Goal: Task Accomplishment & Management: Manage account settings

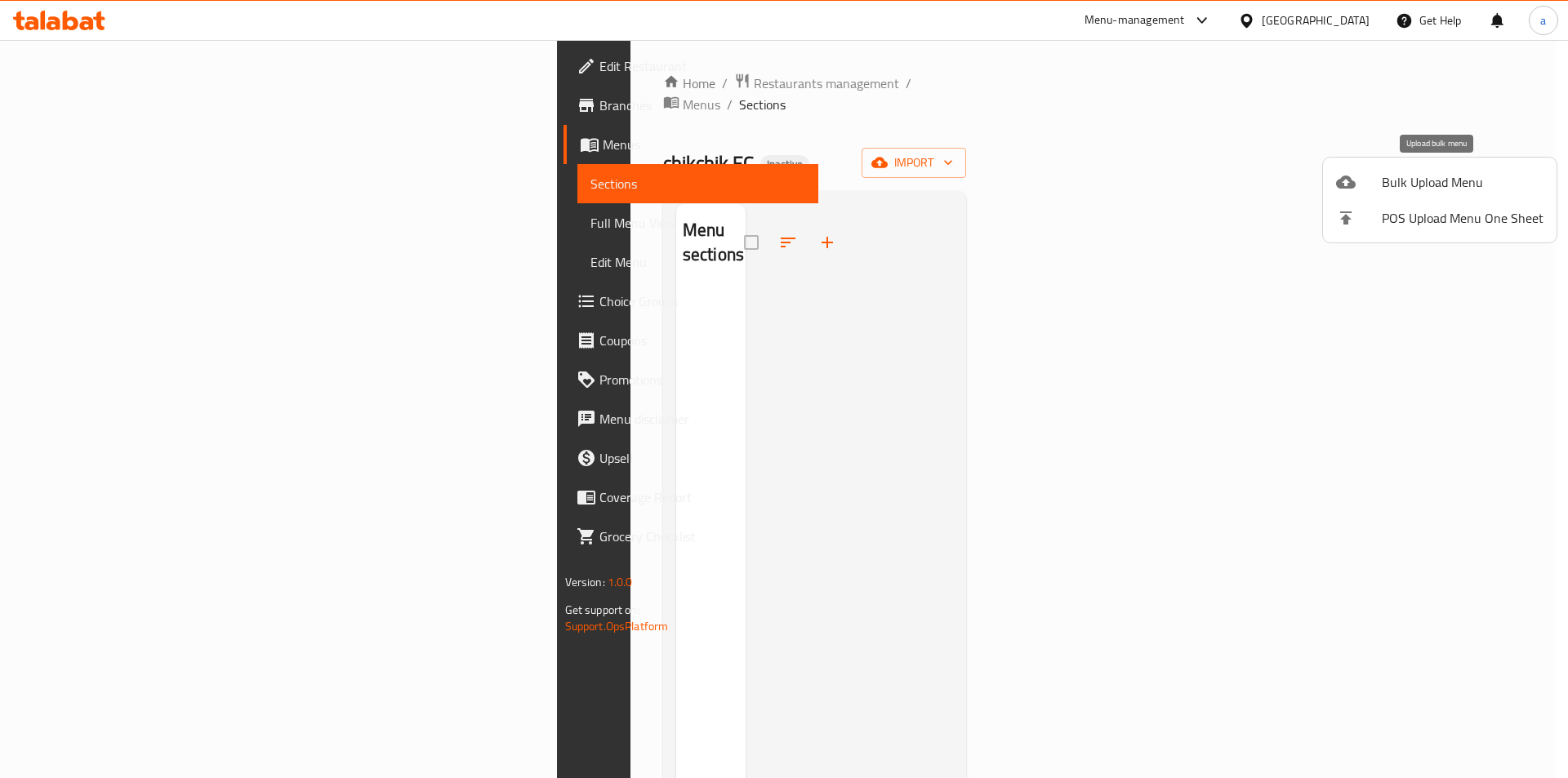
click at [1463, 175] on span "Bulk Upload Menu" at bounding box center [1463, 182] width 161 height 19
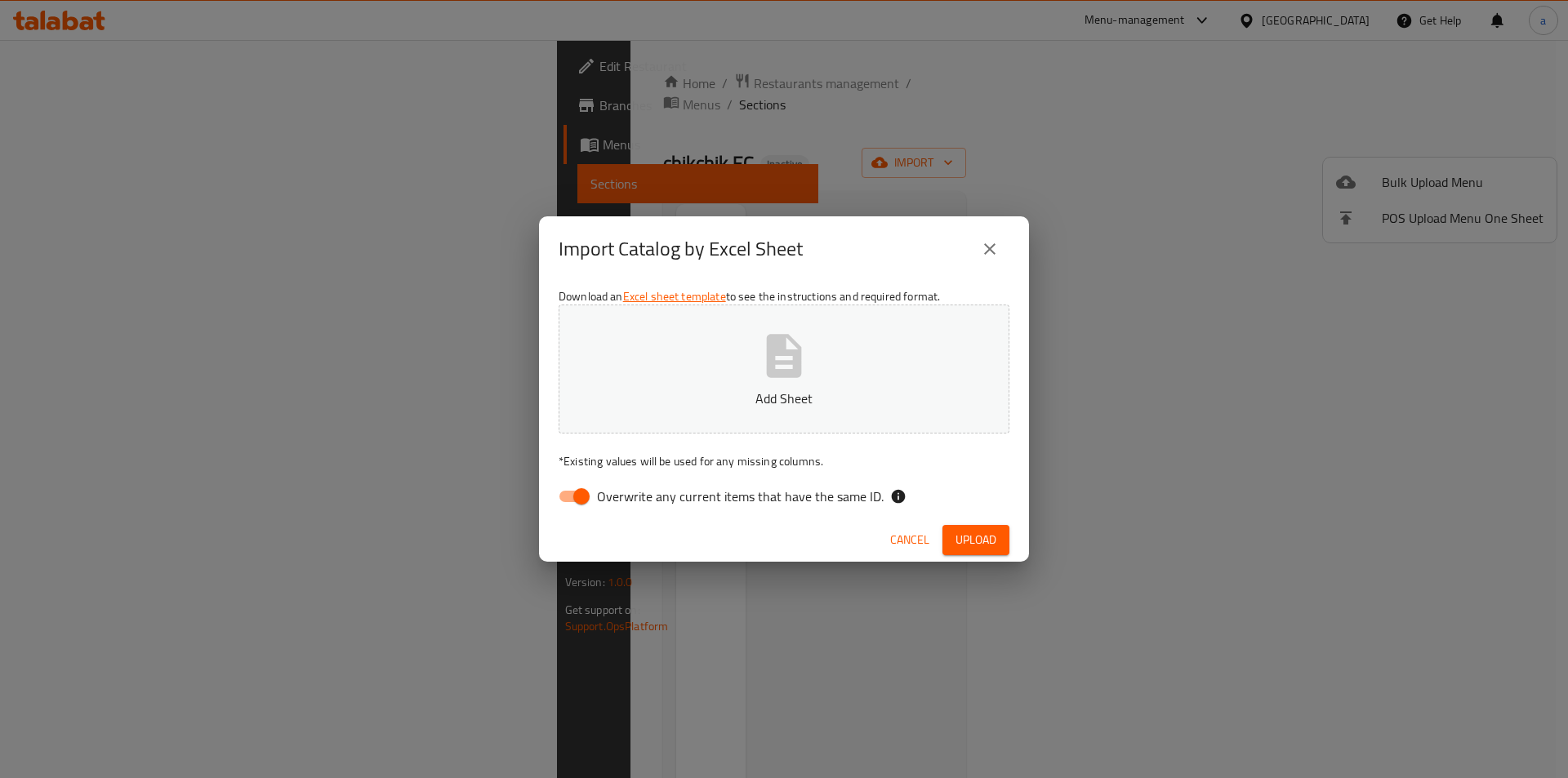
click at [624, 501] on span "Overwrite any current items that have the same ID." at bounding box center [740, 497] width 287 height 19
click at [624, 501] on input "Overwrite any current items that have the same ID." at bounding box center [581, 497] width 93 height 31
checkbox input "false"
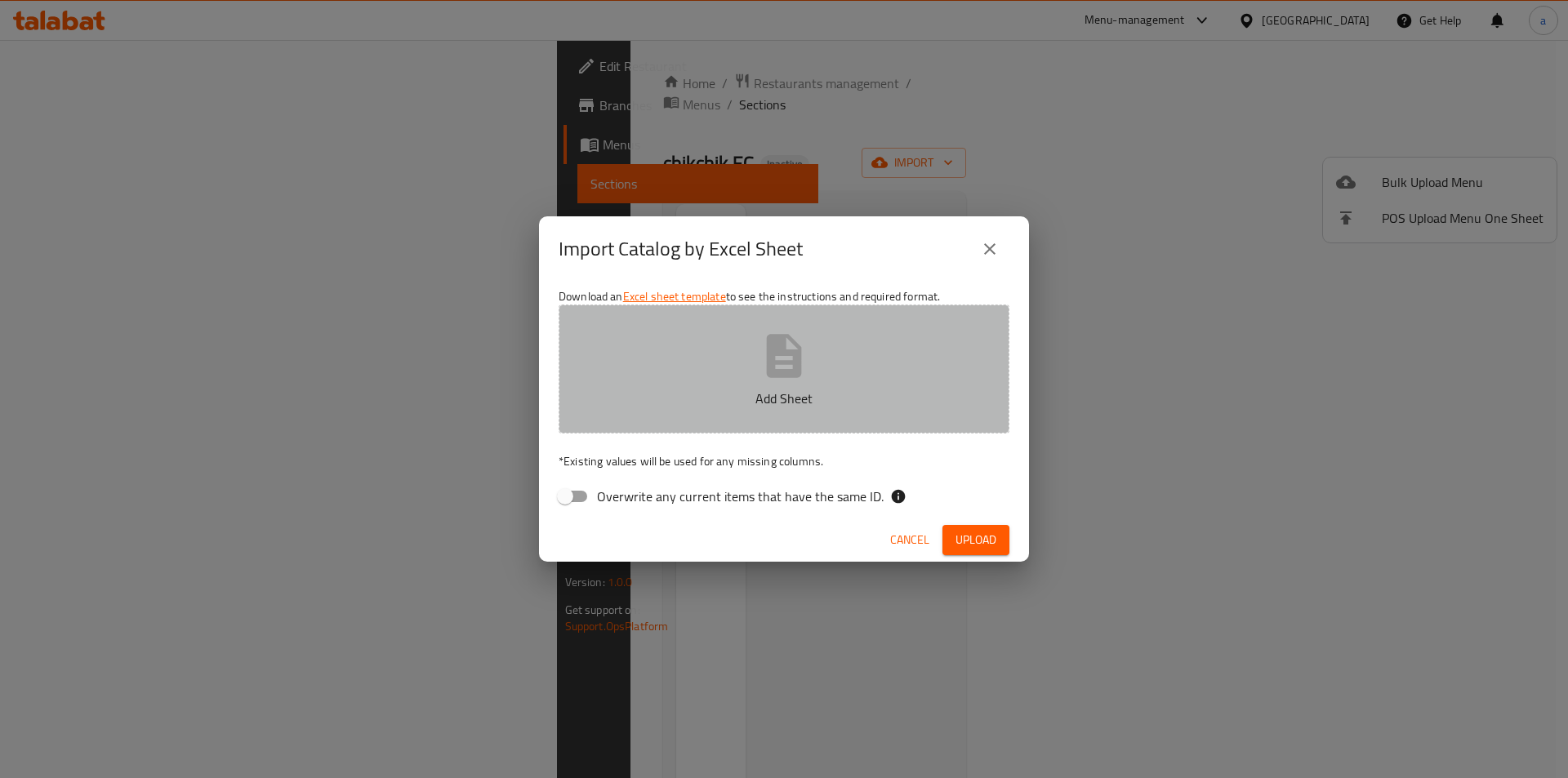
click at [738, 389] on p "Add Sheet" at bounding box center [784, 398] width 400 height 19
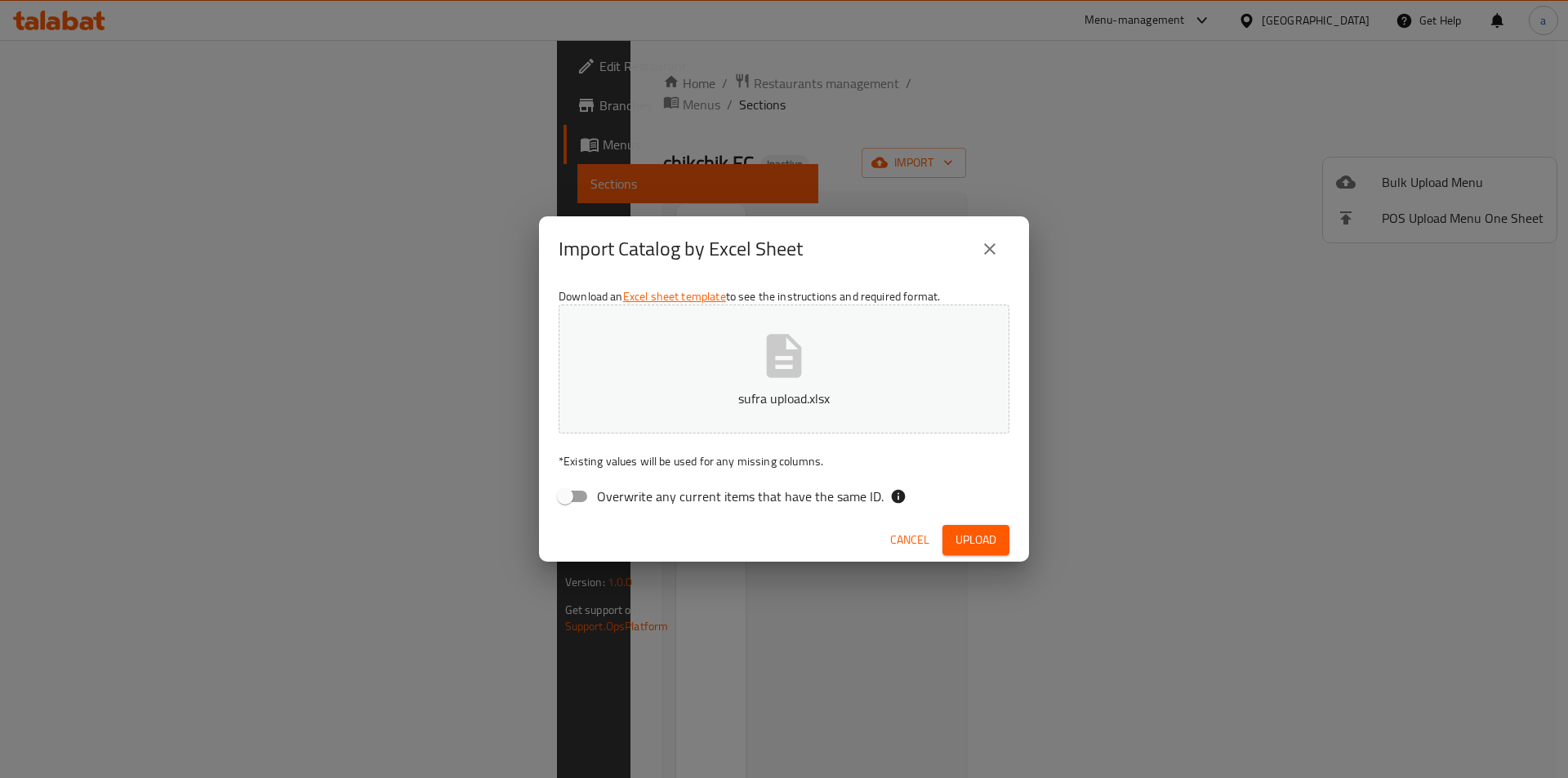
click at [999, 534] on button "Upload" at bounding box center [975, 539] width 67 height 30
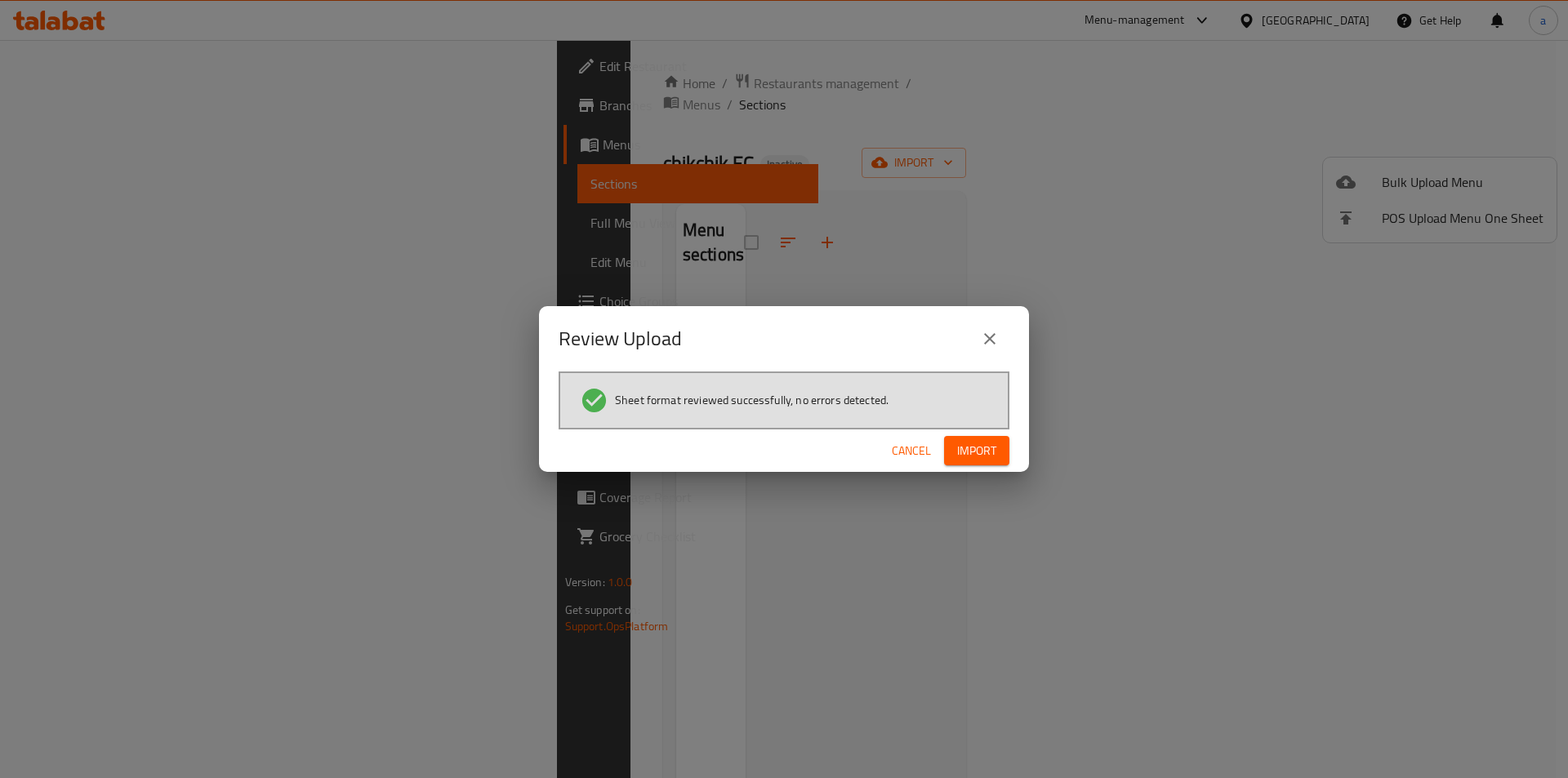
click at [966, 454] on span "Import" at bounding box center [976, 450] width 40 height 20
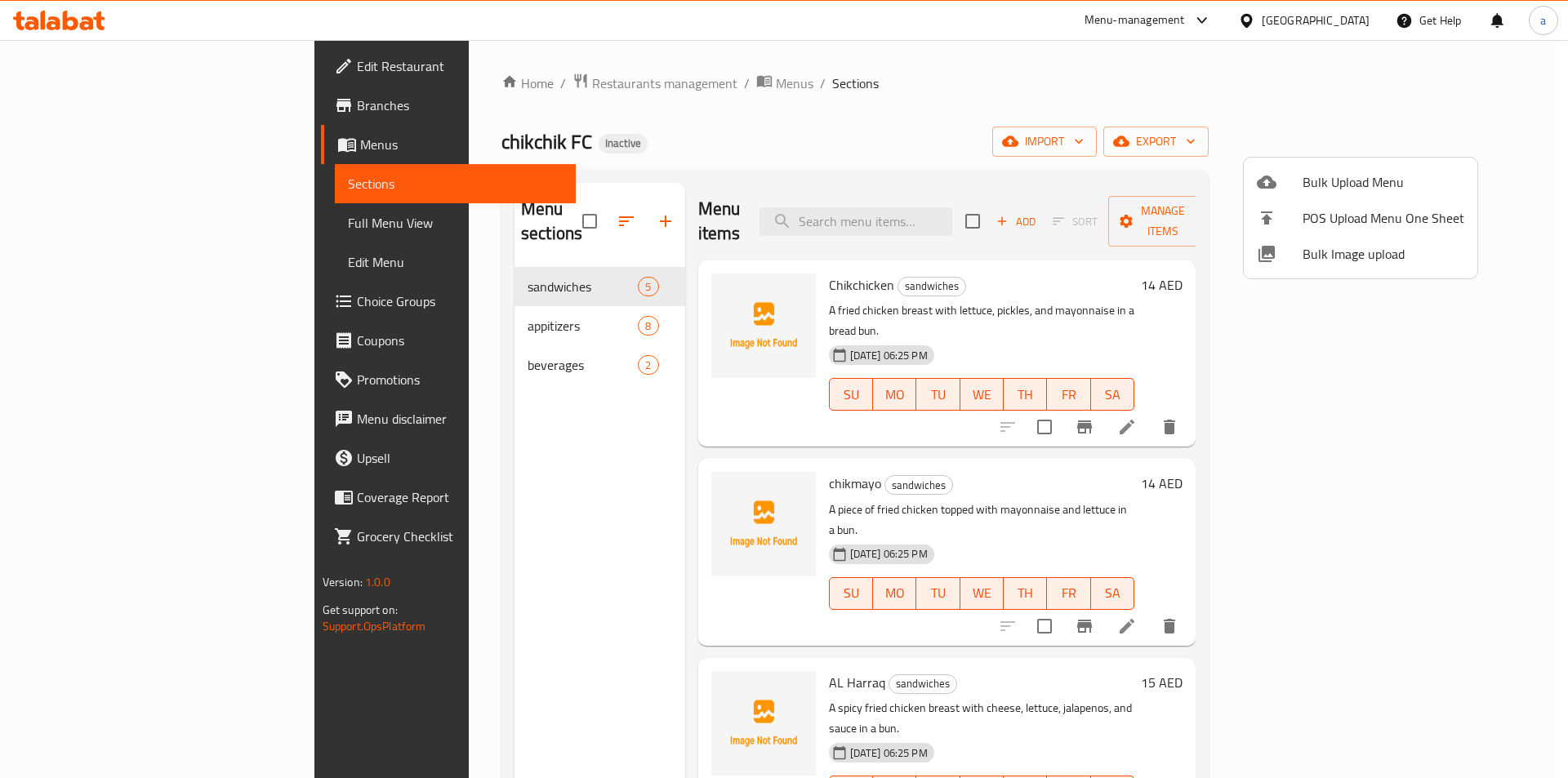
click at [384, 294] on div at bounding box center [784, 389] width 1568 height 778
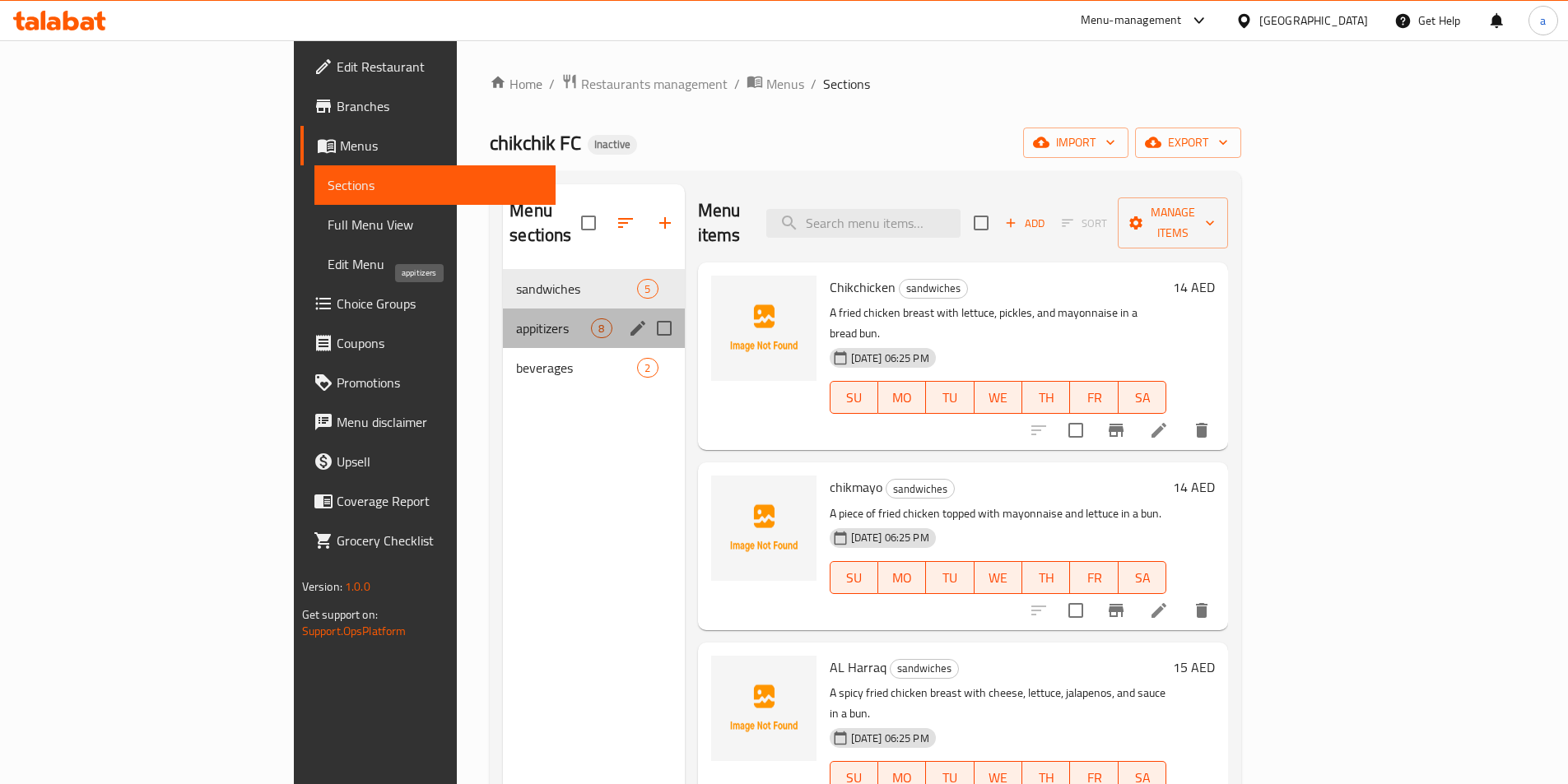
click at [516, 318] on span "appitizers" at bounding box center [553, 328] width 75 height 19
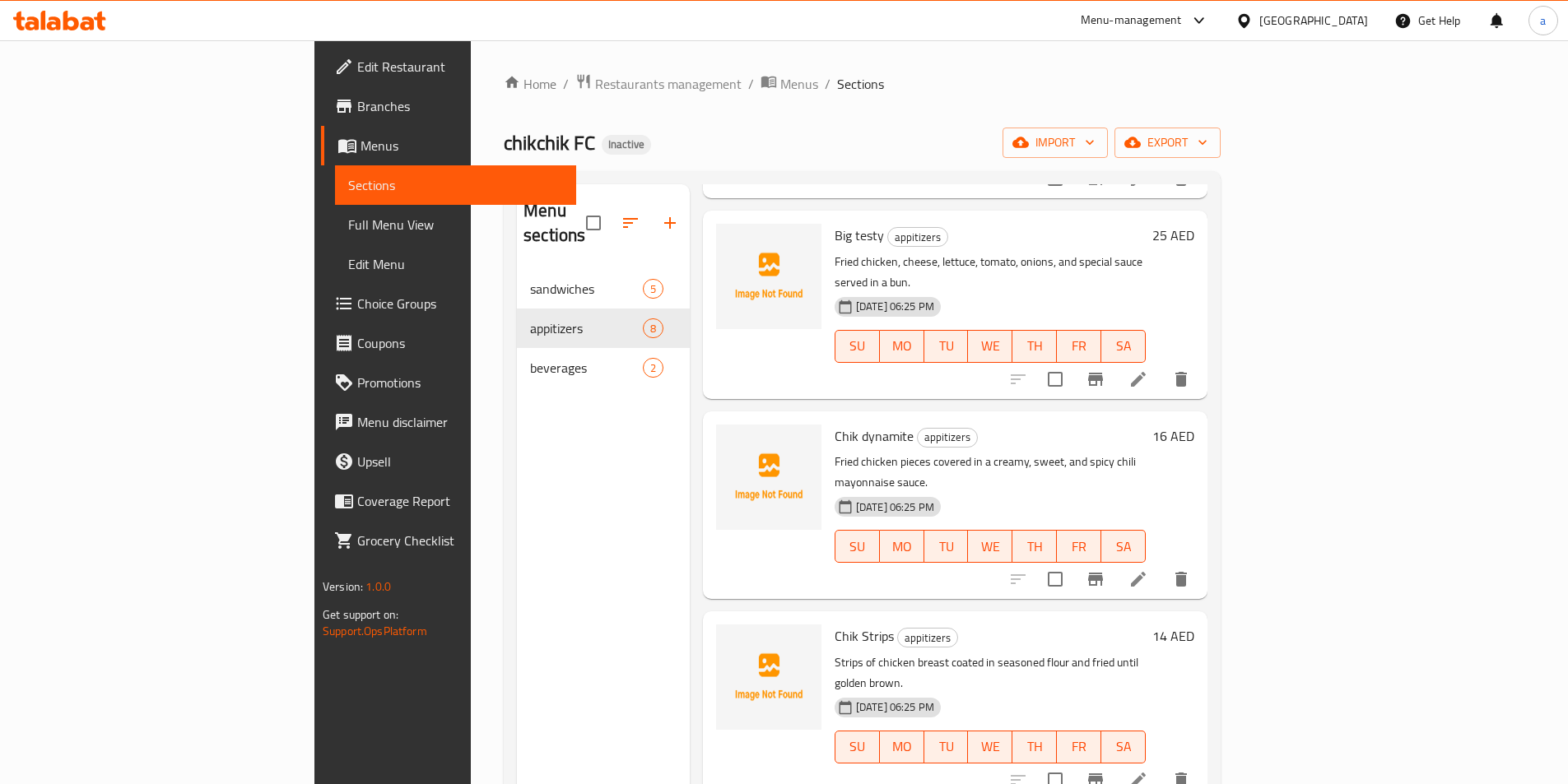
scroll to position [246, 0]
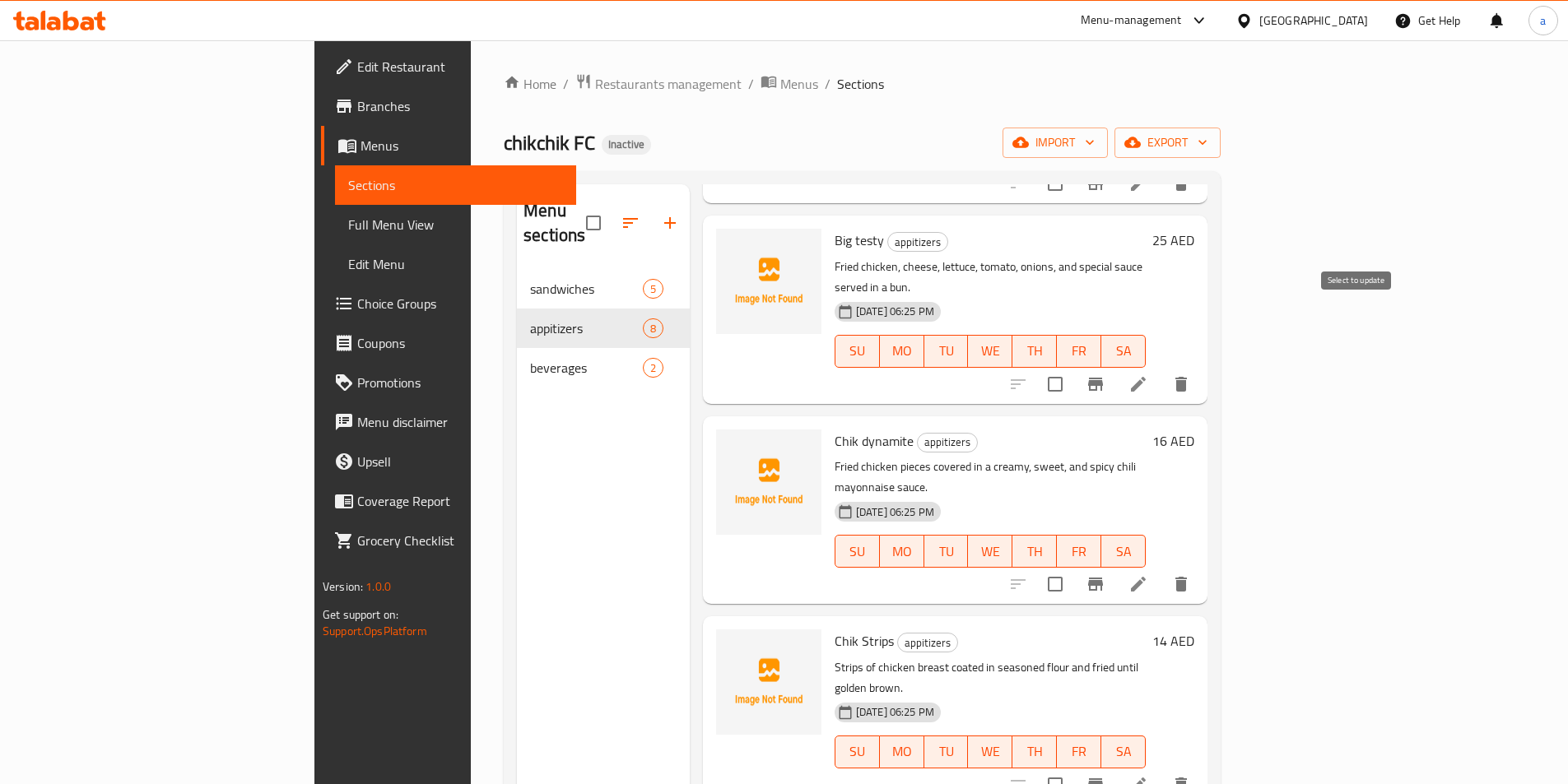
click at [1072, 367] on input "checkbox" at bounding box center [1055, 384] width 34 height 34
checkbox input "true"
click at [1072, 567] on input "checkbox" at bounding box center [1055, 583] width 34 height 34
checkbox input "true"
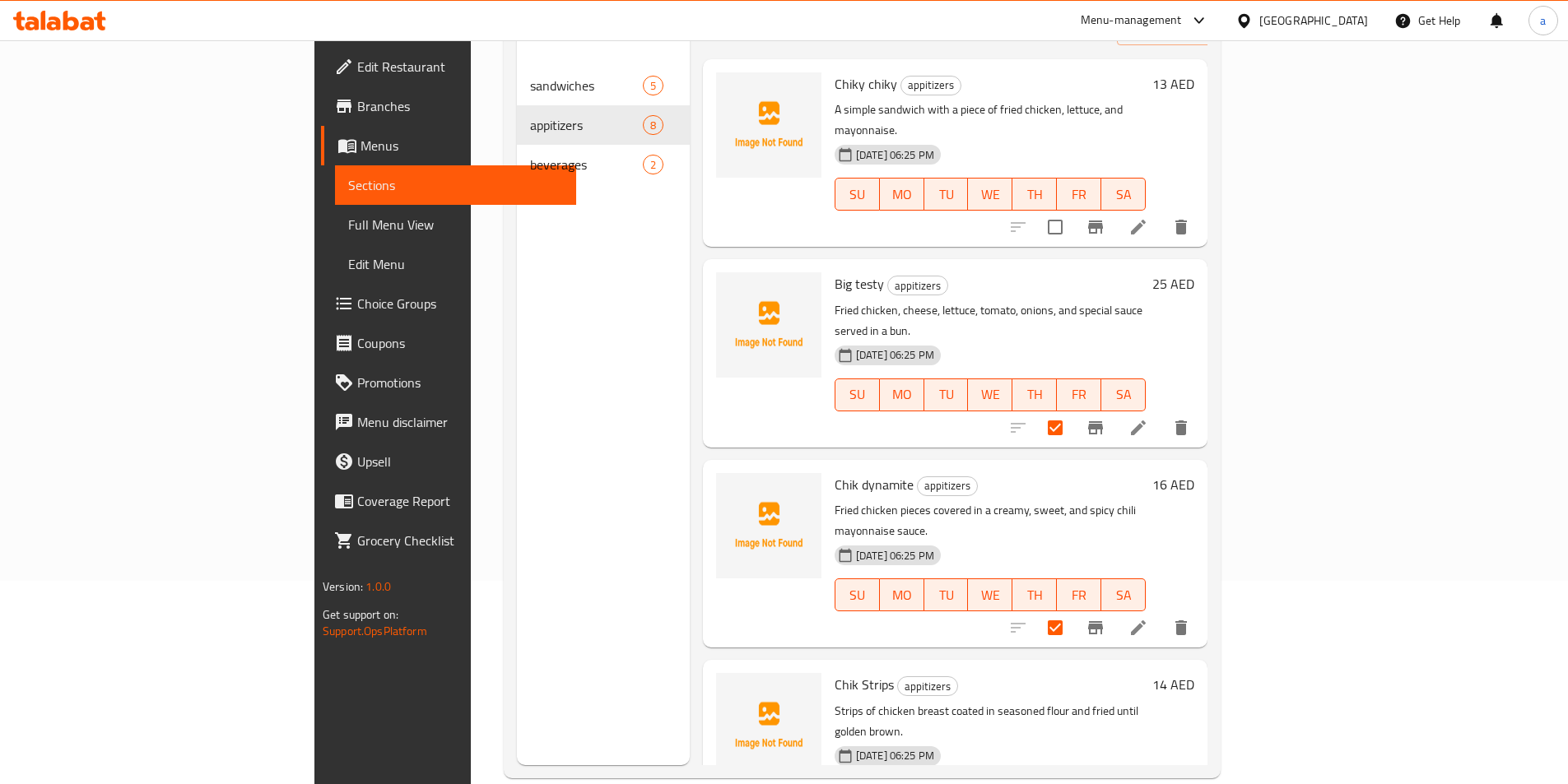
scroll to position [0, 0]
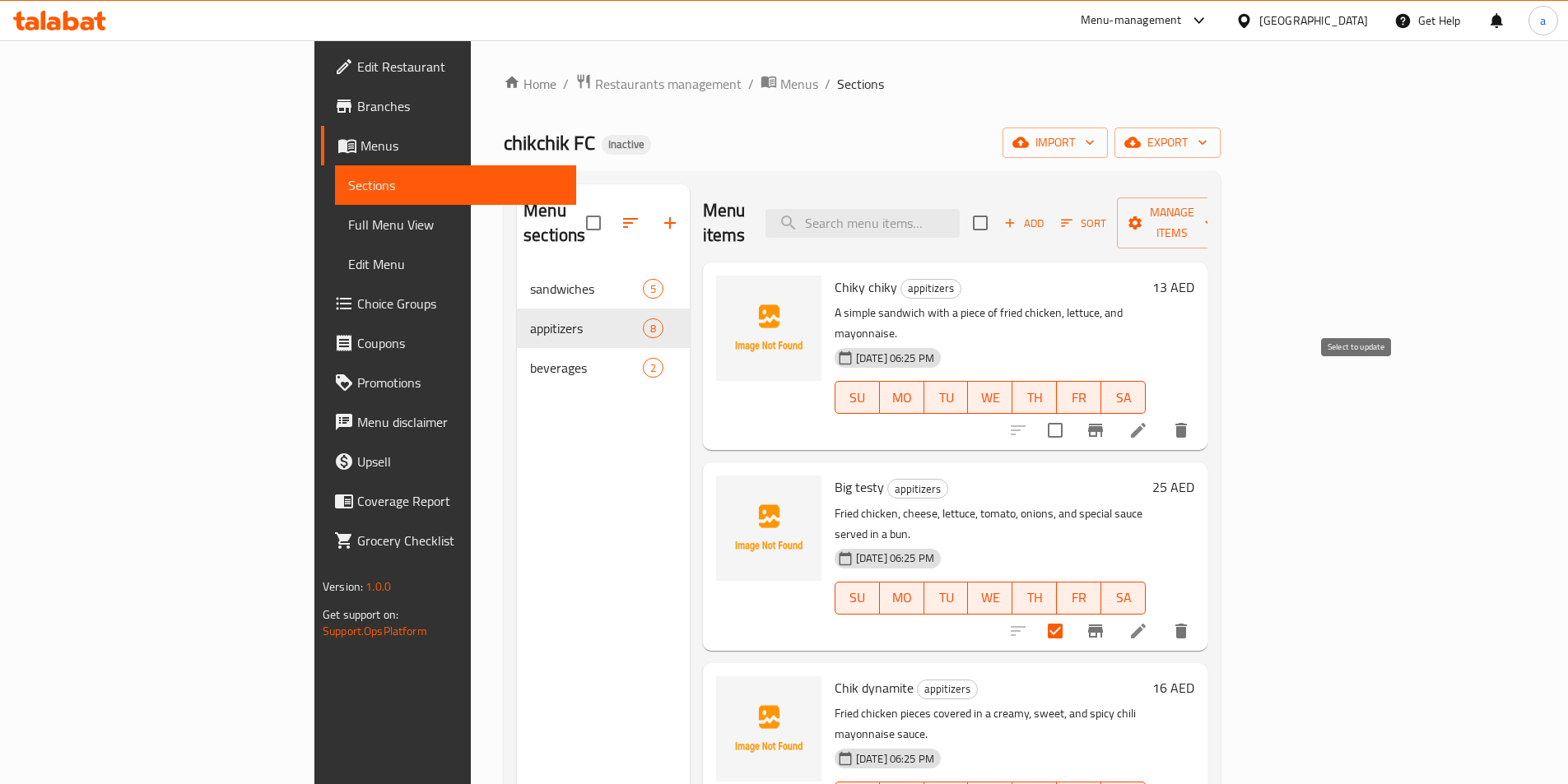
click at [1072, 413] on input "checkbox" at bounding box center [1055, 429] width 34 height 34
checkbox input "true"
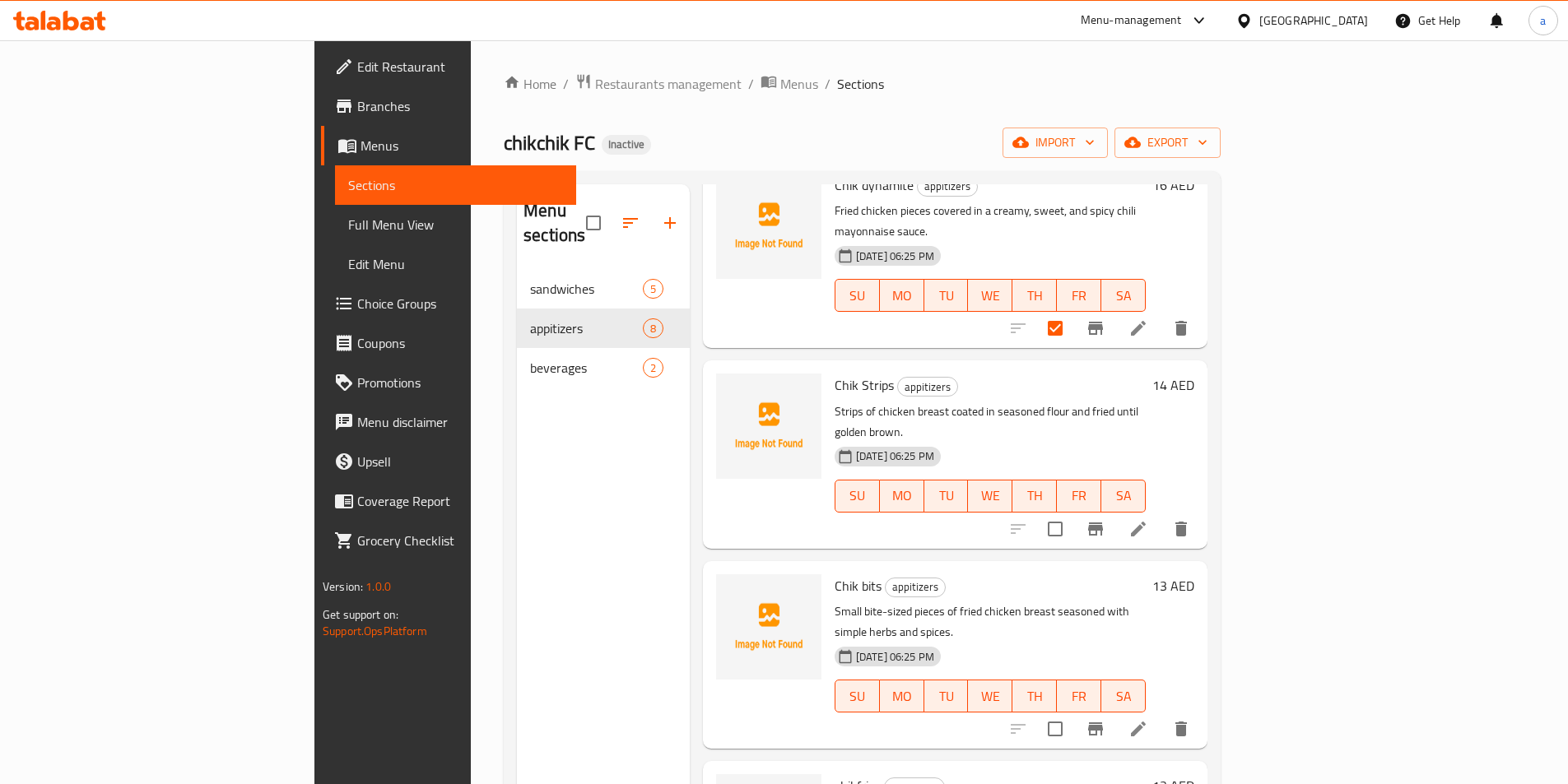
scroll to position [246, 0]
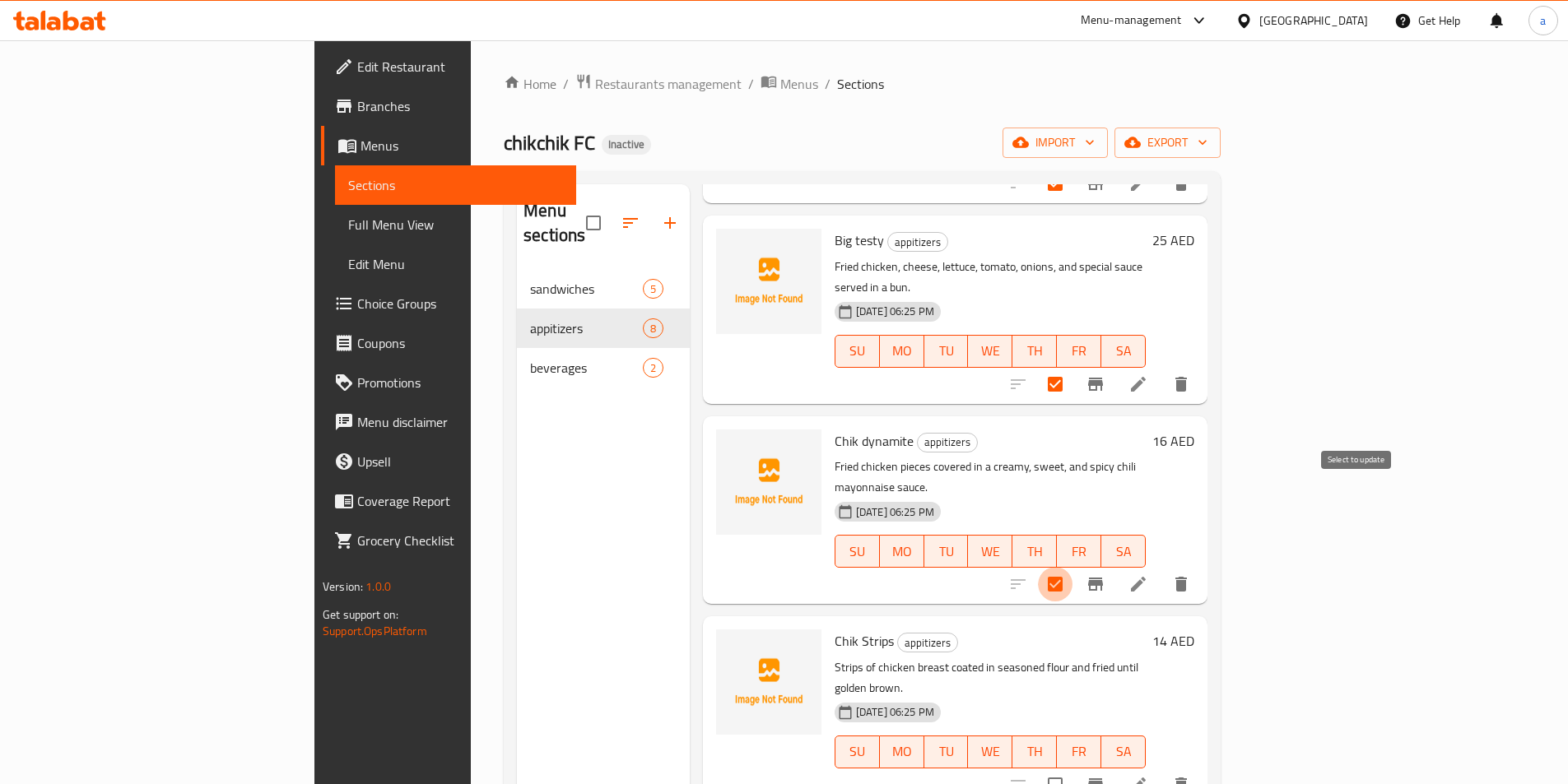
click at [1072, 567] on input "checkbox" at bounding box center [1055, 583] width 34 height 34
checkbox input "false"
click at [1072, 367] on input "checkbox" at bounding box center [1055, 384] width 34 height 34
checkbox input "false"
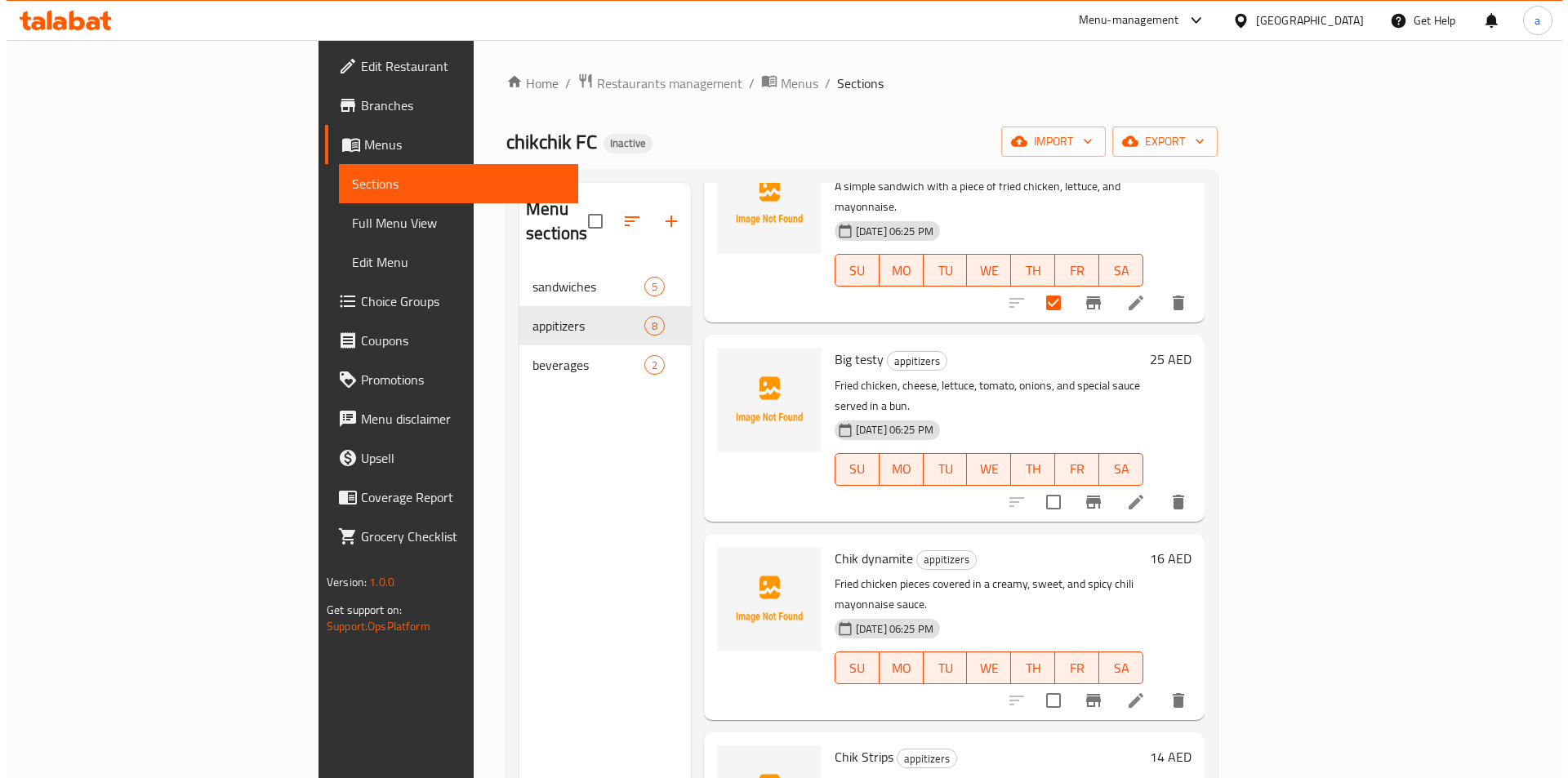
scroll to position [0, 0]
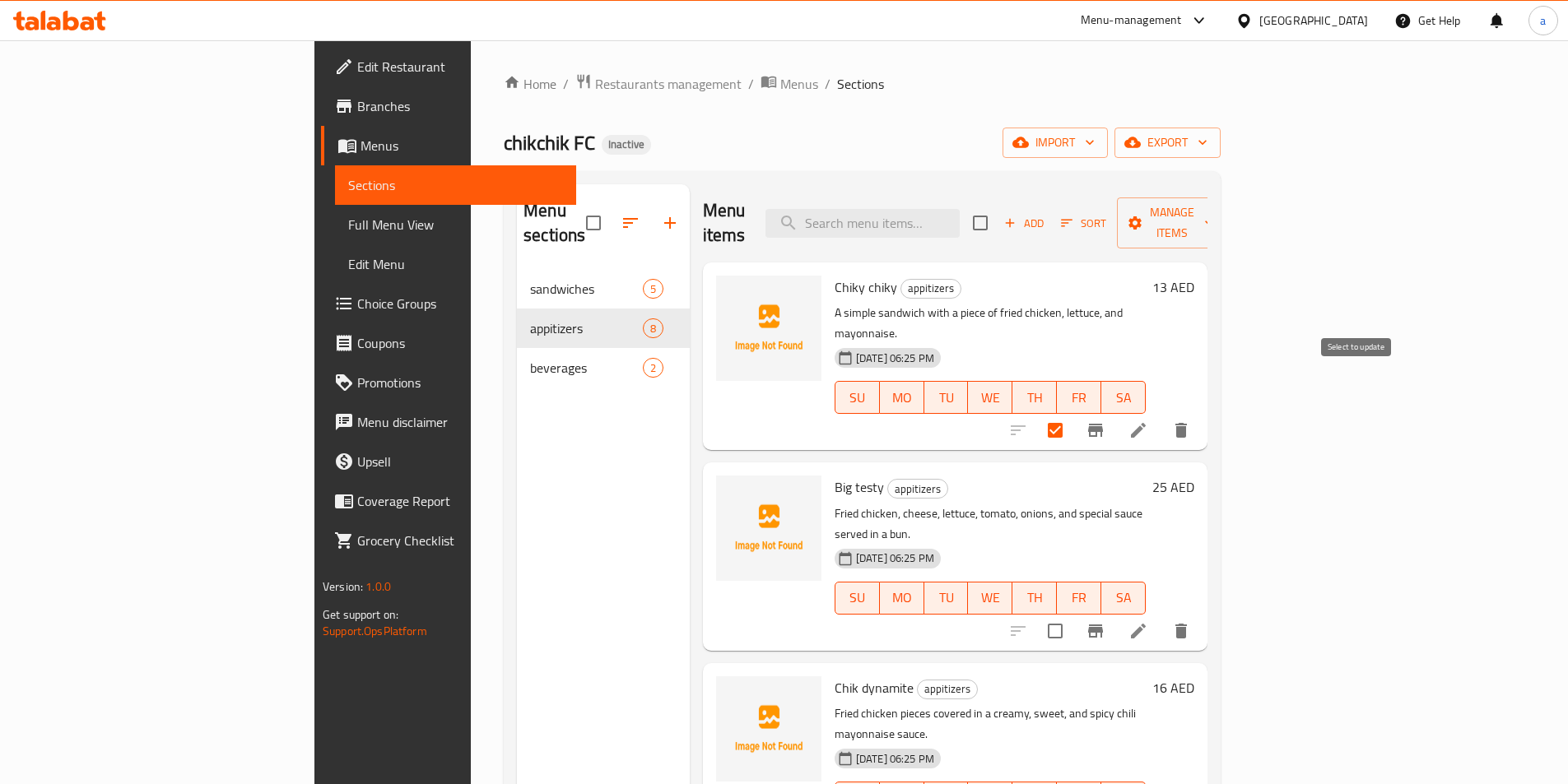
click at [1072, 413] on input "checkbox" at bounding box center [1055, 429] width 34 height 34
checkbox input "false"
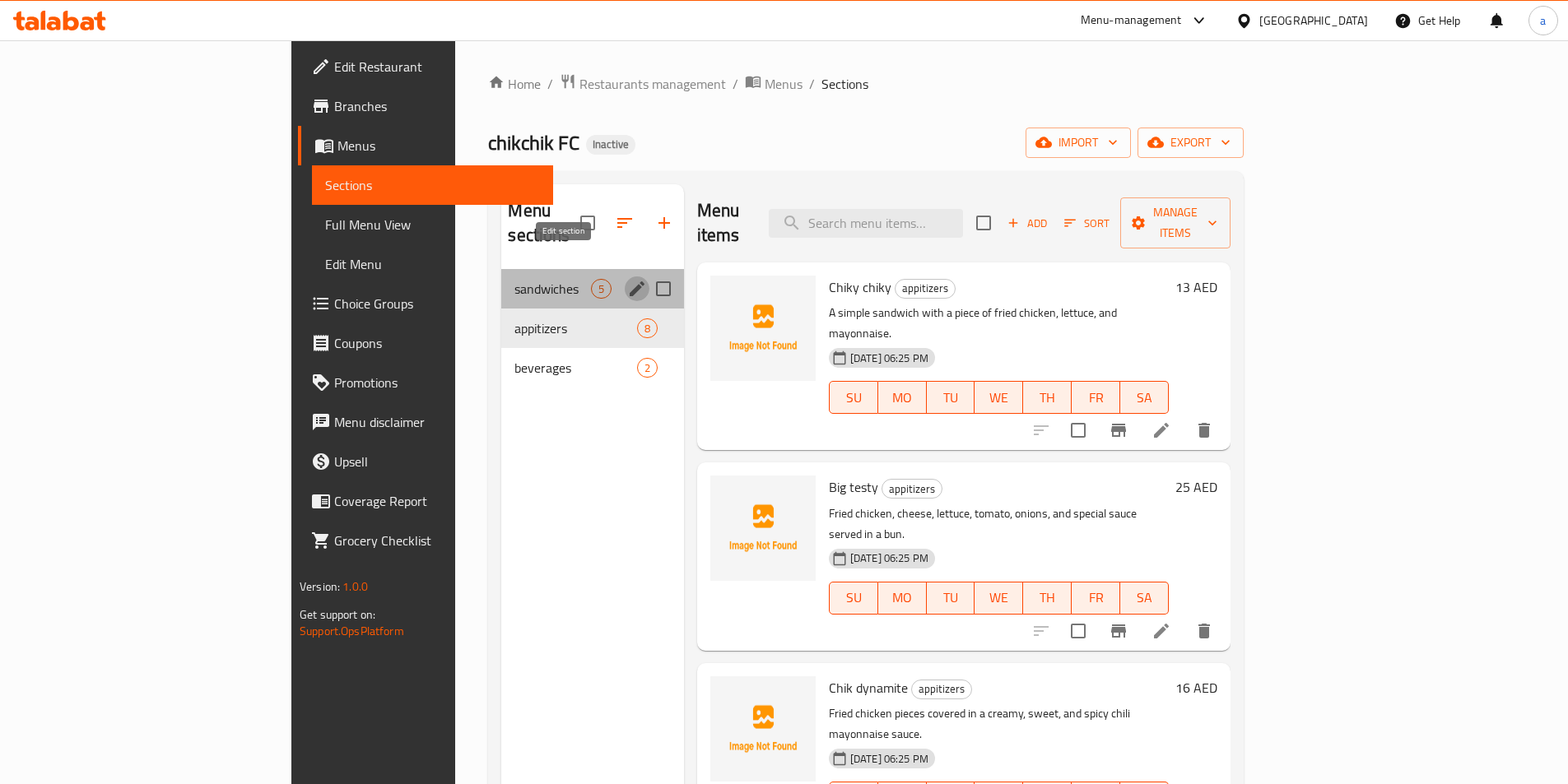
click at [629, 281] on icon "edit" at bounding box center [636, 288] width 15 height 15
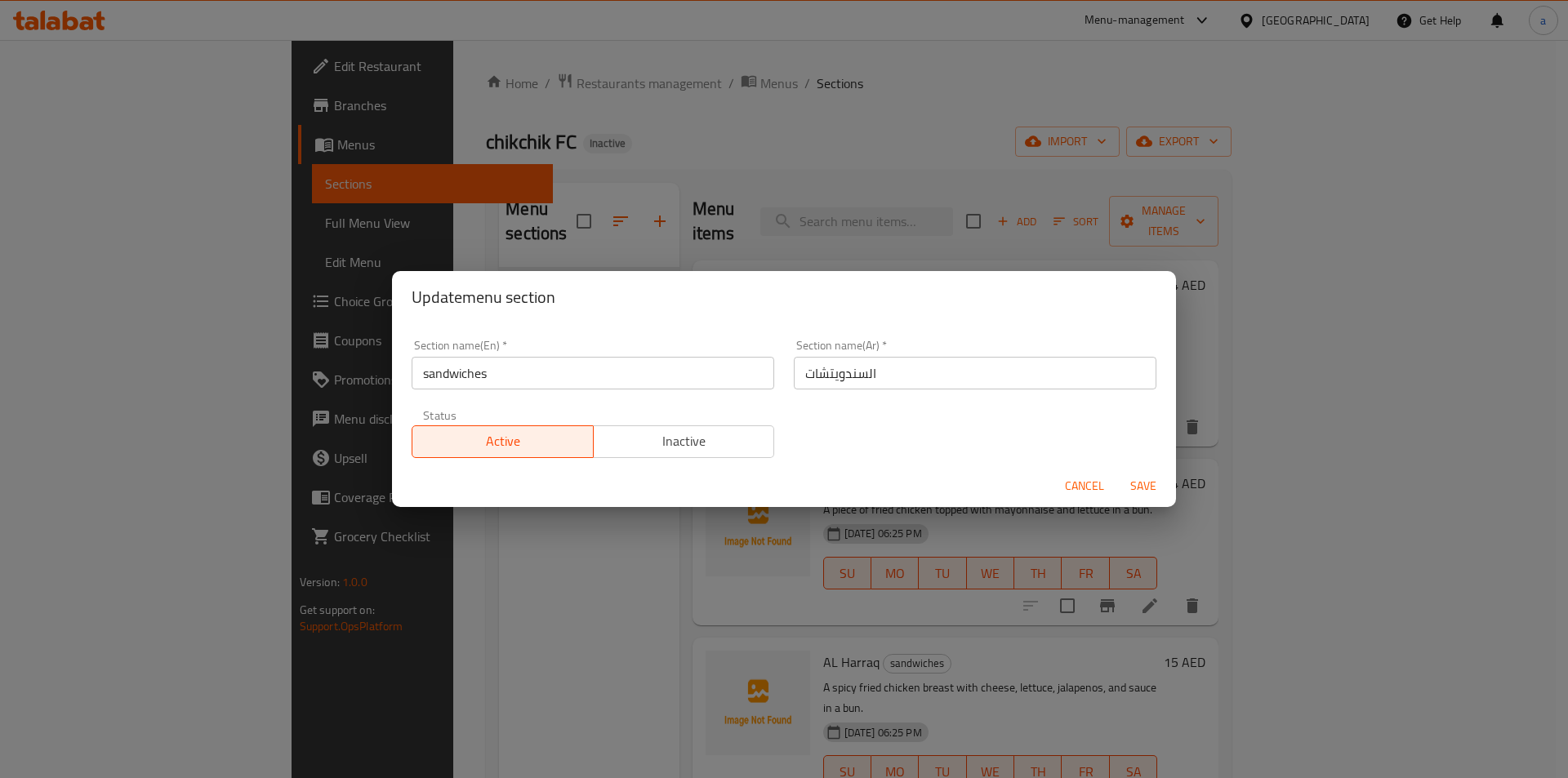
click at [537, 578] on div "Update menu section Section name(En)   * sandwiches Section name(En) * Section …" at bounding box center [784, 389] width 1568 height 778
click at [1074, 488] on span "Cancel" at bounding box center [1085, 486] width 40 height 20
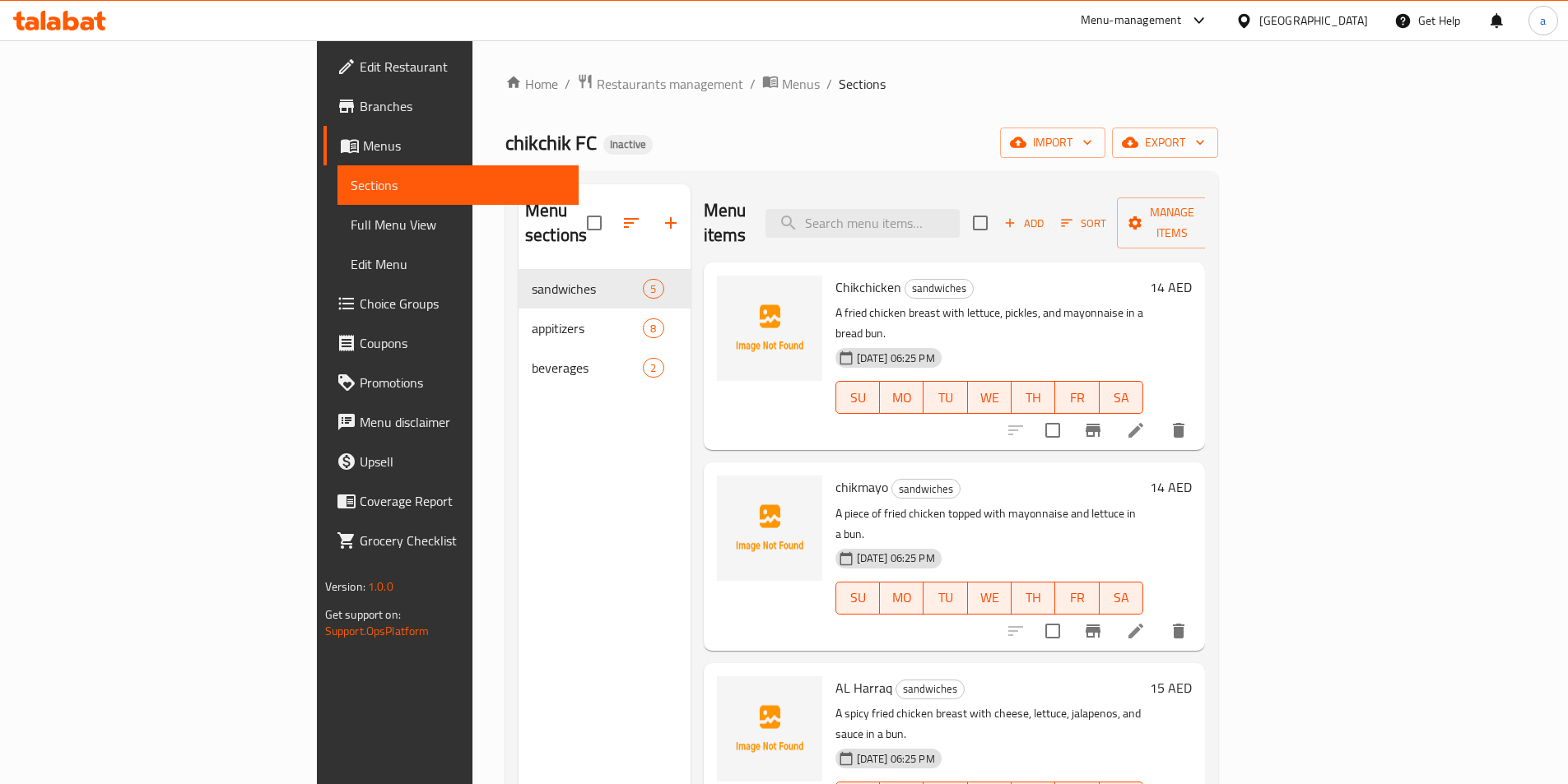
click at [621, 215] on icon "button" at bounding box center [631, 223] width 19 height 19
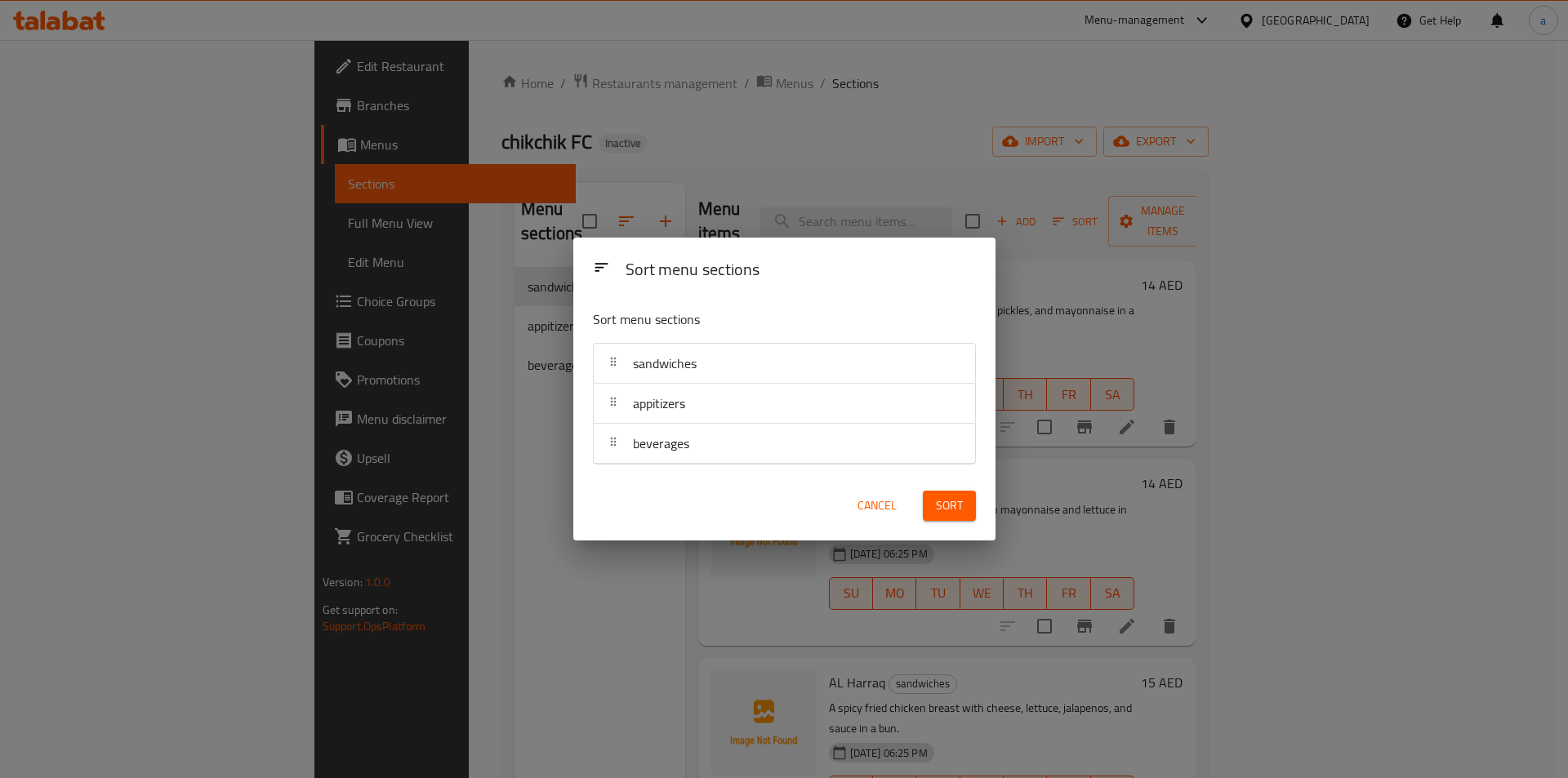
click at [621, 416] on div at bounding box center [613, 404] width 26 height 33
click at [611, 408] on icon at bounding box center [614, 402] width 14 height 14
click at [440, 474] on div "Sort menu sections Sort menu sections sandwiches appitizers beverages Cancel So…" at bounding box center [784, 389] width 1568 height 778
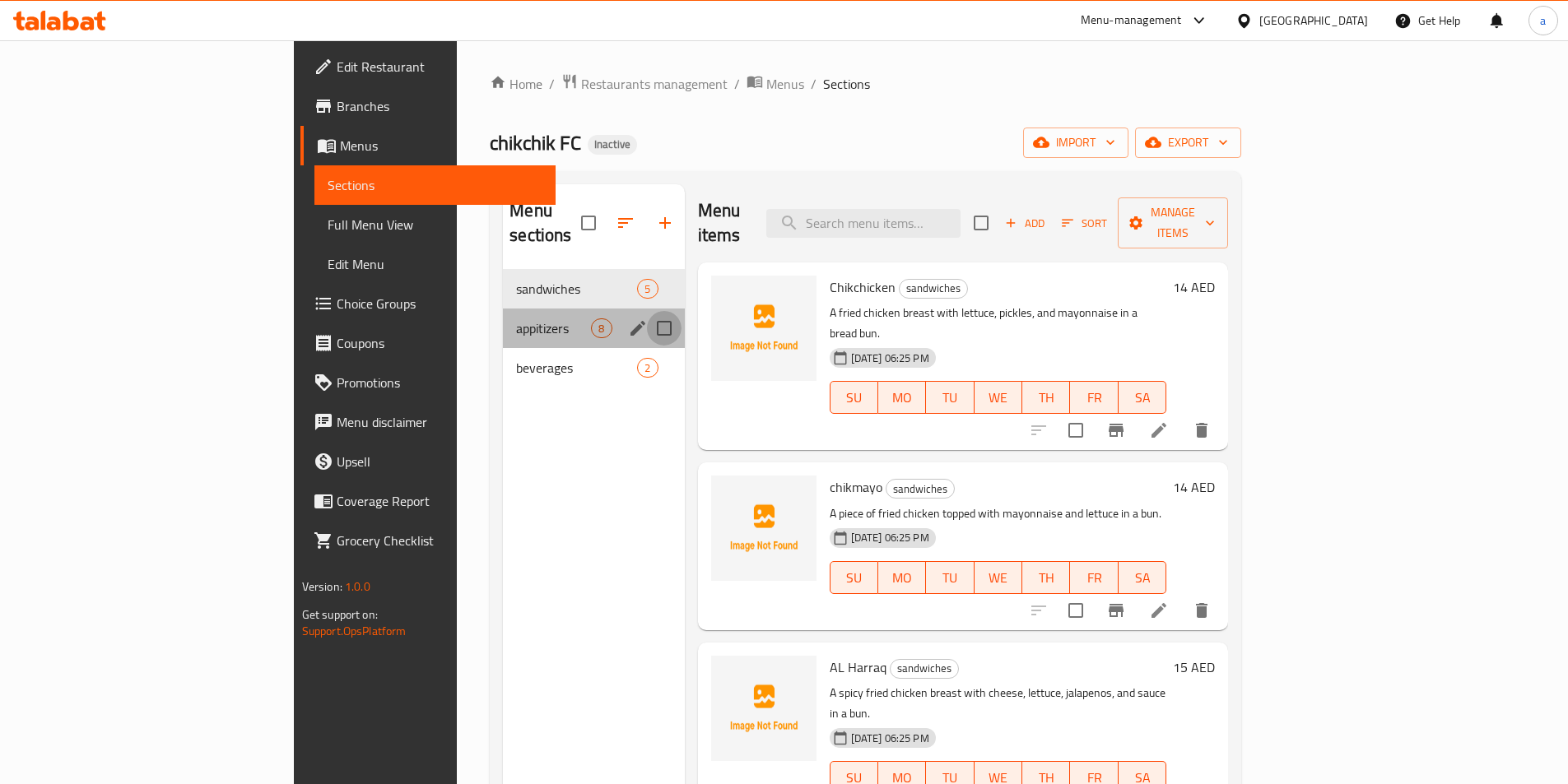
click at [647, 311] on input "Menu sections" at bounding box center [663, 327] width 34 height 34
checkbox input "true"
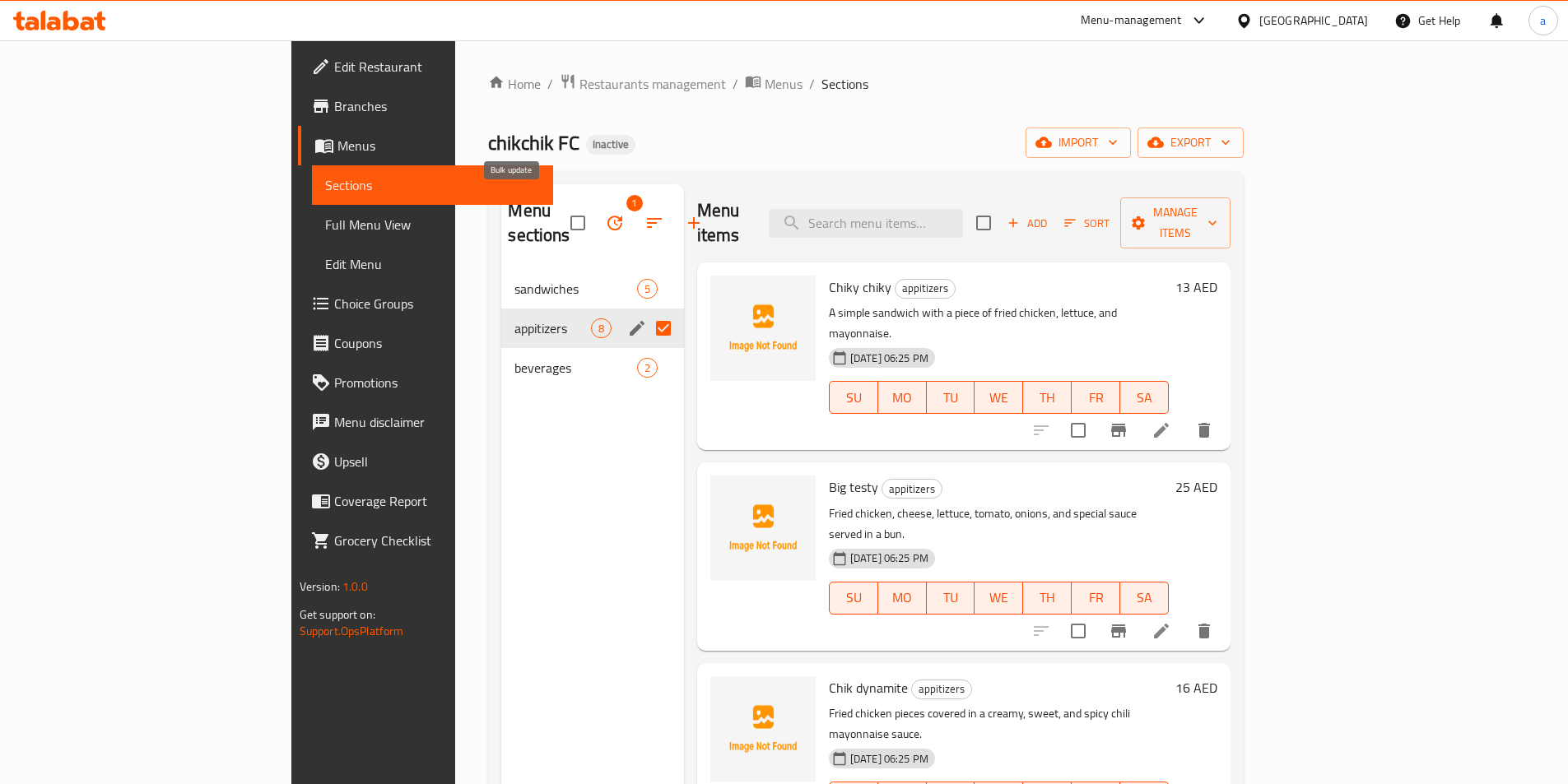
click at [605, 215] on icon "button" at bounding box center [615, 223] width 19 height 19
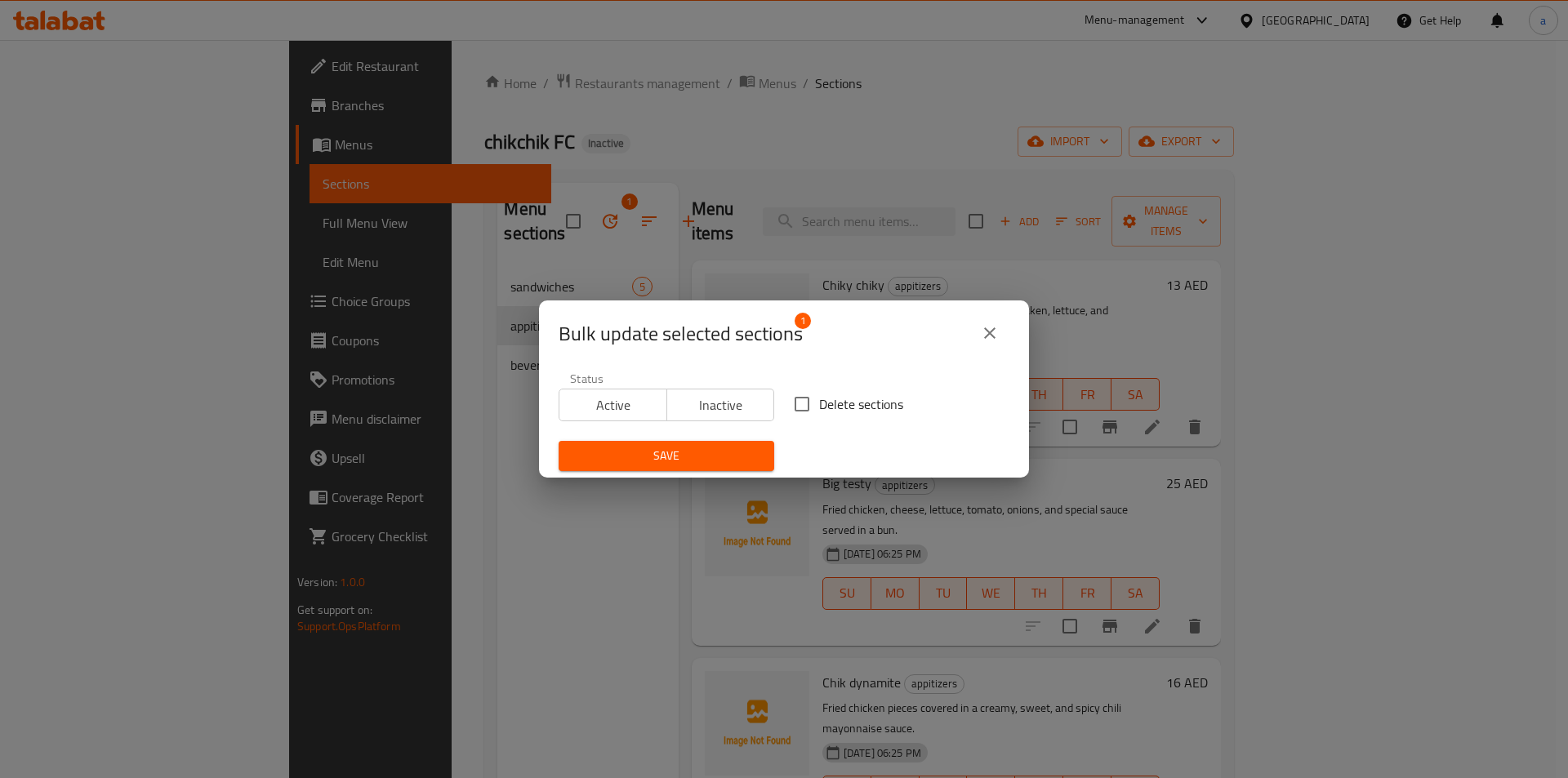
click at [425, 533] on div "Bulk update selected sections 1 Status Active Inactive Delete sections Save" at bounding box center [784, 389] width 1568 height 778
click at [978, 335] on button "close" at bounding box center [990, 332] width 40 height 40
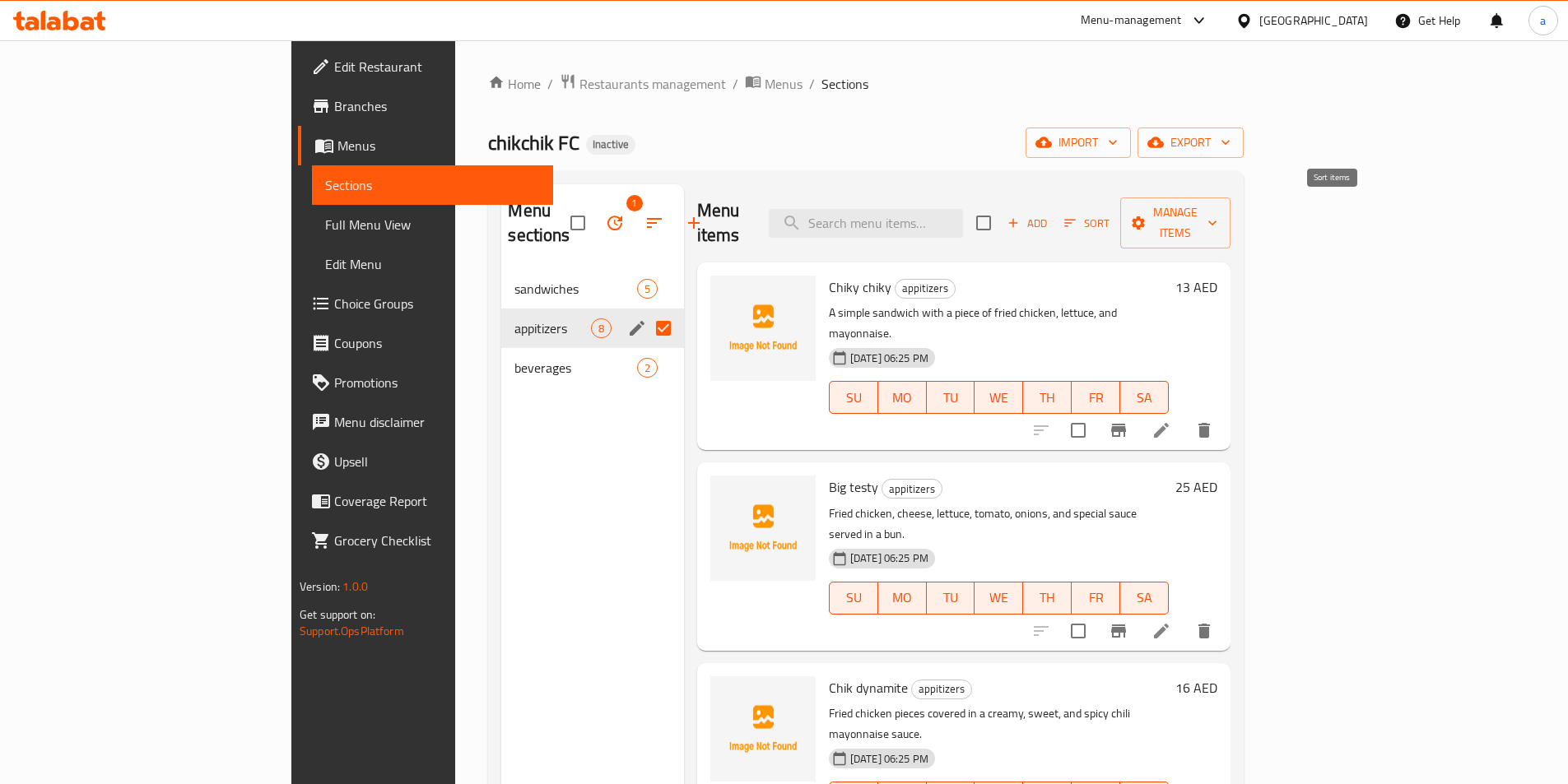
click at [1075, 220] on icon "button" at bounding box center [1070, 224] width 12 height 8
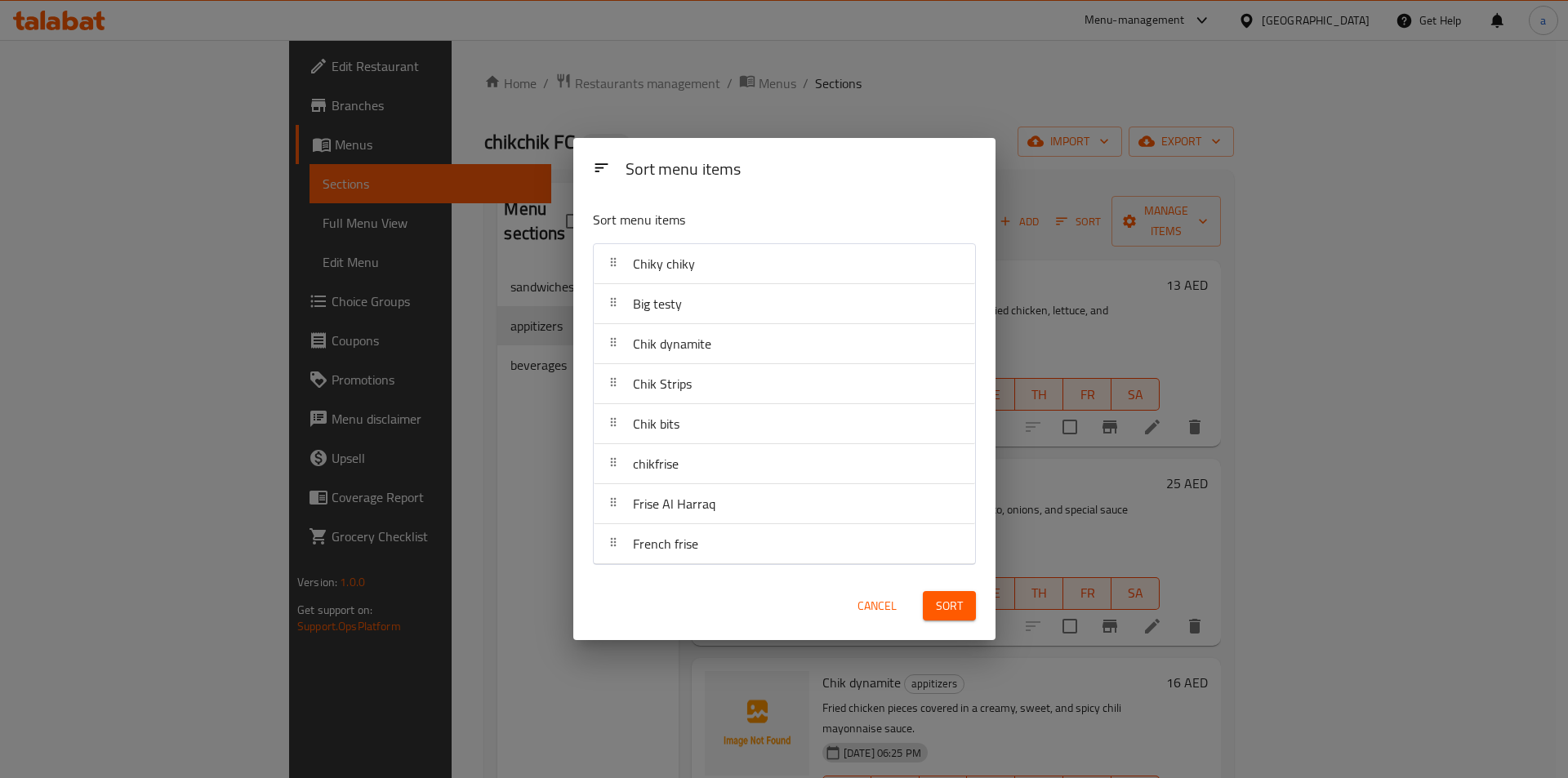
click at [617, 272] on div at bounding box center [613, 264] width 26 height 33
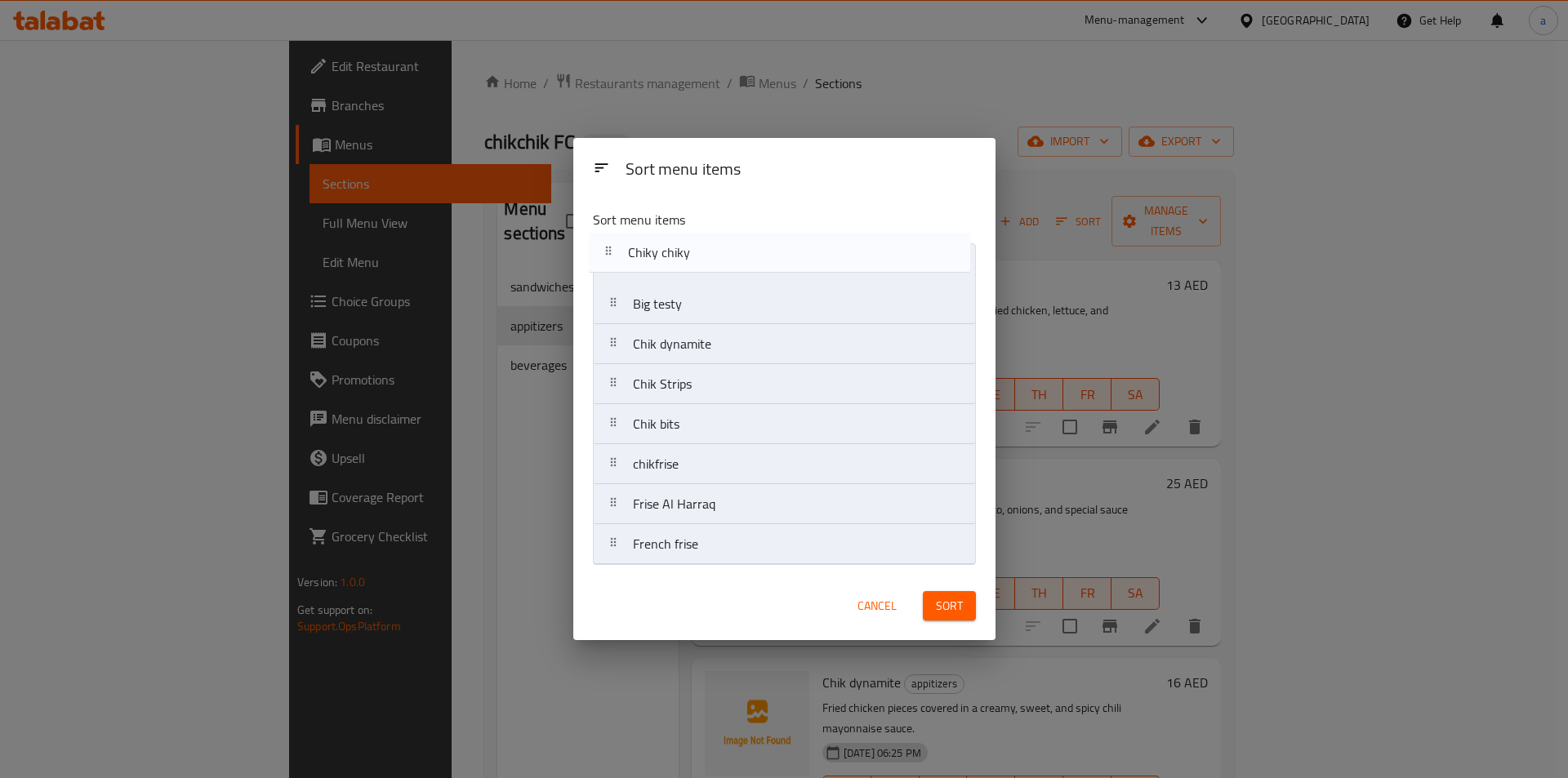
drag, startPoint x: 617, startPoint y: 272, endPoint x: 612, endPoint y: 245, distance: 27.5
click at [612, 245] on nav "Chiky chiky Big testy Chik dynamite Chik Strips Chik bits chikfrise Frise Al Ha…" at bounding box center [784, 404] width 383 height 322
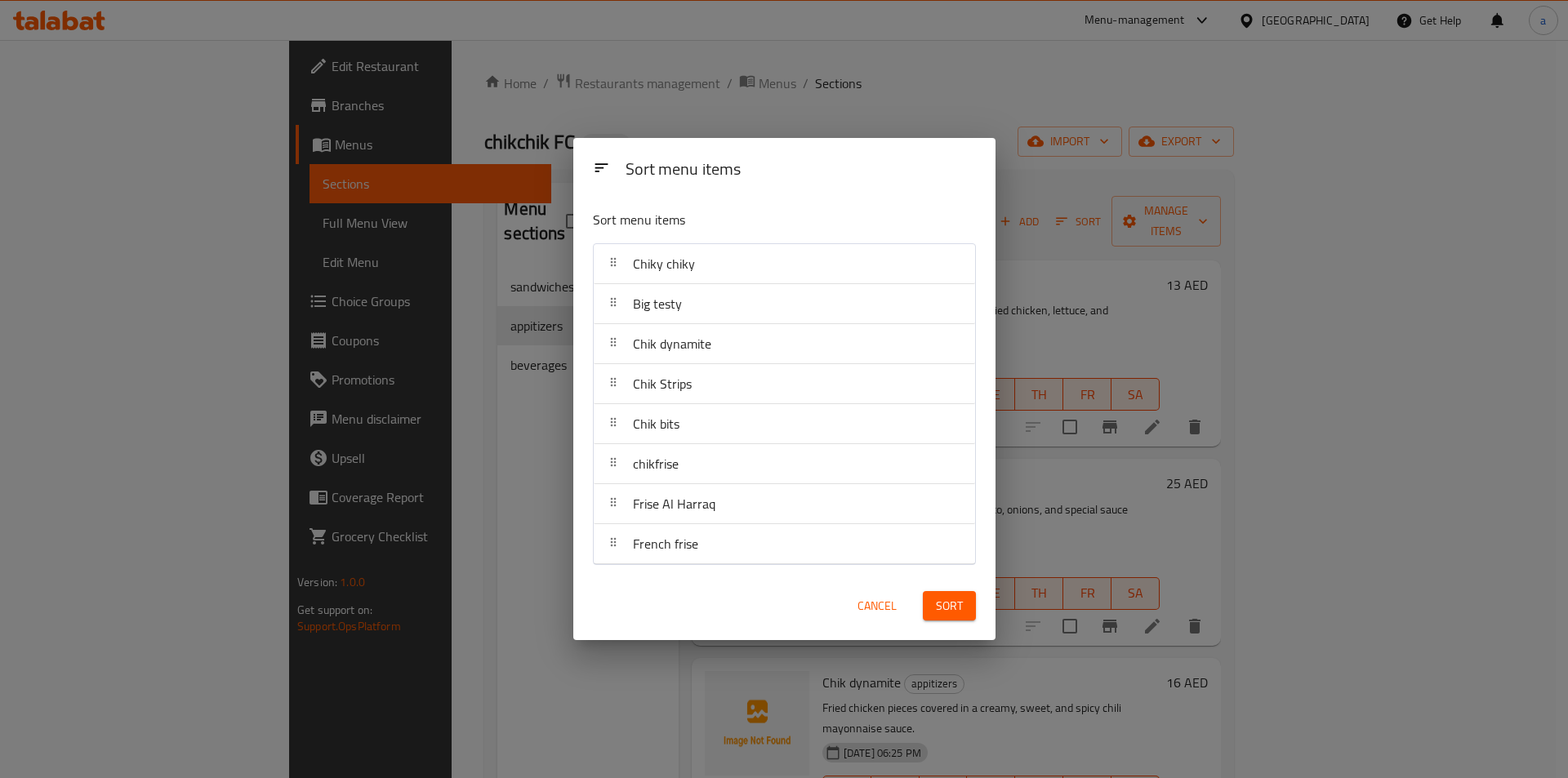
click at [882, 613] on span "Cancel" at bounding box center [877, 606] width 40 height 20
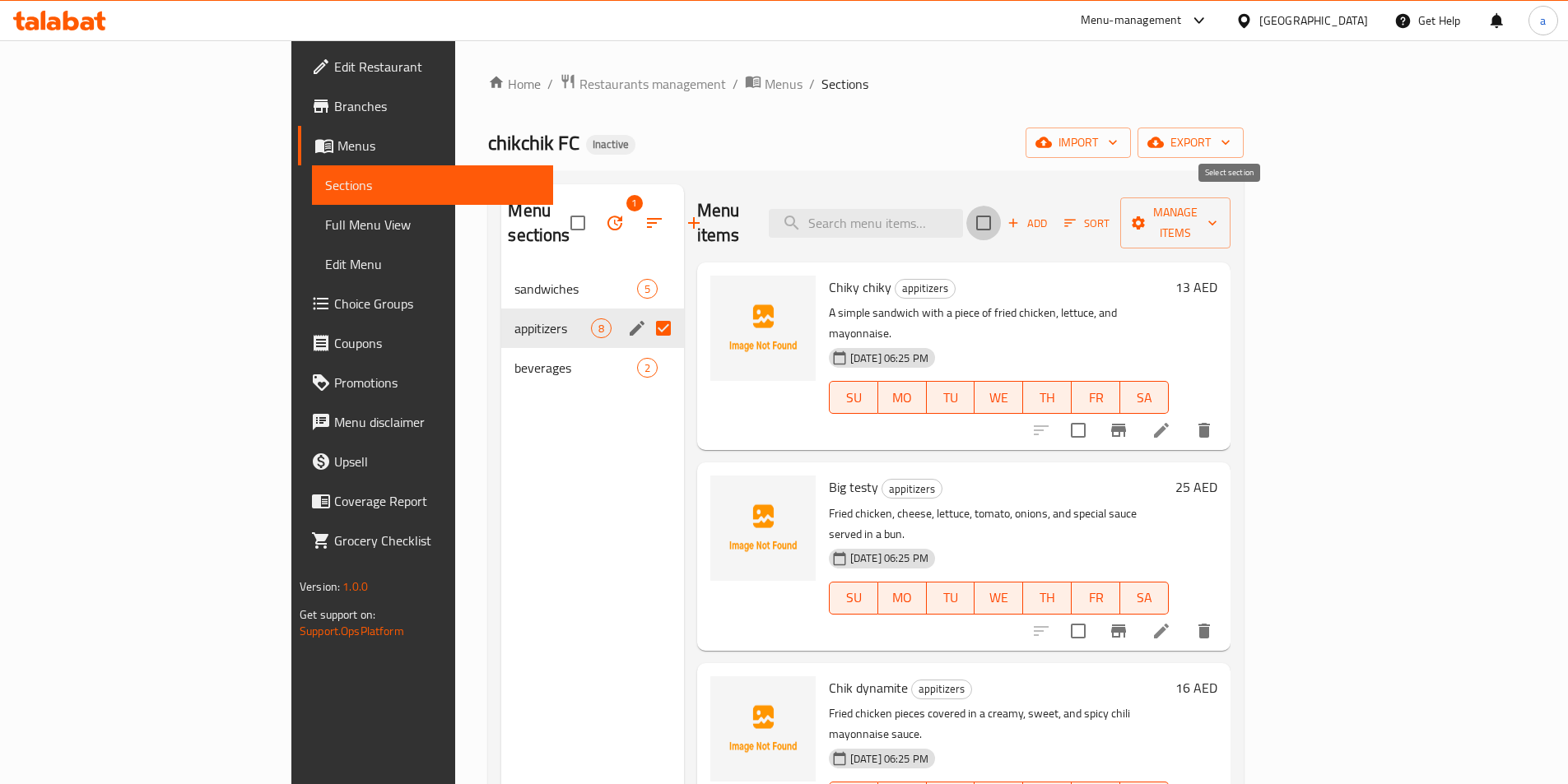
click at [1001, 214] on input "checkbox" at bounding box center [983, 222] width 34 height 34
checkbox input "true"
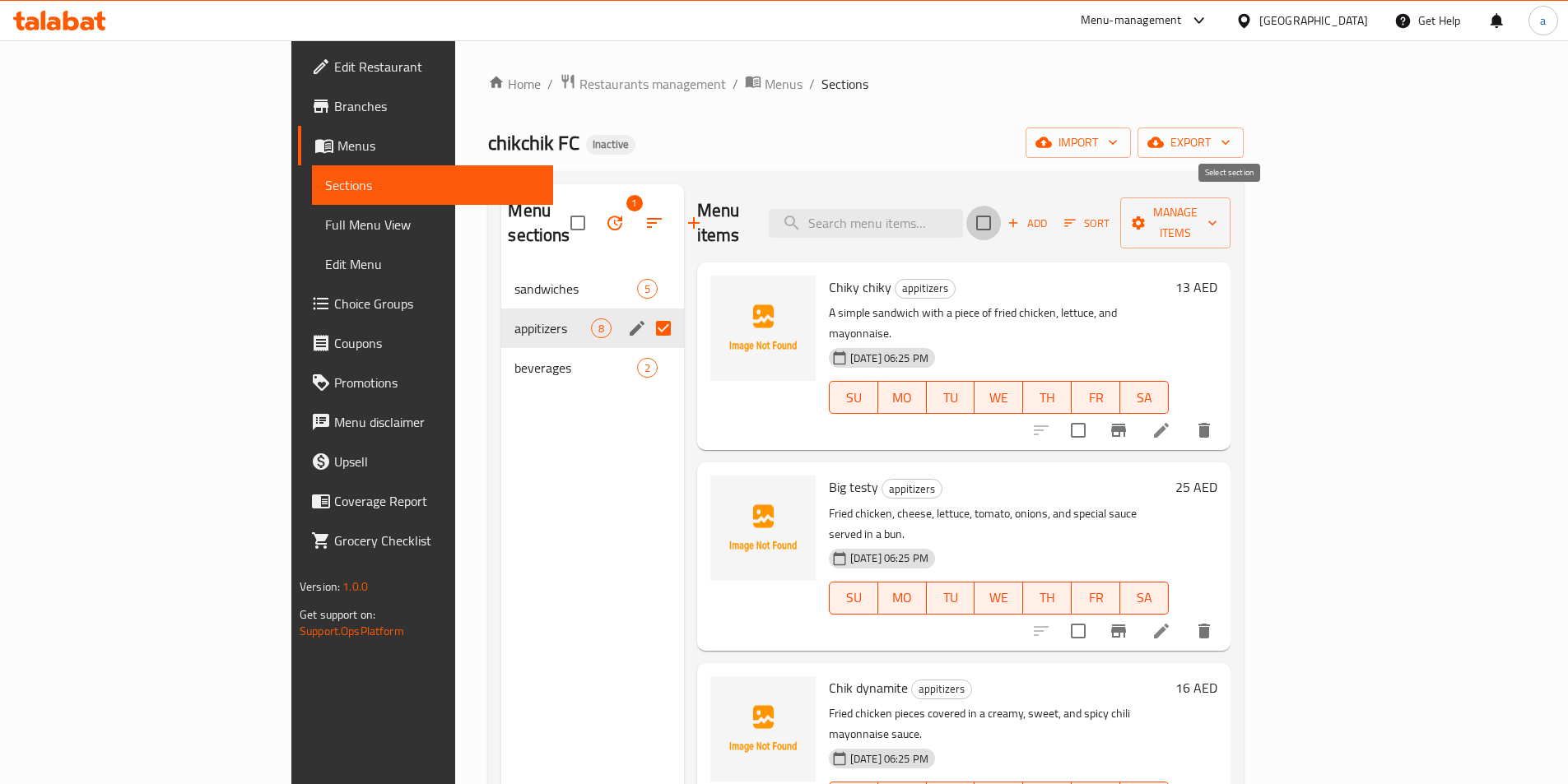
checkbox input "true"
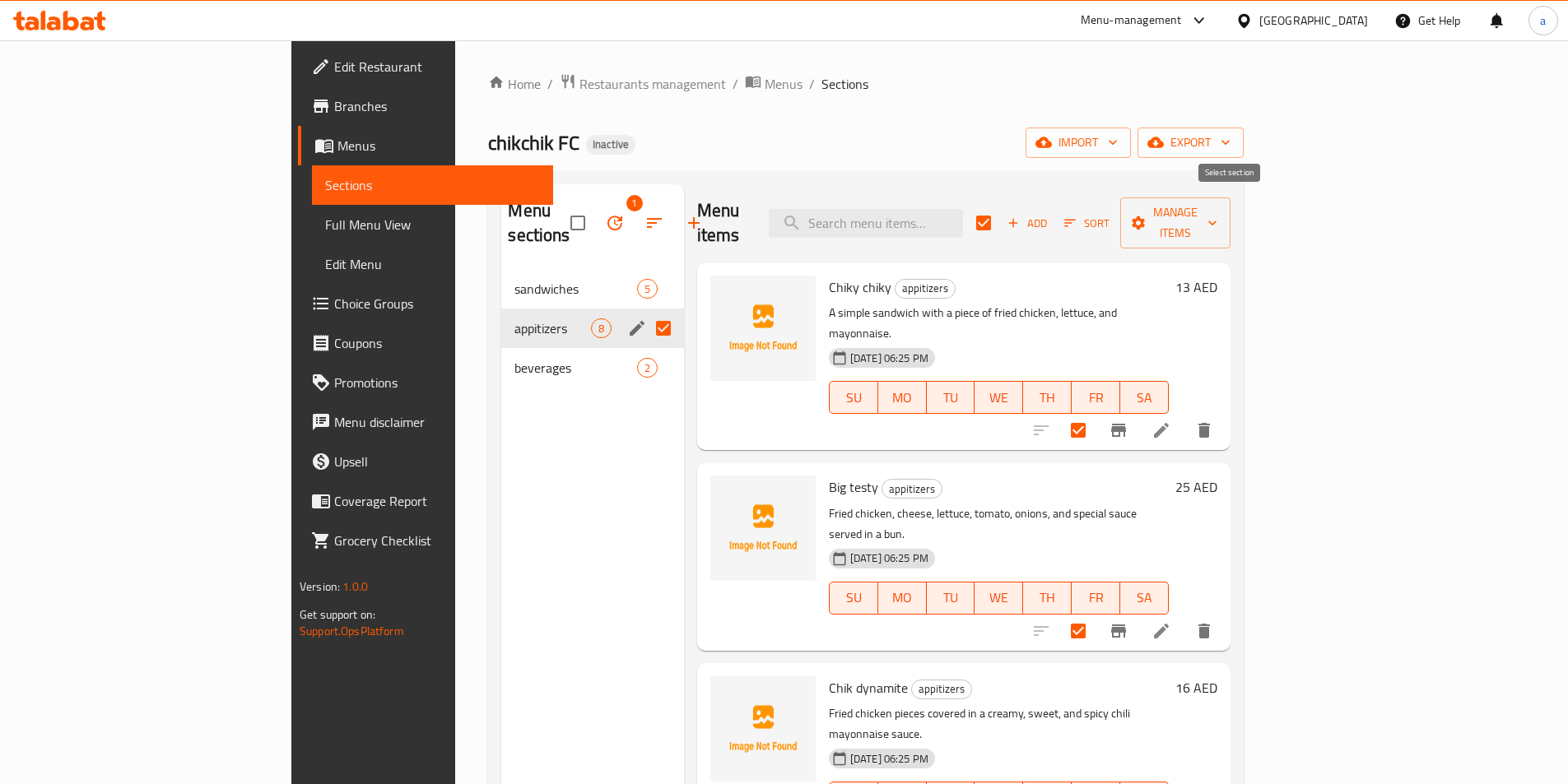
click at [1001, 211] on input "checkbox" at bounding box center [983, 222] width 34 height 34
checkbox input "false"
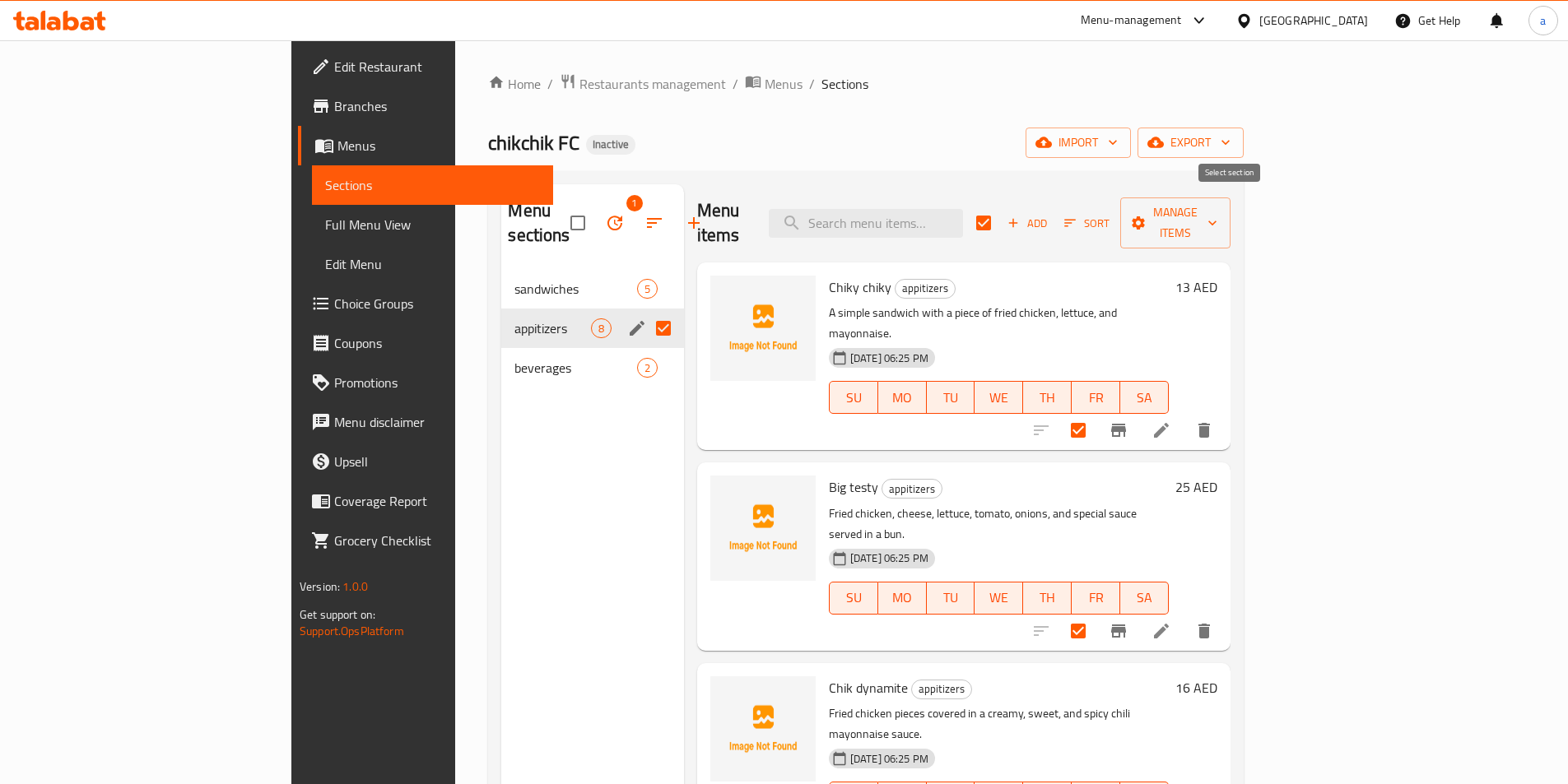
checkbox input "false"
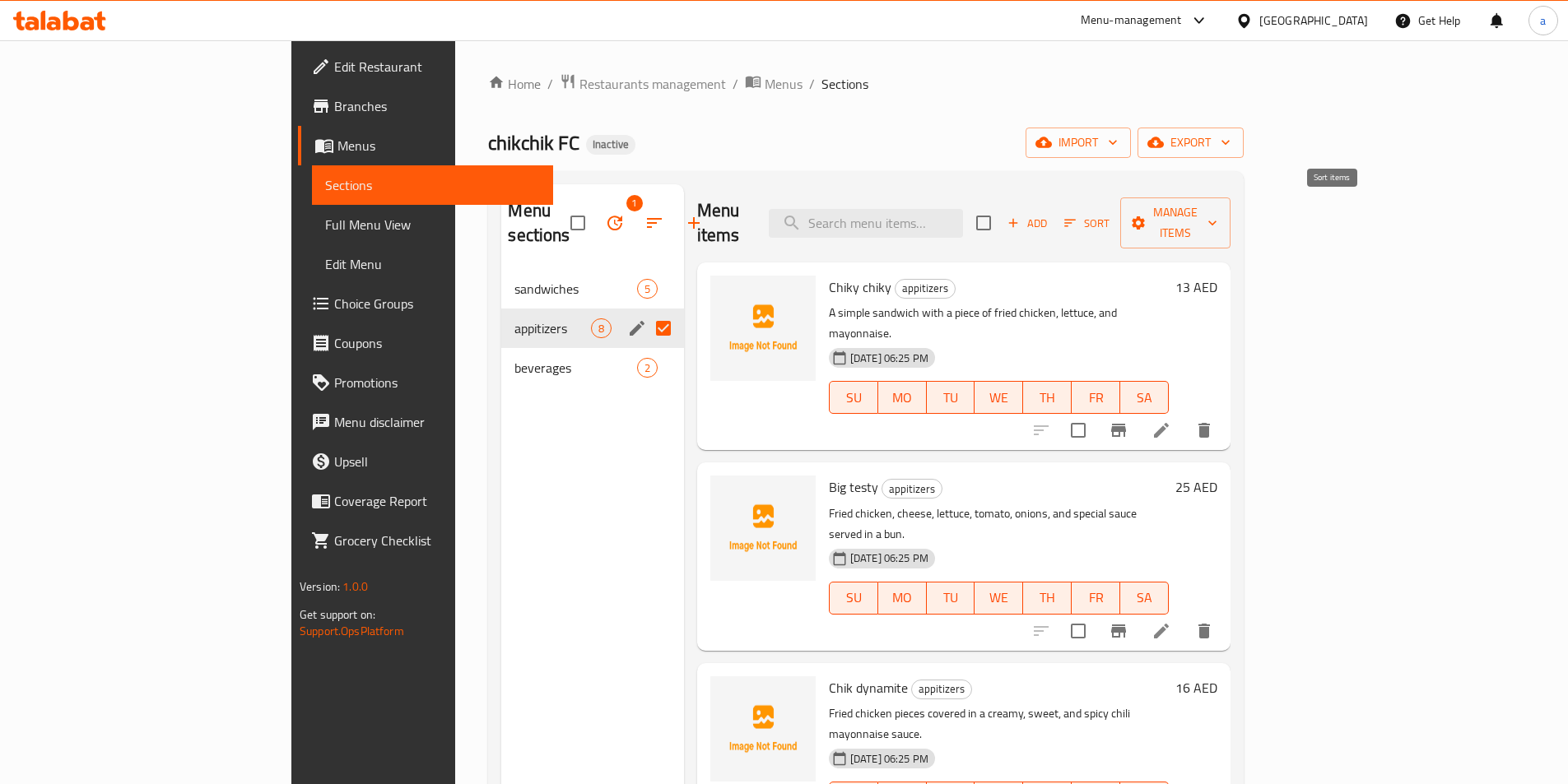
click at [1120, 210] on span "Sort" at bounding box center [1087, 223] width 66 height 25
click at [1144, 216] on icon "button" at bounding box center [1139, 223] width 14 height 14
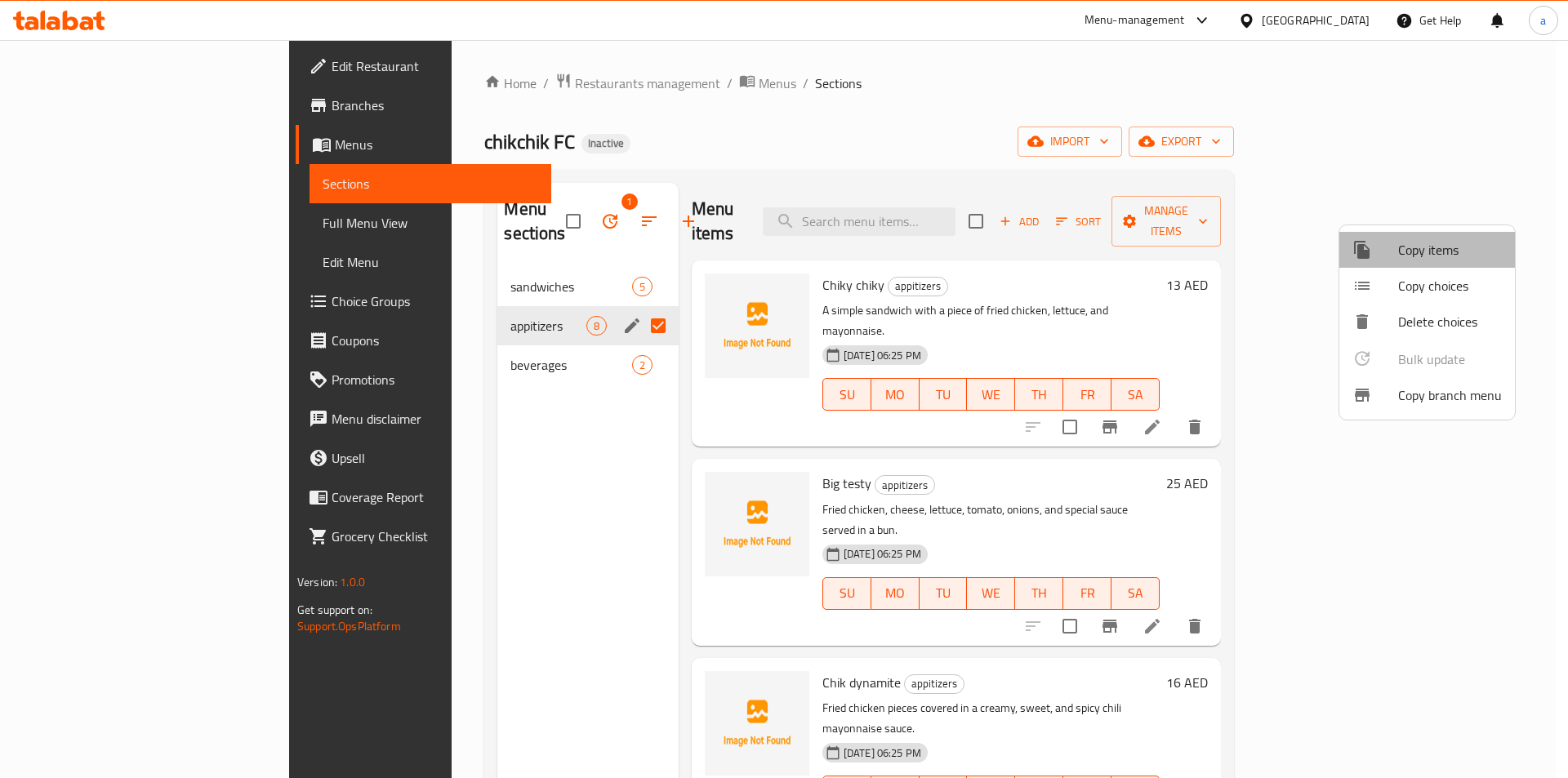
click at [1413, 255] on span "Copy items" at bounding box center [1450, 249] width 103 height 19
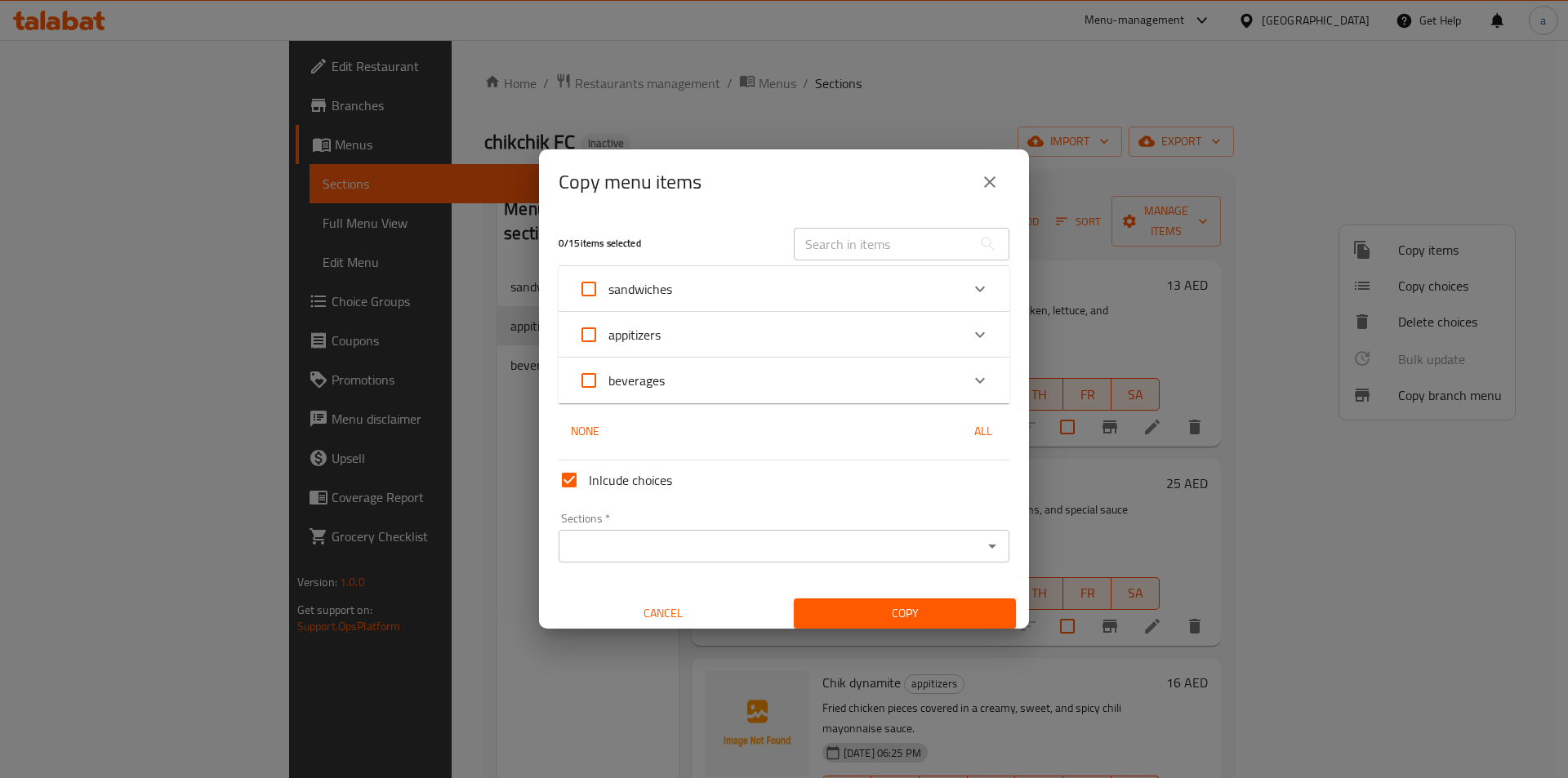
click at [719, 294] on div "sandwiches" at bounding box center [769, 289] width 382 height 40
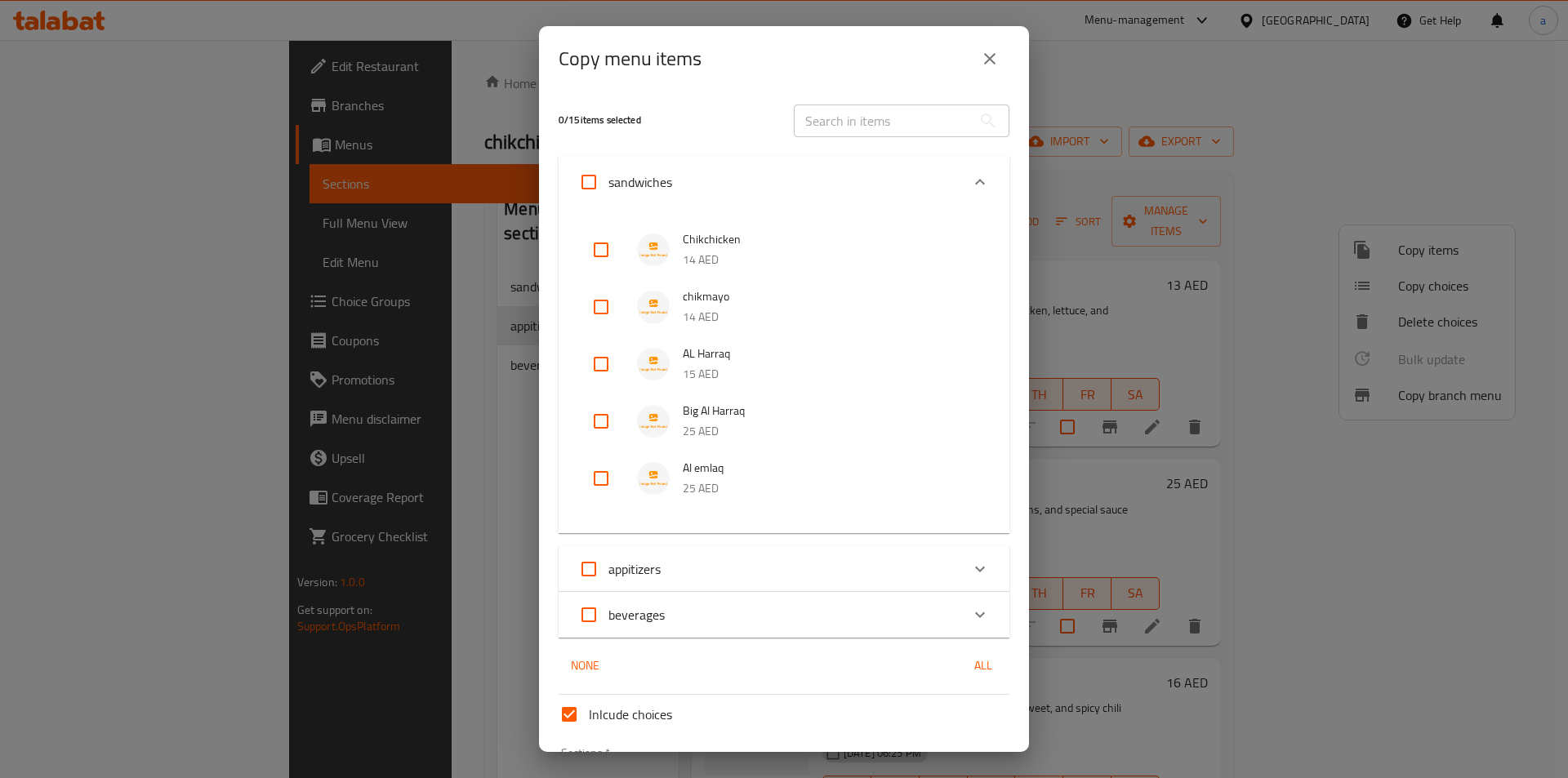
click at [660, 568] on span "appitizers" at bounding box center [635, 568] width 52 height 24
click at [609, 568] on input "appitizers" at bounding box center [589, 569] width 40 height 40
checkbox input "true"
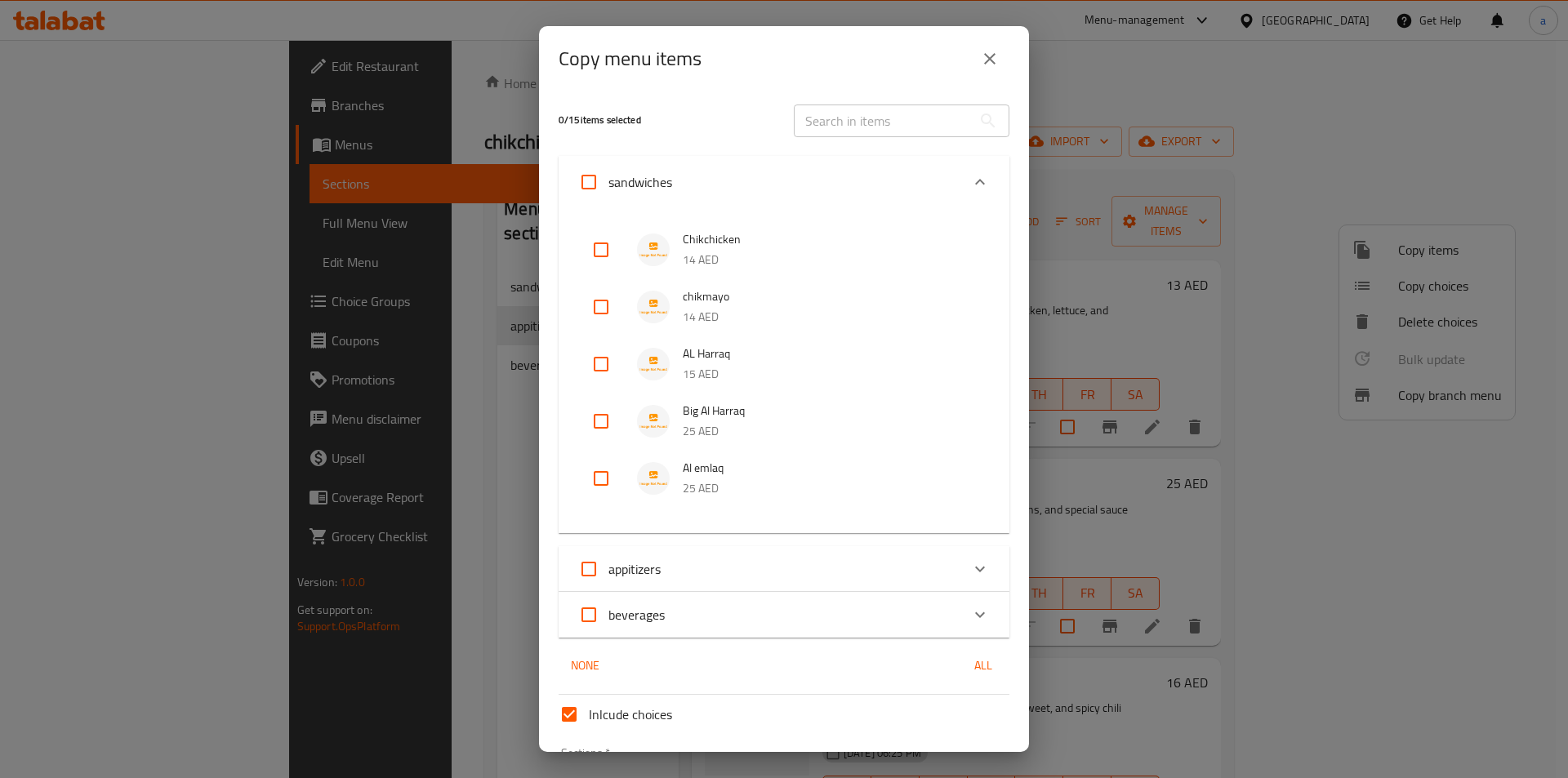
checkbox input "true"
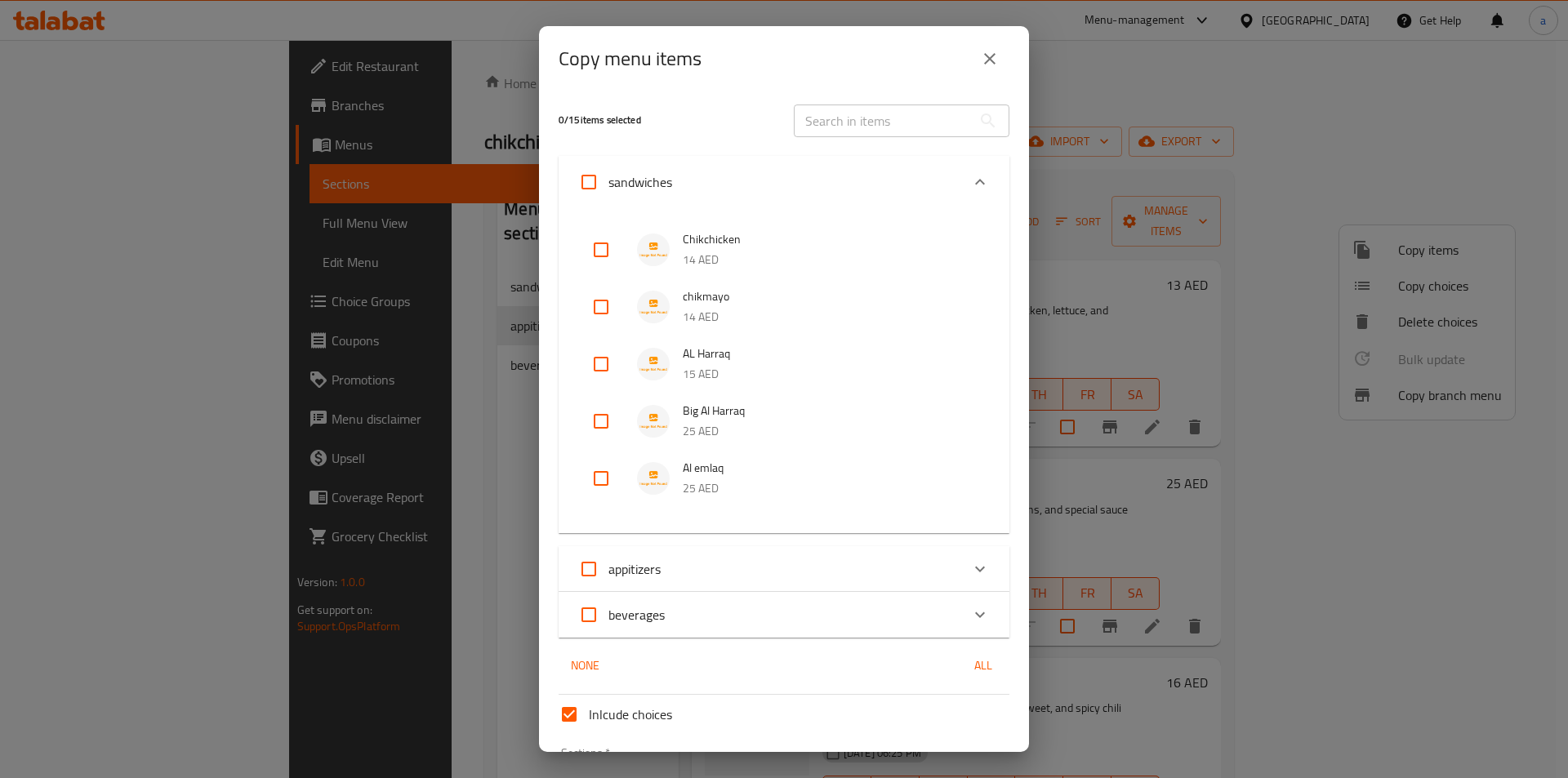
checkbox input "true"
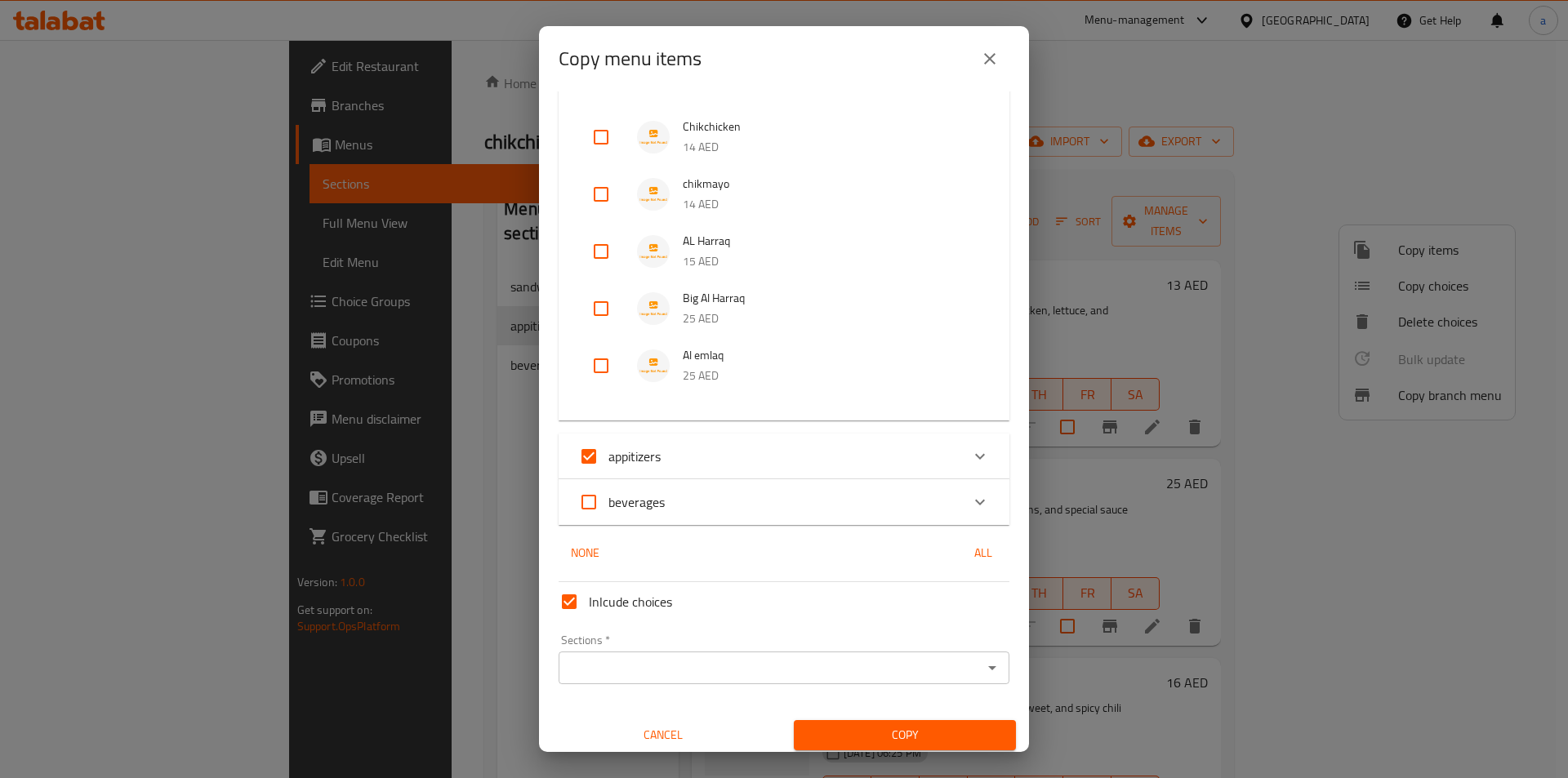
scroll to position [121, 0]
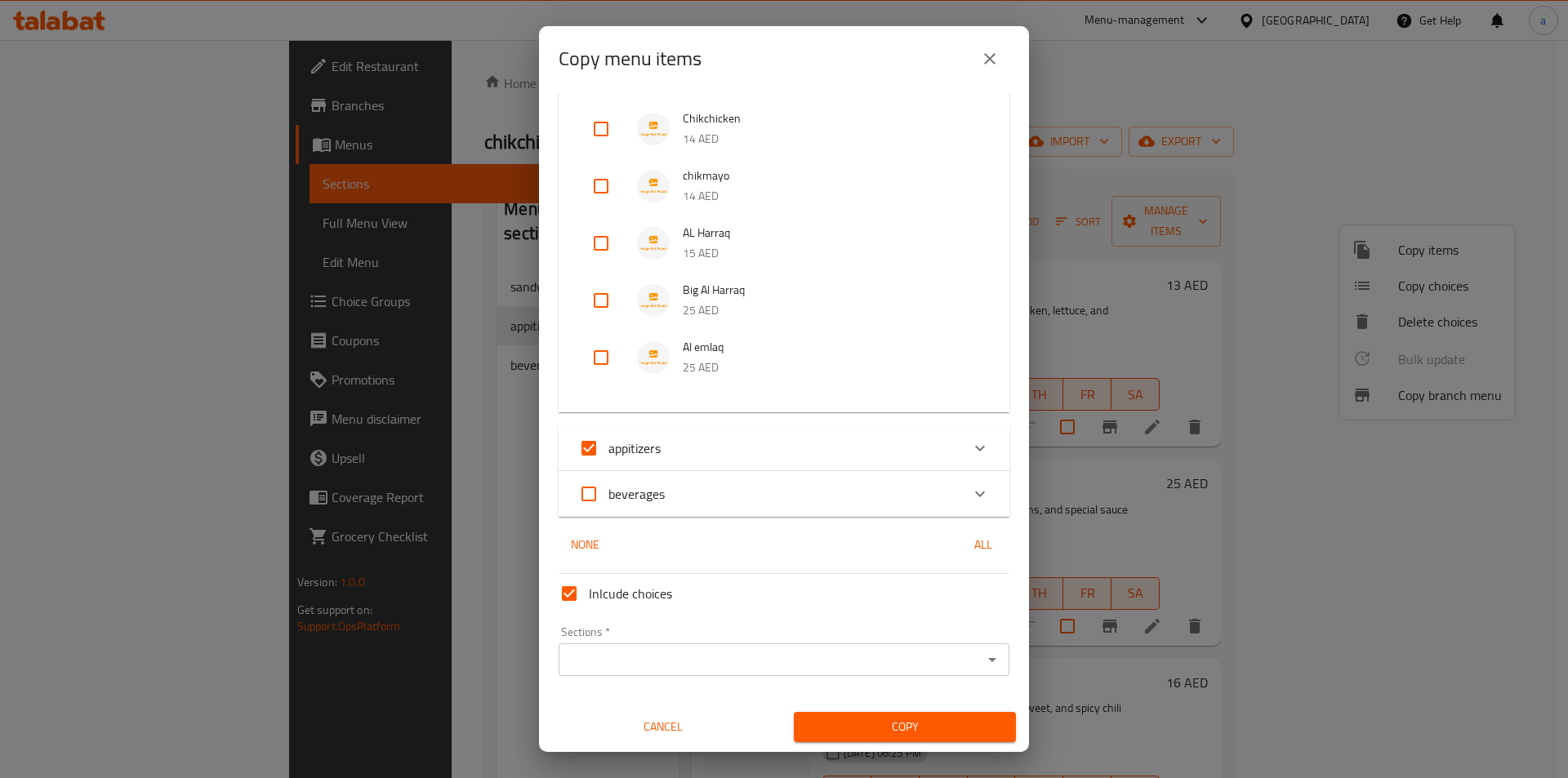
click at [604, 458] on input "appitizers" at bounding box center [589, 448] width 40 height 40
checkbox input "false"
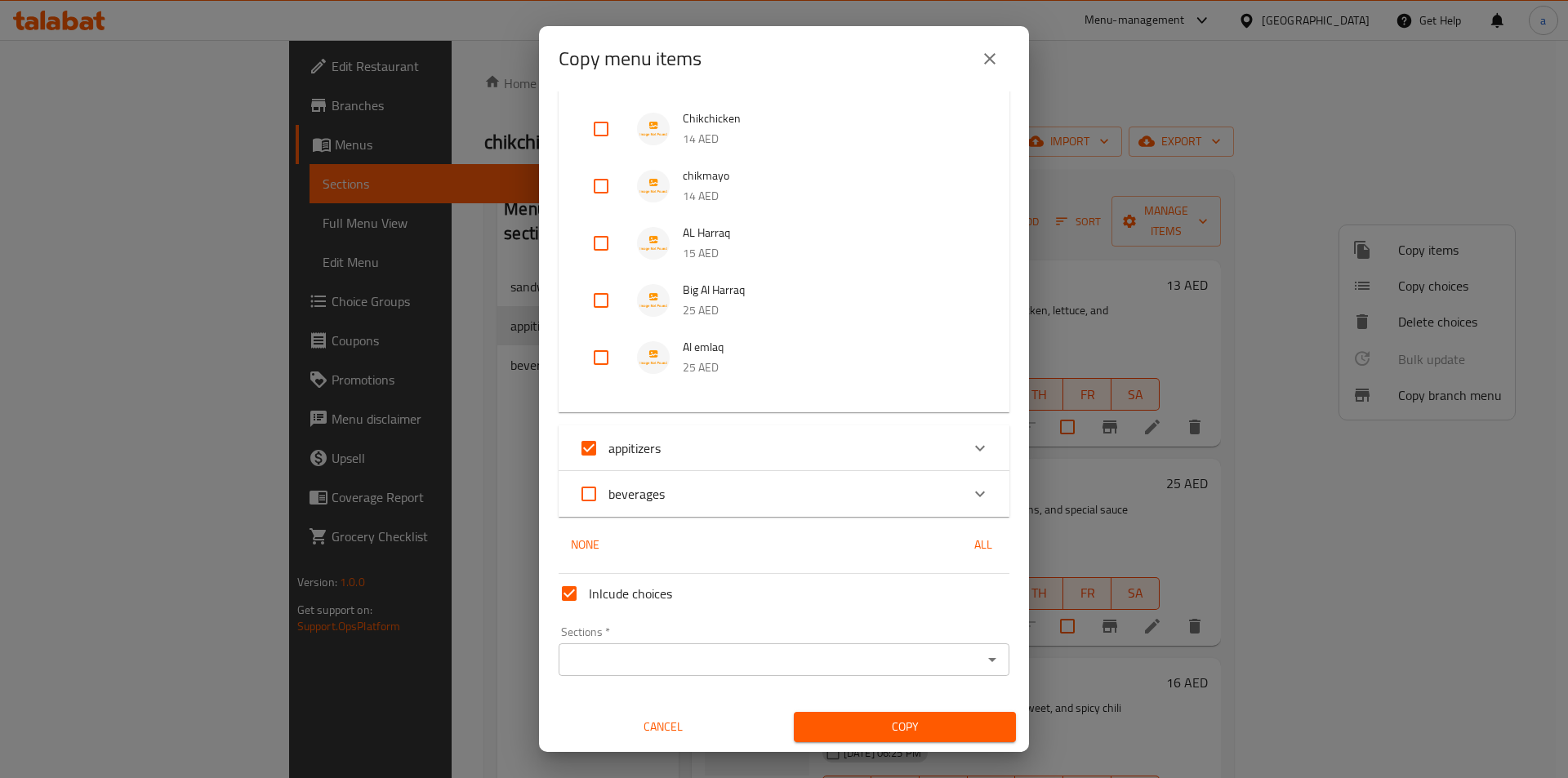
checkbox input "false"
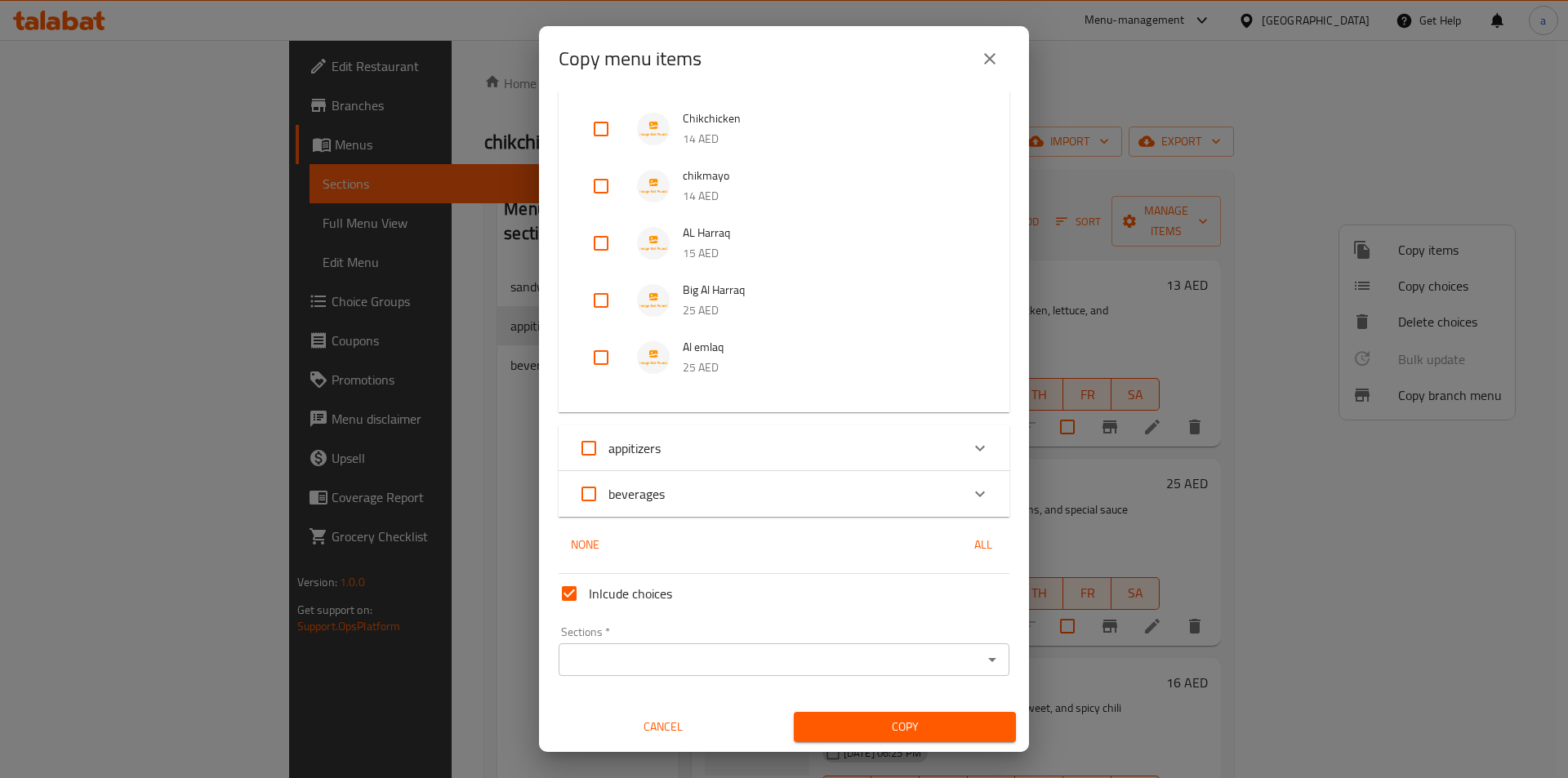
click at [978, 445] on div "Expand" at bounding box center [980, 448] width 40 height 40
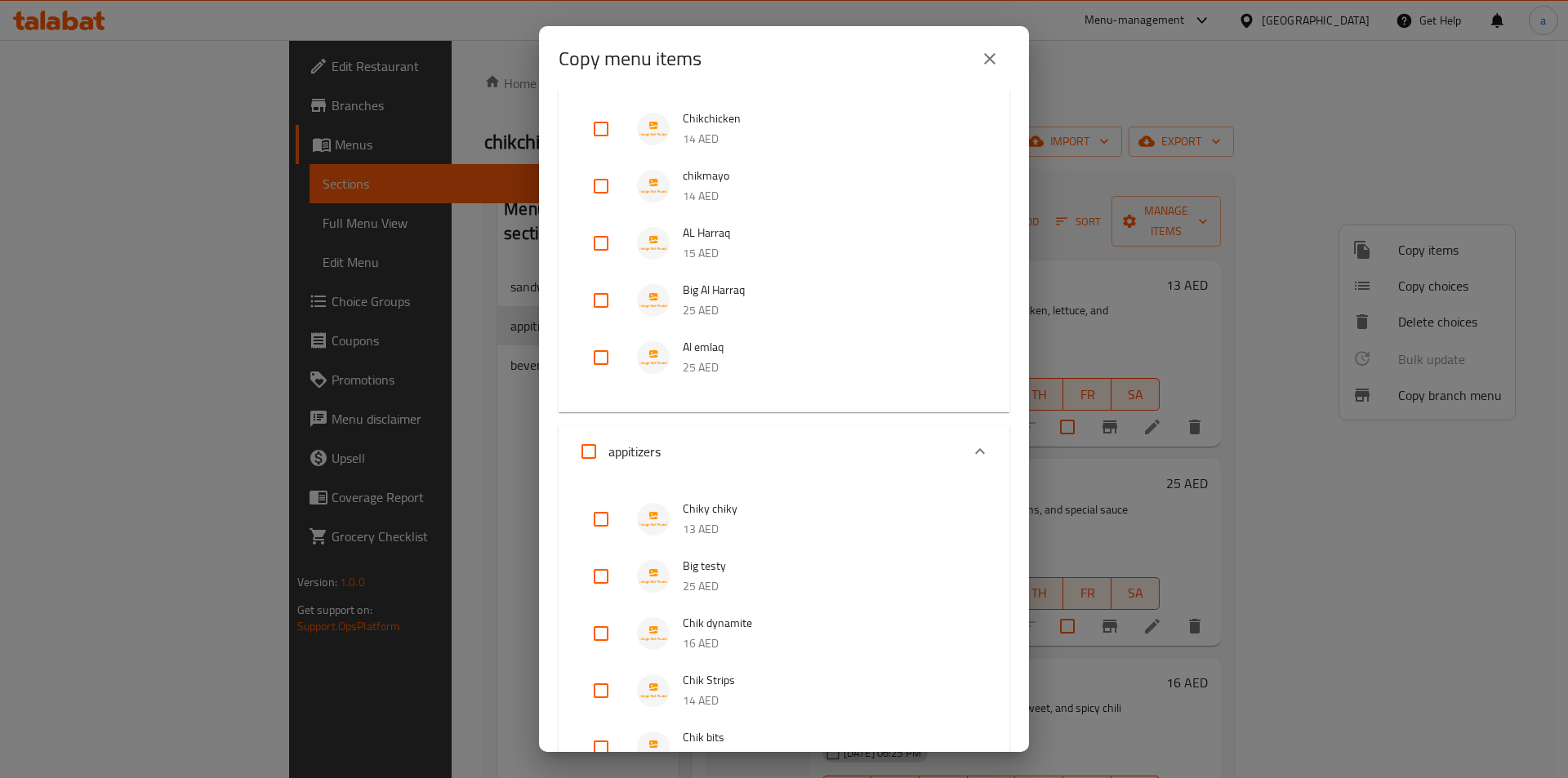
scroll to position [366, 0]
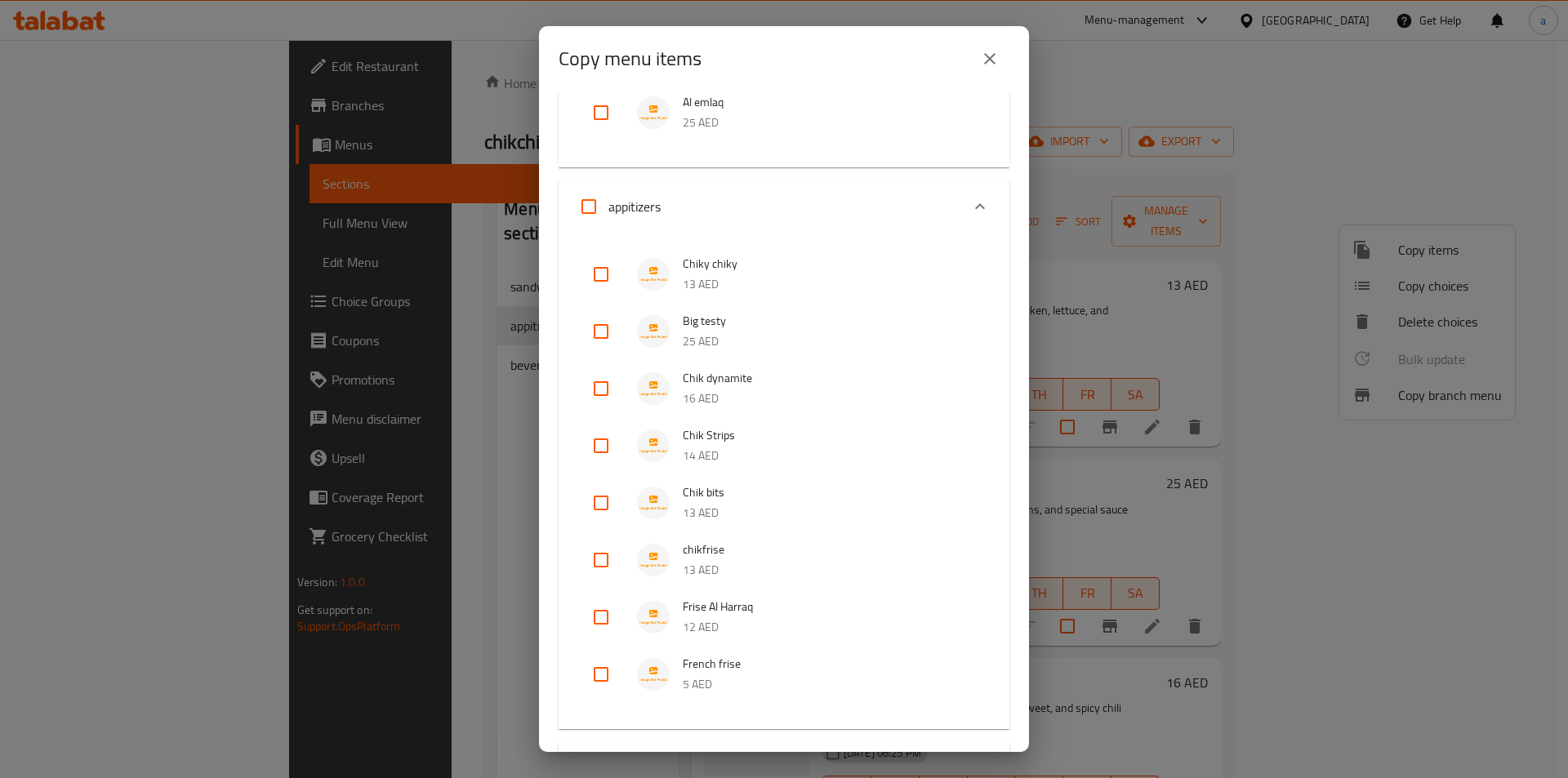
click at [601, 276] on input "checkbox" at bounding box center [601, 274] width 40 height 40
checkbox input "true"
click at [603, 327] on input "checkbox" at bounding box center [601, 331] width 40 height 40
checkbox input "true"
click at [602, 389] on input "checkbox" at bounding box center [601, 389] width 40 height 40
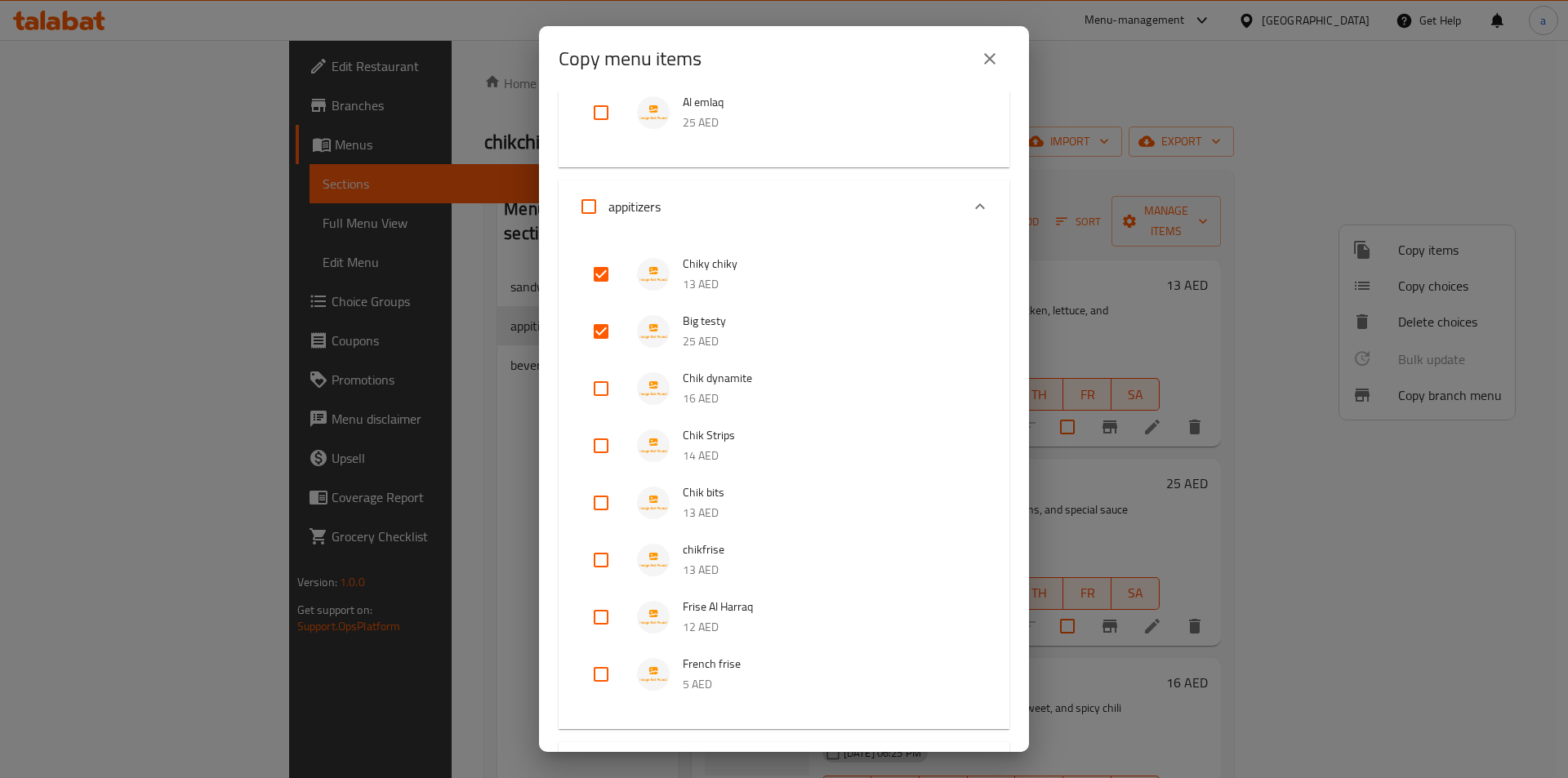
checkbox input "true"
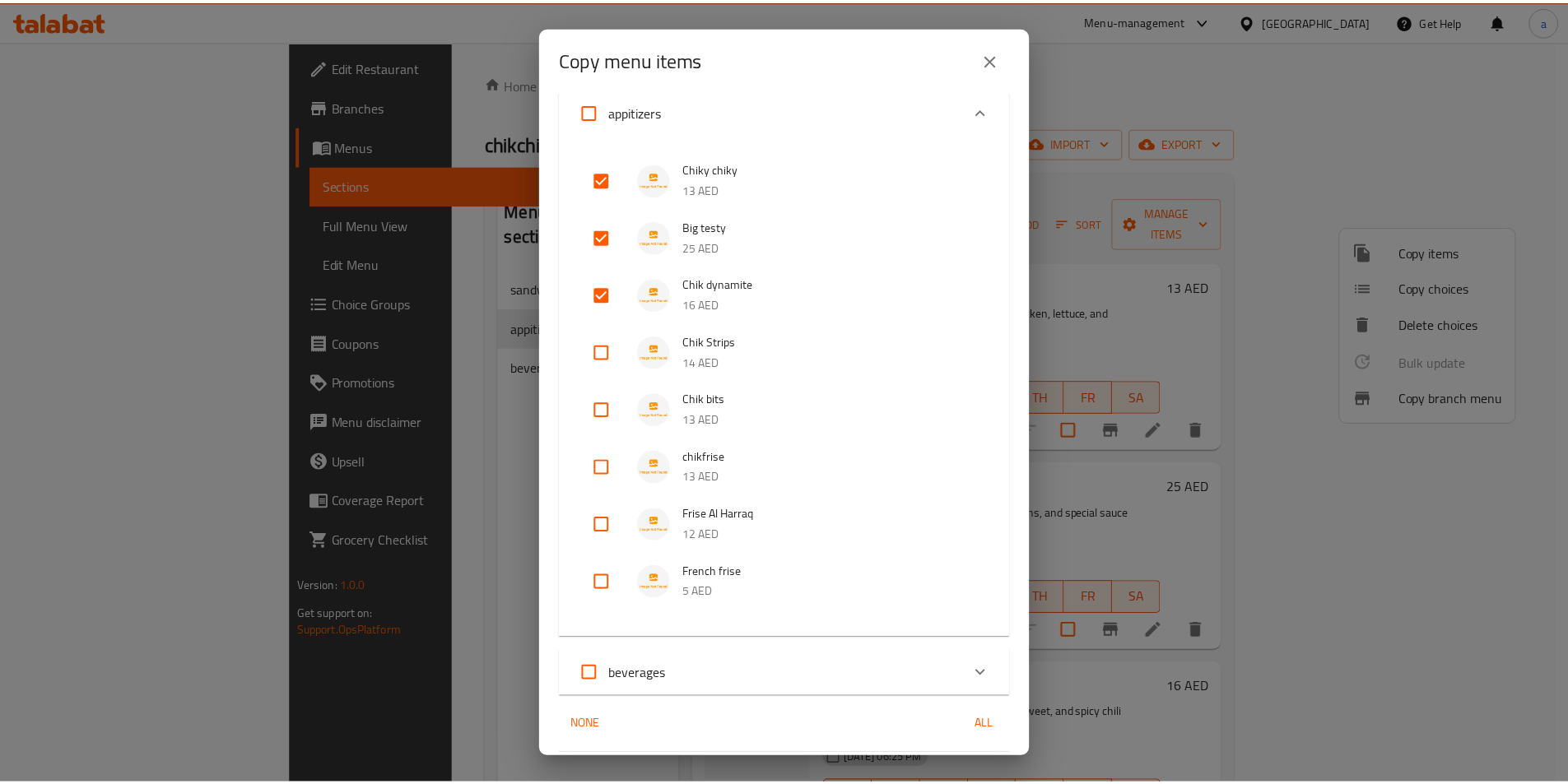
scroll to position [642, 0]
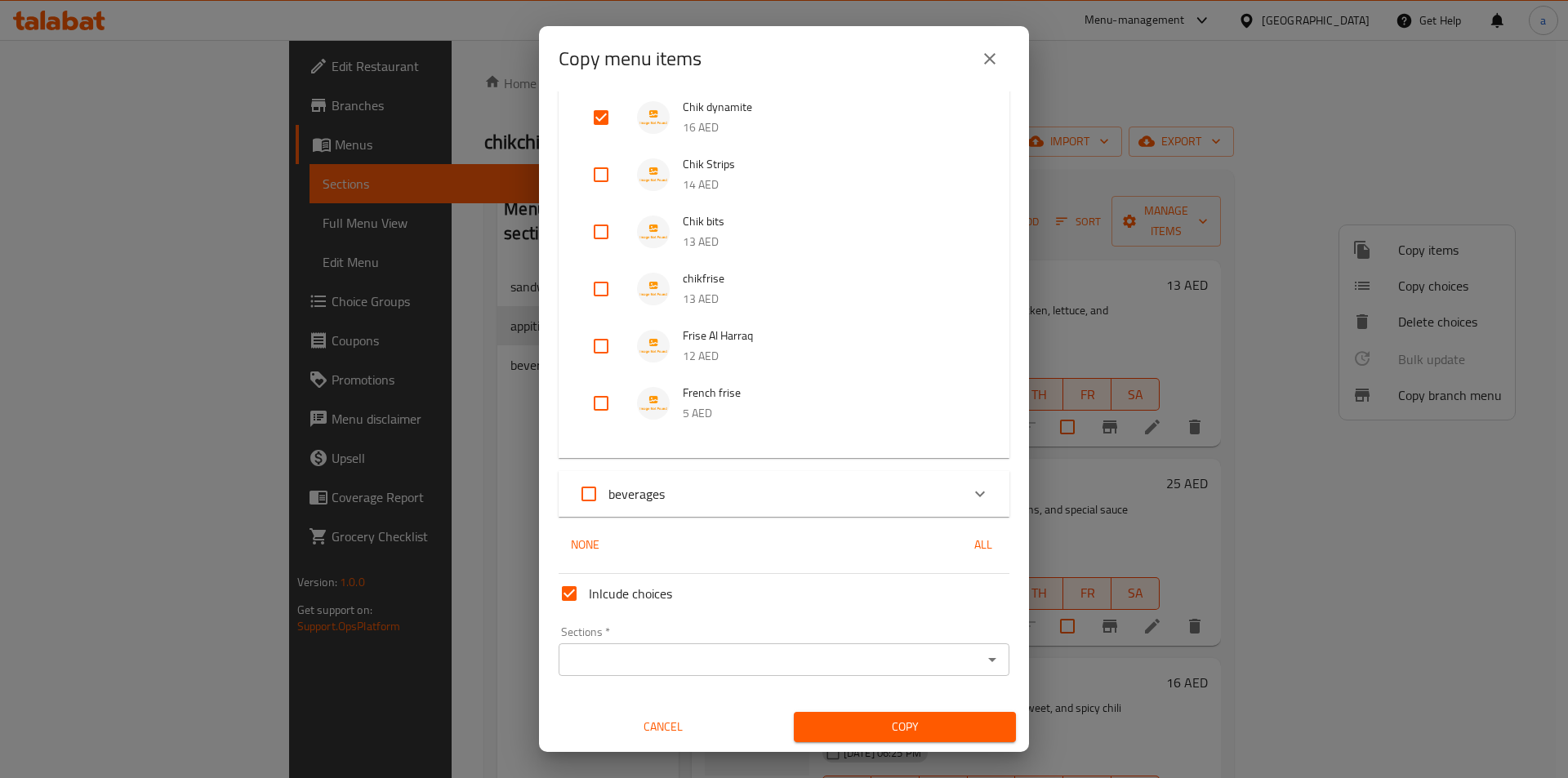
click at [728, 673] on div "Sections *" at bounding box center [784, 660] width 450 height 33
click at [677, 722] on span "Cancel" at bounding box center [663, 727] width 209 height 20
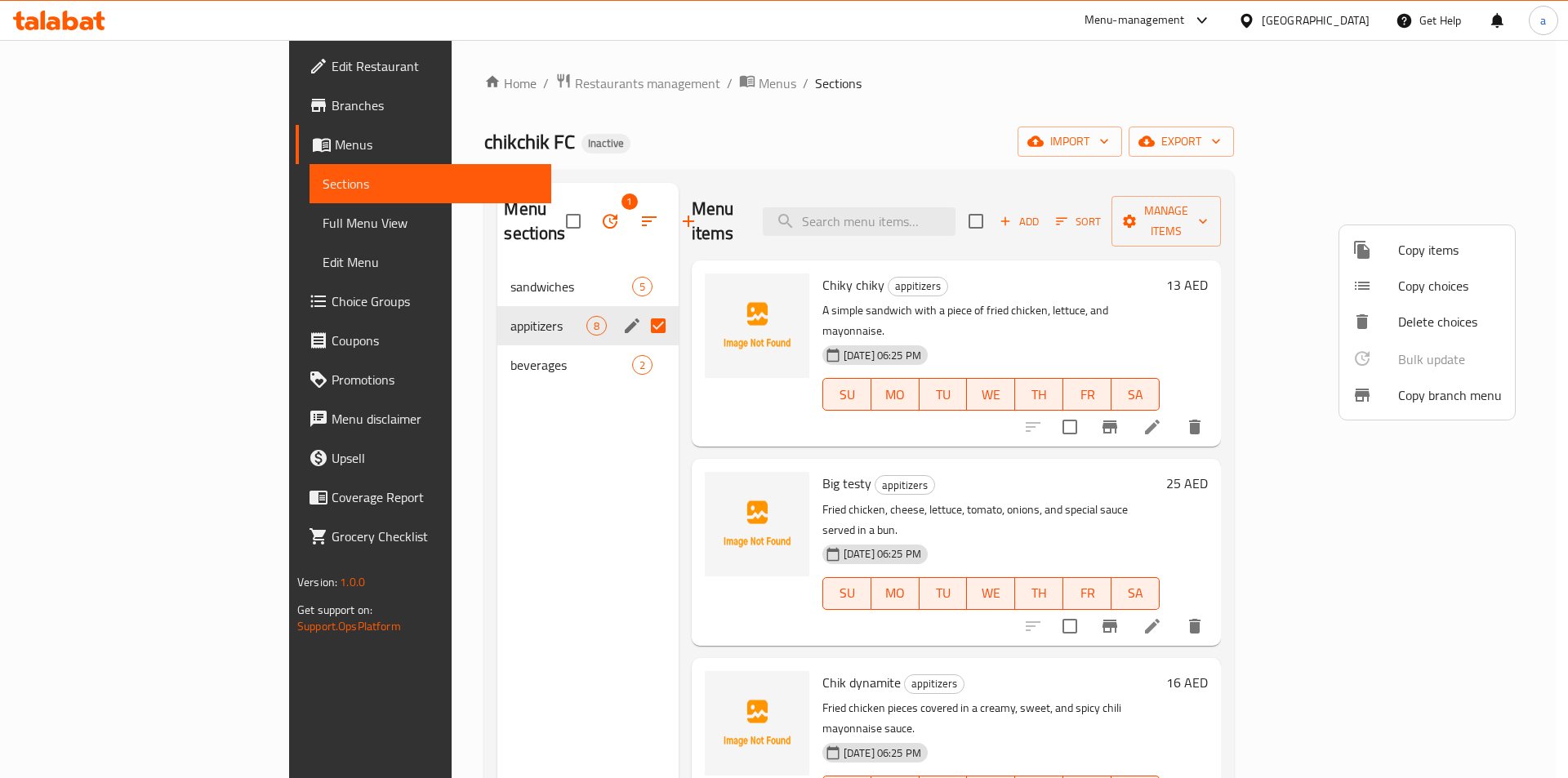
click at [1019, 214] on div at bounding box center [784, 389] width 1568 height 778
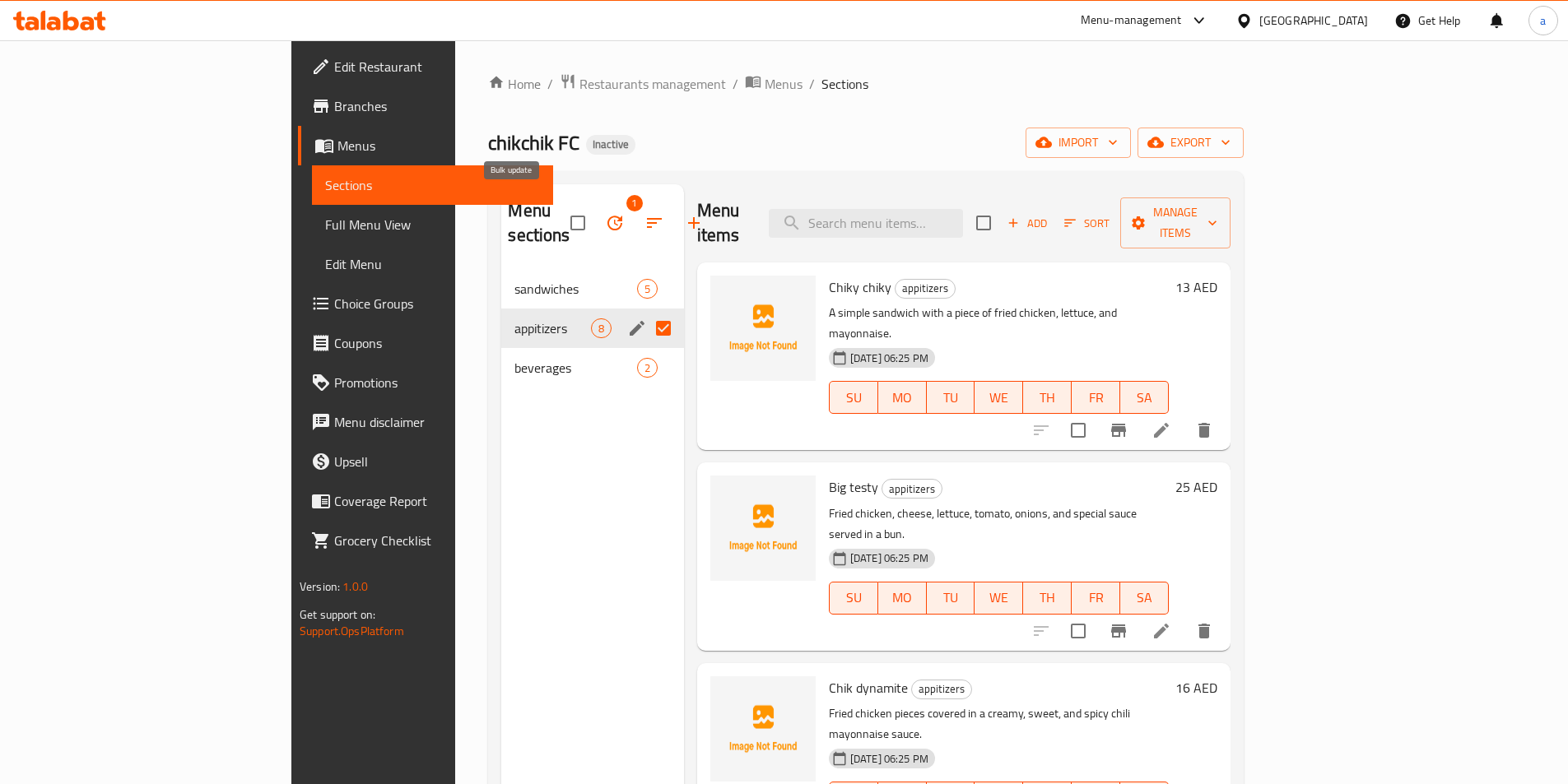
click at [595, 209] on button "button" at bounding box center [615, 223] width 40 height 40
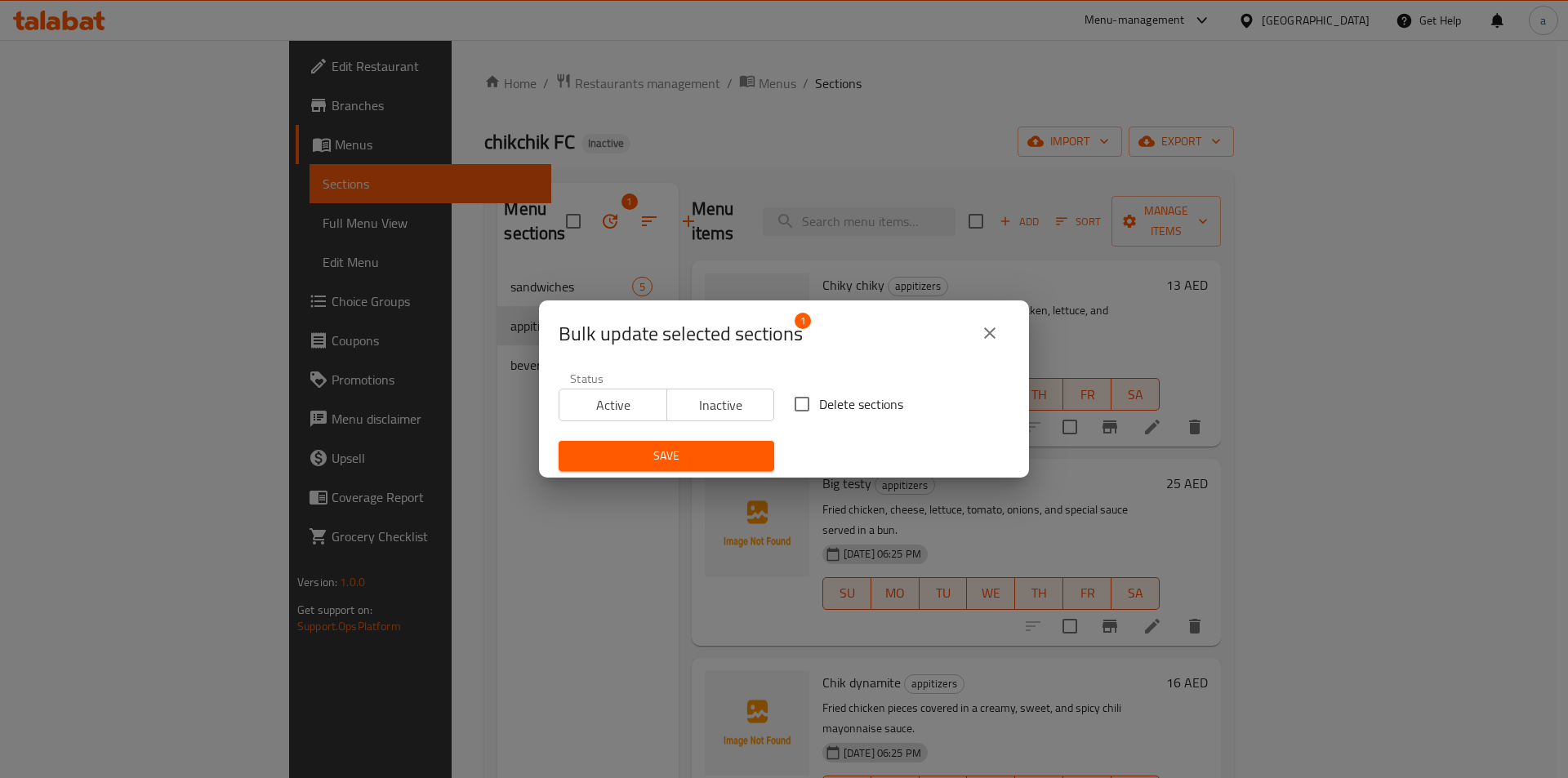
click at [992, 331] on icon "close" at bounding box center [990, 333] width 12 height 12
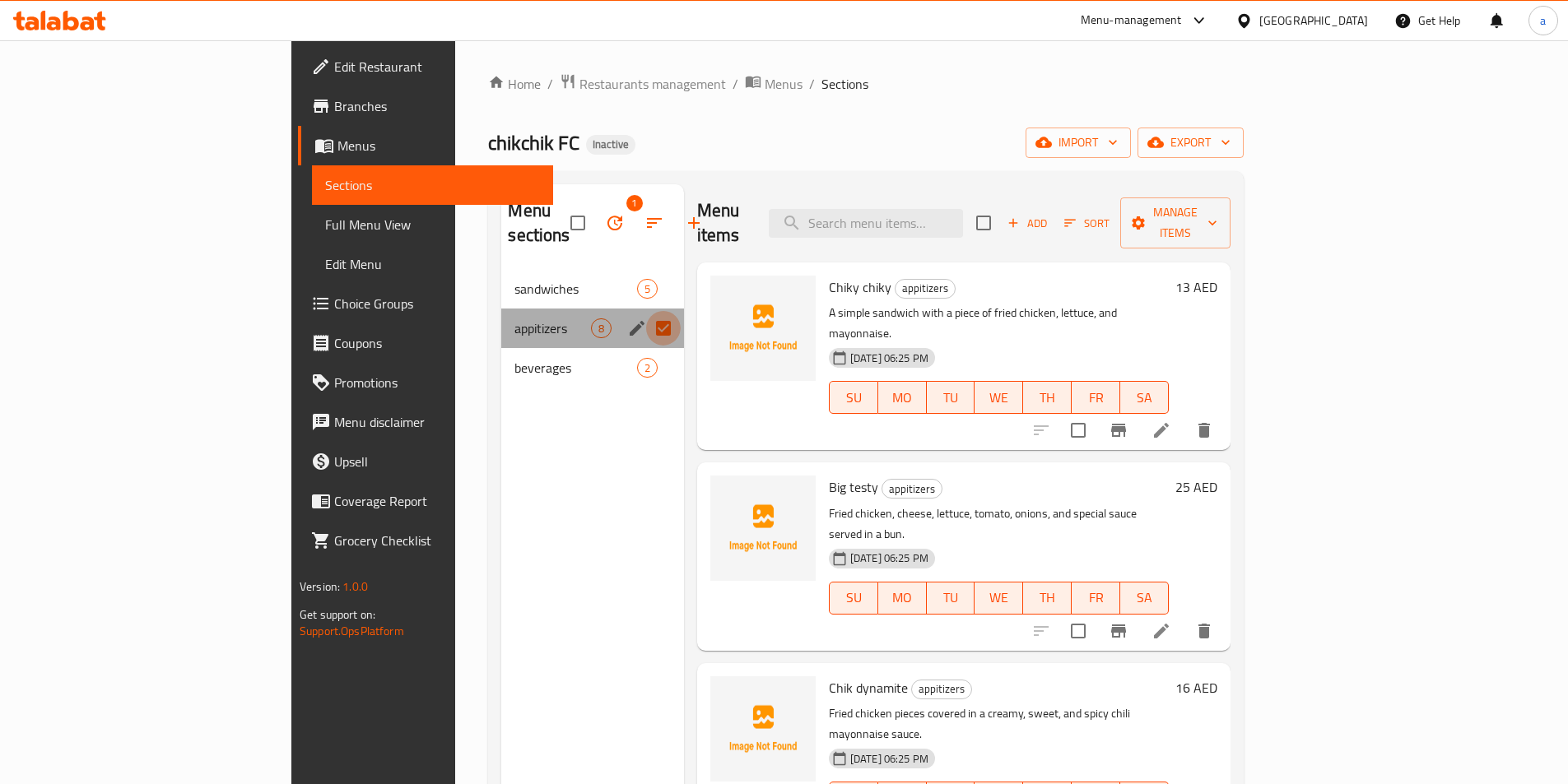
click at [646, 311] on input "Menu sections" at bounding box center [662, 327] width 34 height 34
checkbox input "false"
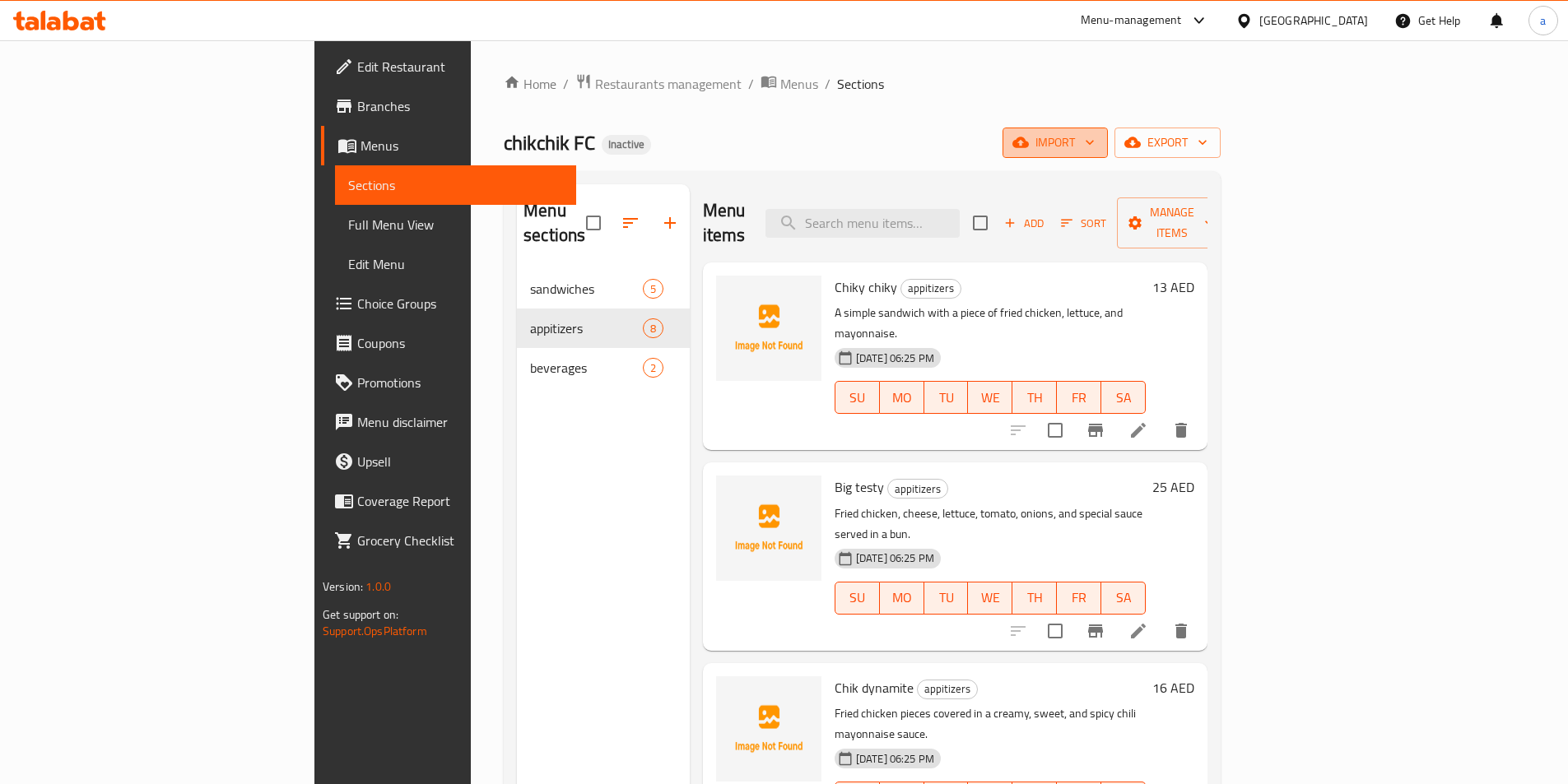
click at [1095, 146] on span "import" at bounding box center [1055, 142] width 79 height 20
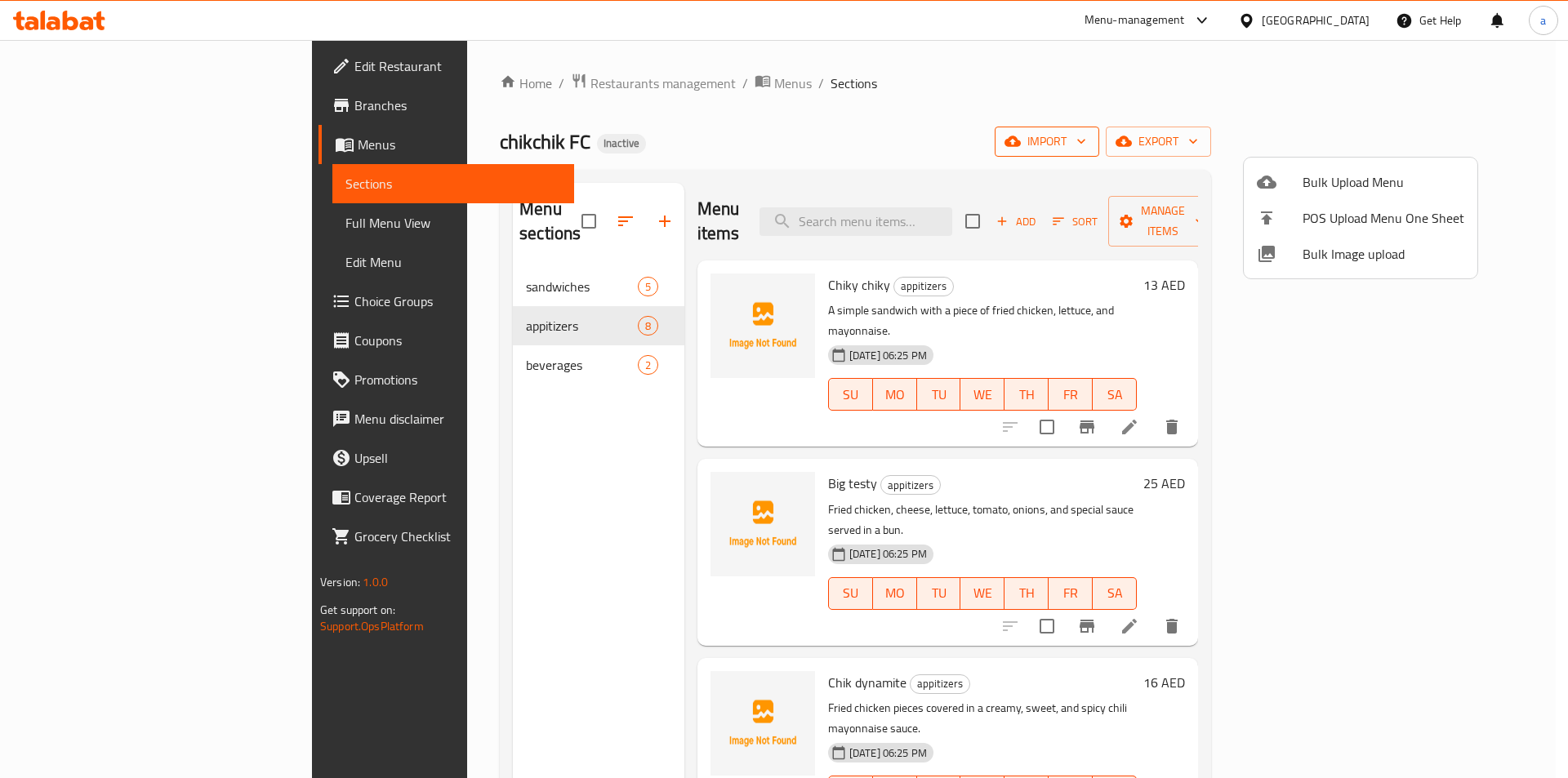
click at [1379, 145] on div at bounding box center [784, 389] width 1568 height 778
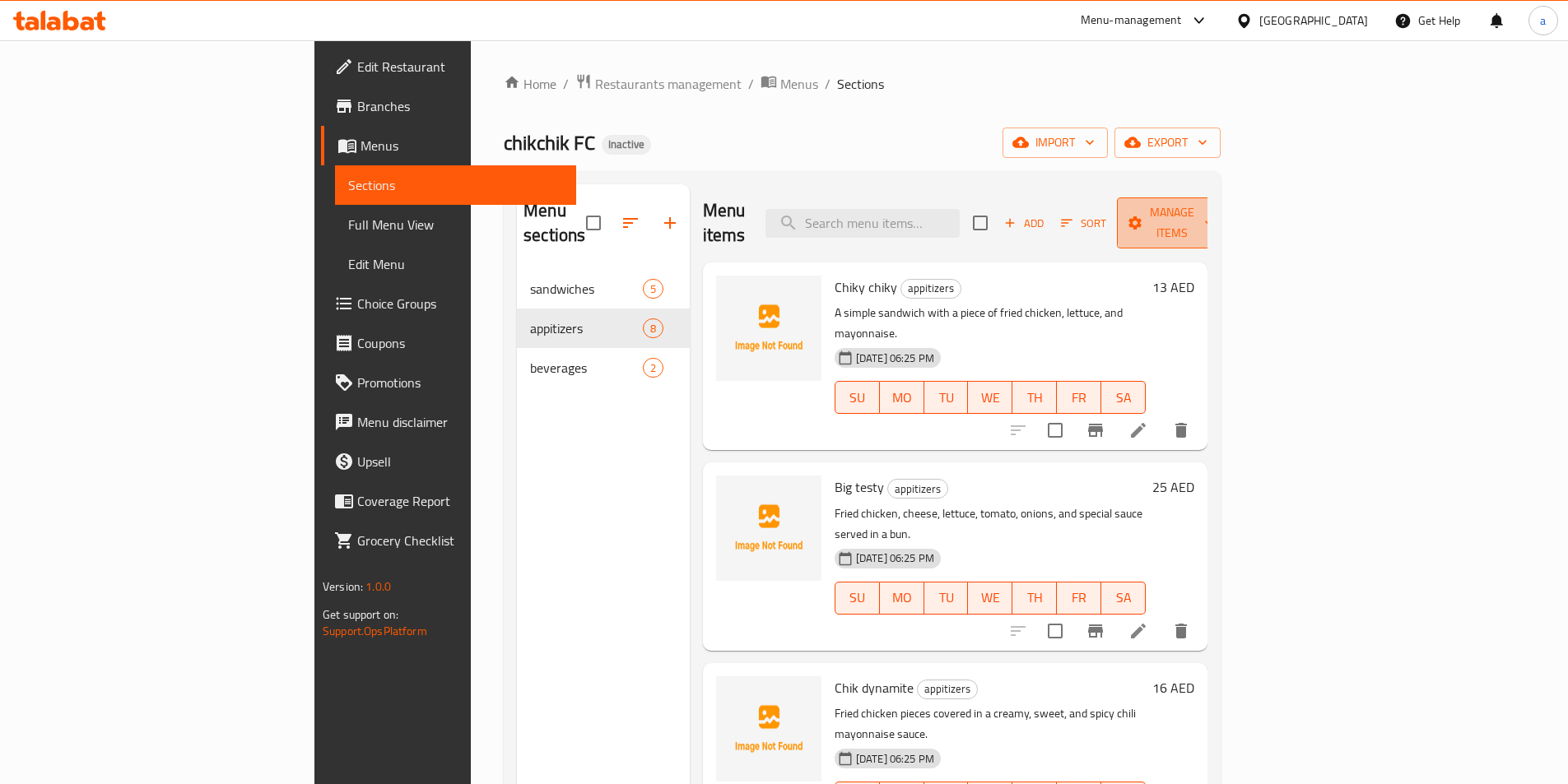
click at [1213, 215] on span "Manage items" at bounding box center [1172, 223] width 84 height 41
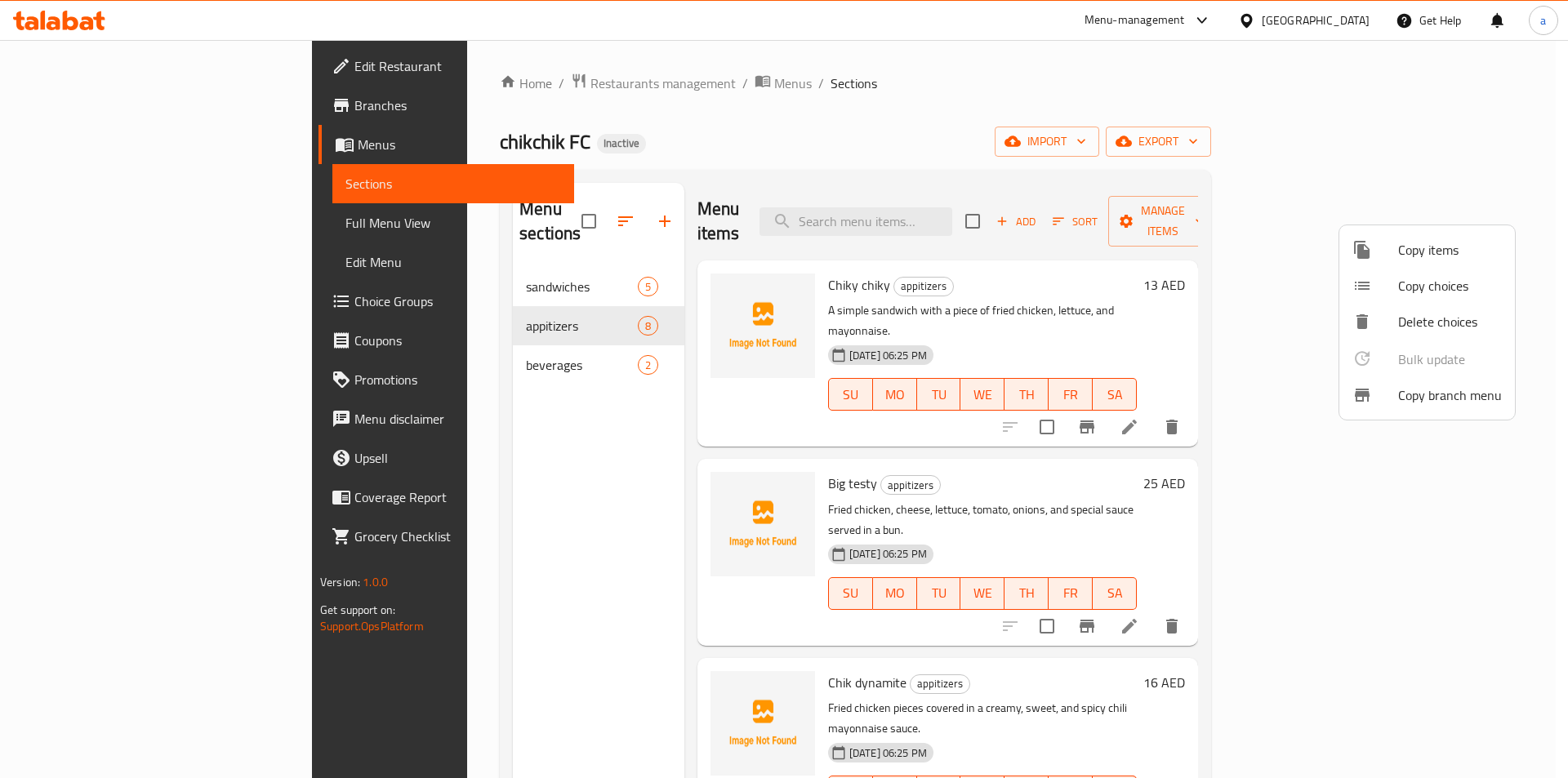
click at [69, 304] on div at bounding box center [784, 389] width 1568 height 778
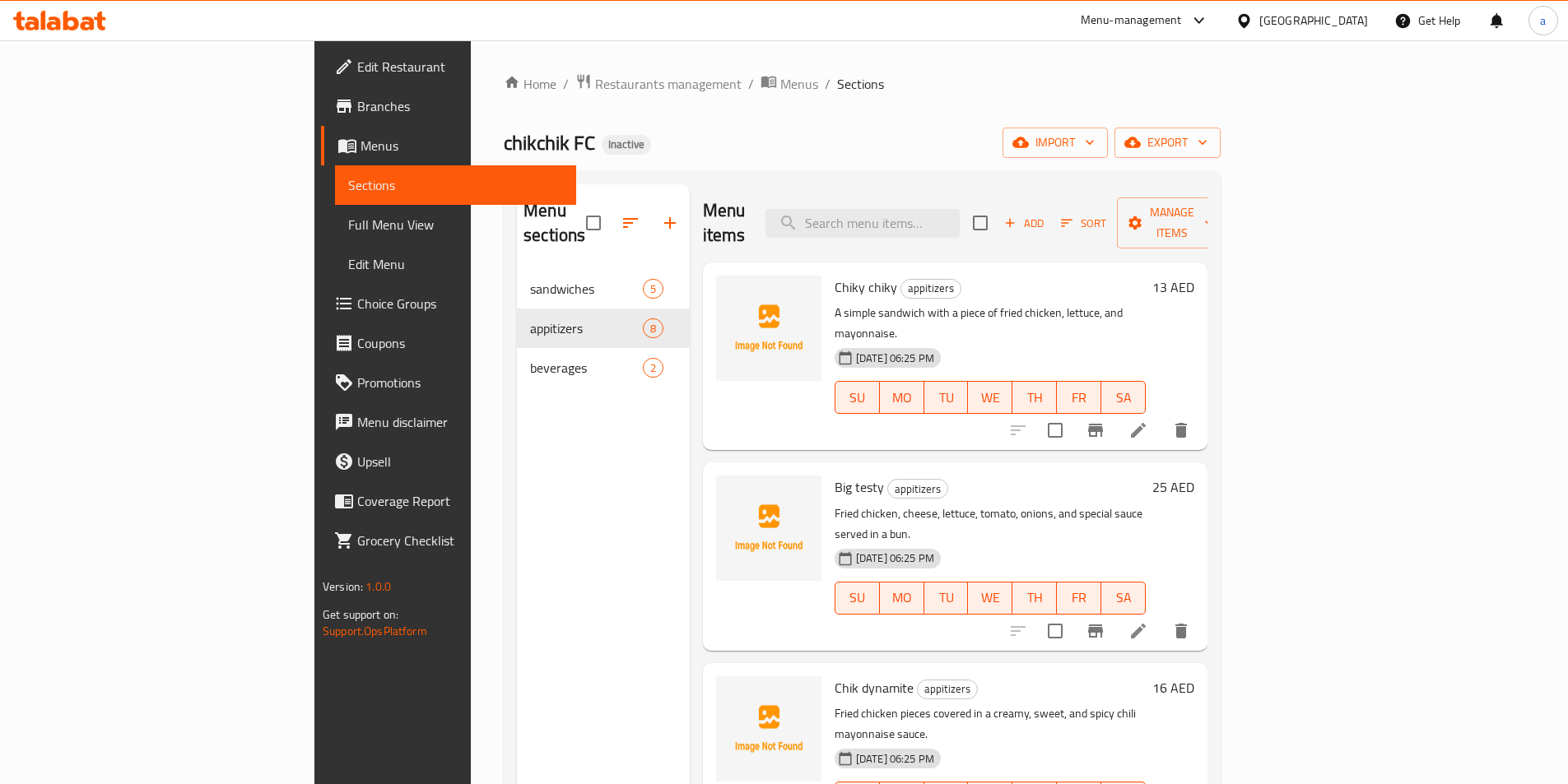
click at [357, 307] on span "Choice Groups" at bounding box center [460, 304] width 205 height 19
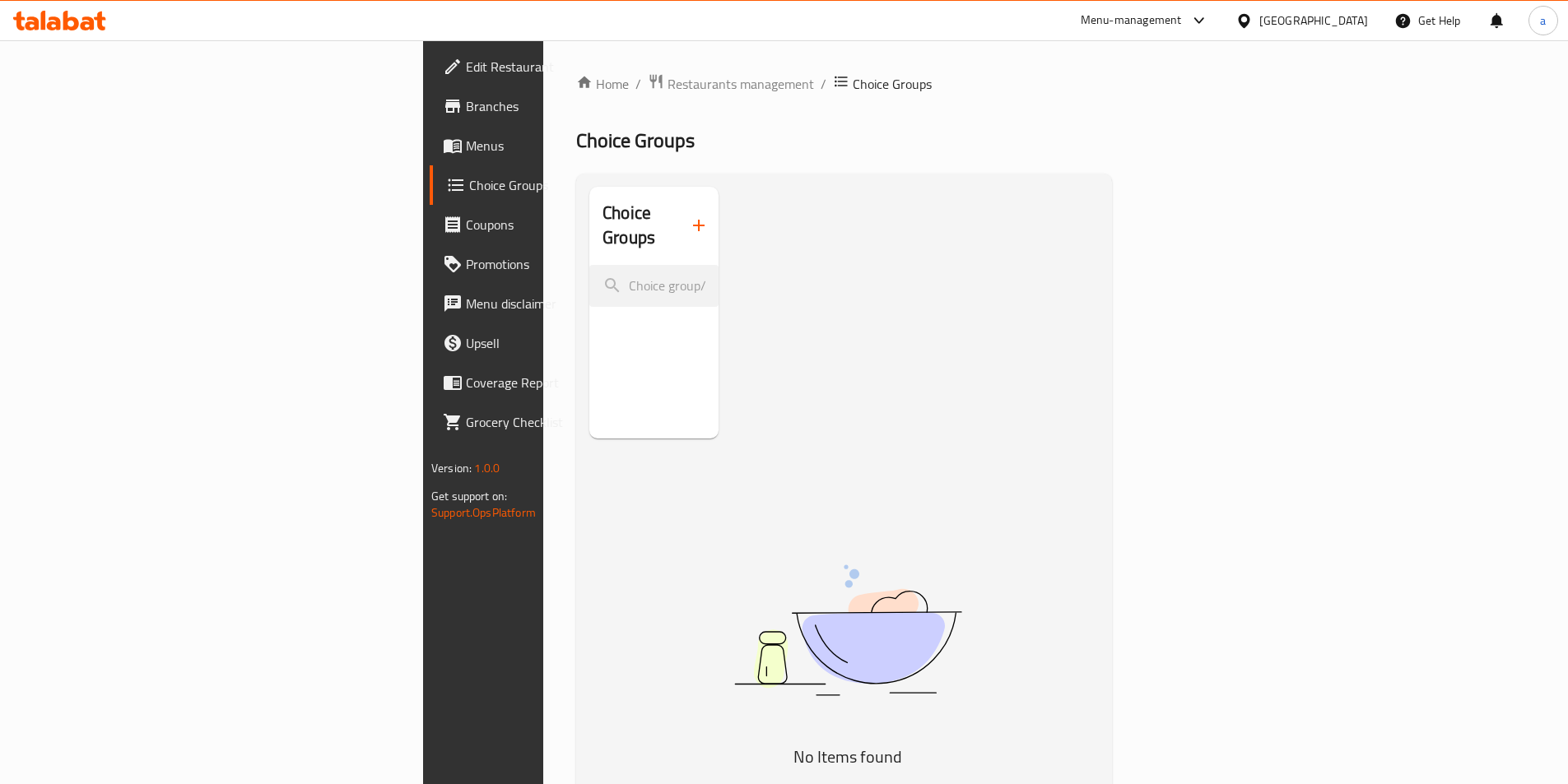
click at [692, 220] on icon "button" at bounding box center [698, 226] width 12 height 12
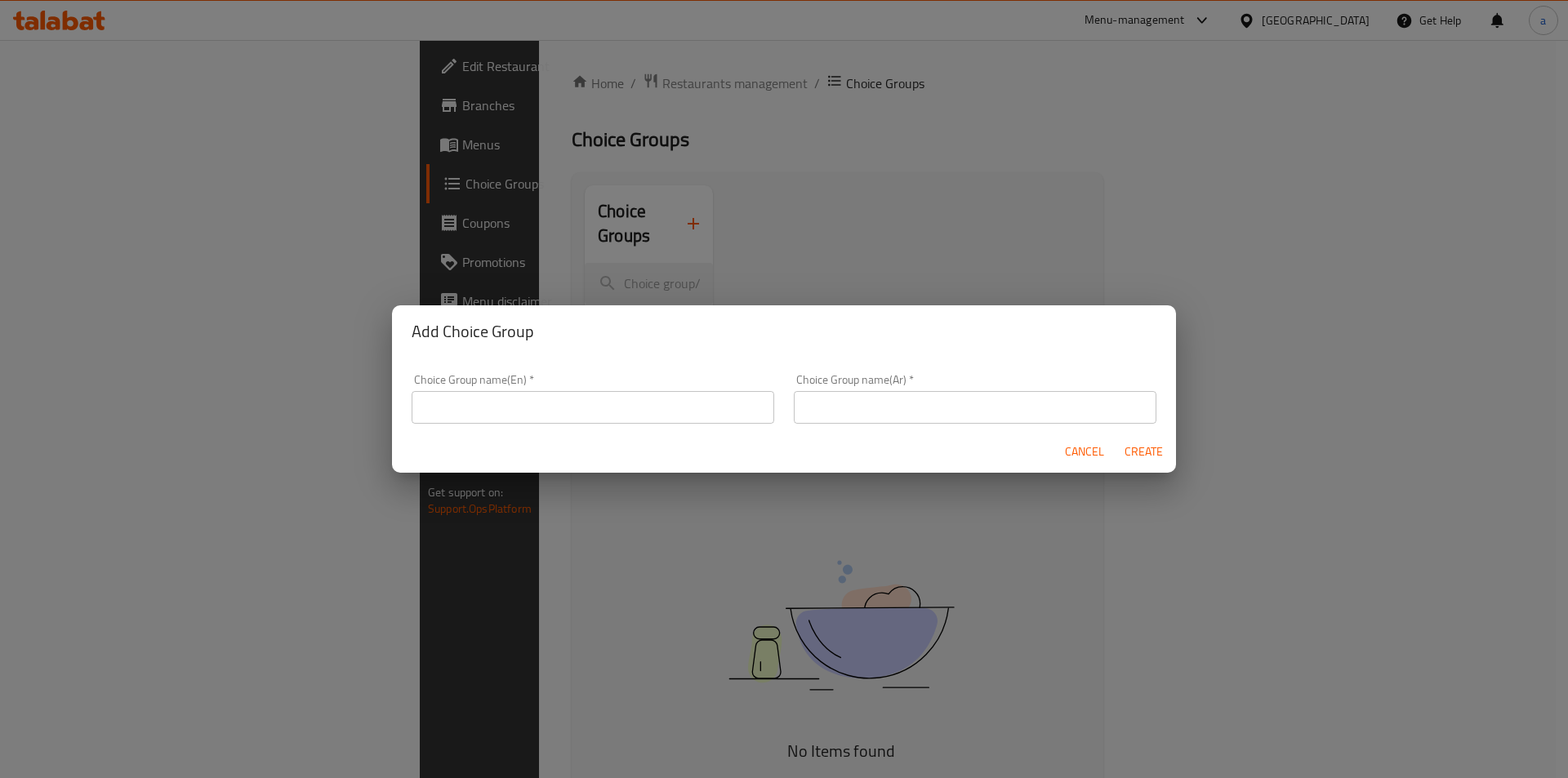
click at [565, 408] on input "text" at bounding box center [593, 408] width 363 height 33
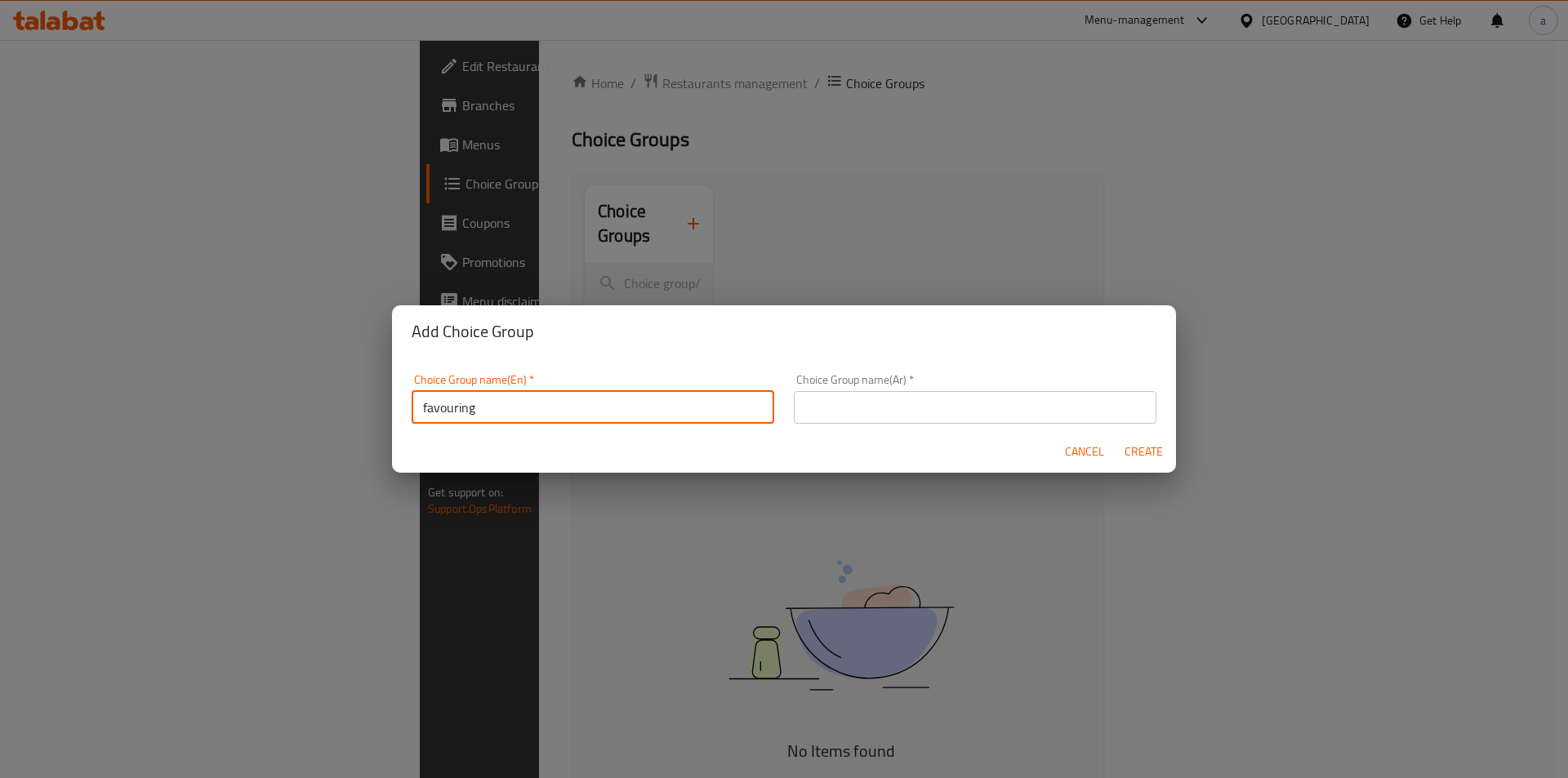
drag, startPoint x: 450, startPoint y: 411, endPoint x: 435, endPoint y: 408, distance: 15.3
click at [435, 408] on input "favouring" at bounding box center [593, 408] width 363 height 33
click at [431, 408] on input "favouring" at bounding box center [593, 408] width 363 height 33
click at [429, 408] on input "favouring" at bounding box center [593, 408] width 363 height 33
type input "flavouring option"
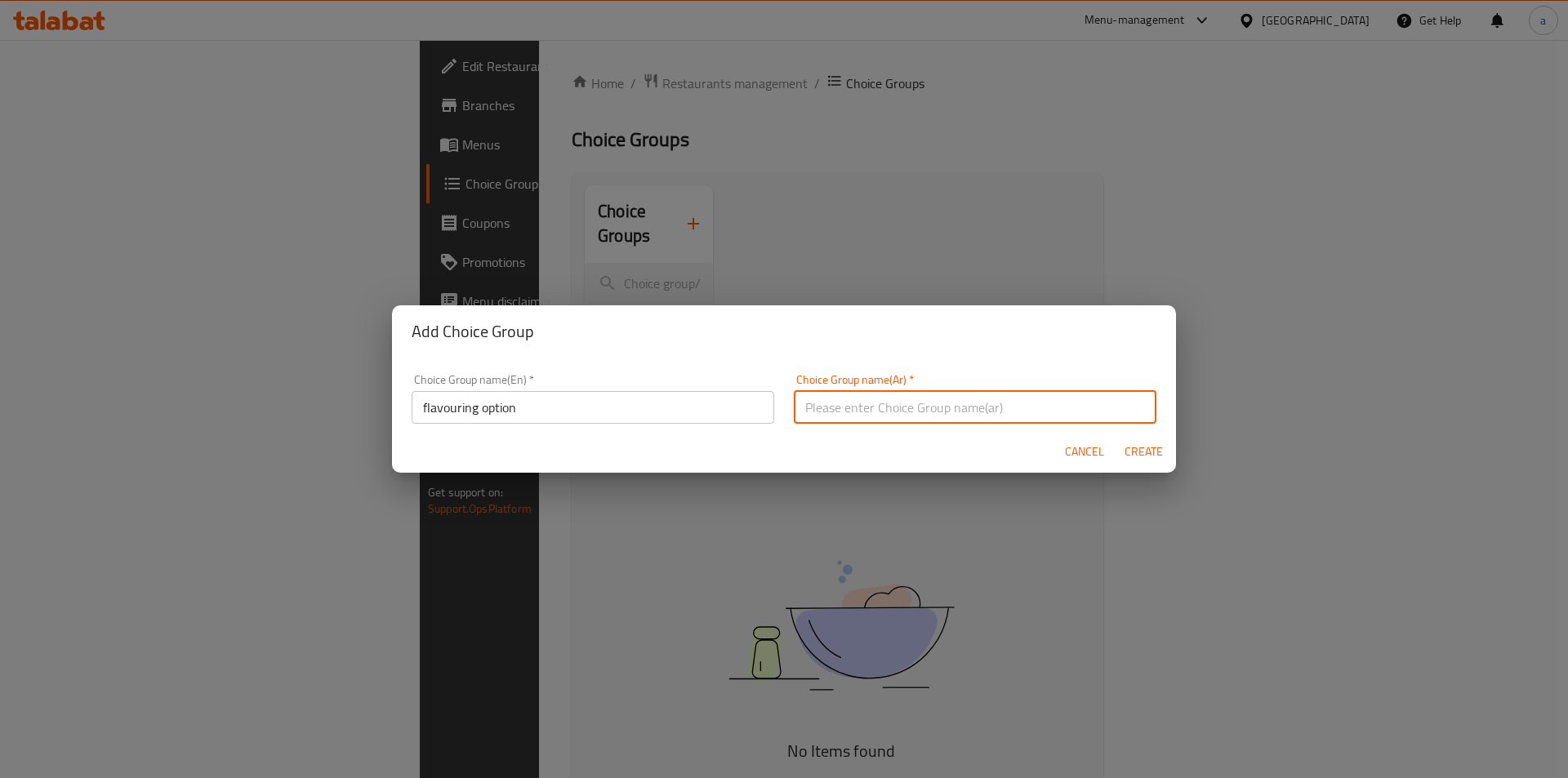
type input "o"
type input "خ"
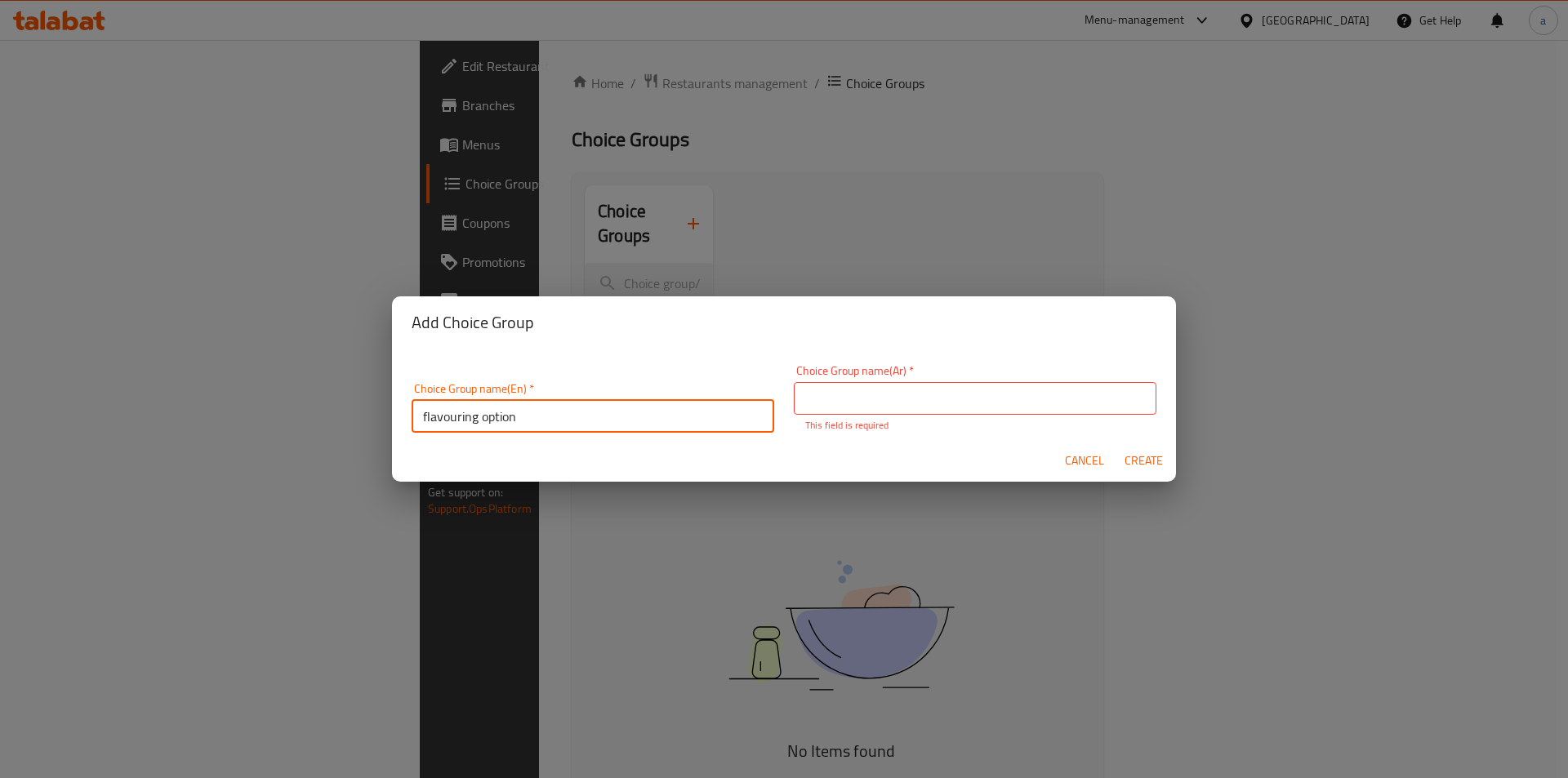
click at [481, 412] on input "flavouring option" at bounding box center [593, 417] width 363 height 33
click at [485, 412] on input "flavouring option" at bounding box center [593, 417] width 363 height 33
drag, startPoint x: 480, startPoint y: 418, endPoint x: 552, endPoint y: 420, distance: 72.0
click at [552, 420] on input "flavouring option" at bounding box center [593, 417] width 363 height 33
type input "your flavoring choice"
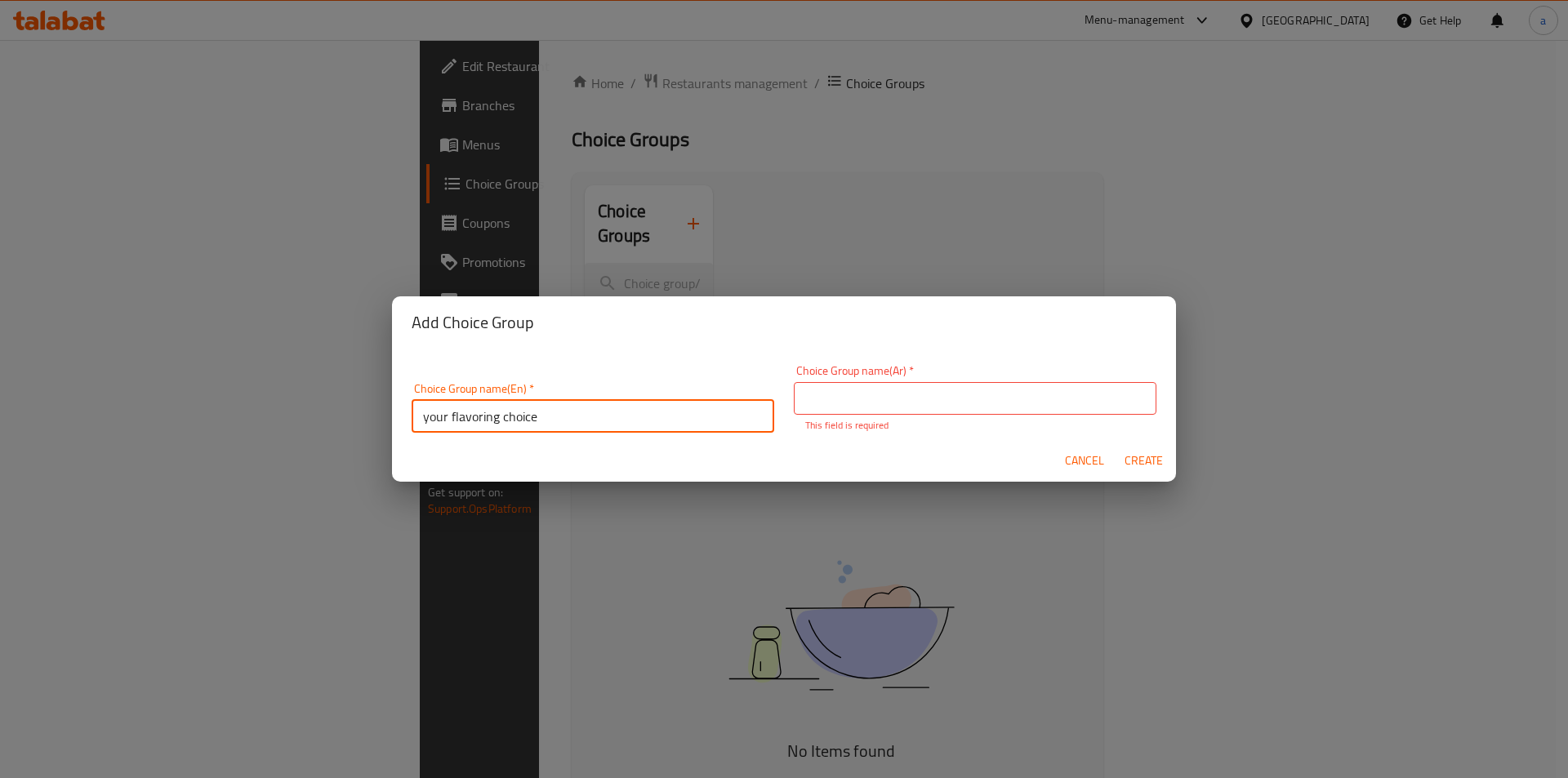
click at [967, 409] on input "text" at bounding box center [974, 398] width 363 height 33
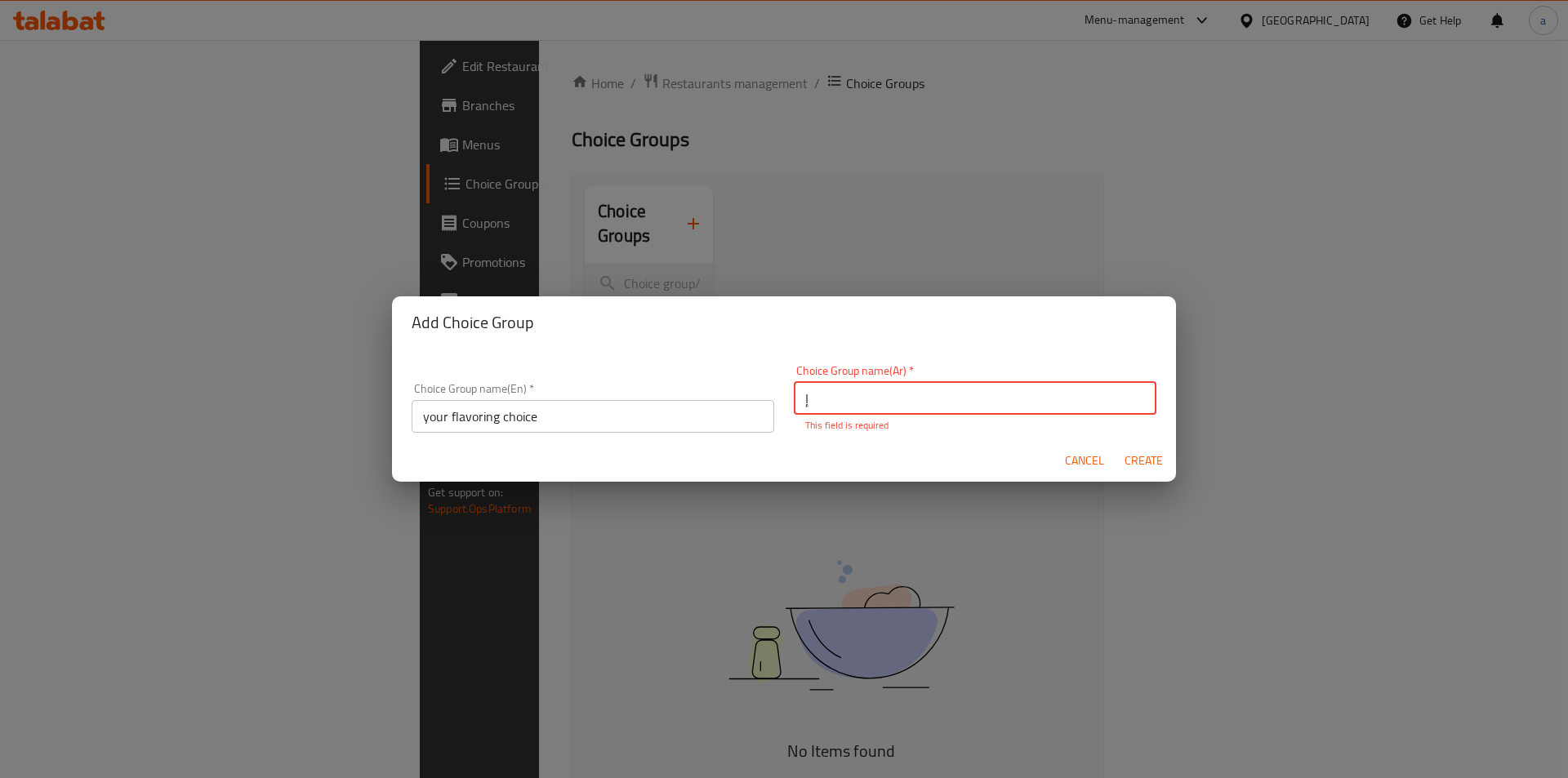
click at [838, 401] on input "إ" at bounding box center [974, 398] width 363 height 33
type input "إختيارك من النكهات:"
click at [1136, 451] on span "Create" at bounding box center [1144, 460] width 40 height 20
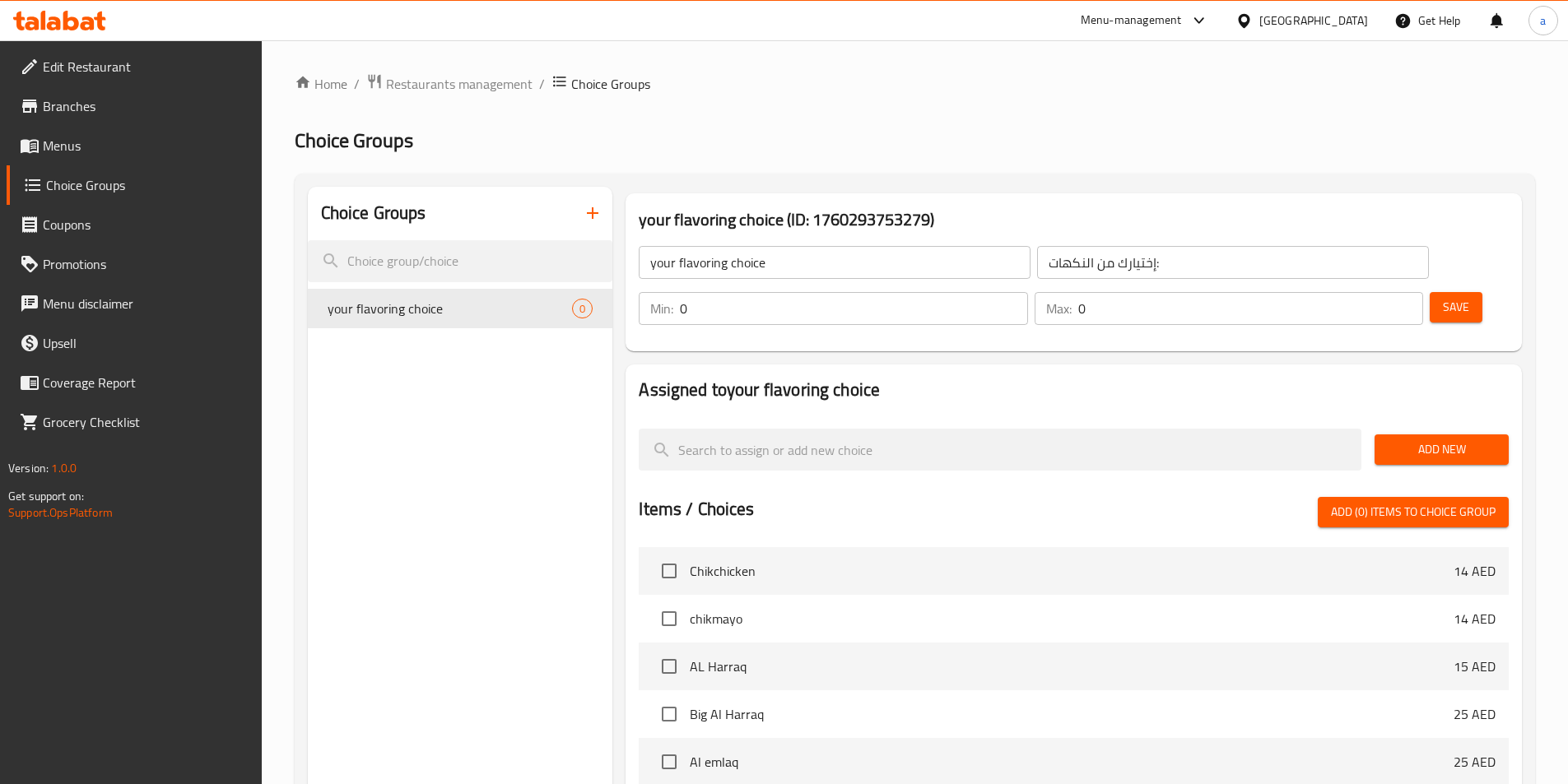
click at [1414, 434] on button "Add New" at bounding box center [1441, 449] width 134 height 30
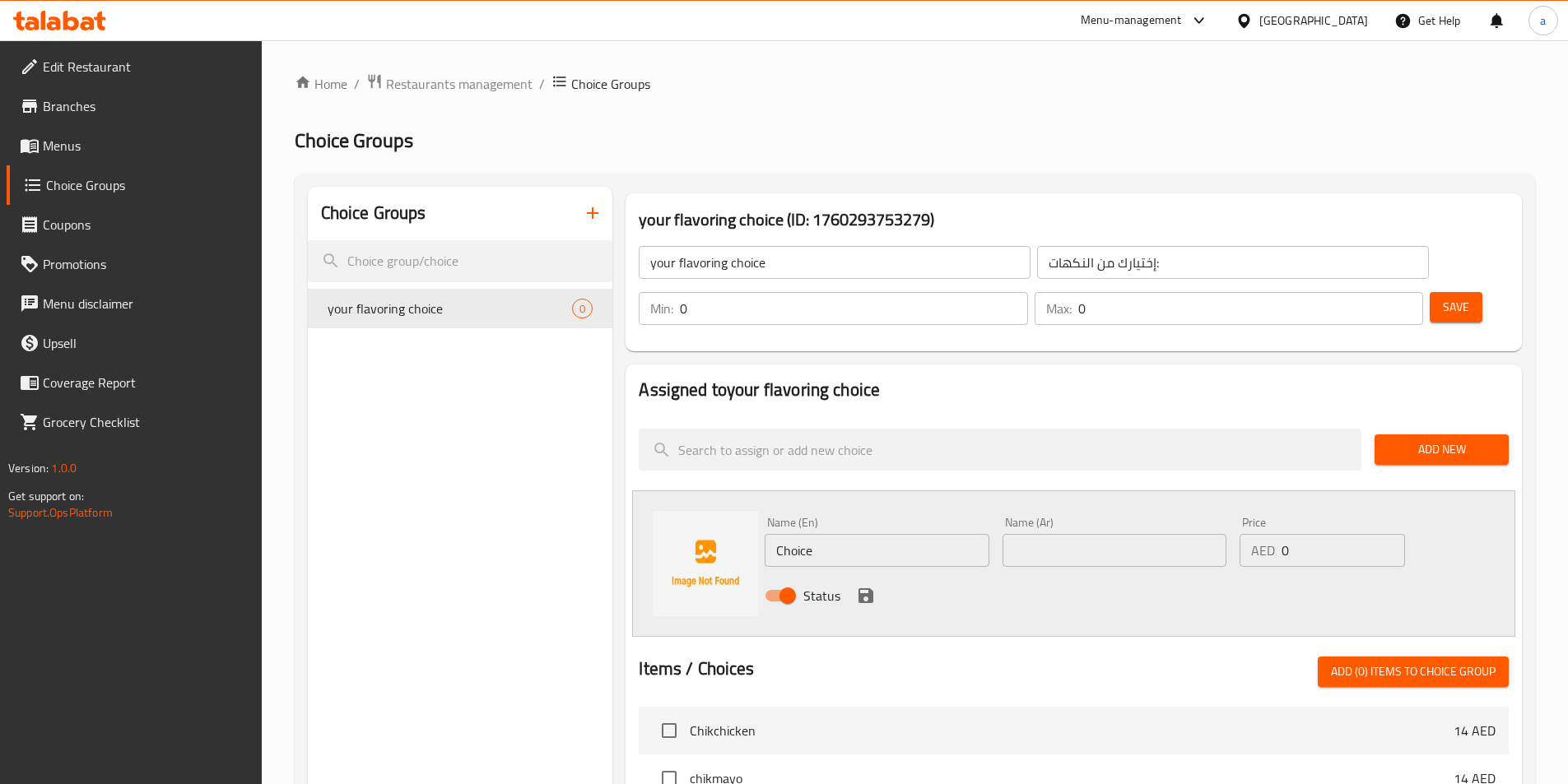
click at [885, 534] on input "Choice" at bounding box center [877, 550] width 224 height 33
click at [884, 534] on input "Choice" at bounding box center [877, 550] width 224 height 33
paste input "artificial"
click at [857, 534] on input "artificial" at bounding box center [877, 550] width 224 height 33
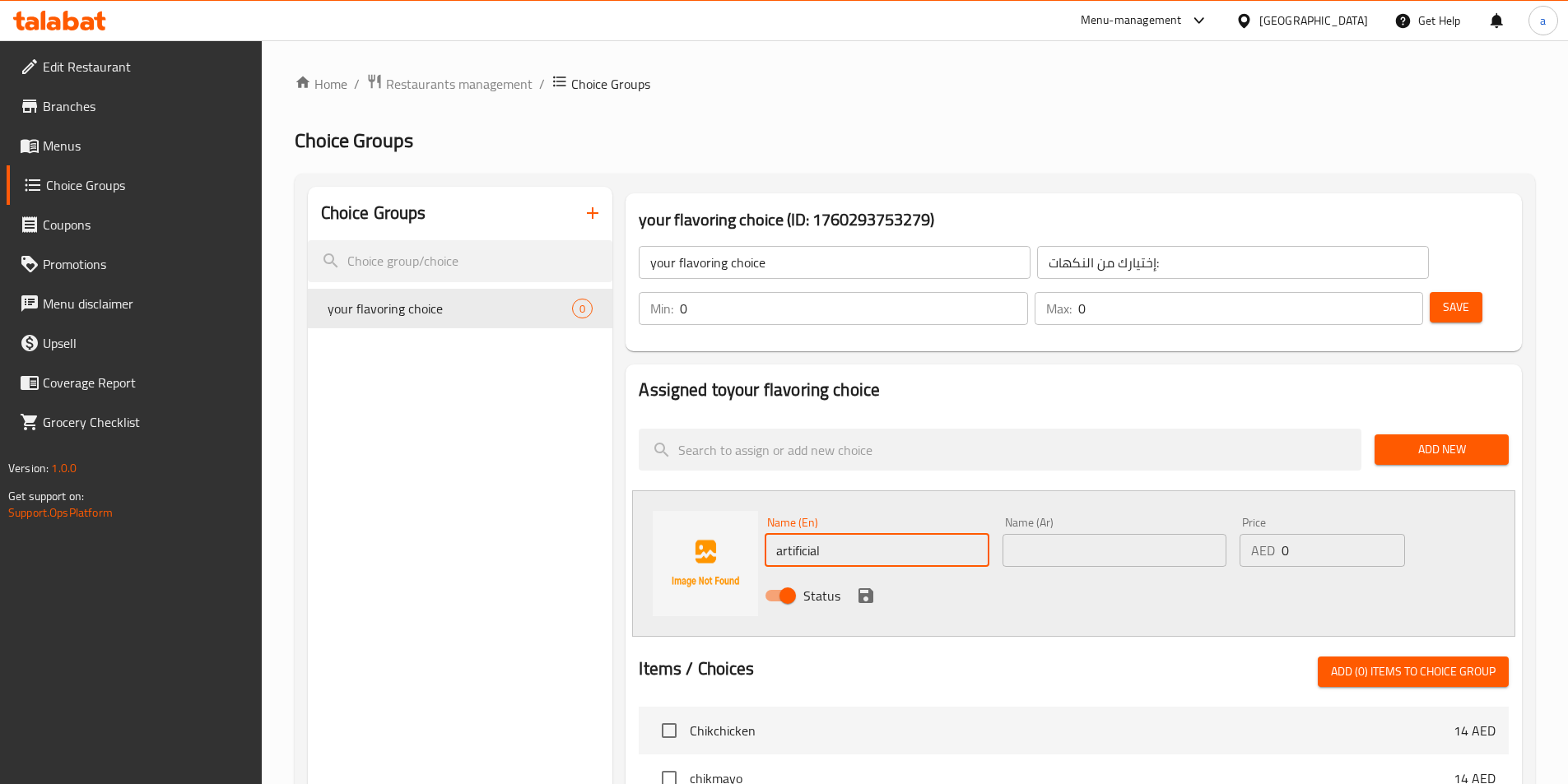
paste input "flavoring"
type input "artificial flavorings"
click at [1090, 522] on div "Name (Ar) Name (Ar)" at bounding box center [1113, 541] width 237 height 63
click at [1091, 534] on input "text" at bounding box center [1114, 550] width 224 height 33
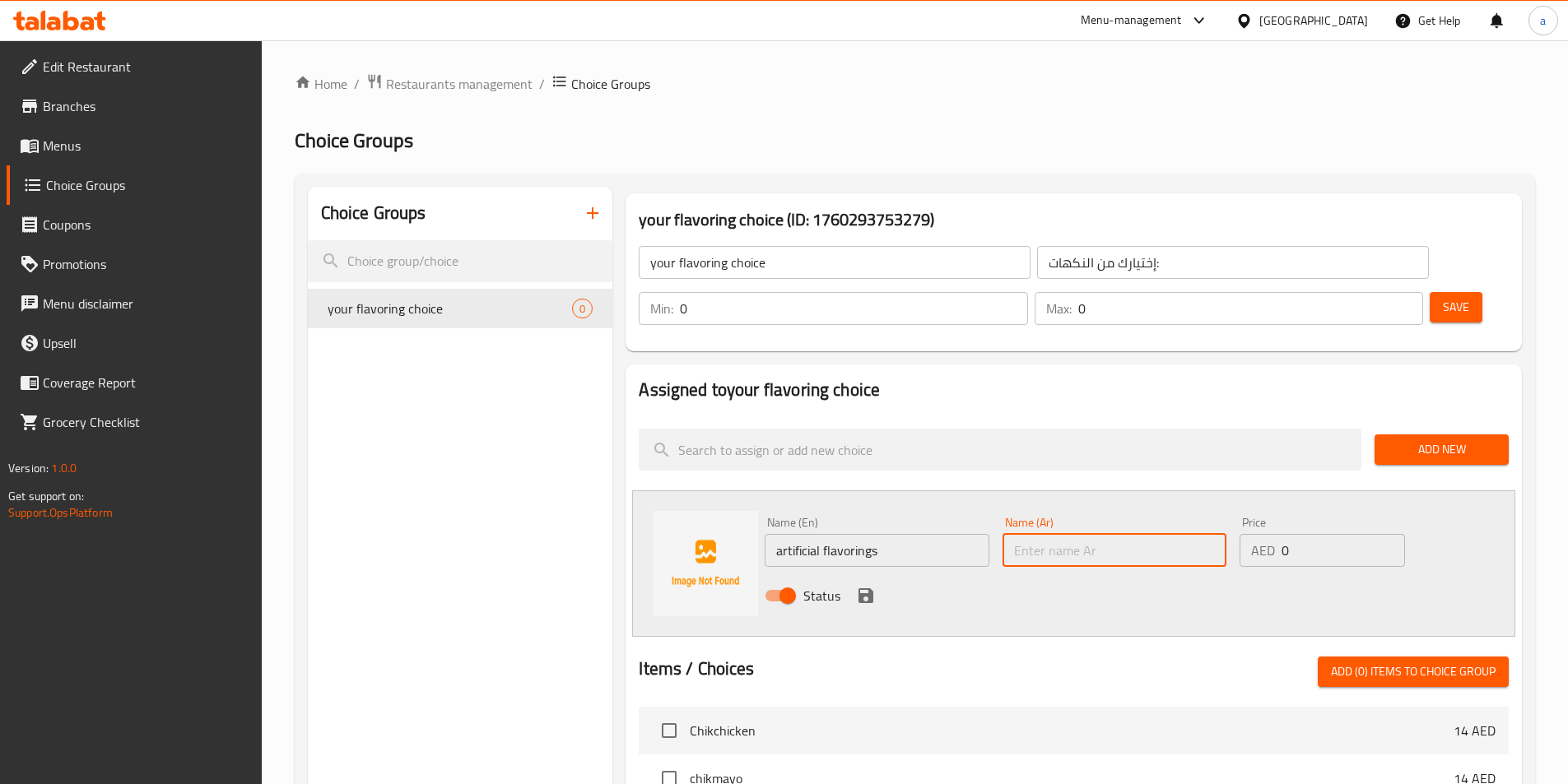
paste input "النكهات الاصطناعية"
click at [1155, 534] on input "النكهات الاصطناعية" at bounding box center [1114, 550] width 224 height 33
type input "النكهات الصطناعية"
click at [873, 586] on icon "save" at bounding box center [866, 596] width 19 height 19
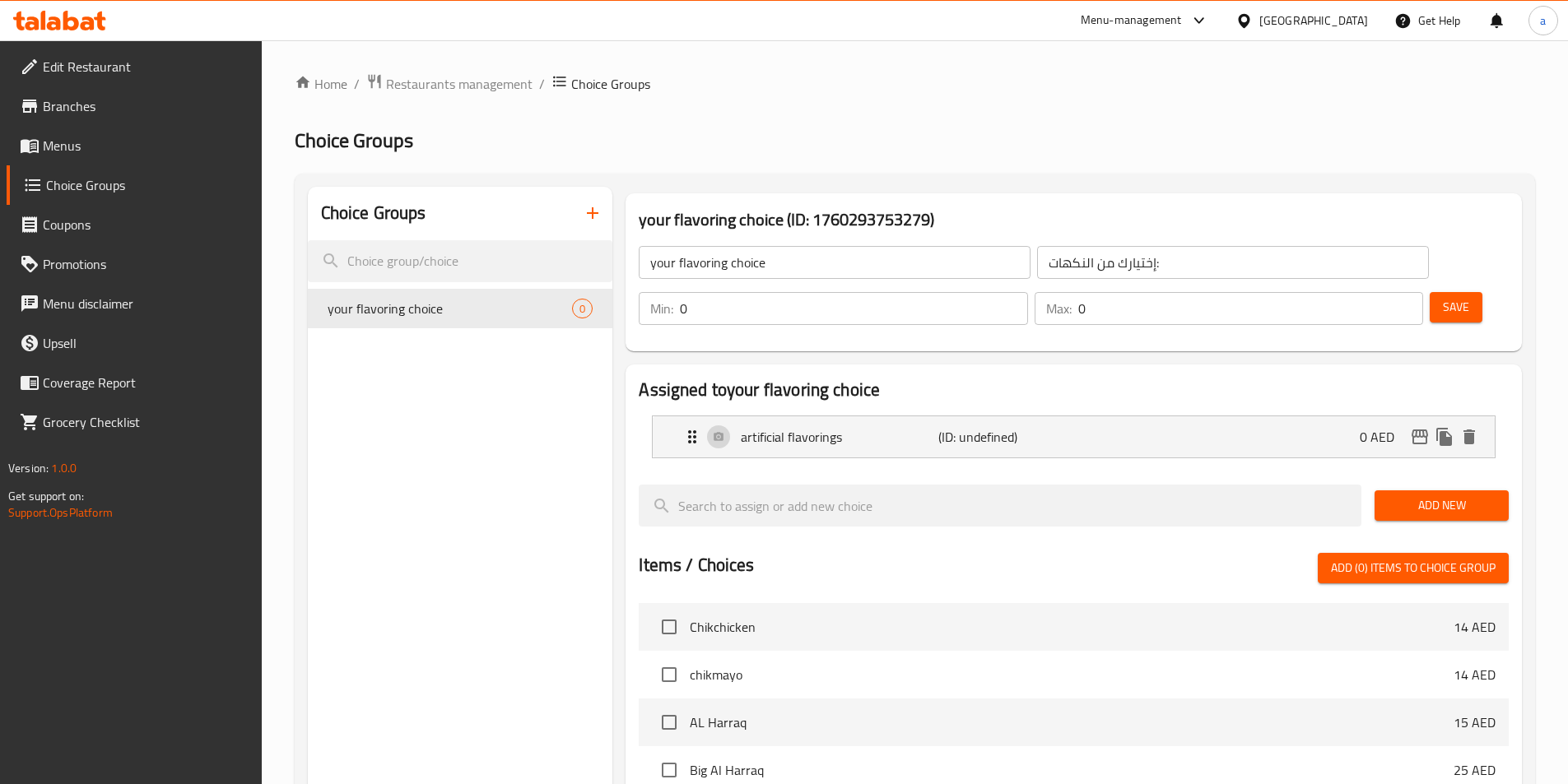
click at [1442, 297] on span "Save" at bounding box center [1455, 307] width 26 height 20
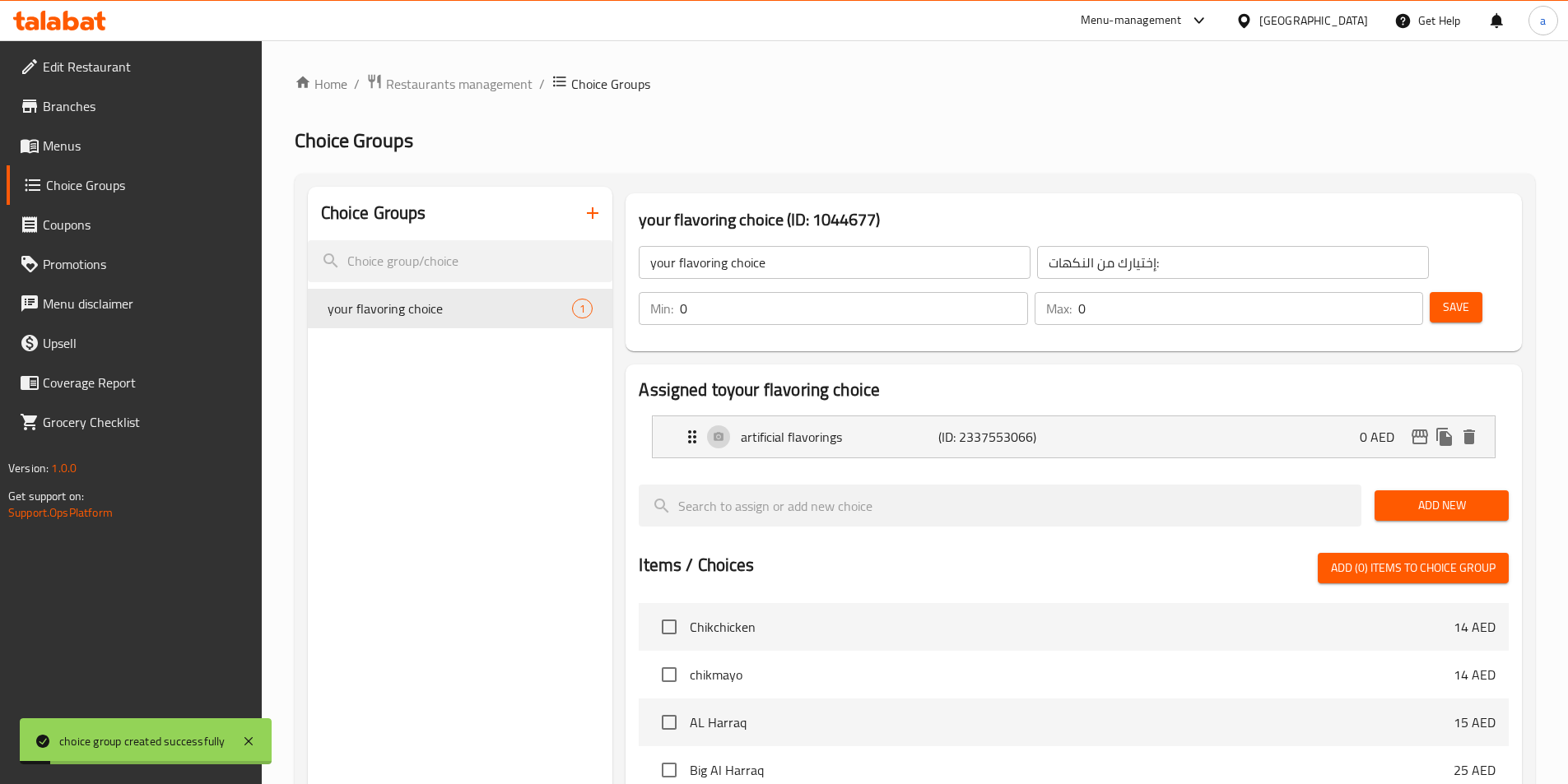
click at [1498, 491] on button "Add New" at bounding box center [1441, 505] width 134 height 30
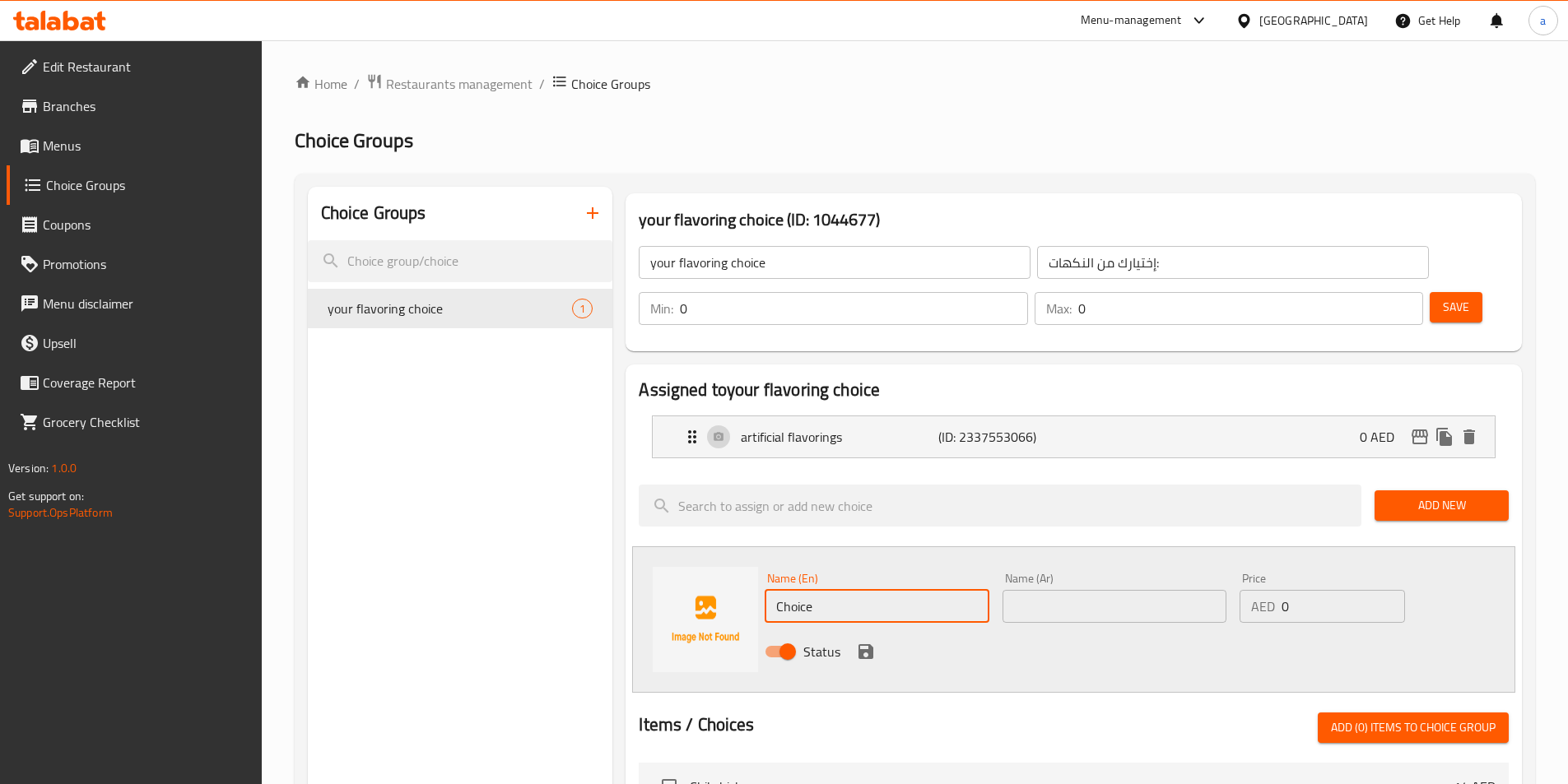
click at [857, 590] on input "Choice" at bounding box center [877, 607] width 224 height 33
paste input "natural flavorings"
type input "natural flavorings"
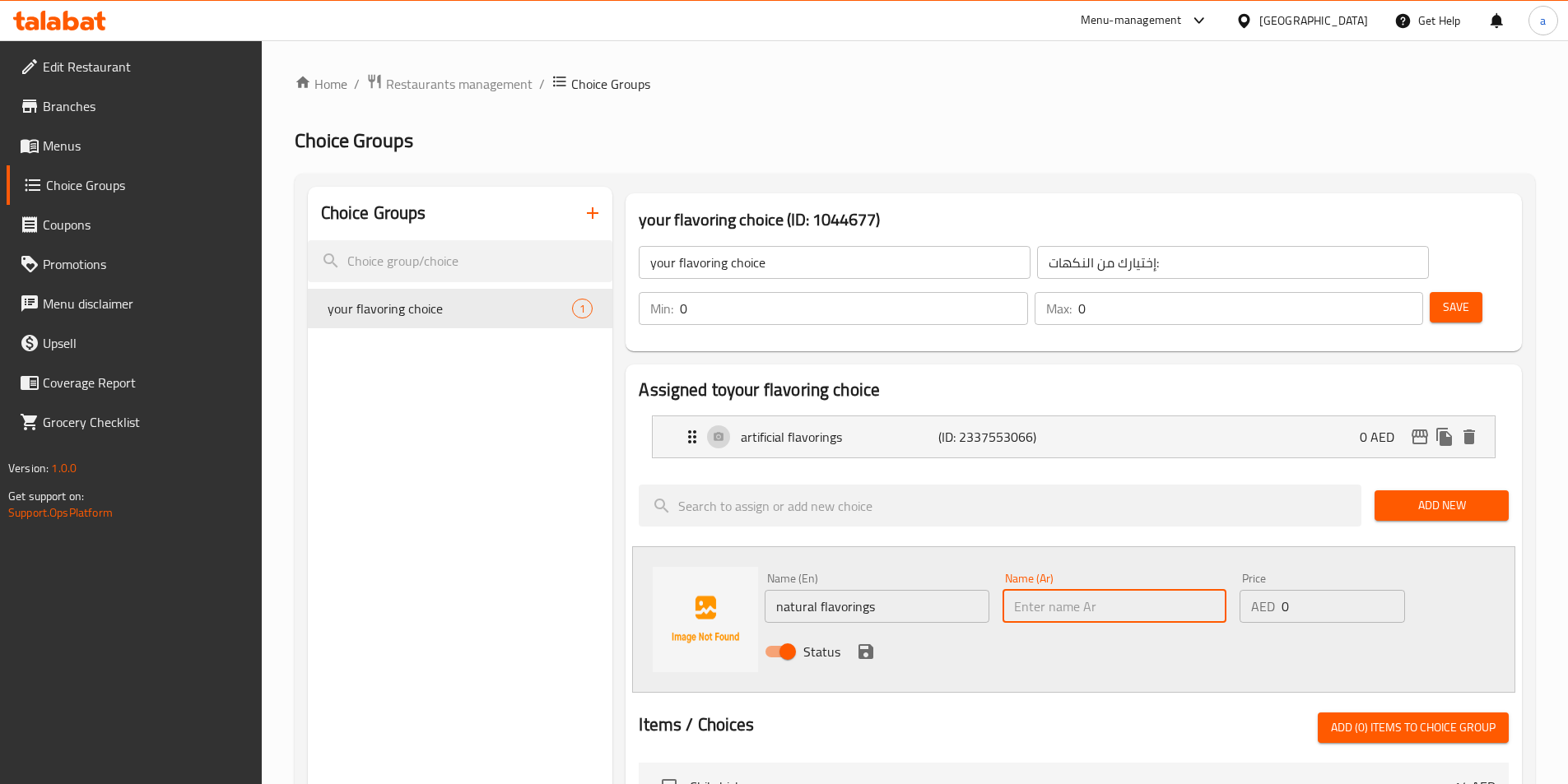
click at [1183, 590] on input "text" at bounding box center [1114, 607] width 224 height 33
type input "النكهات الطبيعية"
click at [868, 645] on icon "save" at bounding box center [865, 652] width 15 height 15
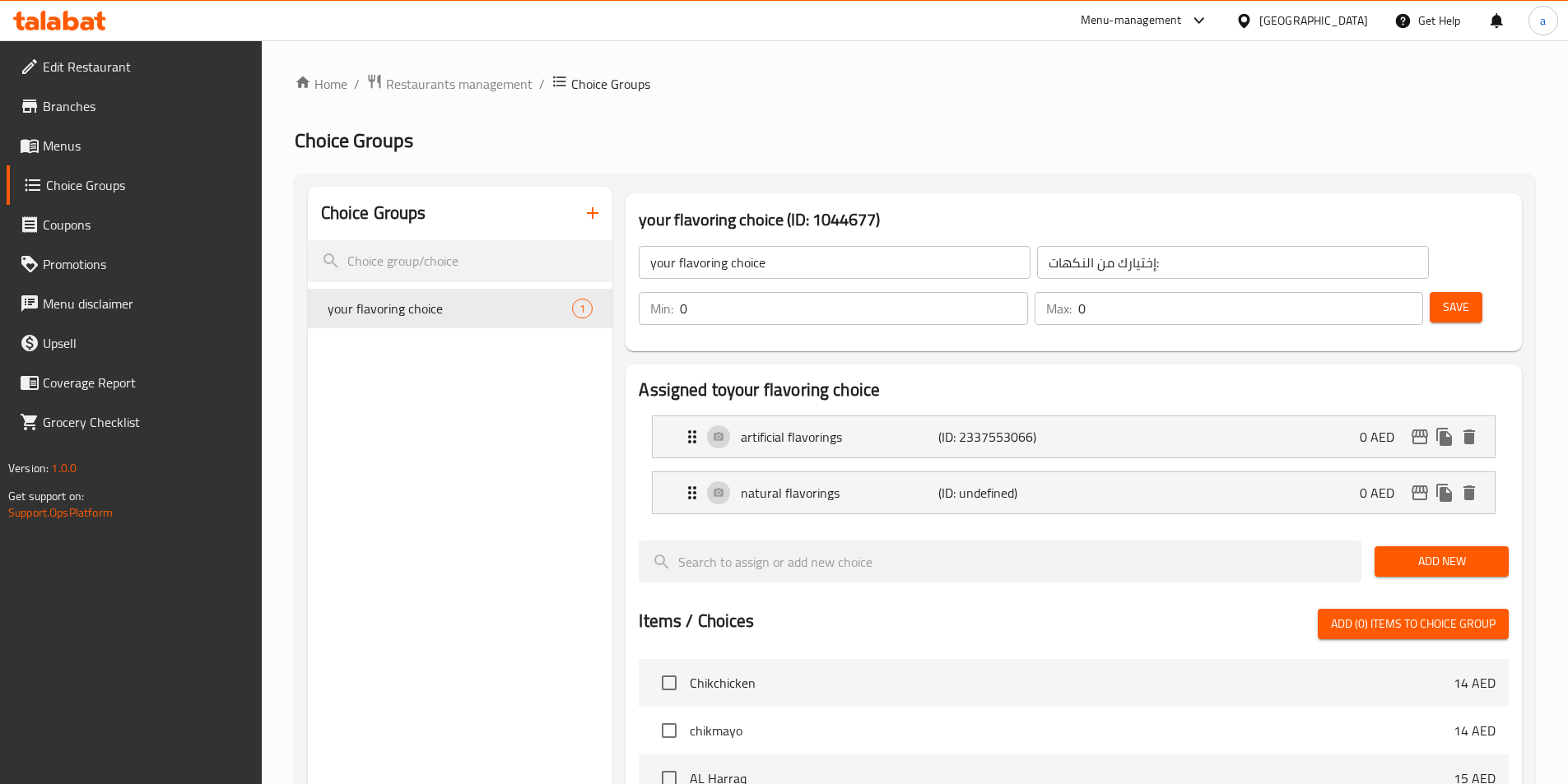
click at [1442, 297] on span "Save" at bounding box center [1455, 307] width 26 height 20
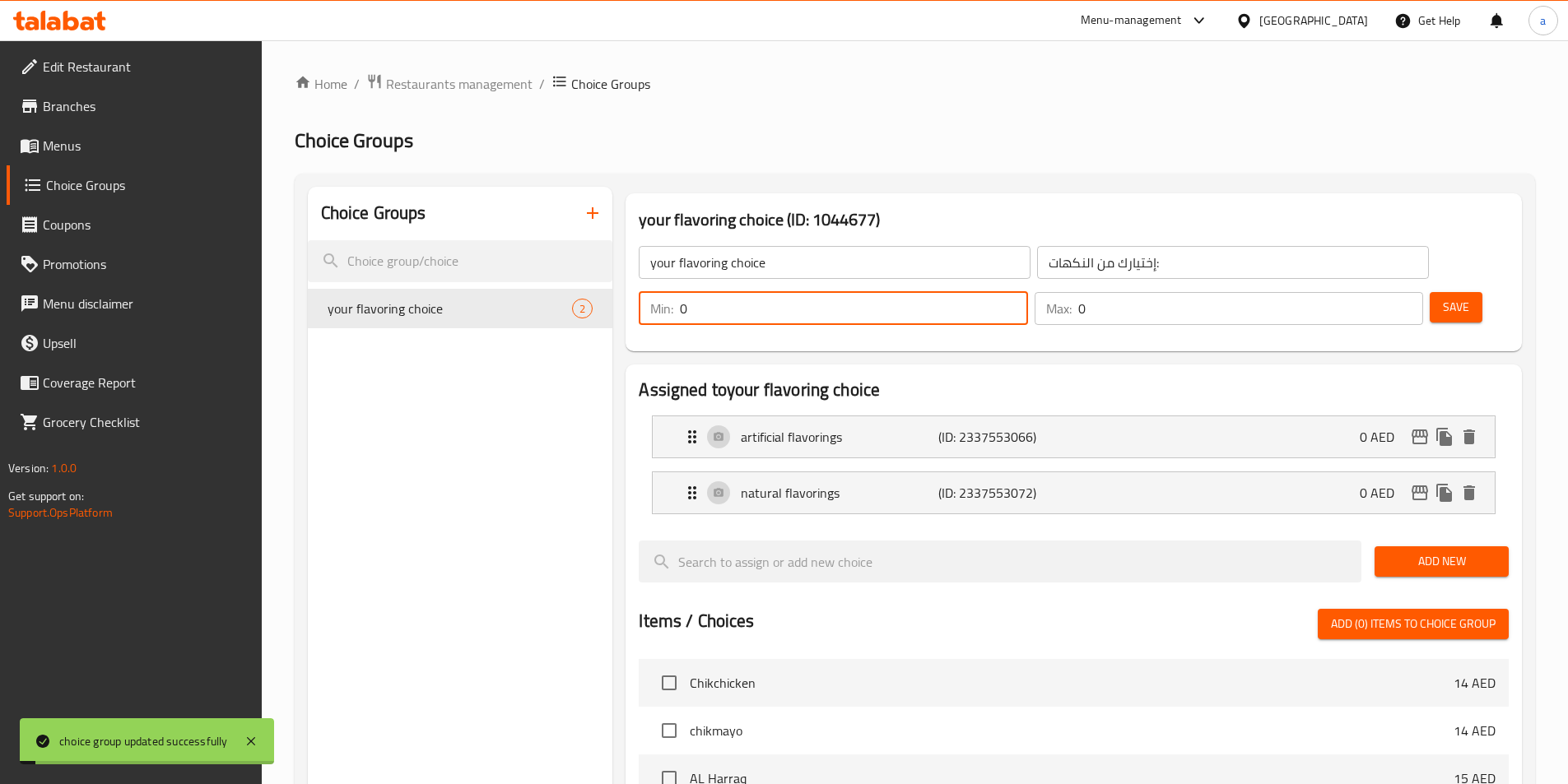
click at [1027, 292] on input "0" at bounding box center [853, 309] width 348 height 33
type input "0"
type input "1"
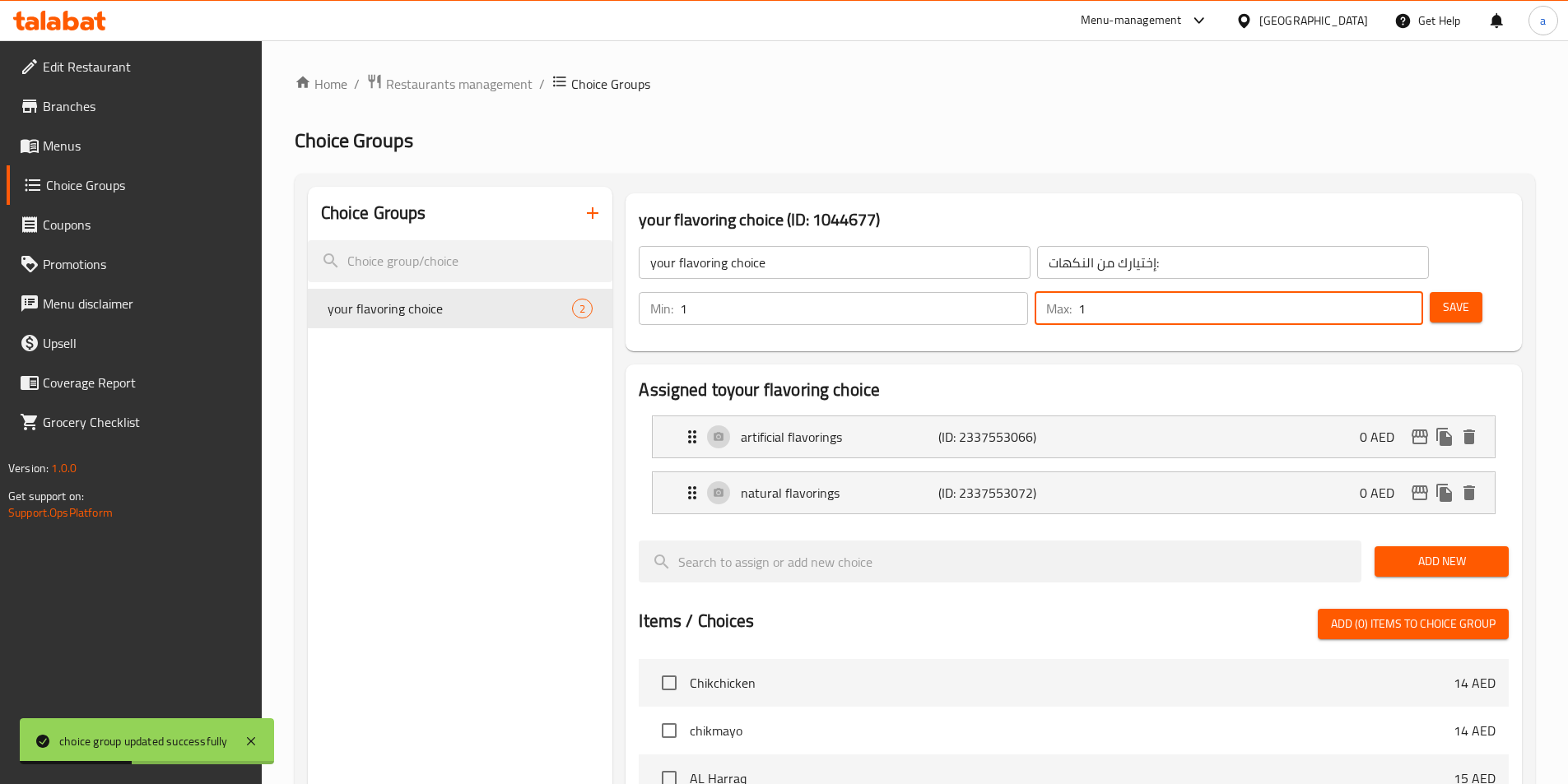
type input "1"
click at [1430, 292] on button "Save" at bounding box center [1456, 307] width 53 height 30
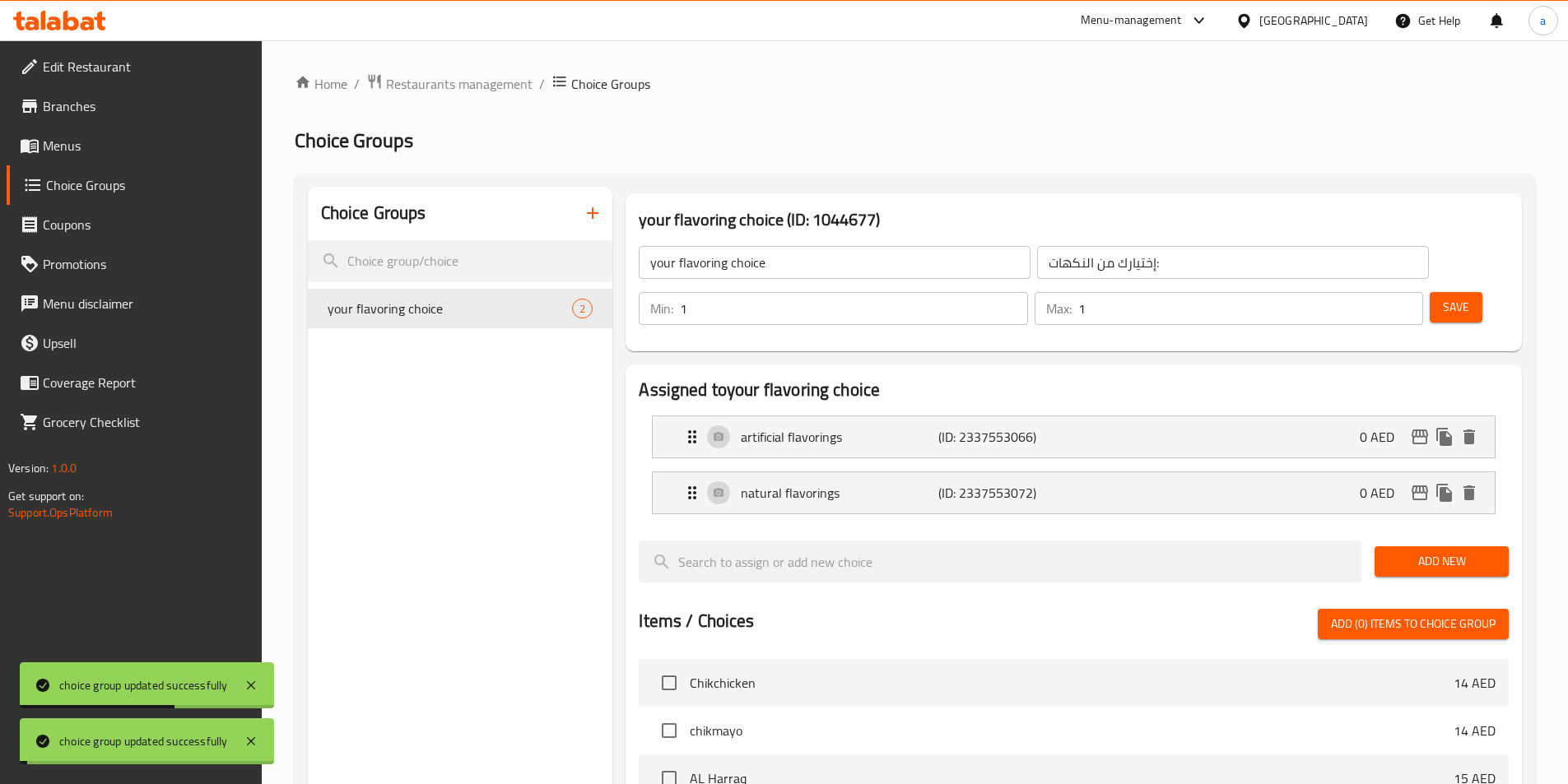
scroll to position [474, 0]
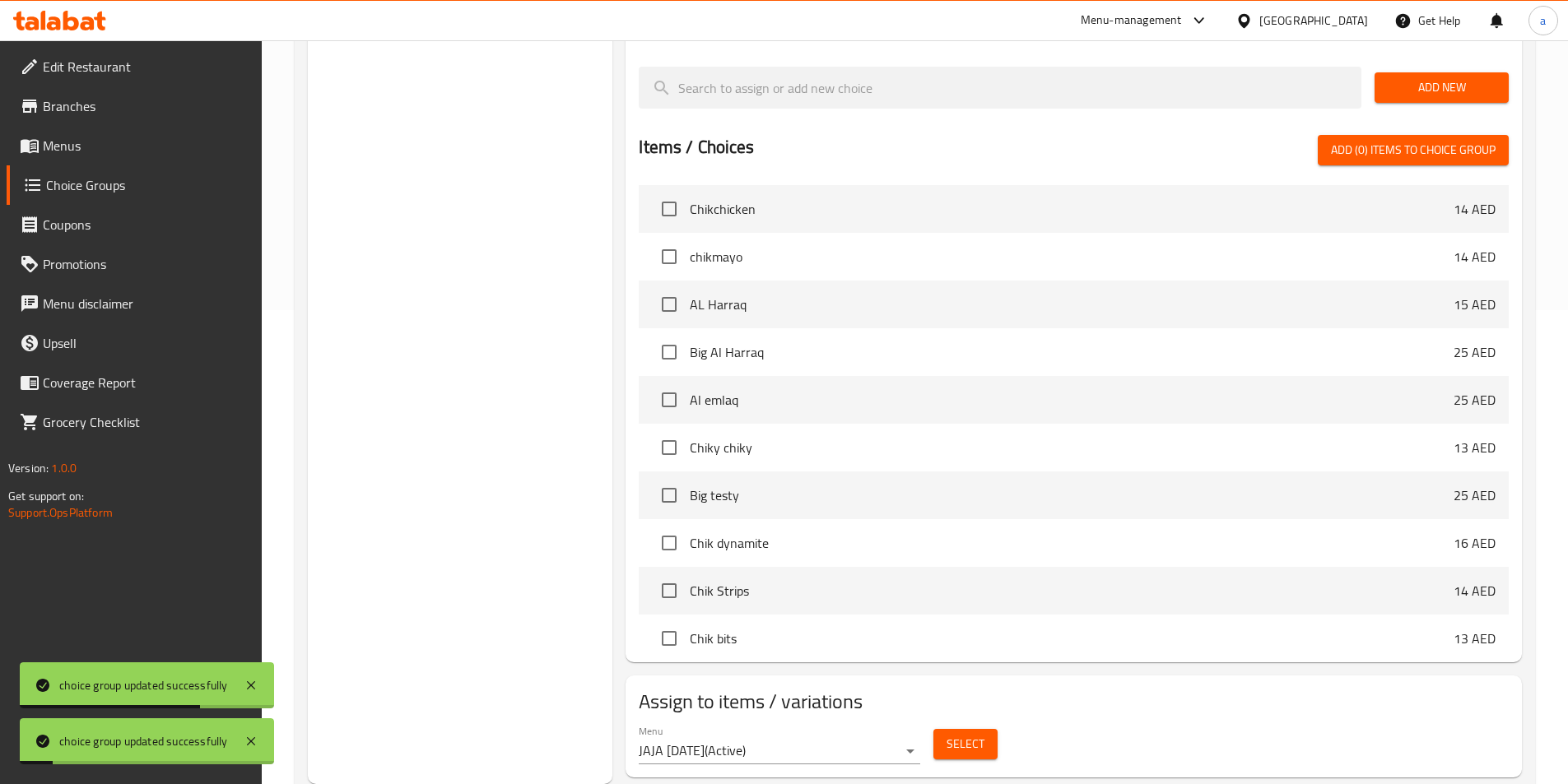
click at [941, 729] on button "Select" at bounding box center [965, 744] width 64 height 30
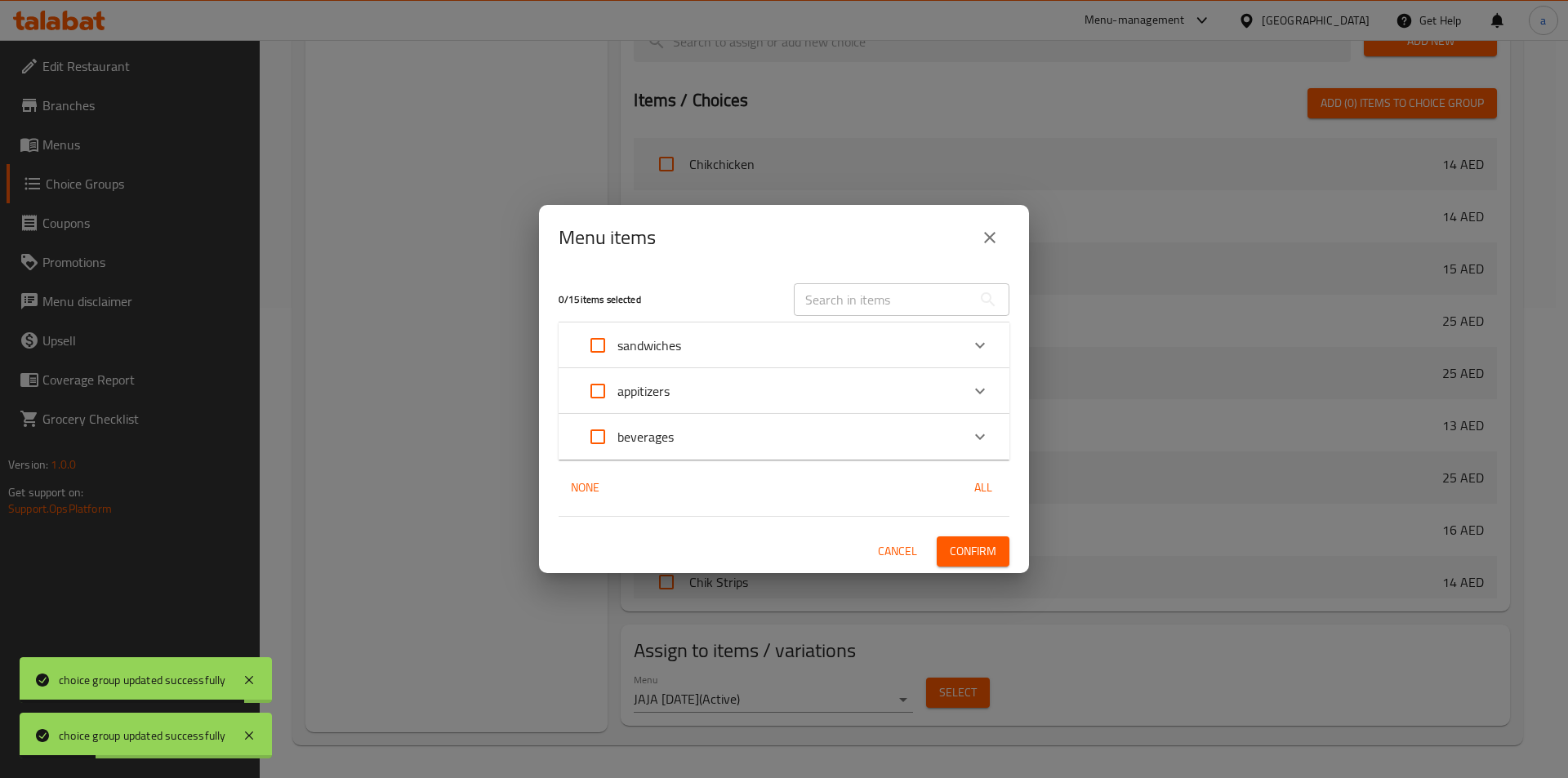
click at [627, 427] on p "beverages" at bounding box center [646, 437] width 56 height 19
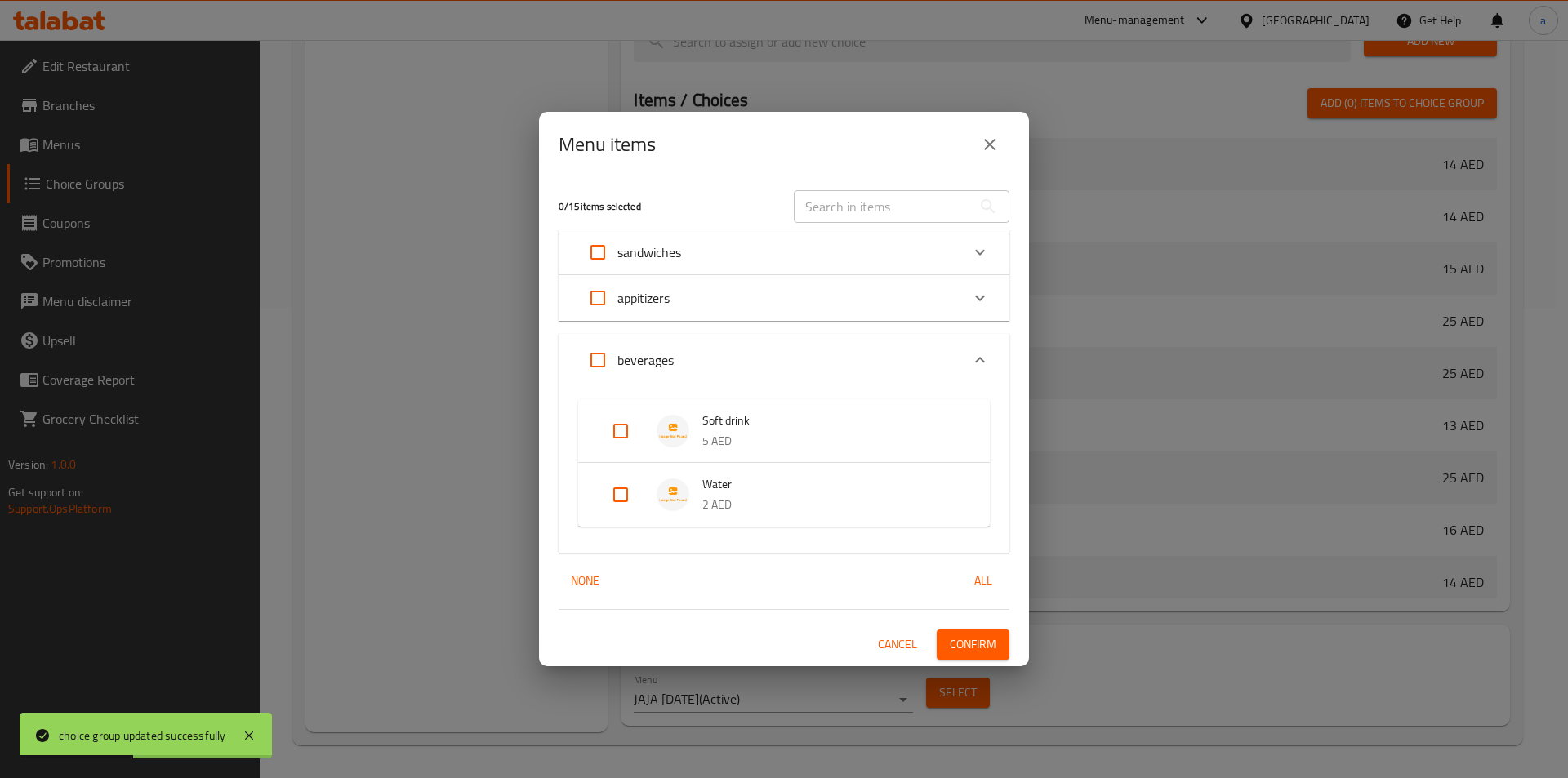
click at [612, 428] on input "Expand" at bounding box center [621, 431] width 40 height 40
checkbox input "true"
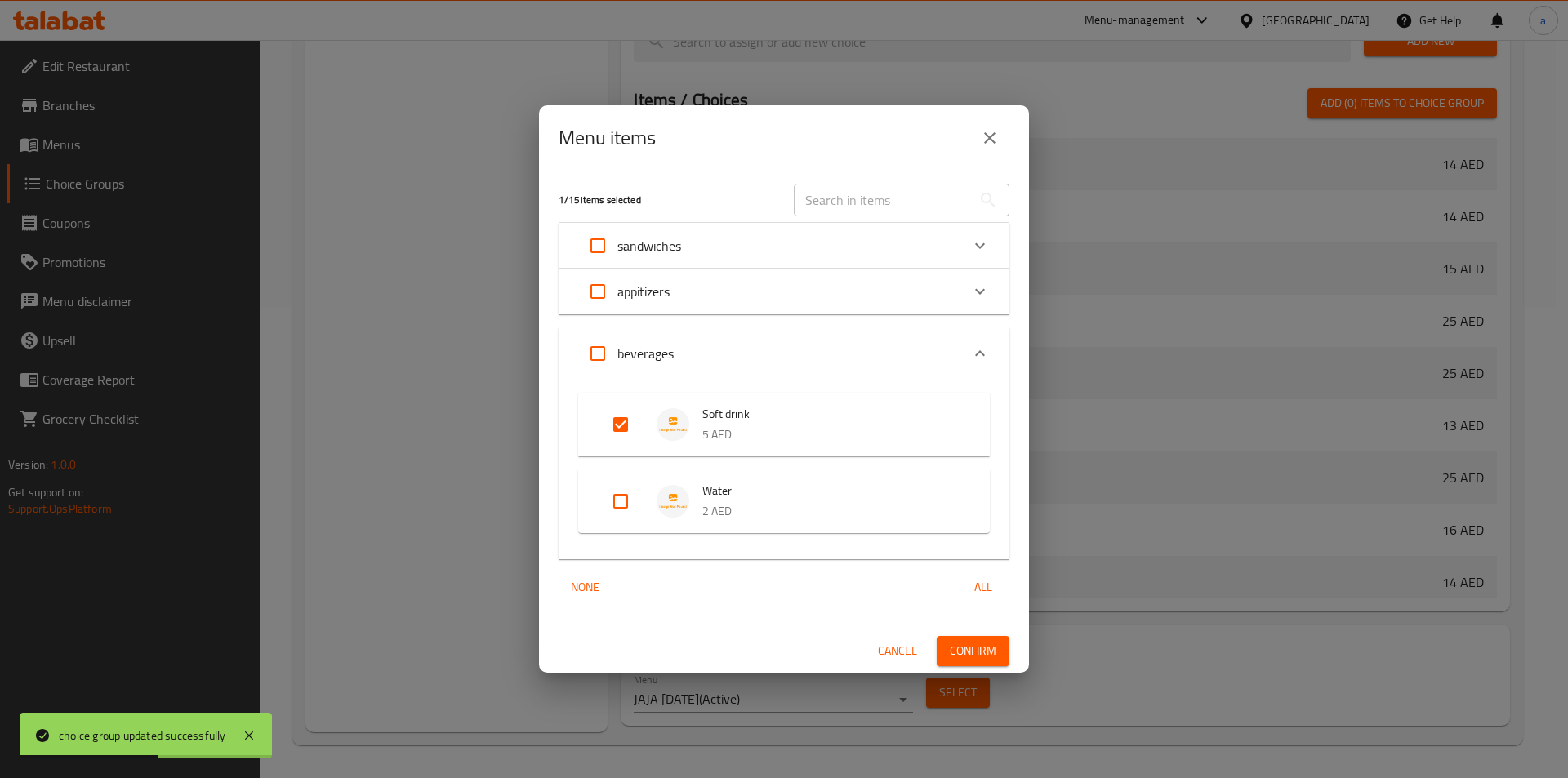
click at [960, 655] on span "Confirm" at bounding box center [973, 650] width 46 height 20
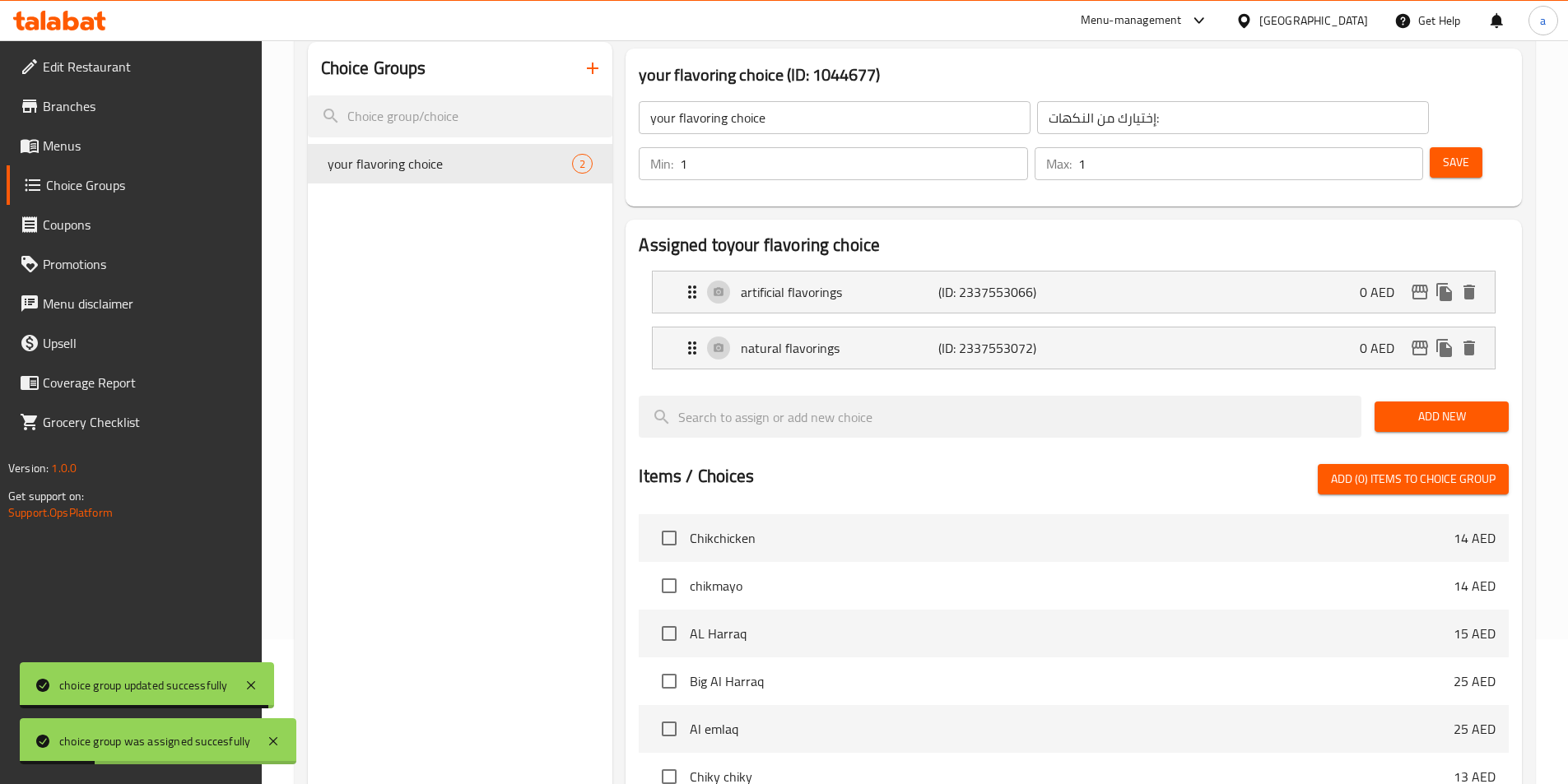
scroll to position [0, 0]
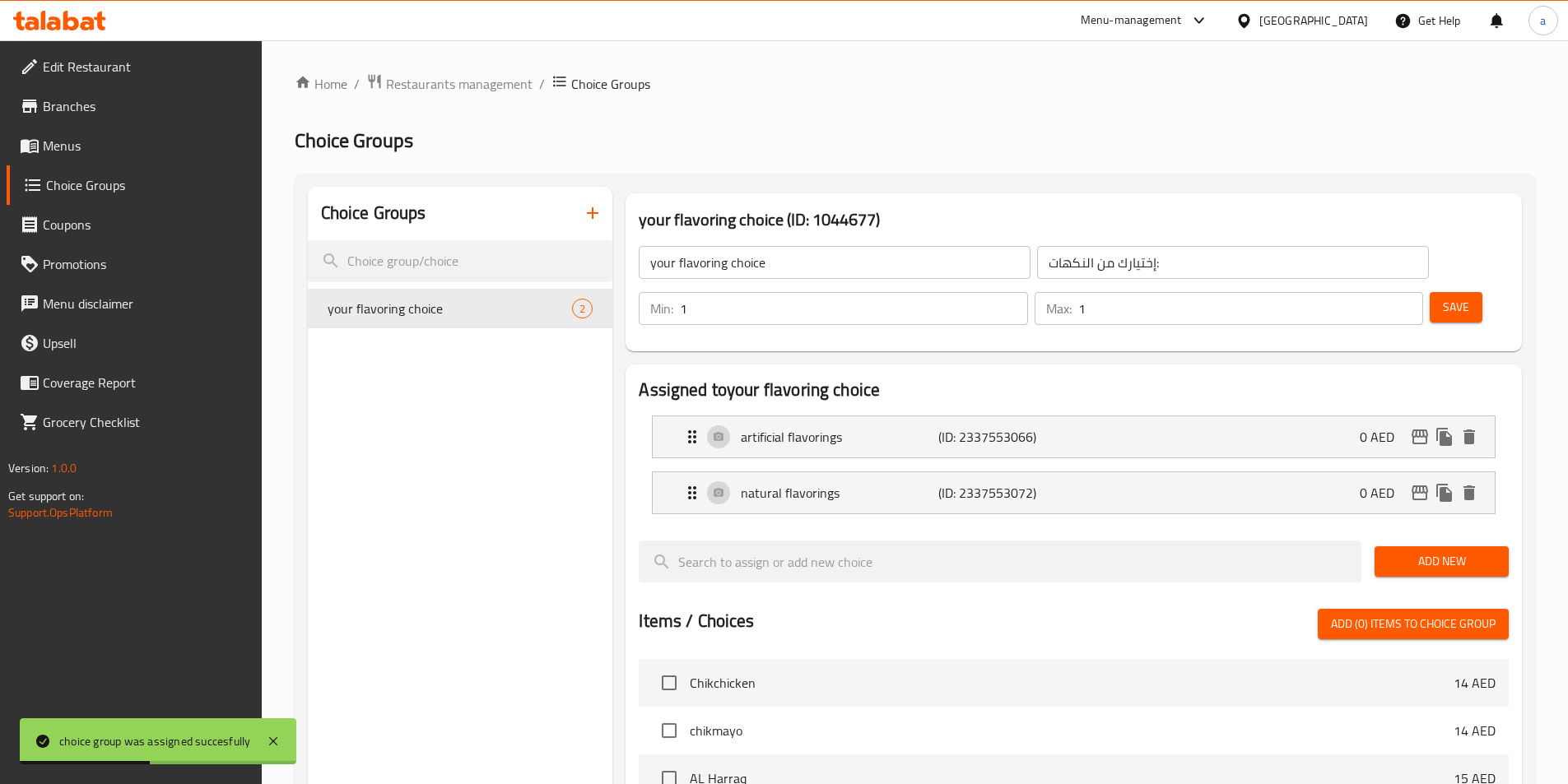
click at [88, 154] on span "Menus" at bounding box center [145, 145] width 205 height 19
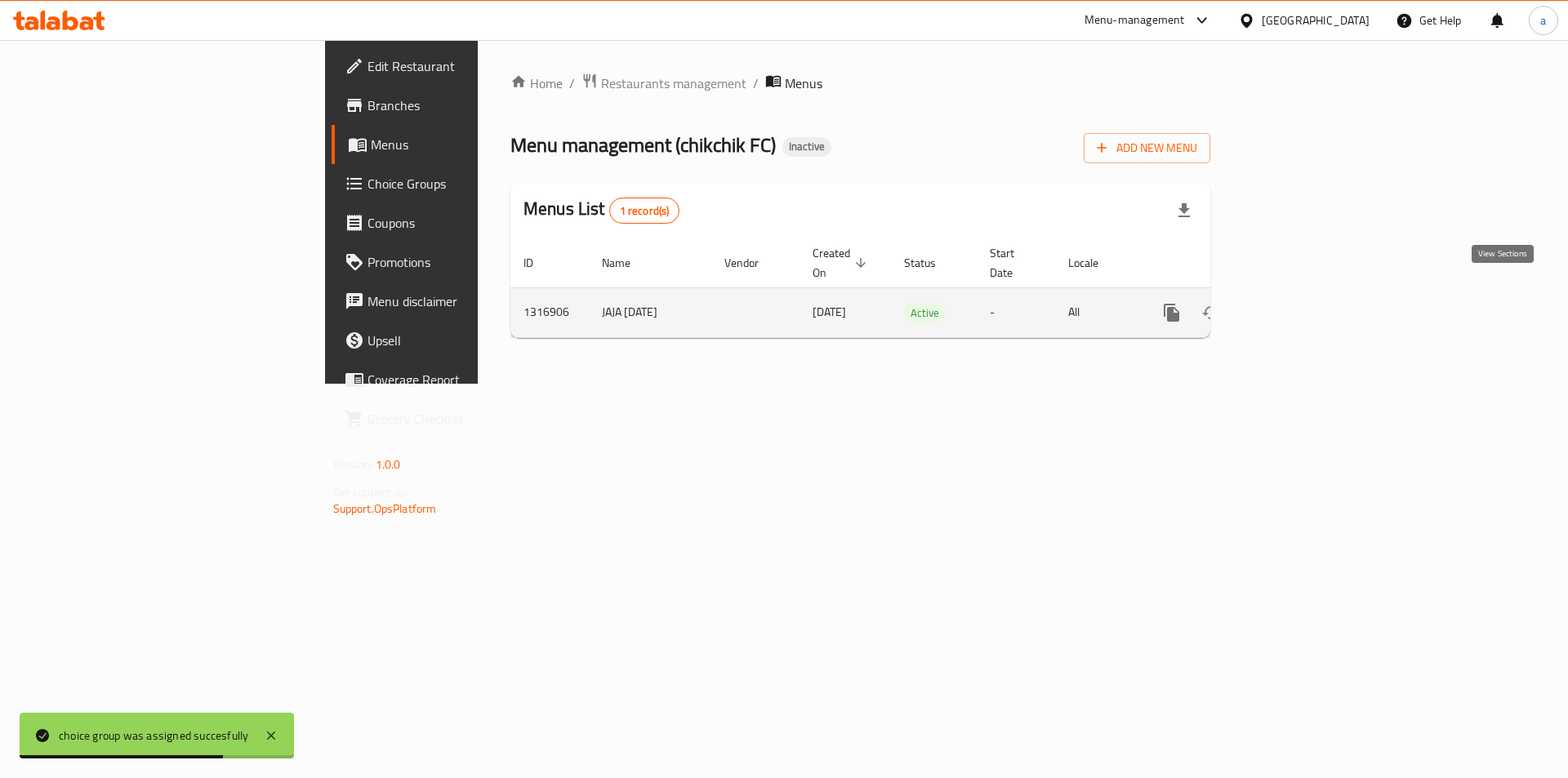
click at [1299, 303] on icon "enhanced table" at bounding box center [1290, 312] width 19 height 19
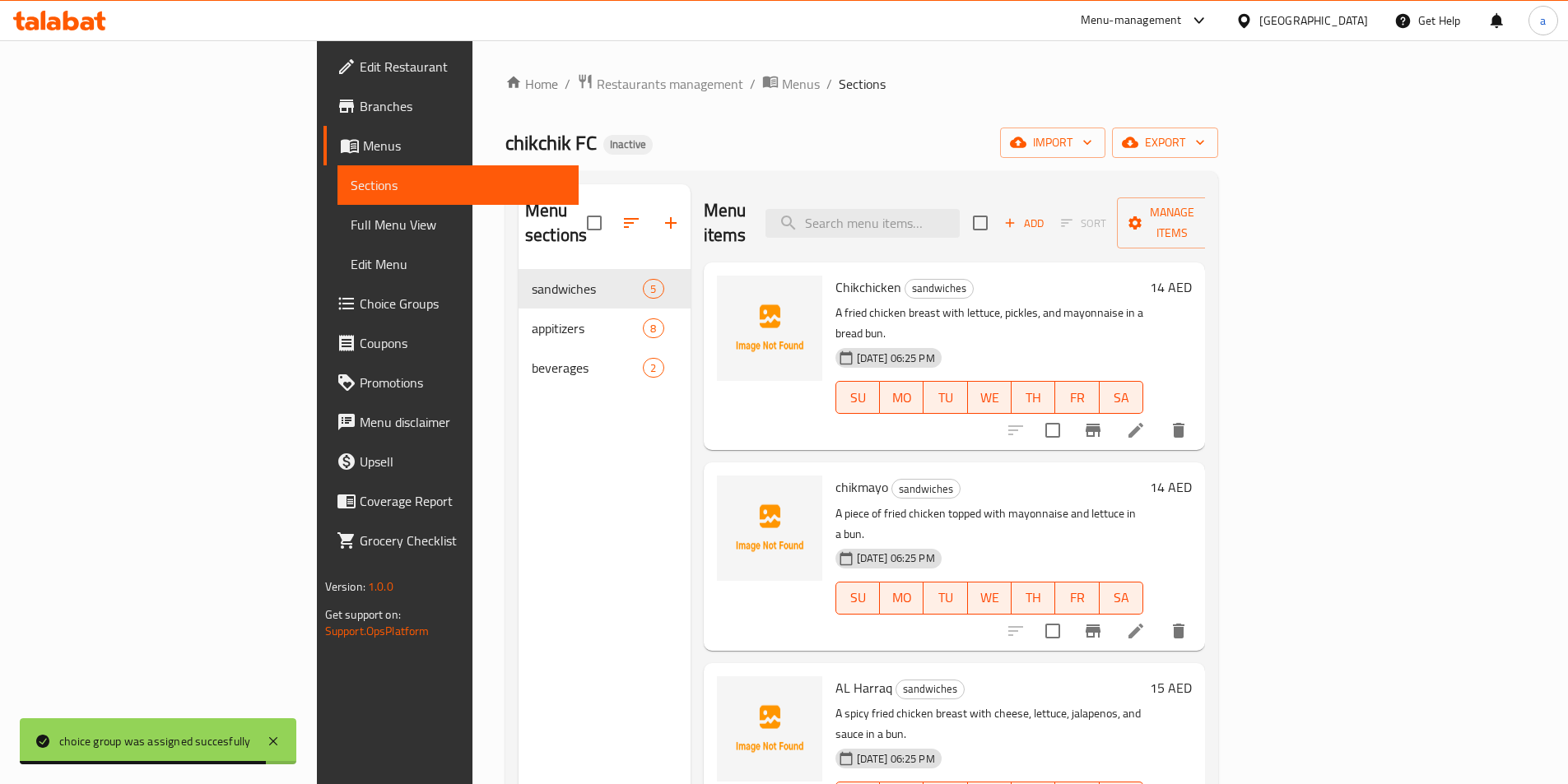
scroll to position [82, 0]
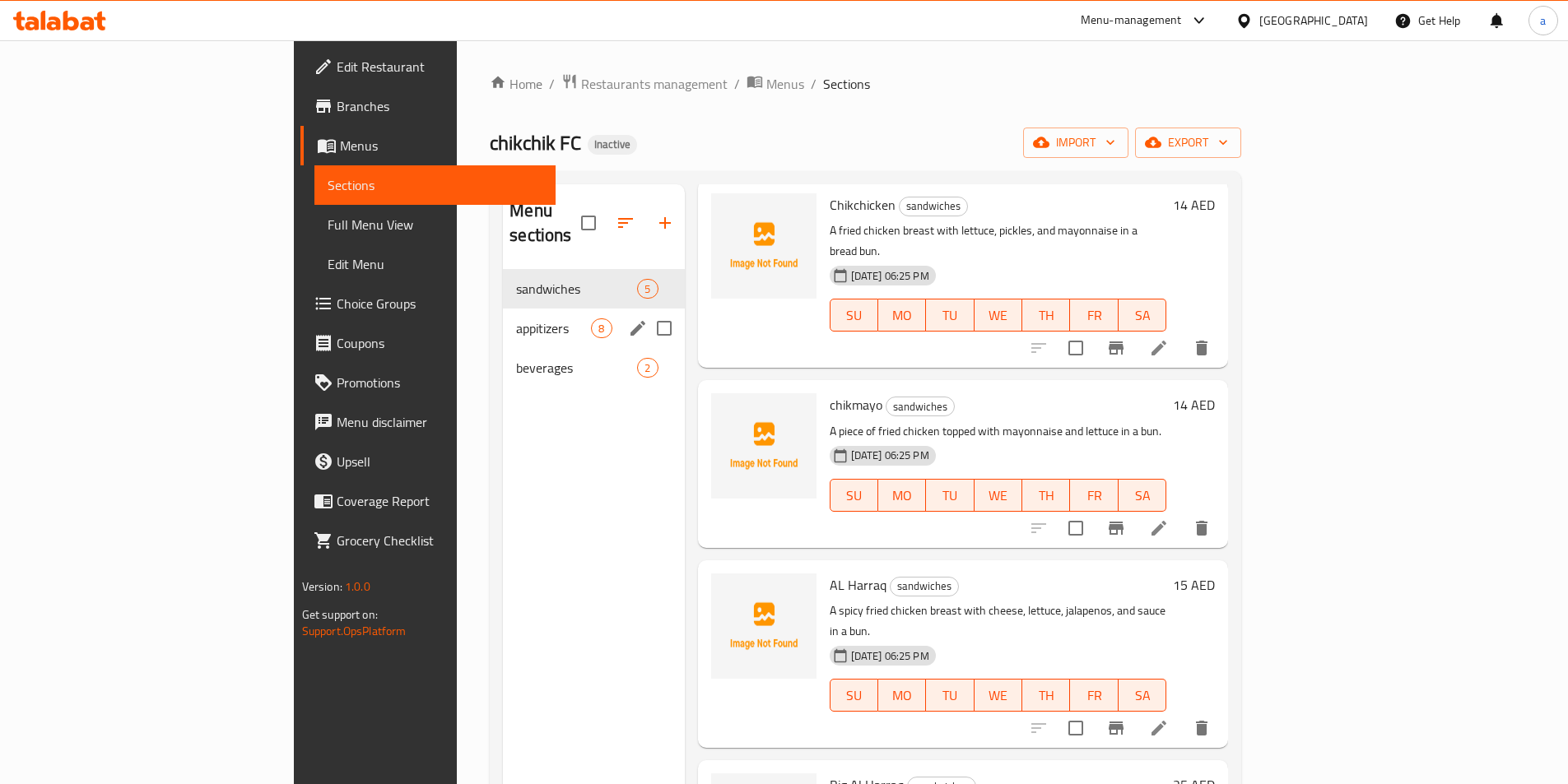
click at [516, 318] on span "appitizers" at bounding box center [553, 328] width 75 height 19
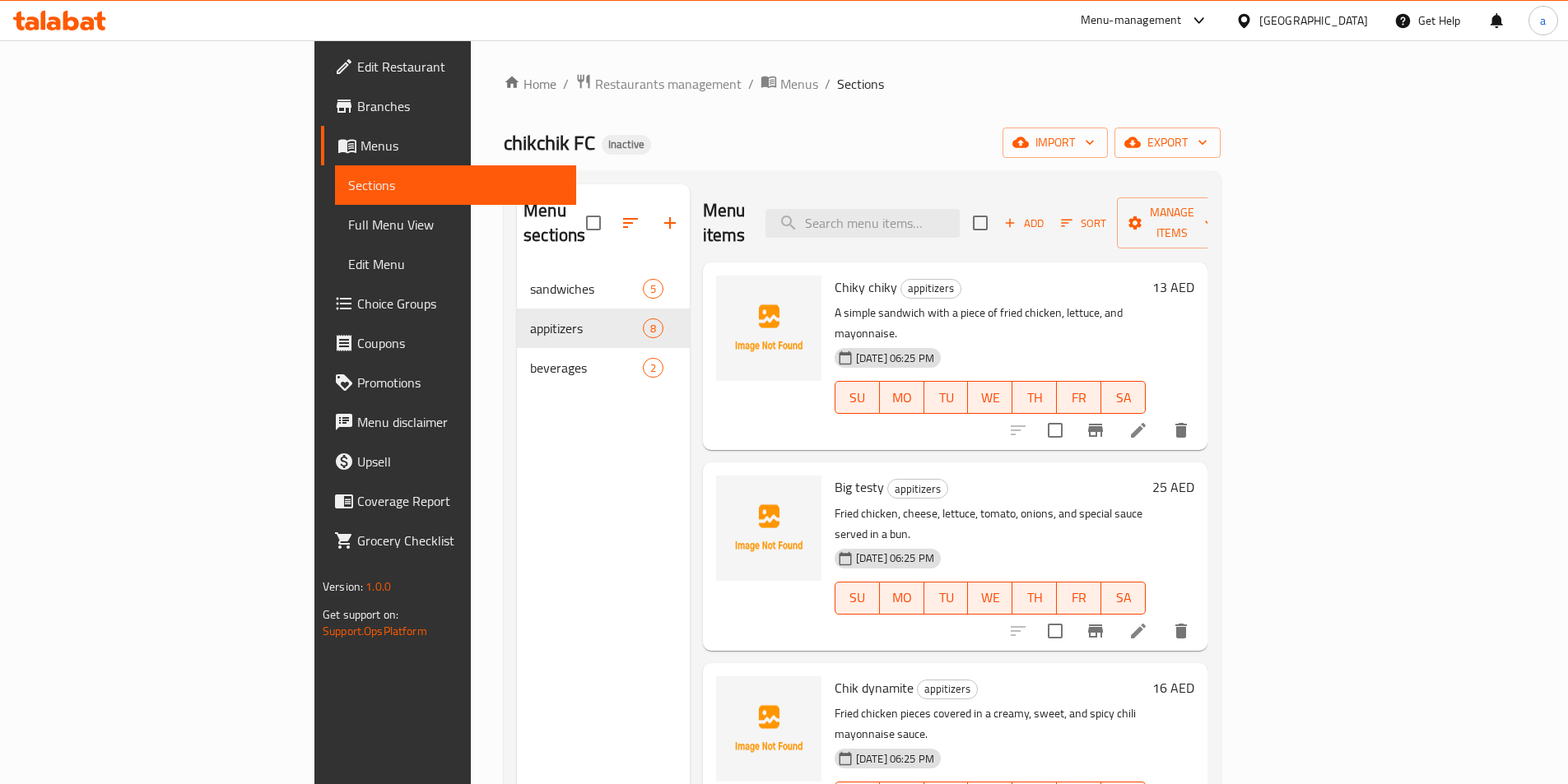
click at [1072, 413] on input "checkbox" at bounding box center [1055, 429] width 34 height 34
checkbox input "true"
click at [1072, 614] on input "checkbox" at bounding box center [1055, 630] width 34 height 34
checkbox input "true"
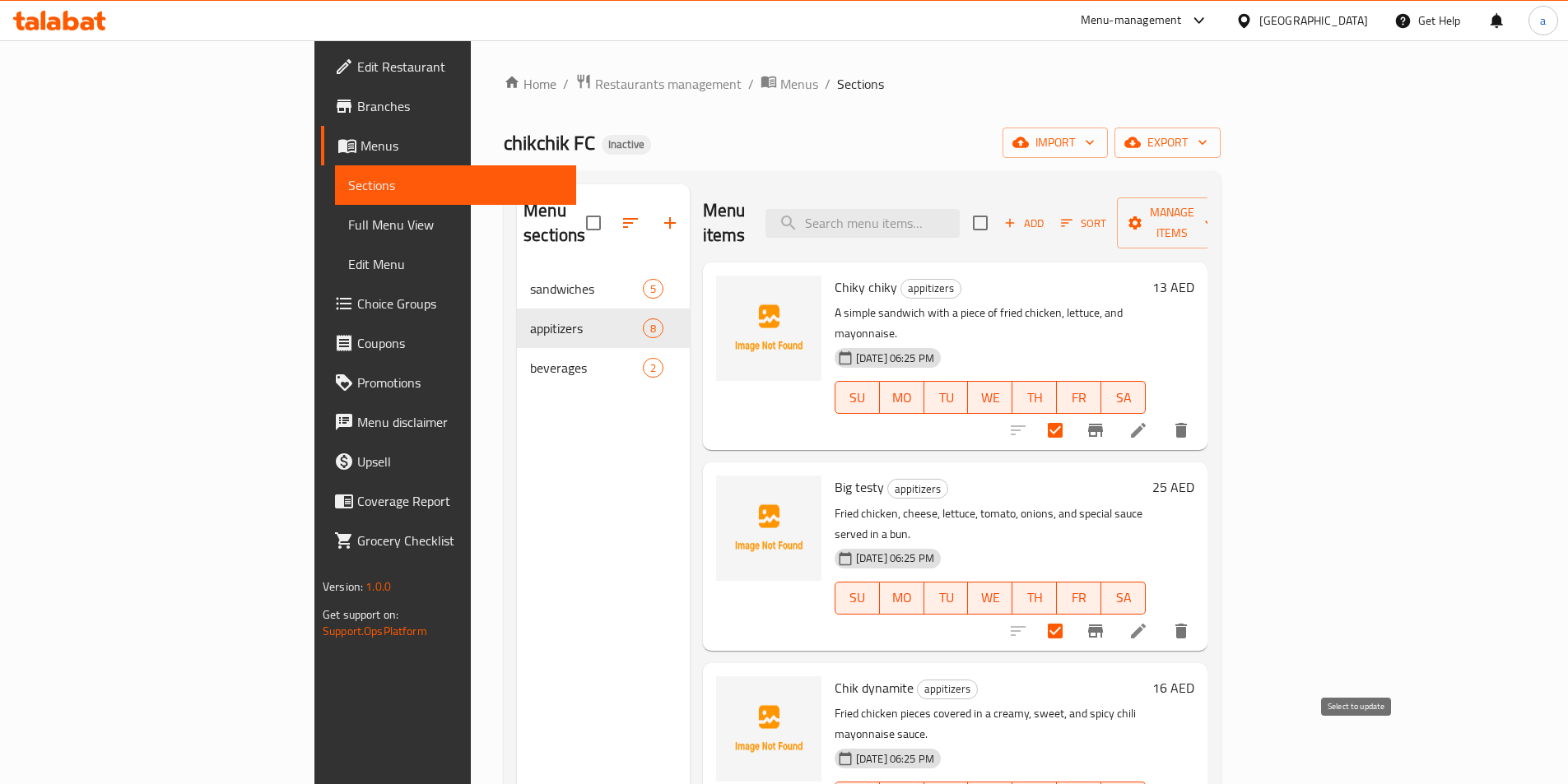
checkbox input "true"
click at [1213, 206] on span "Manage items" at bounding box center [1172, 223] width 84 height 41
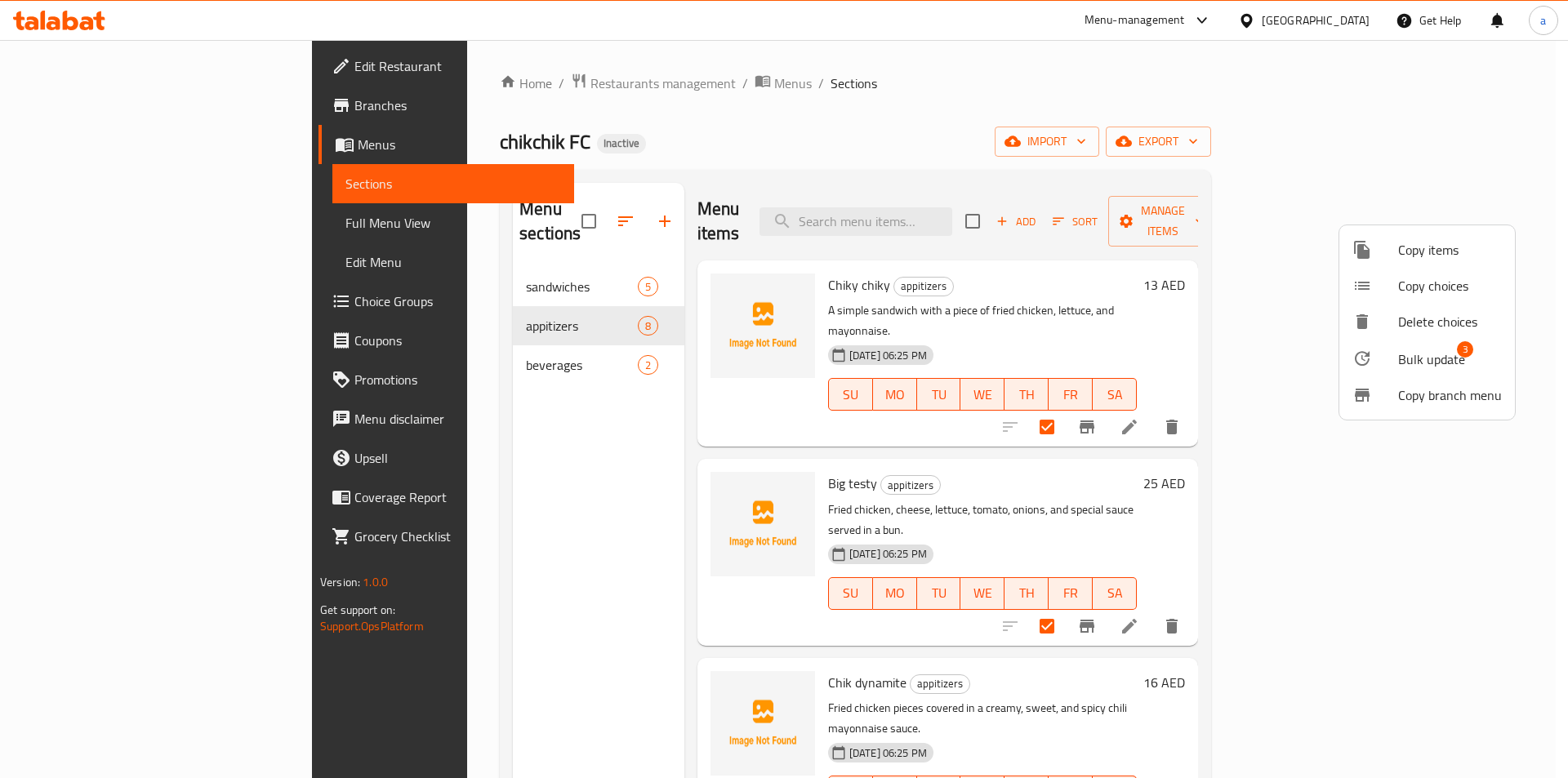
click at [1420, 358] on span "Bulk update" at bounding box center [1432, 360] width 67 height 19
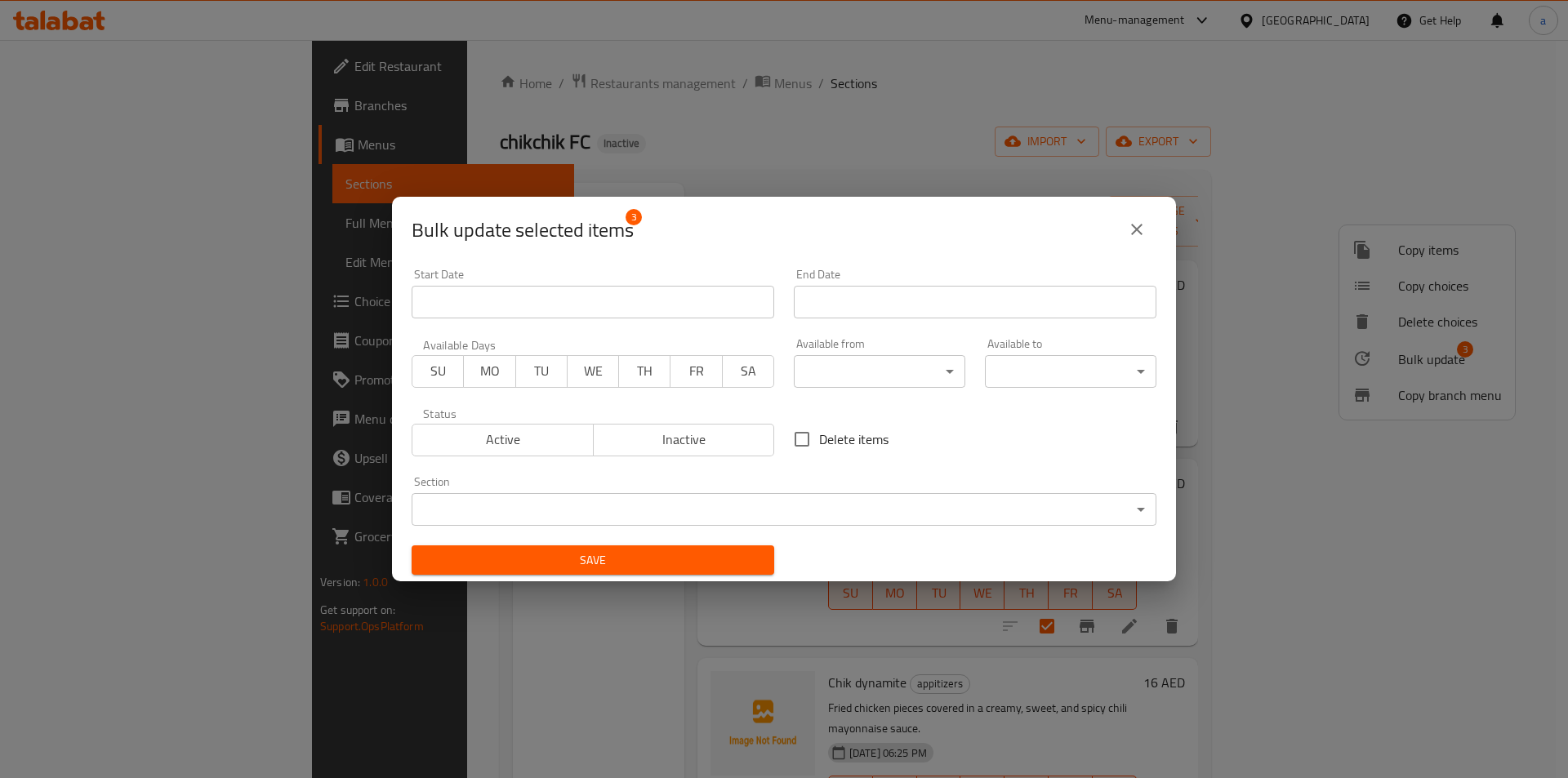
click at [682, 520] on body "​ Menu-management United Arab Emirates Get Help a Edit Restaurant Branches Menu…" at bounding box center [784, 409] width 1568 height 738
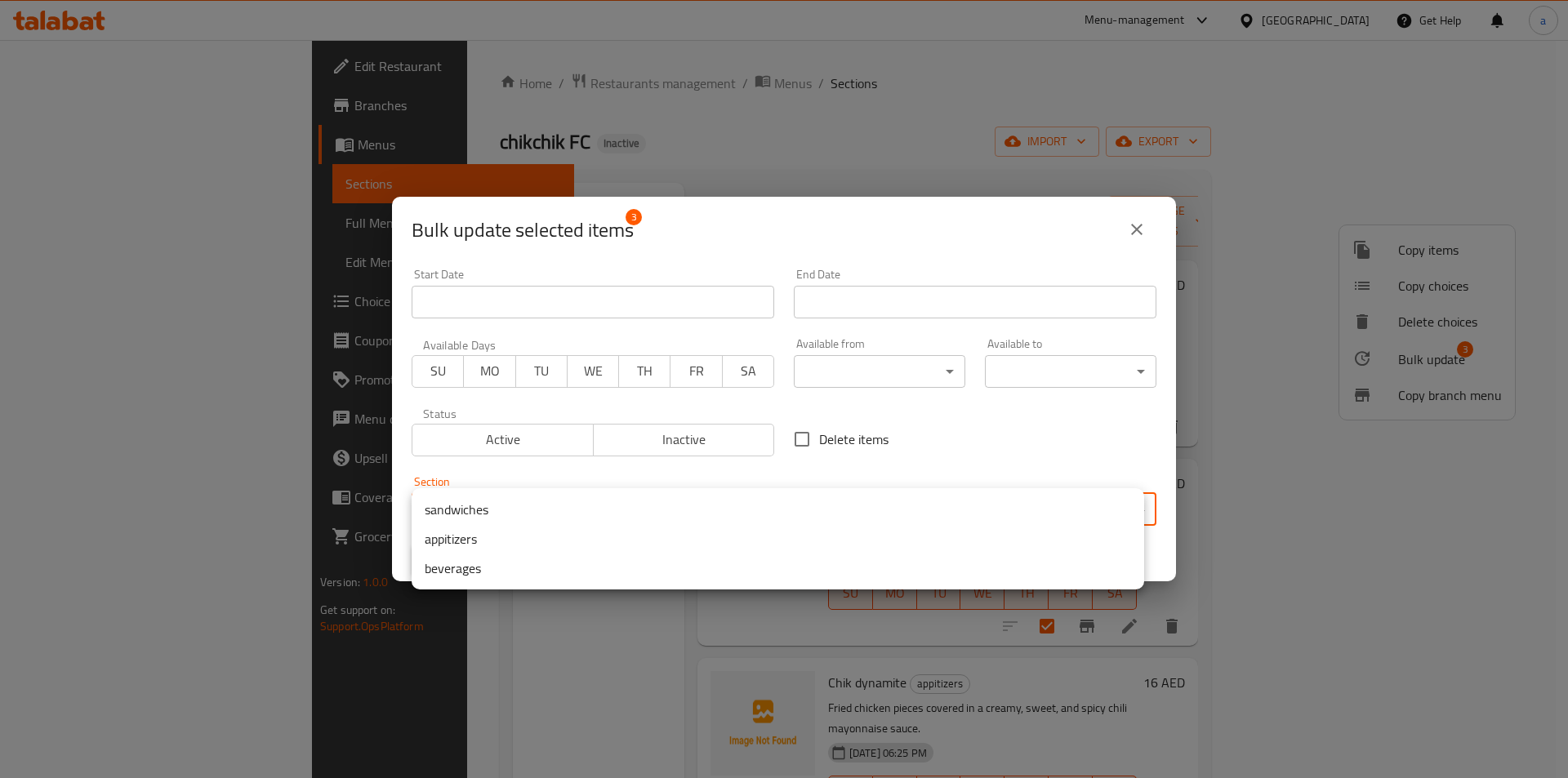
click at [450, 513] on li "sandwiches" at bounding box center [778, 509] width 733 height 29
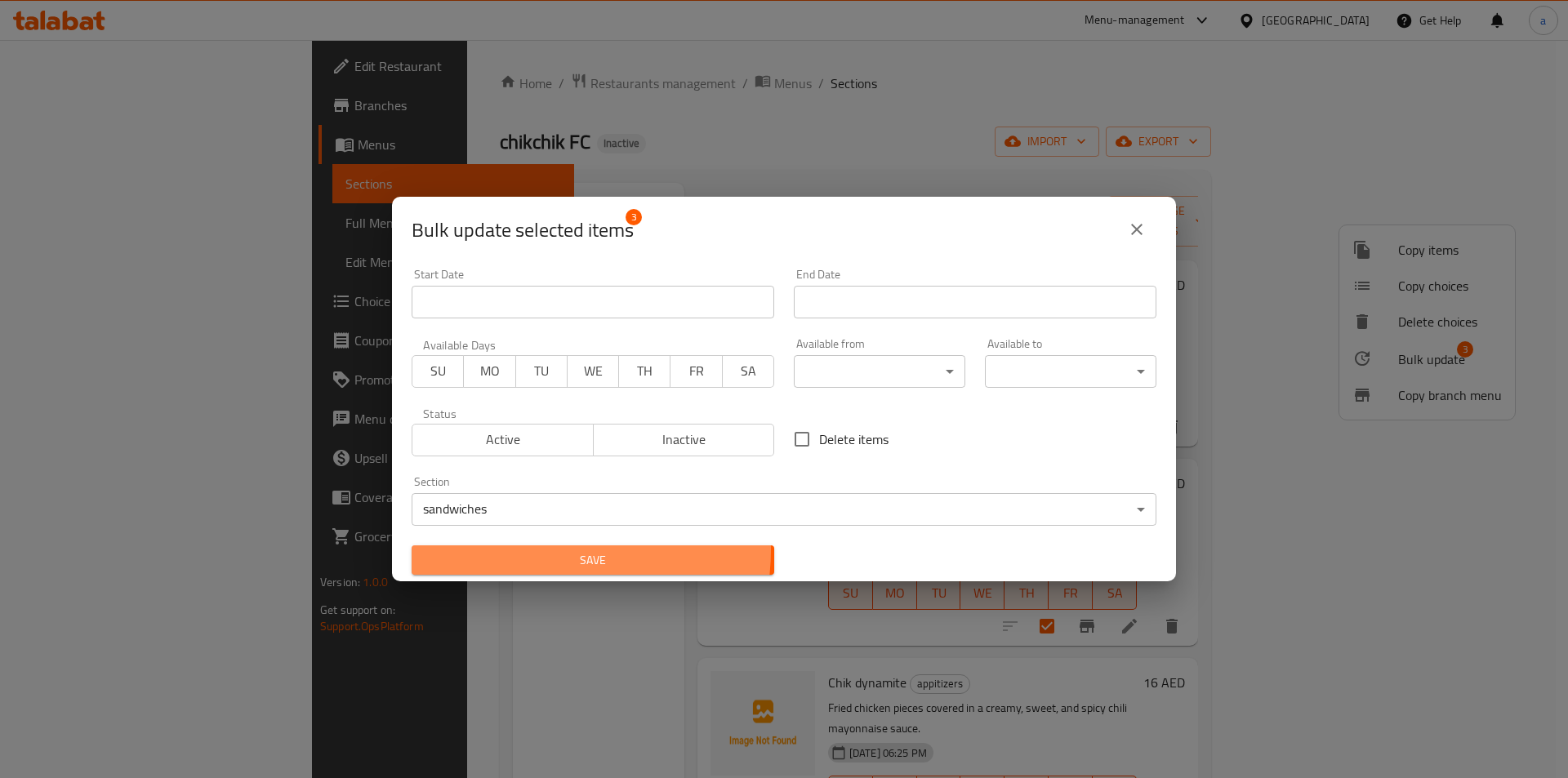
click at [545, 551] on span "Save" at bounding box center [593, 561] width 336 height 20
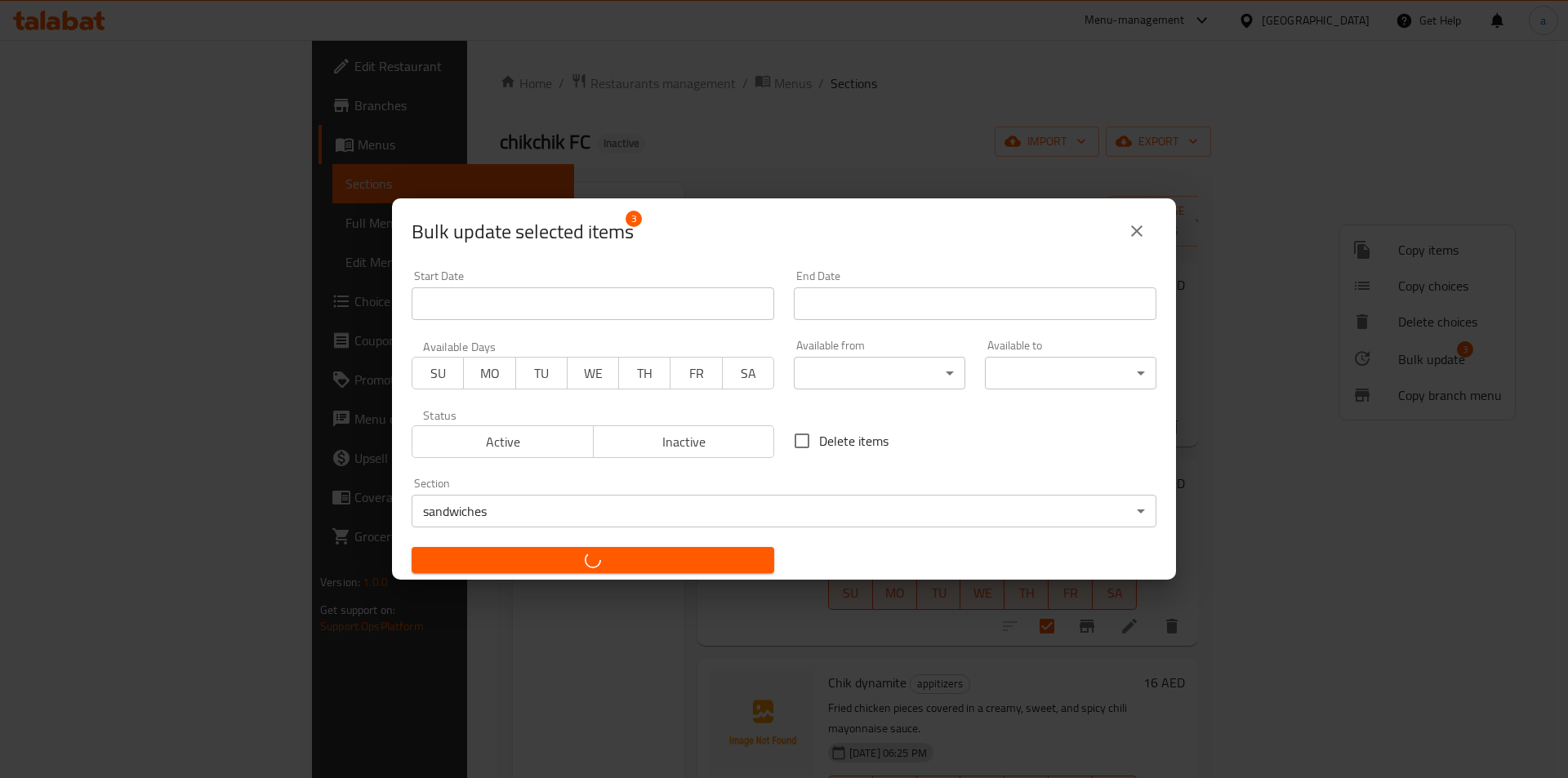
checkbox input "false"
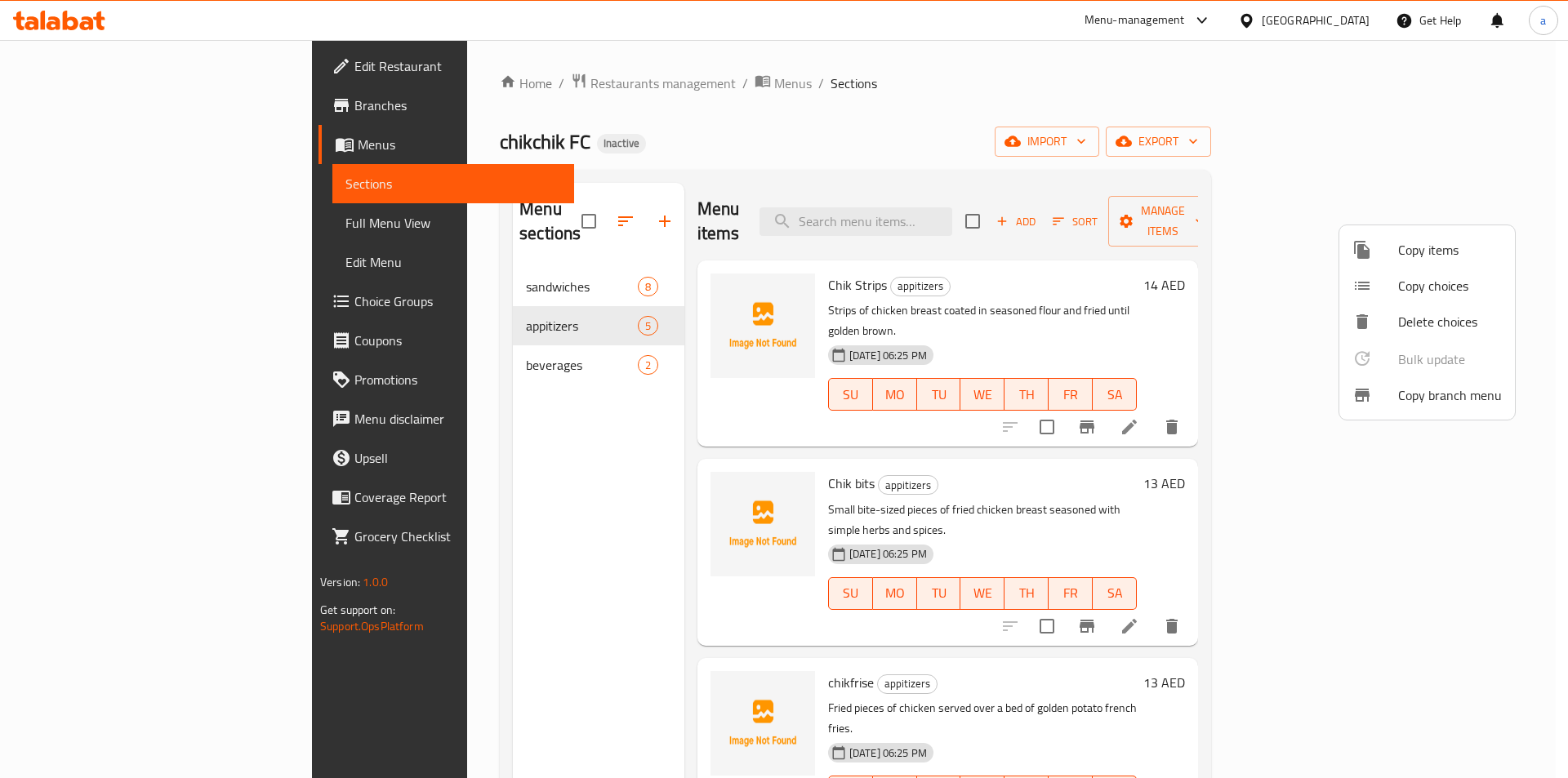
click at [1140, 239] on div at bounding box center [784, 389] width 1568 height 778
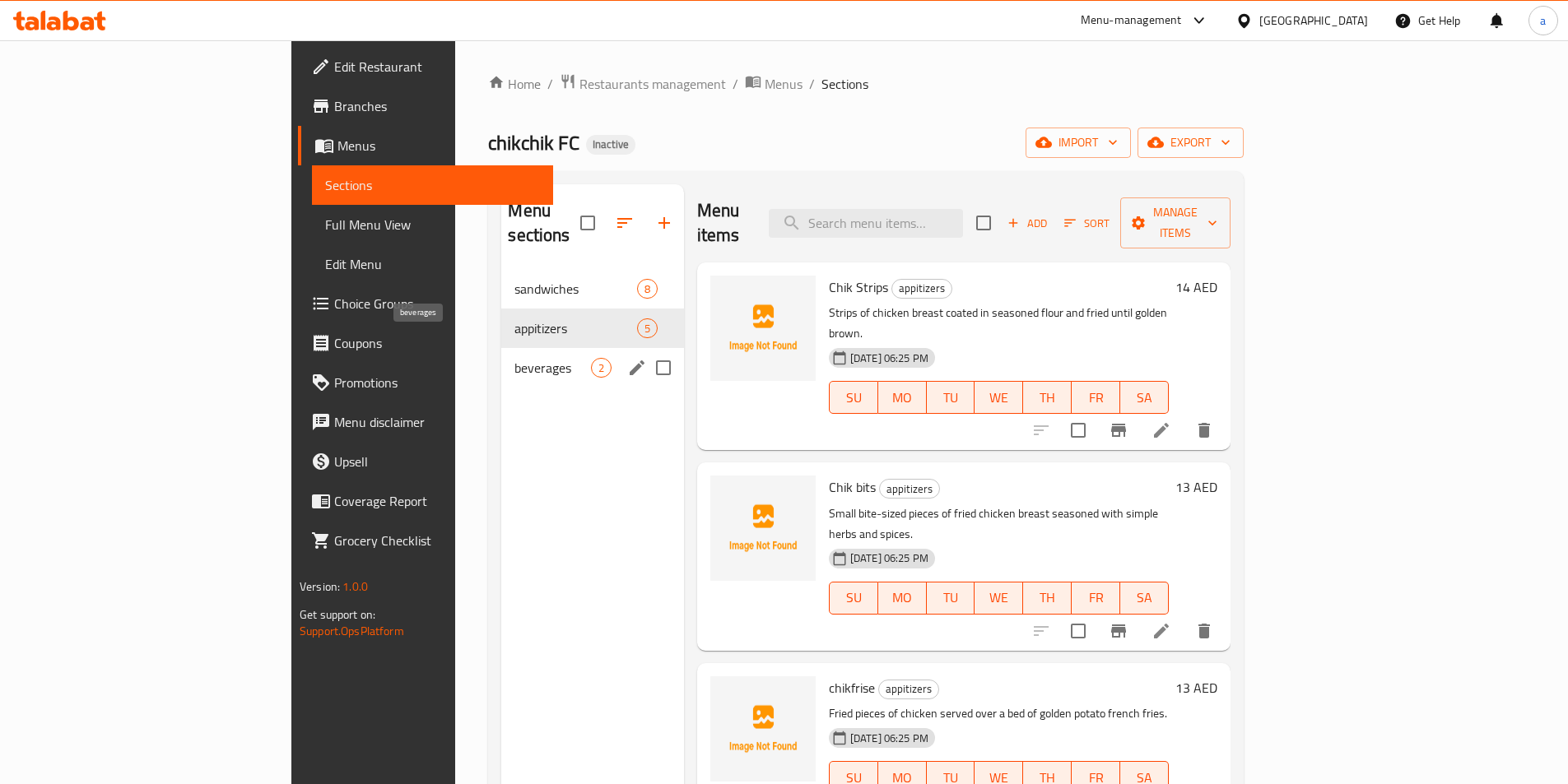
click at [514, 358] on span "beverages" at bounding box center [552, 368] width 76 height 19
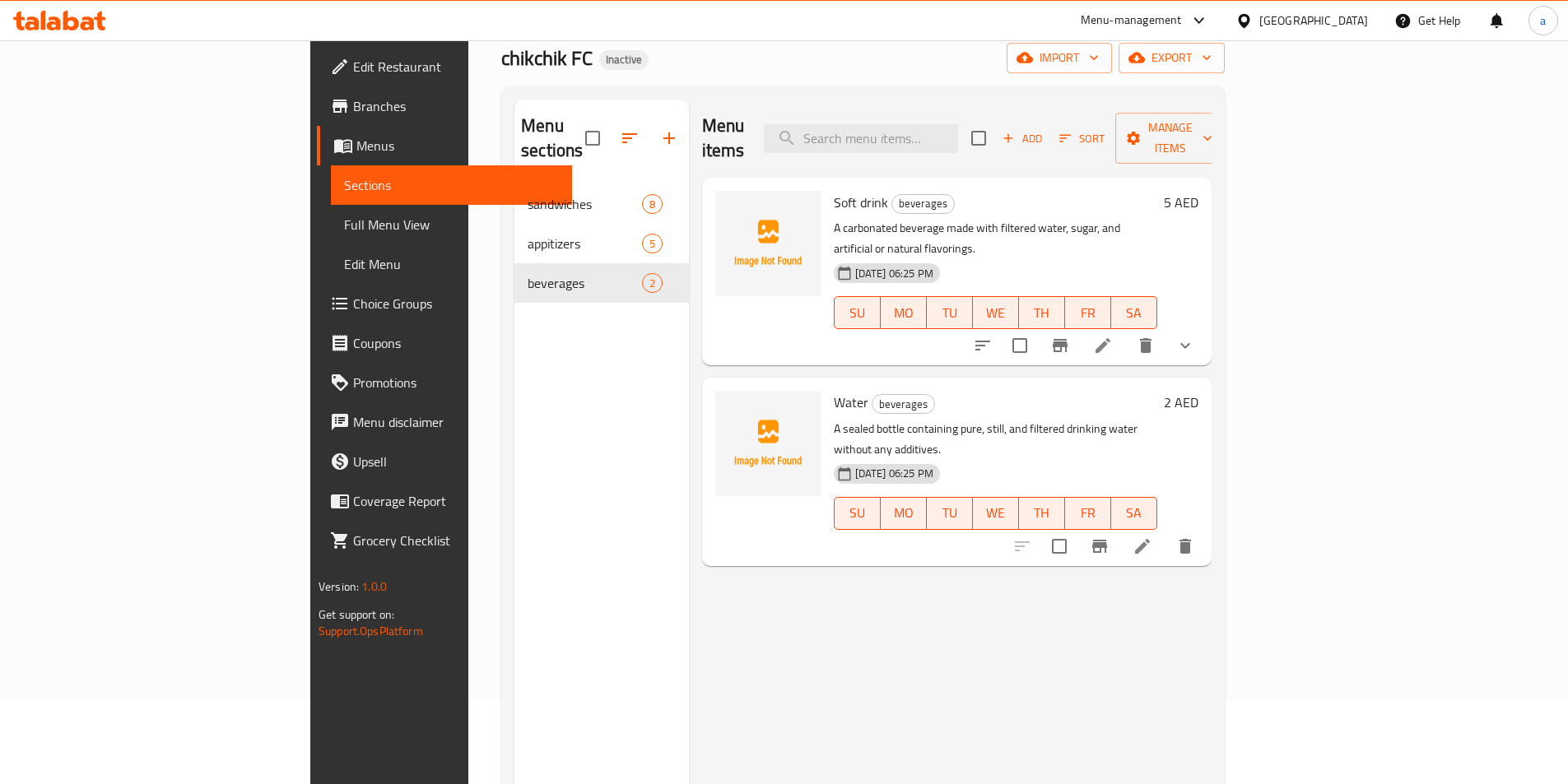
scroll to position [231, 0]
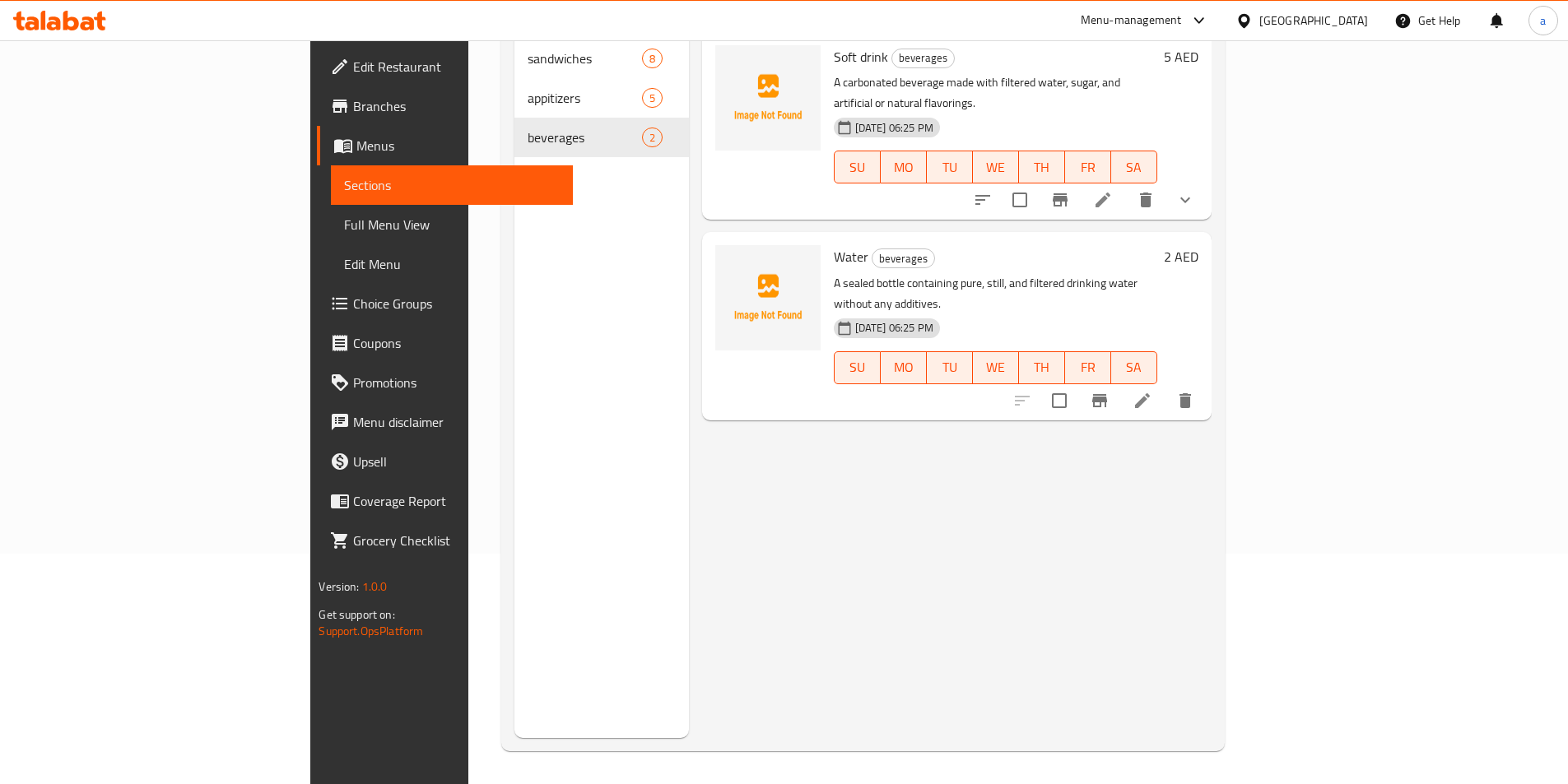
click at [1165, 386] on li at bounding box center [1141, 400] width 46 height 29
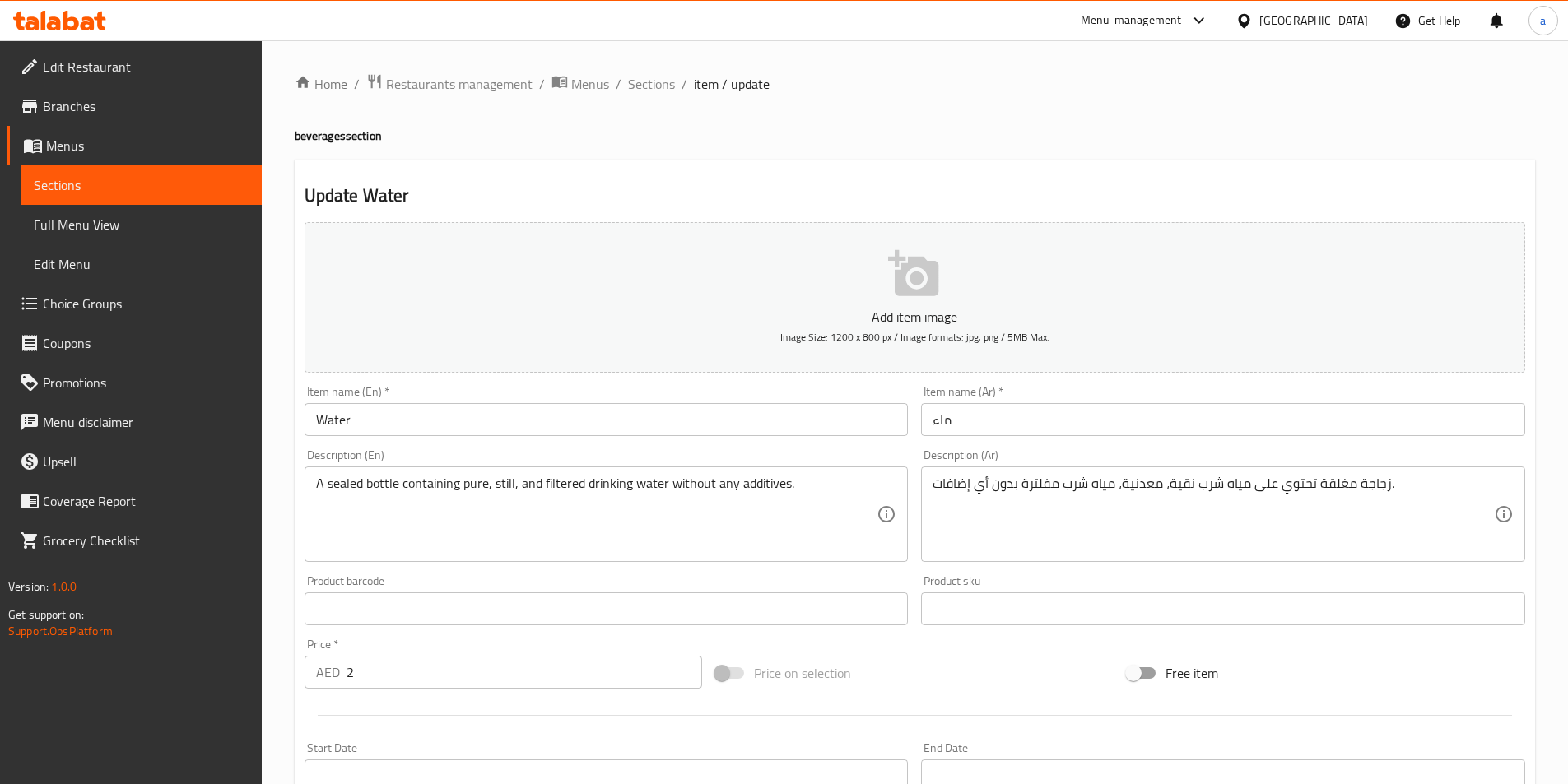
click at [651, 93] on span "Sections" at bounding box center [652, 84] width 47 height 19
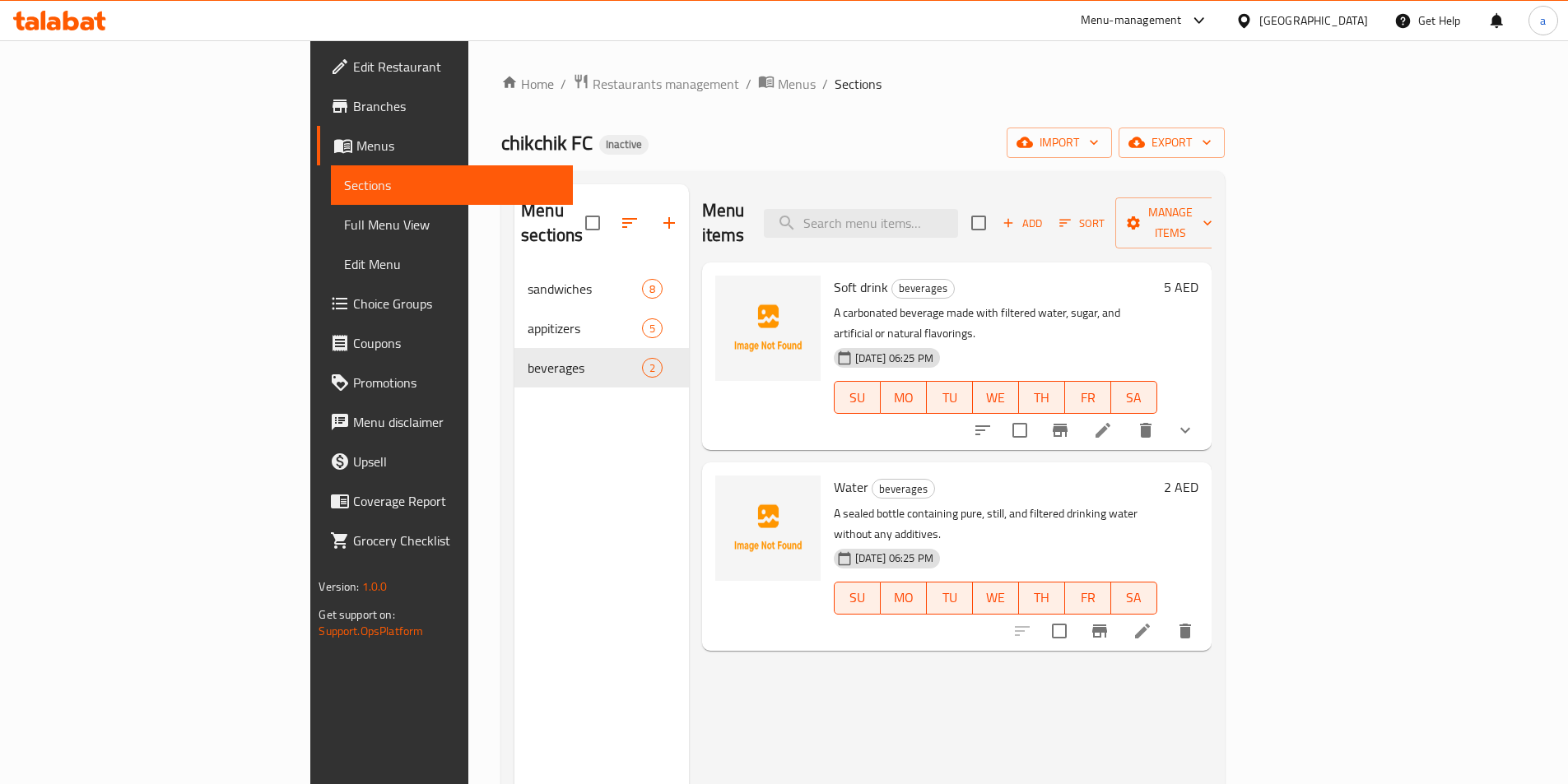
click at [1110, 423] on icon at bounding box center [1102, 429] width 15 height 15
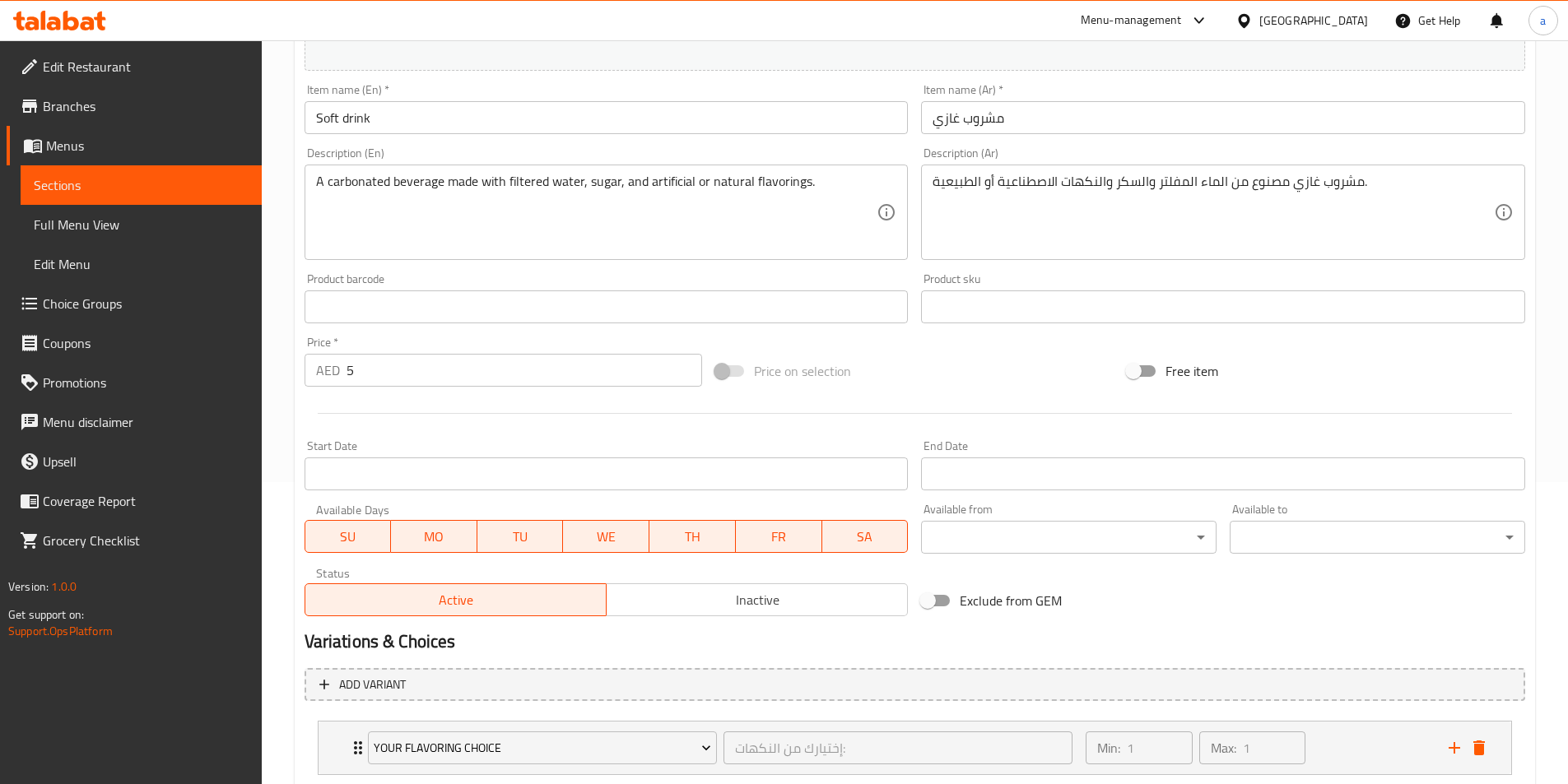
scroll to position [406, 0]
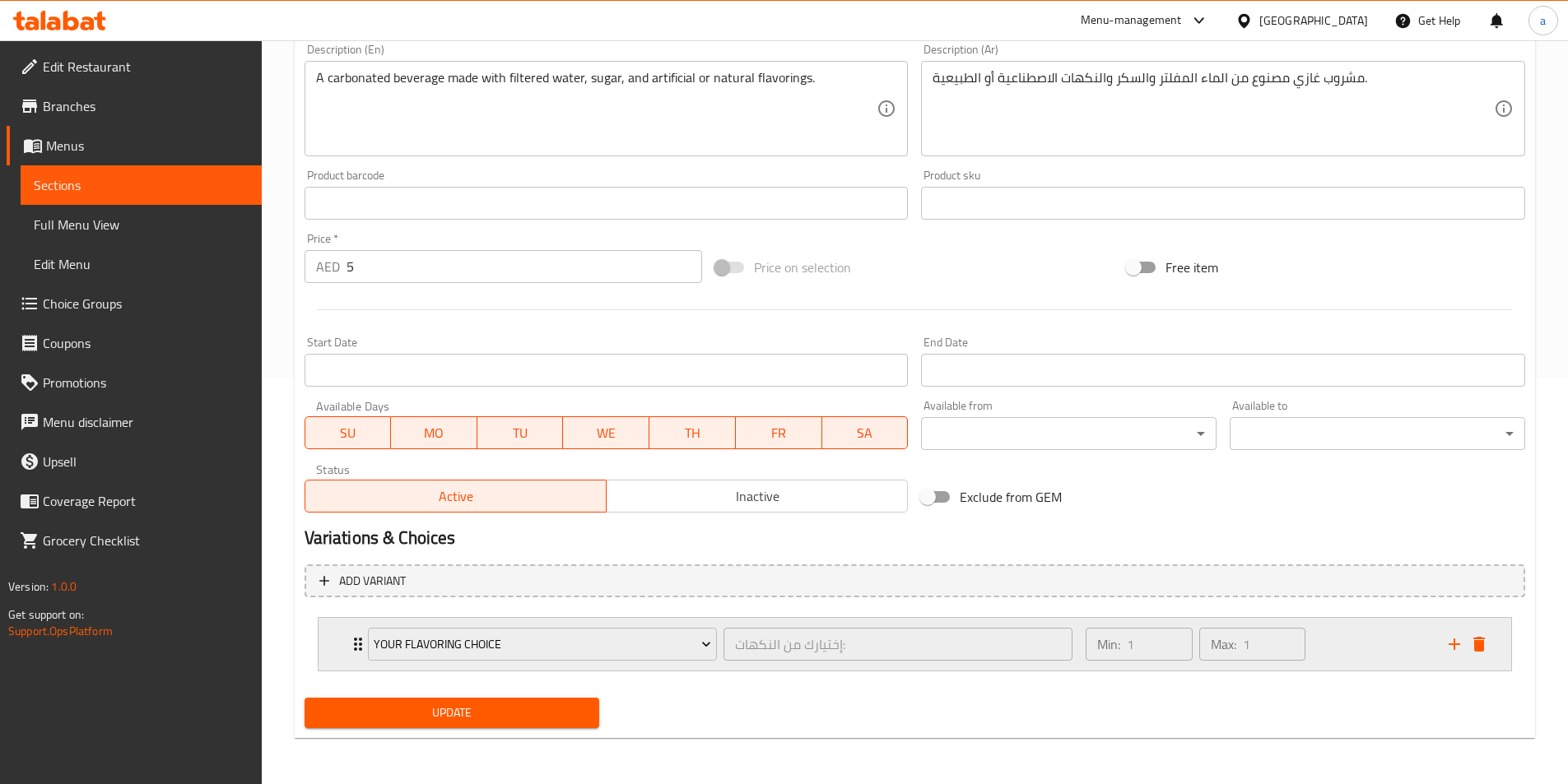
click at [349, 651] on icon "Expand" at bounding box center [357, 644] width 19 height 19
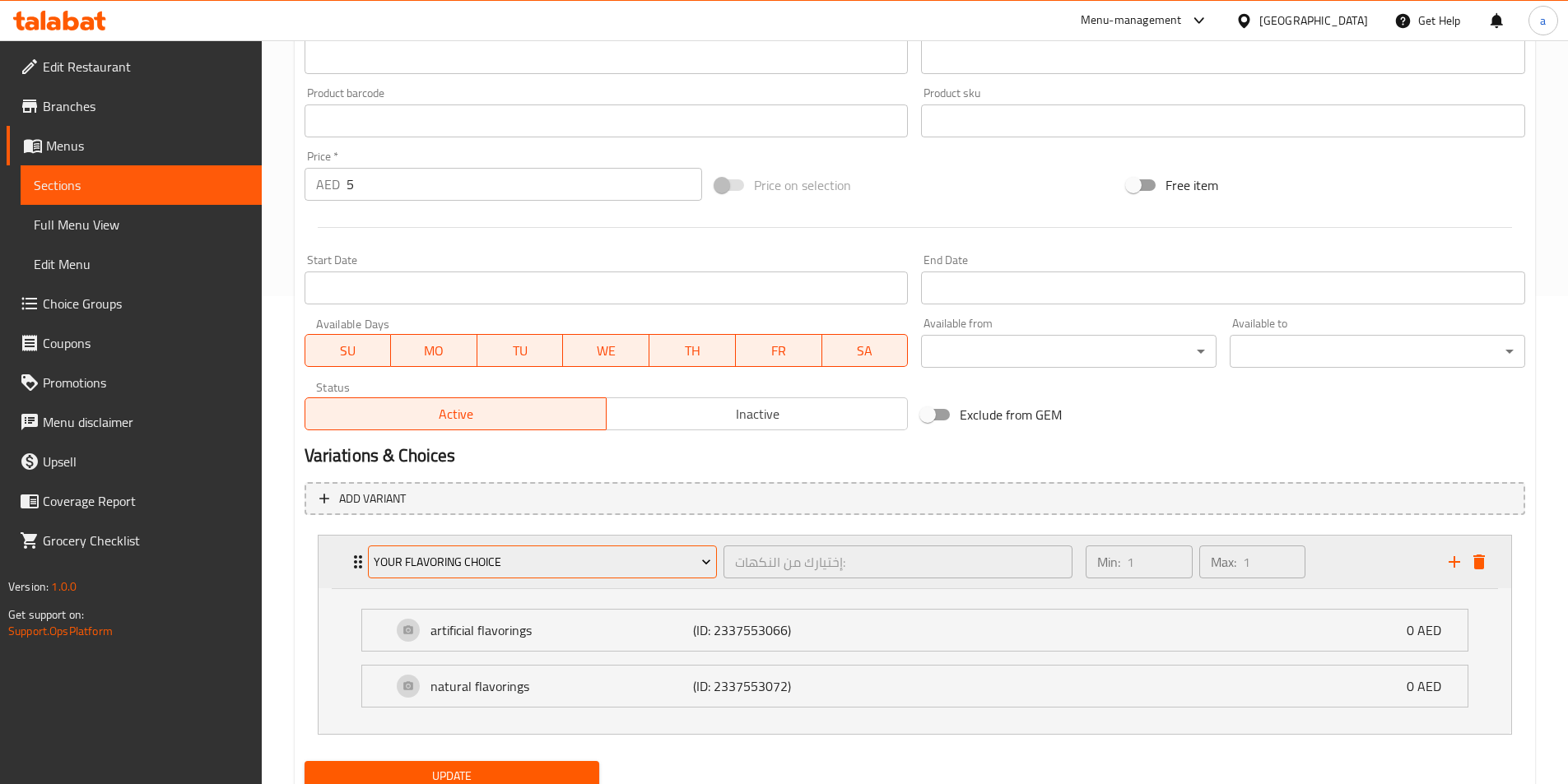
scroll to position [0, 0]
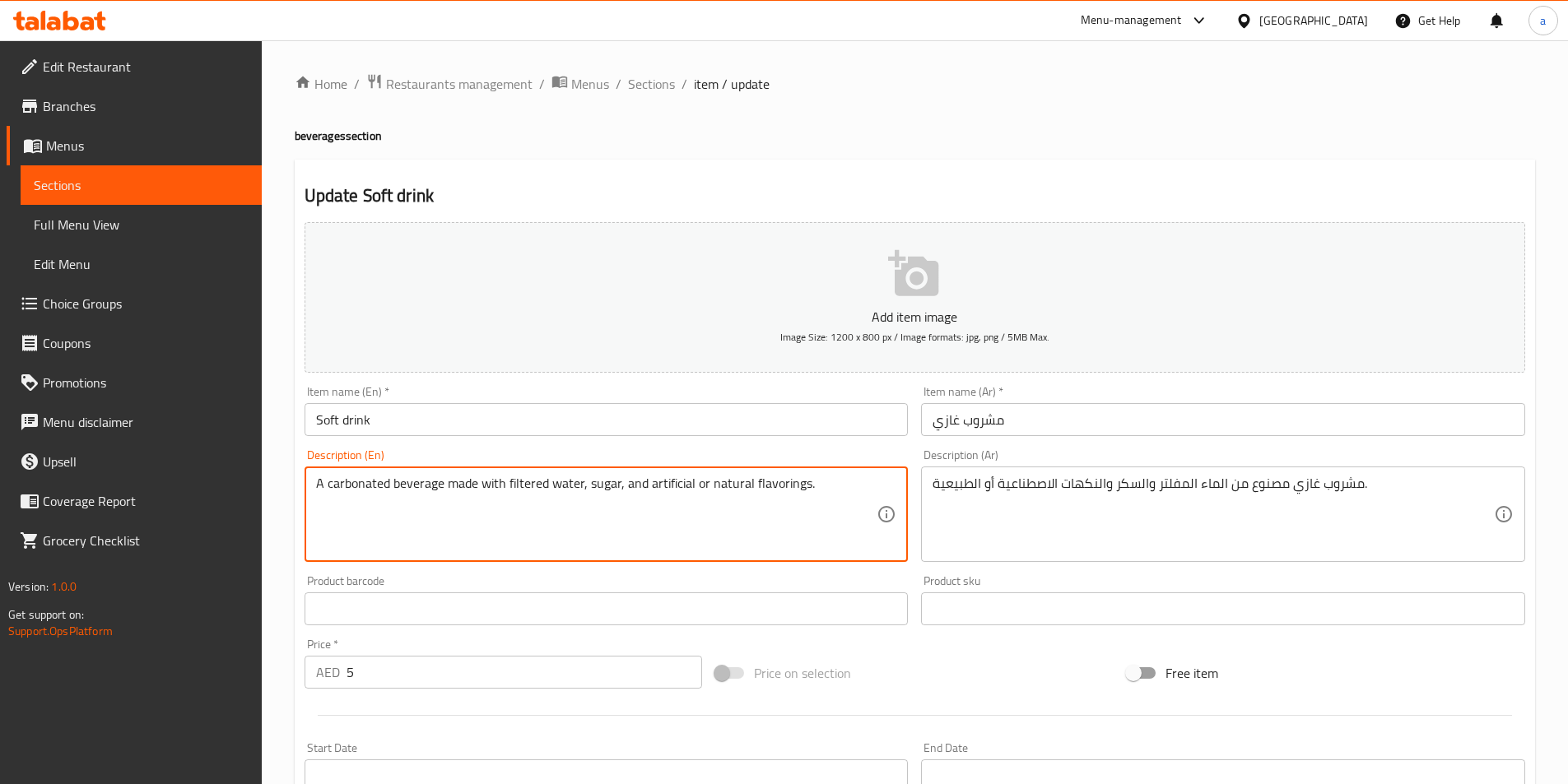
click at [718, 494] on textarea "A carbonated beverage made with filtered water, sugar, and artificial or natura…" at bounding box center [596, 514] width 561 height 78
click at [645, 484] on textarea "A carbonated beverage made with filtered water, sugar, and artificial or natura…" at bounding box center [596, 514] width 561 height 78
drag, startPoint x: 658, startPoint y: 484, endPoint x: 808, endPoint y: 497, distance: 150.6
click at [808, 497] on textarea "A carbonated beverage made with filtered water, sugar, and artificial or natura…" at bounding box center [596, 514] width 561 height 78
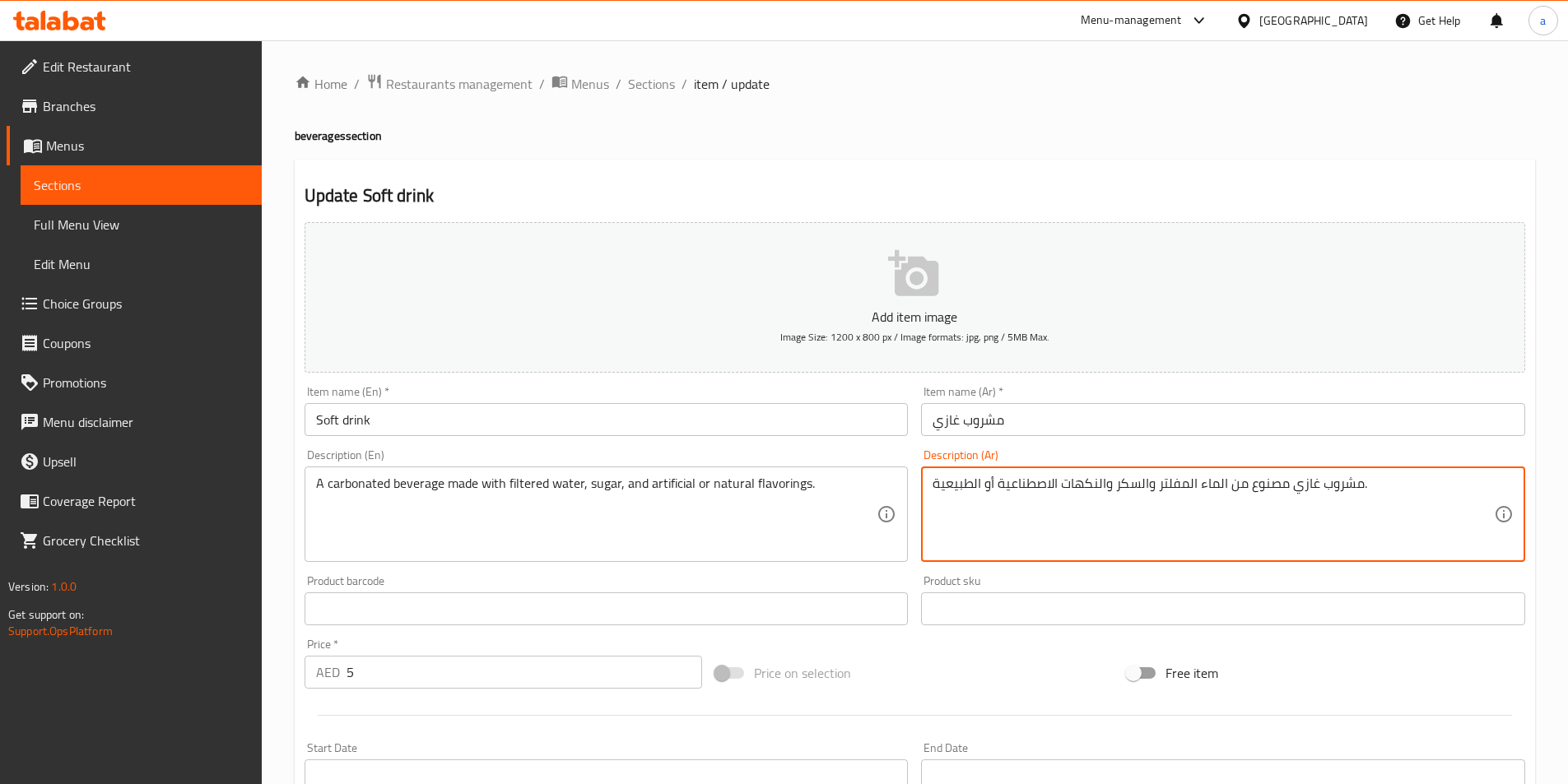
click at [959, 481] on textarea "مشروب غازي مصنوع من الماء المفلتر والسكر والنكهات الاصطناعية أو الطبيعية." at bounding box center [1213, 514] width 561 height 78
drag, startPoint x: 959, startPoint y: 481, endPoint x: 1009, endPoint y: 485, distance: 50.2
click at [961, 482] on textarea "مشروب غازي مصنوع من الماء المفلتر والسكر والنكهات الاصطناعية أو الطبيعية." at bounding box center [1213, 514] width 561 height 78
click at [1004, 487] on textarea "مشروب غازي مصنوع من الماء المفلتر والسكر والنكهات الاصطناعية أو الطبيعية." at bounding box center [1213, 514] width 561 height 78
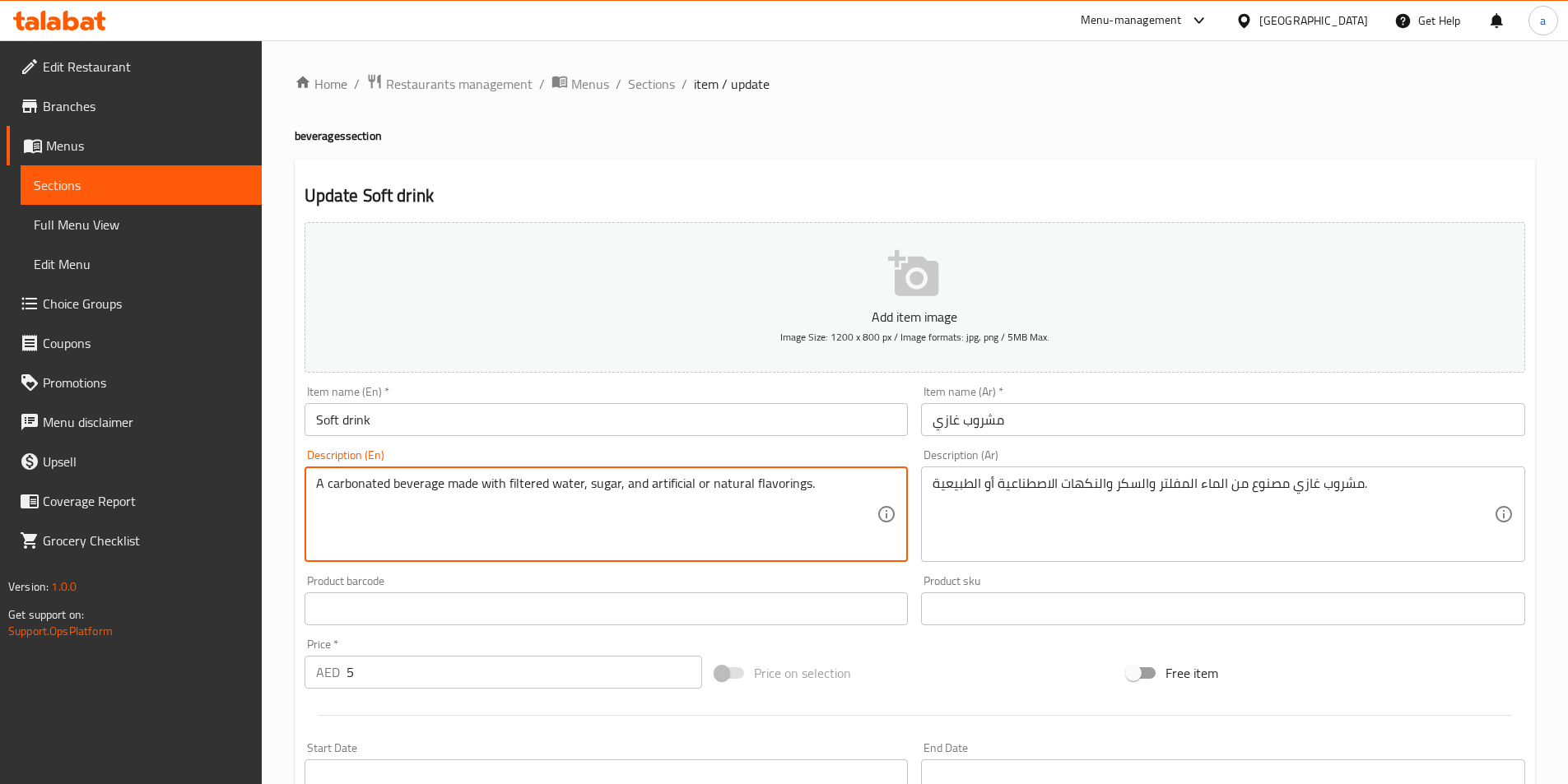
click at [829, 486] on textarea "A carbonated beverage made with filtered water, sugar, and artificial or natura…" at bounding box center [596, 514] width 561 height 78
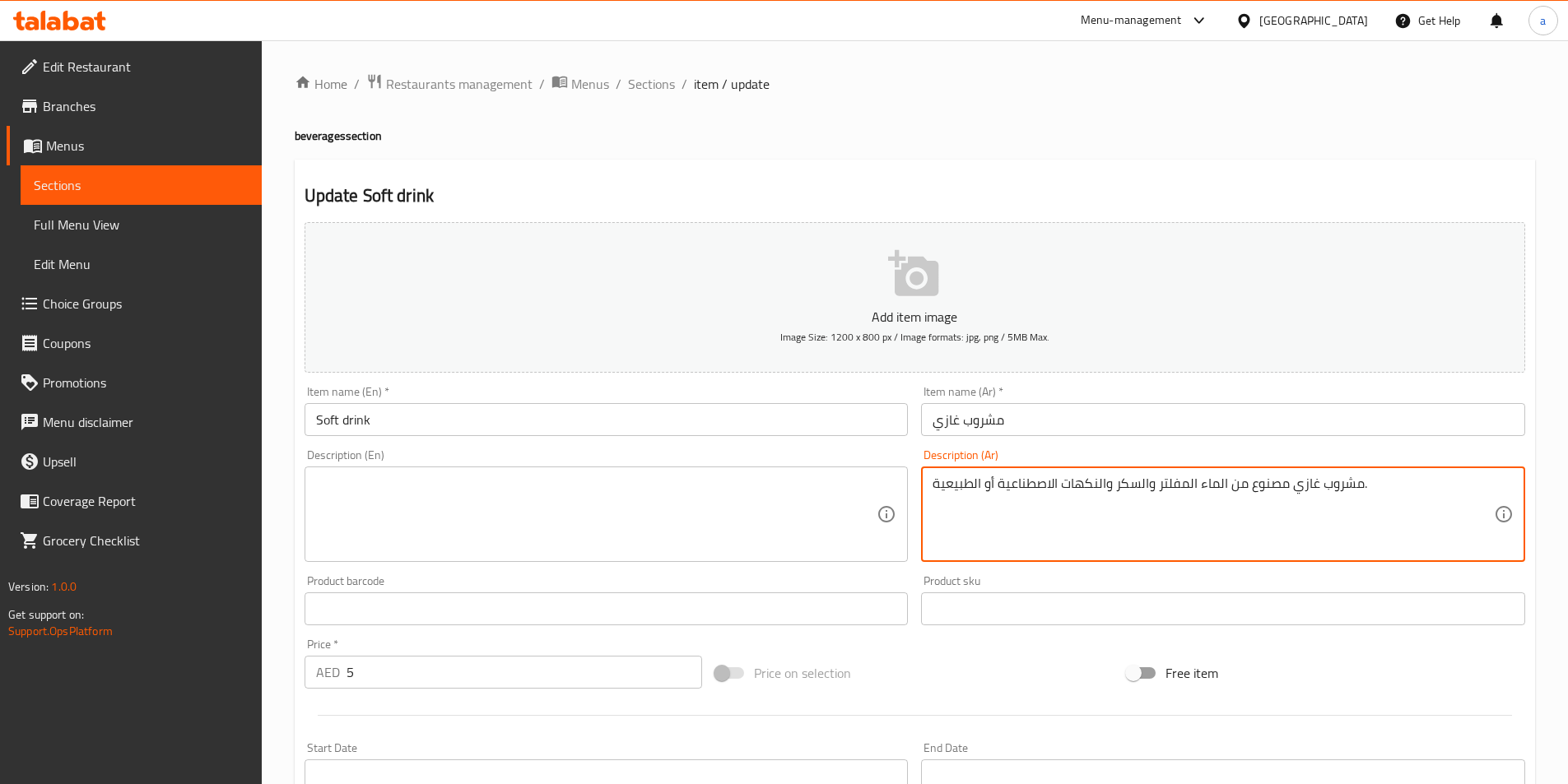
click at [1105, 476] on textarea "مشروب غازي مصنوع من الماء المفلتر والسكر والنكهات الاصطناعية أو الطبيعية." at bounding box center [1213, 514] width 561 height 78
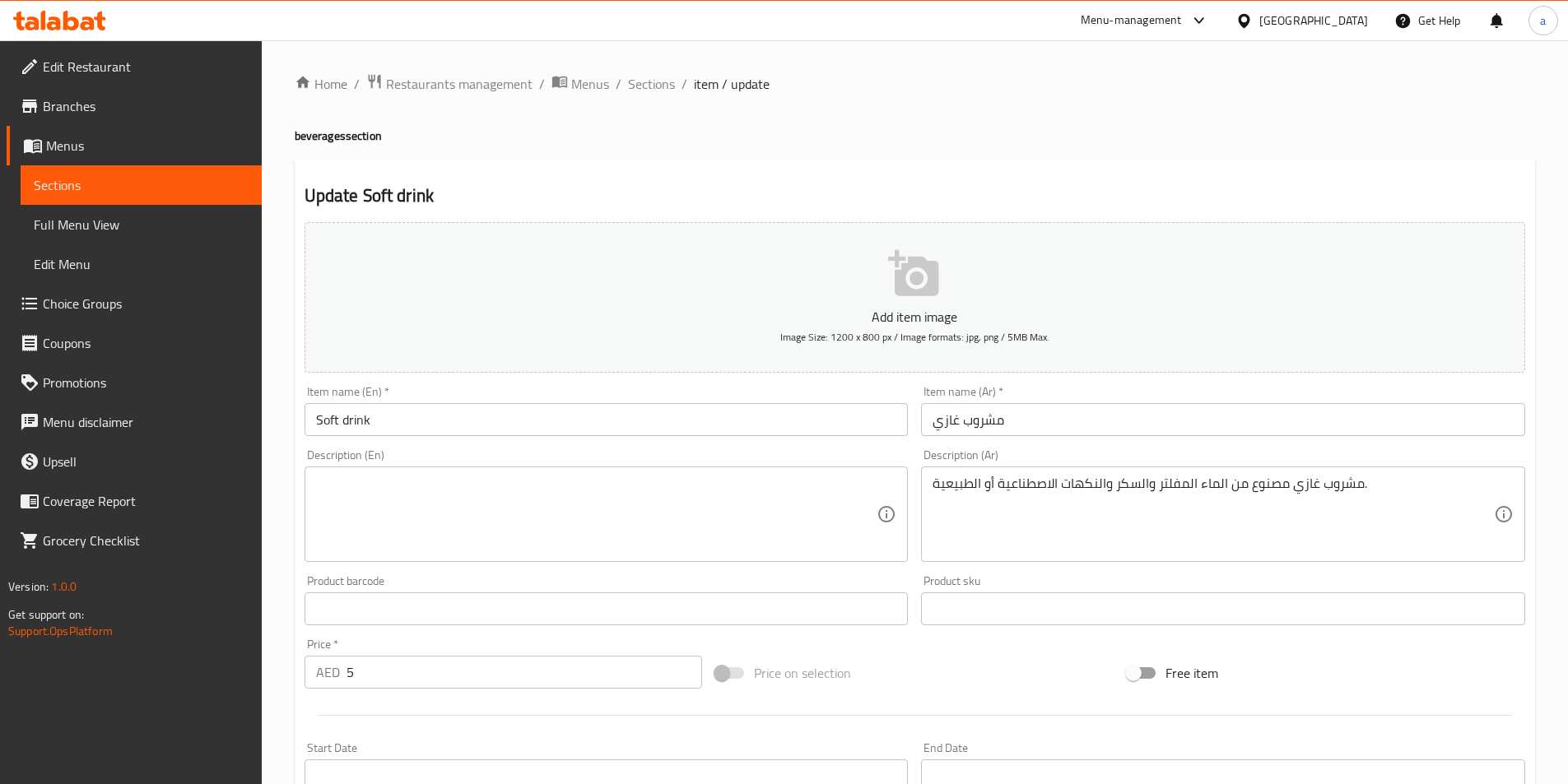
click at [789, 153] on div "Home / Restaurants management / Menus / Sections / item / update beverages sect…" at bounding box center [915, 688] width 1240 height 1229
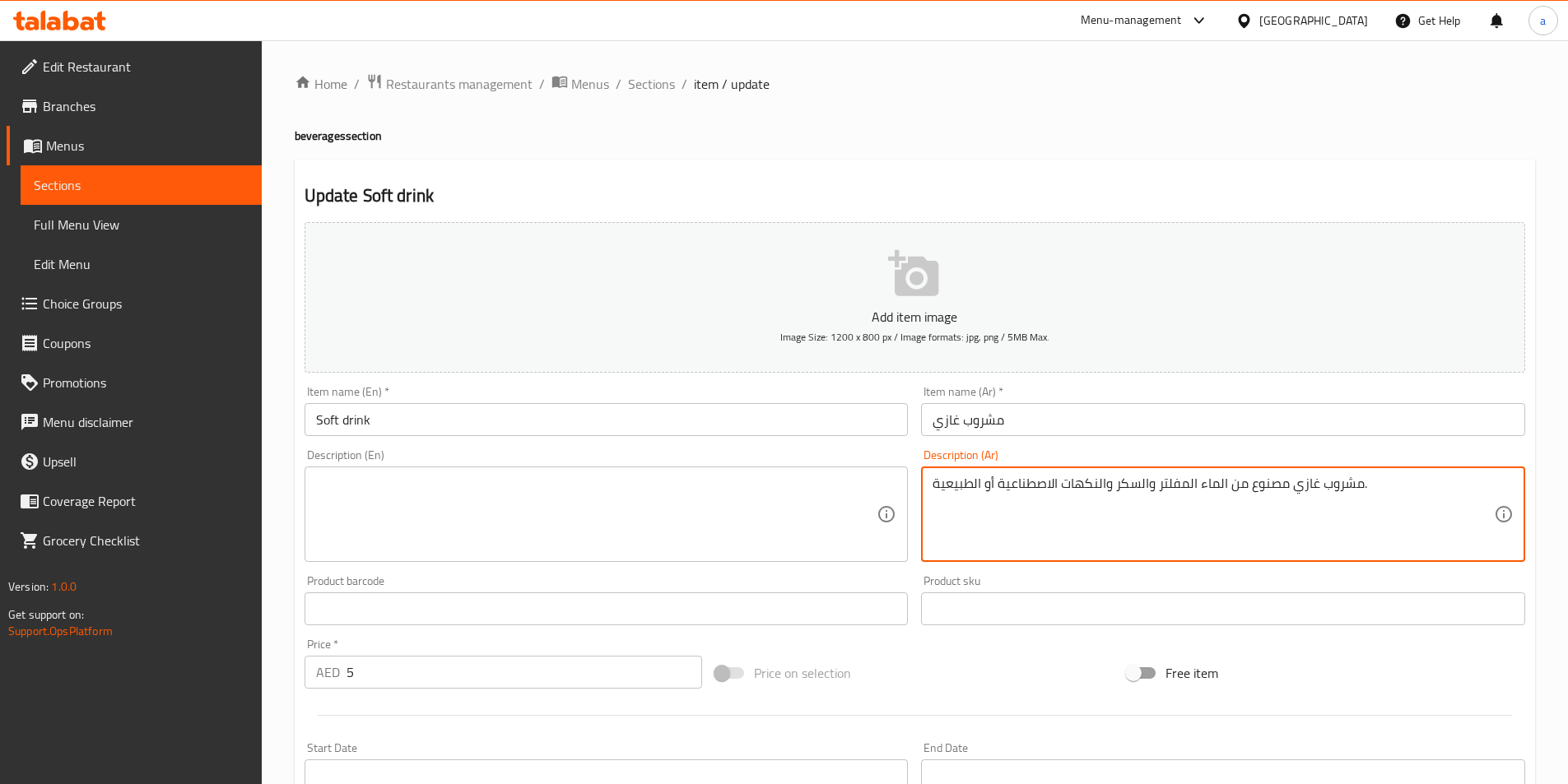
click at [1042, 496] on textarea "مشروب غازي مصنوع من الماء المفلتر والسكر والنكهات الاصطناعية أو الطبيعية." at bounding box center [1213, 514] width 561 height 78
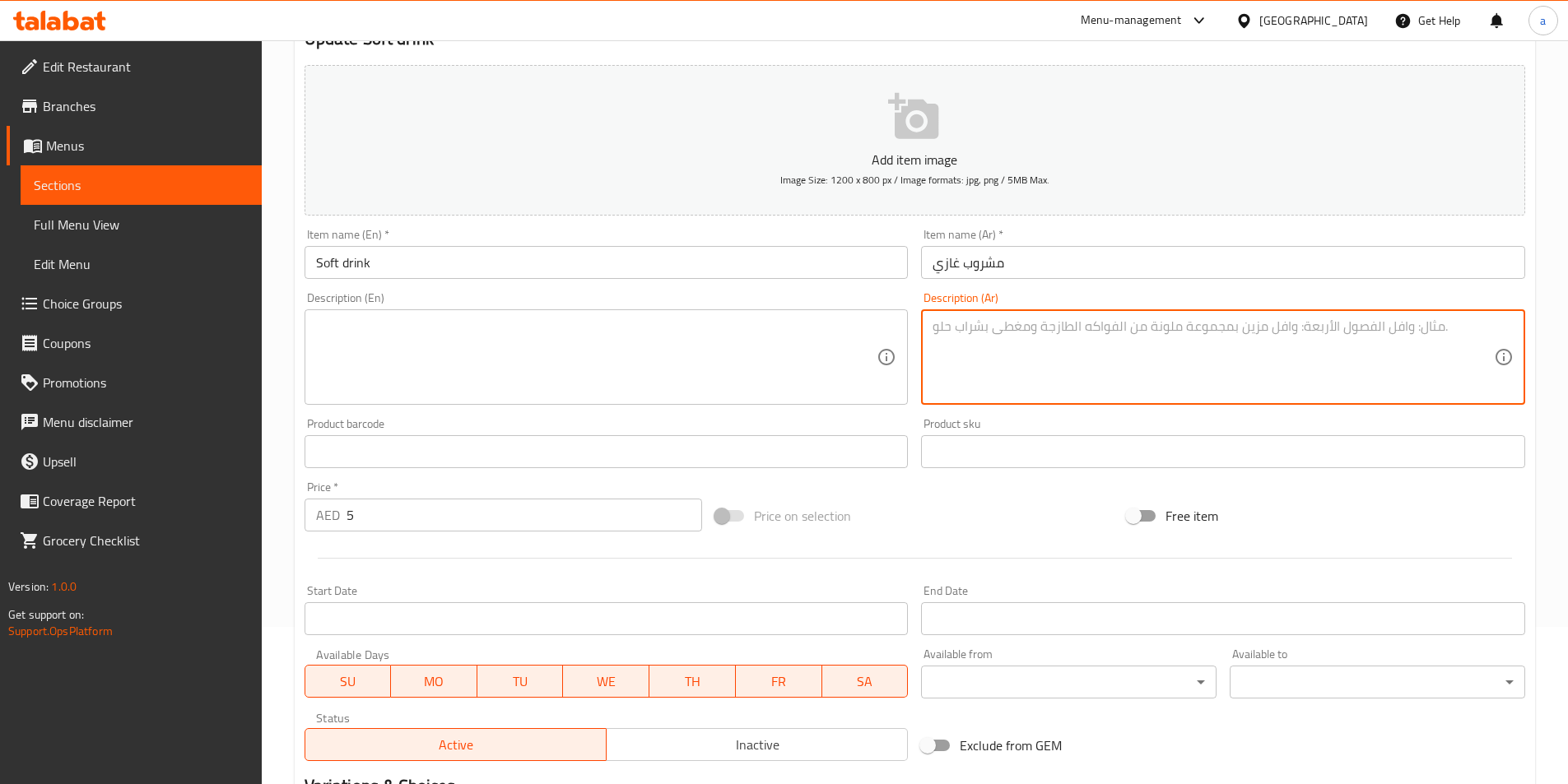
scroll to position [551, 0]
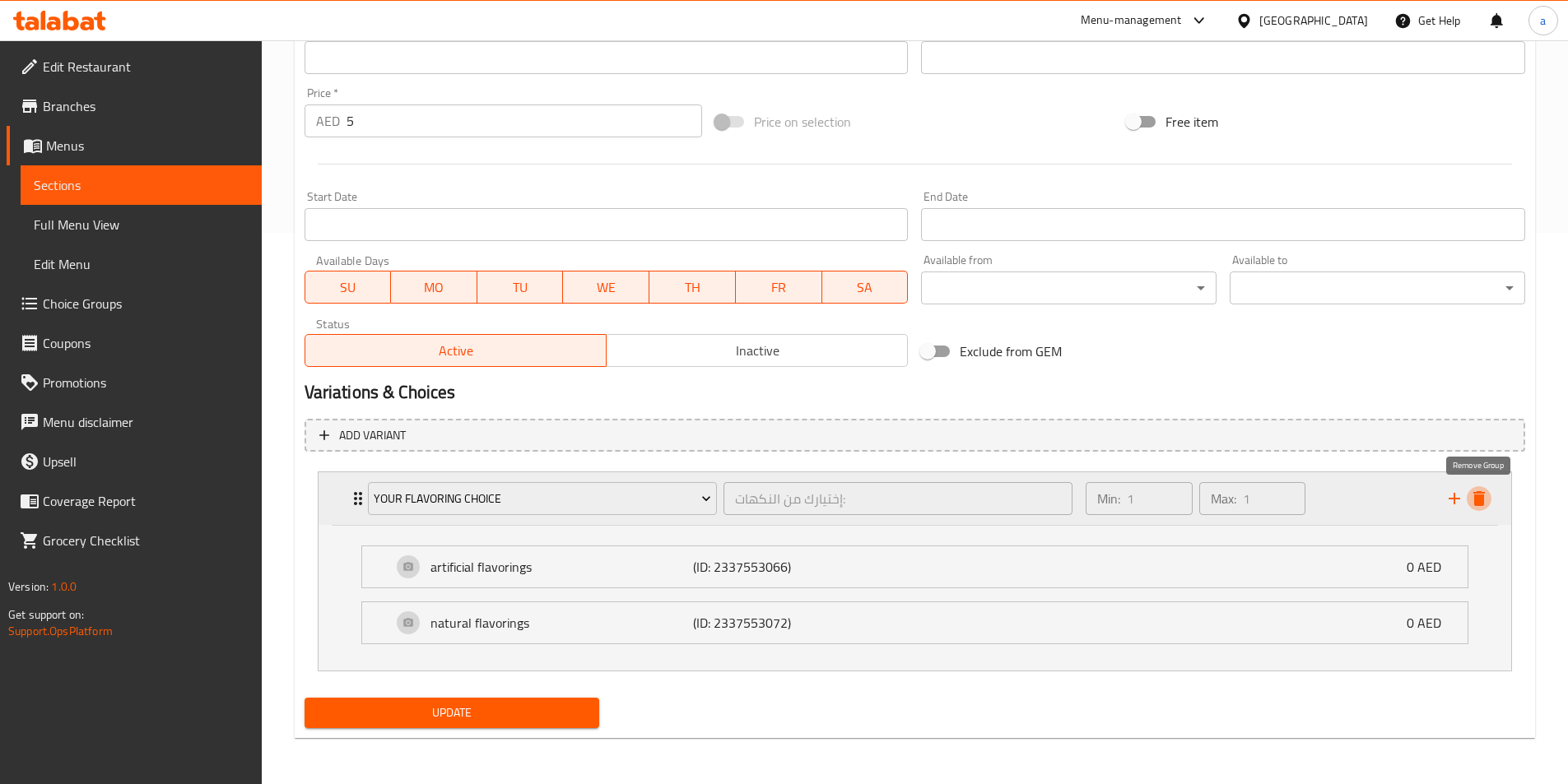
click at [1478, 500] on icon "delete" at bounding box center [1479, 498] width 12 height 15
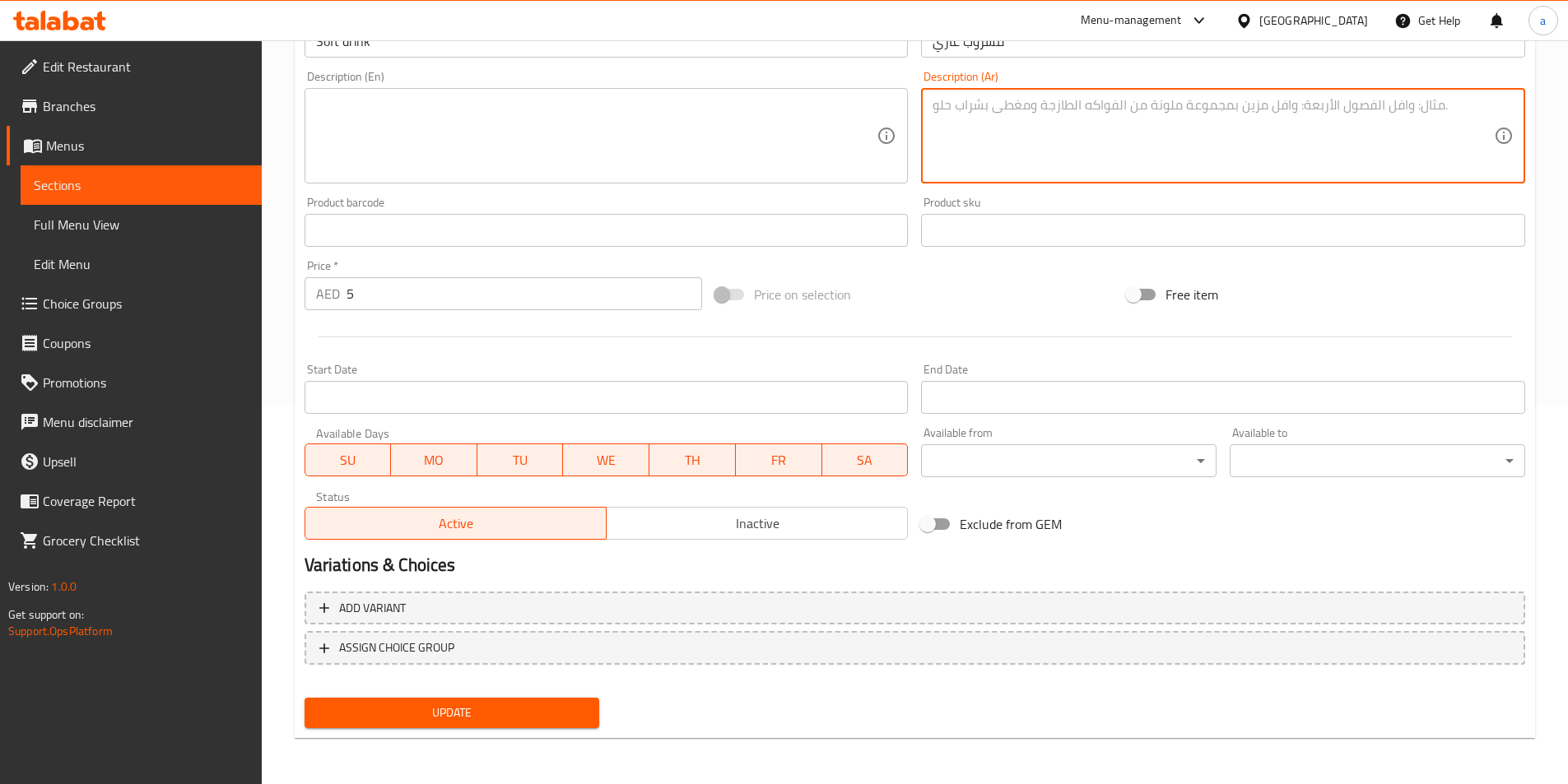
click at [504, 704] on span "Update" at bounding box center [452, 713] width 269 height 20
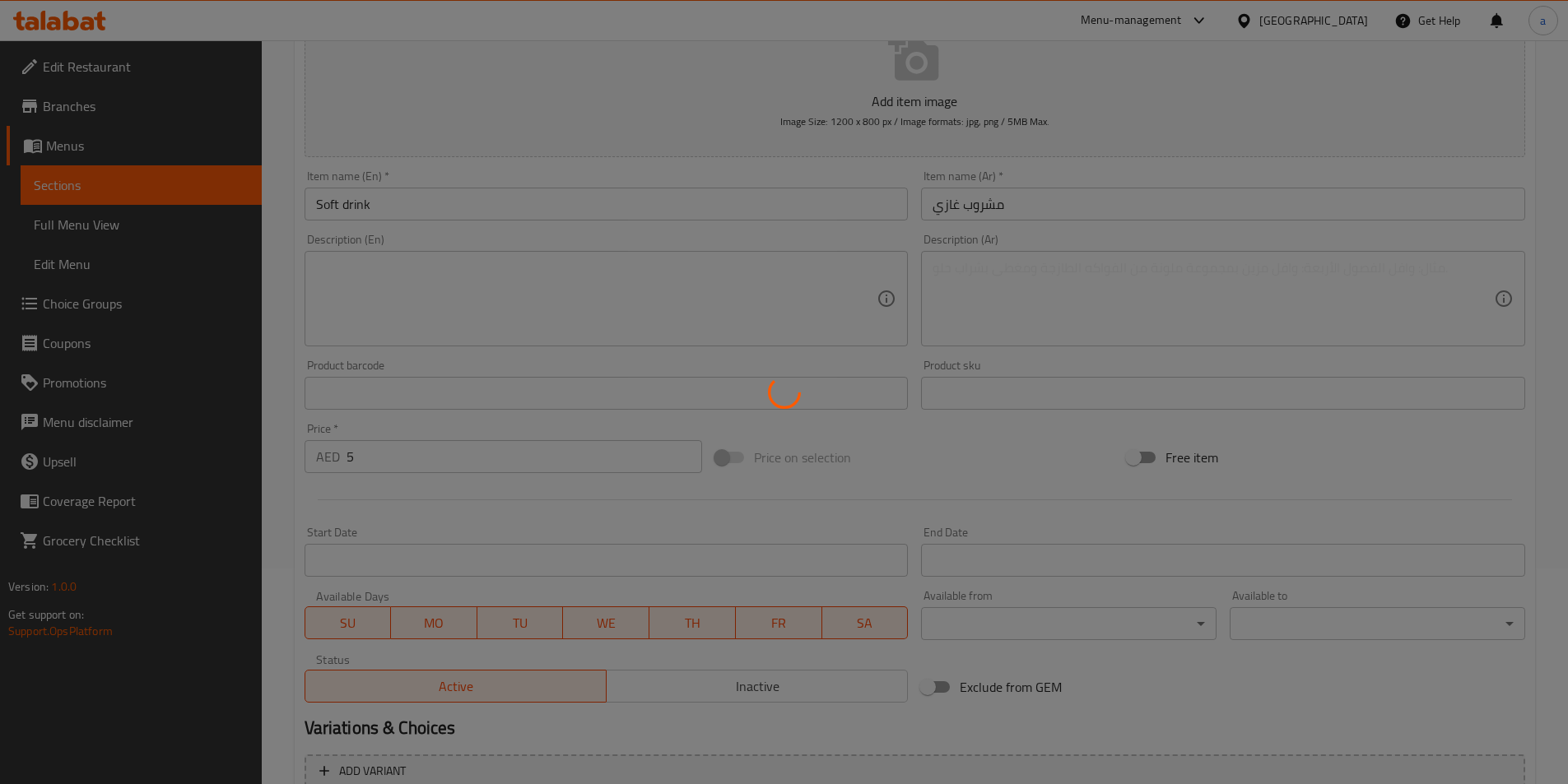
scroll to position [0, 0]
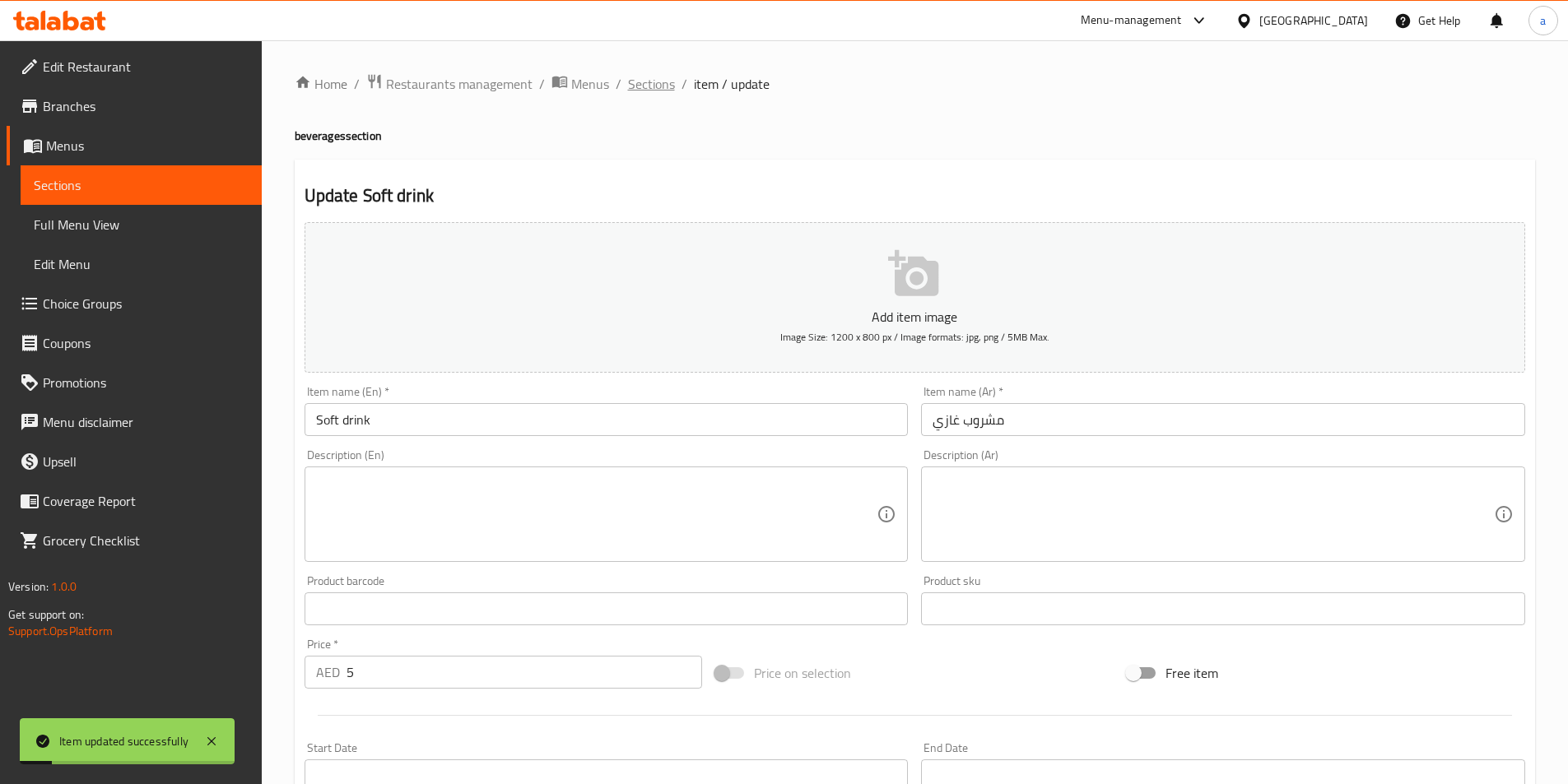
click at [657, 75] on span "Sections" at bounding box center [652, 84] width 47 height 19
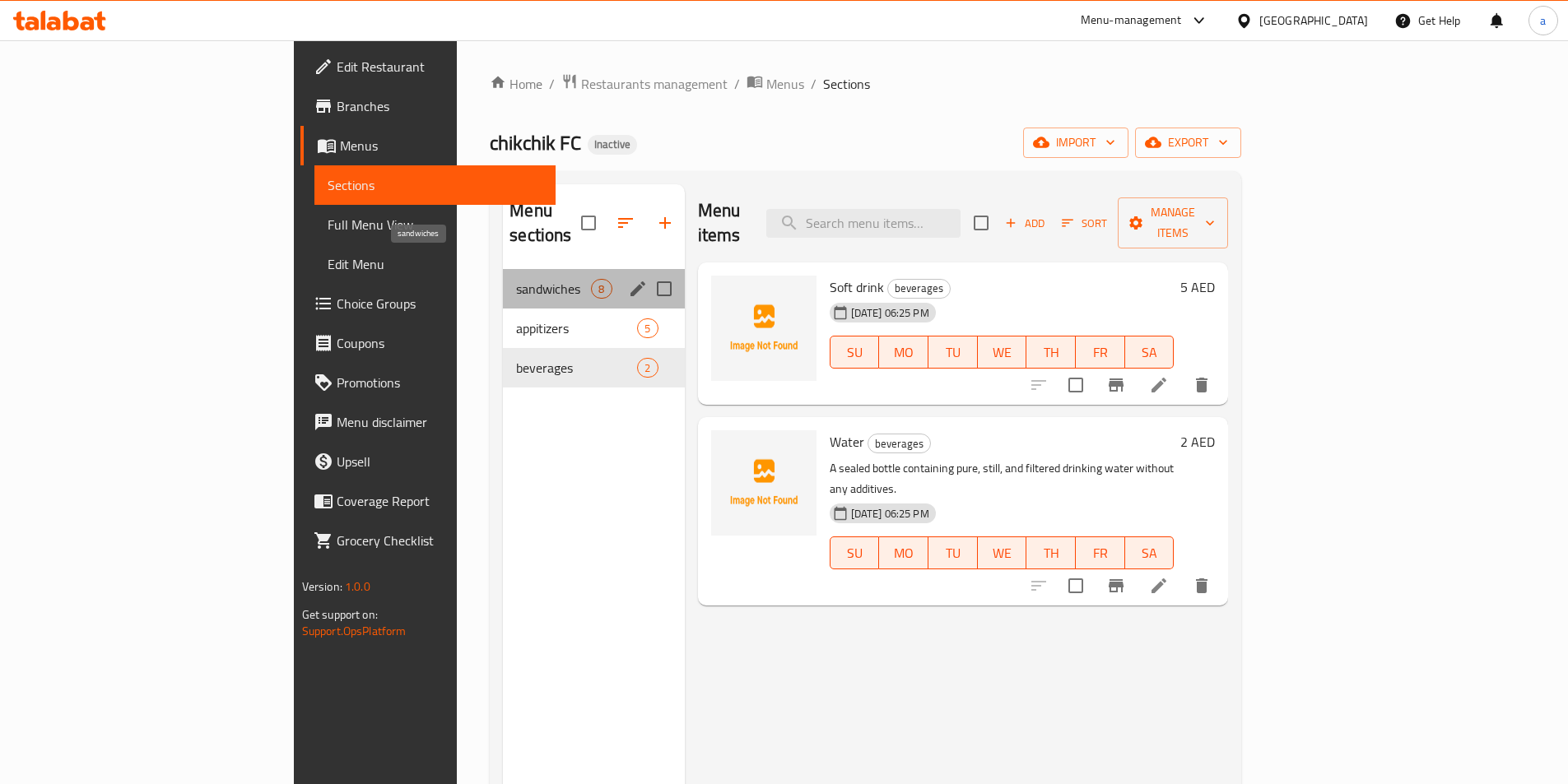
click at [516, 279] on span "sandwiches" at bounding box center [553, 288] width 75 height 19
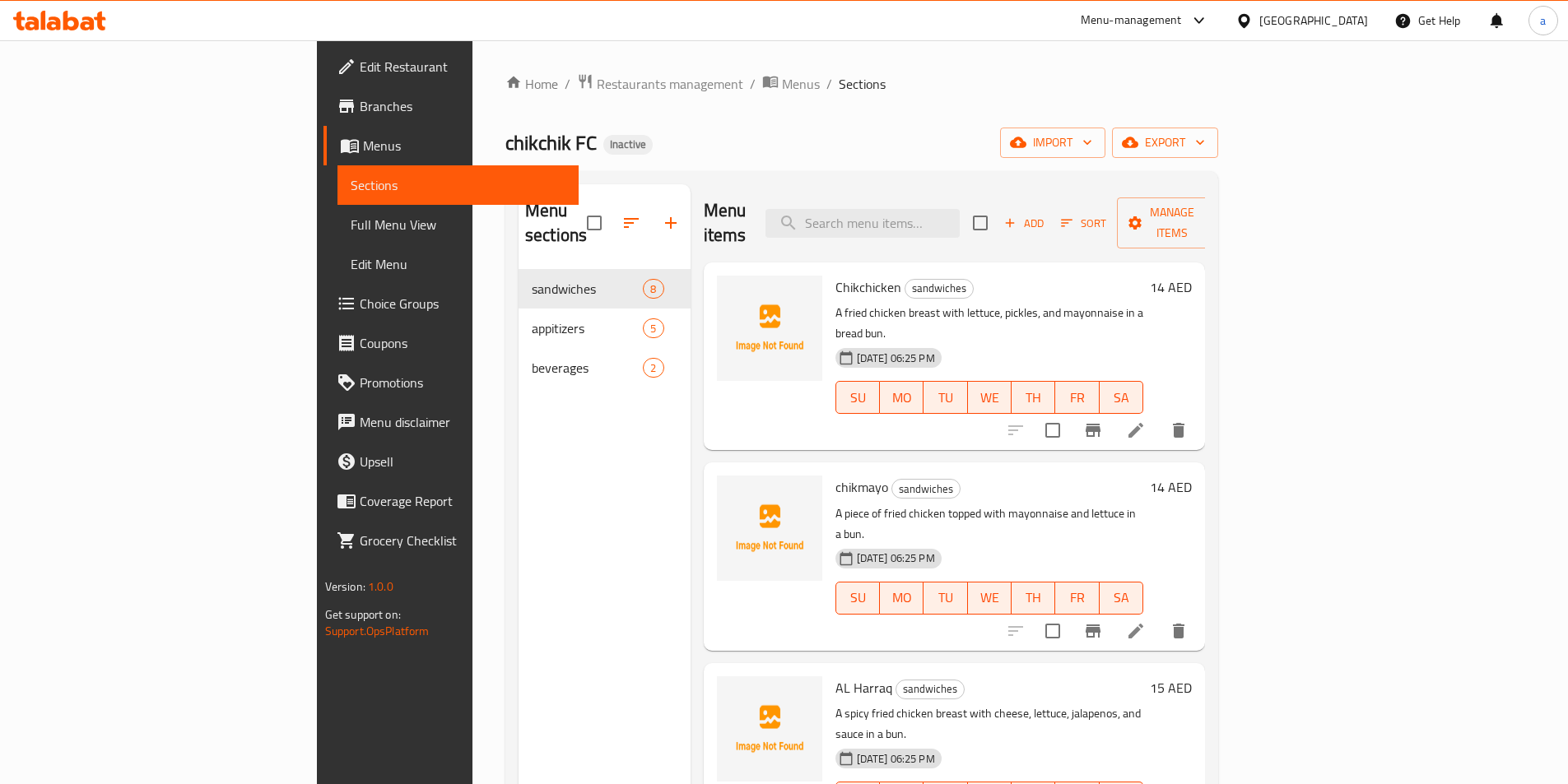
click at [337, 237] on link "Full Menu View" at bounding box center [458, 224] width 242 height 40
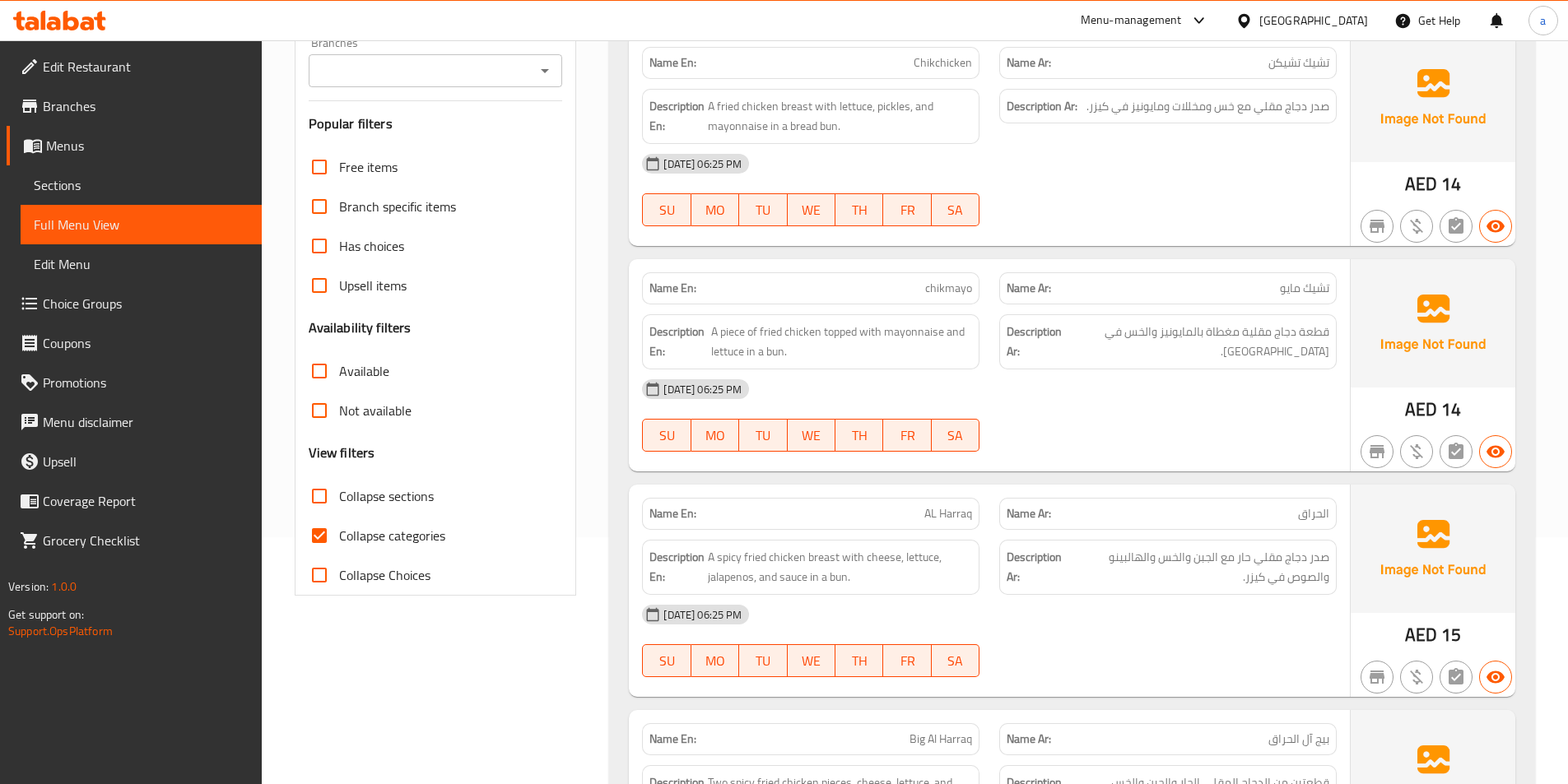
click at [364, 539] on span "Collapse categories" at bounding box center [392, 536] width 106 height 19
click at [339, 539] on input "Collapse categories" at bounding box center [319, 536] width 40 height 40
checkbox input "false"
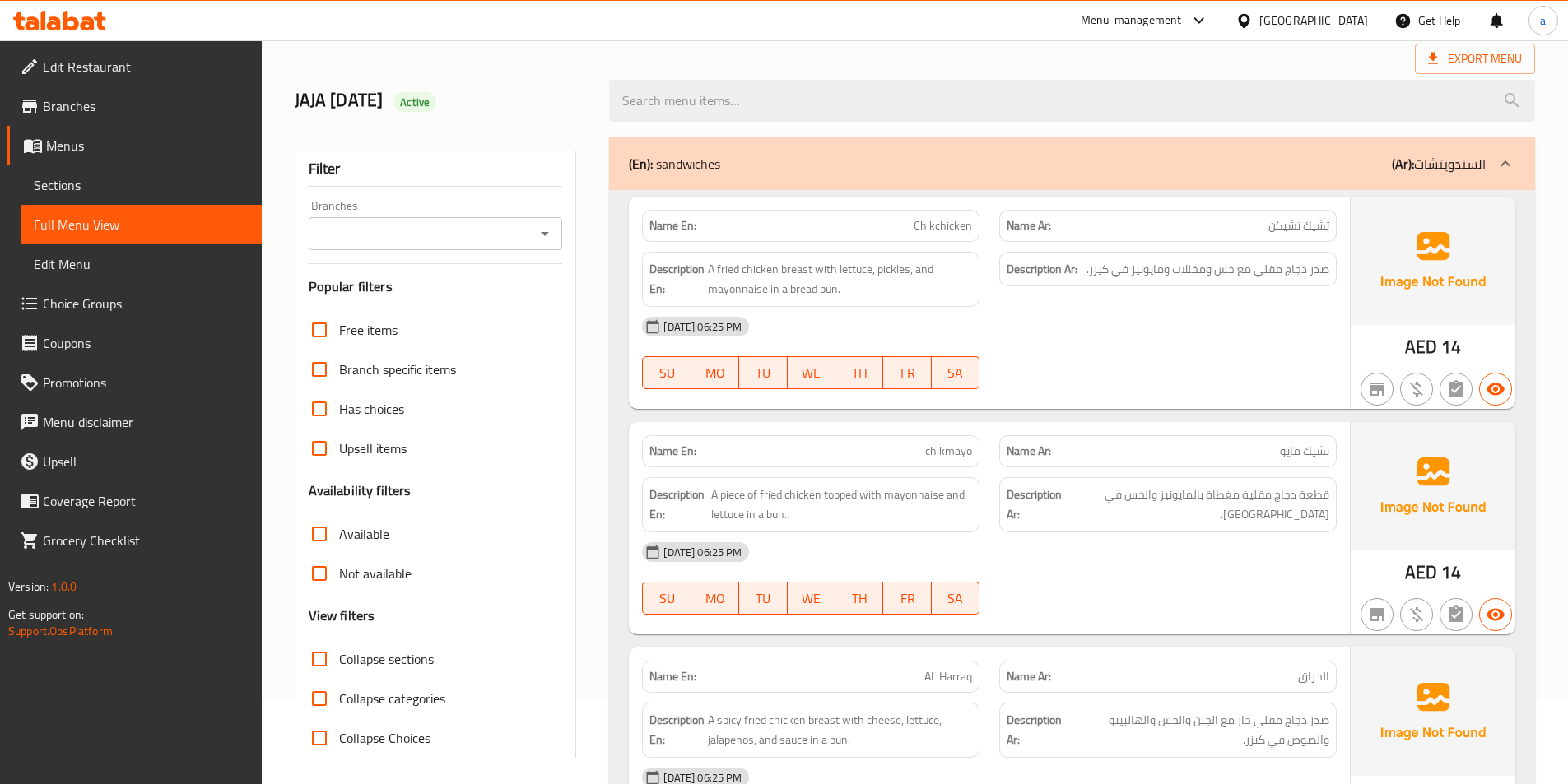
scroll to position [165, 0]
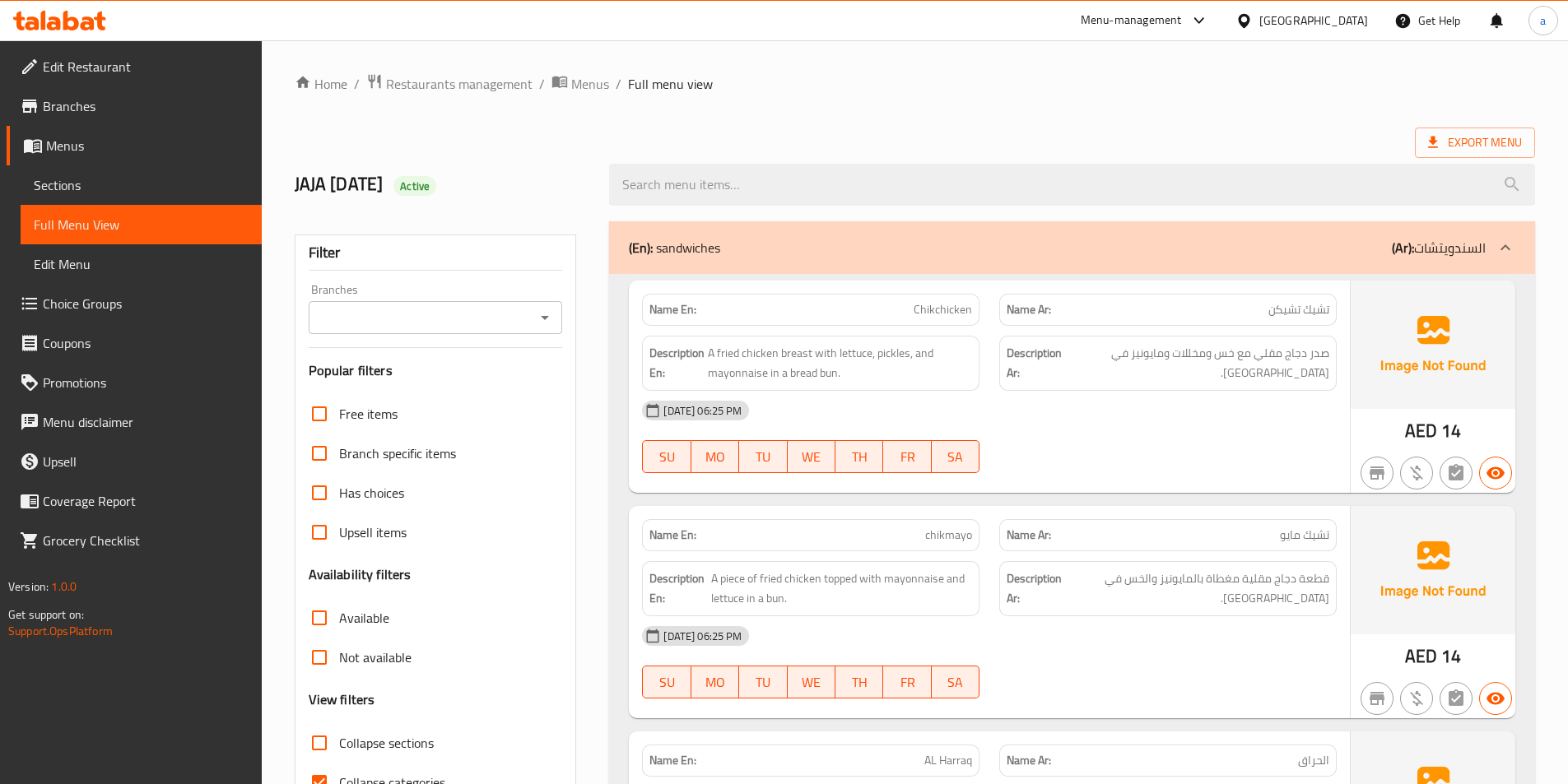
click at [87, 193] on span "Sections" at bounding box center [141, 185] width 215 height 19
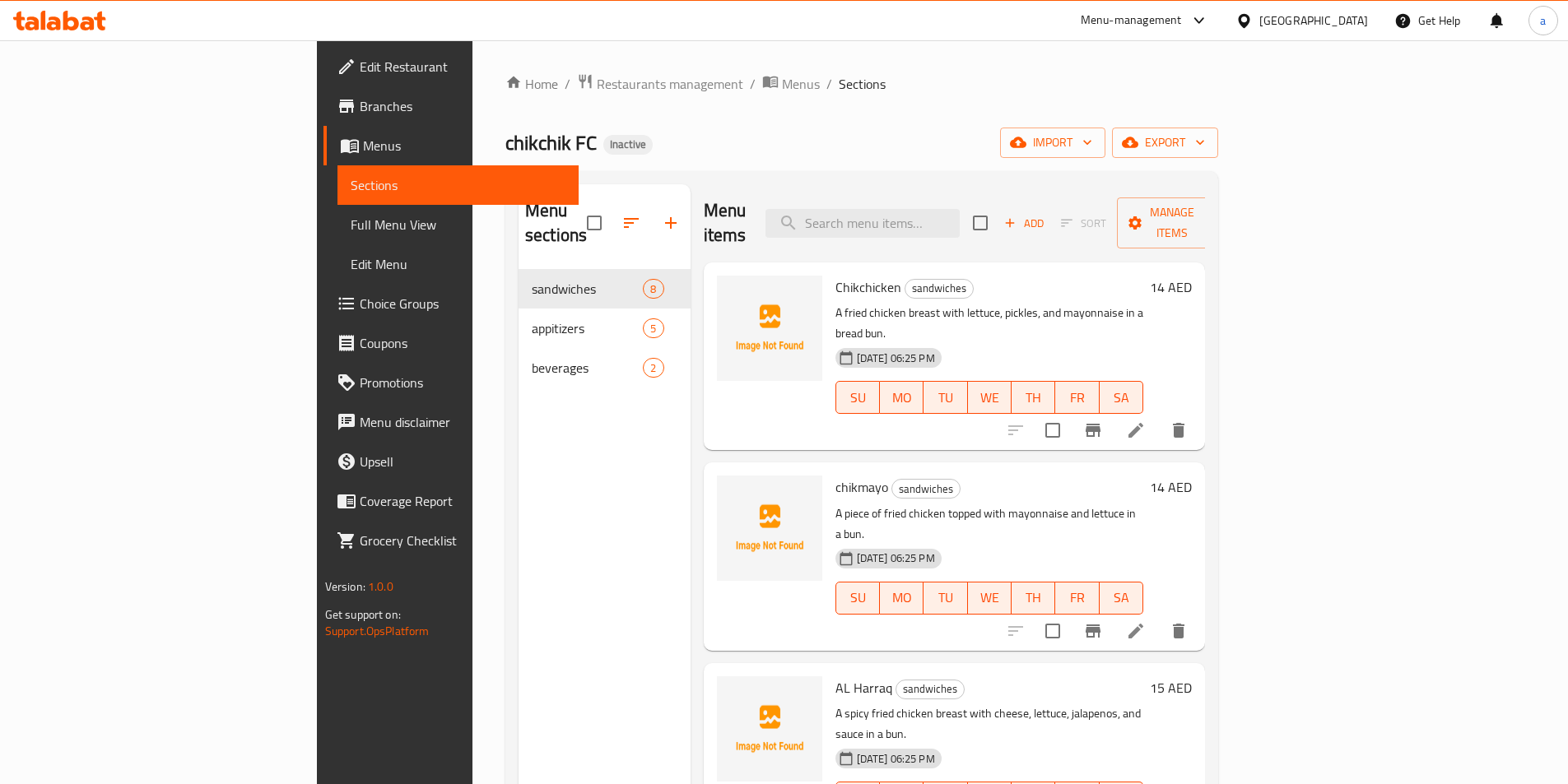
click at [1145, 421] on icon at bounding box center [1136, 430] width 19 height 19
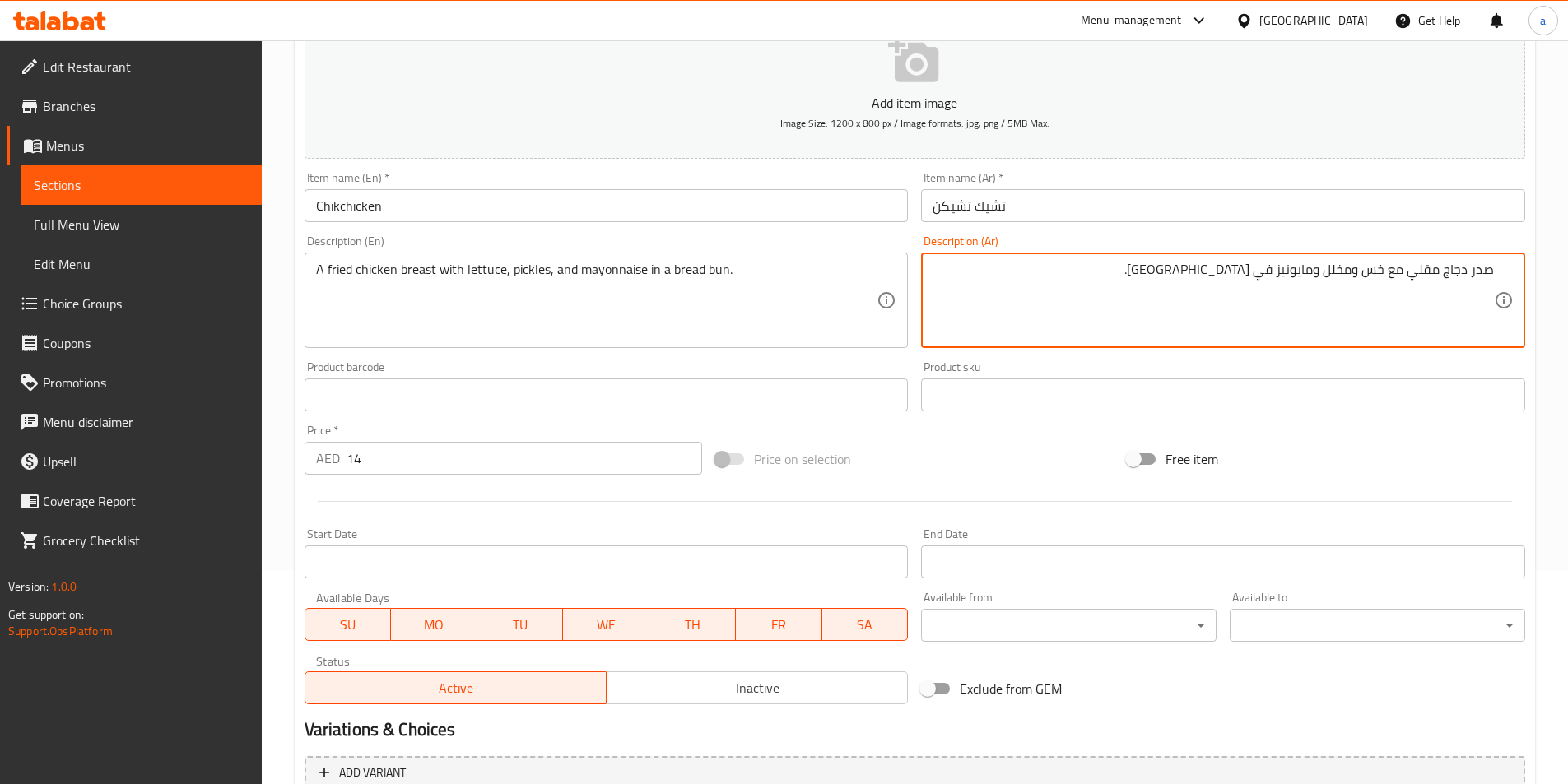
scroll to position [379, 0]
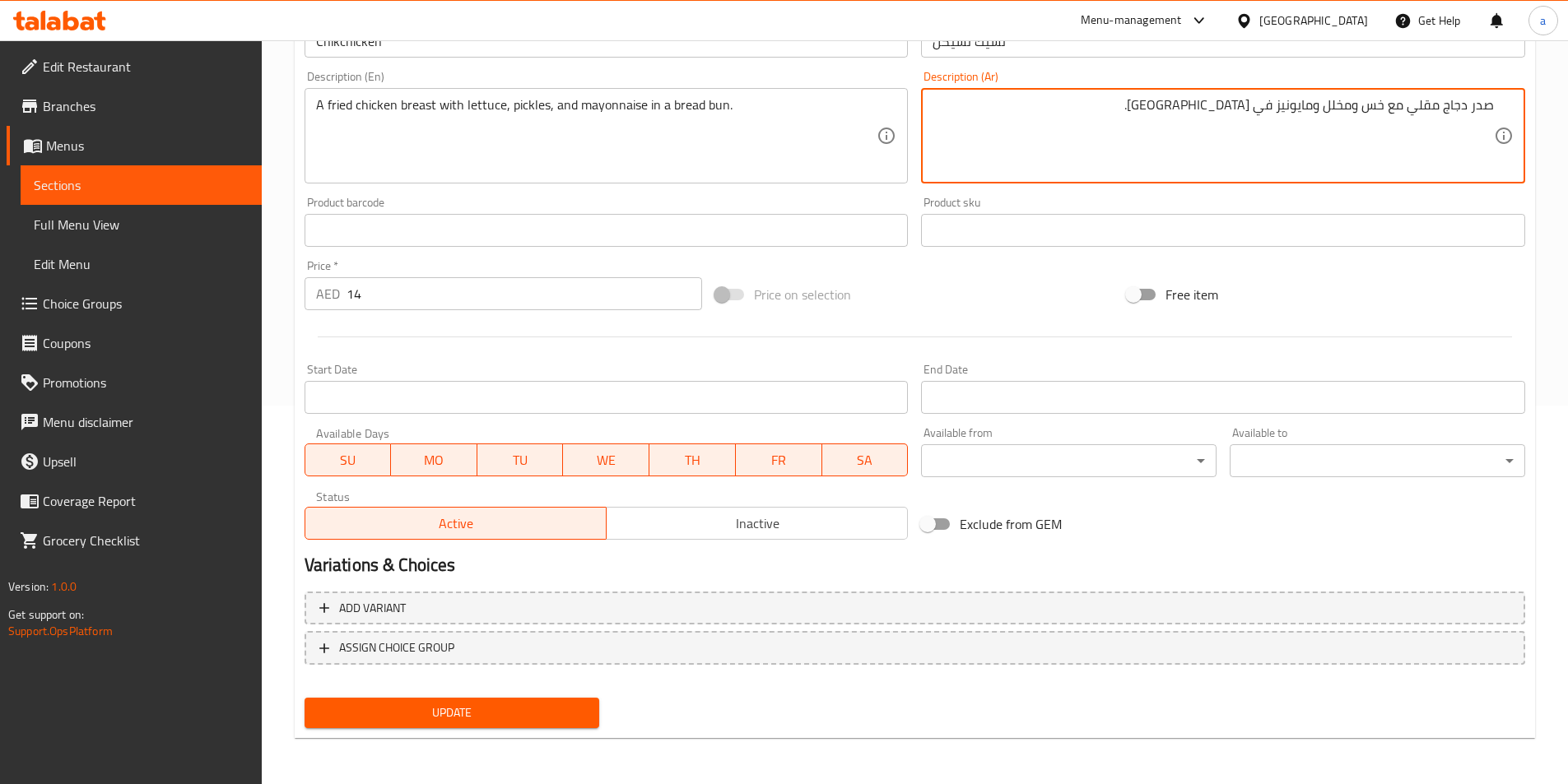
type textarea "صدر دجاج مقلي مع خس ومخلل ومايونيز في كيزر."
click at [477, 705] on span "Update" at bounding box center [452, 713] width 269 height 20
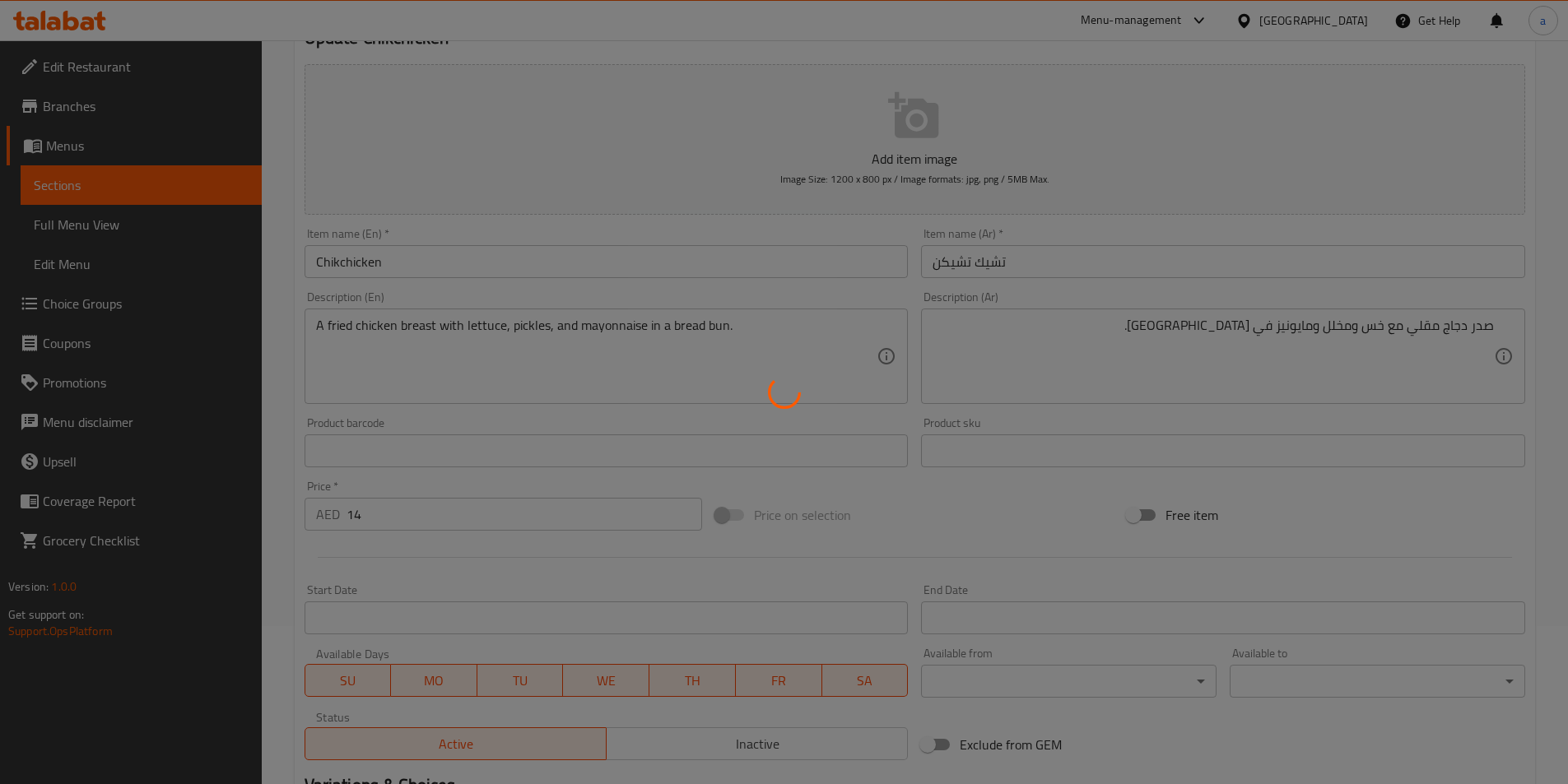
scroll to position [0, 0]
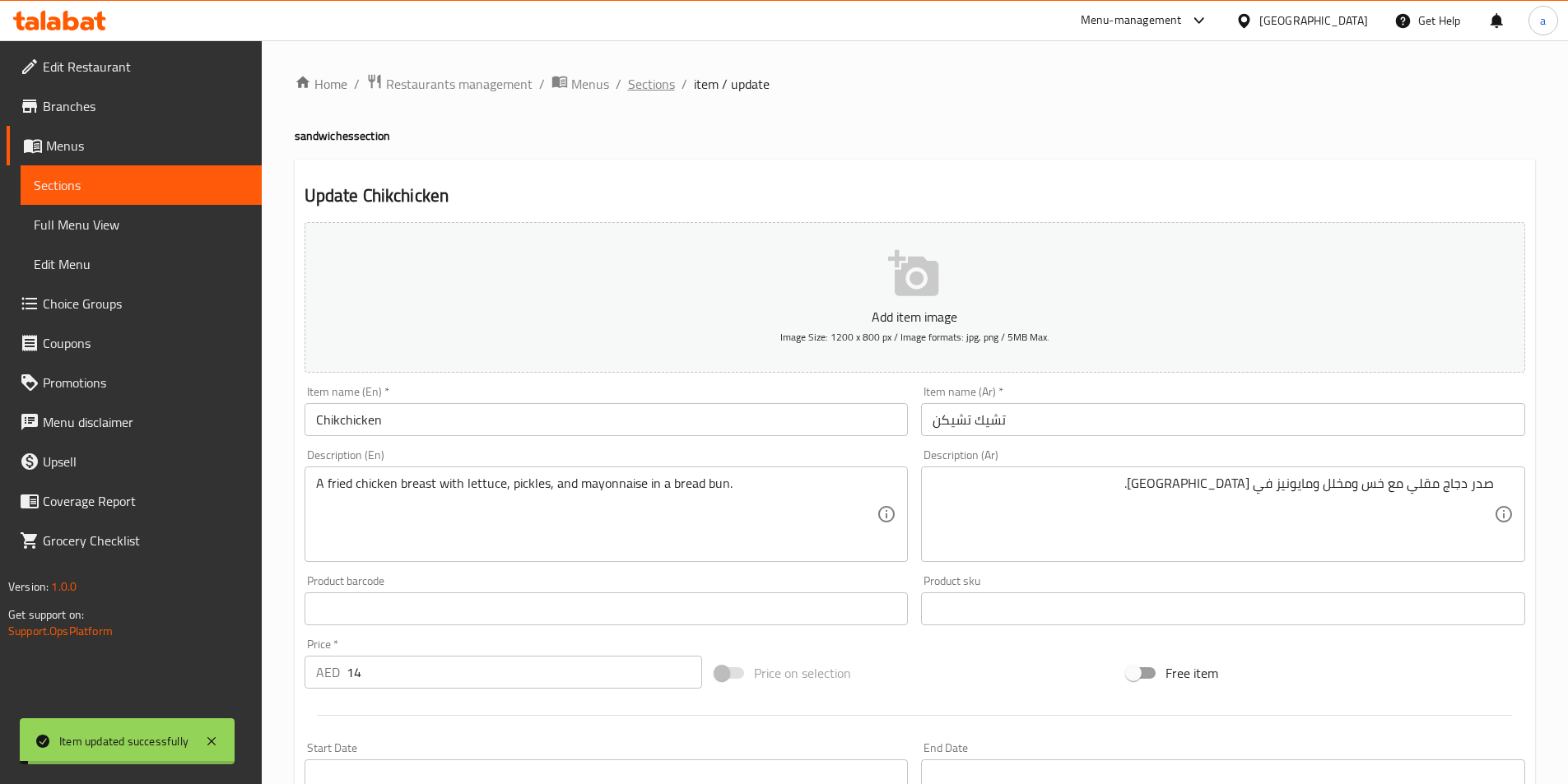
click at [636, 83] on span "Sections" at bounding box center [652, 84] width 47 height 19
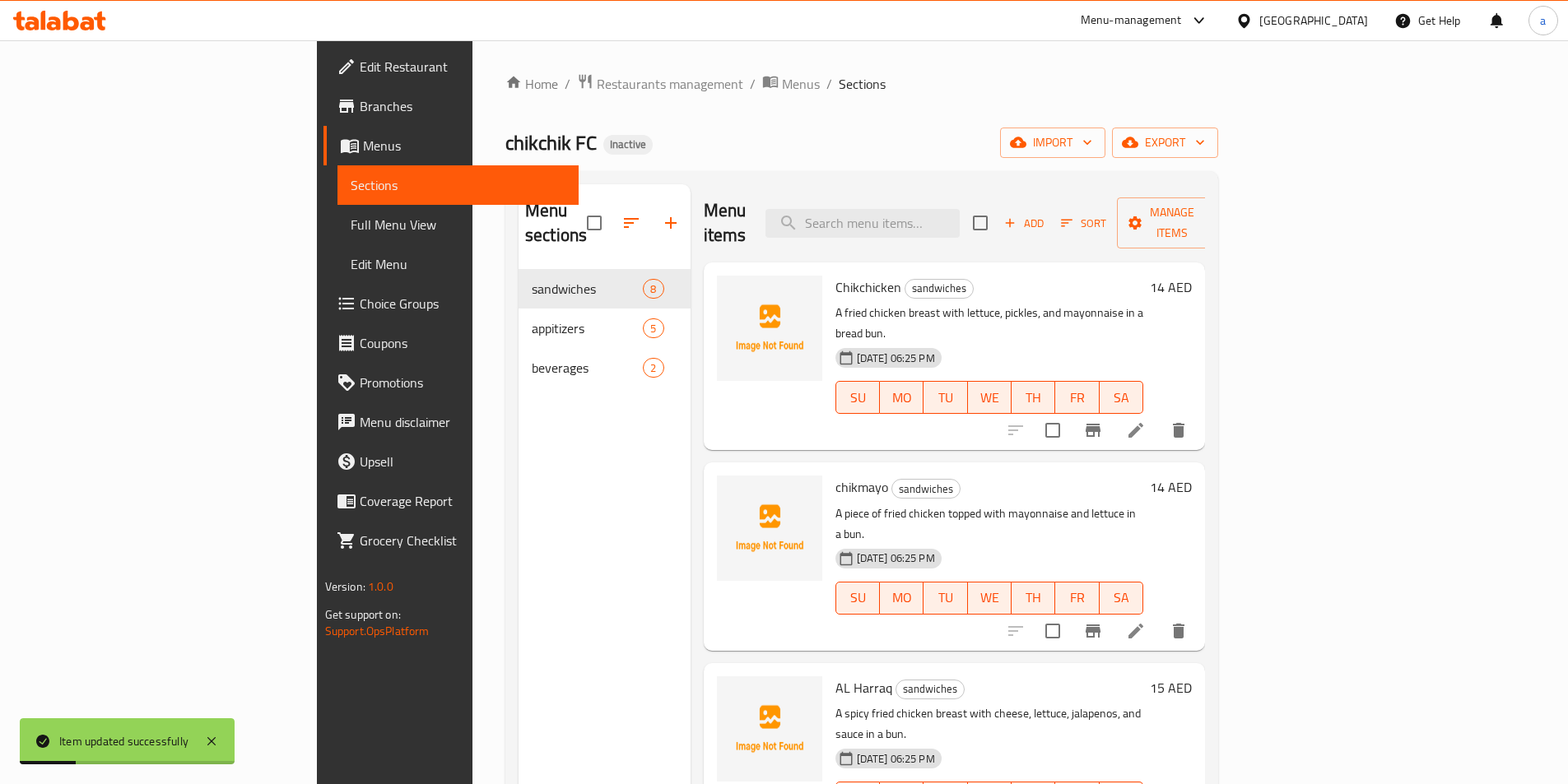
scroll to position [82, 0]
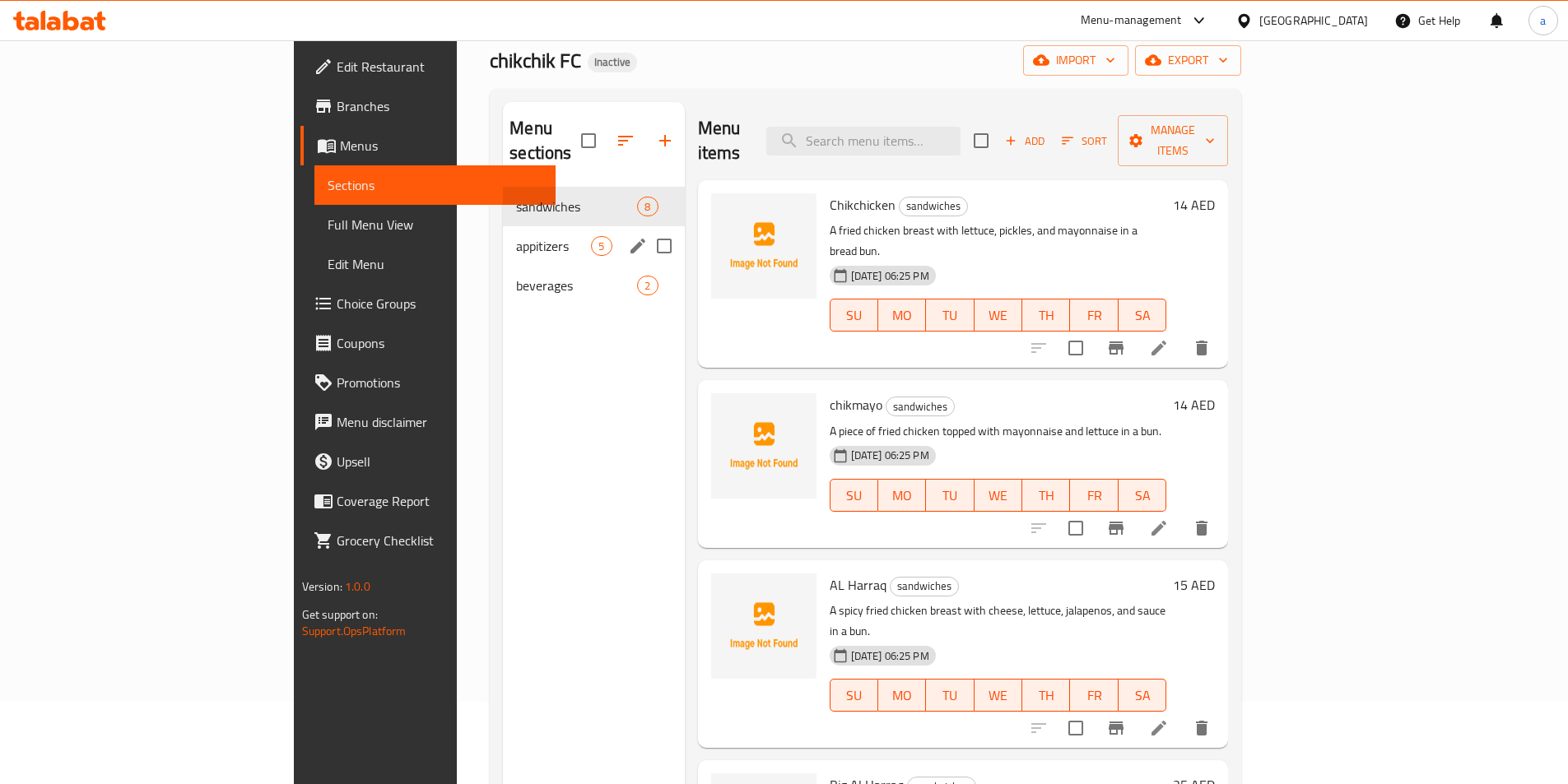
click at [516, 237] on span "appitizers" at bounding box center [553, 246] width 75 height 19
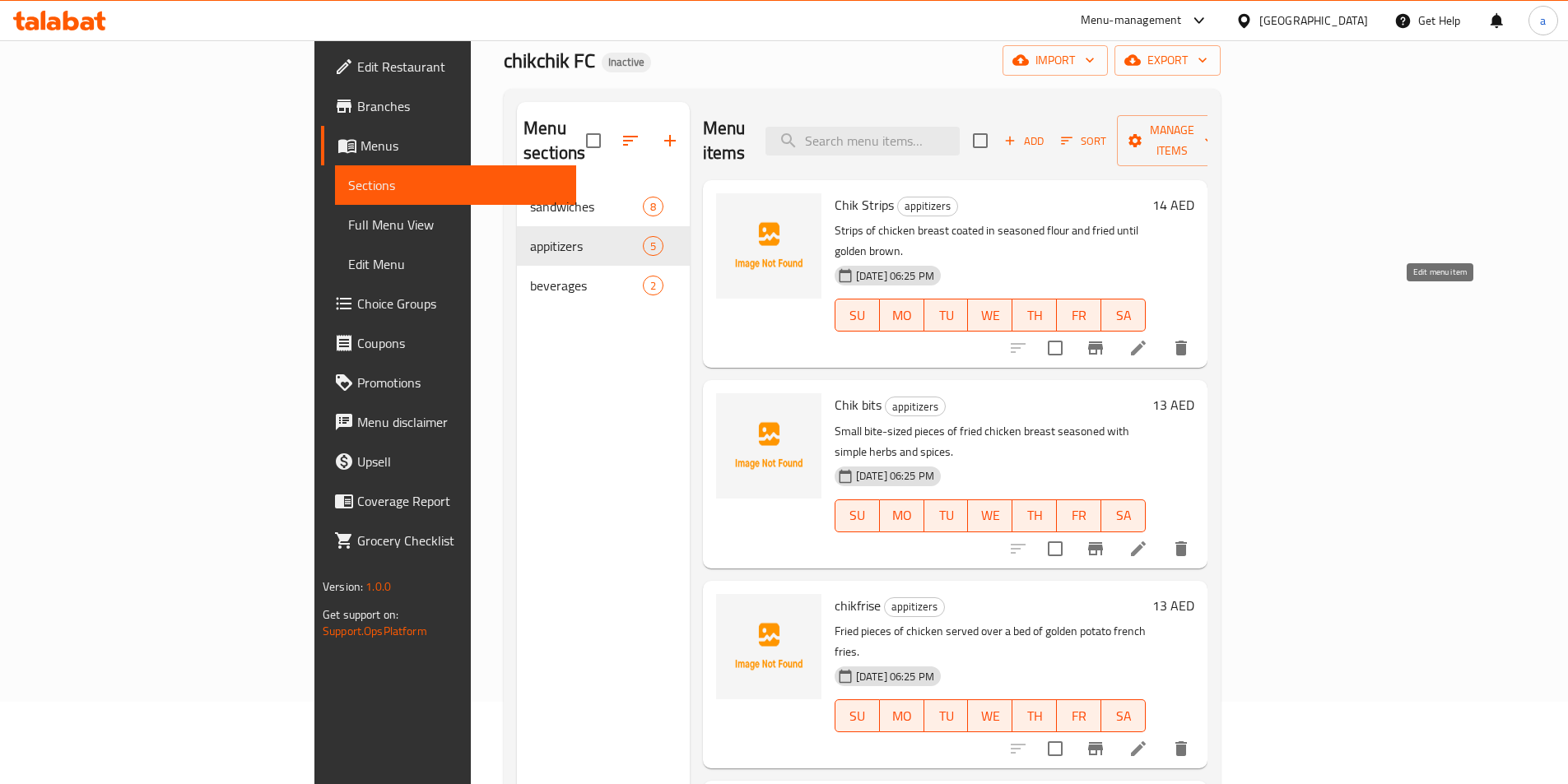
click at [1145, 341] on icon at bounding box center [1138, 348] width 15 height 15
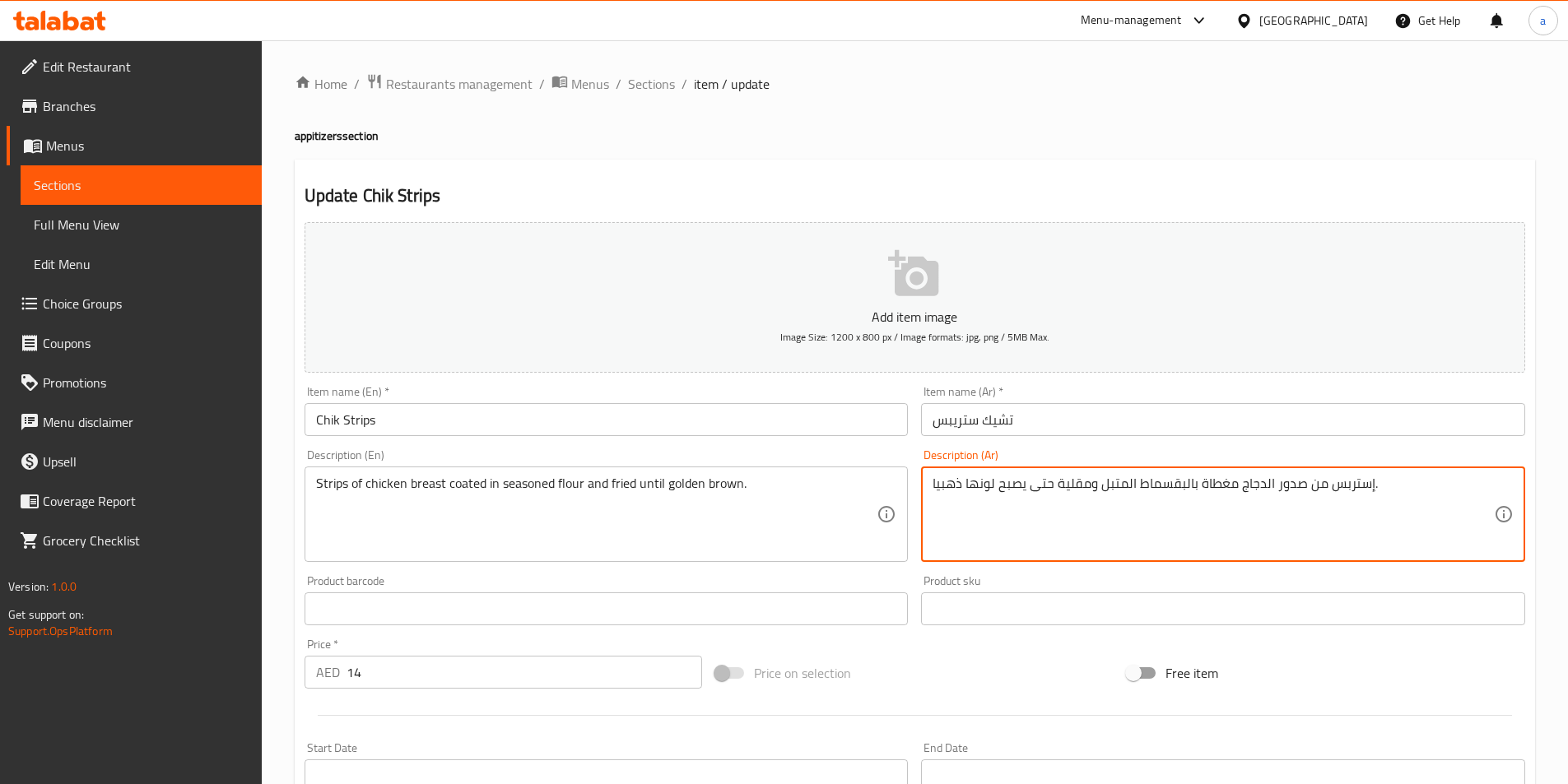
drag, startPoint x: 1137, startPoint y: 481, endPoint x: 1182, endPoint y: 491, distance: 46.1
drag, startPoint x: 959, startPoint y: 488, endPoint x: 921, endPoint y: 495, distance: 38.6
click at [921, 495] on div "إستربس من صدور الدجاج مغطاة بالدقيق المتبل ومقلية حتى يصبح لونها ذهبيا. Descrip…" at bounding box center [1223, 514] width 604 height 95
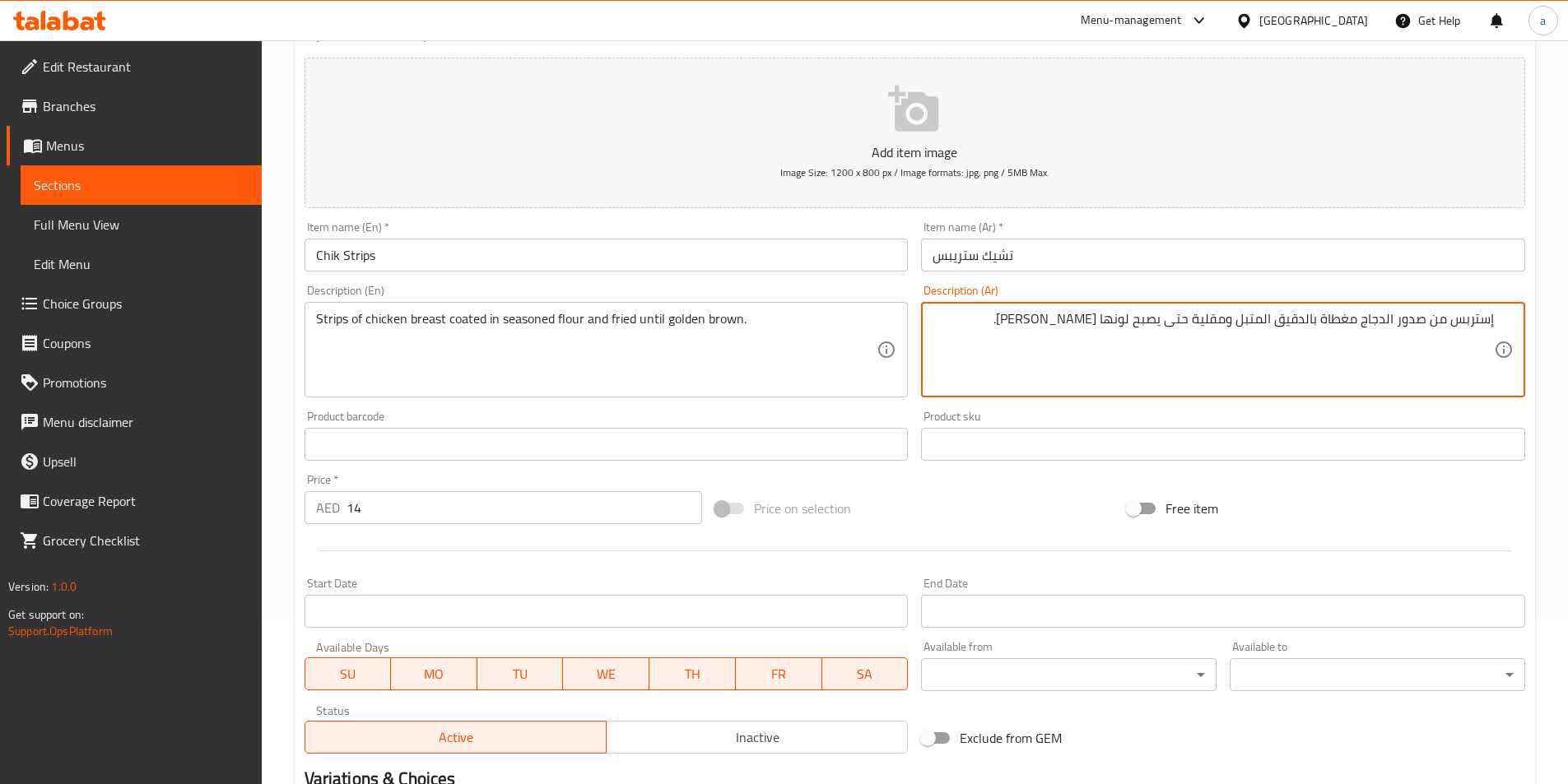
scroll to position [379, 0]
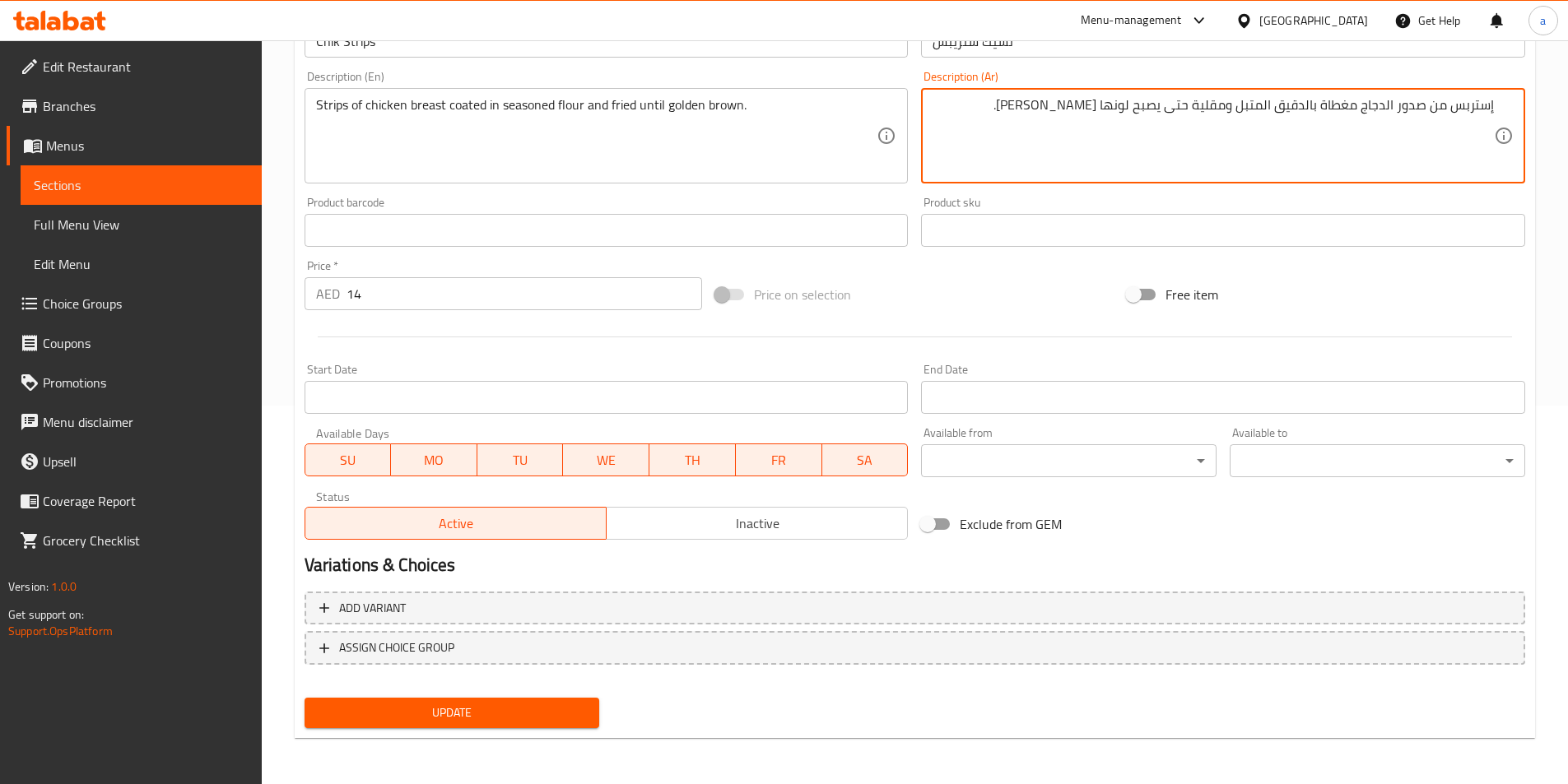
type textarea "إستربس من صدور الدجاج مغطاة بالدقيق المتبل ومقلية حتى يصبح لونها [PERSON_NAME]."
click at [497, 730] on div "Update" at bounding box center [452, 713] width 309 height 44
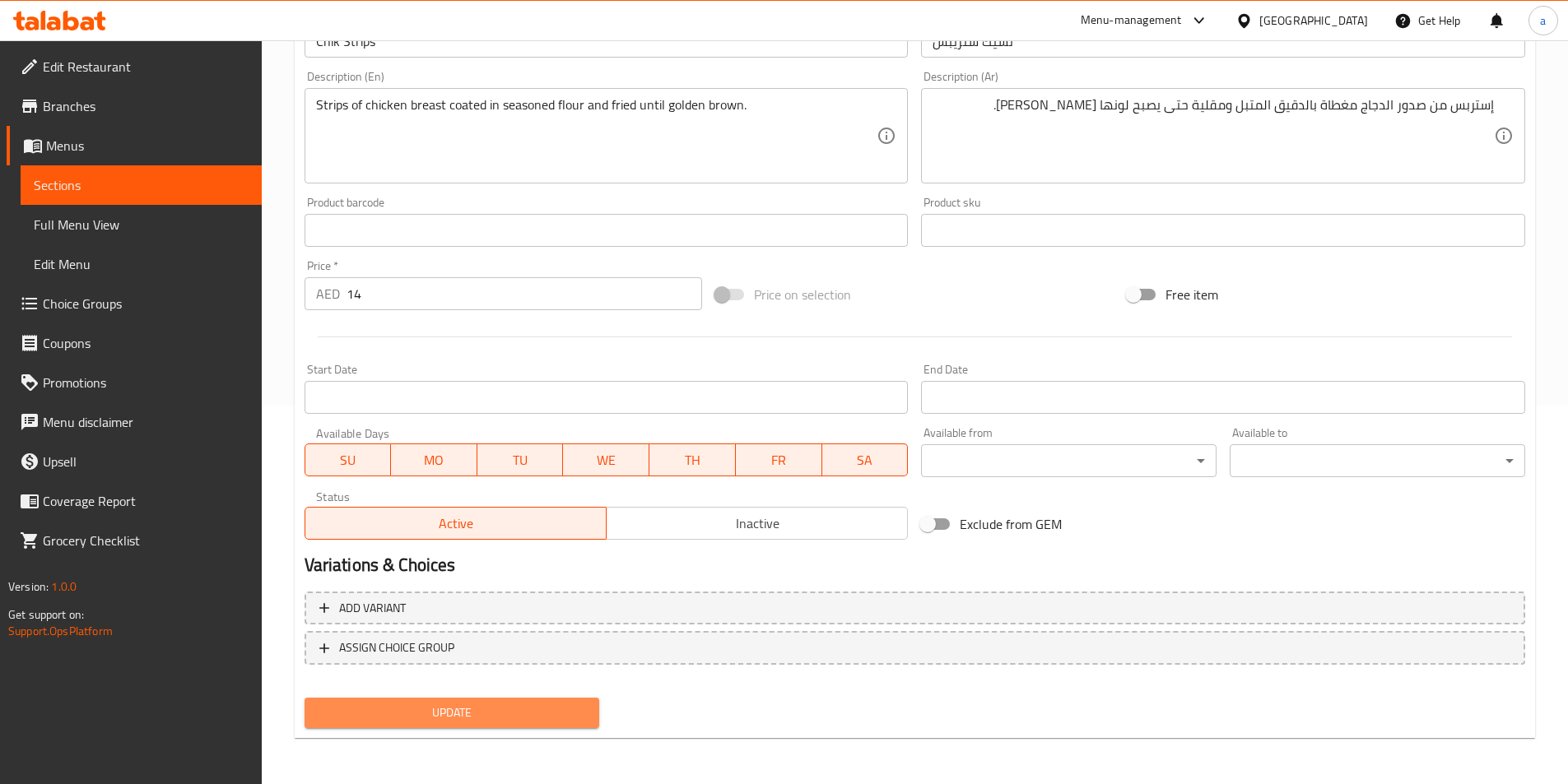
click at [496, 721] on span "Update" at bounding box center [452, 713] width 269 height 20
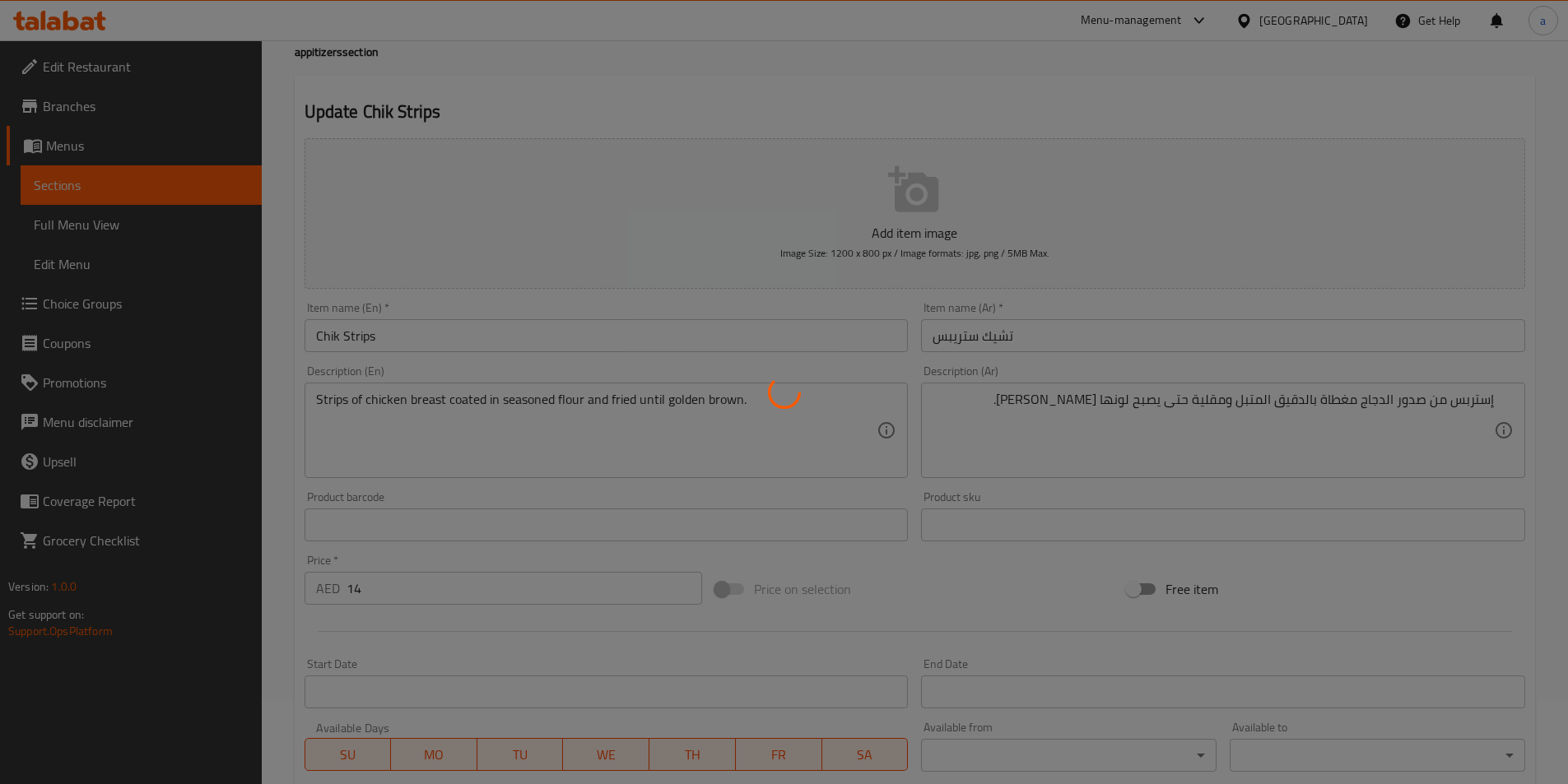
scroll to position [0, 0]
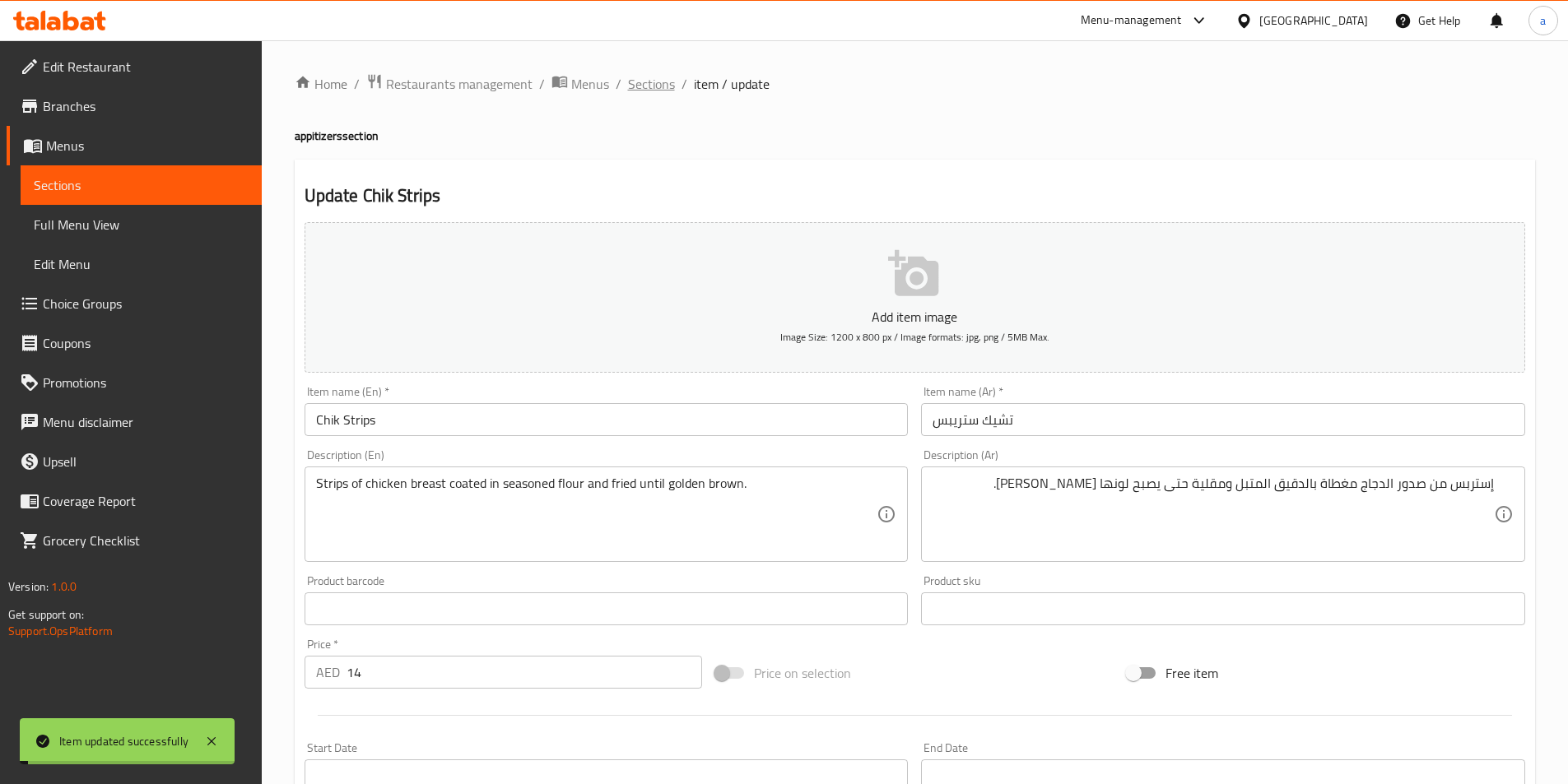
click at [648, 86] on span "Sections" at bounding box center [652, 84] width 47 height 19
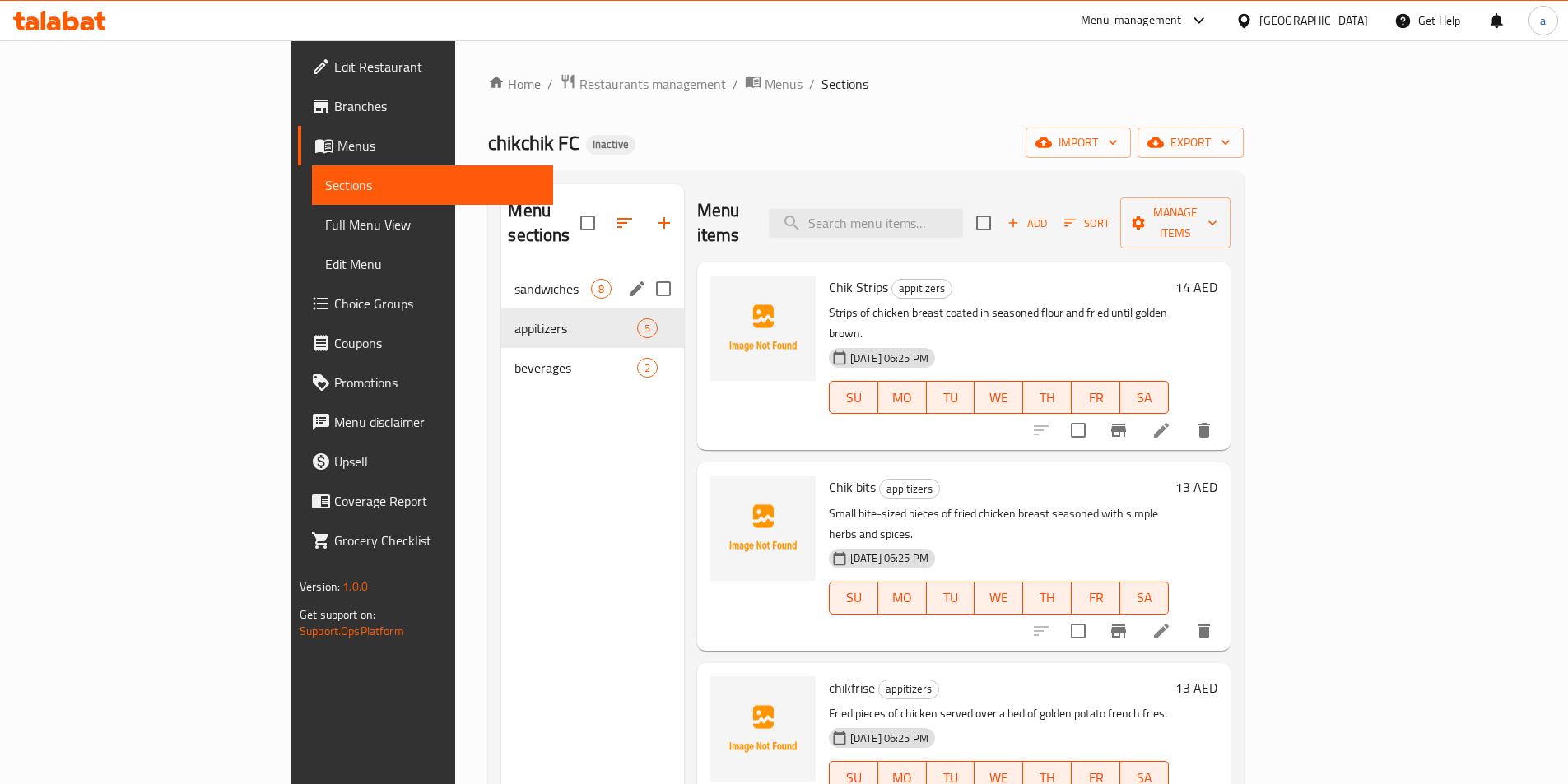
click at [502, 275] on div "sandwiches 8" at bounding box center [592, 288] width 182 height 40
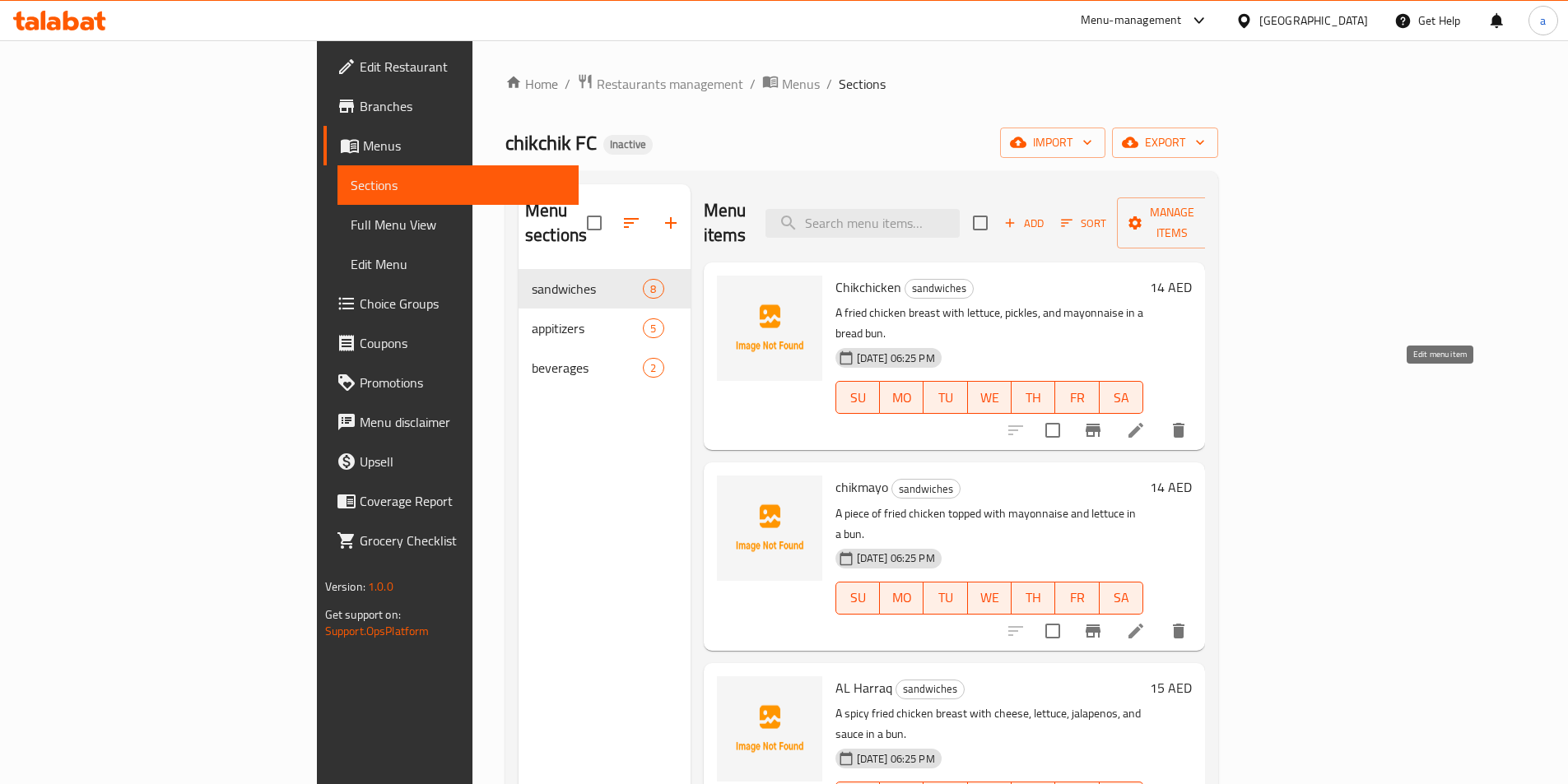
click at [1145, 421] on icon at bounding box center [1136, 430] width 19 height 19
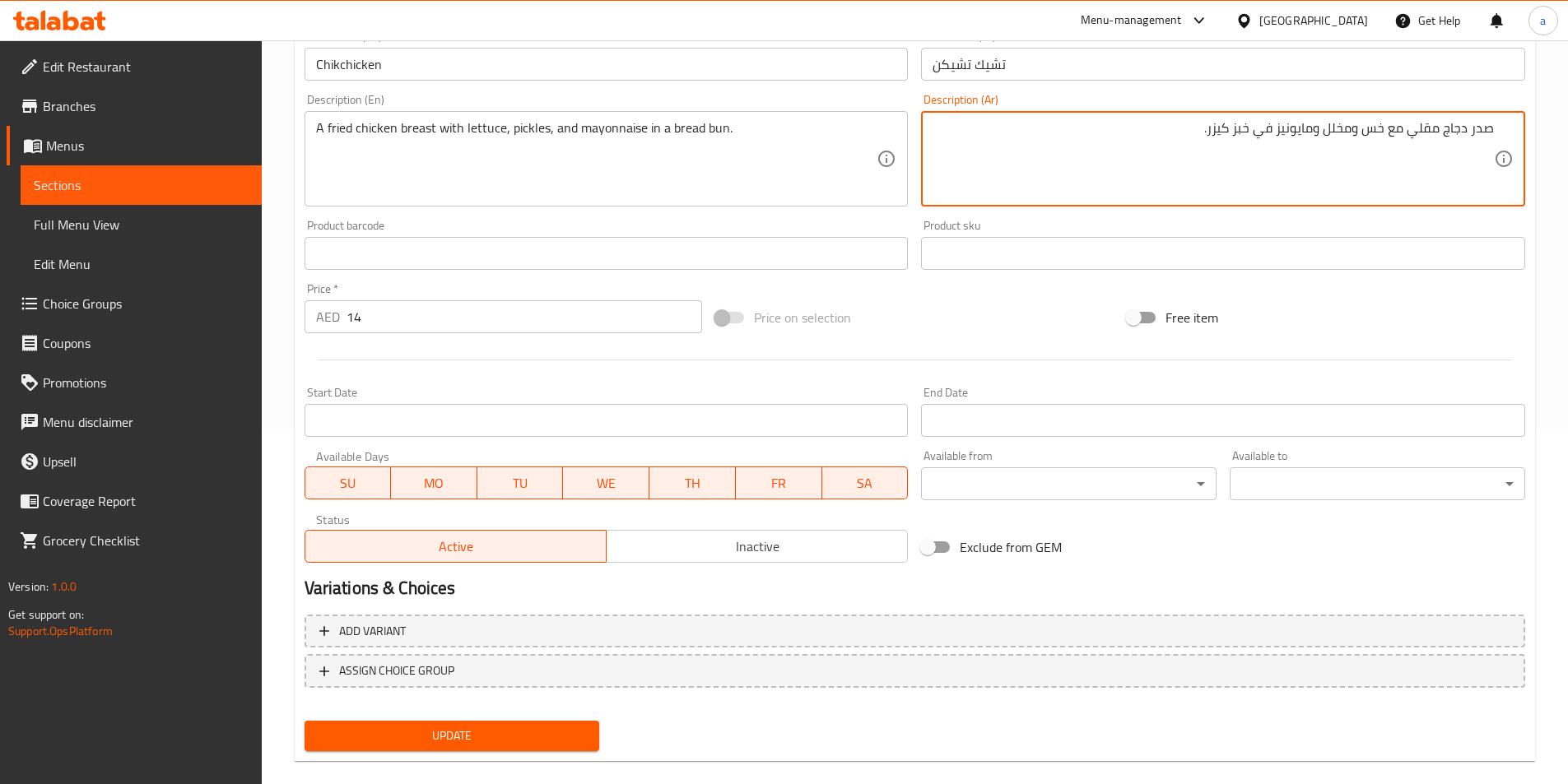
scroll to position [379, 0]
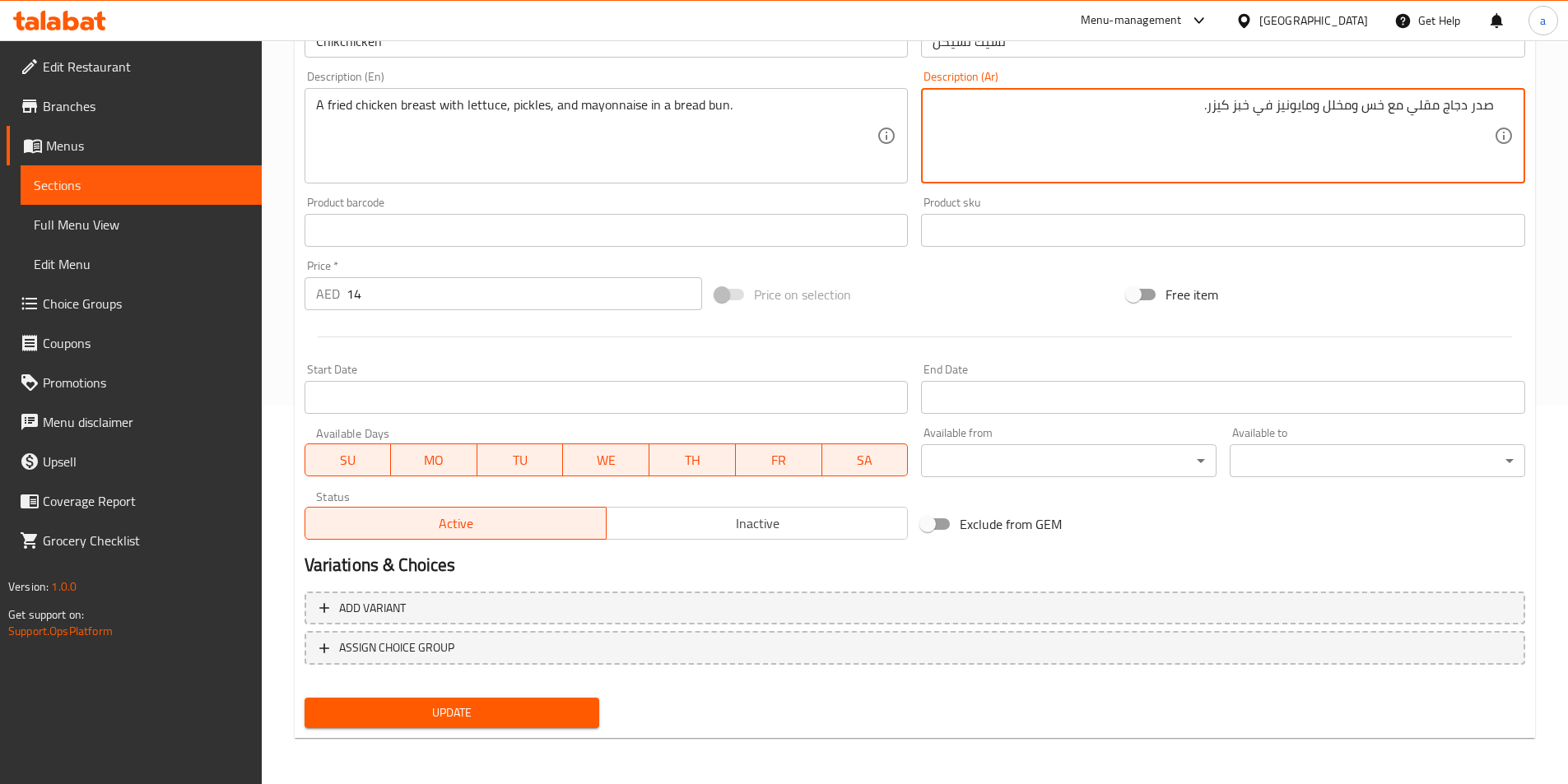
type textarea "صدر دجاج مقلي مع خس ومخلل ومايونيز في خبز كيزر."
click at [477, 716] on span "Update" at bounding box center [452, 713] width 269 height 20
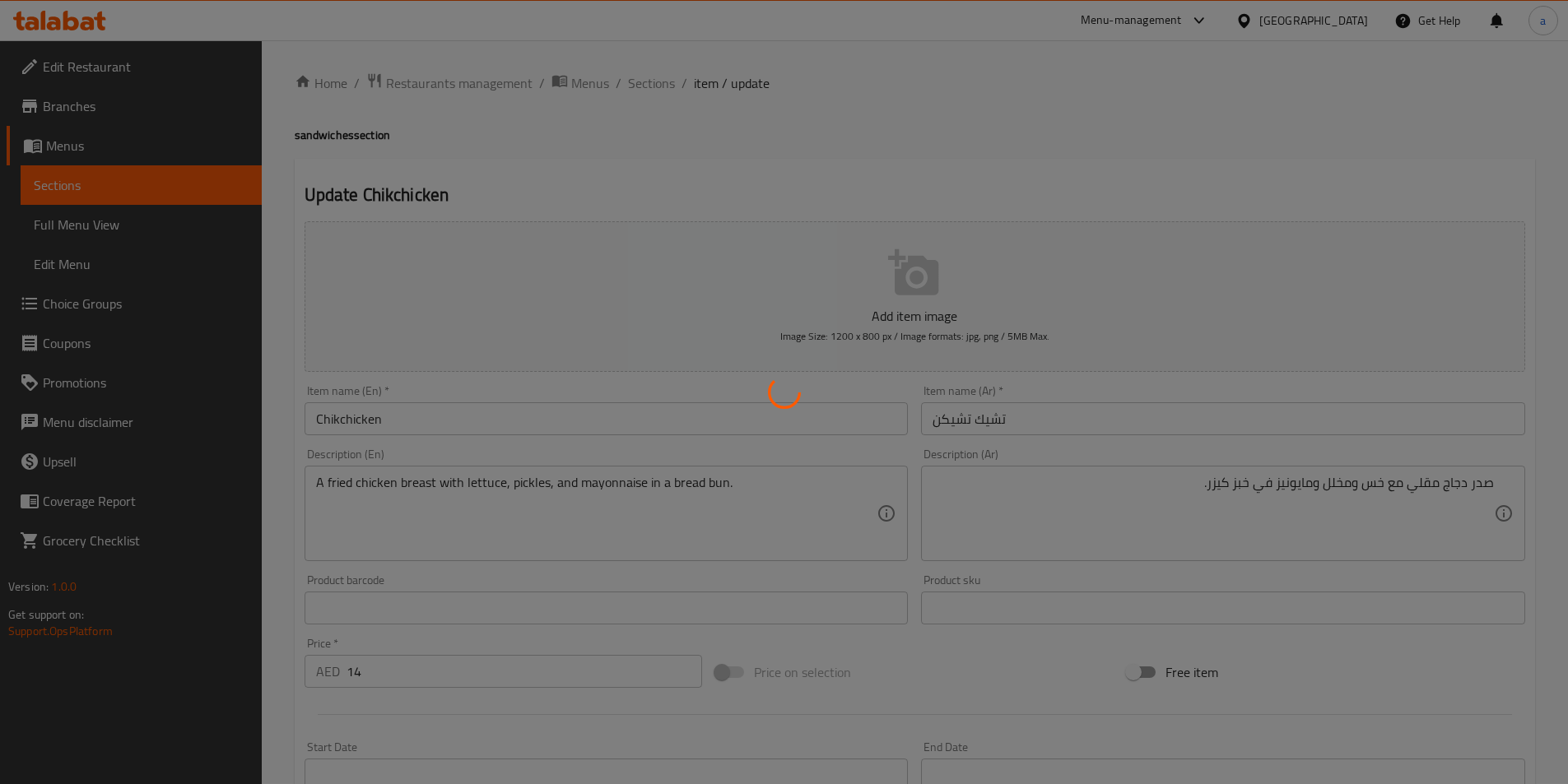
scroll to position [0, 0]
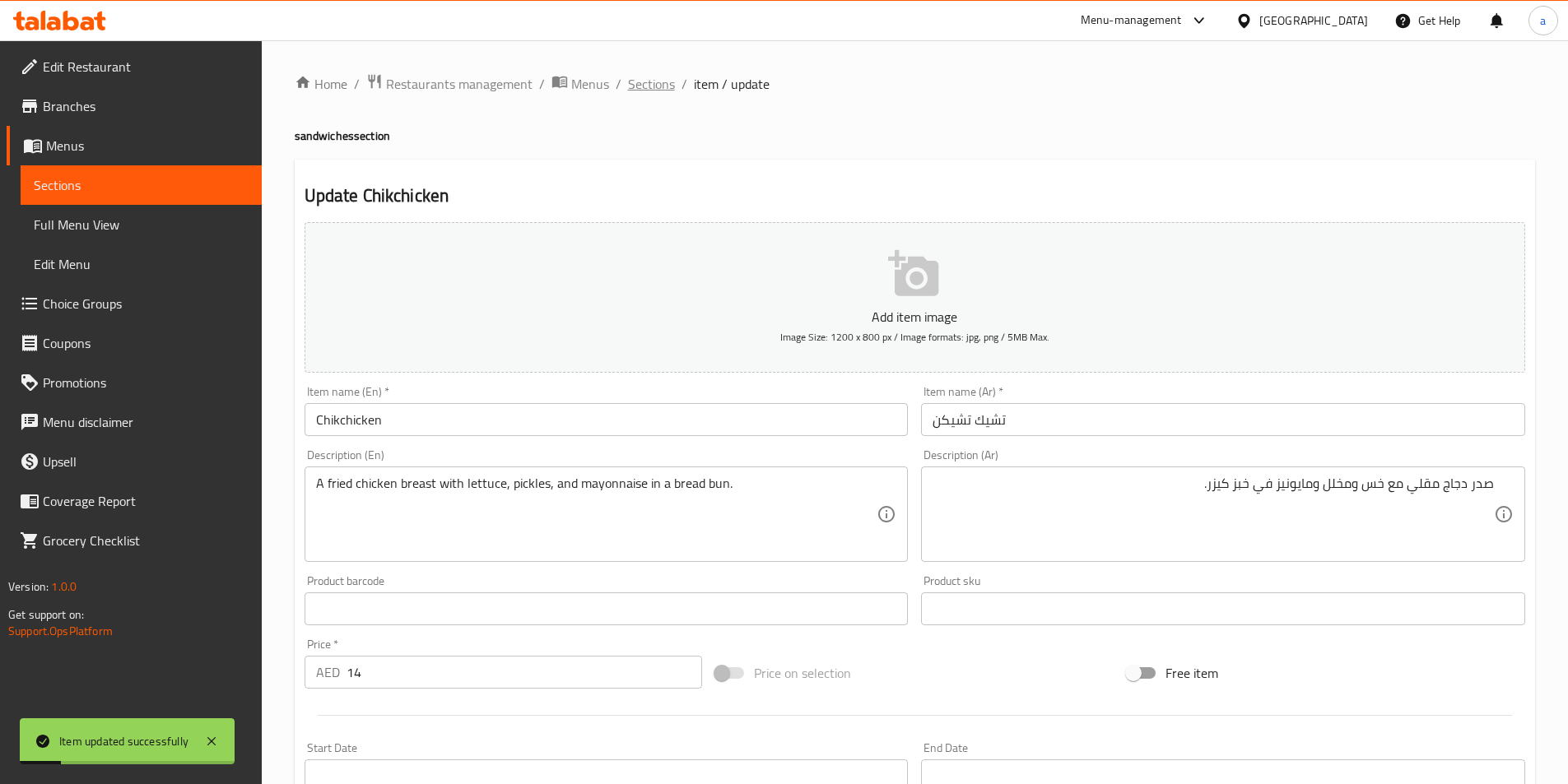
click at [657, 92] on span "Sections" at bounding box center [652, 84] width 47 height 19
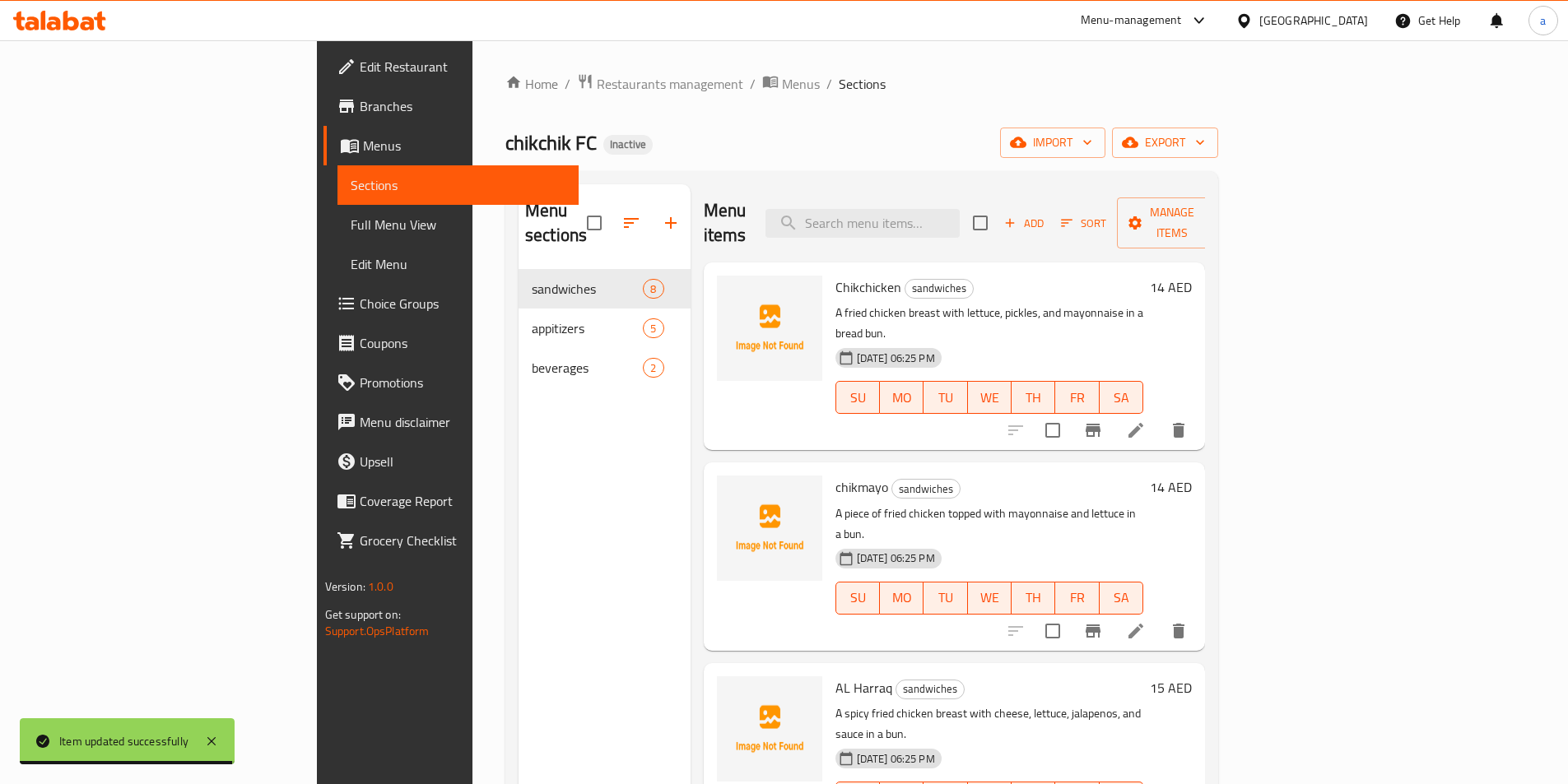
click at [914, 182] on div "Menu sections sandwiches 8 appitizers 5 beverages 2 Menu items Add Sort Manage …" at bounding box center [862, 577] width 713 height 810
click at [943, 209] on input "search" at bounding box center [862, 224] width 194 height 29
paste input "Chikchicken"
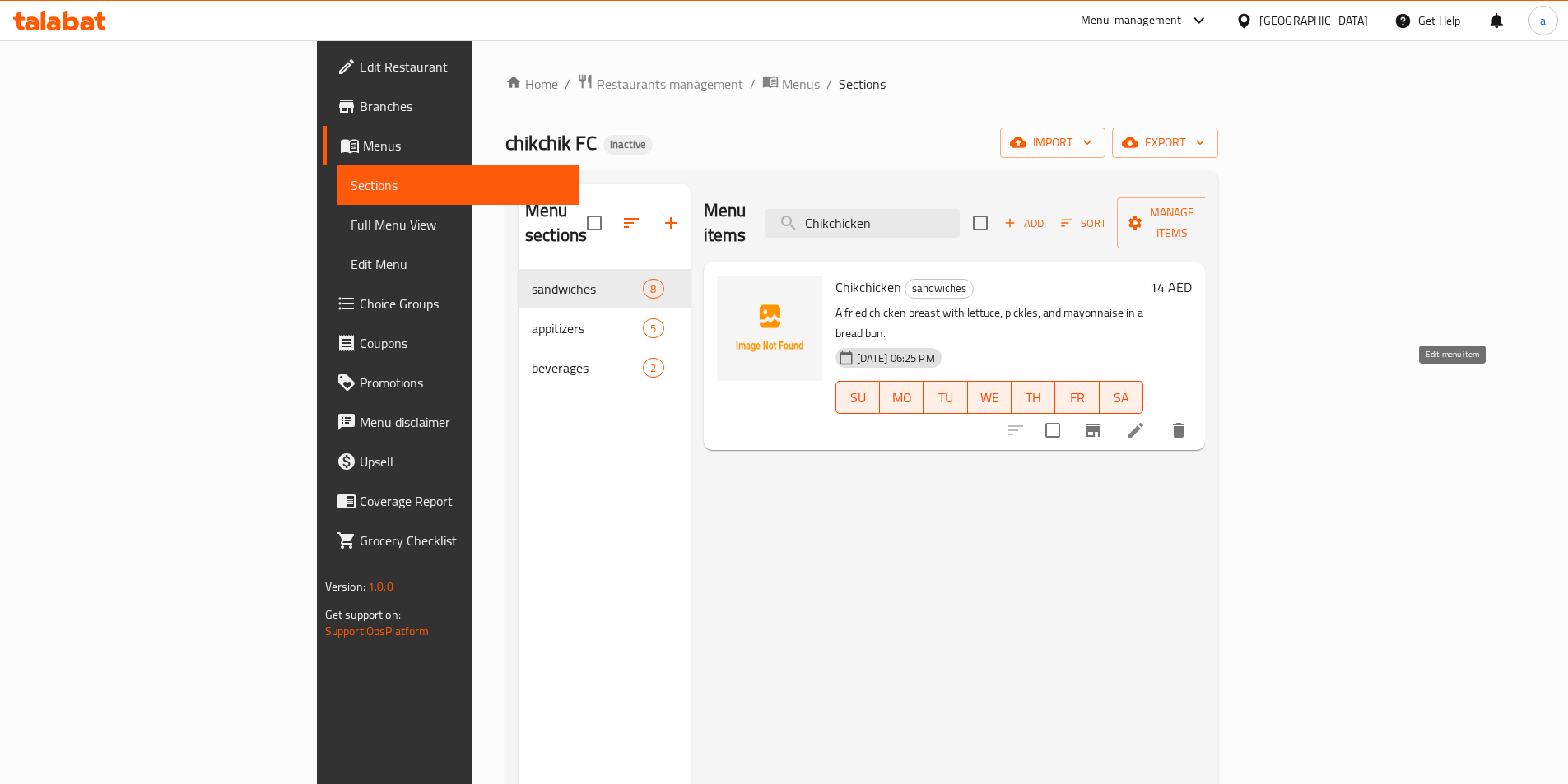
type input "Chikchicken"
click at [1143, 423] on icon at bounding box center [1135, 429] width 15 height 15
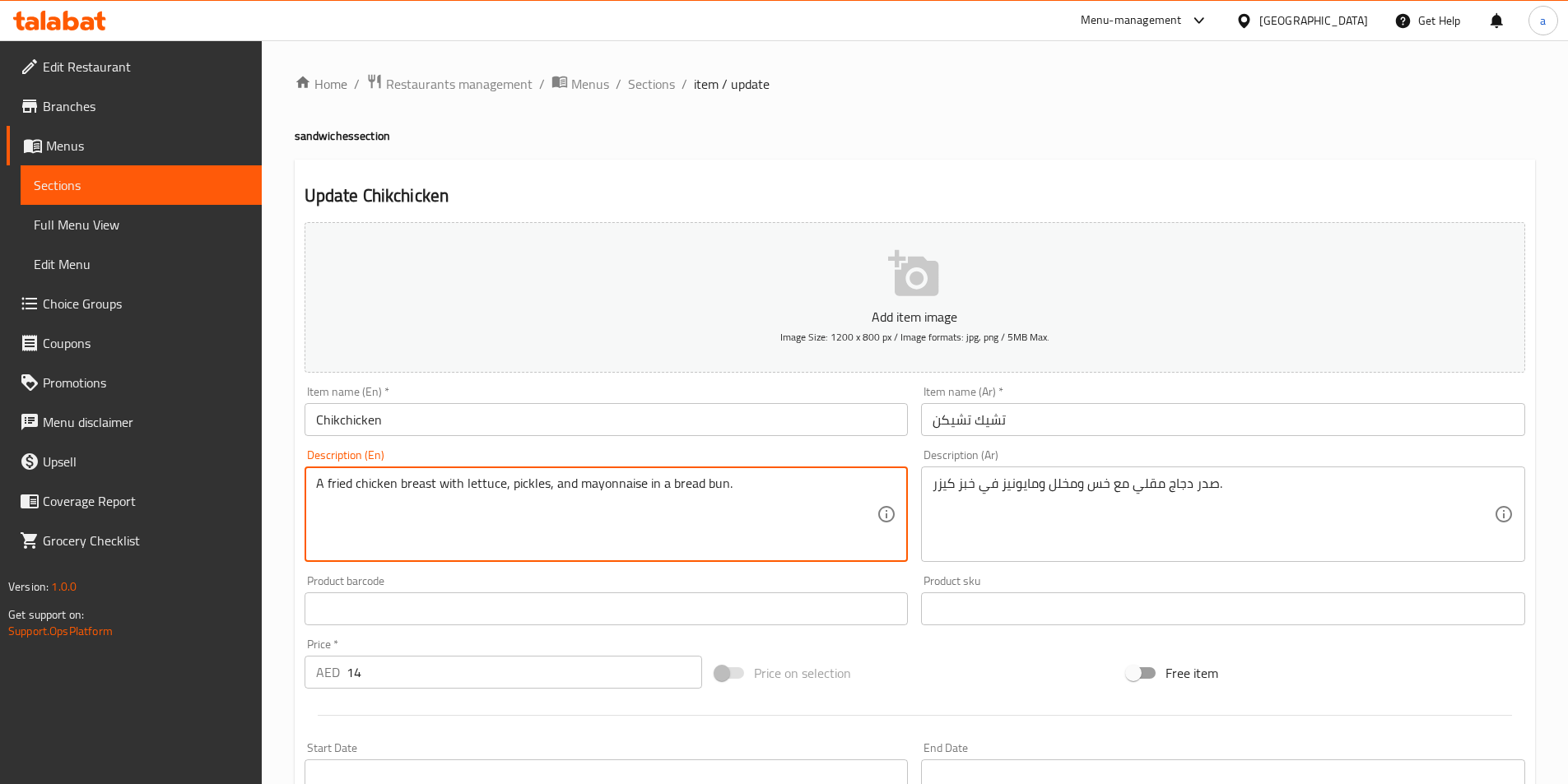
drag, startPoint x: 722, startPoint y: 489, endPoint x: 703, endPoint y: 502, distance: 23.0
paste textarea "unb"
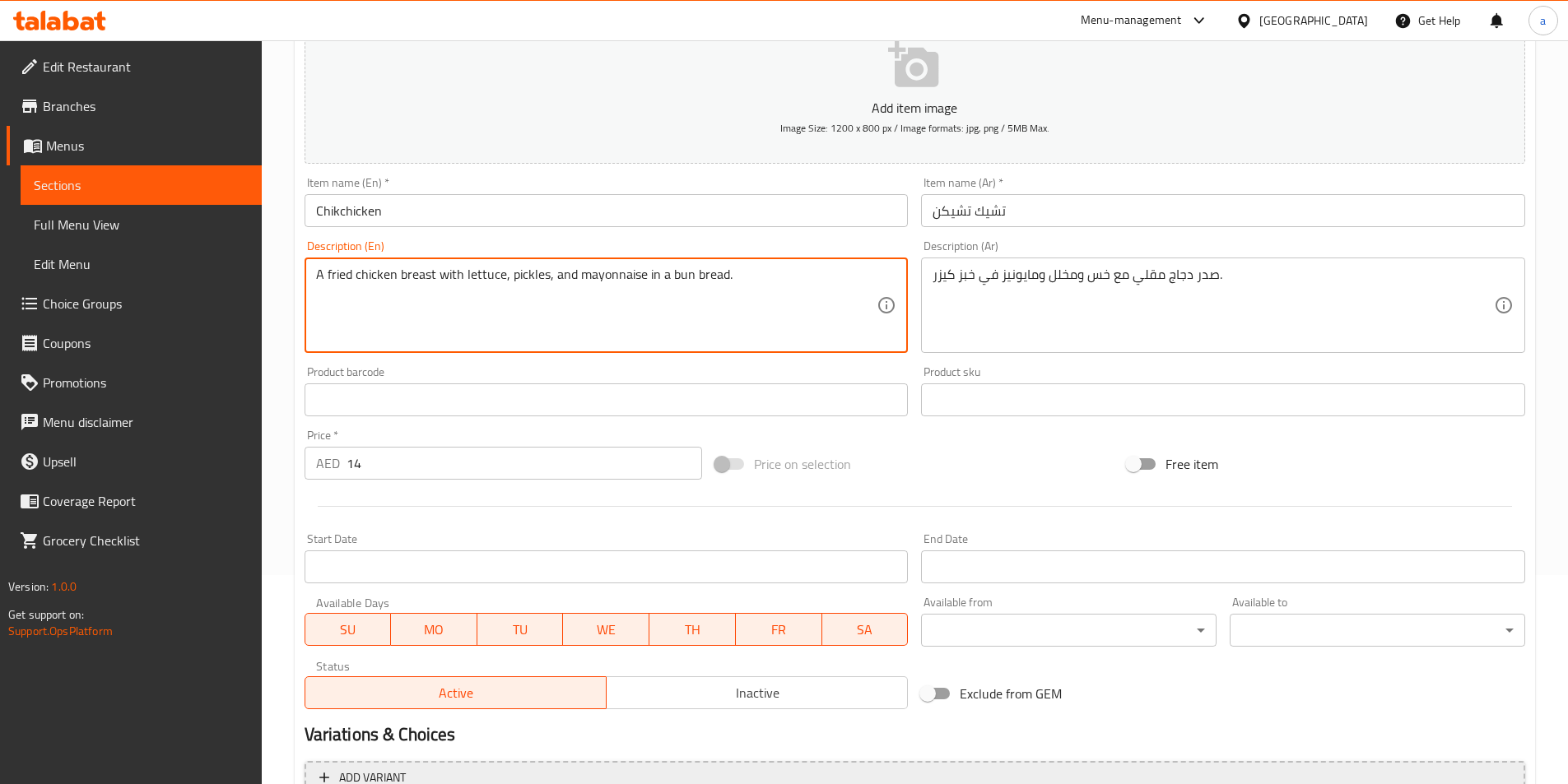
scroll to position [379, 0]
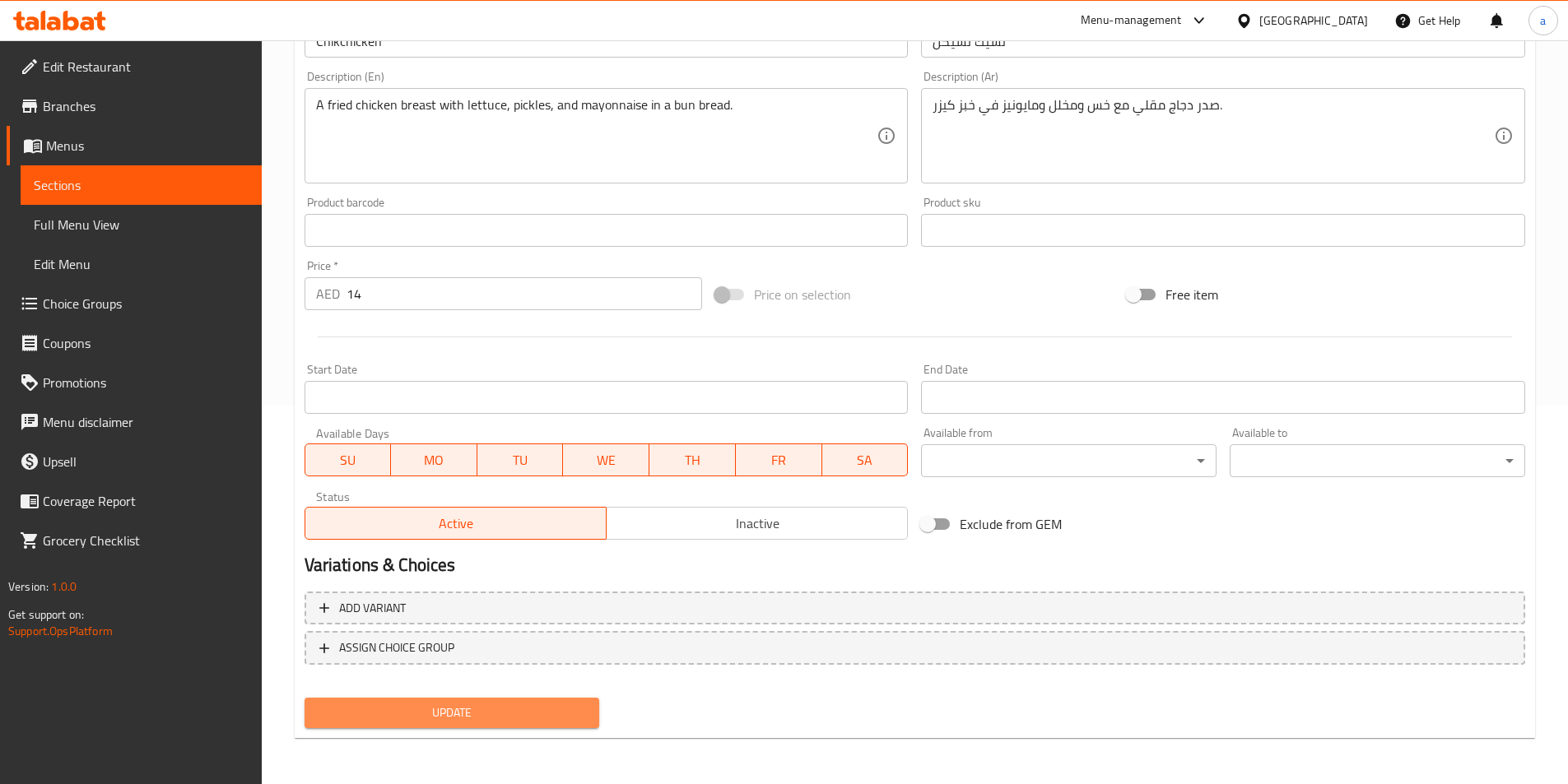
click at [463, 712] on span "Update" at bounding box center [452, 713] width 269 height 20
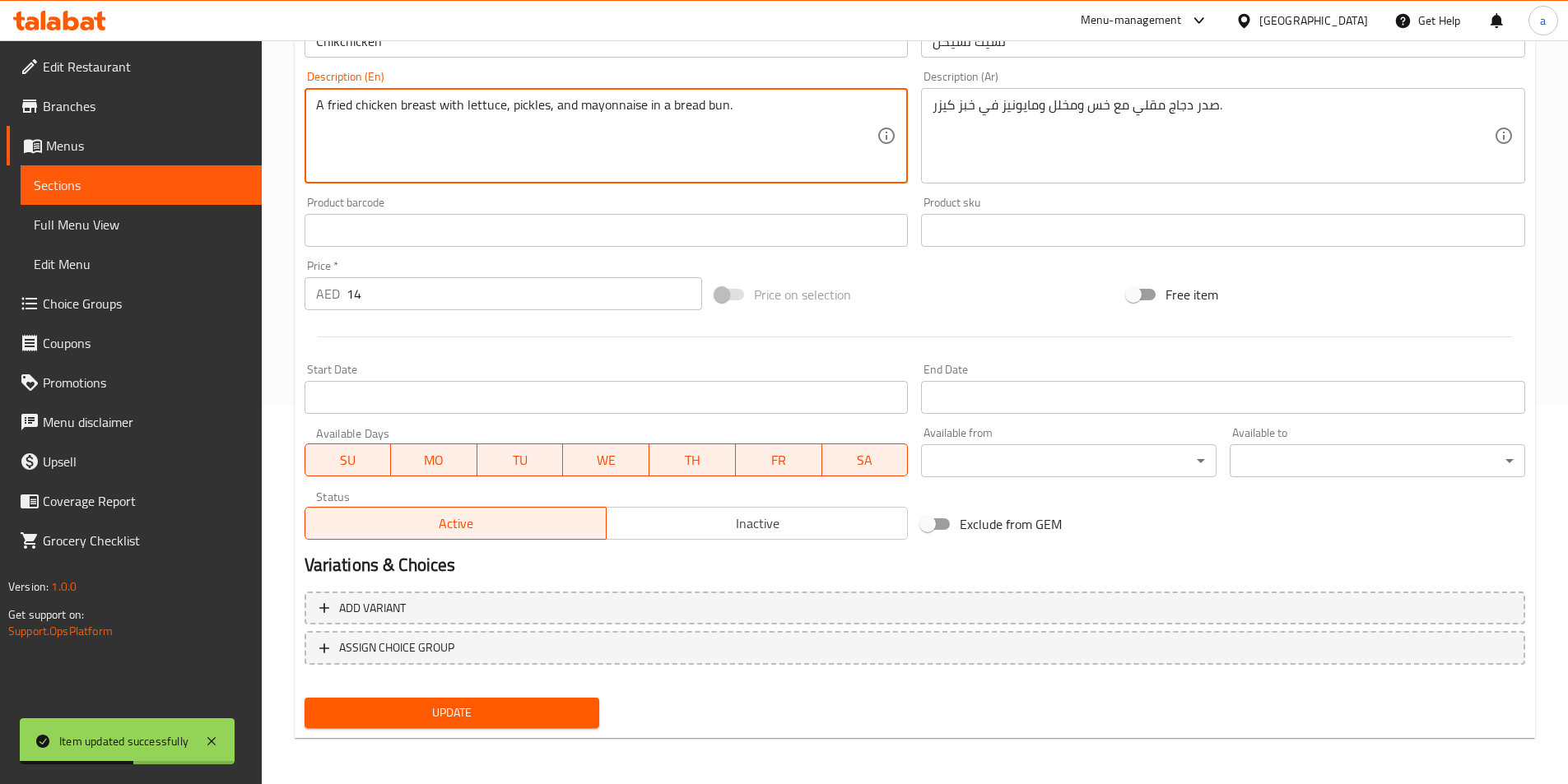
type textarea "A fried chicken breast with lettuce, pickles, and mayonnaise in a bread bun."
click at [631, 683] on nav at bounding box center [915, 679] width 1220 height 14
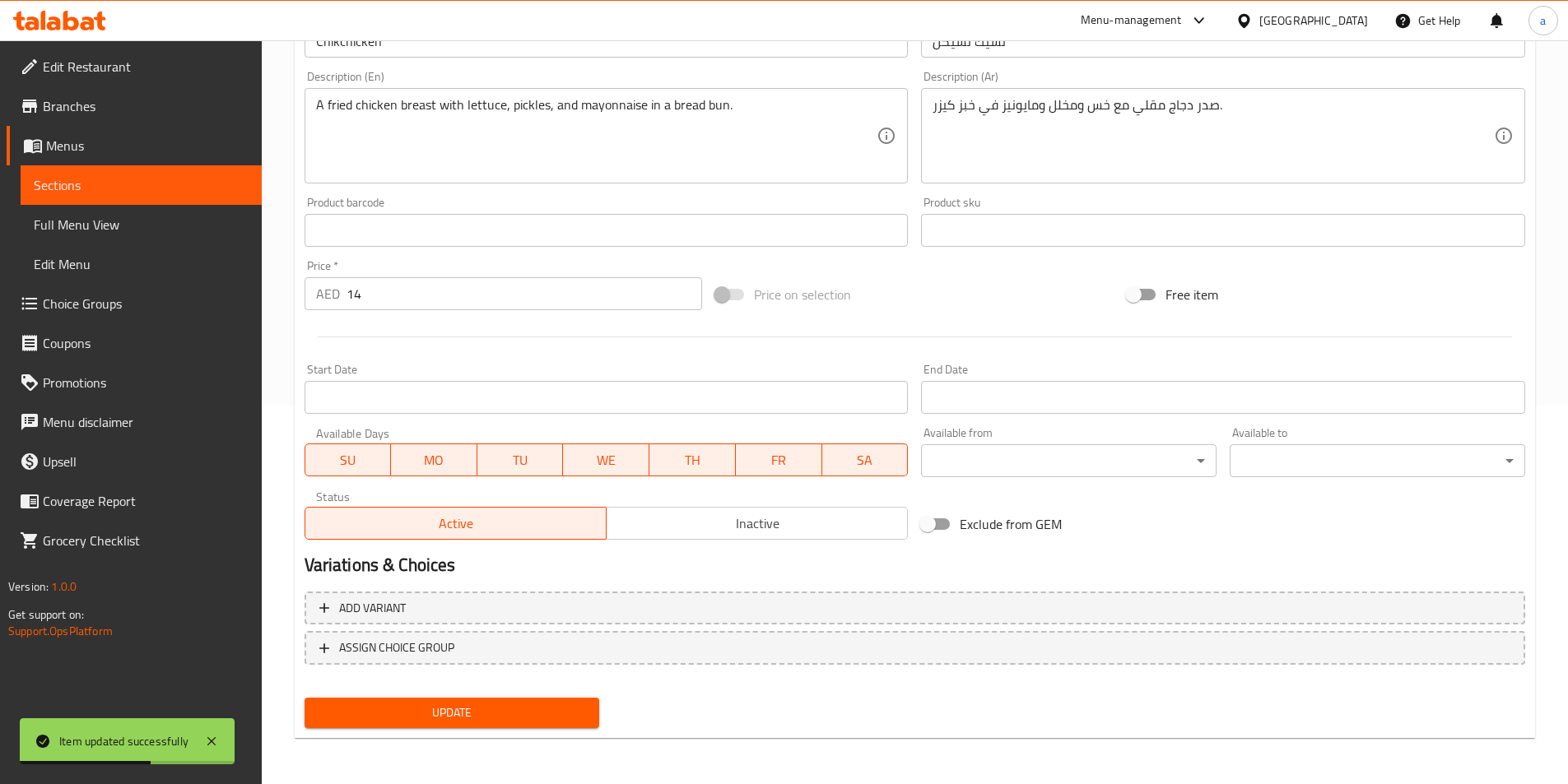
click at [500, 704] on span "Update" at bounding box center [452, 713] width 269 height 20
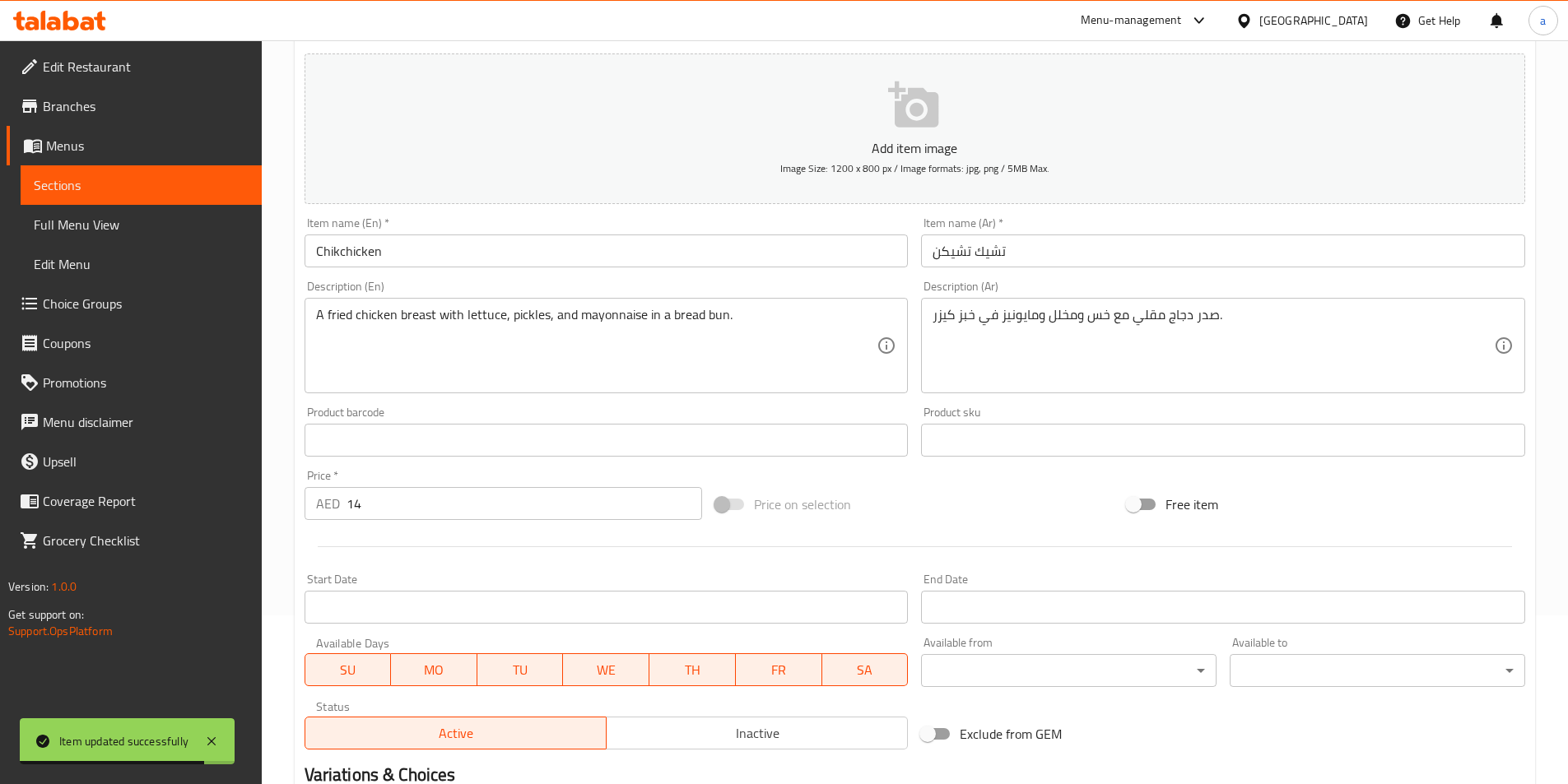
scroll to position [0, 0]
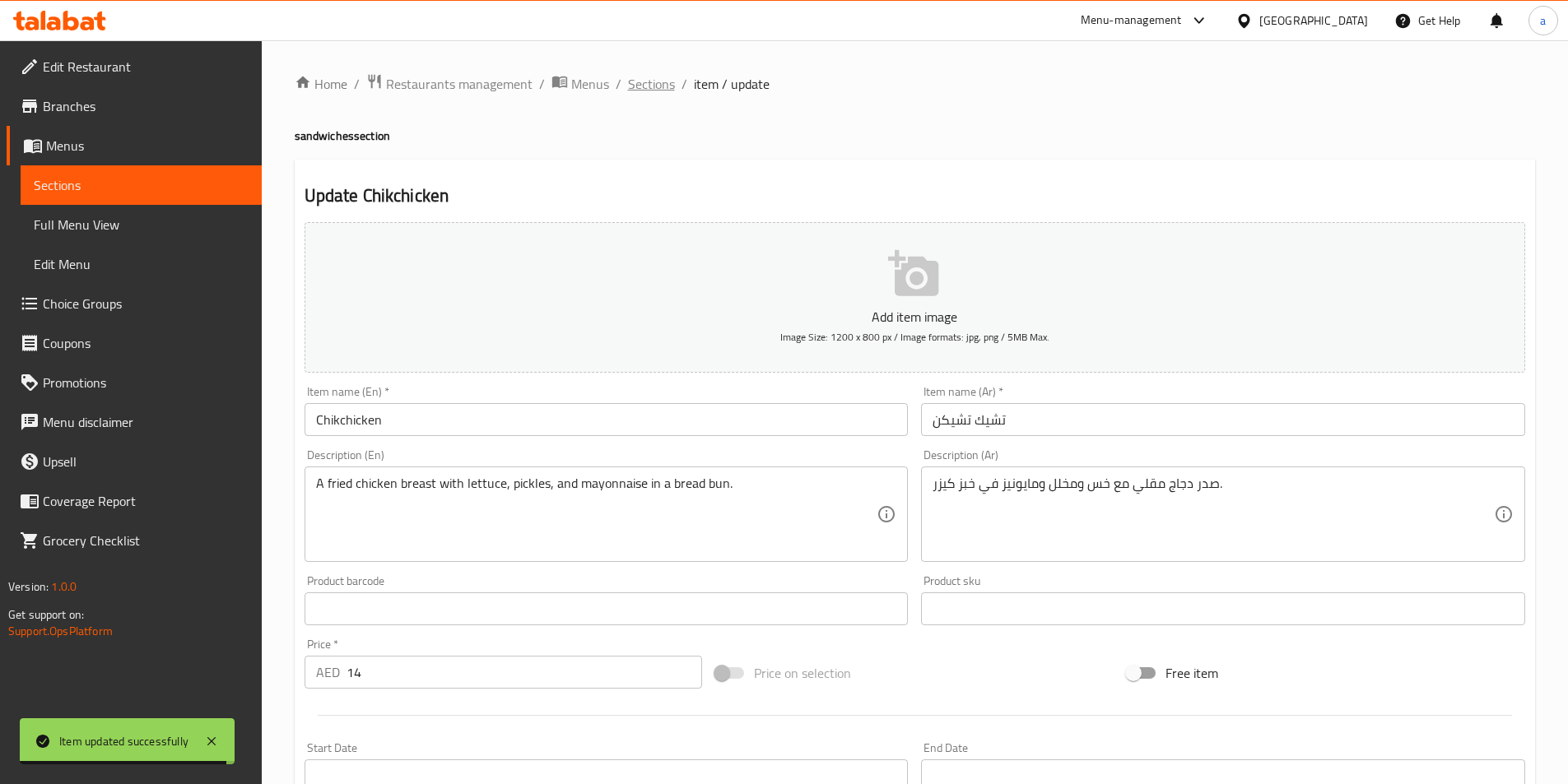
click at [636, 78] on span "Sections" at bounding box center [652, 84] width 47 height 19
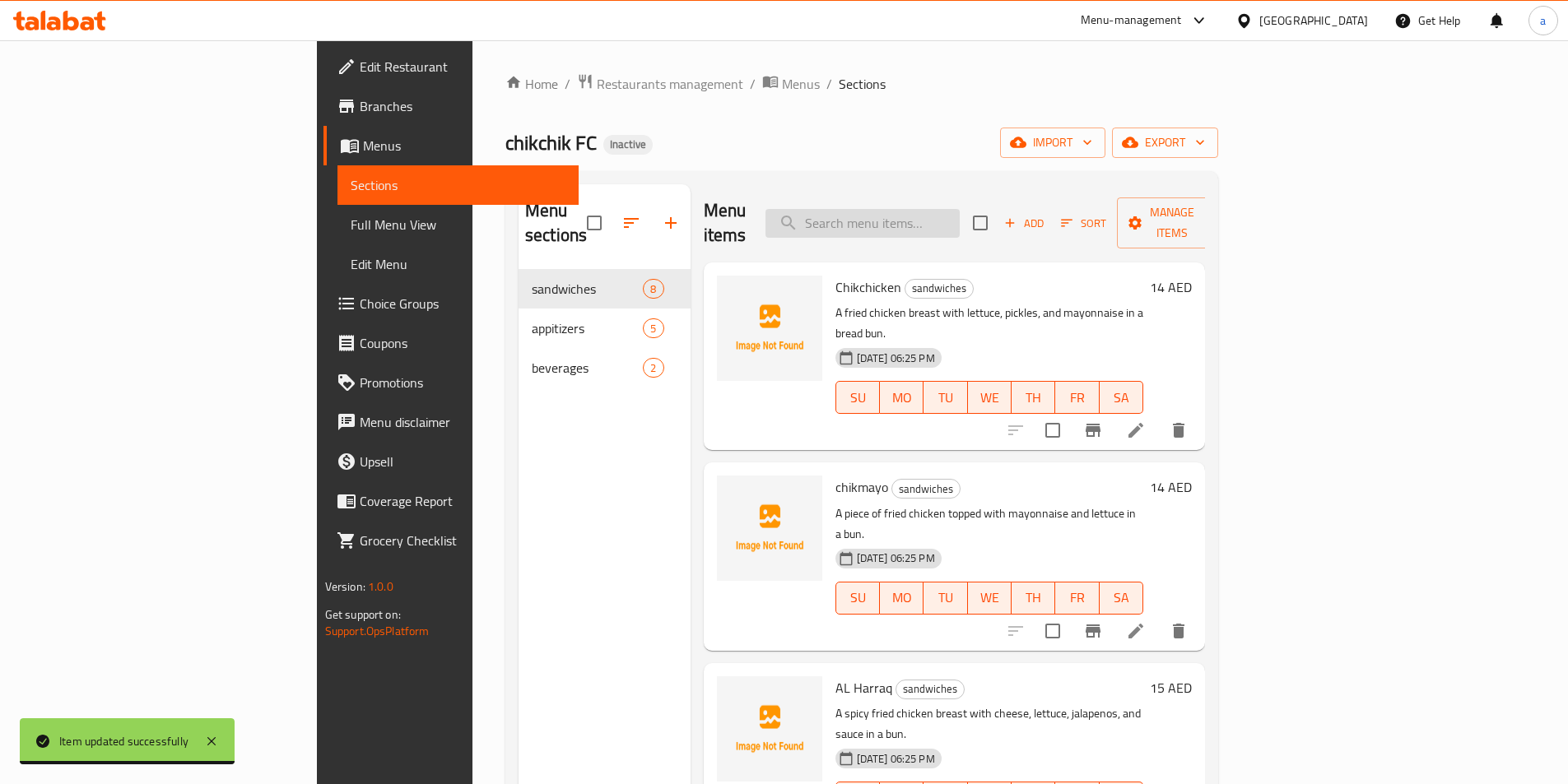
click at [959, 216] on input "search" at bounding box center [862, 224] width 194 height 29
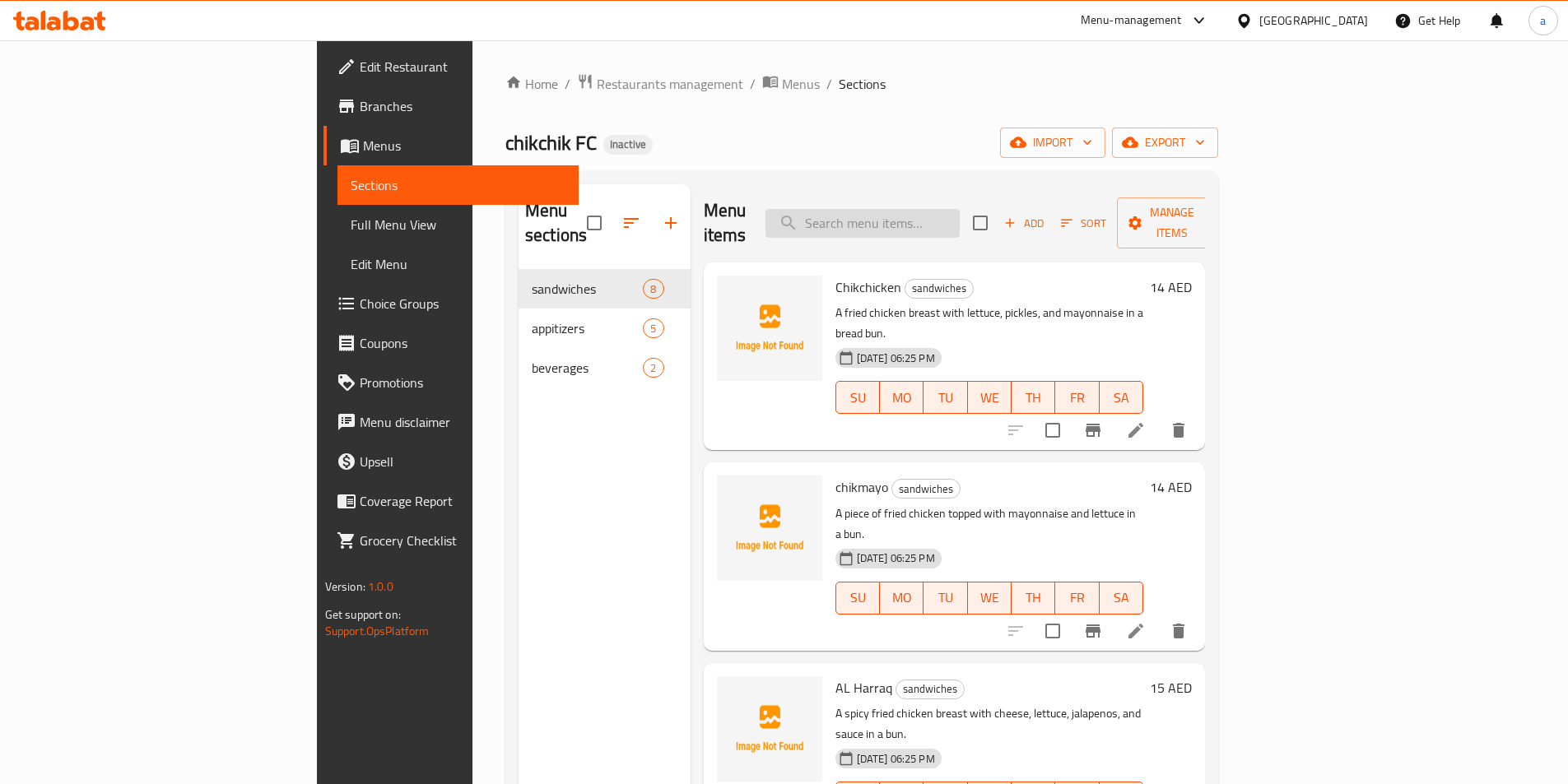
paste input "Chik dynamite"
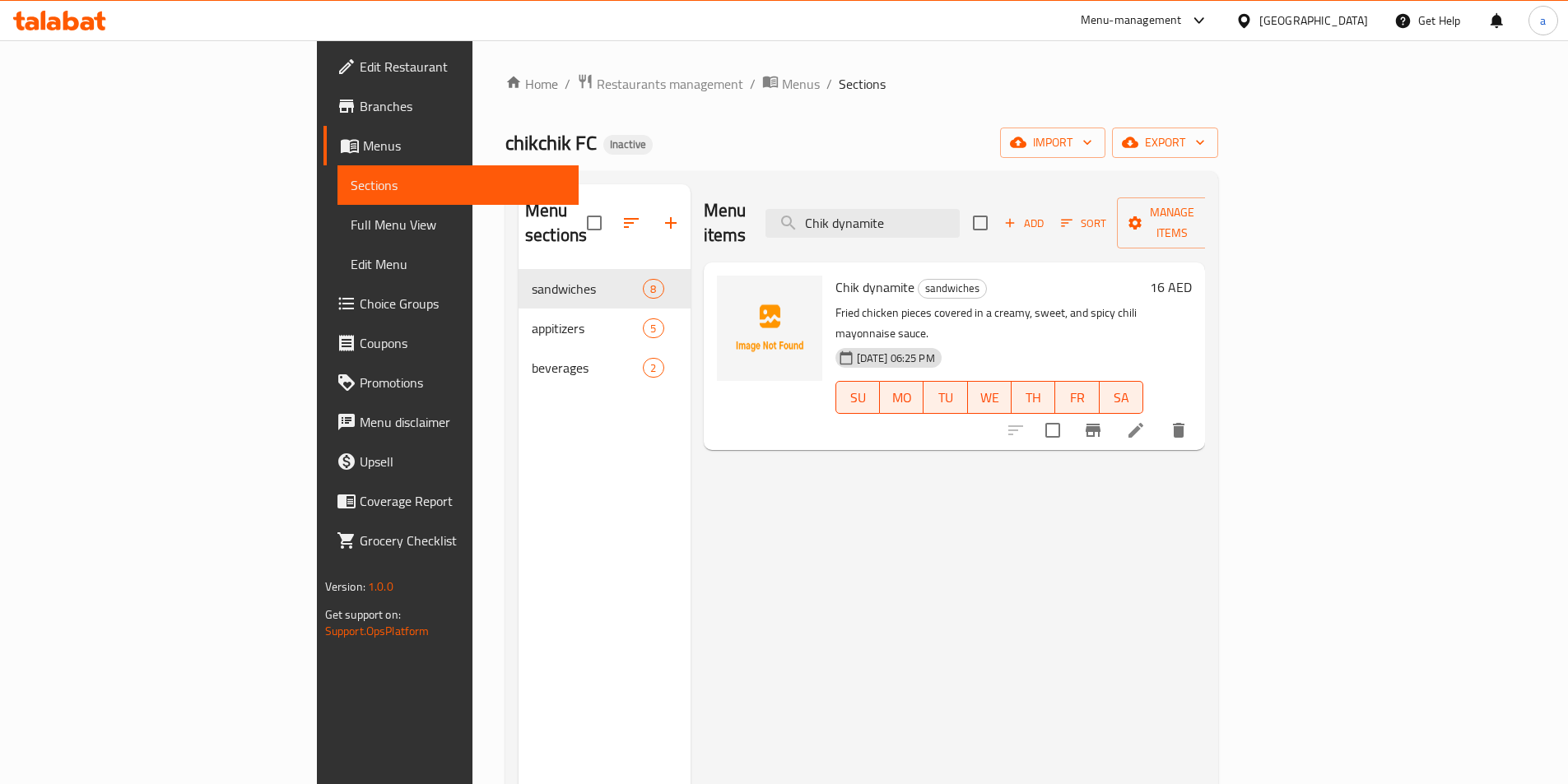
type input "Chik dynamite"
click at [1145, 421] on icon at bounding box center [1136, 430] width 19 height 19
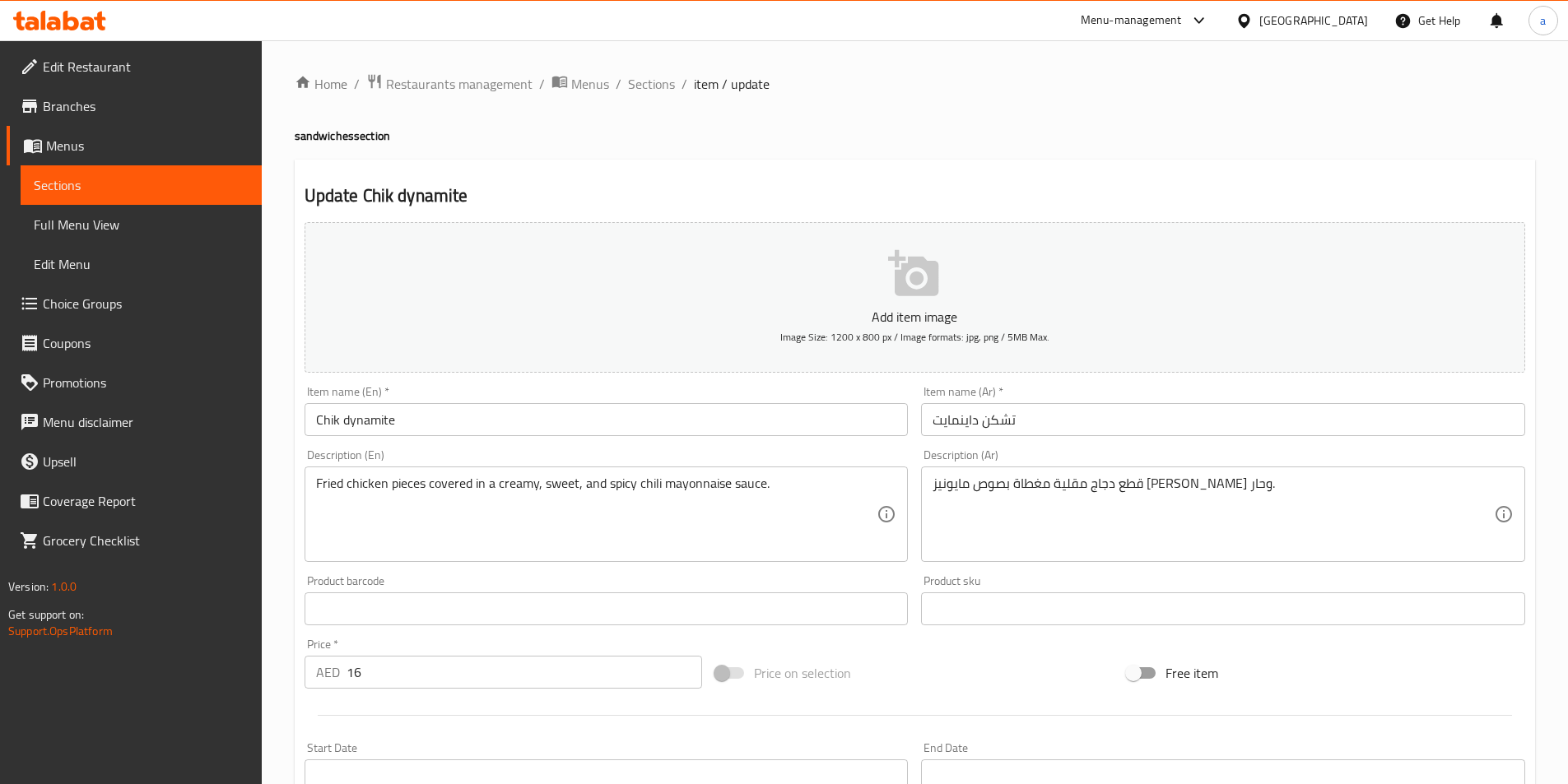
click at [1021, 418] on input "تشكن داينمايت" at bounding box center [1223, 420] width 604 height 33
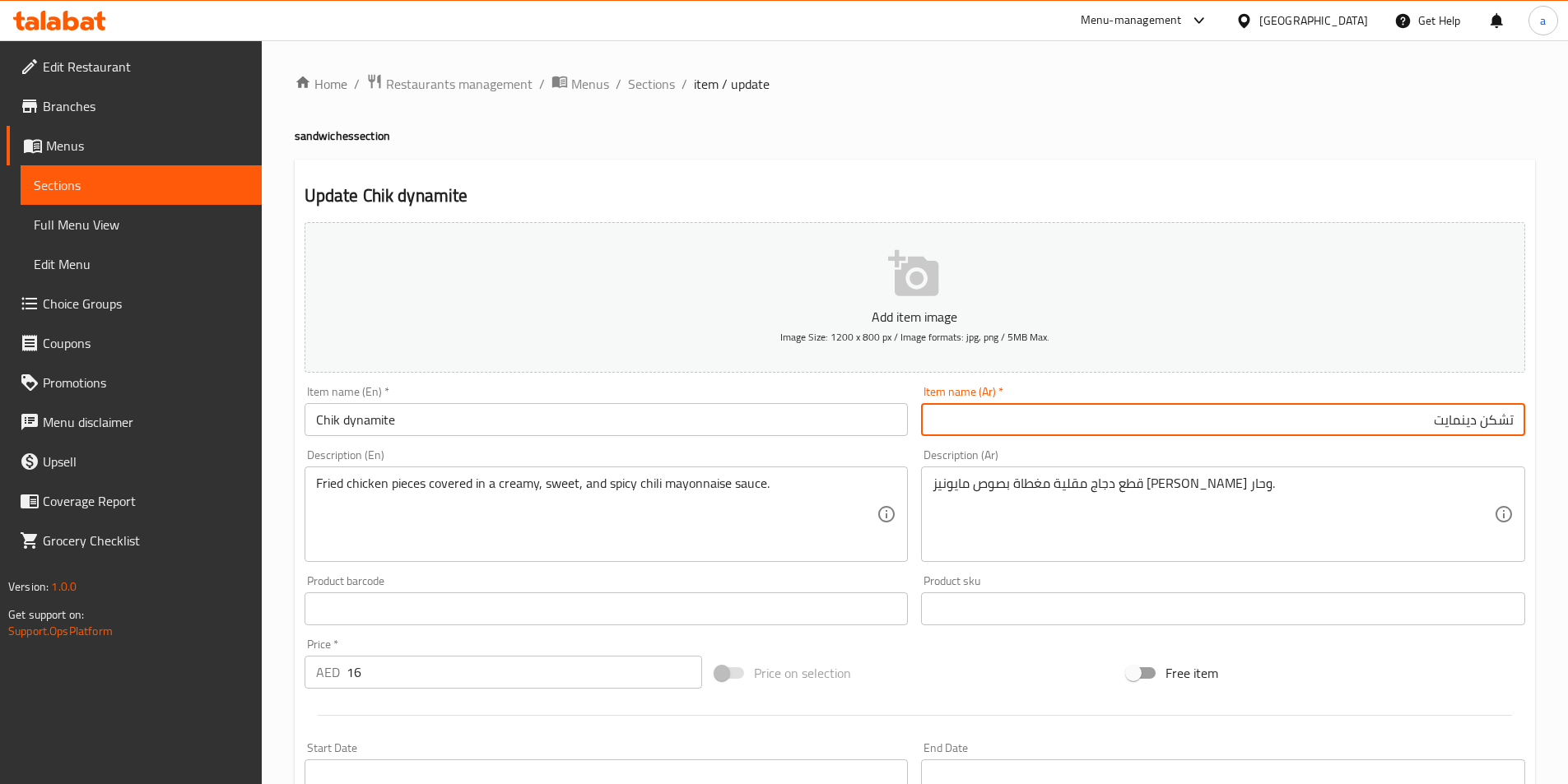
drag, startPoint x: 1213, startPoint y: 486, endPoint x: 1467, endPoint y: 476, distance: 254.2
click at [1462, 426] on input "تشكن دينمايت" at bounding box center [1223, 420] width 604 height 33
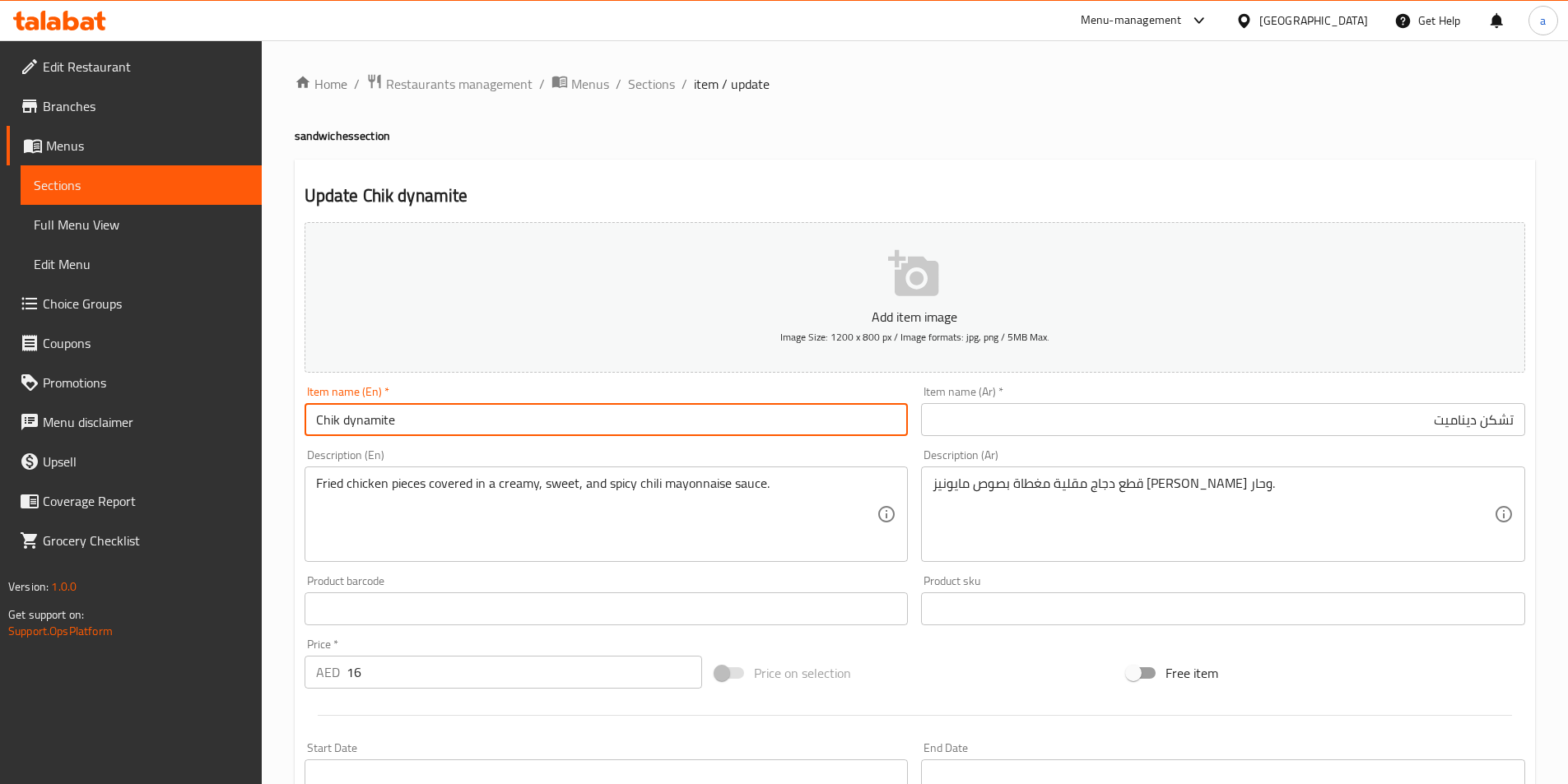
drag, startPoint x: 421, startPoint y: 415, endPoint x: 300, endPoint y: 421, distance: 121.1
click at [300, 421] on div "Item name (En)   * Chik dynamite Item name (En) *" at bounding box center [607, 411] width 617 height 63
click at [1442, 425] on input "تشكن ديناميت" at bounding box center [1223, 420] width 604 height 33
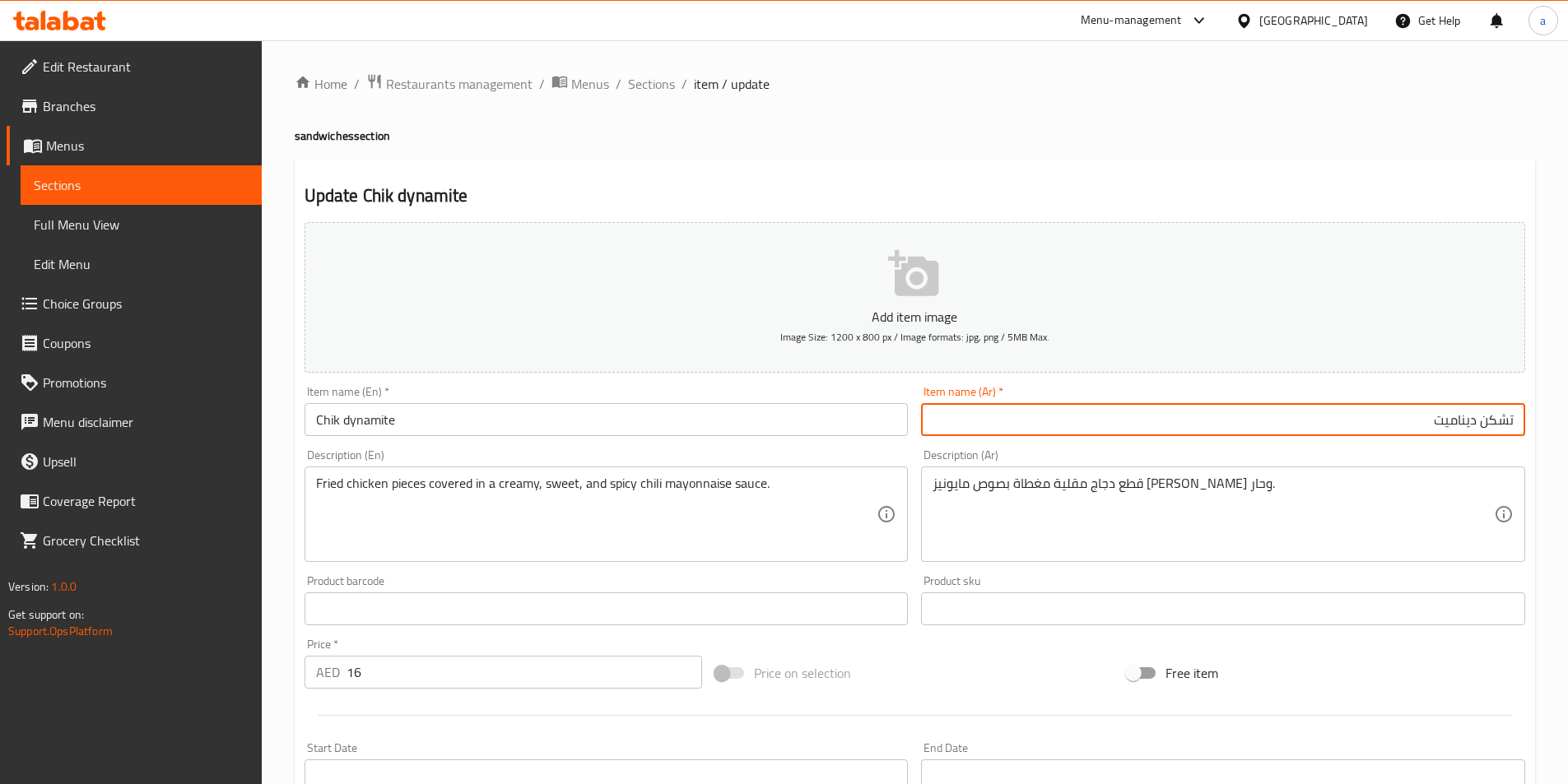
drag, startPoint x: 1436, startPoint y: 425, endPoint x: 1476, endPoint y: 432, distance: 40.6
click at [1476, 432] on input "تشكن ديناميت" at bounding box center [1223, 420] width 604 height 33
paste input "text"
click at [1475, 428] on input "تشكن ديناميت" at bounding box center [1223, 420] width 604 height 33
type input "تشكن ديناميت"
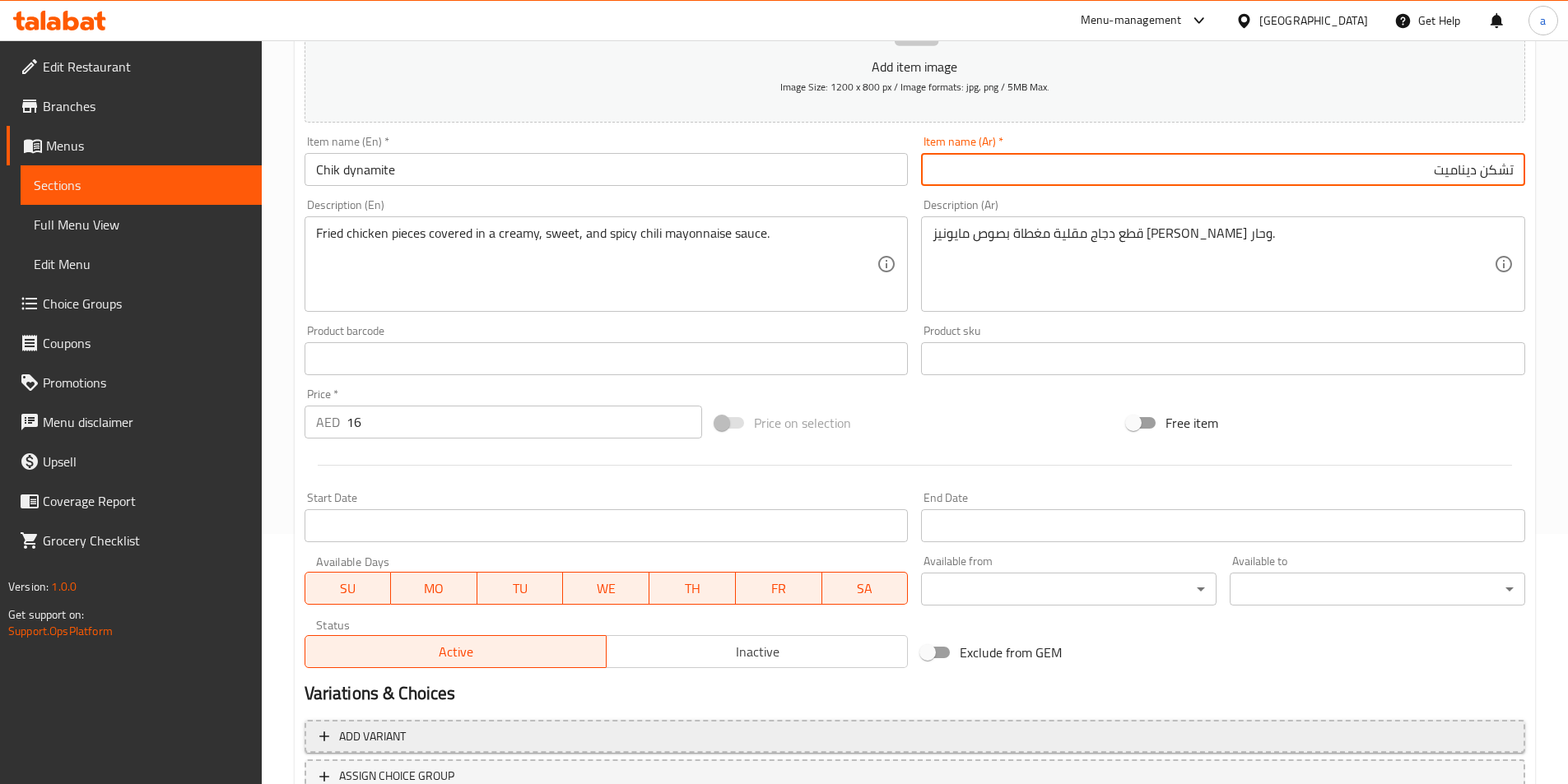
scroll to position [379, 0]
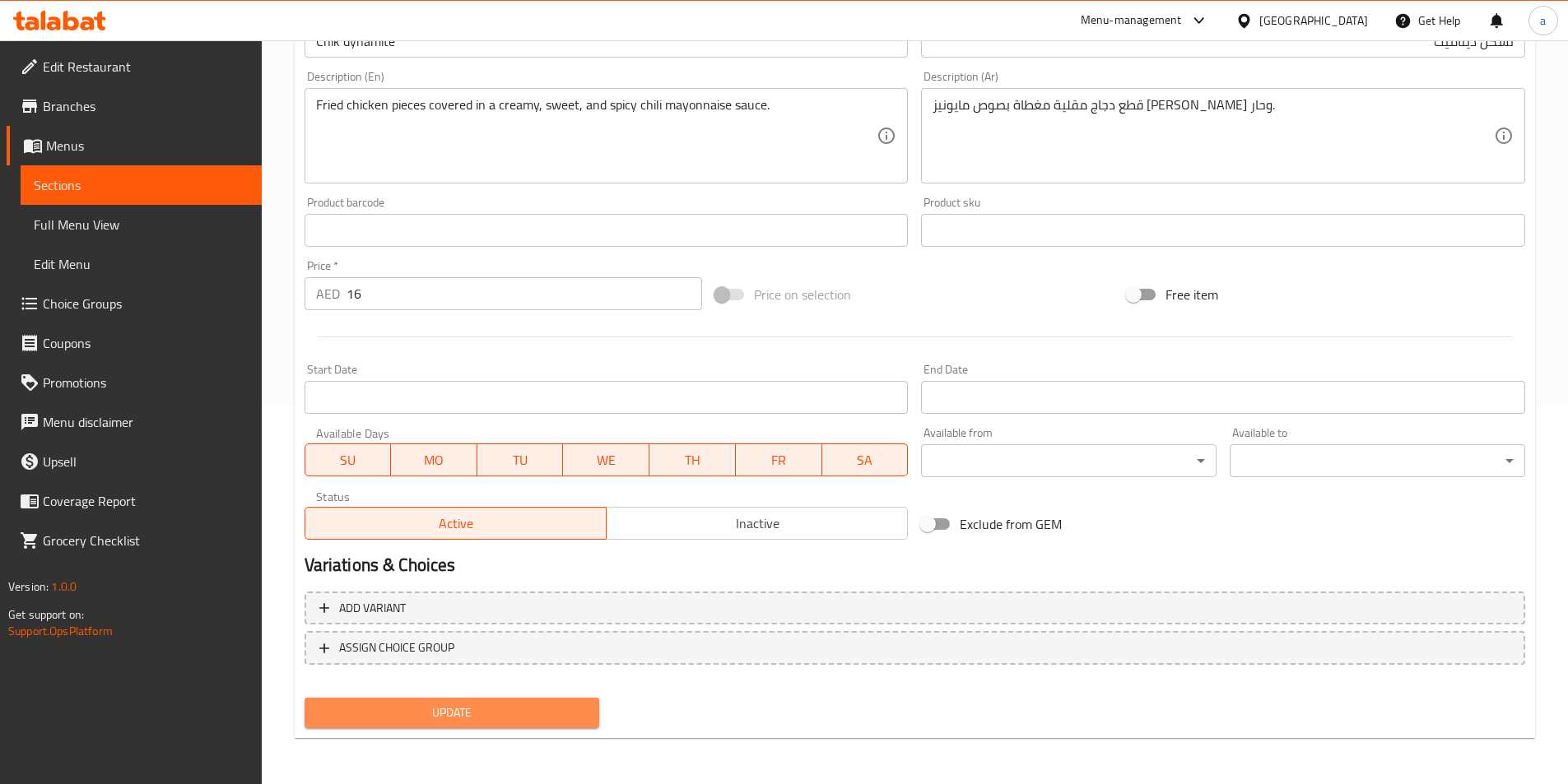
click at [512, 708] on span "Update" at bounding box center [452, 713] width 269 height 20
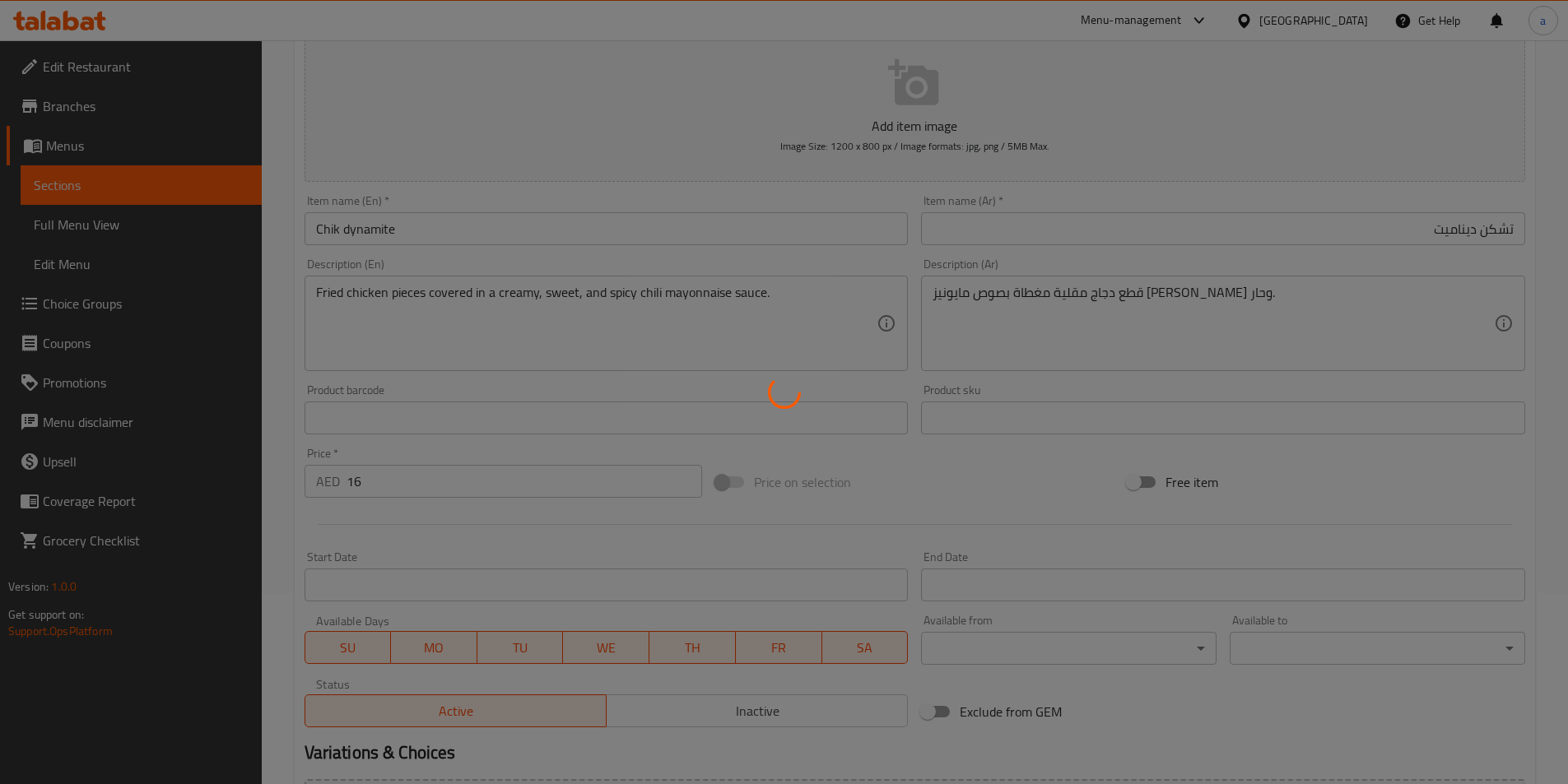
scroll to position [0, 0]
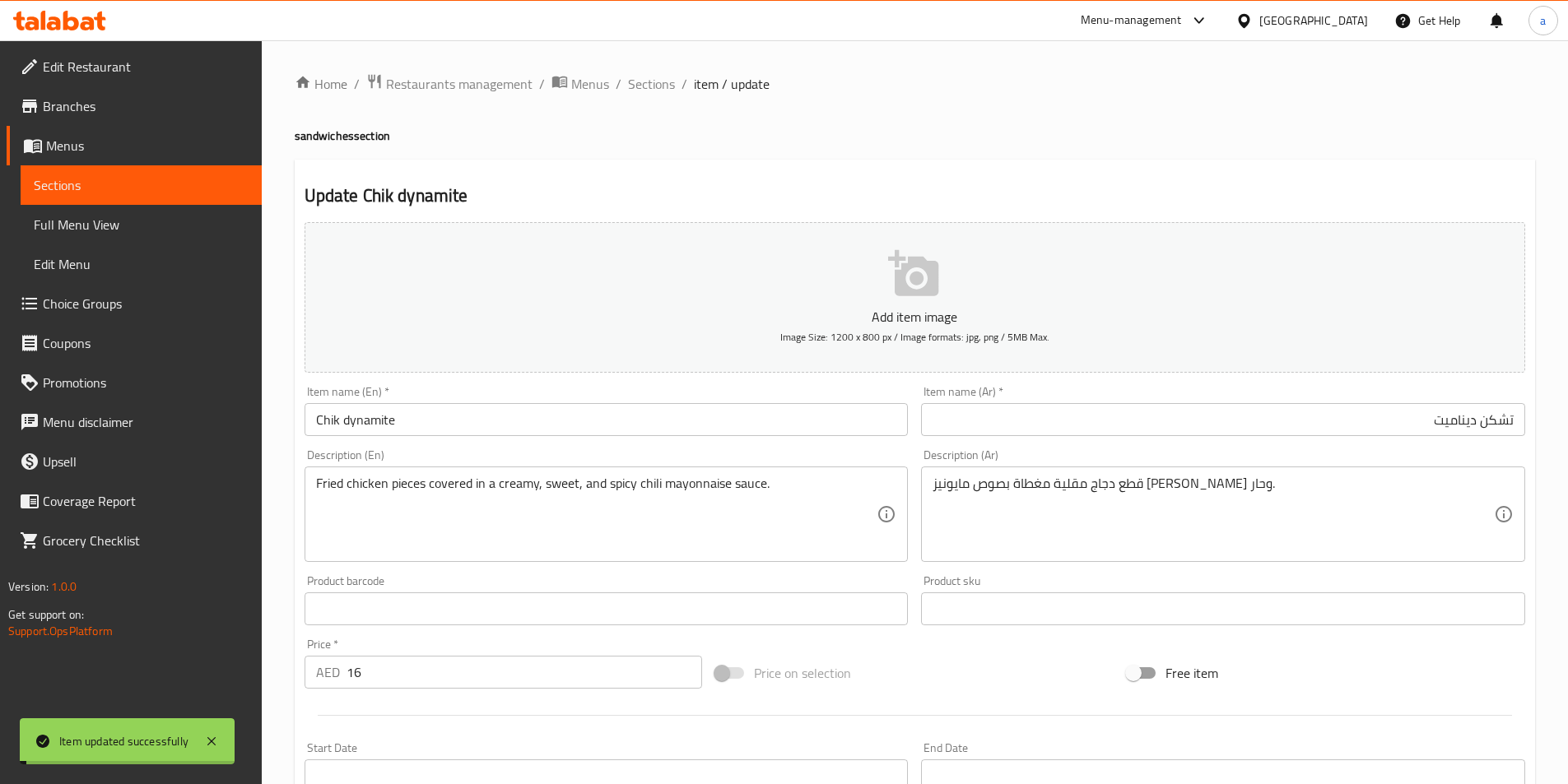
click at [474, 426] on input "Chik dynamite" at bounding box center [607, 420] width 604 height 33
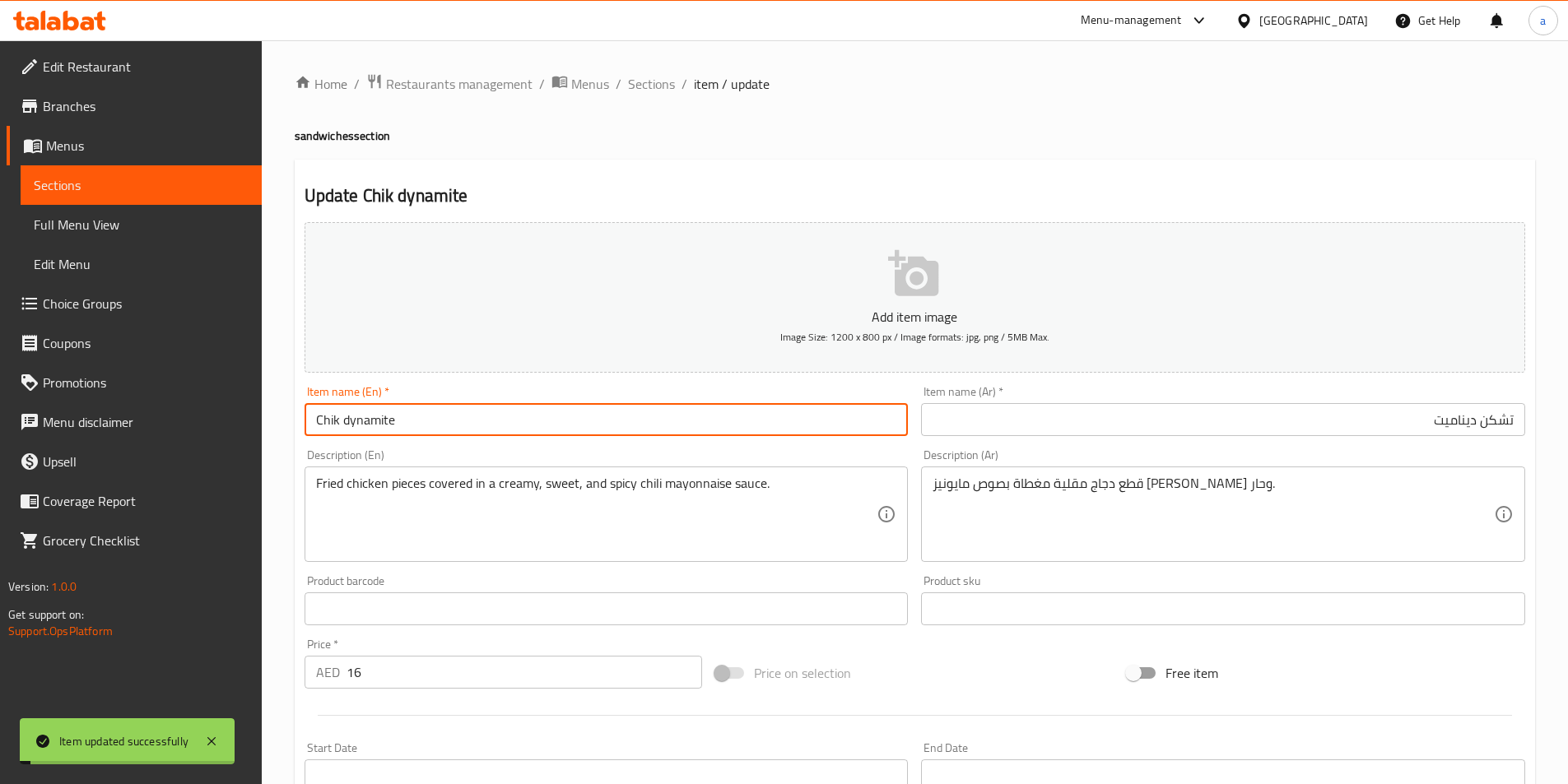
click at [474, 426] on input "Chik dynamite" at bounding box center [607, 420] width 604 height 33
click at [474, 427] on input "Chik dynamite" at bounding box center [607, 420] width 604 height 33
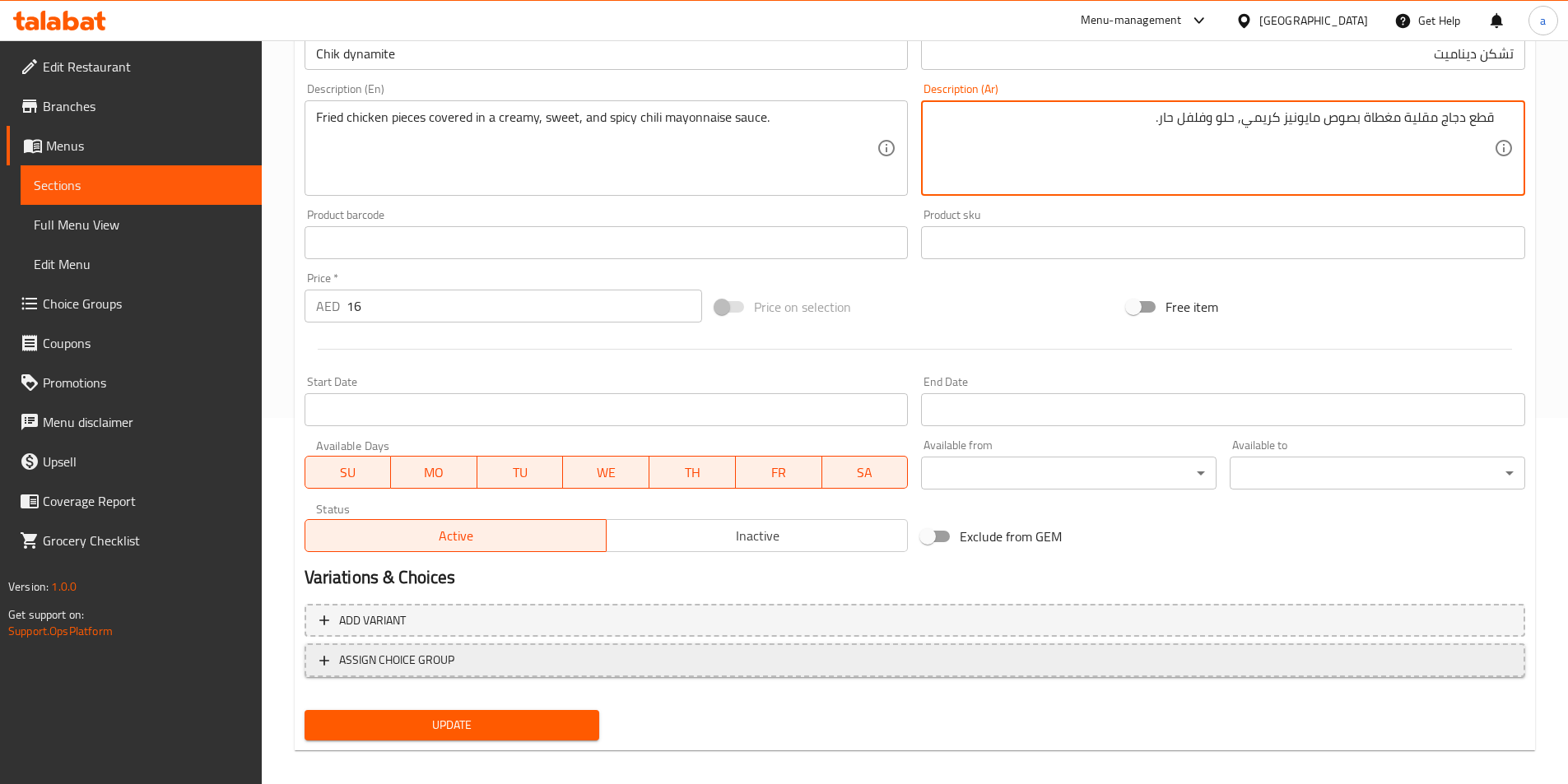
scroll to position [379, 0]
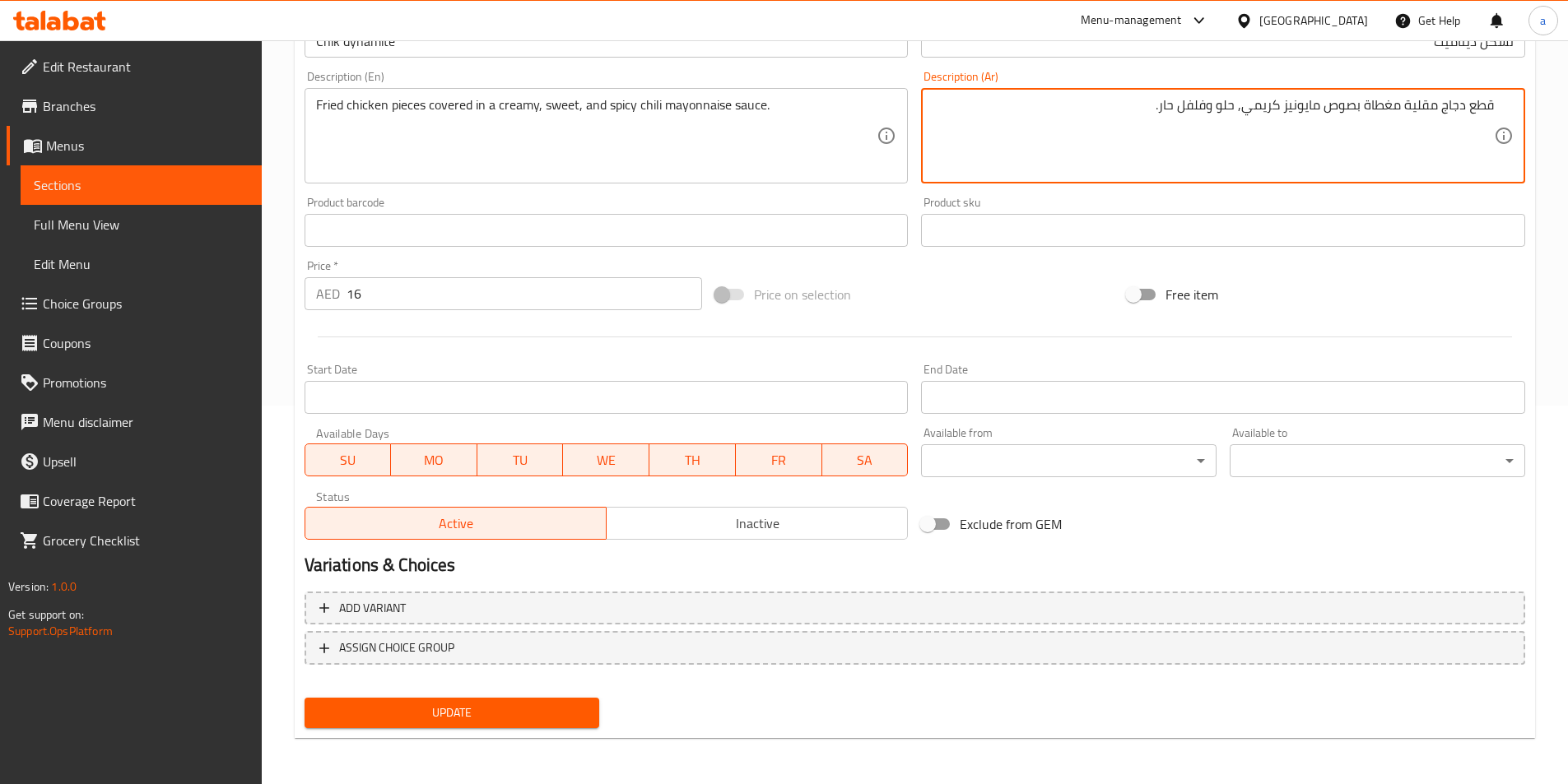
click at [464, 703] on span "Update" at bounding box center [452, 713] width 269 height 20
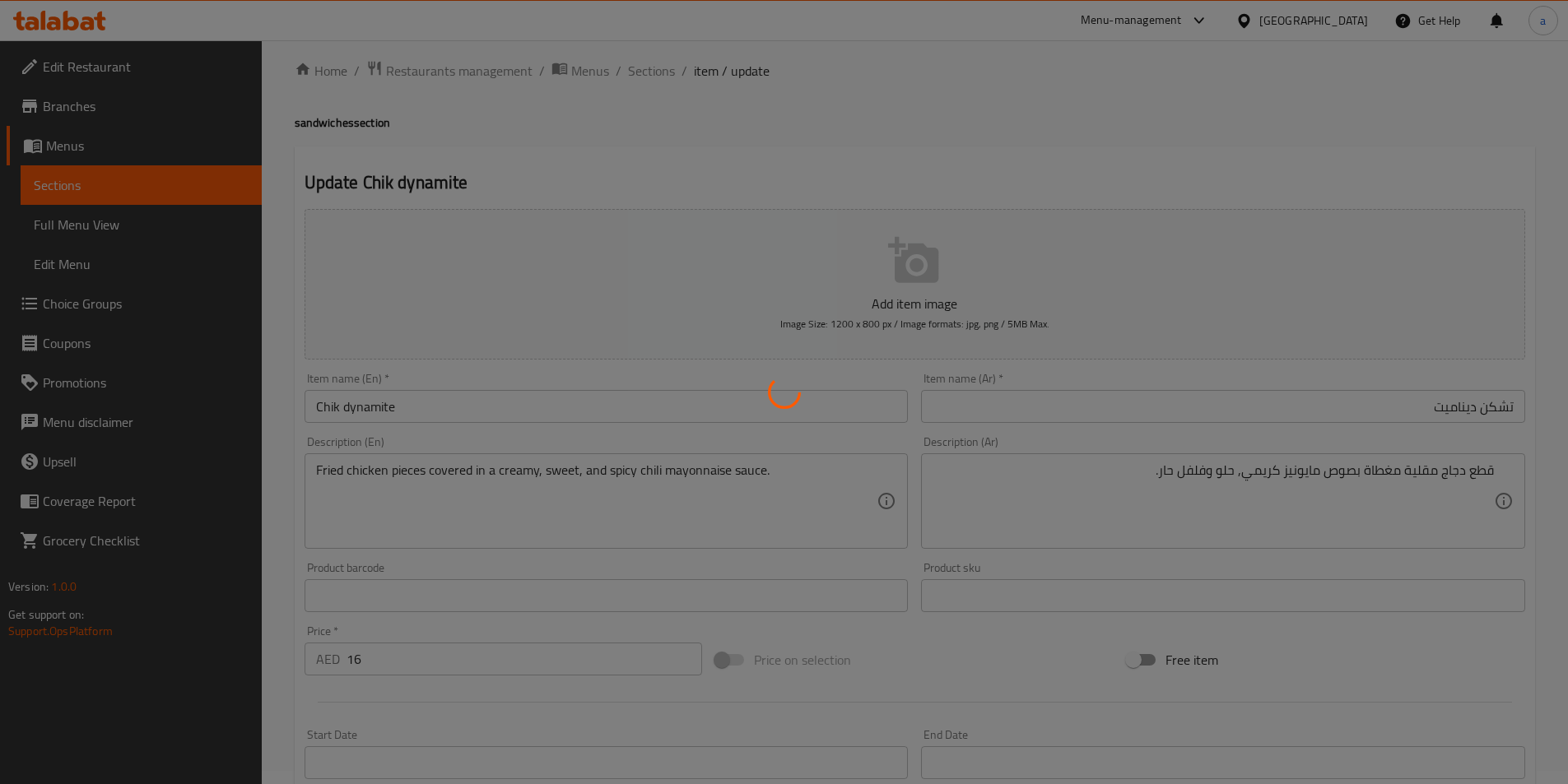
scroll to position [0, 0]
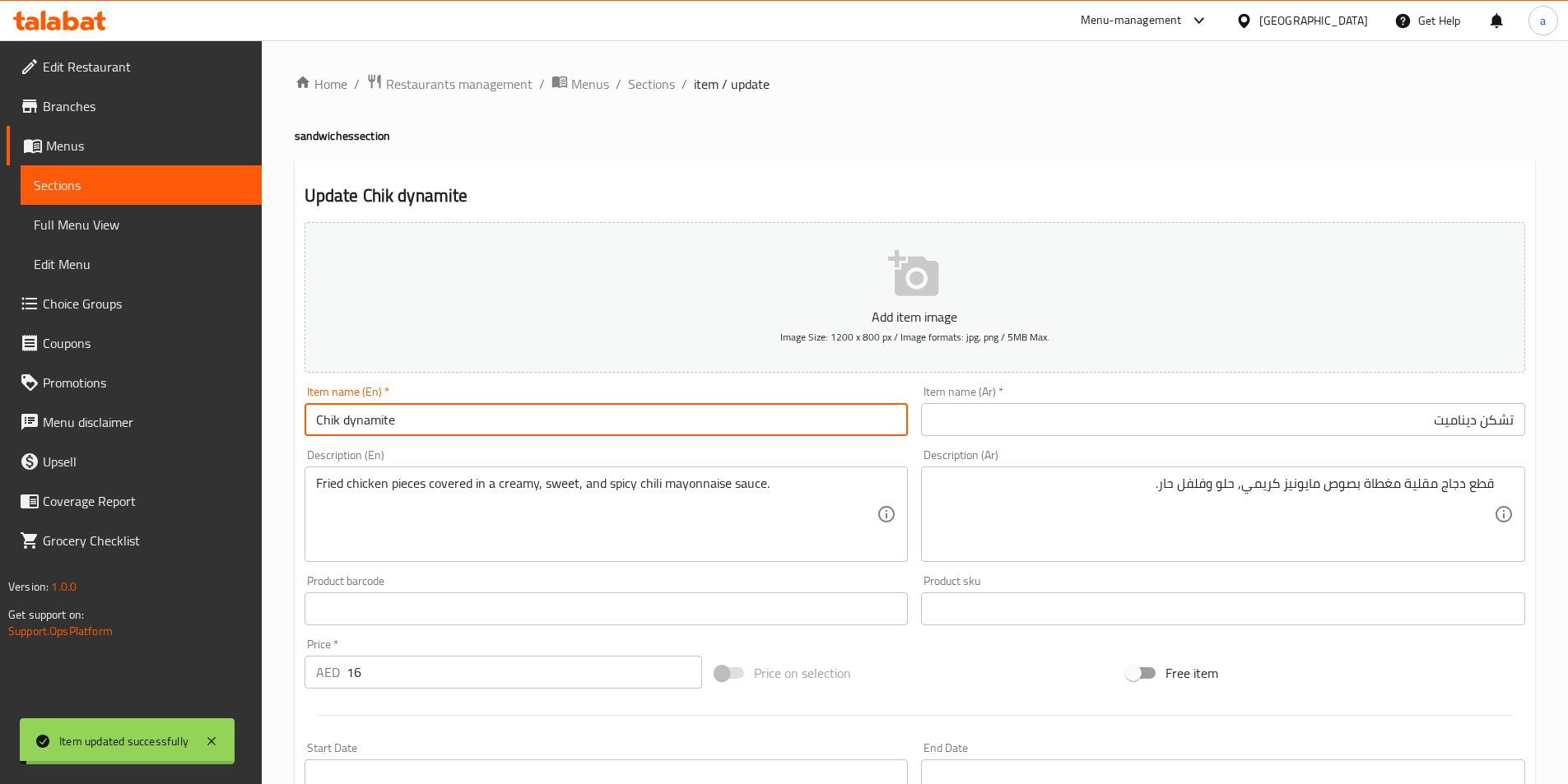
click at [435, 422] on input "Chik dynamite" at bounding box center [607, 420] width 604 height 33
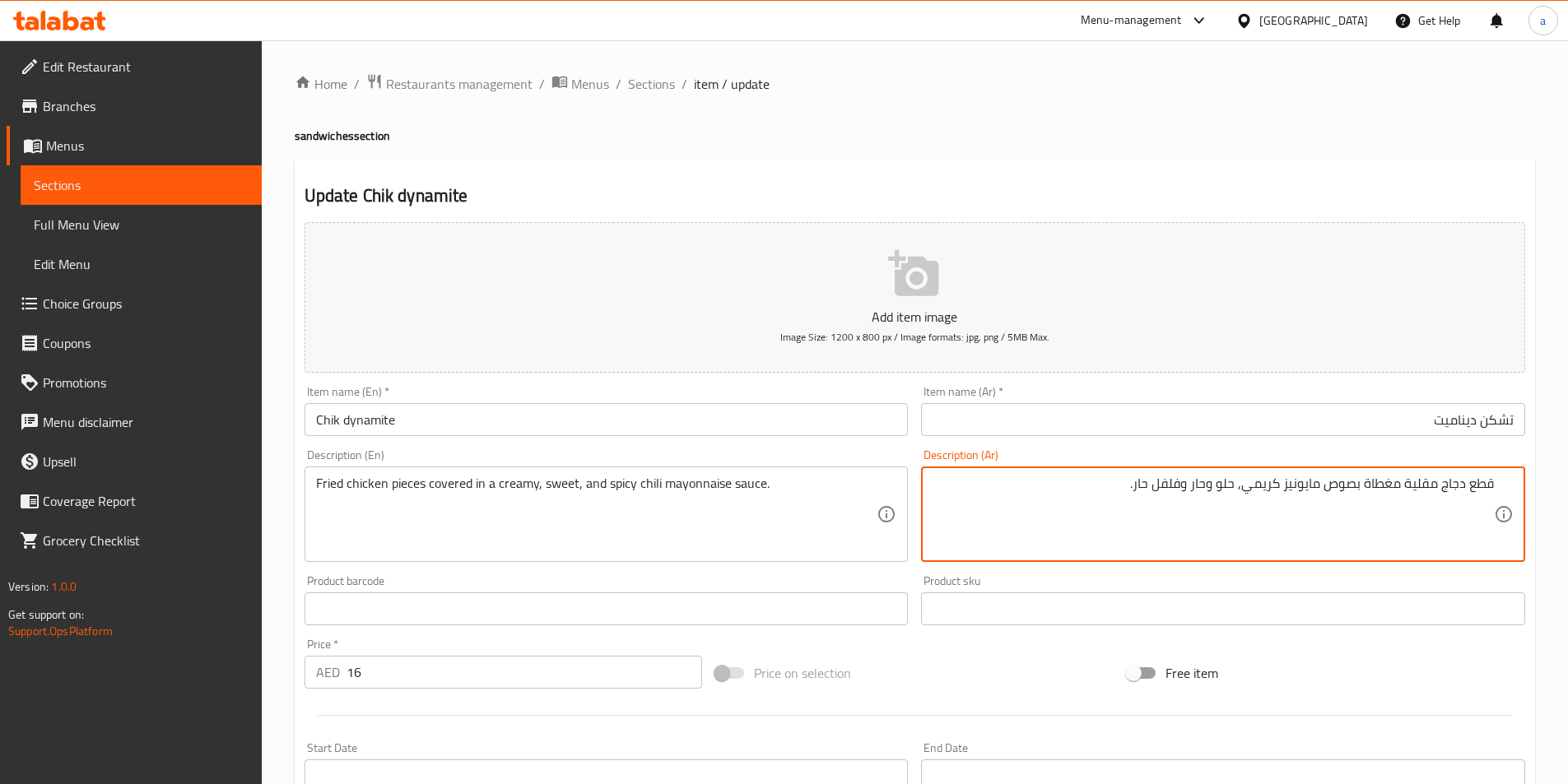
type textarea "قطع دجاج مقلية مغطاة بصوص مايونيز كريمي, حلو وحار وفلفل حار."
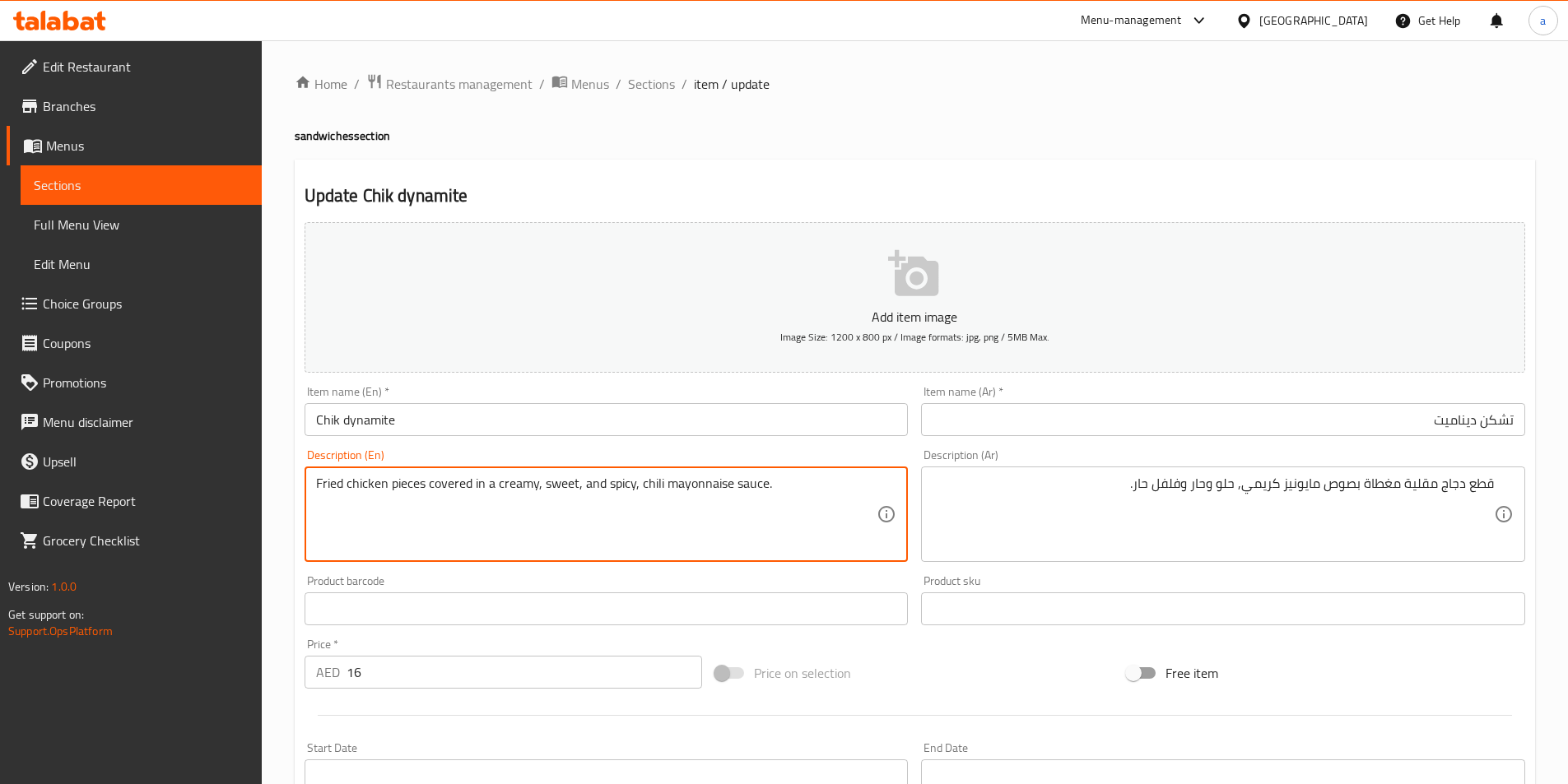
type textarea "Fried chicken pieces covered in a creamy, sweet, and spicy, chili mayonnaise sa…"
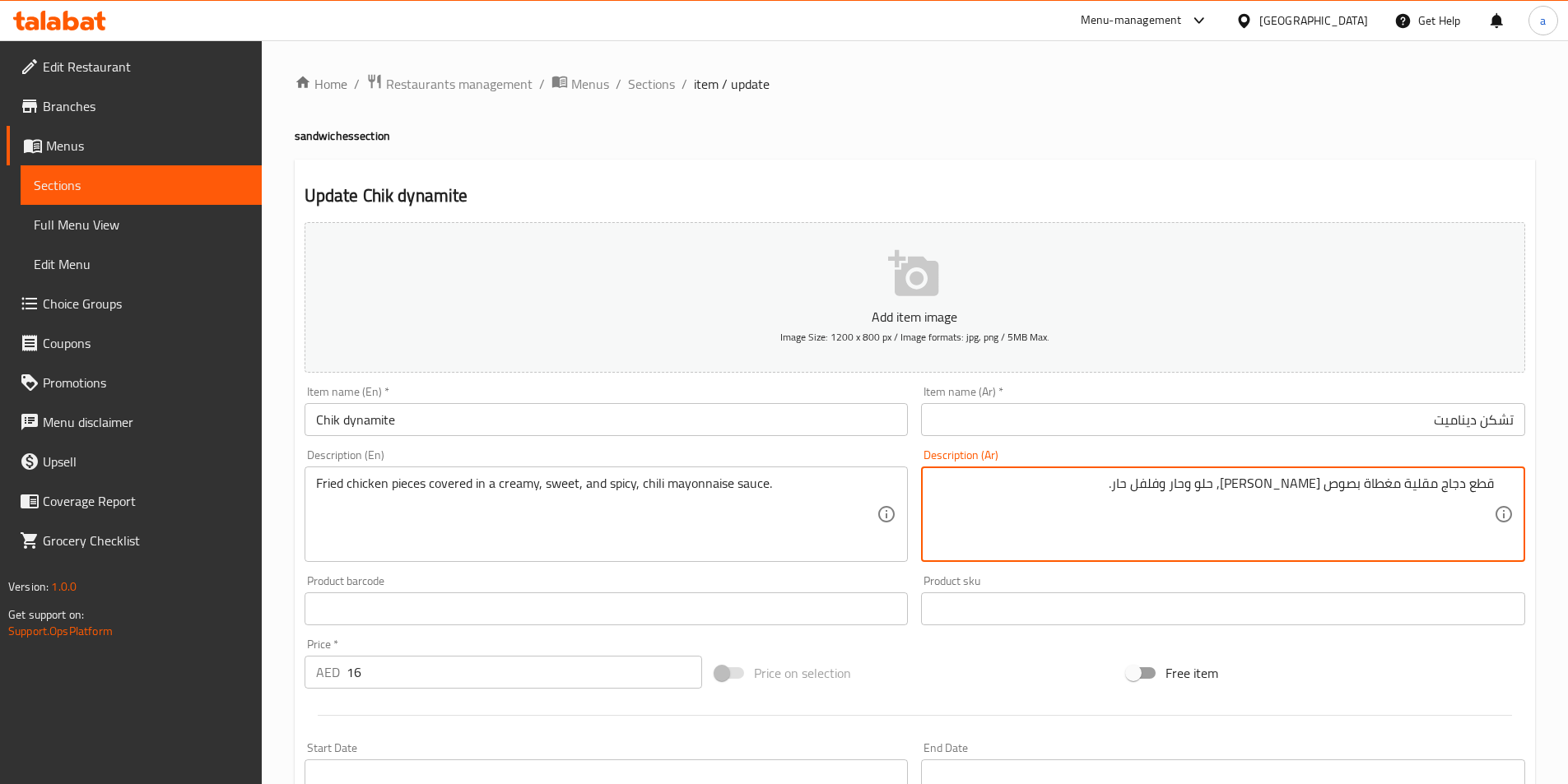
drag, startPoint x: 1101, startPoint y: 484, endPoint x: 1155, endPoint y: 494, distance: 54.9
click at [1155, 494] on textarea "قطع دجاج مقلية مغطاة بصوص شيلي مايونيز كريمي, حلو وحار وفلفل حار." at bounding box center [1213, 514] width 561 height 78
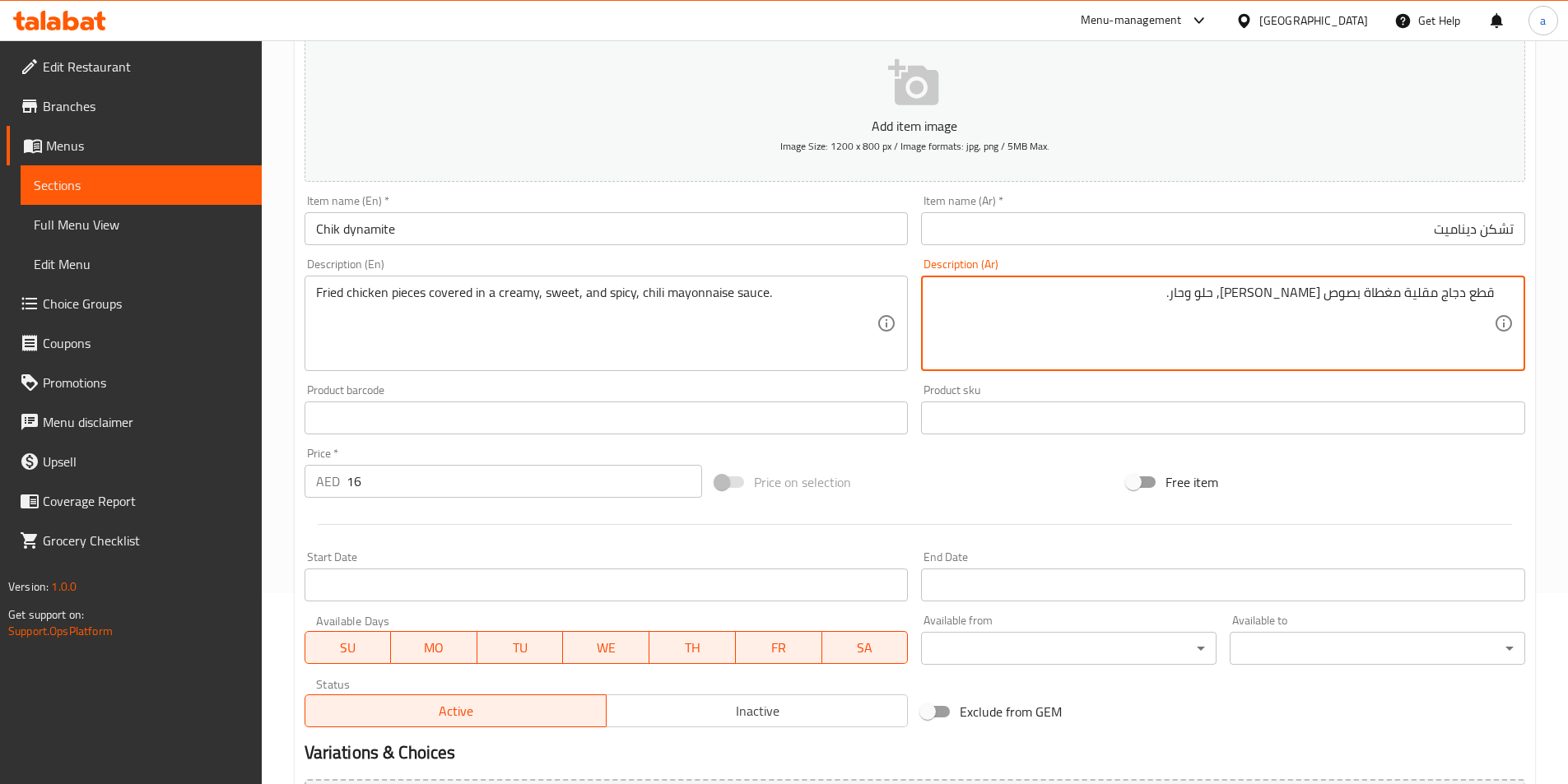
scroll to position [379, 0]
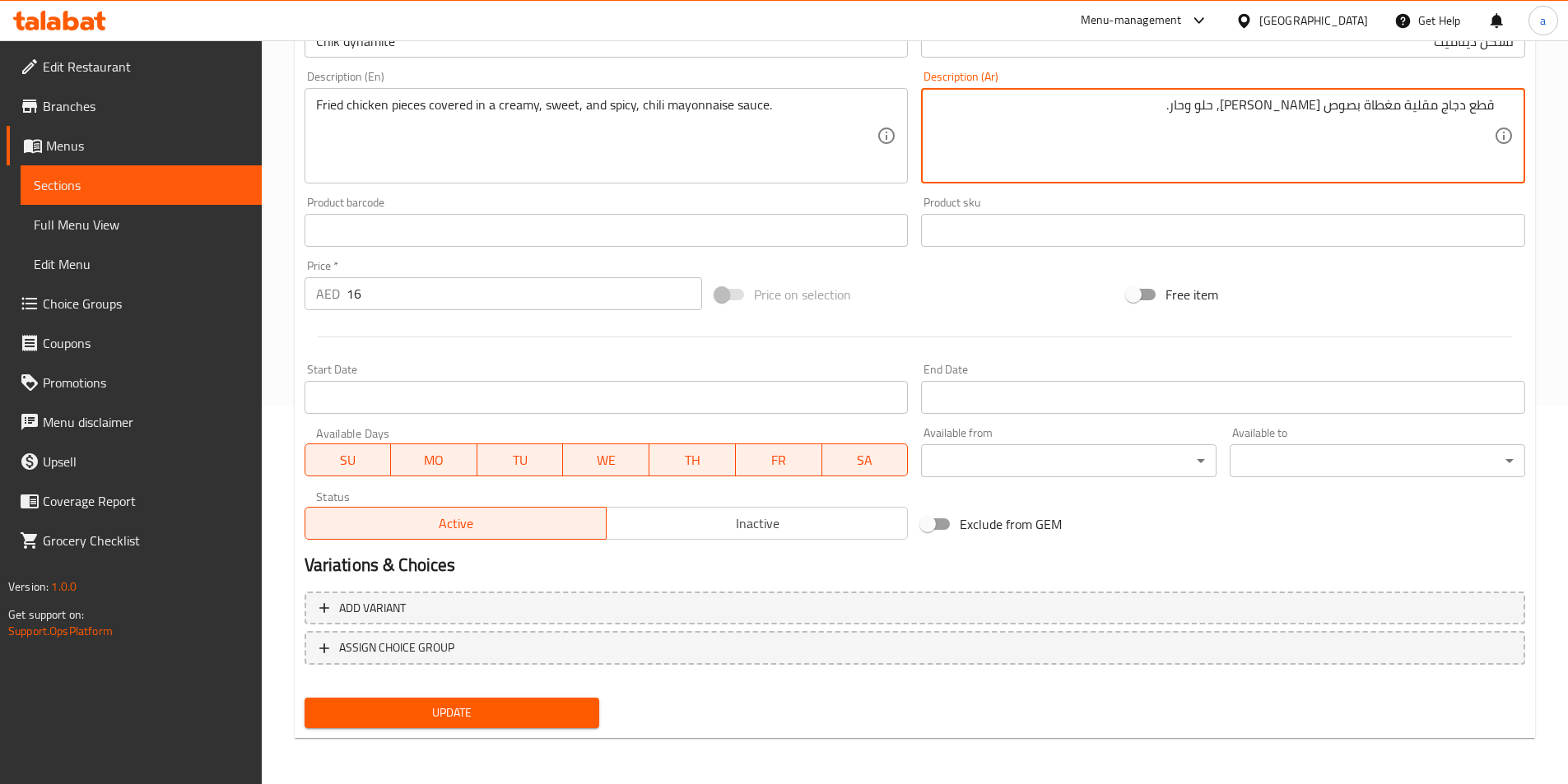
type textarea "قطع دجاج مقلية مغطاة بصوص [PERSON_NAME], حلو وحار."
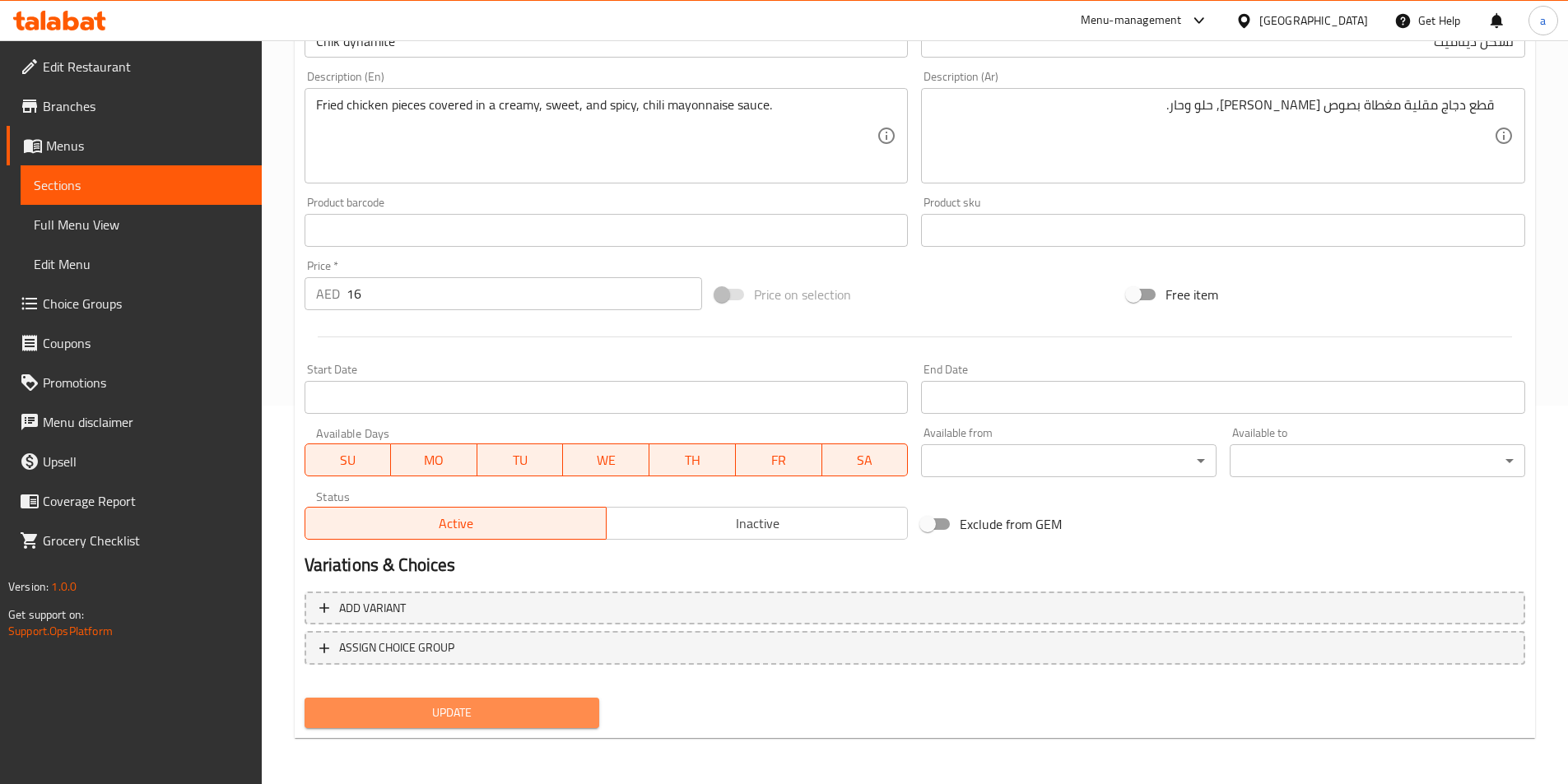
click at [519, 705] on span "Update" at bounding box center [452, 713] width 269 height 20
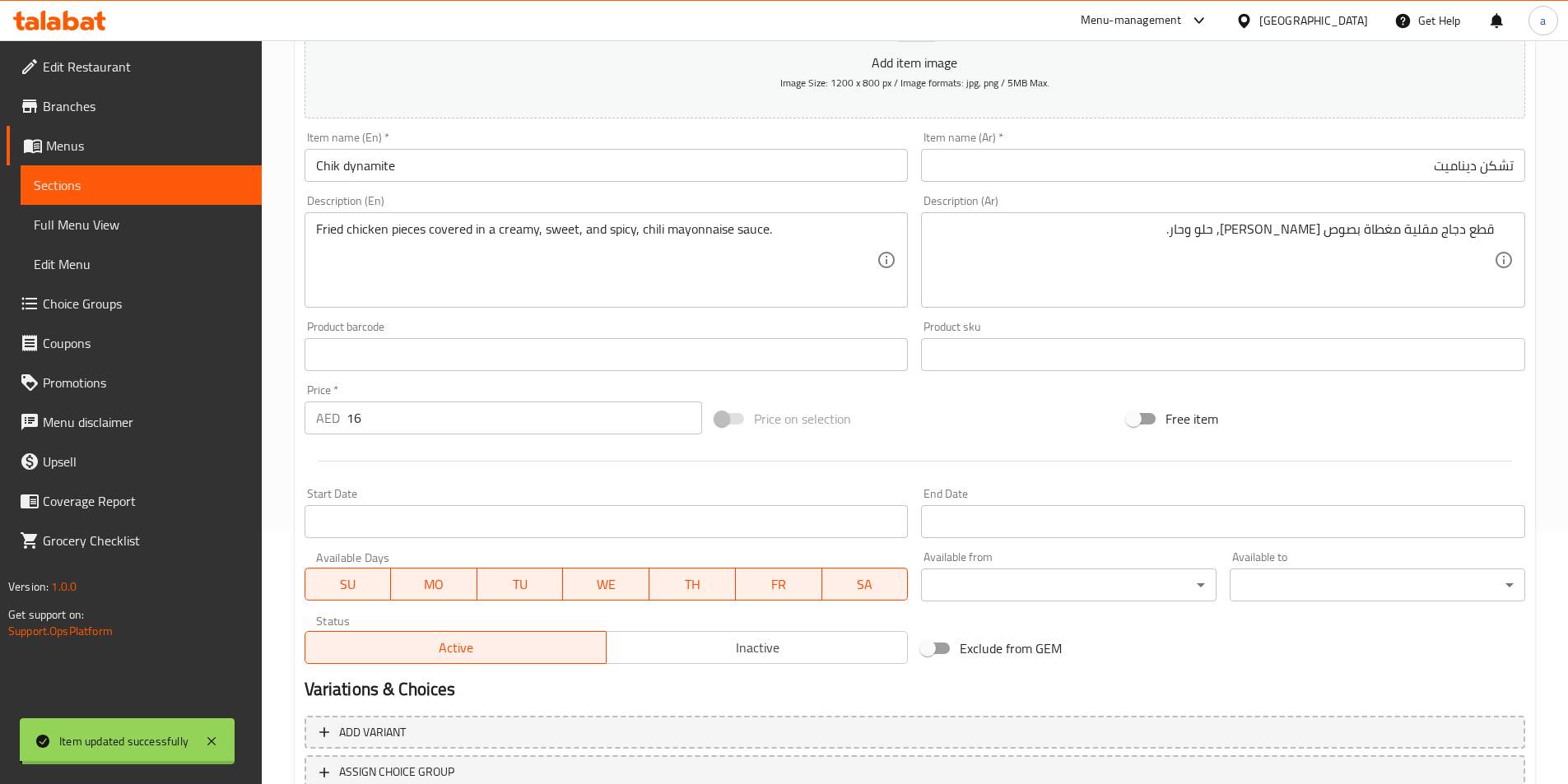
scroll to position [0, 0]
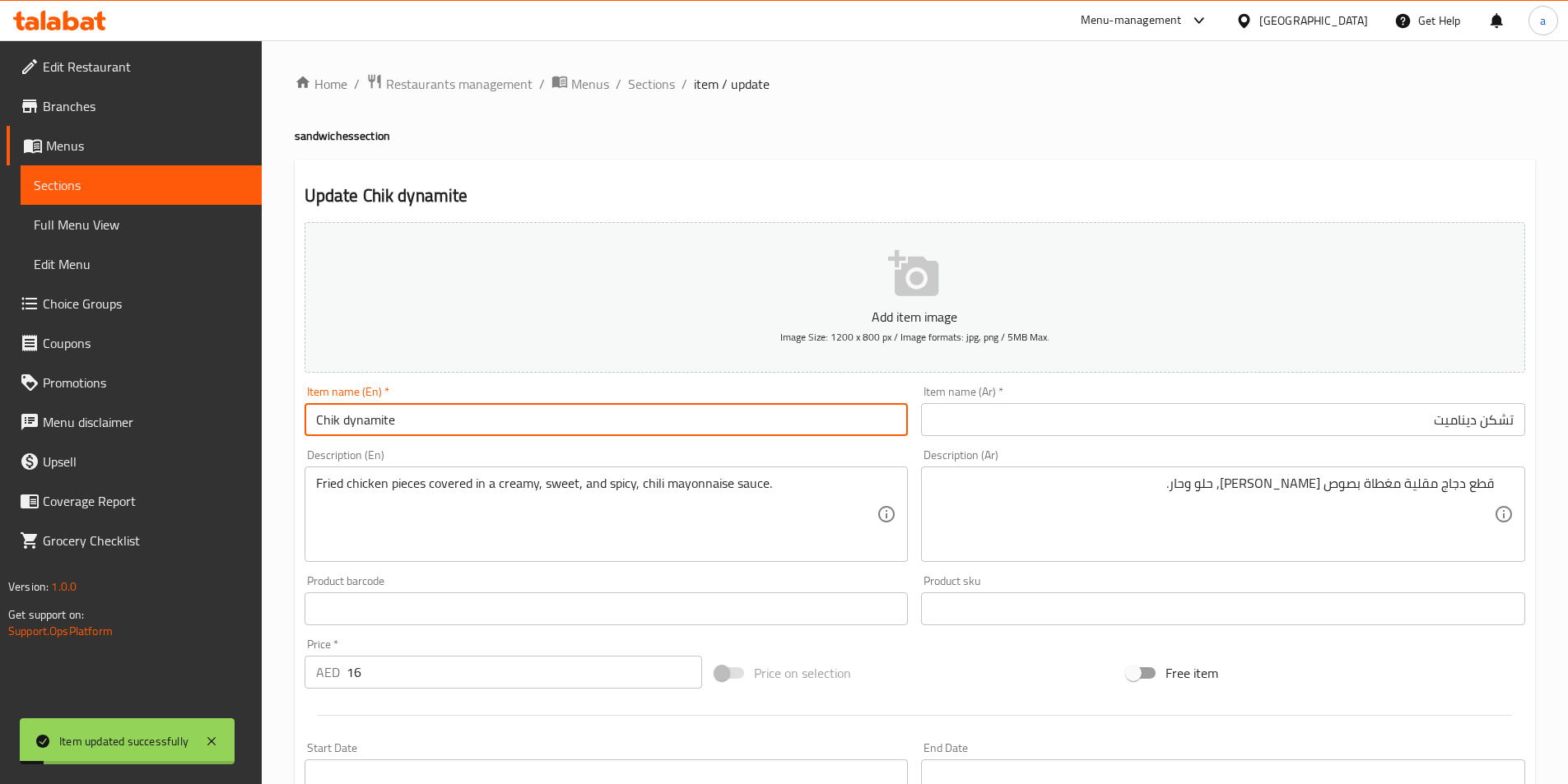
click at [560, 424] on input "Chik dynamite" at bounding box center [607, 420] width 604 height 33
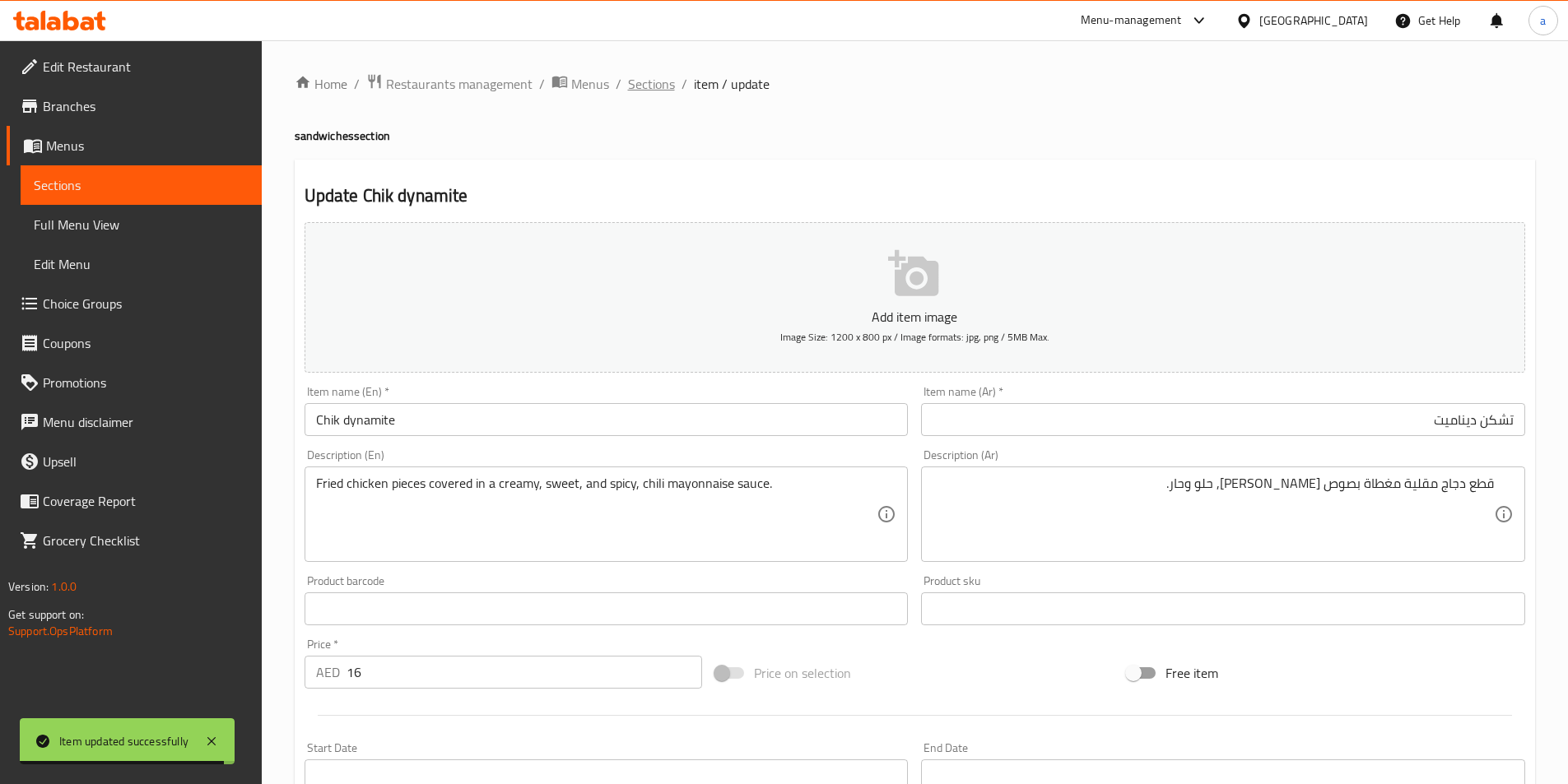
click at [640, 86] on span "Sections" at bounding box center [652, 84] width 47 height 19
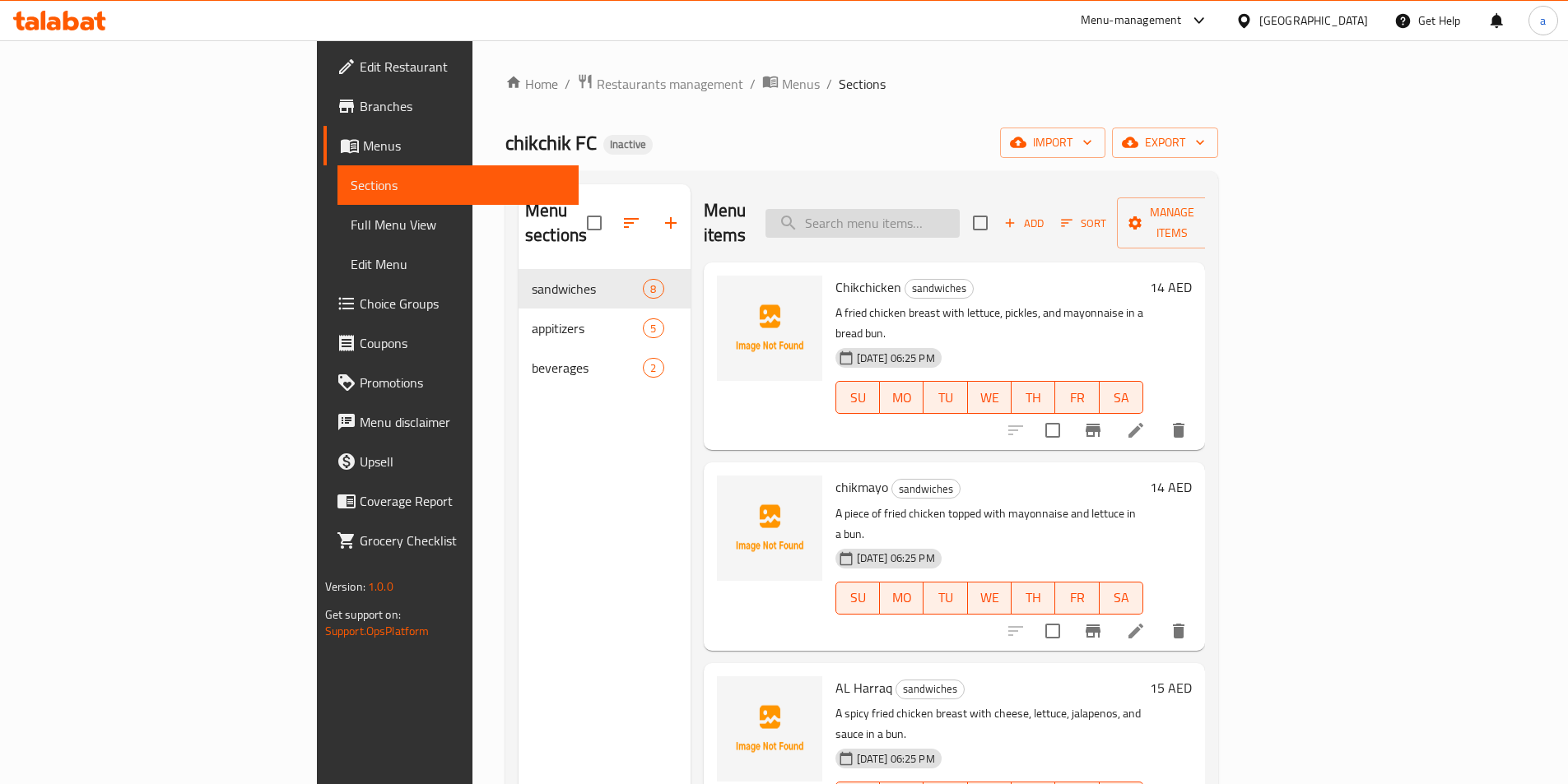
click at [959, 209] on input "search" at bounding box center [862, 224] width 194 height 29
paste input "Chik Strips"
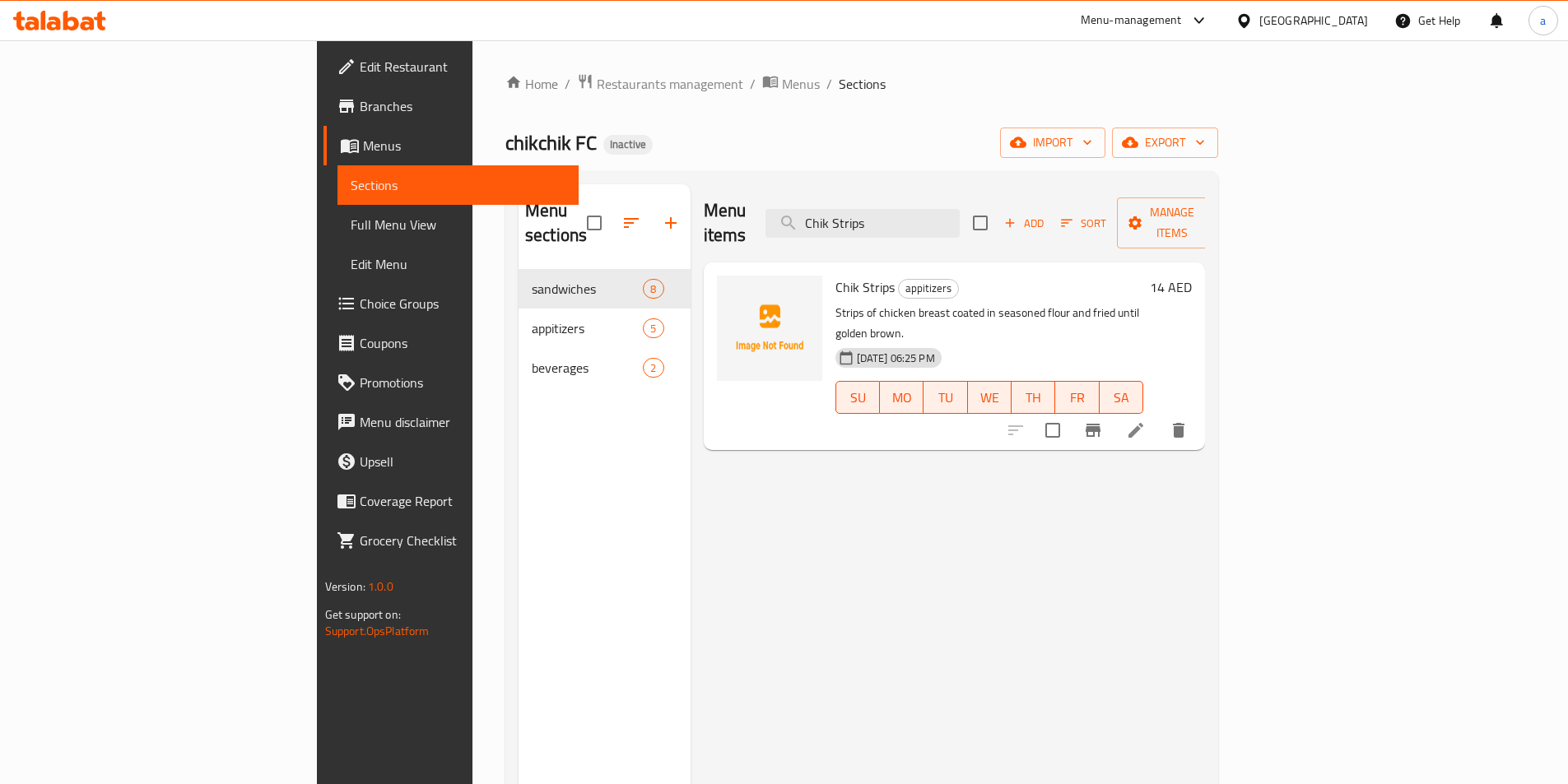
type input "Chik Strips"
click at [1145, 421] on icon at bounding box center [1136, 430] width 19 height 19
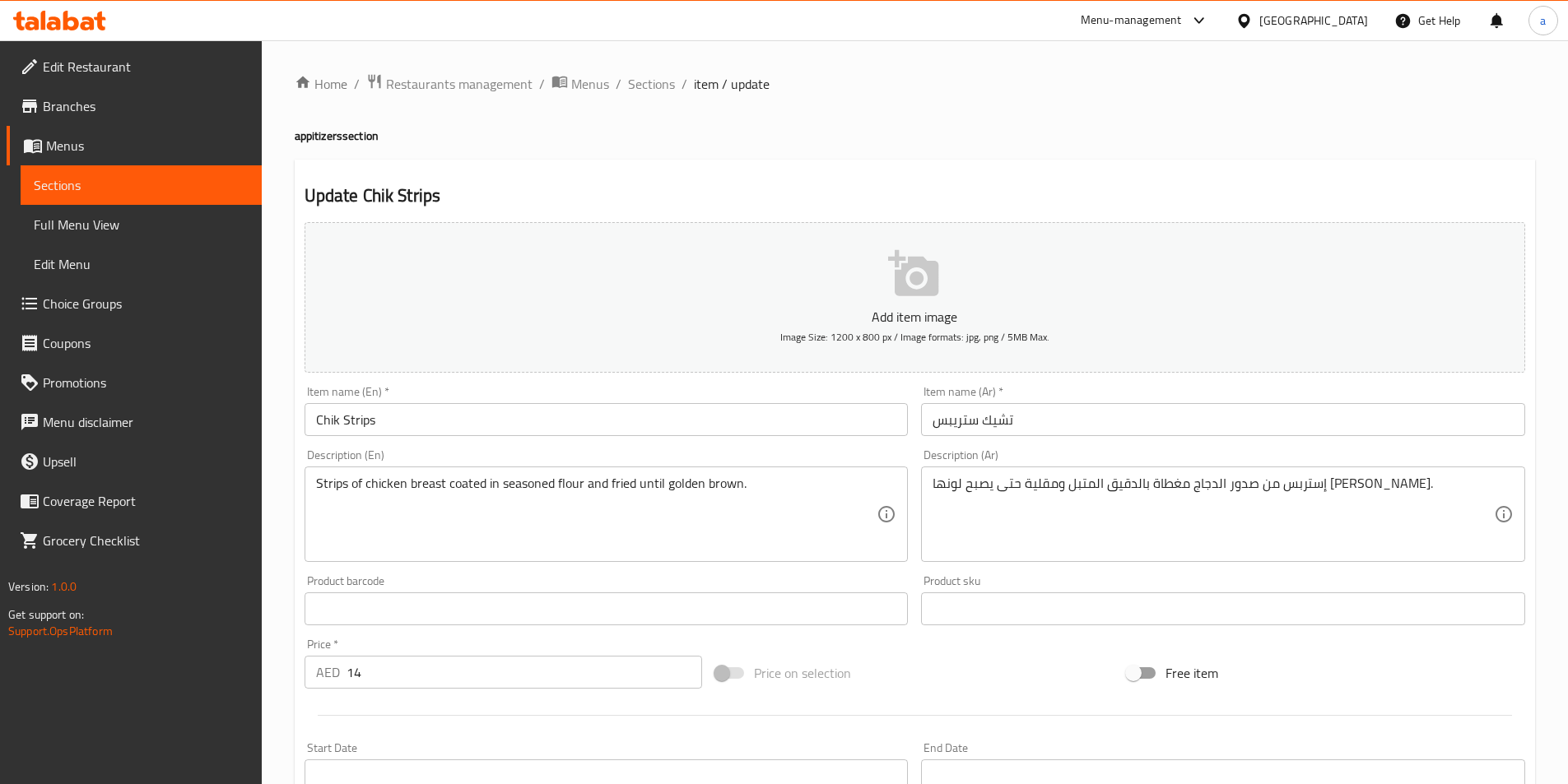
scroll to position [82, 0]
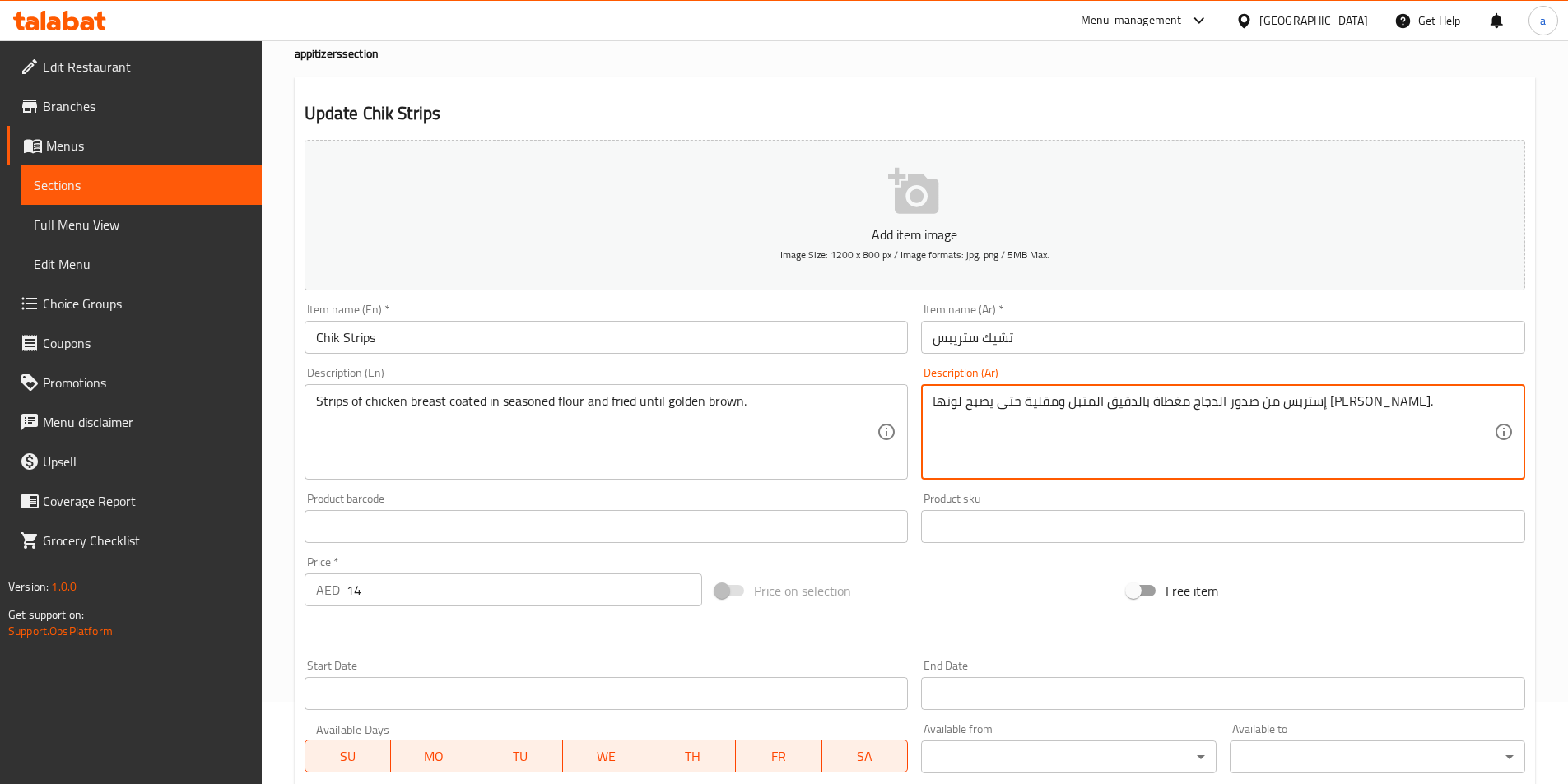
drag, startPoint x: 1346, startPoint y: 410, endPoint x: 1386, endPoint y: 417, distance: 40.6
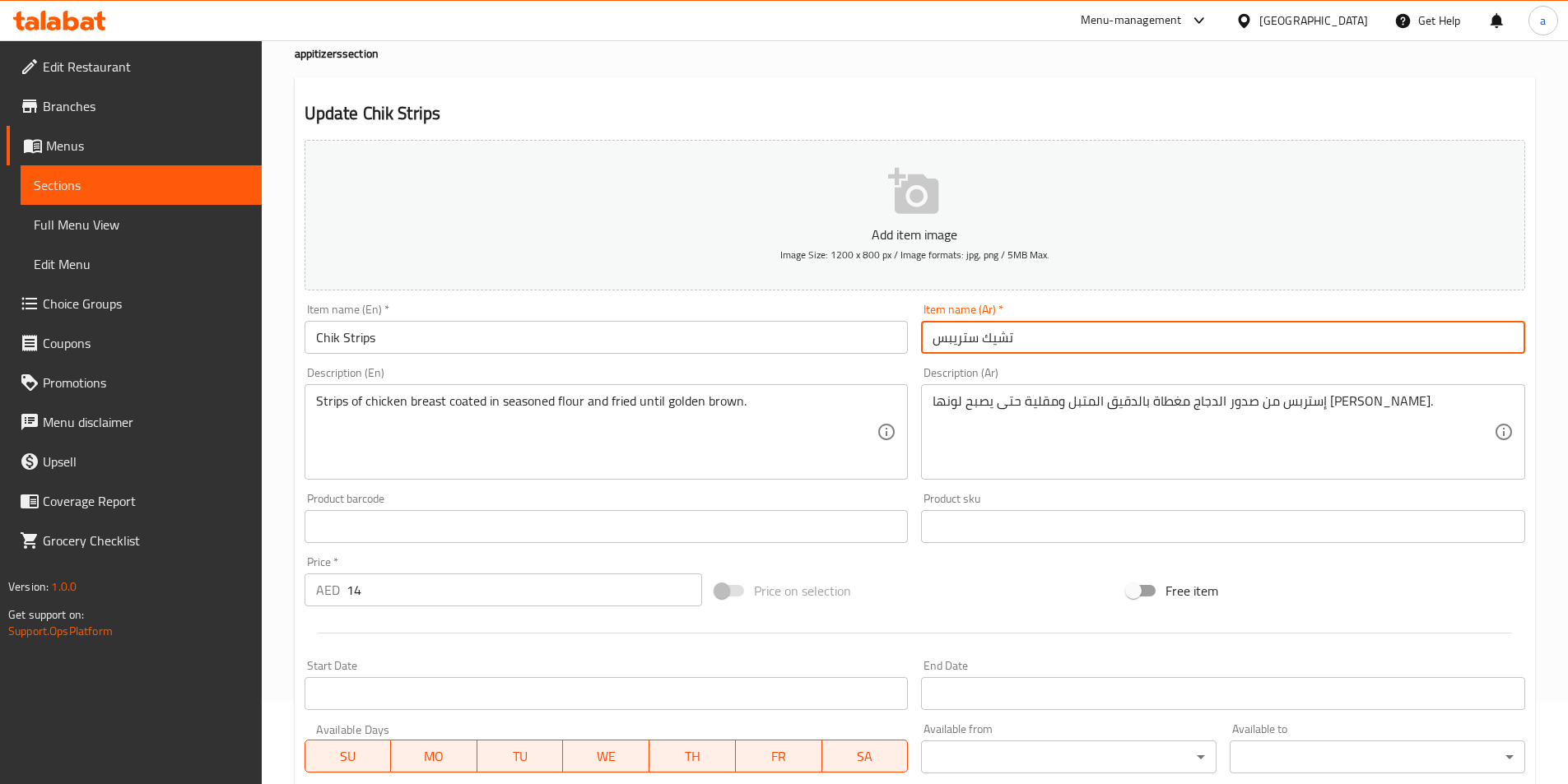
drag, startPoint x: 978, startPoint y: 339, endPoint x: 918, endPoint y: 351, distance: 61.2
click at [918, 351] on div "Item name (Ar)   * تشيك ستريبس Item name (Ar) *" at bounding box center [1223, 328] width 617 height 63
paste input "ستر"
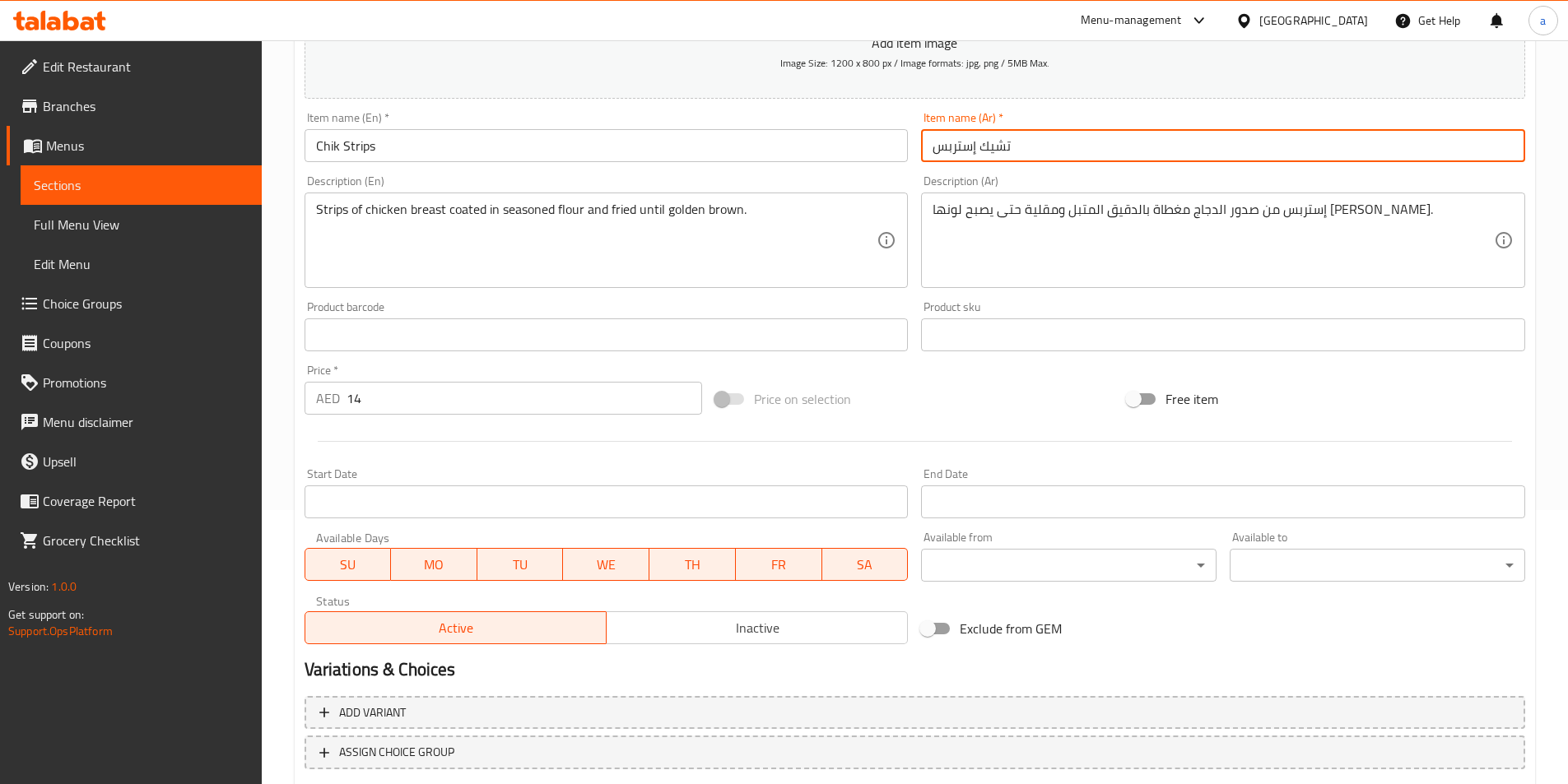
scroll to position [379, 0]
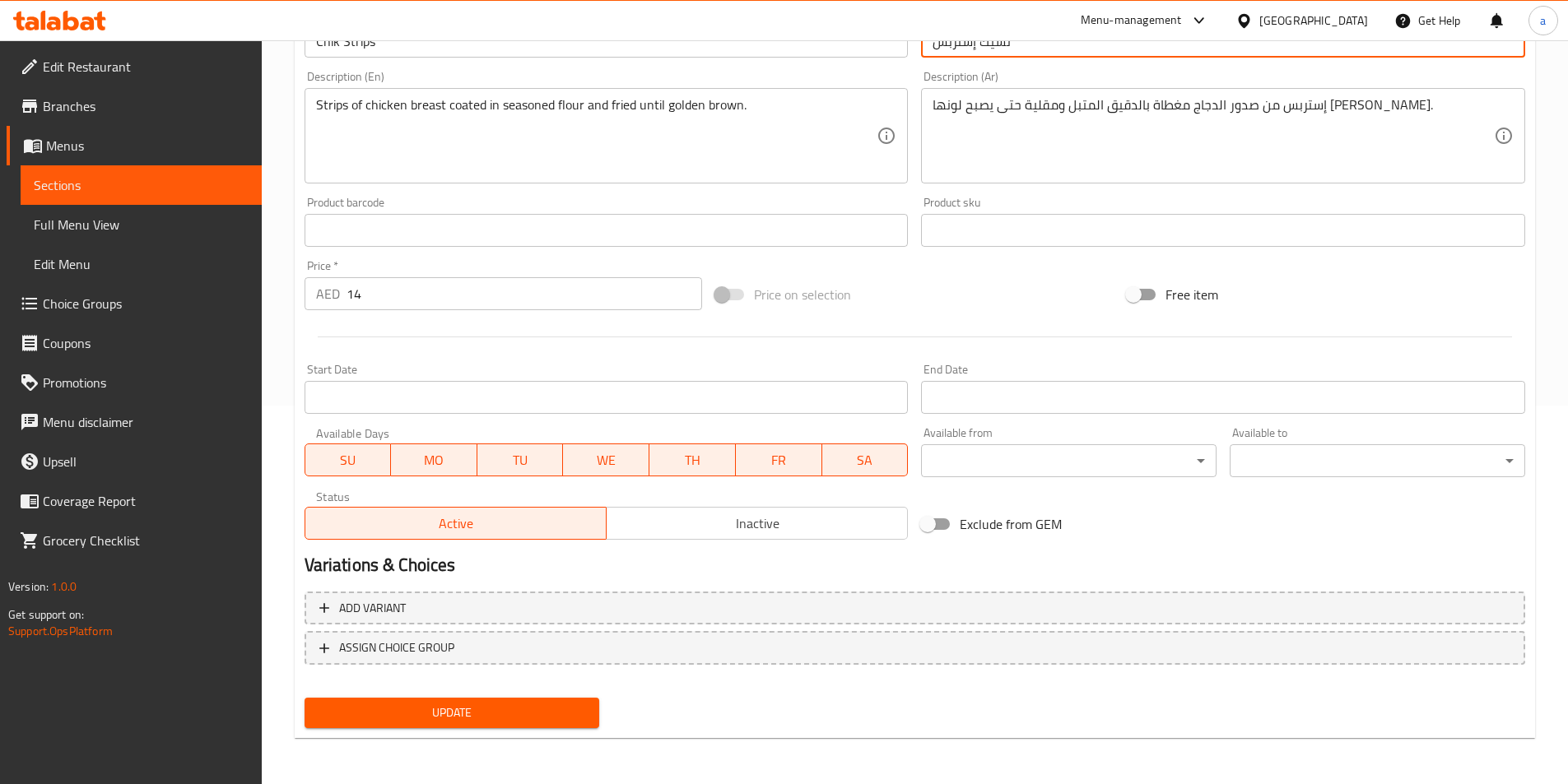
type input "تشيك إستربس"
click at [523, 702] on button "Update" at bounding box center [452, 713] width 295 height 30
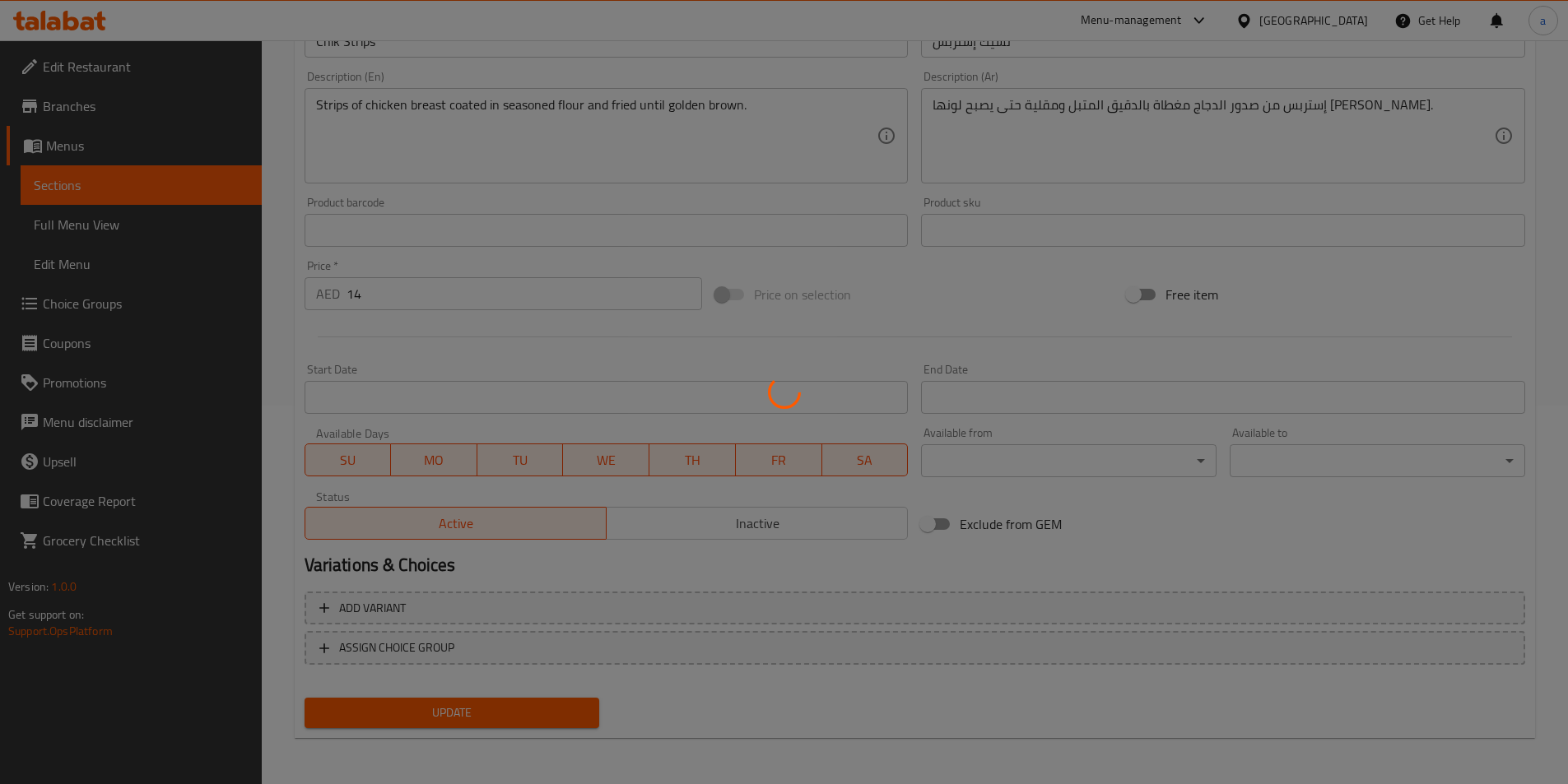
scroll to position [50, 0]
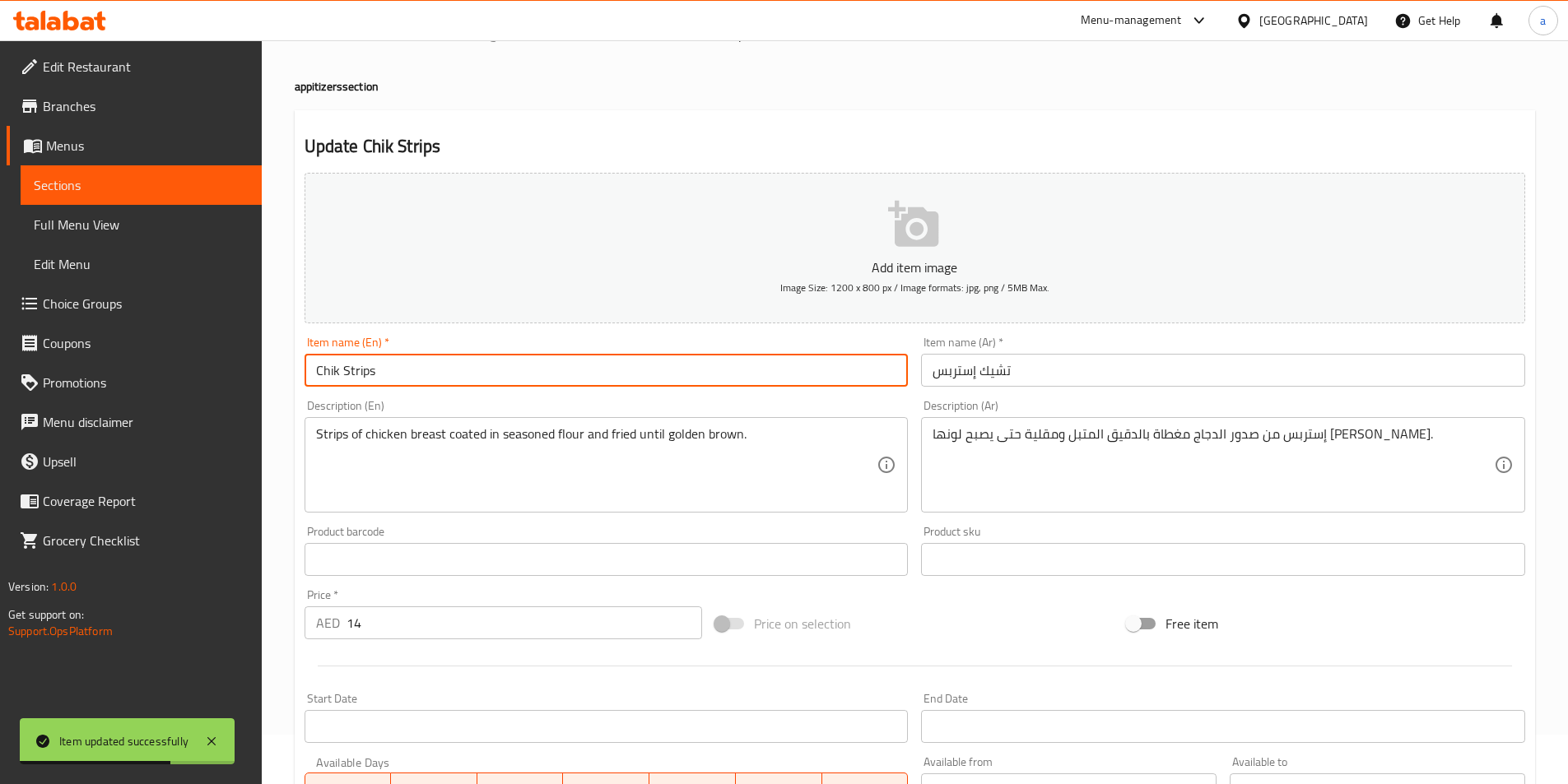
drag, startPoint x: 342, startPoint y: 368, endPoint x: 395, endPoint y: 382, distance: 54.8
click at [395, 382] on input "Chik Strips" at bounding box center [607, 370] width 604 height 33
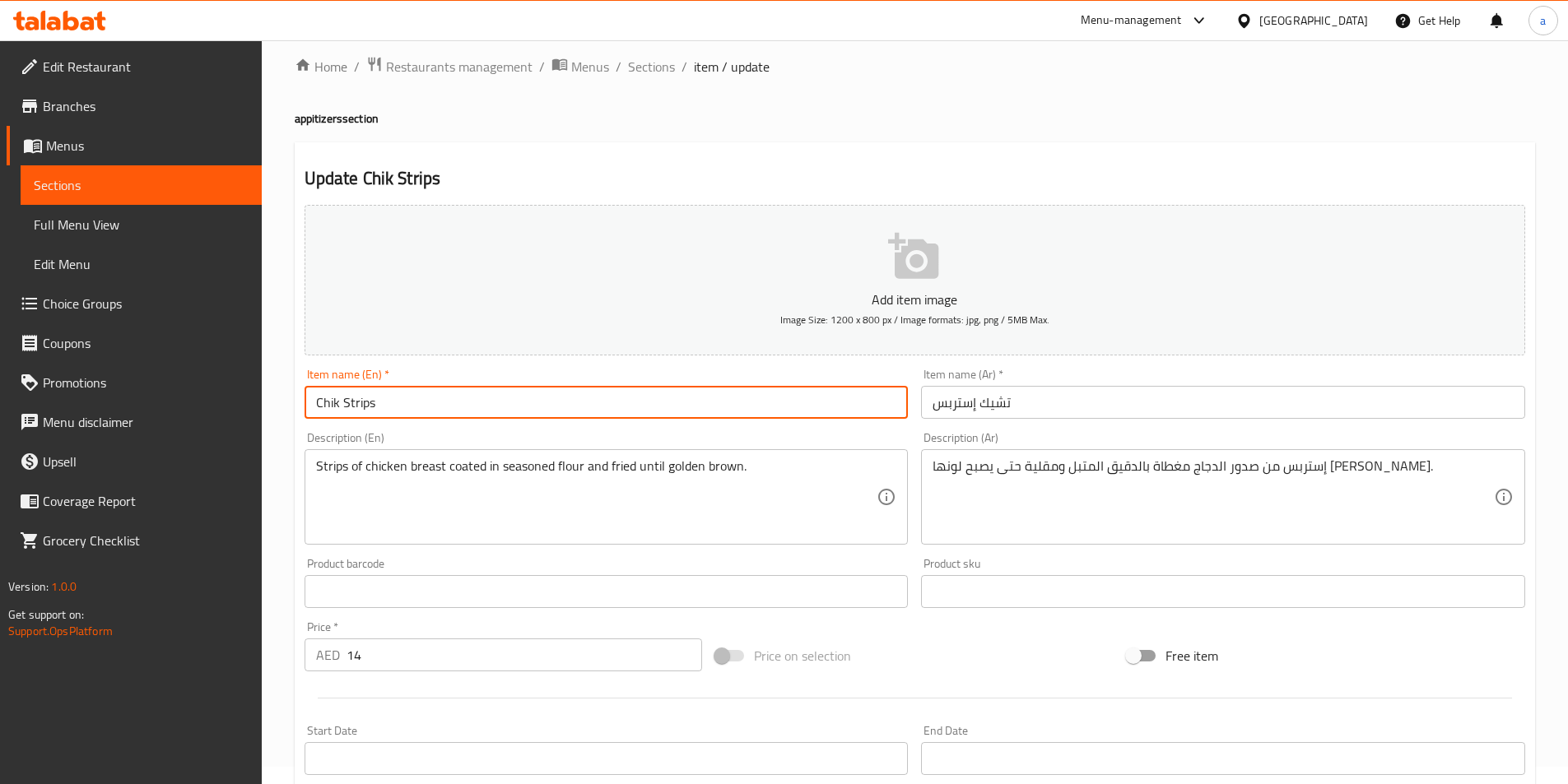
scroll to position [0, 0]
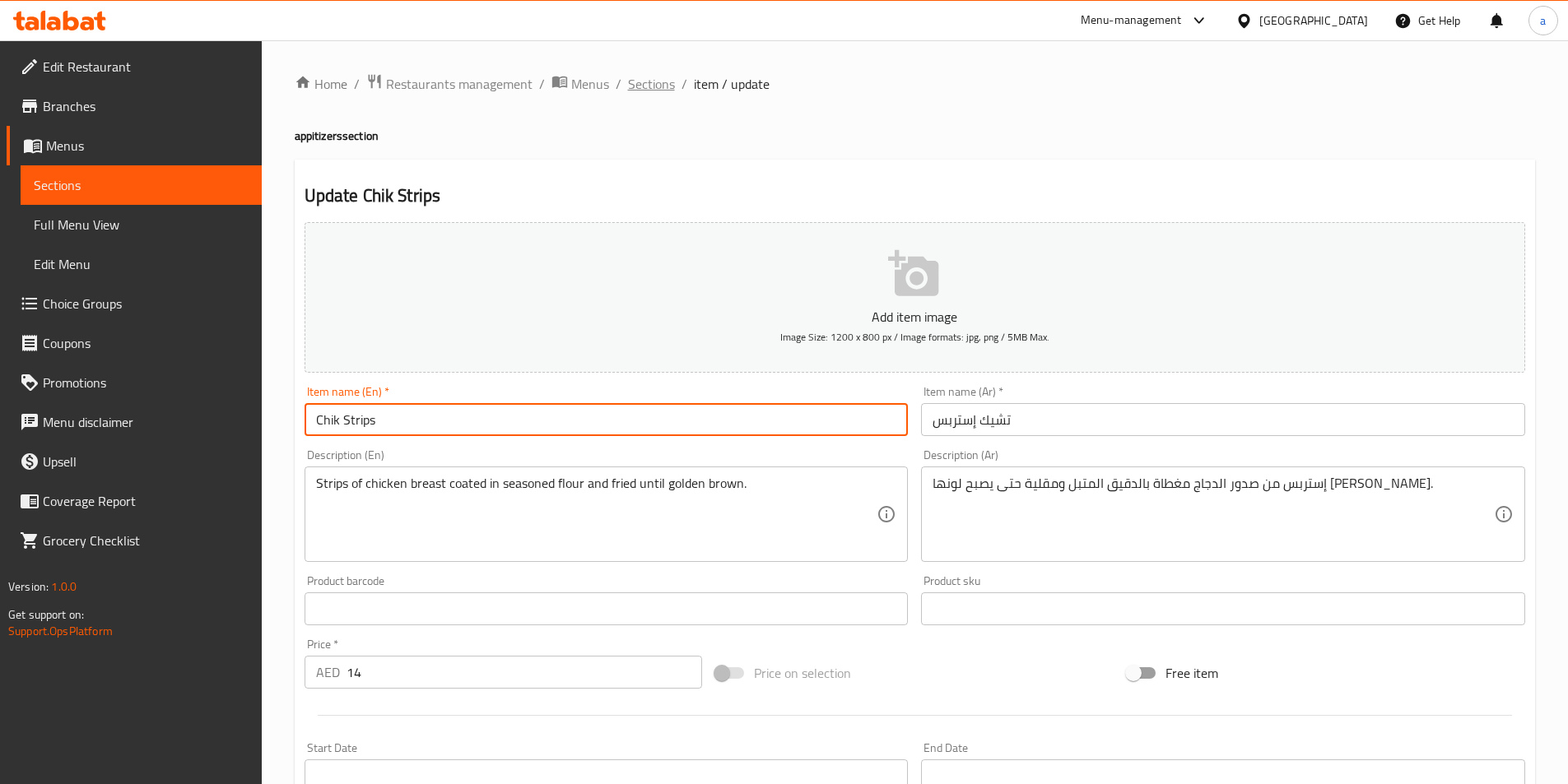
click at [651, 81] on span "Sections" at bounding box center [652, 84] width 47 height 19
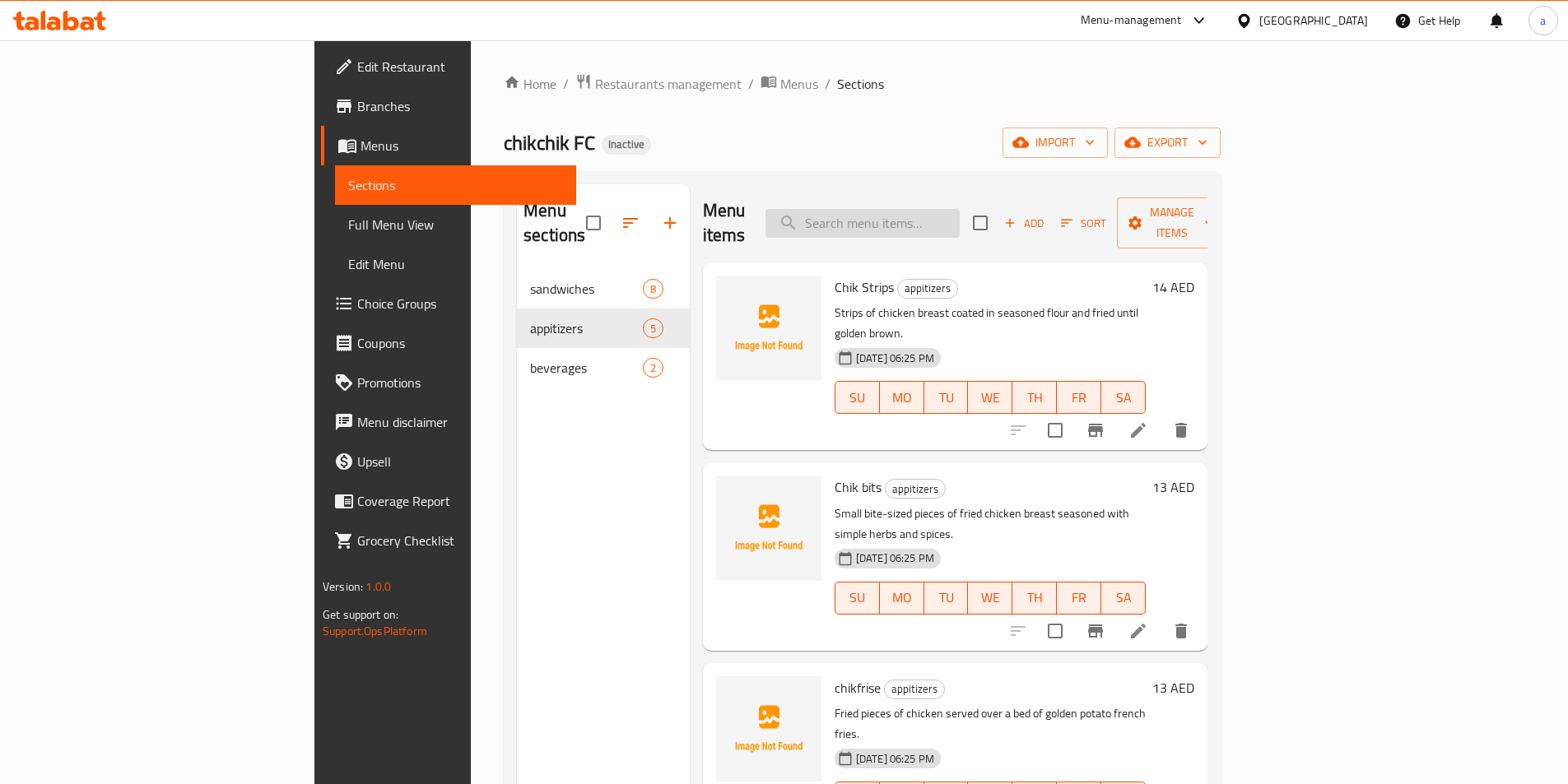
click at [958, 209] on input "search" at bounding box center [862, 224] width 194 height 29
paste input "Chik Strips"
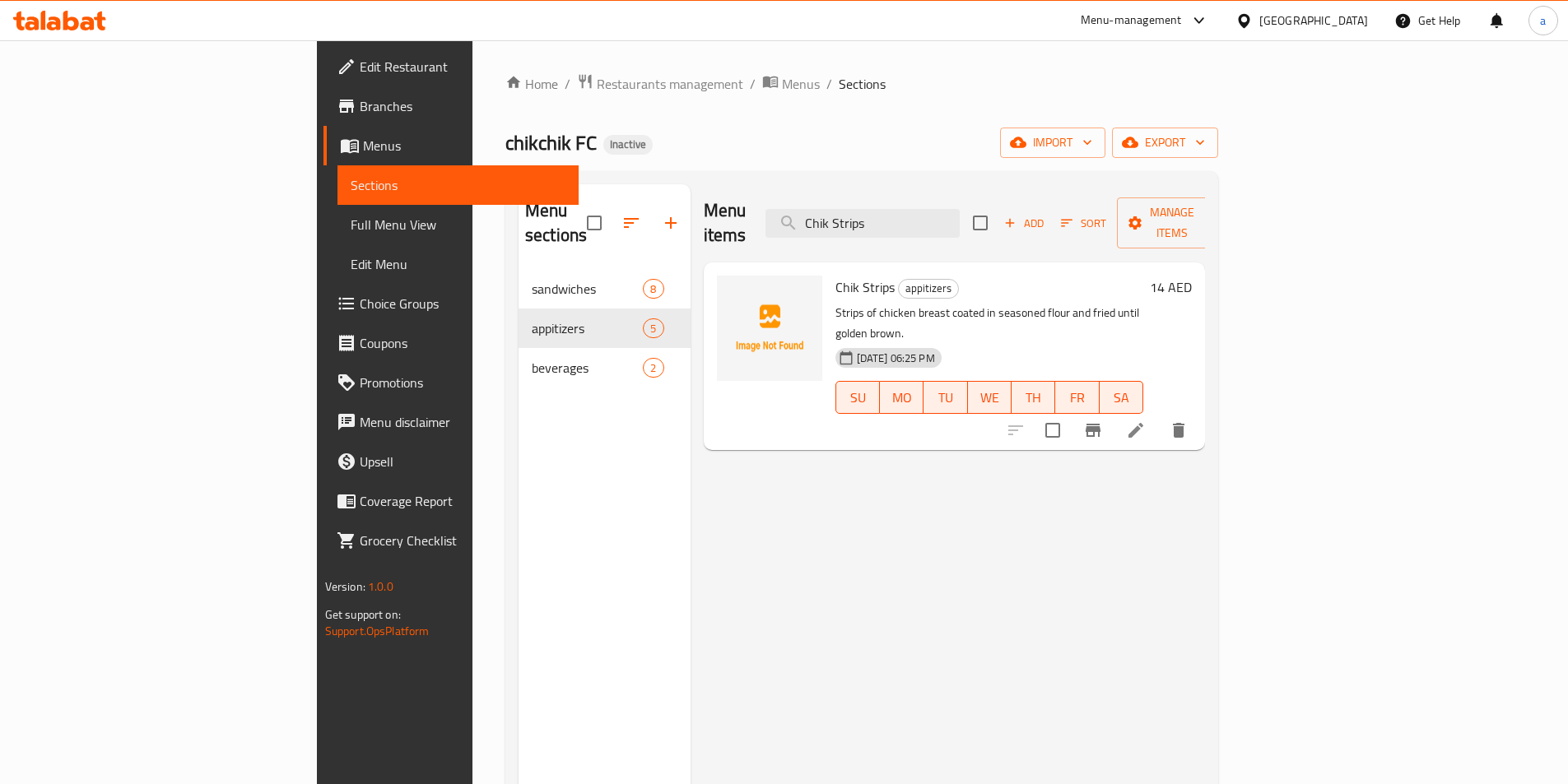
type input "Chik Strips"
click at [1145, 421] on icon at bounding box center [1136, 430] width 19 height 19
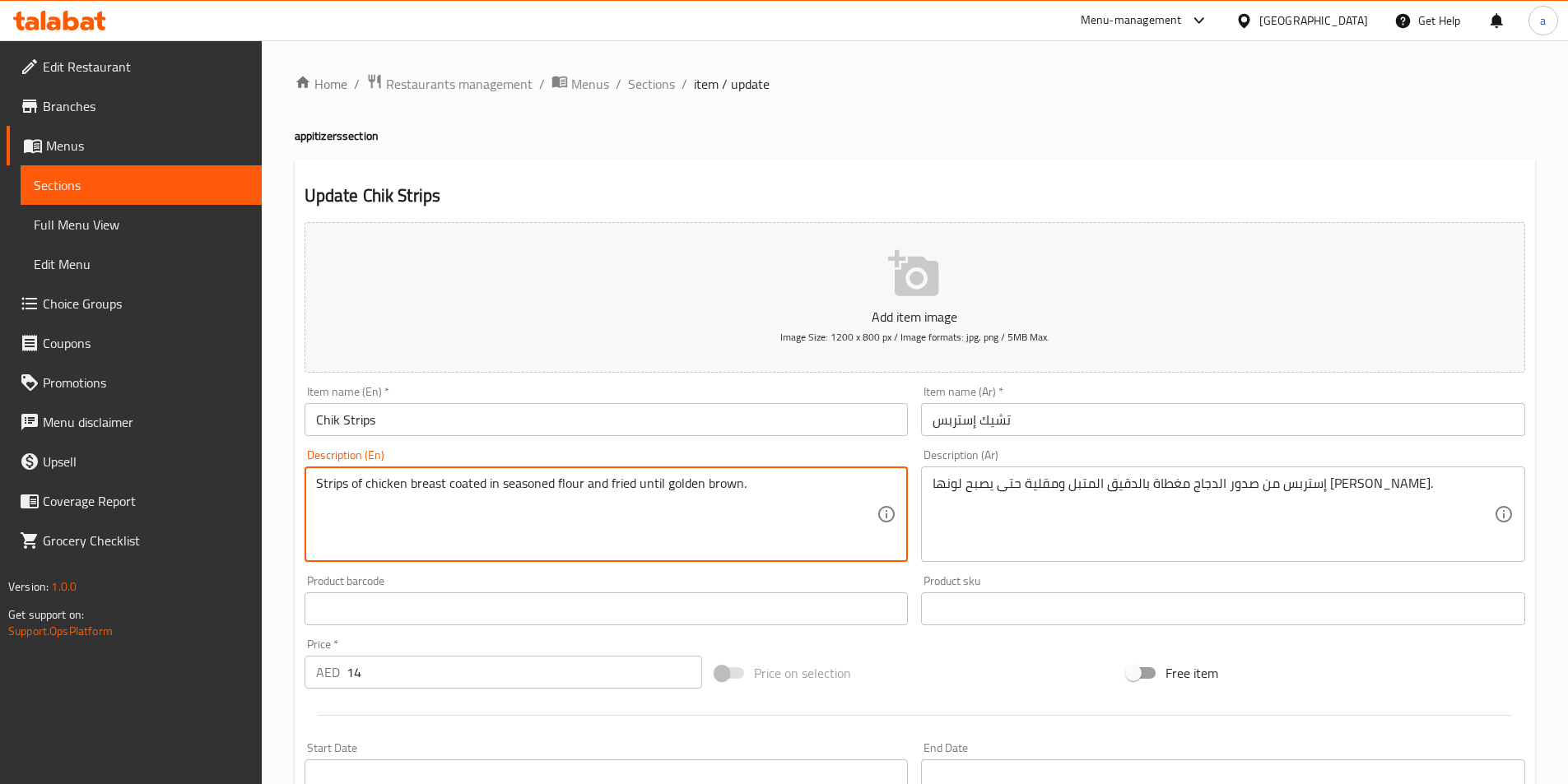
drag, startPoint x: 611, startPoint y: 486, endPoint x: 739, endPoint y: 491, distance: 128.1
click at [739, 491] on textarea "Strips of chicken breast coated in seasoned flour and fried until golden brown." at bounding box center [596, 514] width 561 height 78
click at [665, 86] on span "Sections" at bounding box center [652, 84] width 47 height 19
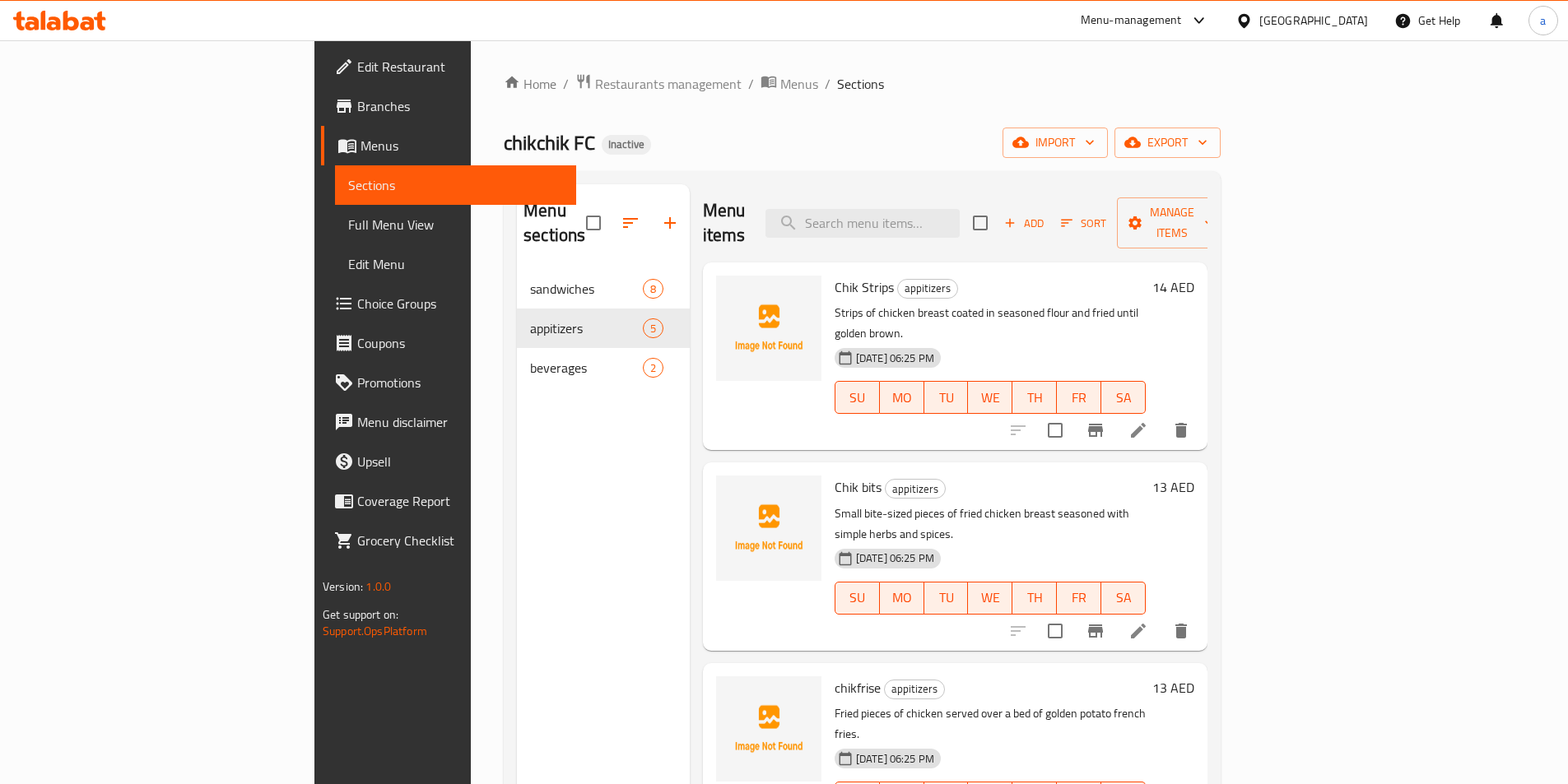
click at [957, 230] on div "Menu items Add Sort Manage items" at bounding box center [955, 223] width 504 height 78
paste input "Chik Strips"
click at [959, 221] on input "Chik Strips" at bounding box center [862, 224] width 194 height 29
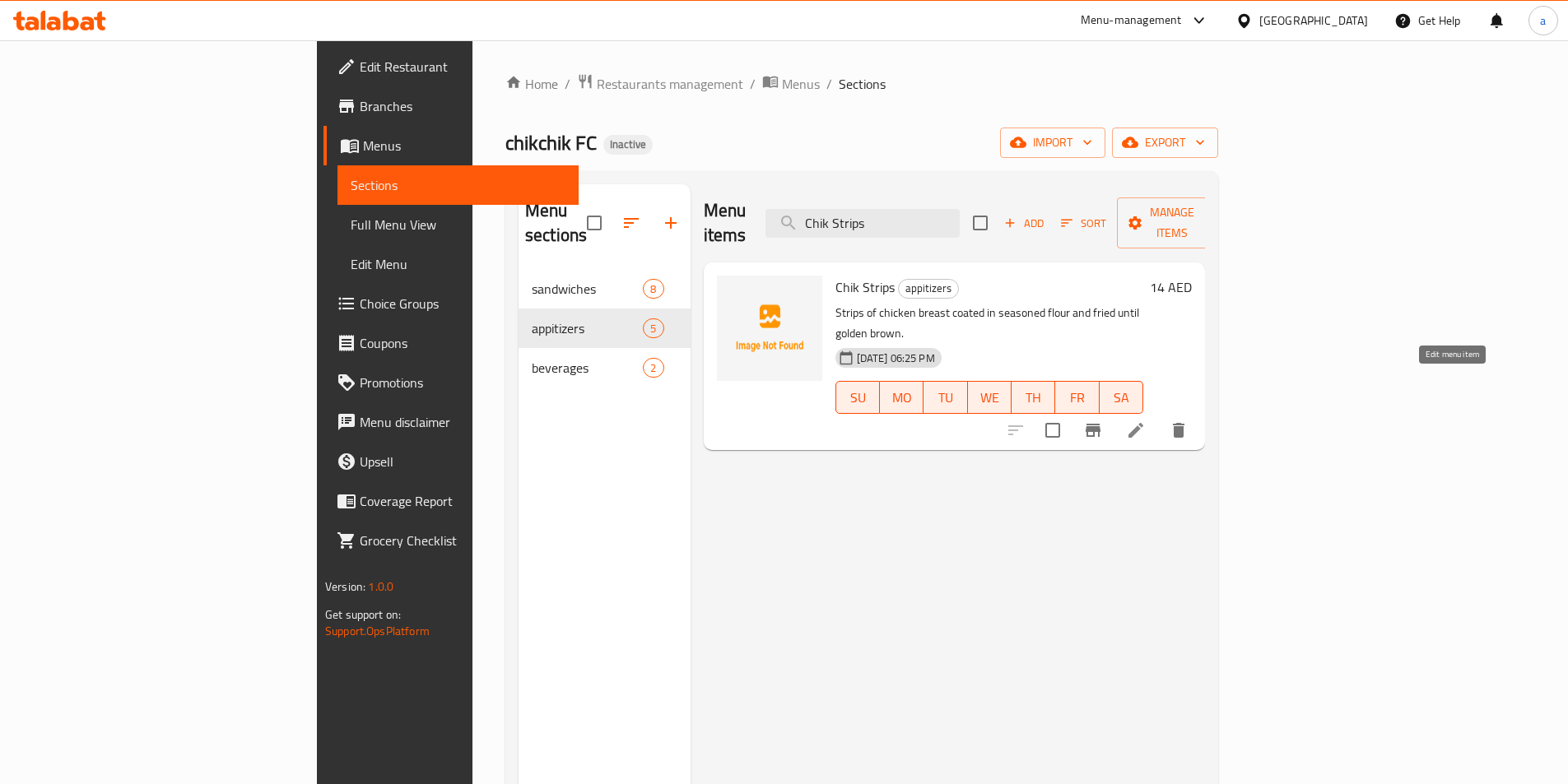
type input "Chik Strips"
click at [1143, 423] on icon at bounding box center [1135, 429] width 15 height 15
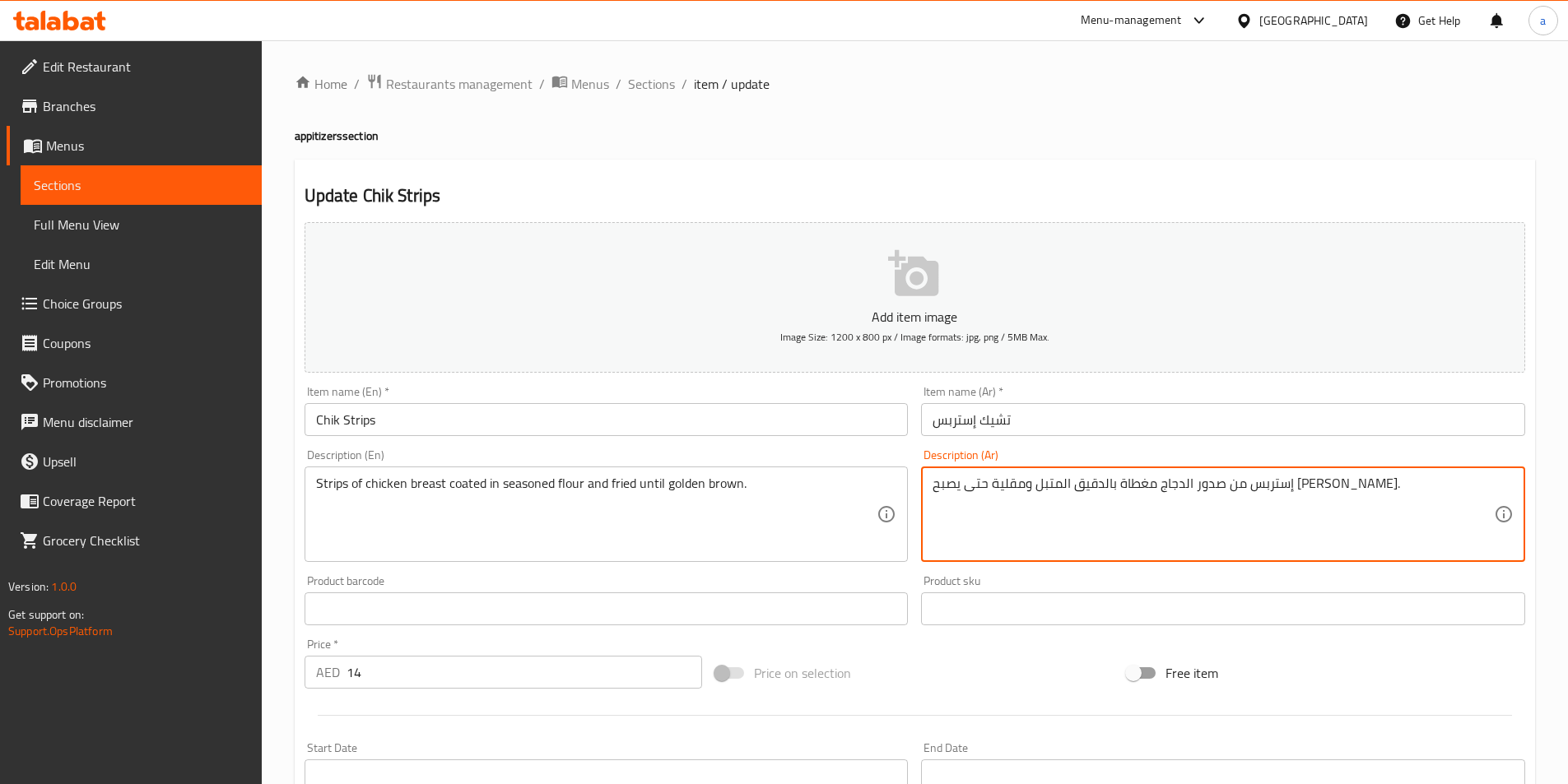
click at [1021, 491] on textarea "إستربس من صدور الدجاج مغطاة بالدقيق المتبل ومقلية حتى يصبح جولدن براون." at bounding box center [1213, 514] width 561 height 78
click at [1069, 487] on textarea "إستربس من صدور الدجاج مغطاة بالدقيق المتبل ومقلية حتى تصبح جولدن براون." at bounding box center [1213, 514] width 561 height 78
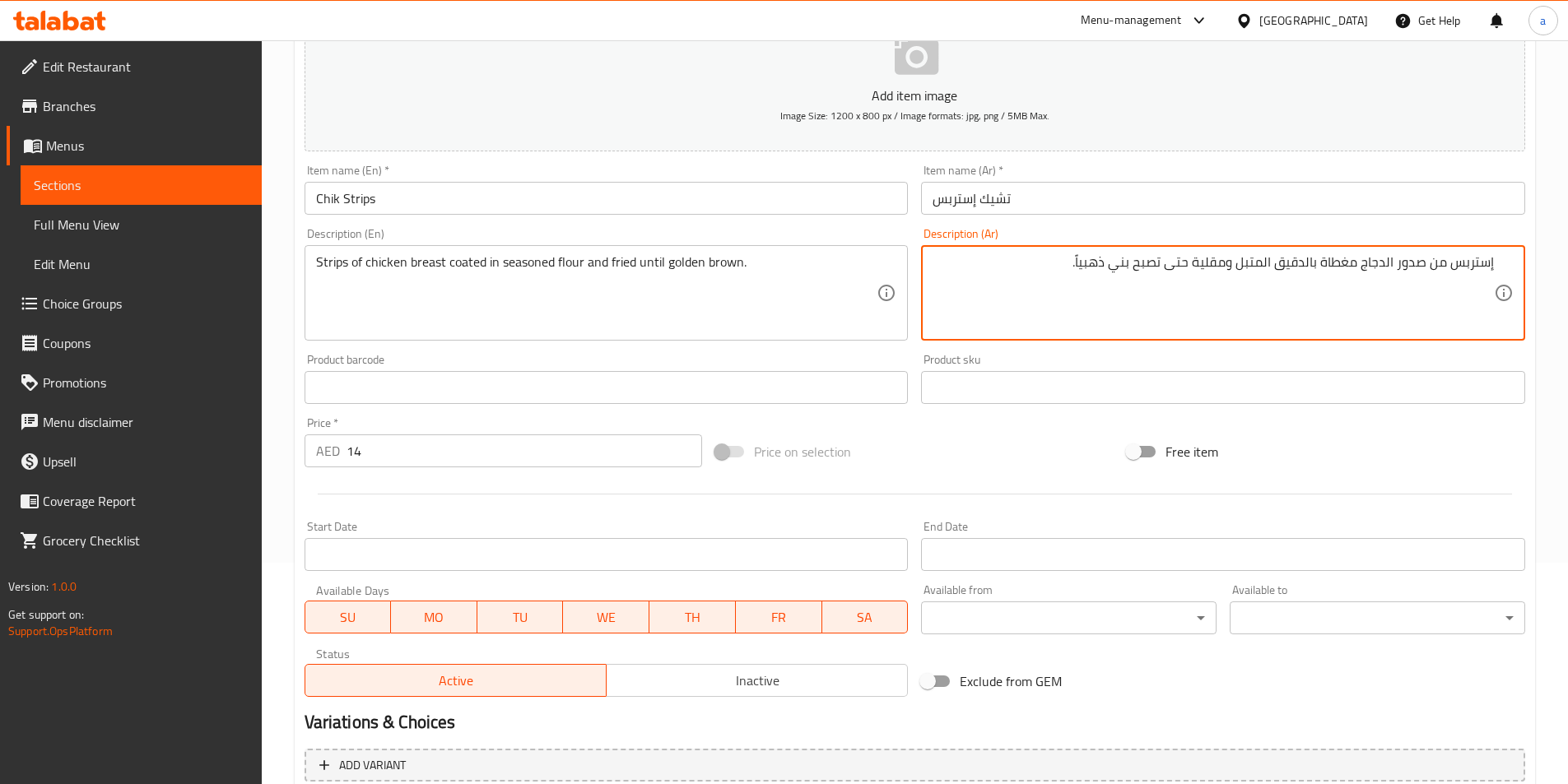
scroll to position [379, 0]
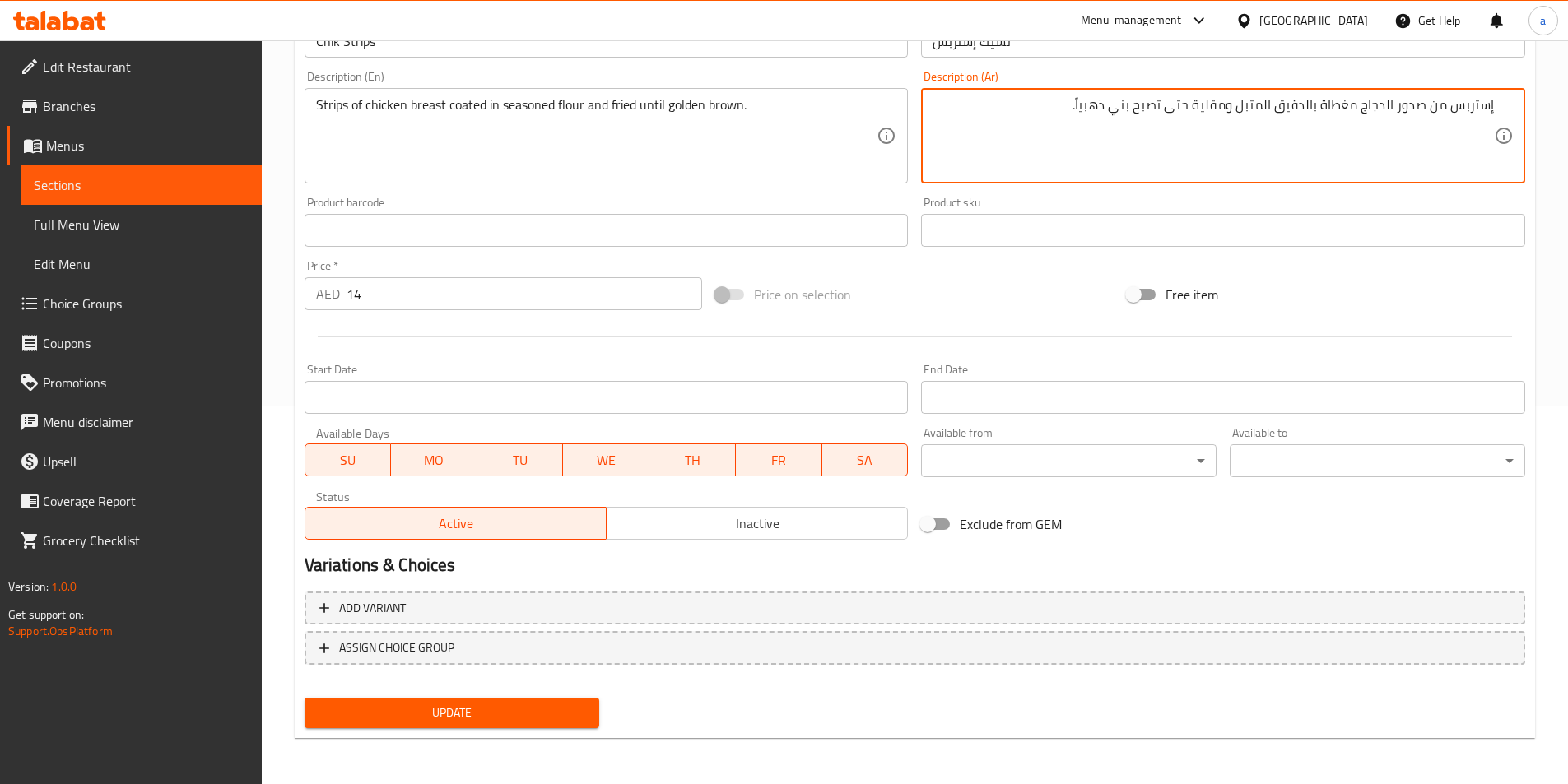
type textarea "إستربس من صدور الدجاج مغطاة بالدقيق المتبل ومقلية حتى تصبح بني ذهبياًٌُ."
click at [558, 709] on span "Update" at bounding box center [452, 713] width 269 height 20
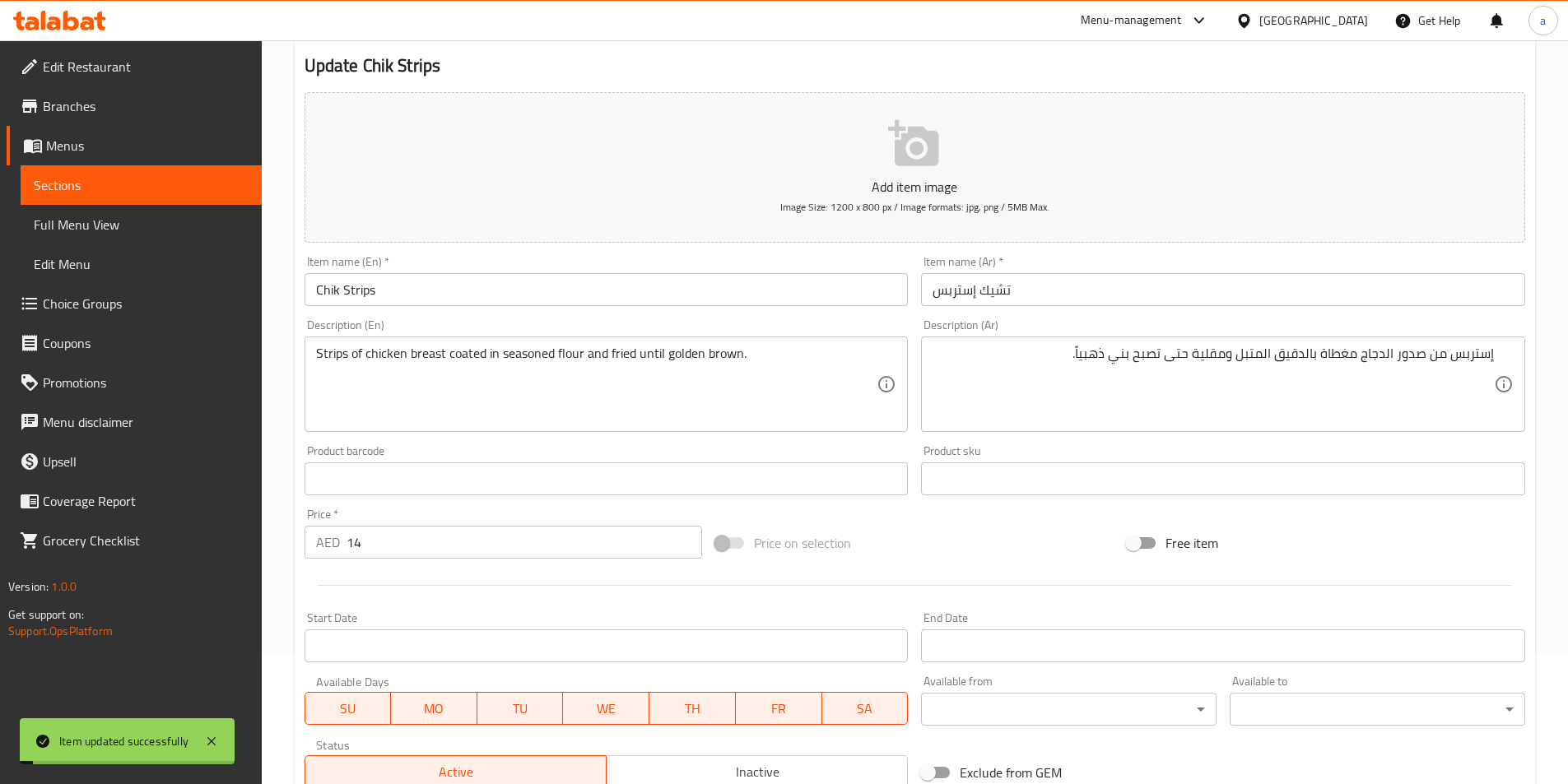
scroll to position [0, 0]
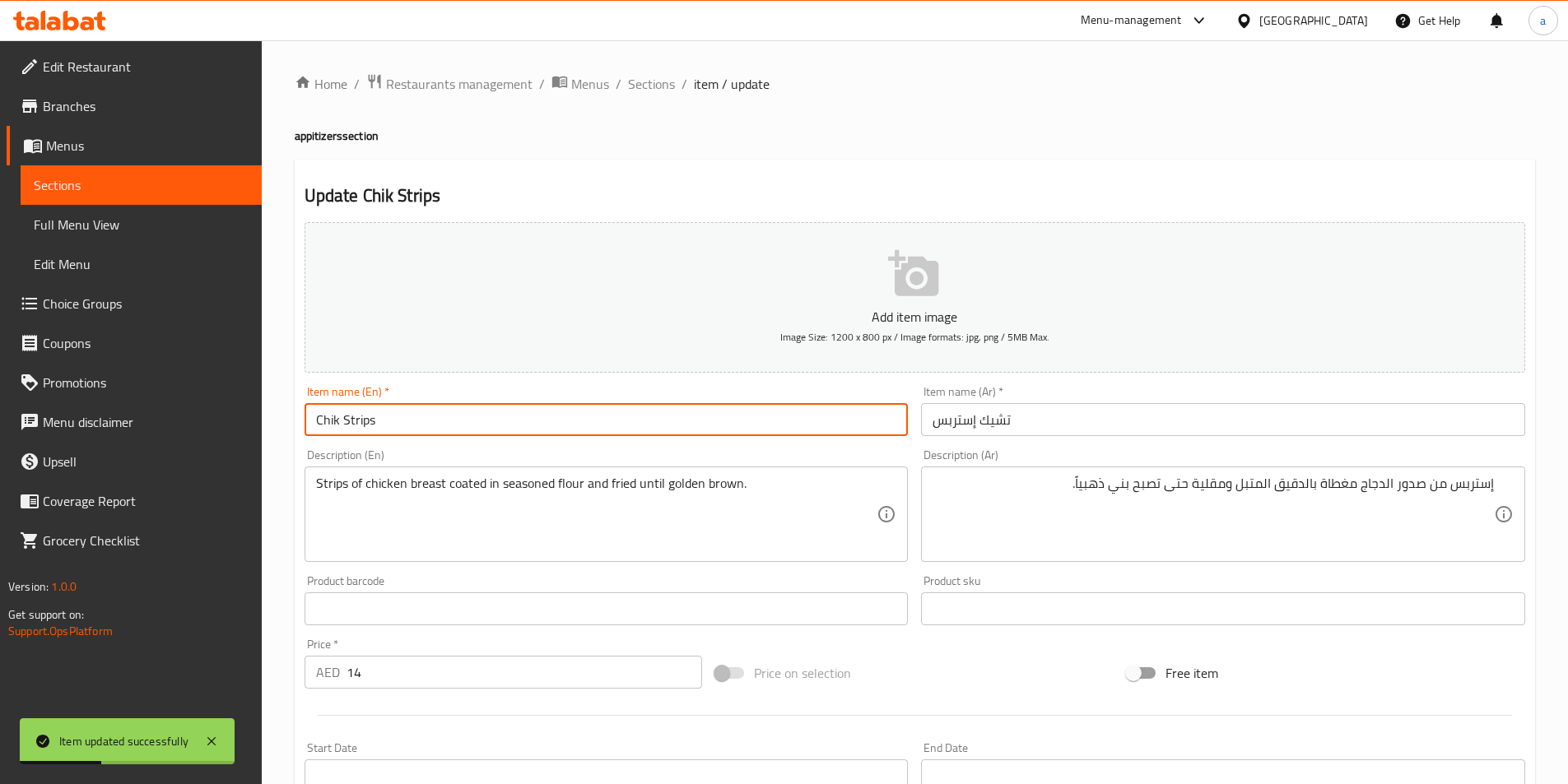
click at [523, 432] on input "Chik Strips" at bounding box center [607, 420] width 604 height 33
click at [649, 96] on div "Home / Restaurants management / Menus / Sections / item / update appitizers sec…" at bounding box center [915, 601] width 1240 height 1057
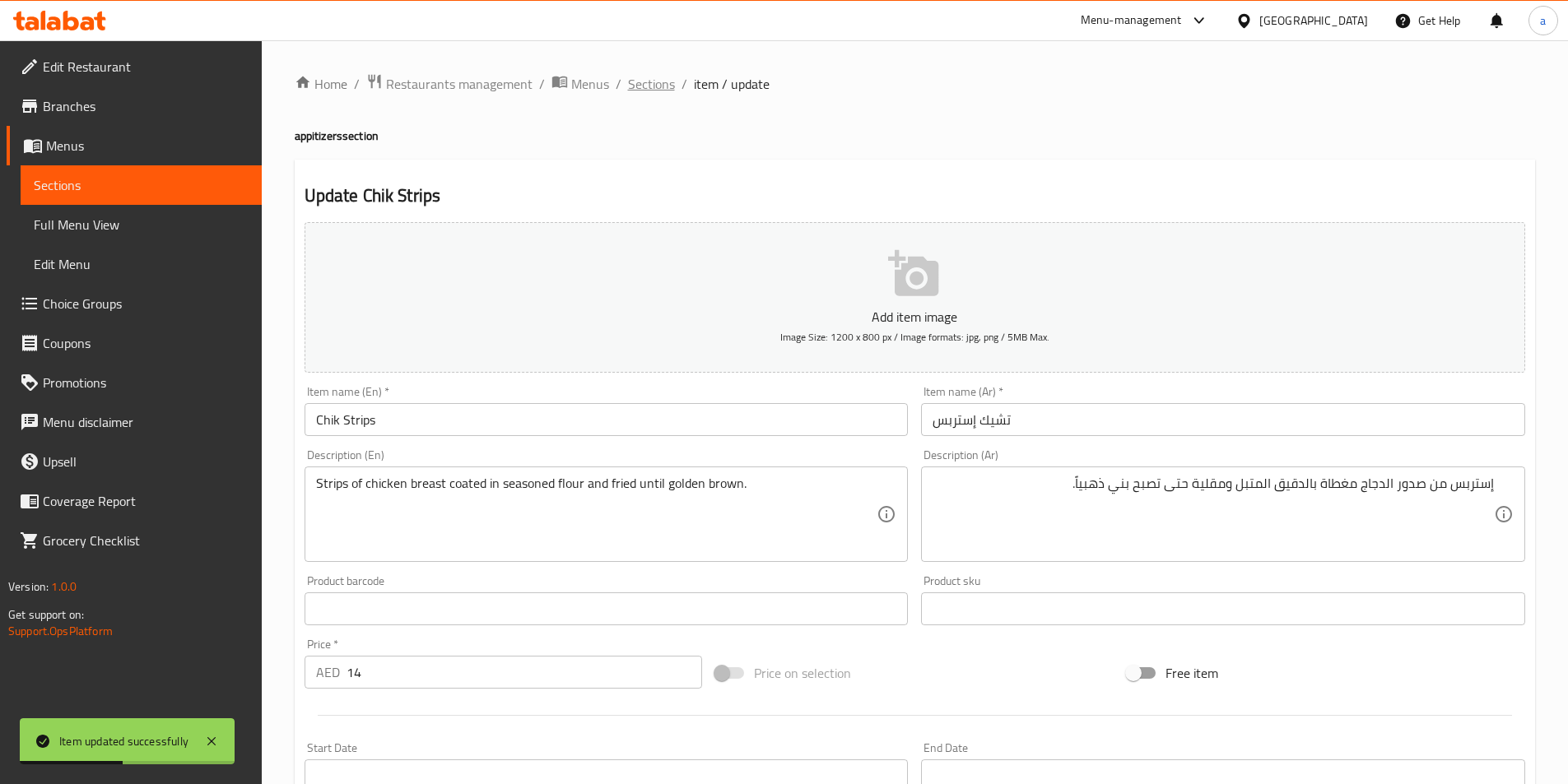
click at [648, 84] on span "Sections" at bounding box center [652, 84] width 47 height 19
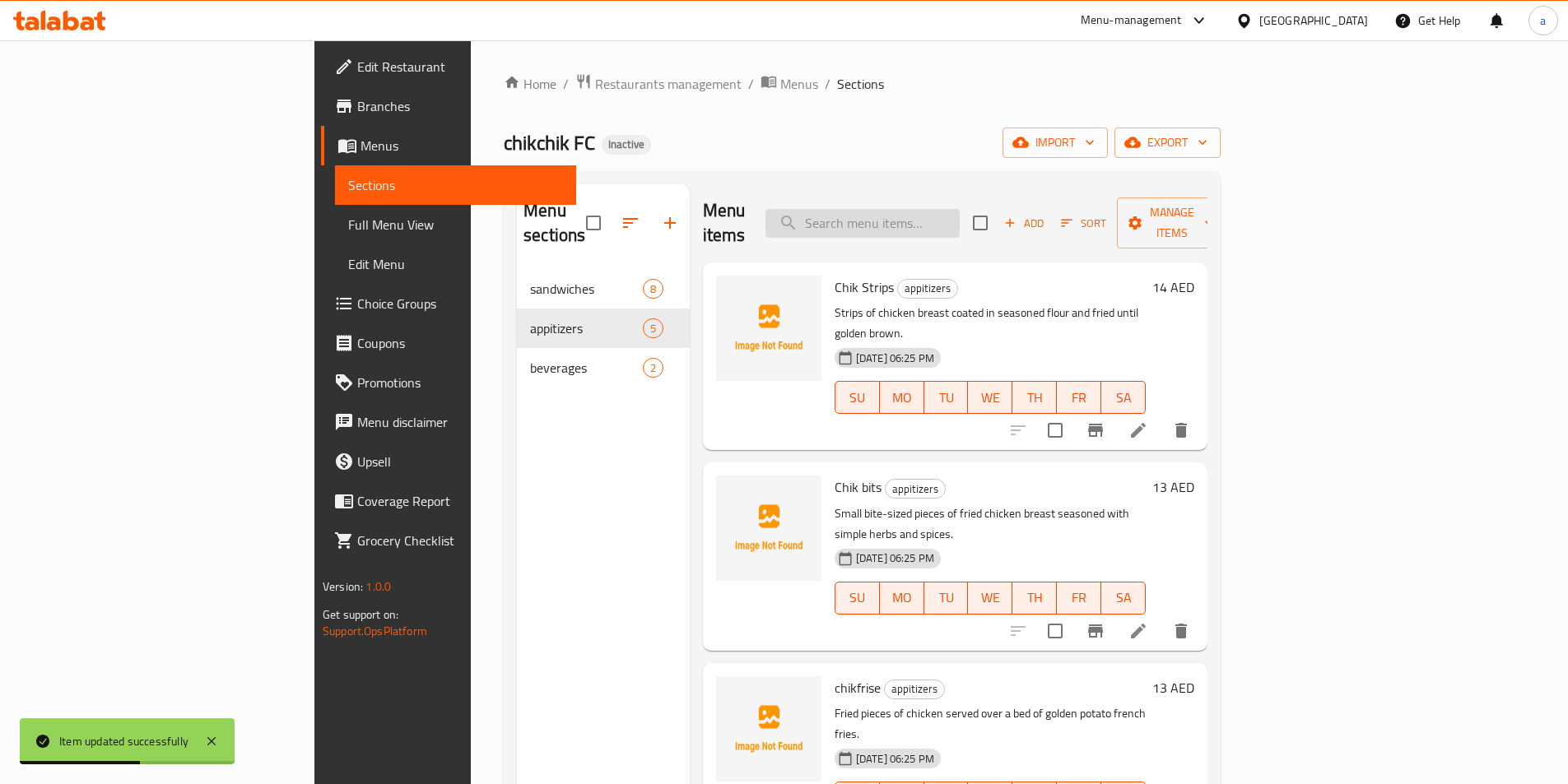
click at [959, 220] on input "search" at bounding box center [862, 224] width 194 height 29
paste input "Chik Strips"
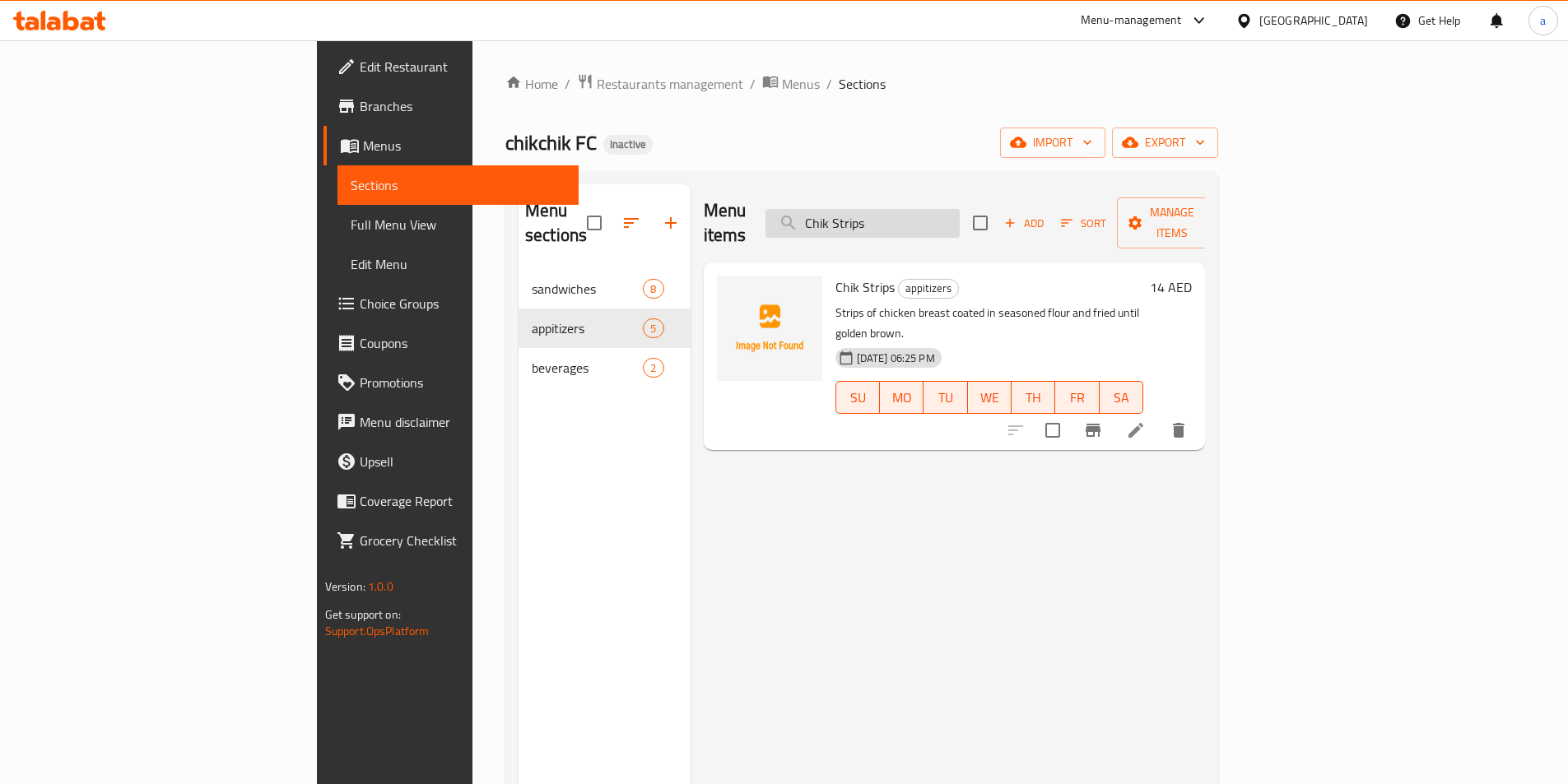
click at [959, 224] on input "Chik Strips" at bounding box center [862, 224] width 194 height 29
click at [959, 218] on input "Chik Strips" at bounding box center [862, 224] width 194 height 29
paste input "chikfrise"
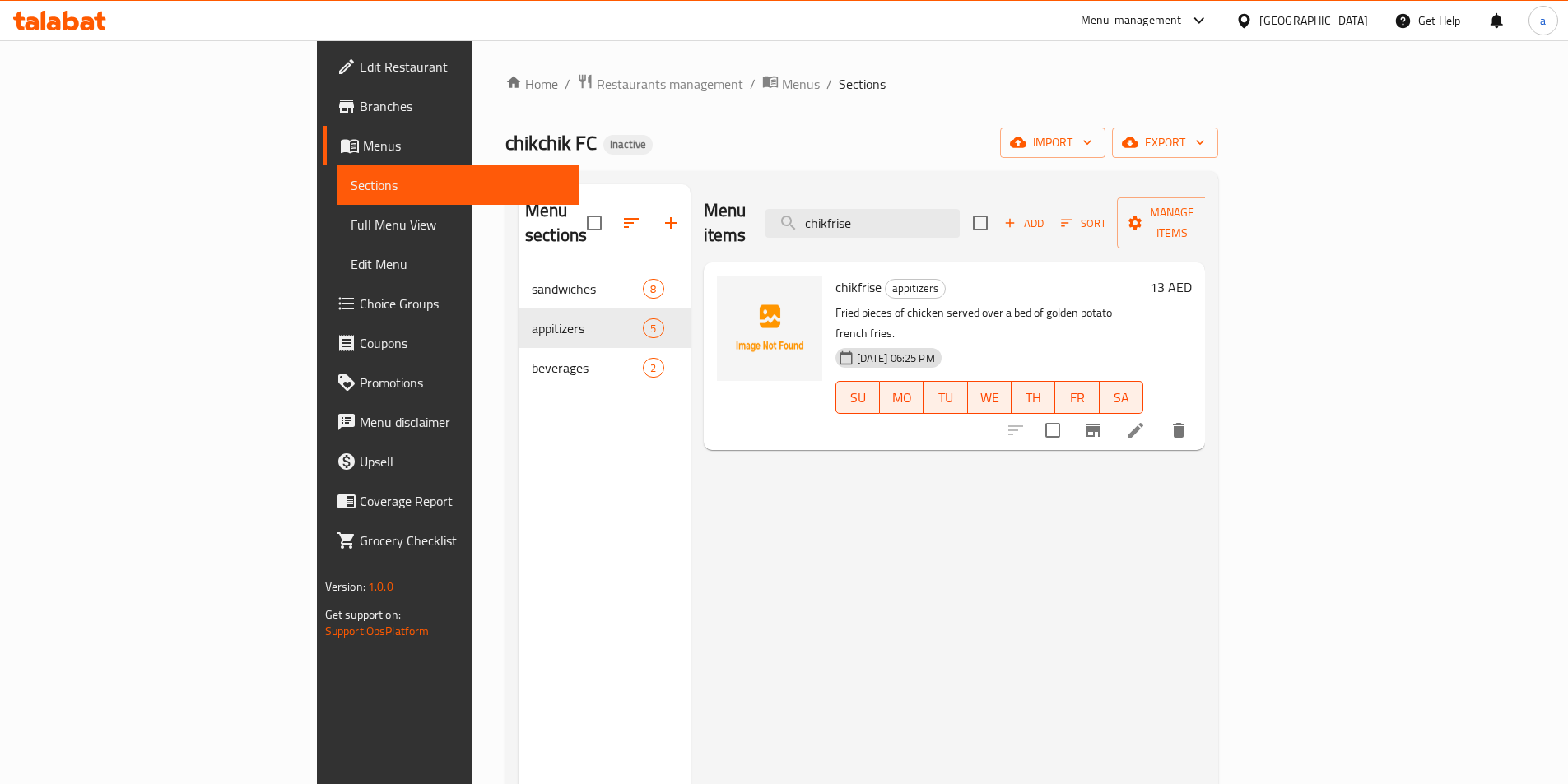
type input "chikfrise"
click at [1143, 423] on icon at bounding box center [1135, 429] width 15 height 15
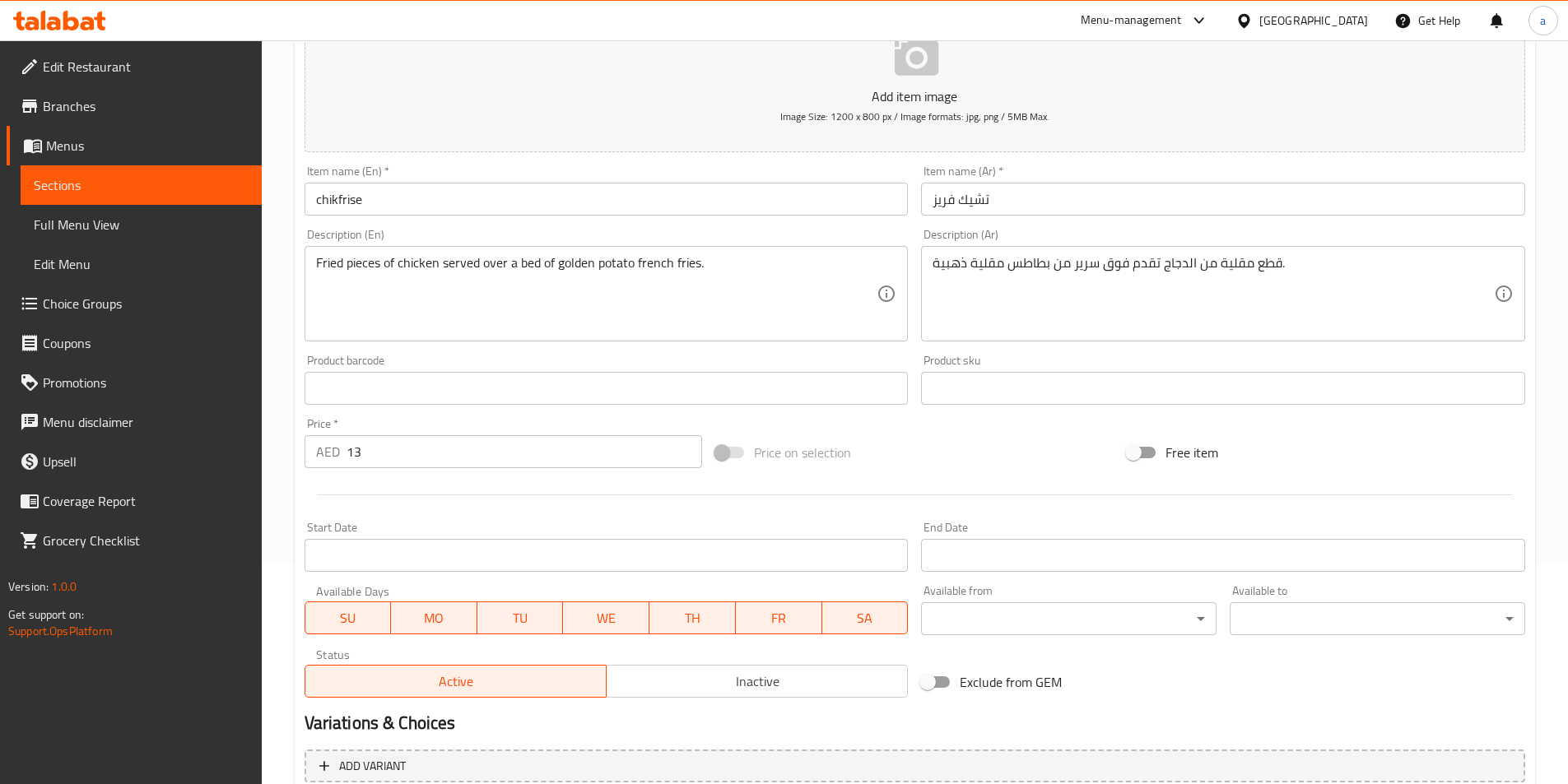
scroll to position [82, 0]
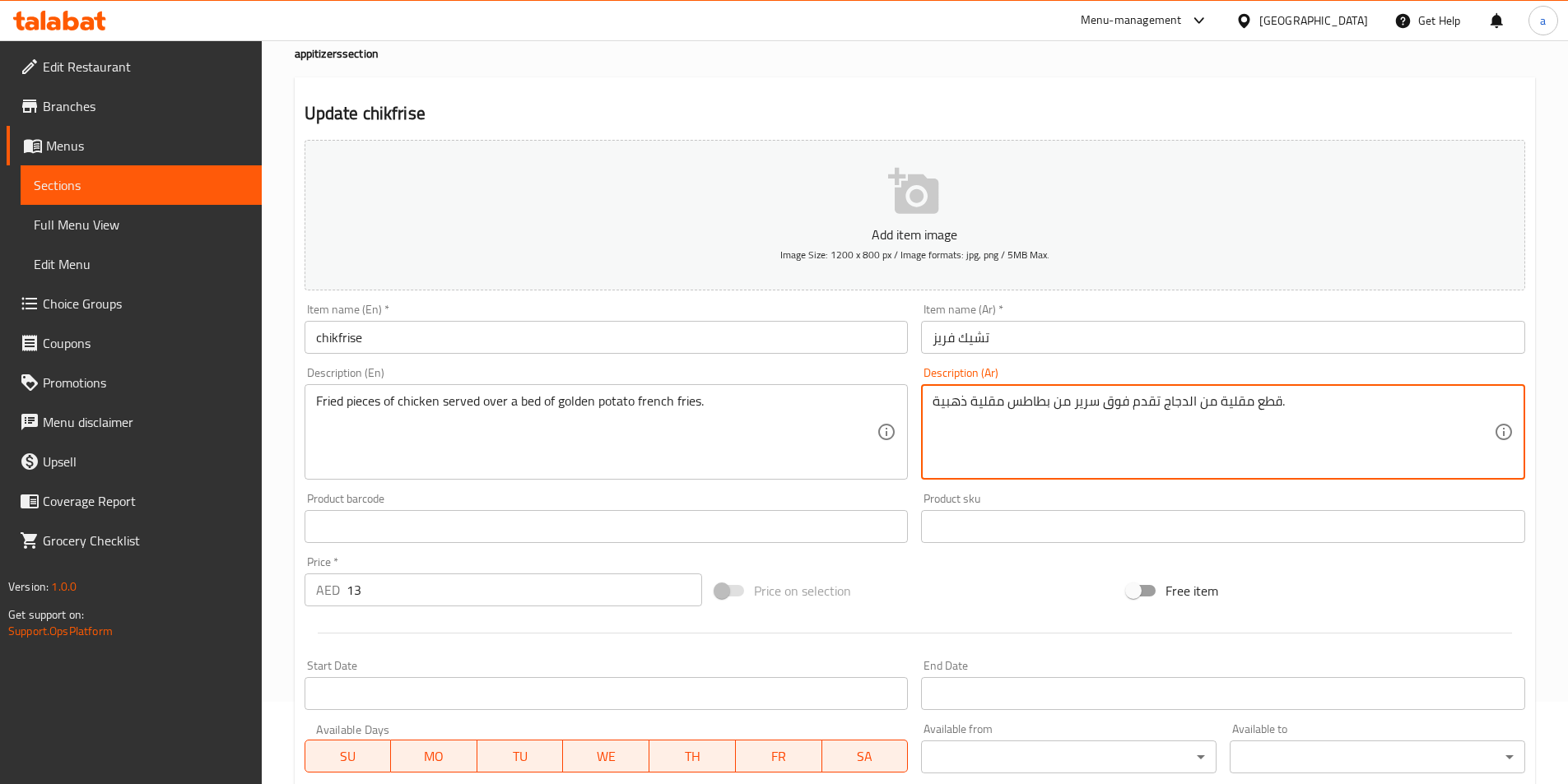
click at [1084, 407] on textarea "قطع مقلية من الدجاج تقدم فوق سرير من بطاطس مقلية ذهبية." at bounding box center [1213, 432] width 561 height 78
click at [1089, 422] on textarea "قطع مقلية من الدجاج تقدم فوق سرير من بطاطس مقلية ذهبية." at bounding box center [1213, 432] width 561 height 78
click at [1084, 404] on textarea "قطع مقلية من الدجاج تقدم فوق سرير من بطاطس مقلية ذهبية." at bounding box center [1213, 432] width 561 height 78
click at [1070, 406] on textarea "قطع مقلية من الدجاج تقدم فوق سرير من بطاطس مقلية ذهبية." at bounding box center [1213, 432] width 561 height 78
drag, startPoint x: 1190, startPoint y: 401, endPoint x: 1159, endPoint y: 406, distance: 31.4
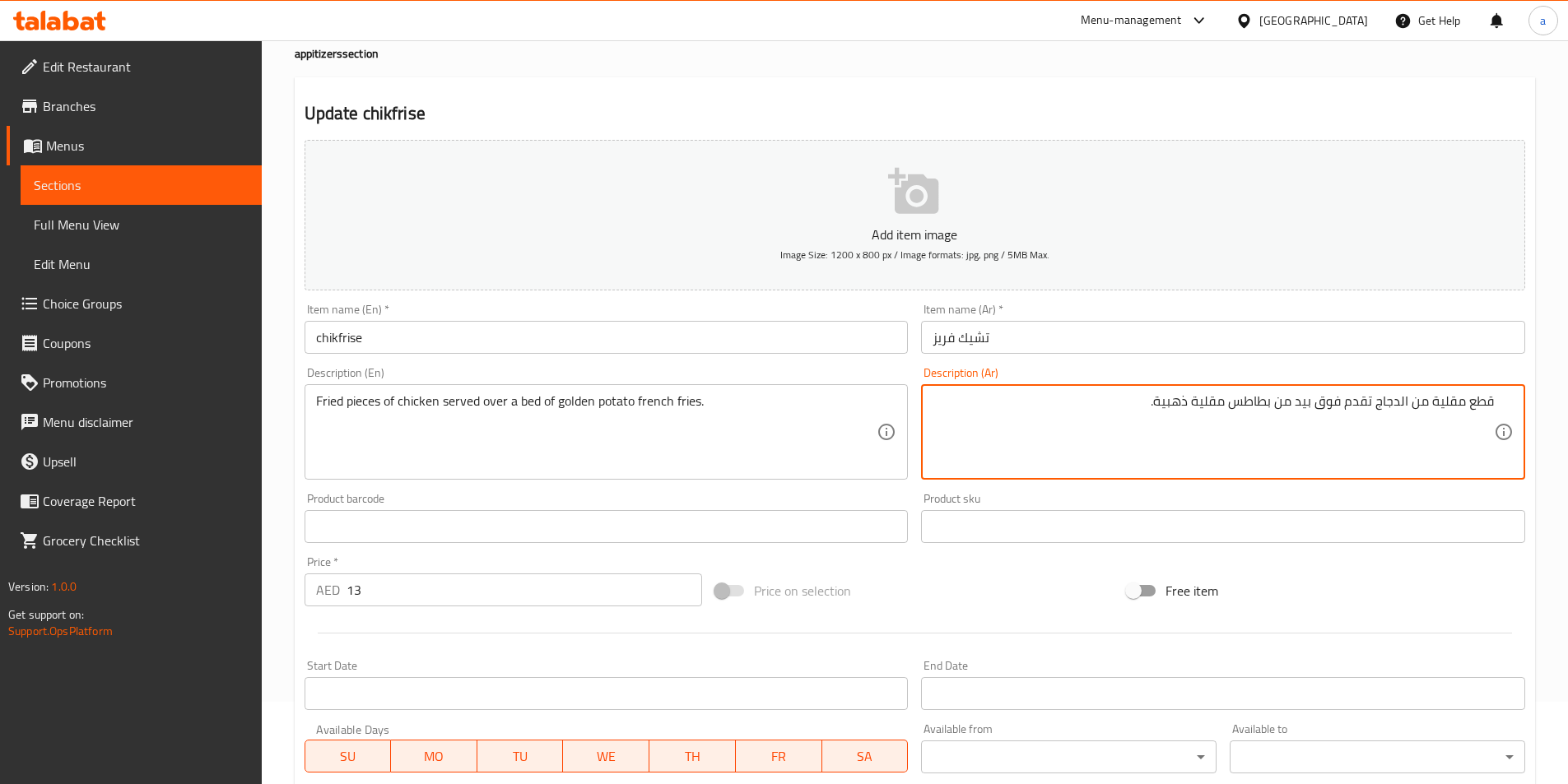
click at [1159, 406] on textarea "قطع مقلية من الدجاج تقدم فوق بيد من بطاطس مقلية ذهبية." at bounding box center [1213, 432] width 561 height 78
click at [1155, 410] on textarea "قطع مقلية من الدجاج تقدم فوق بيد من بطاطس مقلية ذهبية." at bounding box center [1213, 432] width 561 height 78
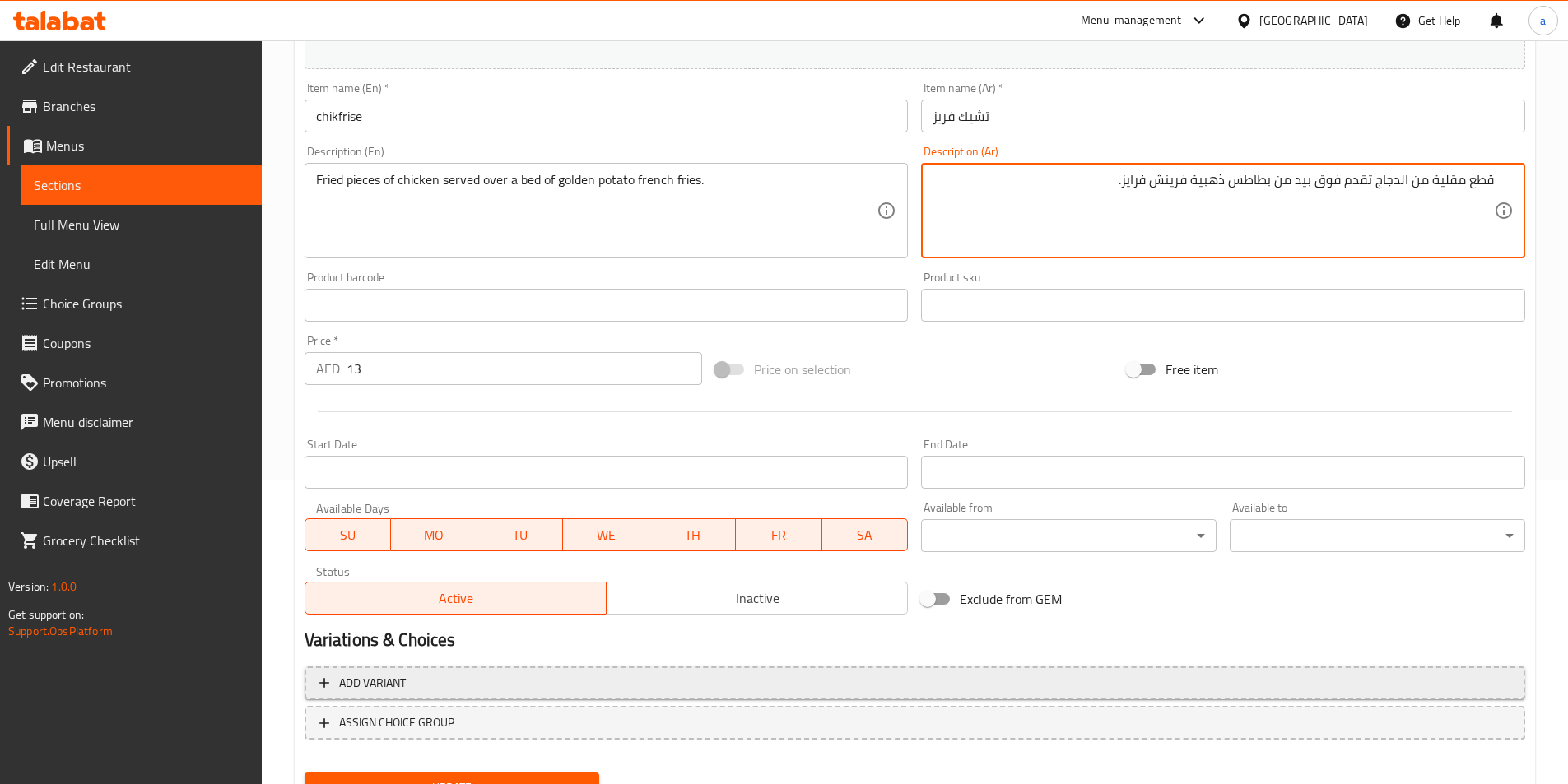
scroll to position [379, 0]
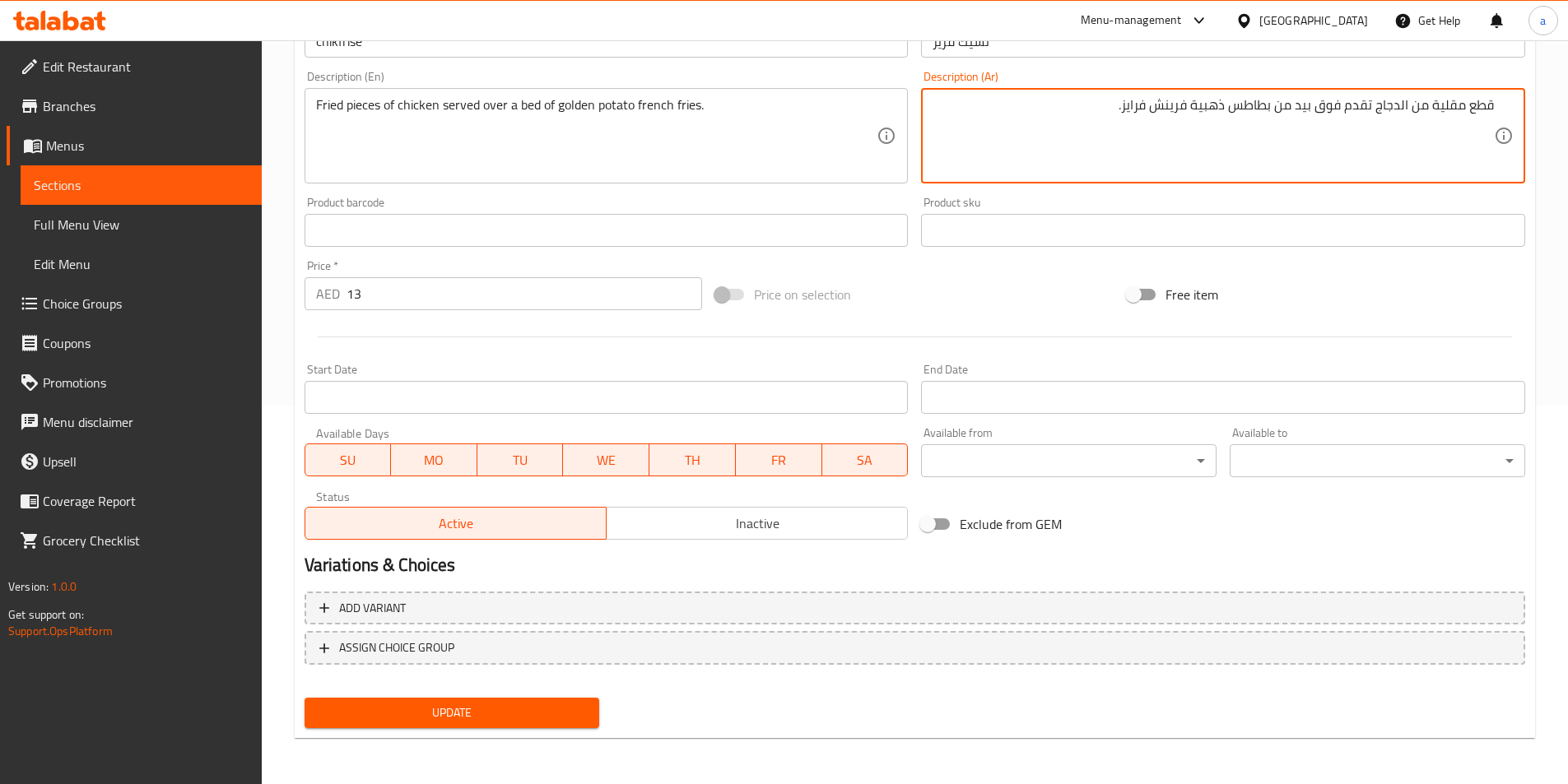
type textarea "قطع مقلية من الدجاج تقدم فوق بيد من بطاطس ذهبية فرينش فرايز."
click at [538, 709] on span "Update" at bounding box center [452, 713] width 269 height 20
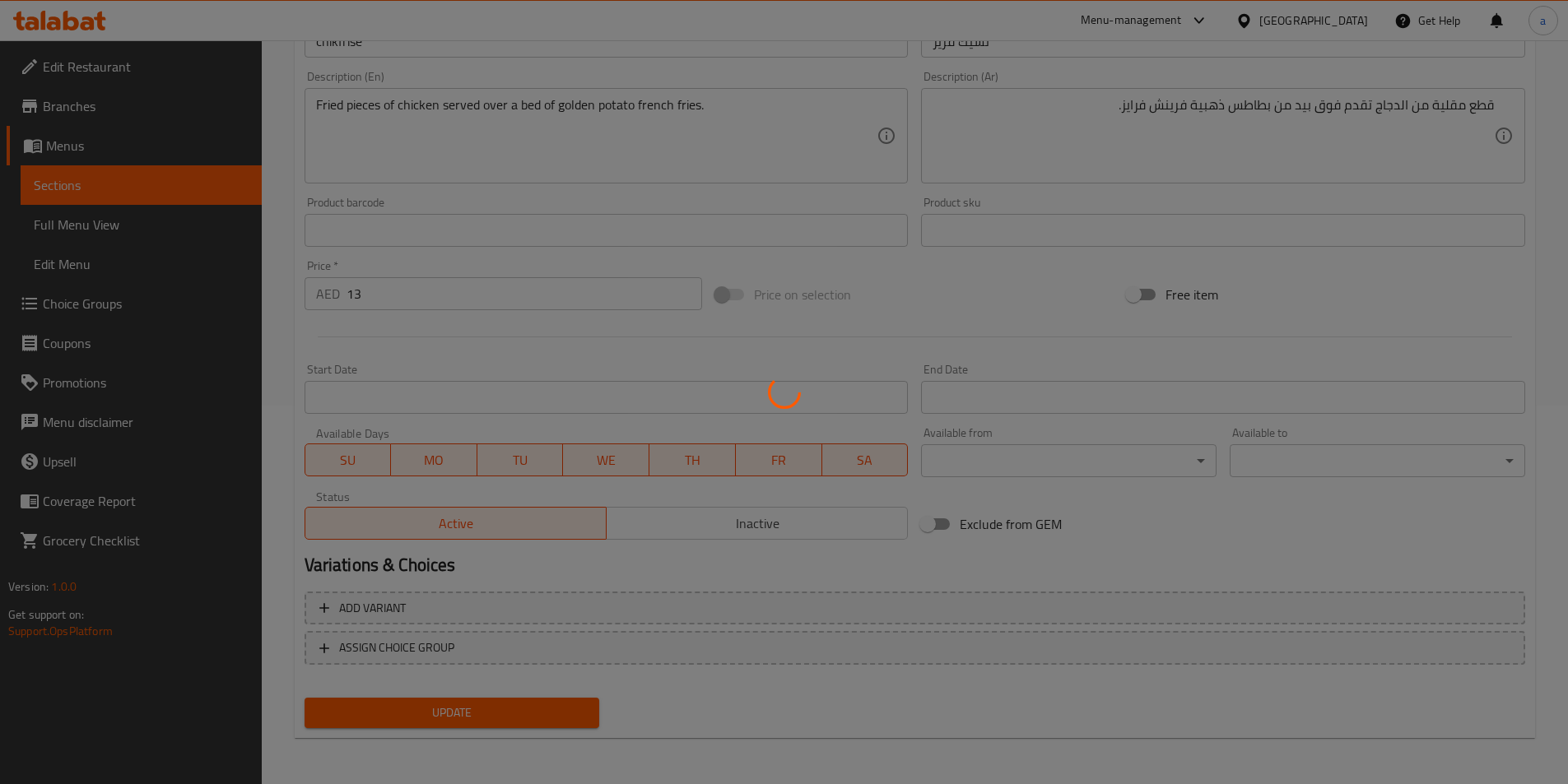
scroll to position [0, 0]
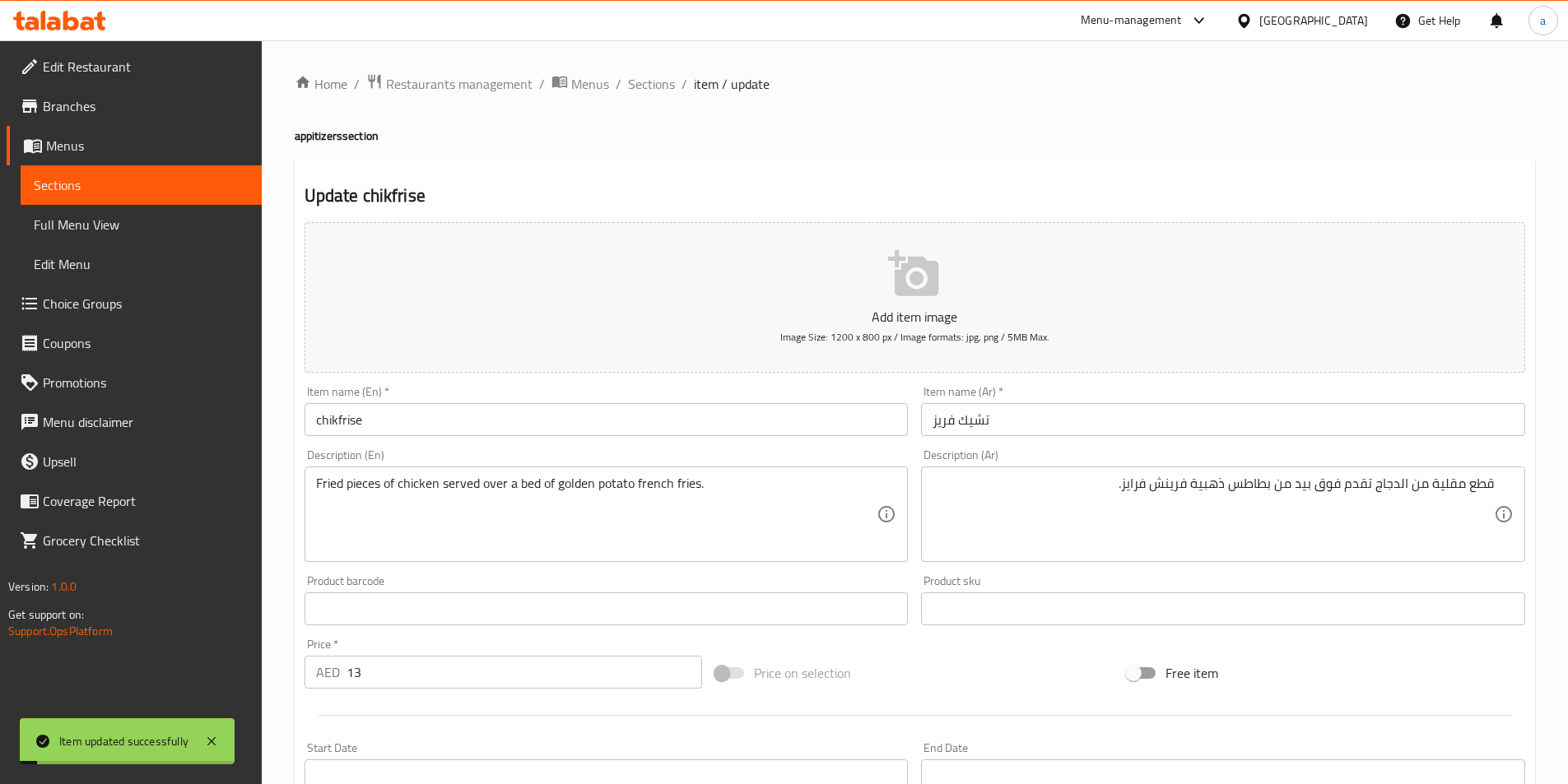
click at [472, 431] on input "chikfrise" at bounding box center [607, 420] width 604 height 33
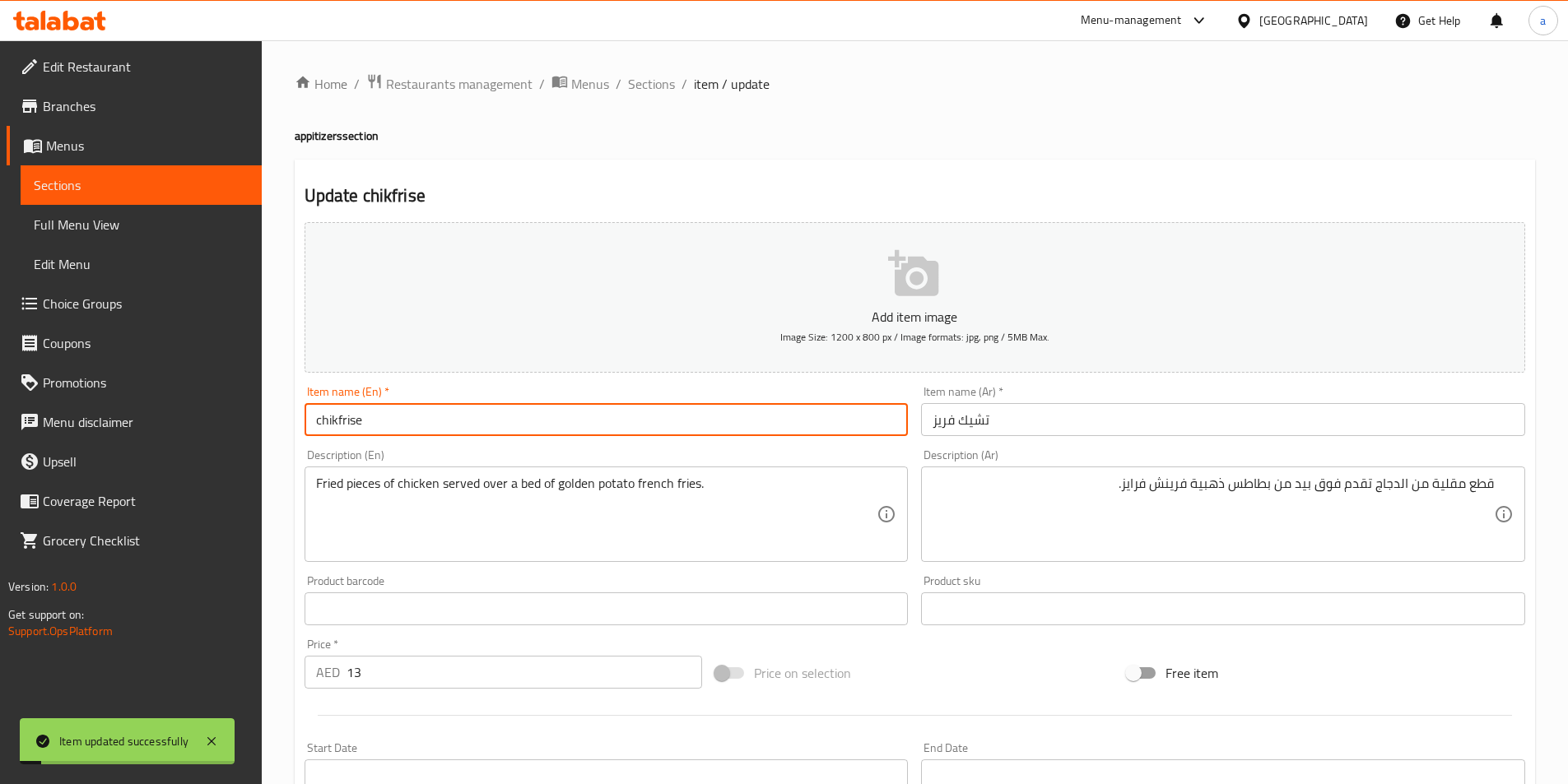
click at [472, 429] on input "chikfrise" at bounding box center [607, 420] width 604 height 33
click at [633, 82] on span "Sections" at bounding box center [652, 84] width 47 height 19
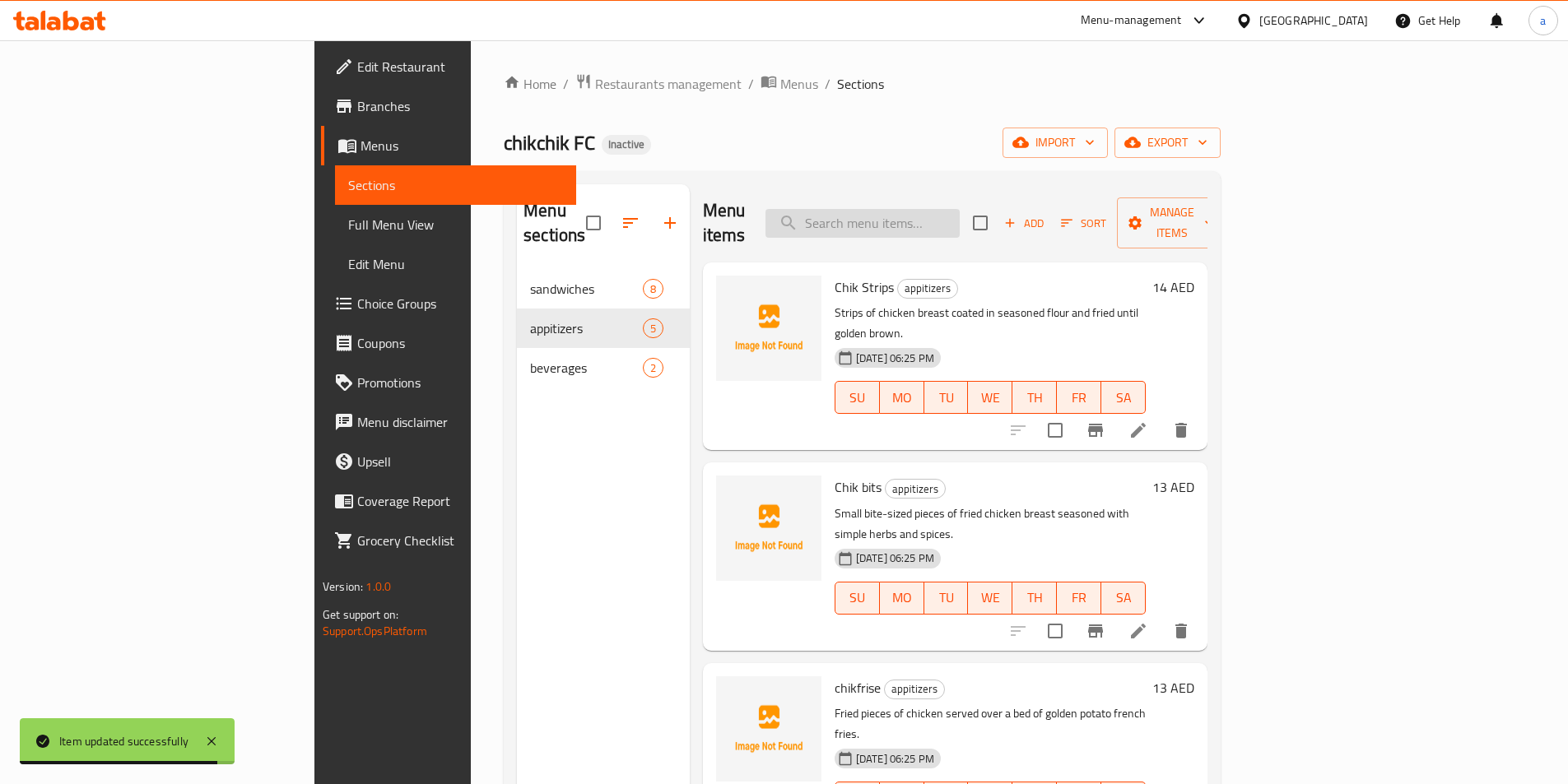
click at [921, 212] on input "search" at bounding box center [862, 224] width 194 height 29
paste input "Frise Al Harraq"
type input "Frise Al Harraq"
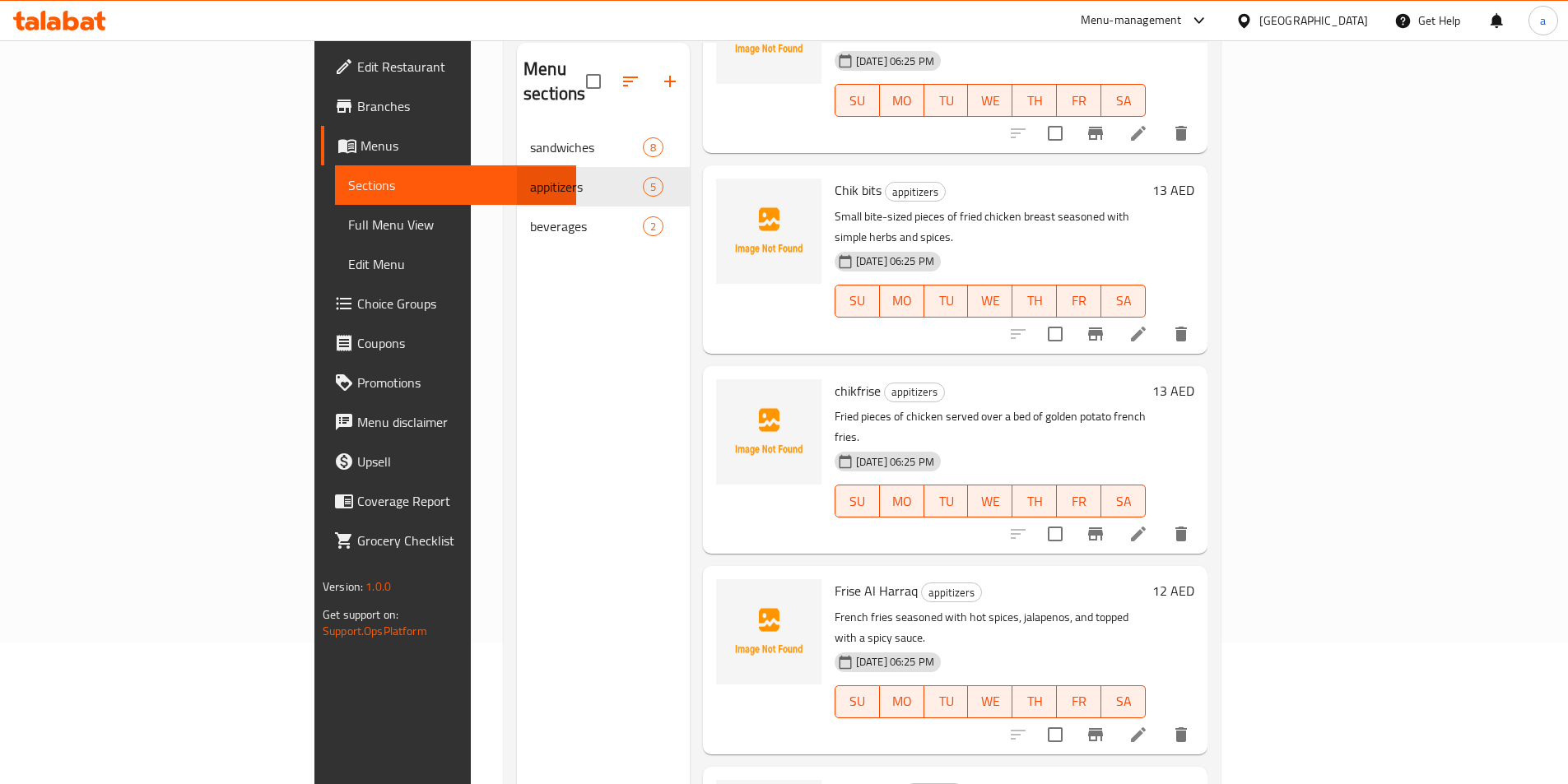
scroll to position [231, 0]
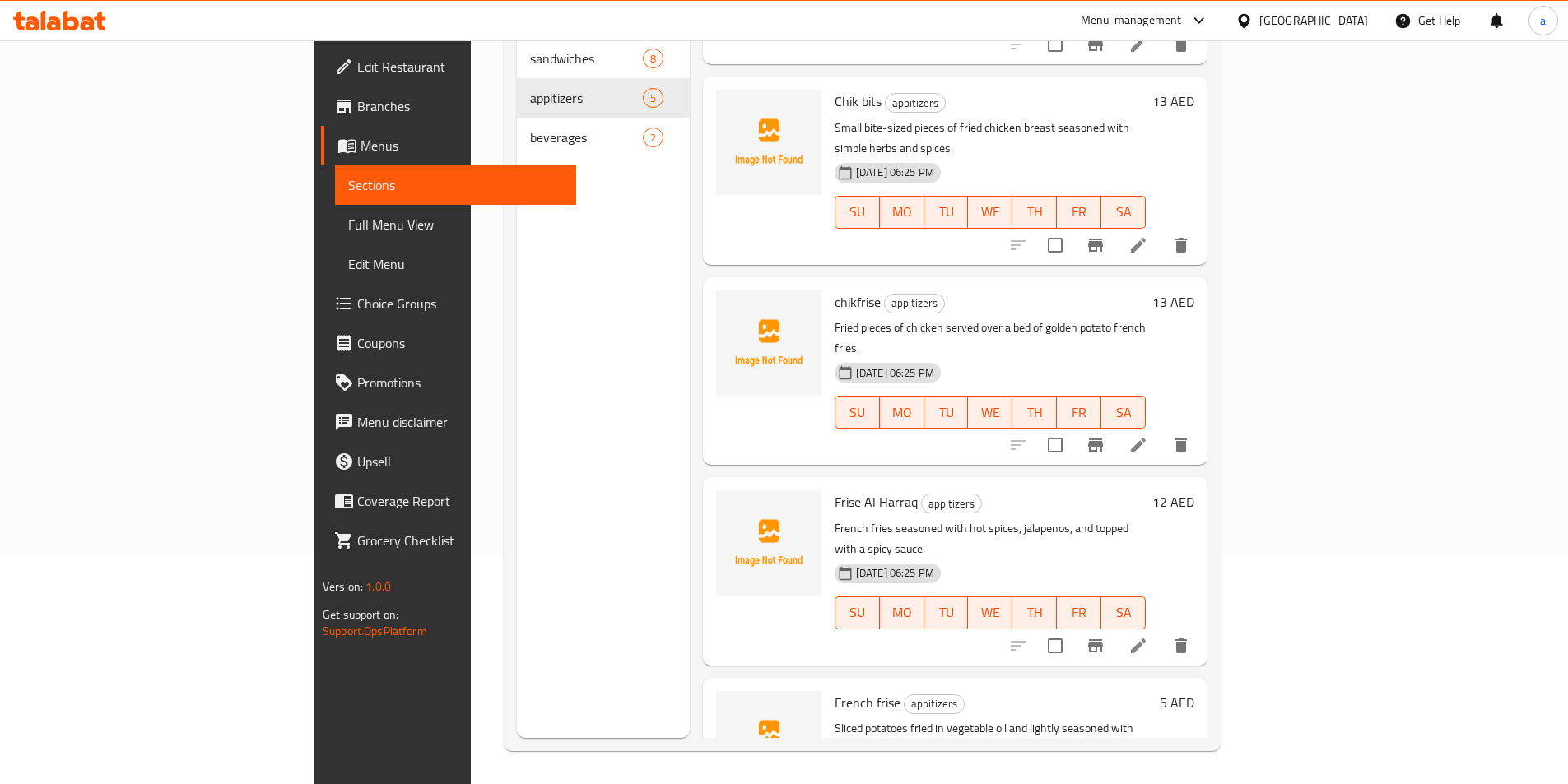
click at [1148, 636] on icon at bounding box center [1138, 646] width 19 height 19
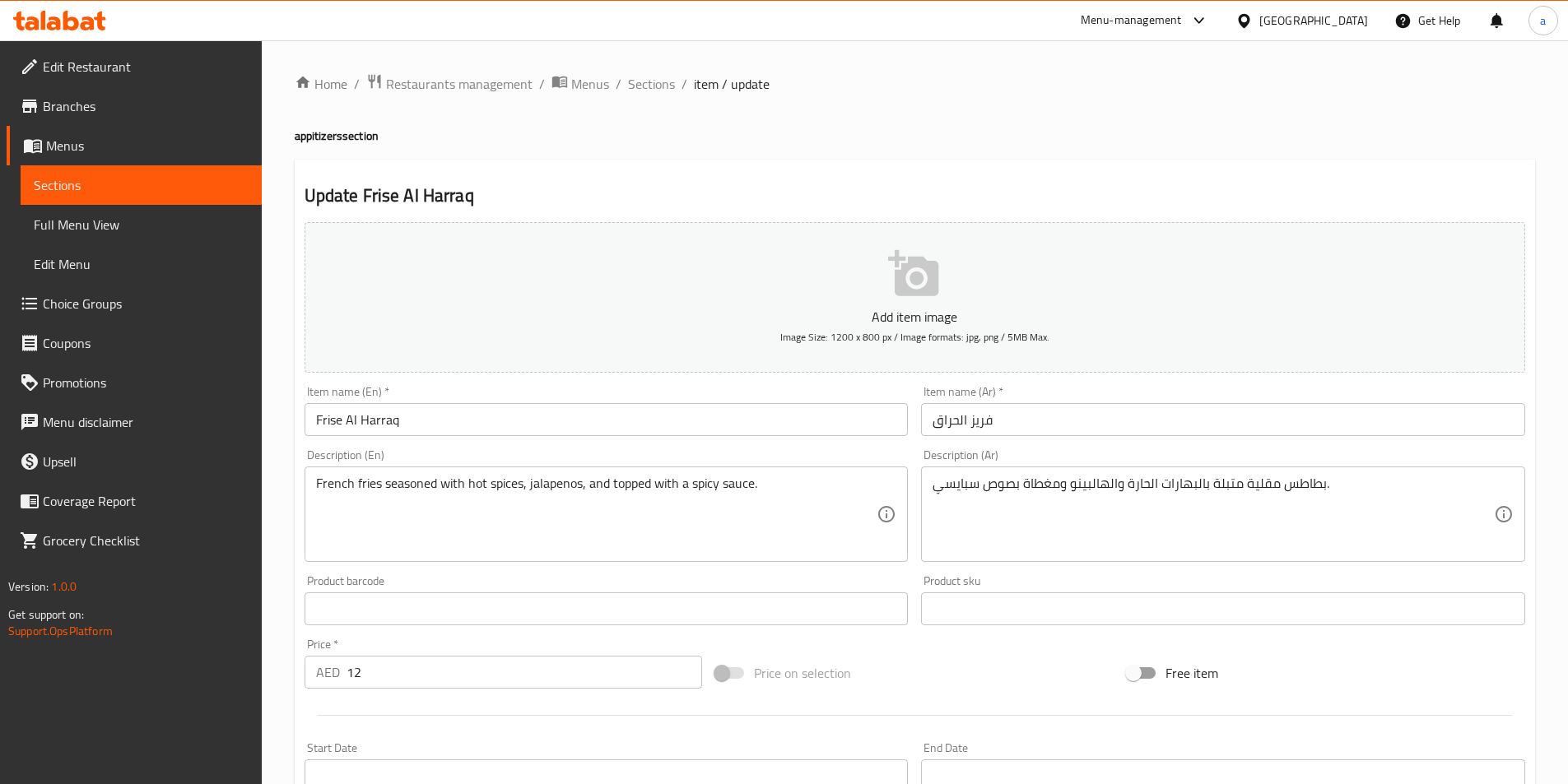
click at [980, 428] on input "فريز الحراق" at bounding box center [1223, 420] width 604 height 33
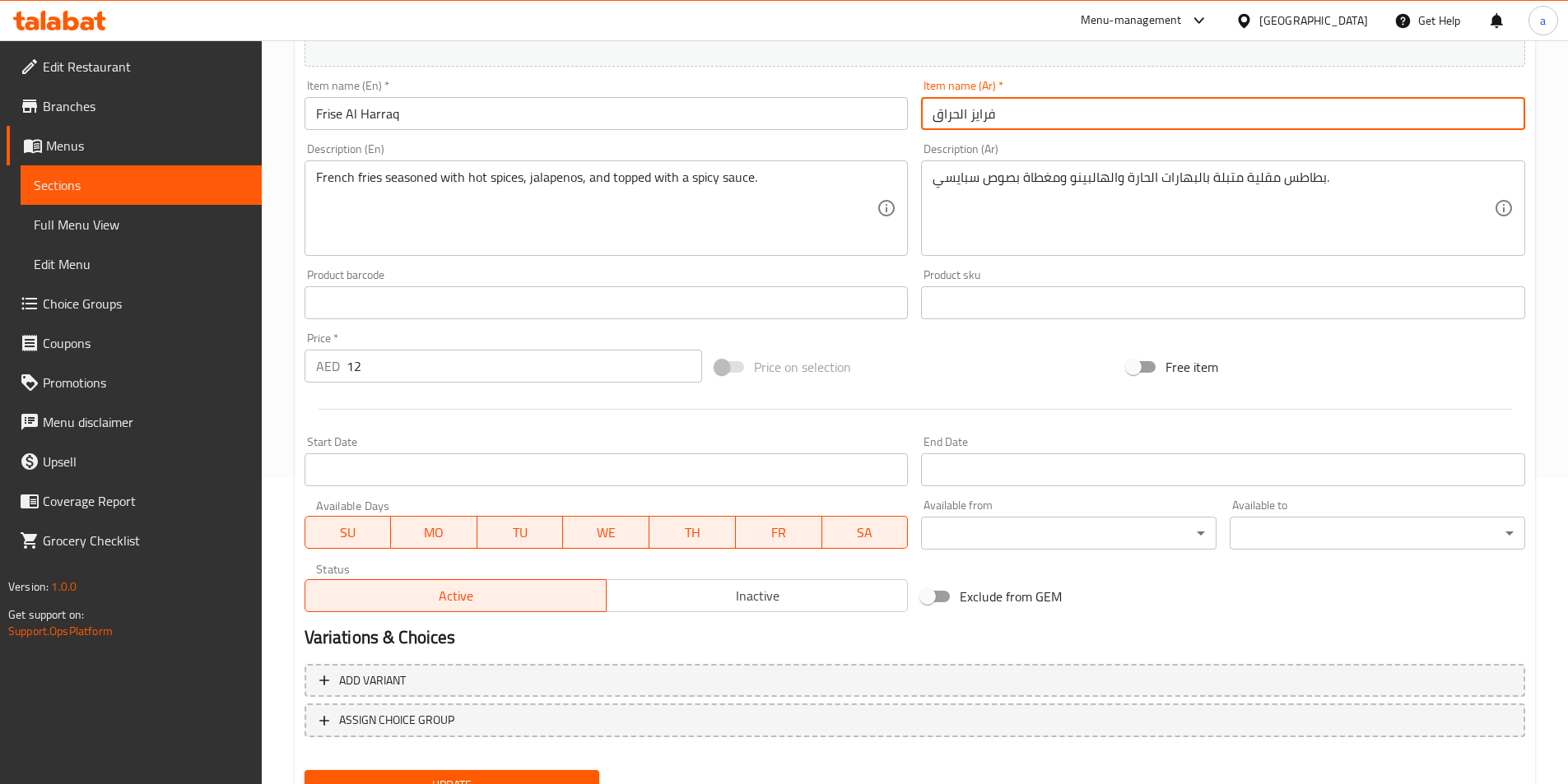
scroll to position [379, 0]
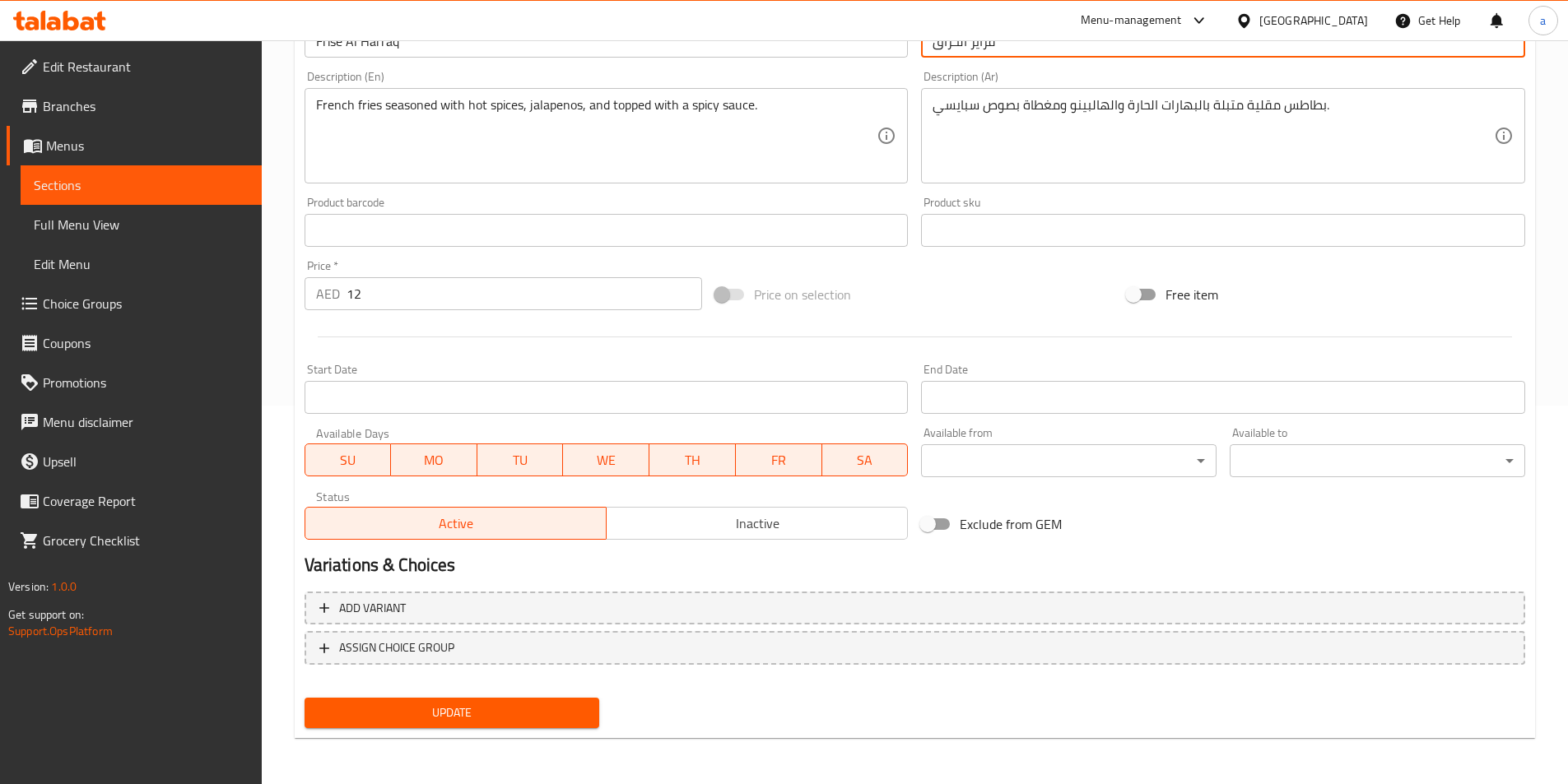
type input "فرايز الحراق"
drag, startPoint x: 504, startPoint y: 711, endPoint x: 567, endPoint y: 491, distance: 228.8
click at [505, 711] on span "Update" at bounding box center [452, 713] width 269 height 20
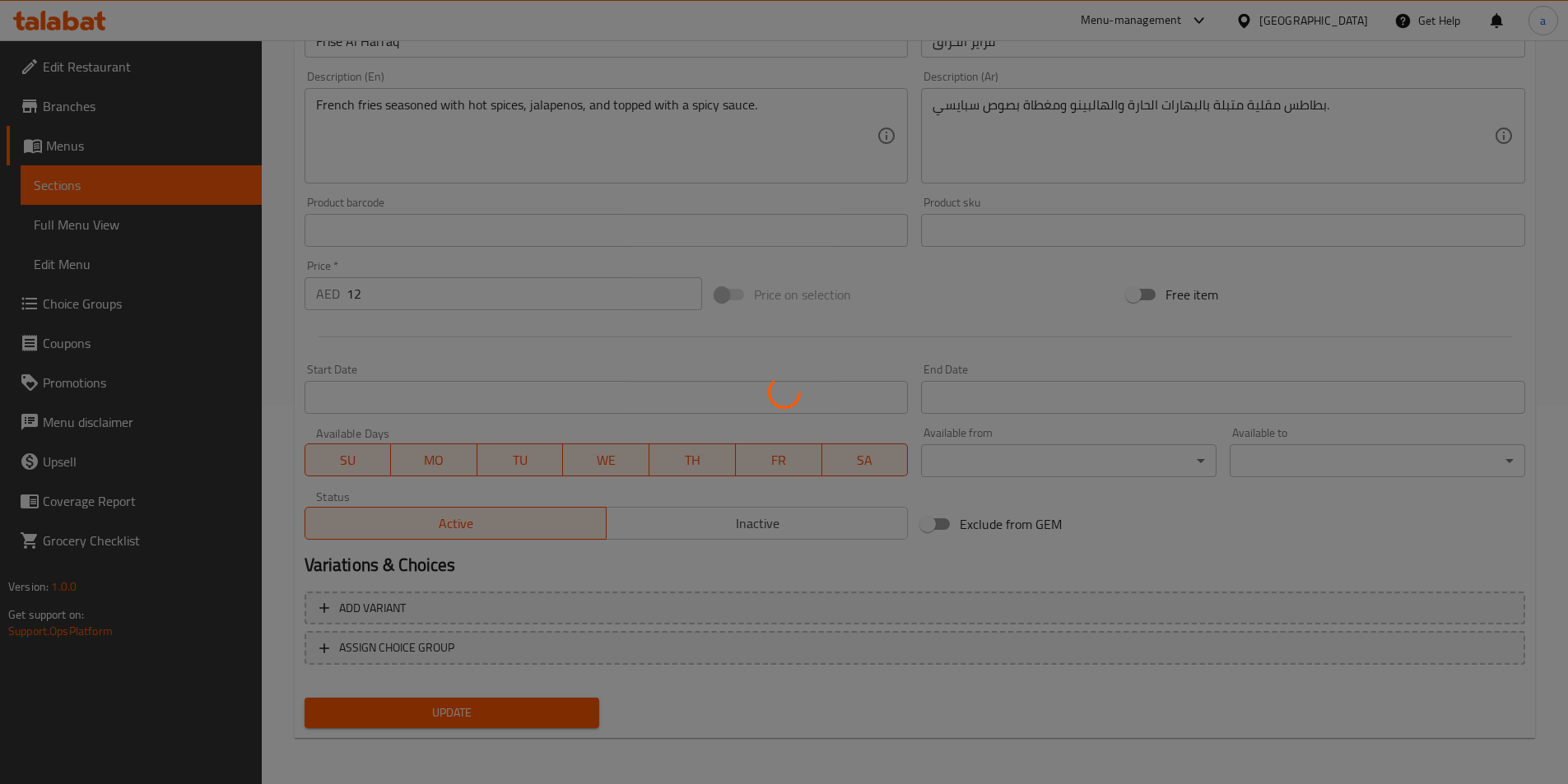
scroll to position [0, 0]
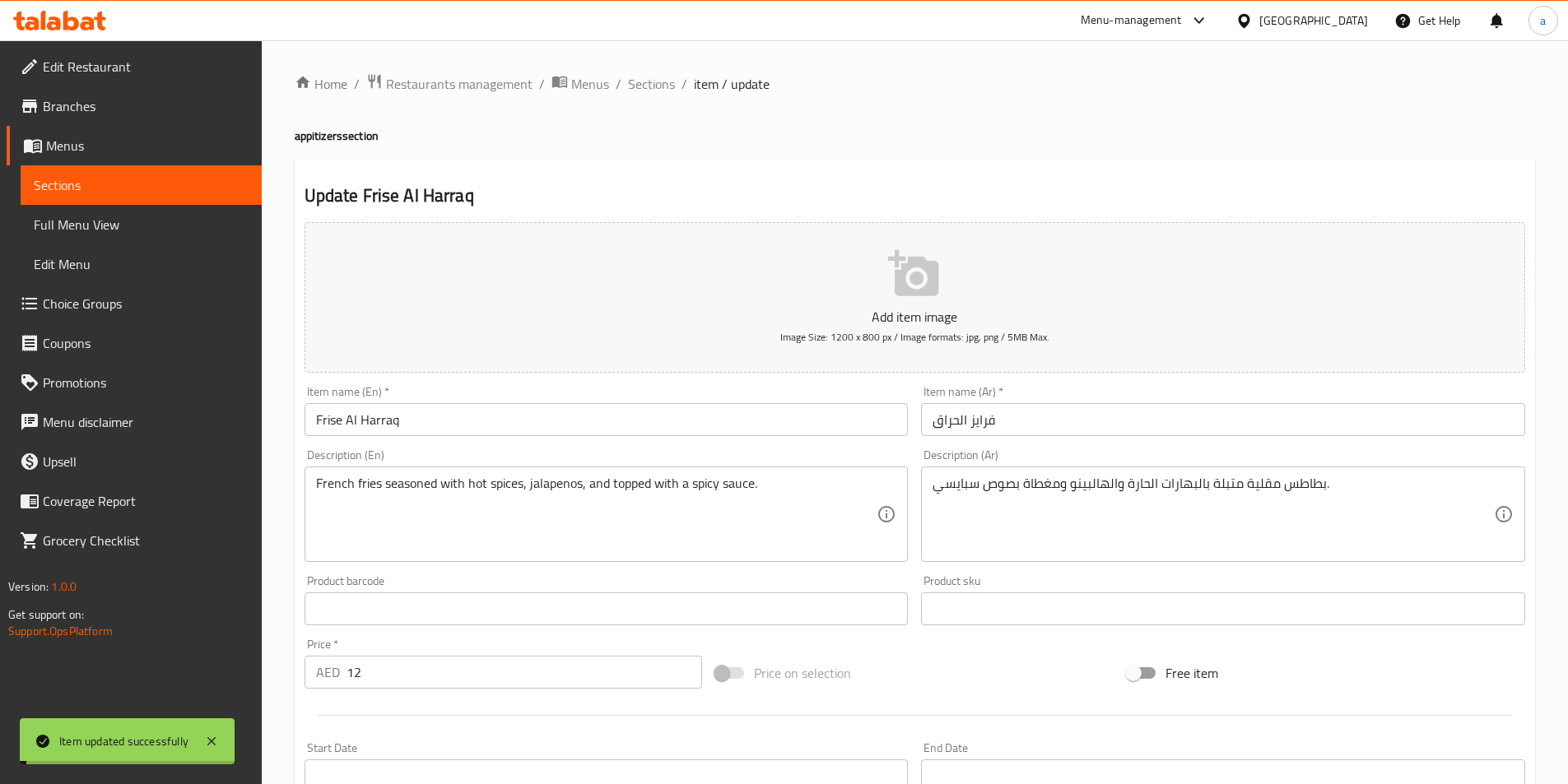
click at [440, 421] on input "Frise Al Harraq" at bounding box center [607, 420] width 604 height 33
click at [441, 421] on input "Frise Al Harraq" at bounding box center [607, 420] width 604 height 33
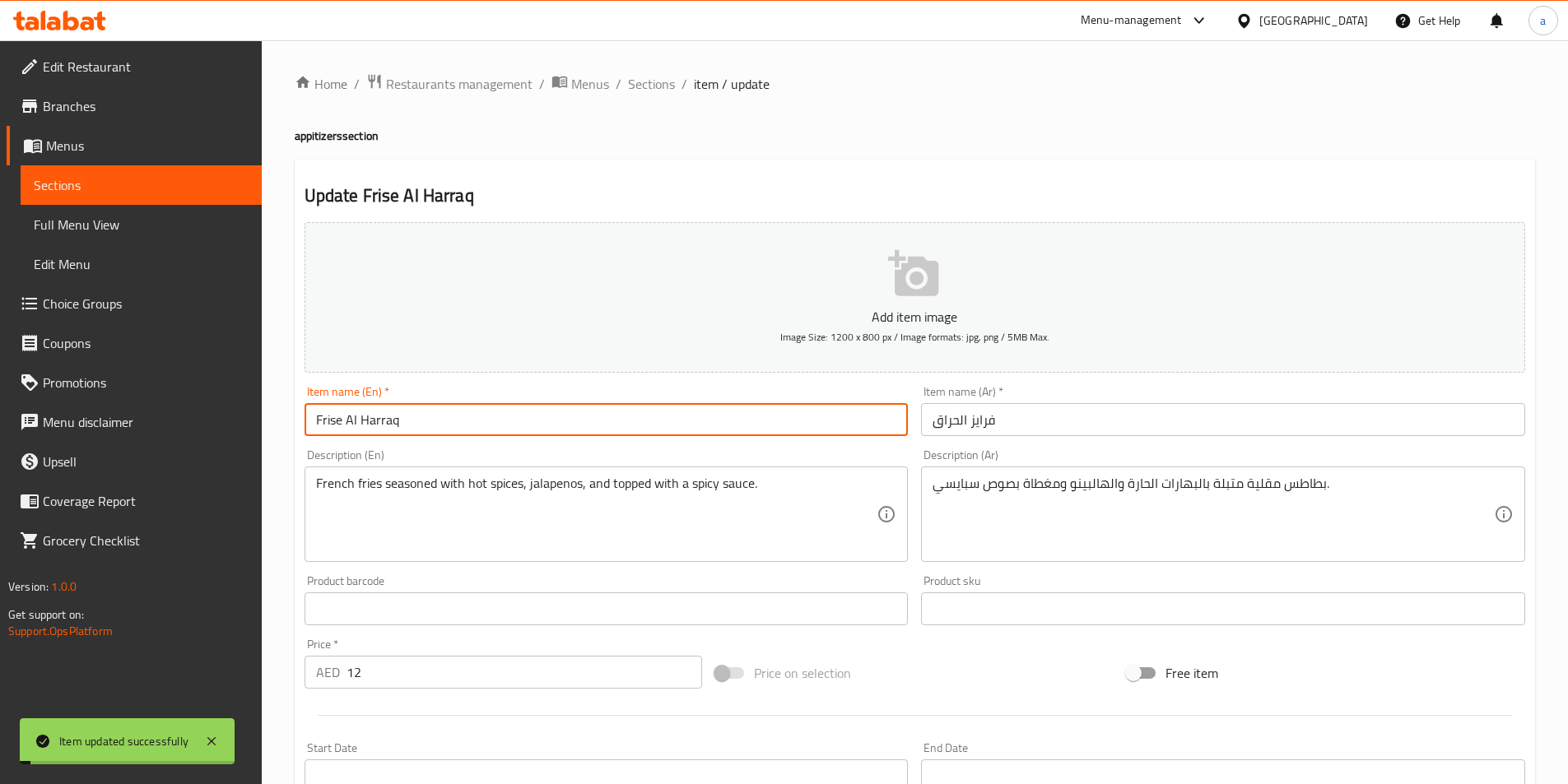
click at [441, 421] on input "Frise Al Harraq" at bounding box center [607, 420] width 604 height 33
click at [641, 87] on span "Sections" at bounding box center [652, 84] width 47 height 19
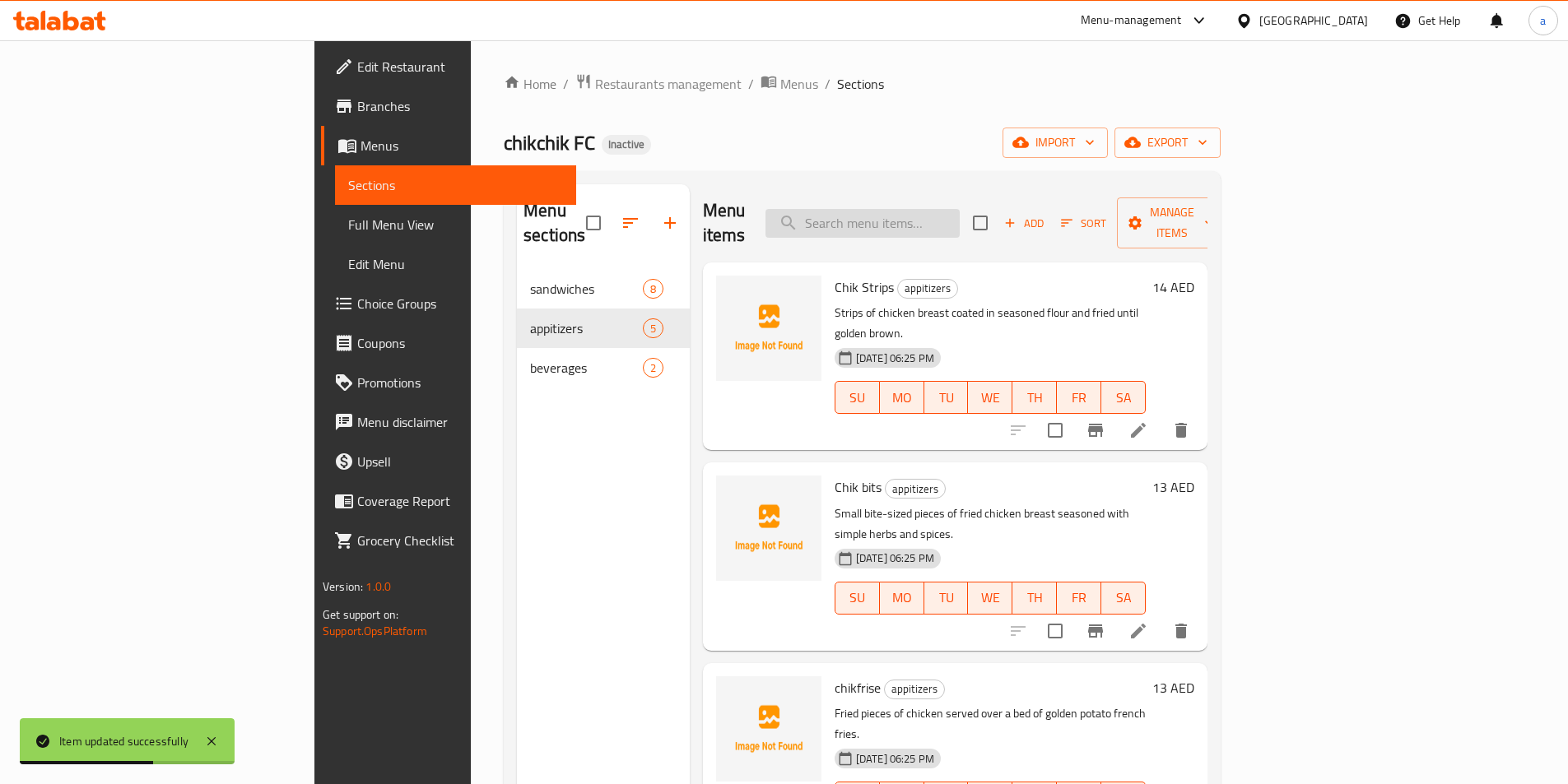
click at [929, 209] on input "search" at bounding box center [862, 224] width 194 height 29
paste input "French frise"
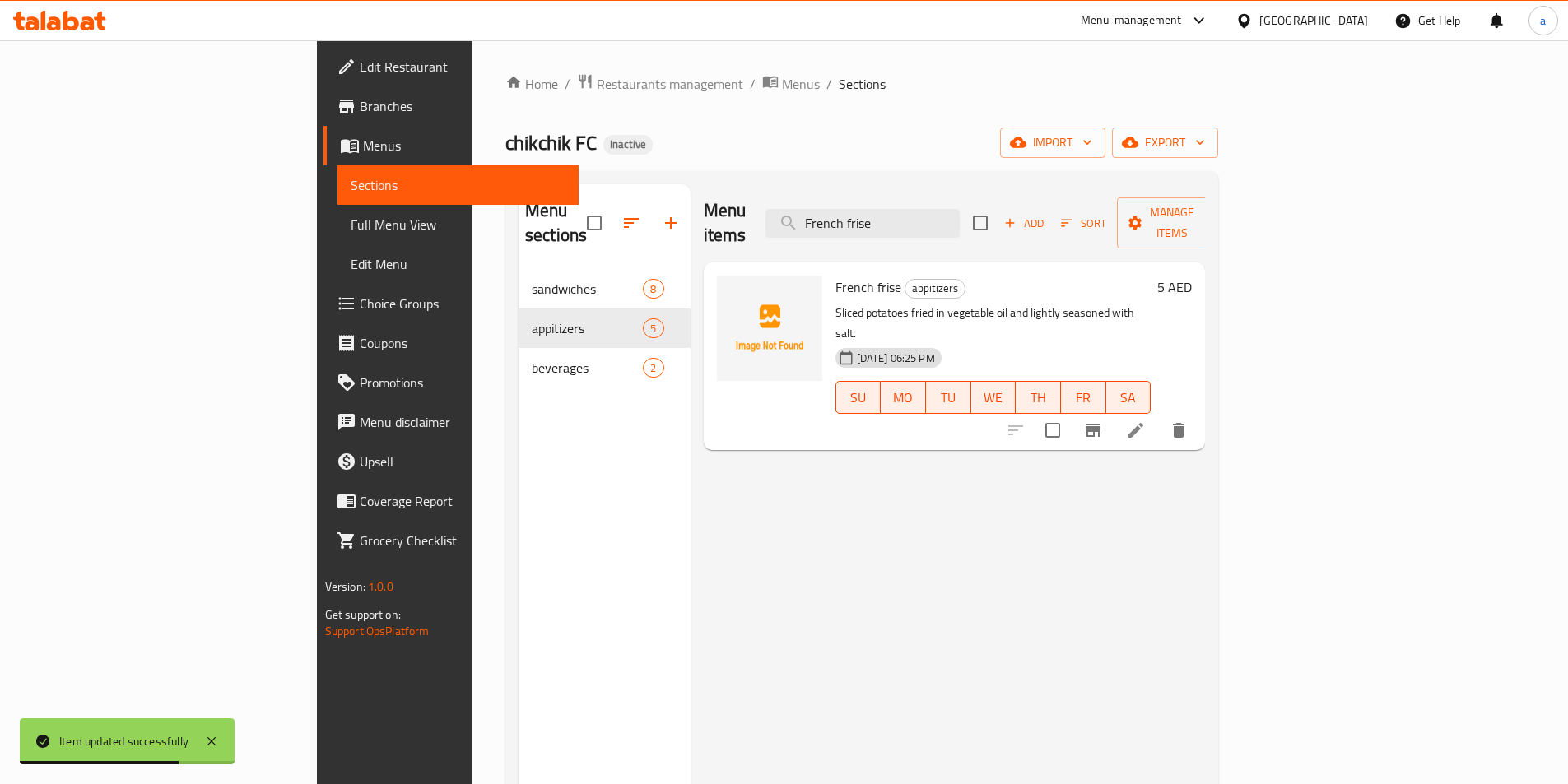
type input "French frise"
click at [1159, 416] on li at bounding box center [1135, 430] width 46 height 29
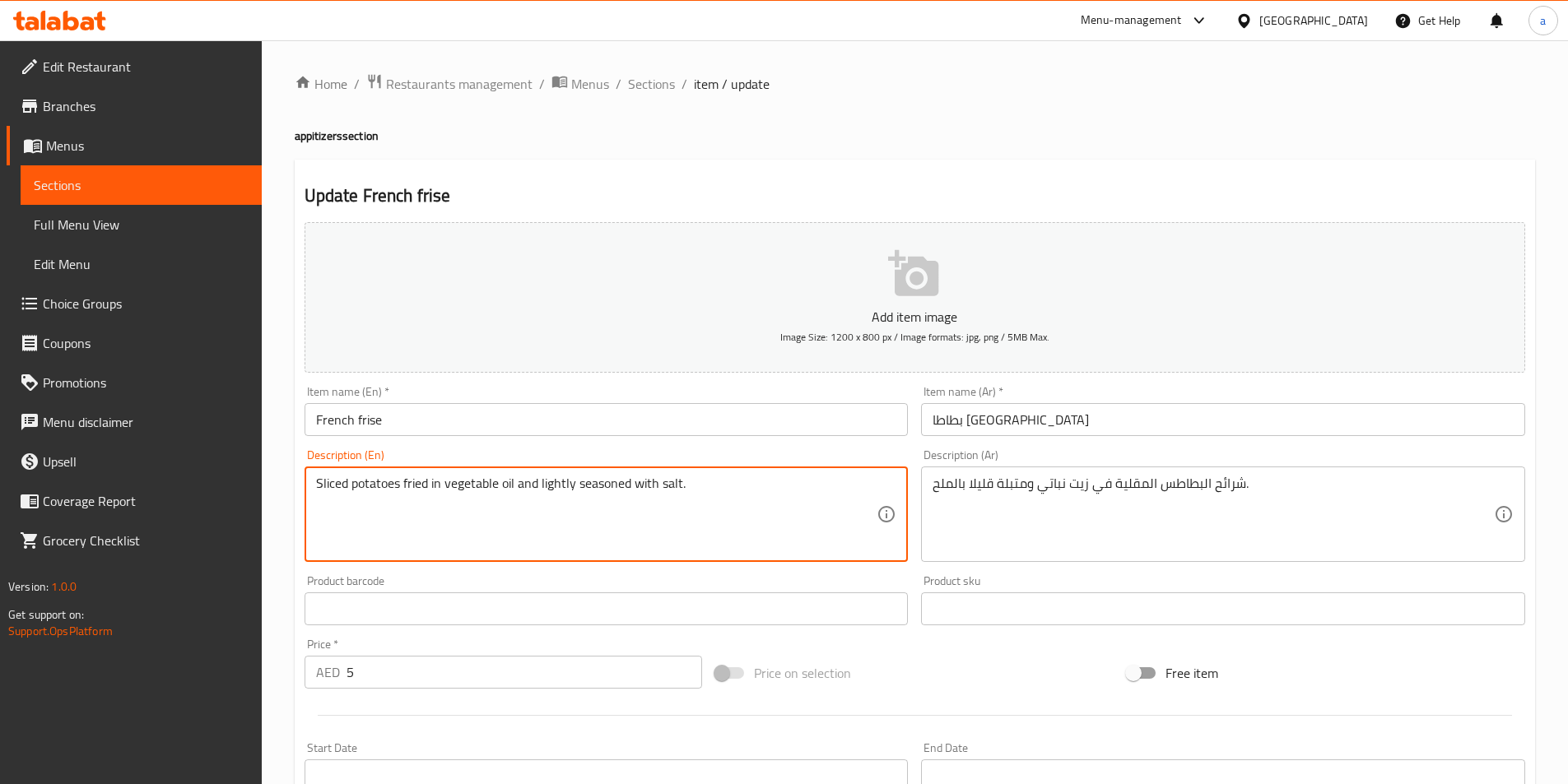
drag, startPoint x: 429, startPoint y: 484, endPoint x: 290, endPoint y: 480, distance: 139.1
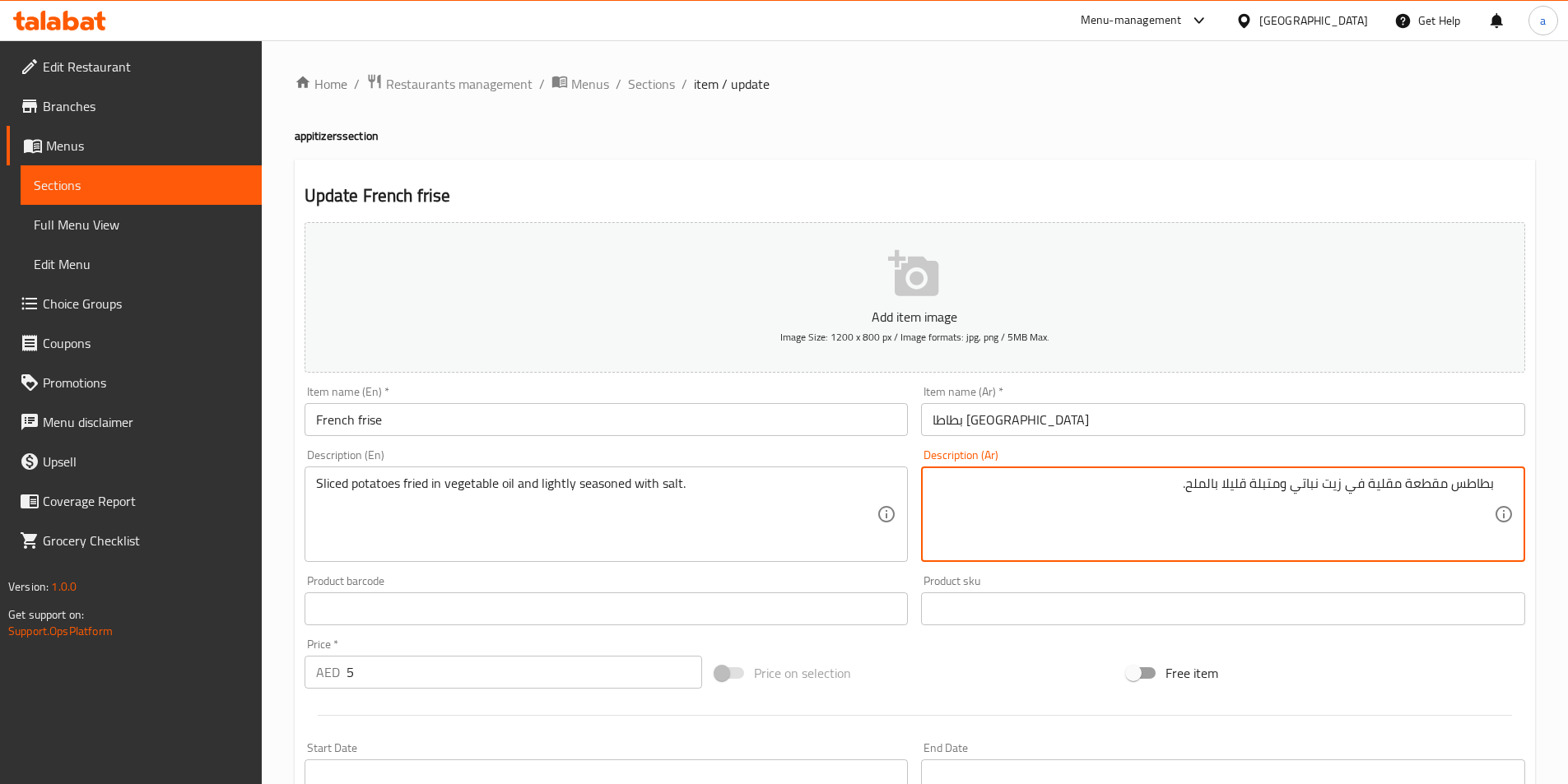
type textarea "بطاطس مقطعة مقلية في زيت نباتي ومتبلة قليلا بالملح."
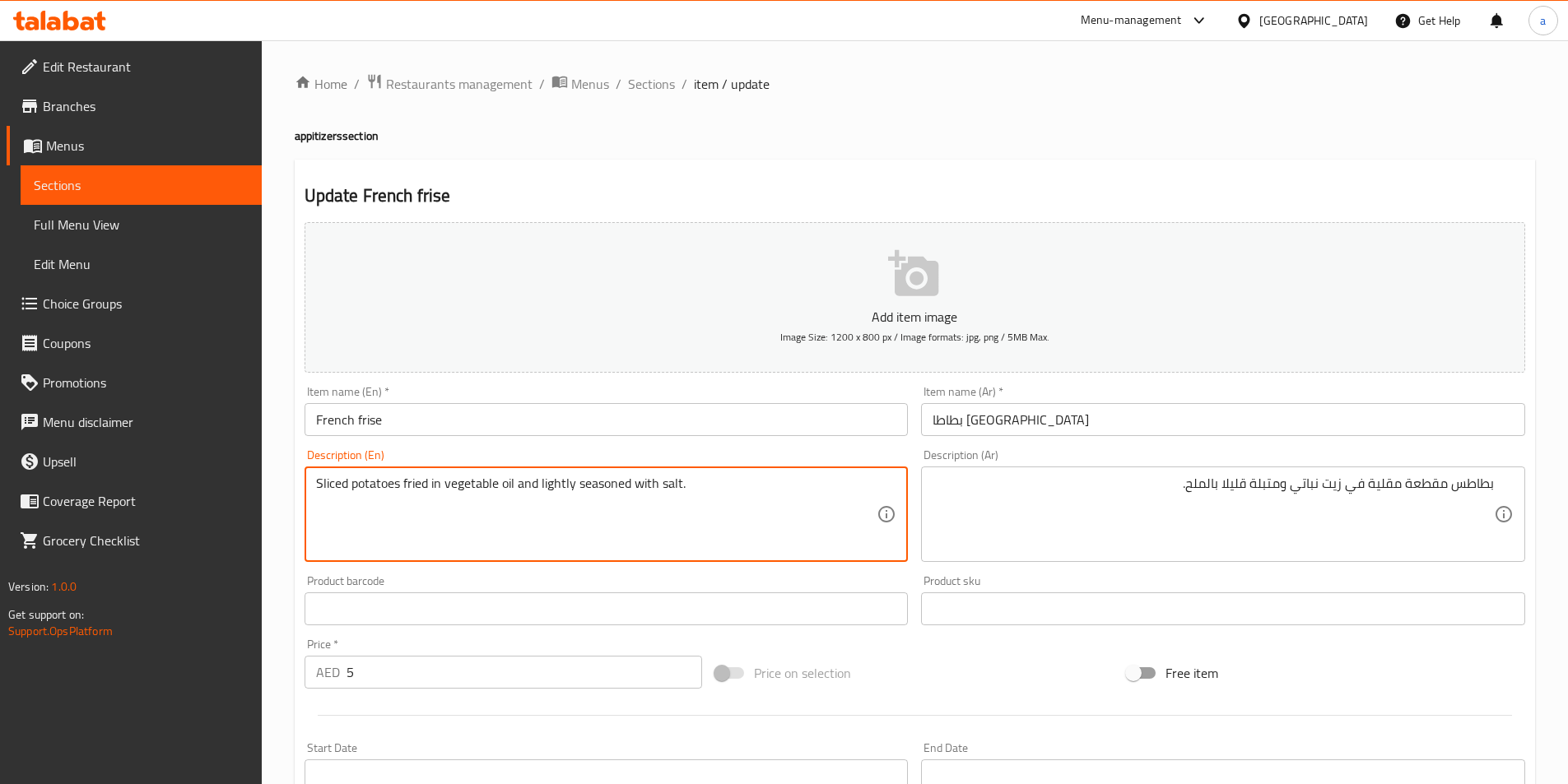
drag, startPoint x: 518, startPoint y: 481, endPoint x: 443, endPoint y: 503, distance: 78.2
drag, startPoint x: 539, startPoint y: 486, endPoint x: 826, endPoint y: 520, distance: 289.0
click at [826, 520] on textarea "Sliced potatoes fried in vegetable oil and lightly seasoned with salt." at bounding box center [596, 514] width 561 height 78
click at [691, 502] on textarea "Sliced potatoes fried in vegetable oil and lightly seasoned with salt." at bounding box center [596, 514] width 561 height 78
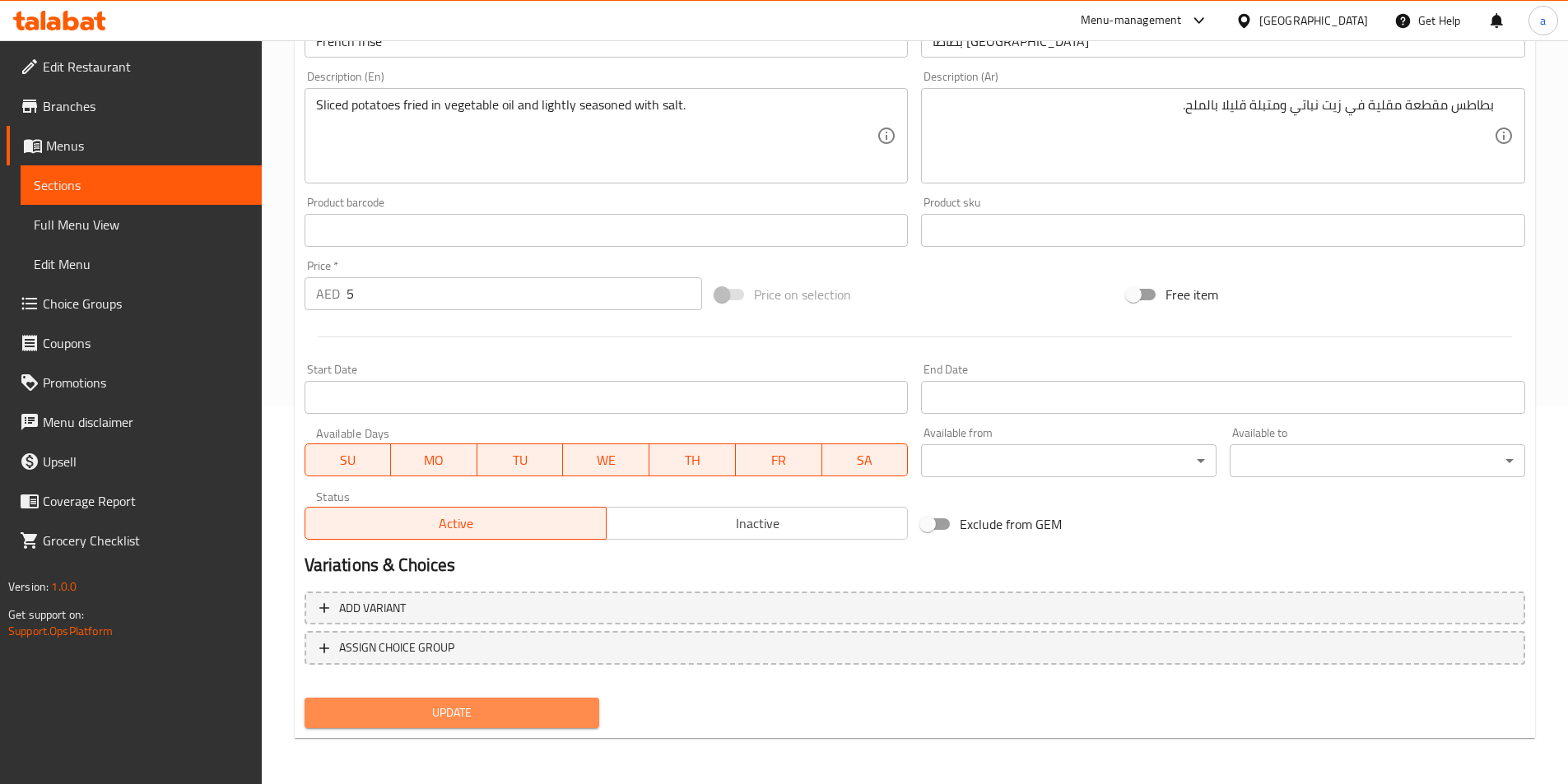
click at [494, 715] on span "Update" at bounding box center [452, 713] width 269 height 20
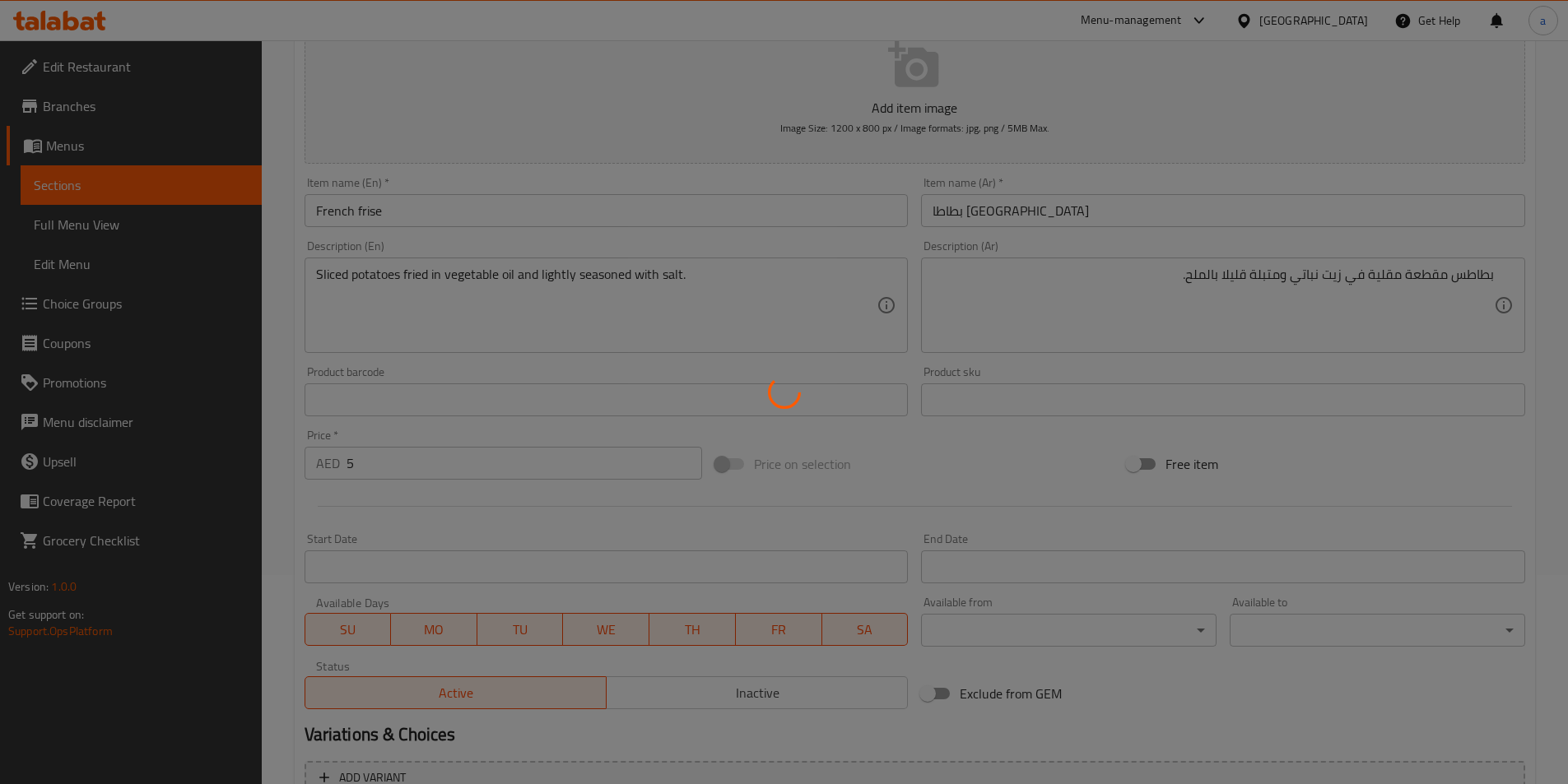
scroll to position [0, 0]
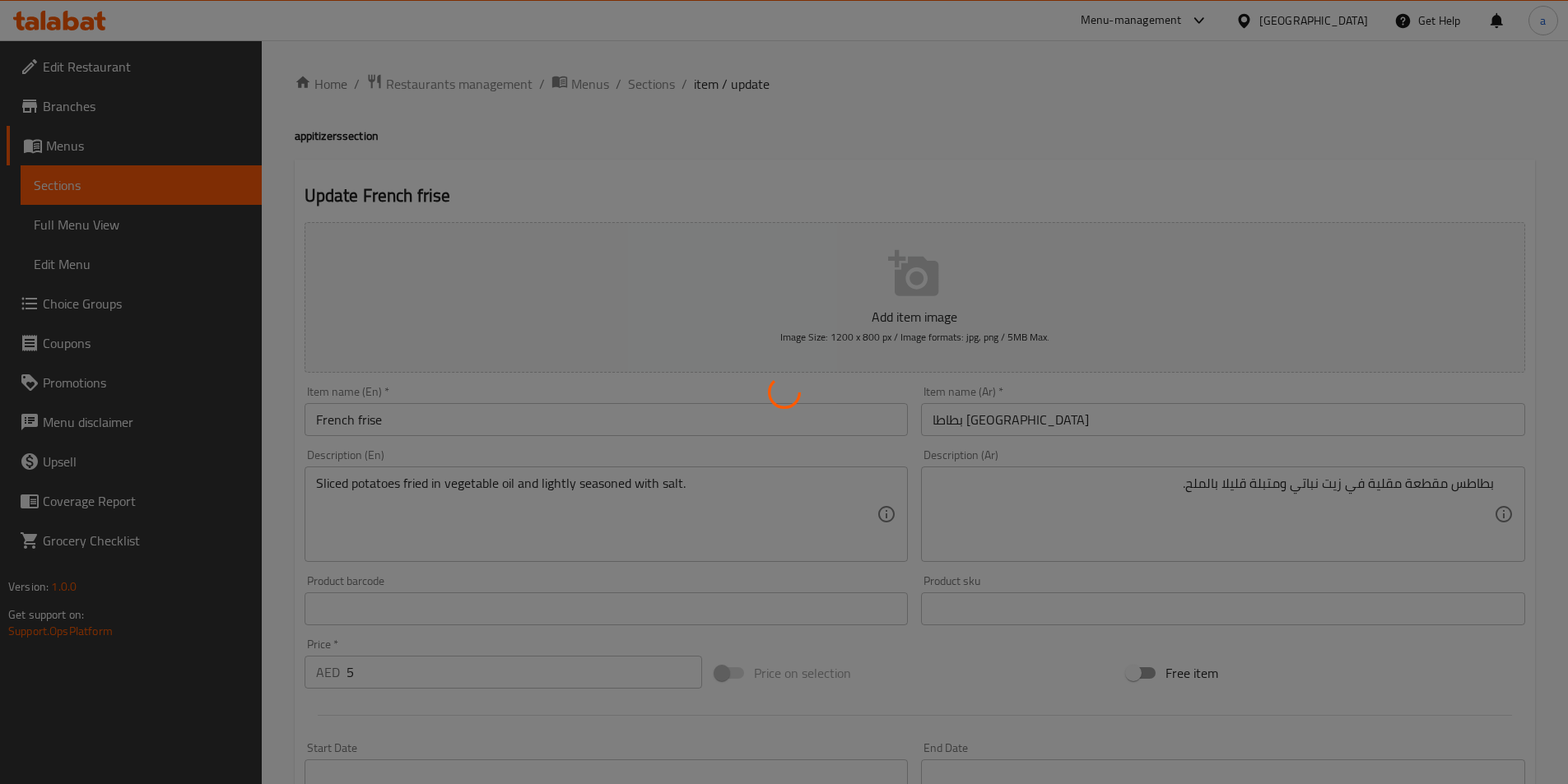
click at [420, 418] on div at bounding box center [784, 392] width 1568 height 784
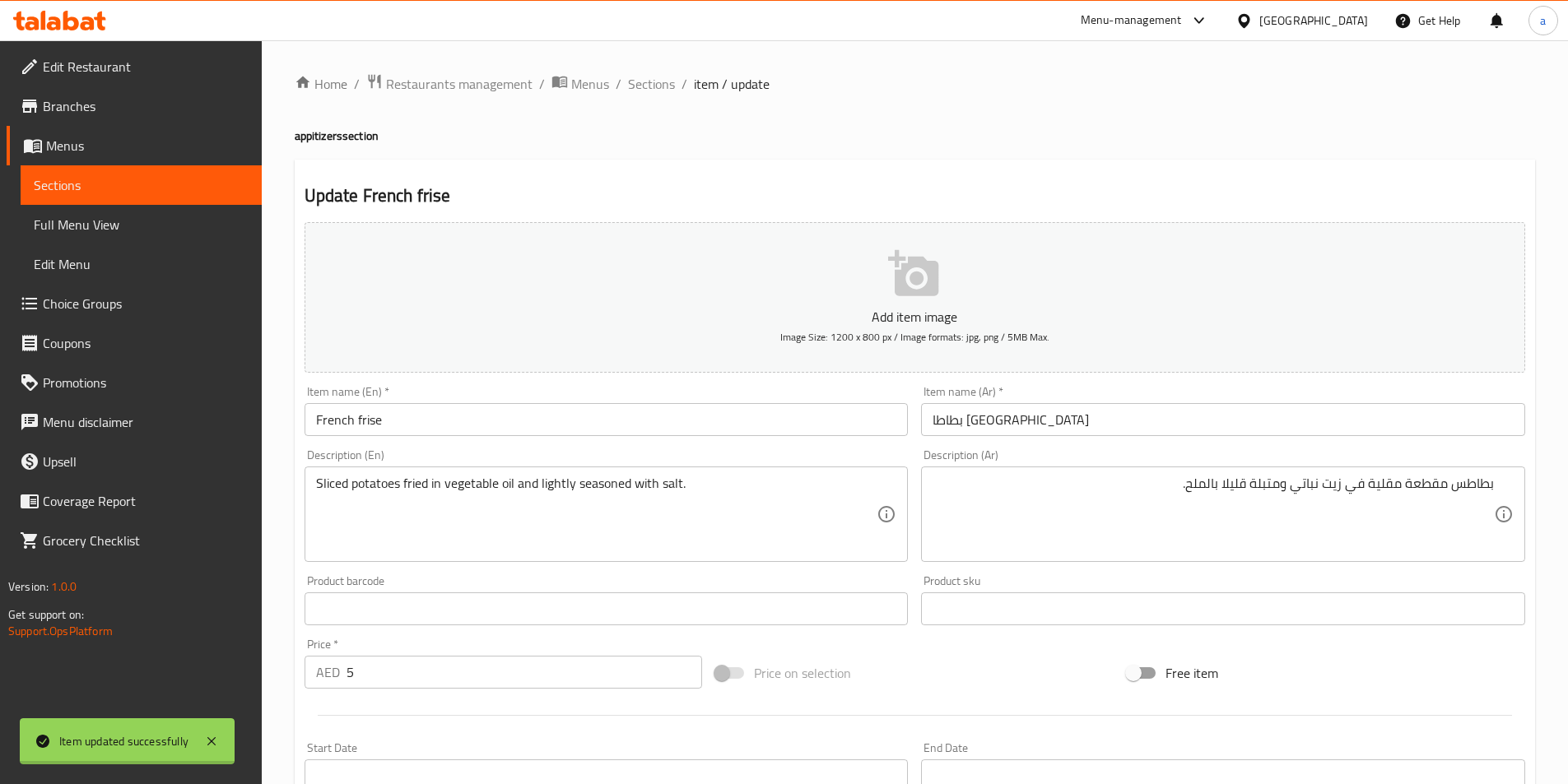
click at [420, 418] on div at bounding box center [784, 392] width 1568 height 784
click at [420, 418] on input "French frise" at bounding box center [607, 420] width 604 height 33
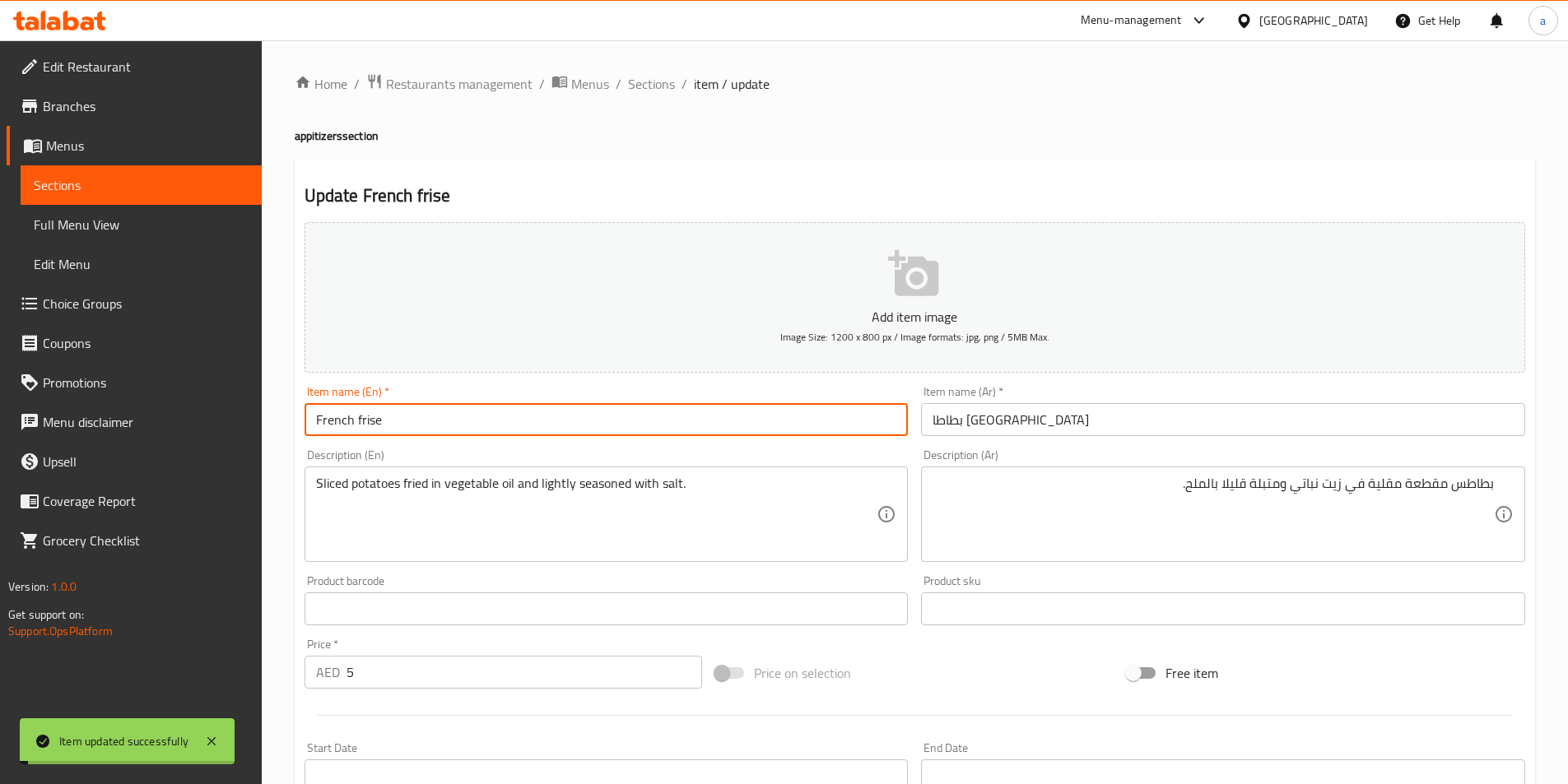
click at [420, 418] on input "French frise" at bounding box center [607, 420] width 604 height 33
click at [658, 91] on span "Sections" at bounding box center [652, 84] width 47 height 19
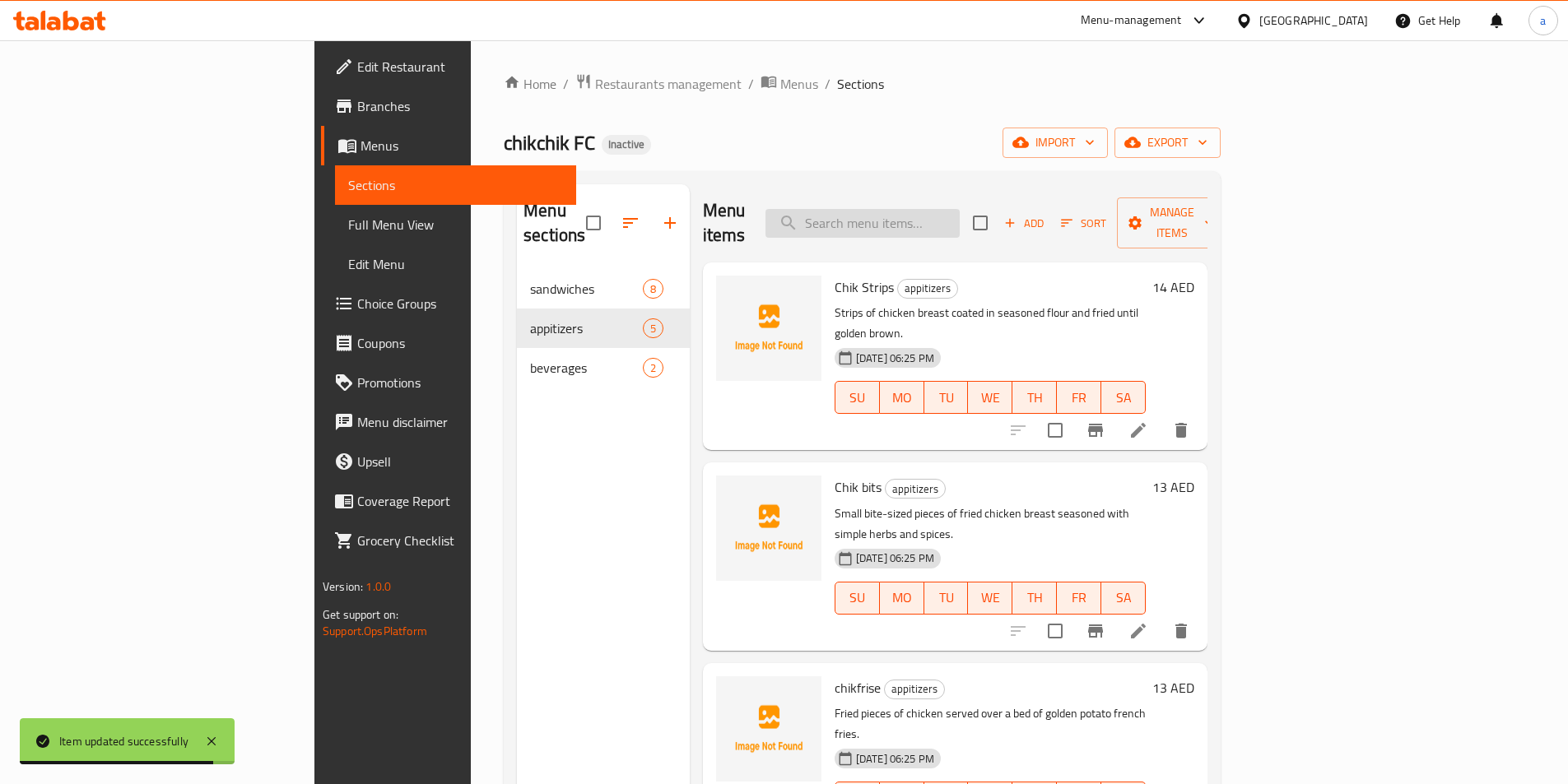
click at [959, 216] on input "search" at bounding box center [862, 224] width 194 height 29
paste input "Water"
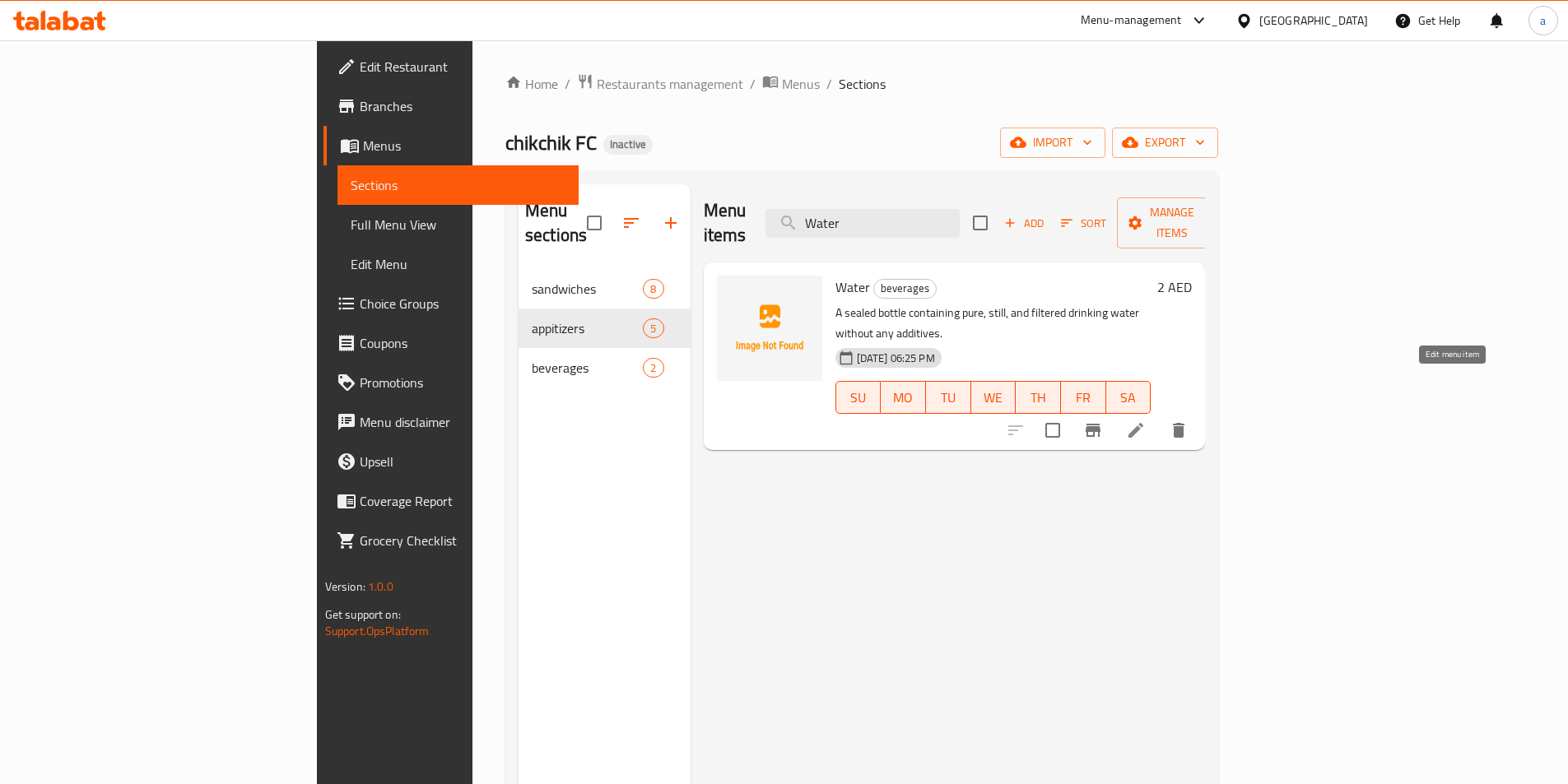
type input "Water"
click at [1145, 421] on icon at bounding box center [1136, 430] width 19 height 19
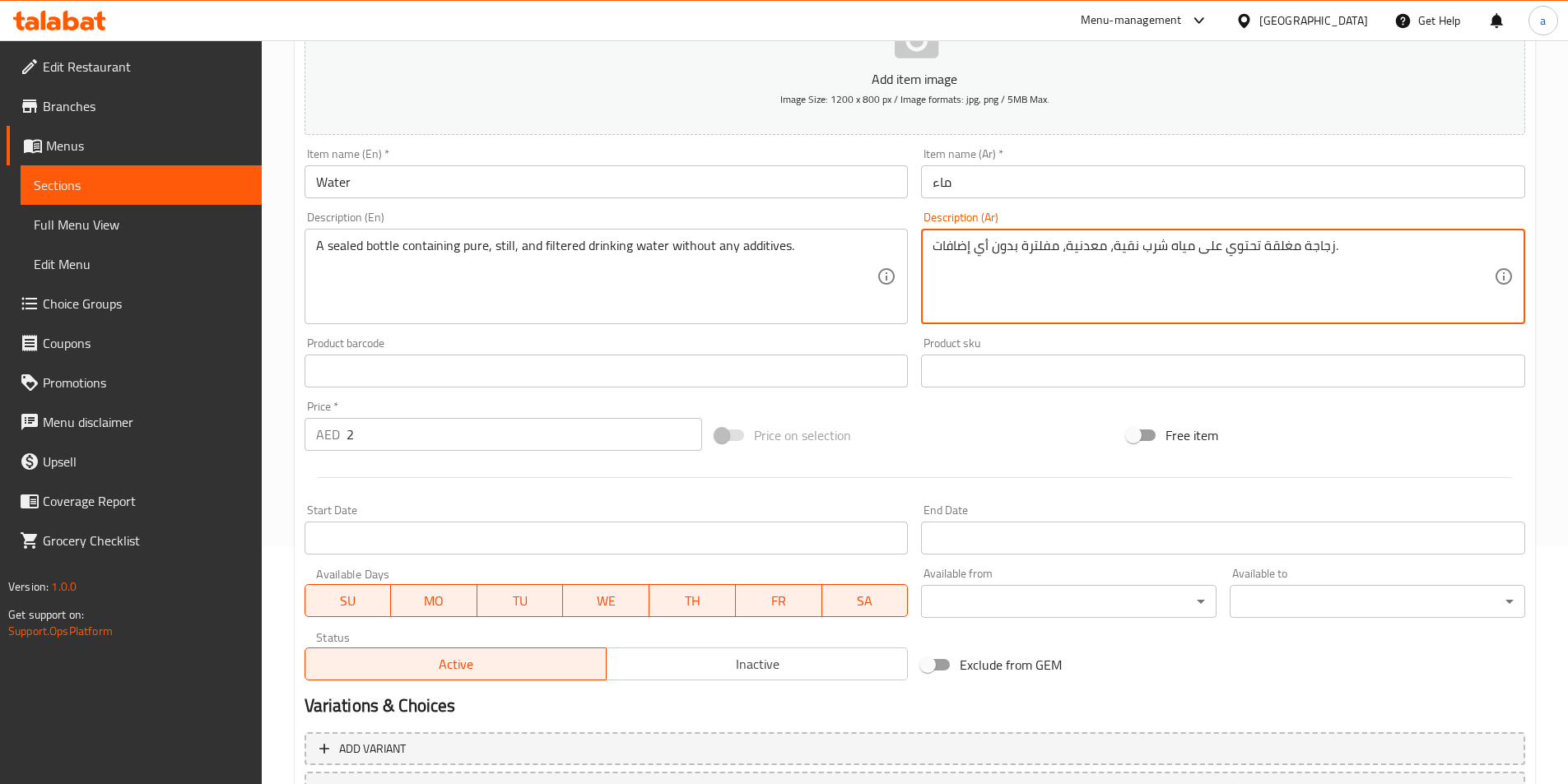
scroll to position [379, 0]
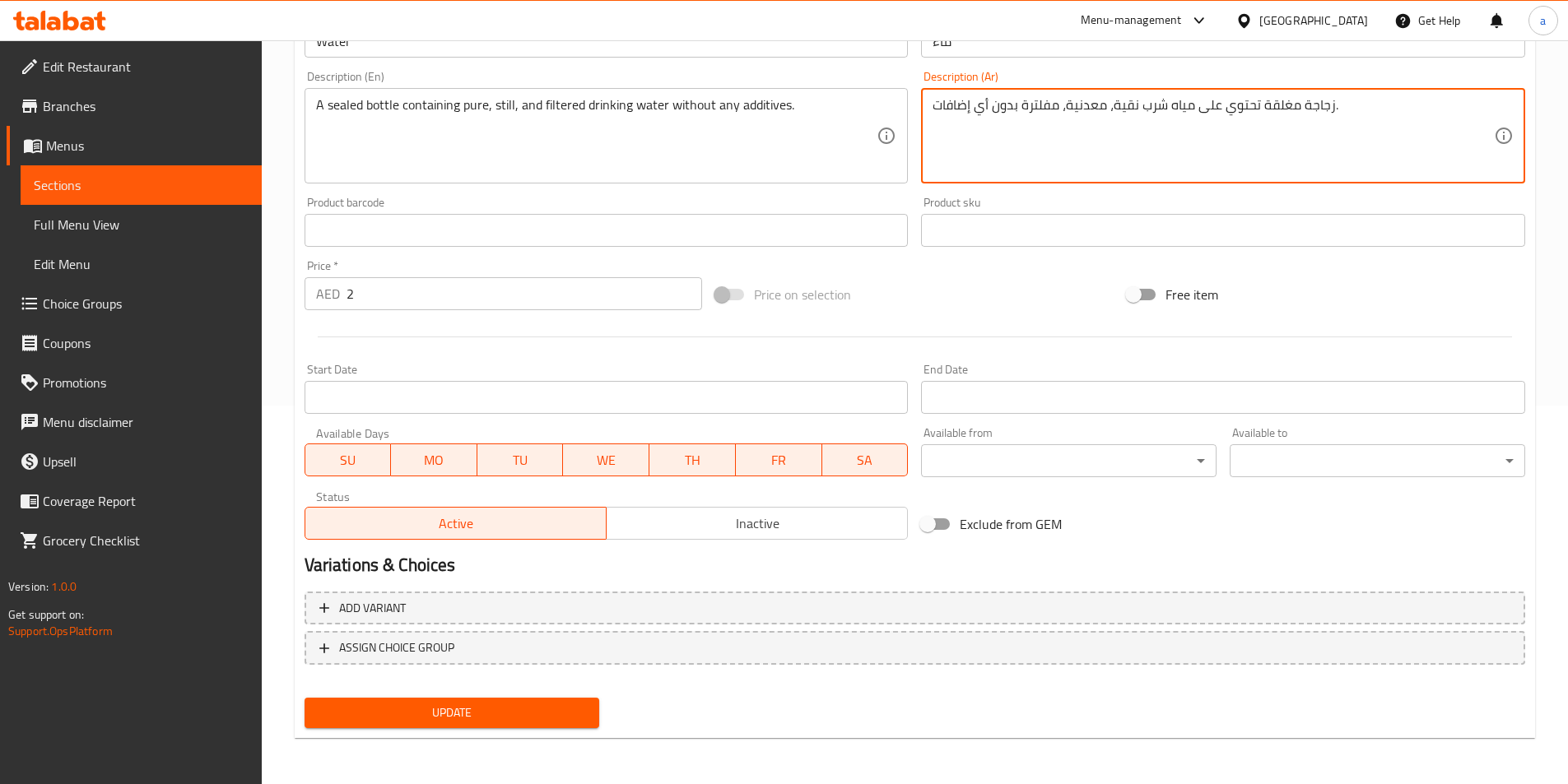
type textarea "زجاجة مغلقة تحتوي على مياه شرب نقية، معدنية، مفلترة بدون أي إضافات."
click at [456, 707] on span "Update" at bounding box center [452, 713] width 269 height 20
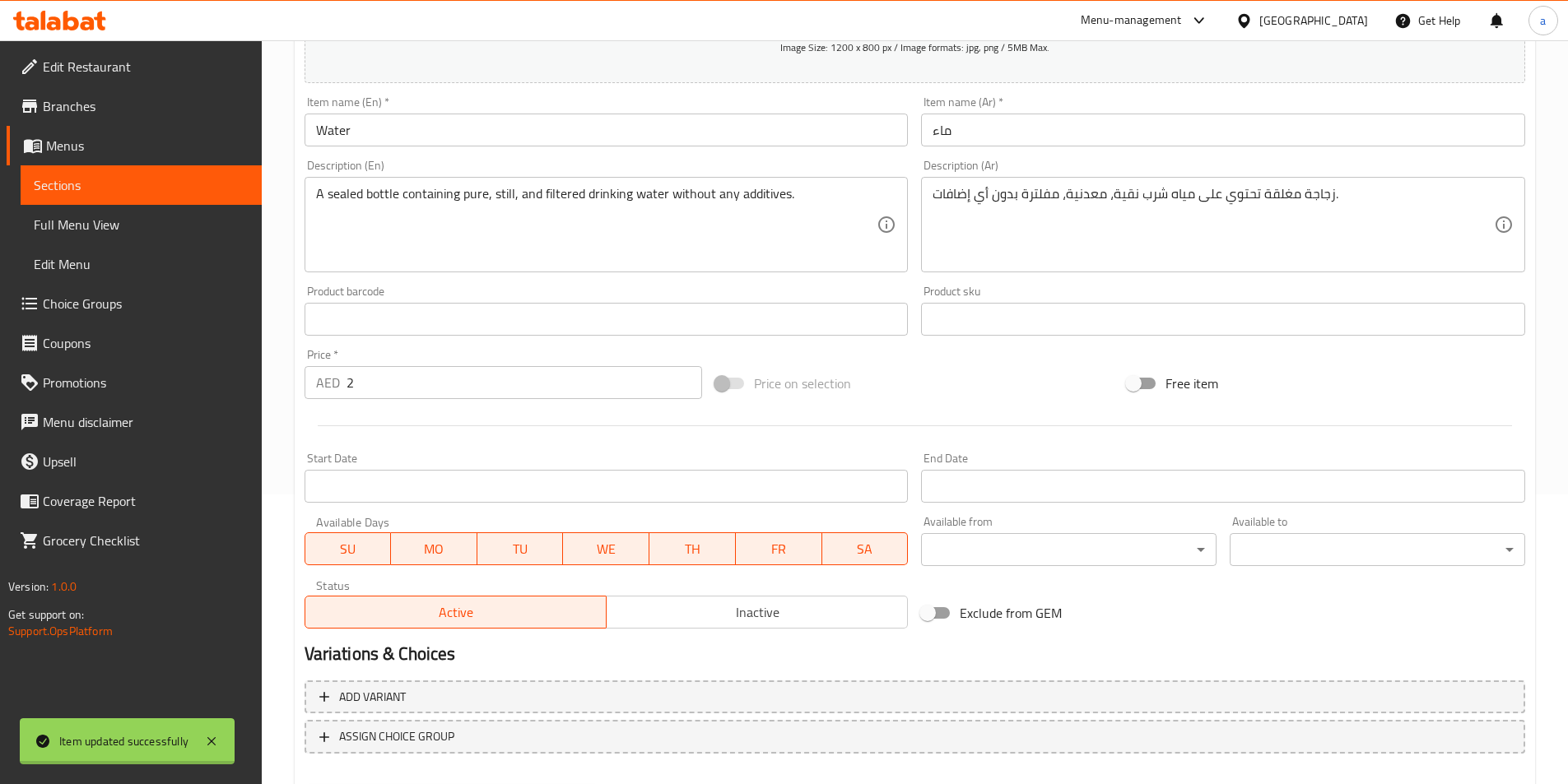
scroll to position [214, 0]
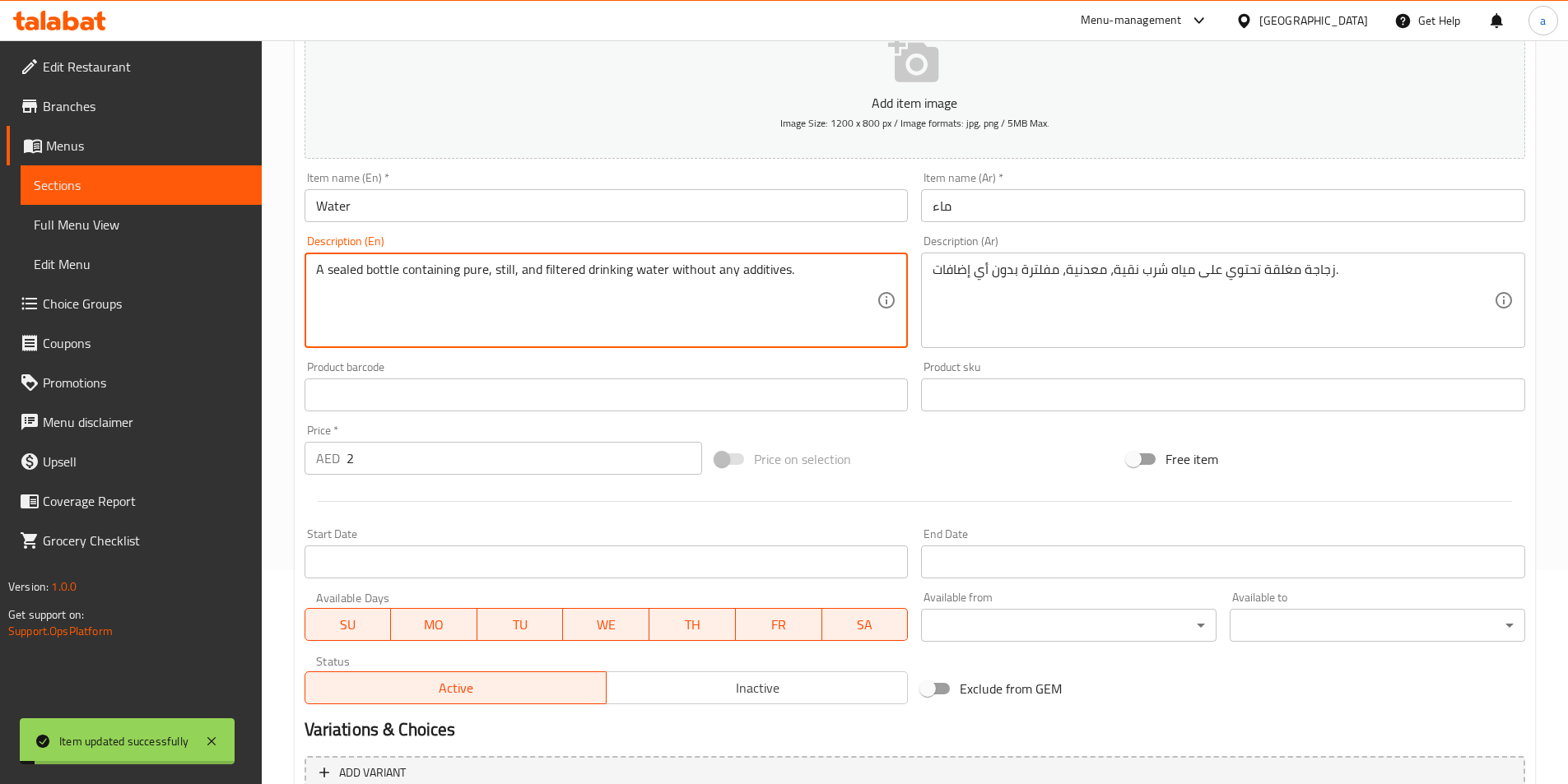
click at [499, 268] on textarea "A sealed bottle containing pure, still, and filtered drinking water without any…" at bounding box center [596, 301] width 561 height 78
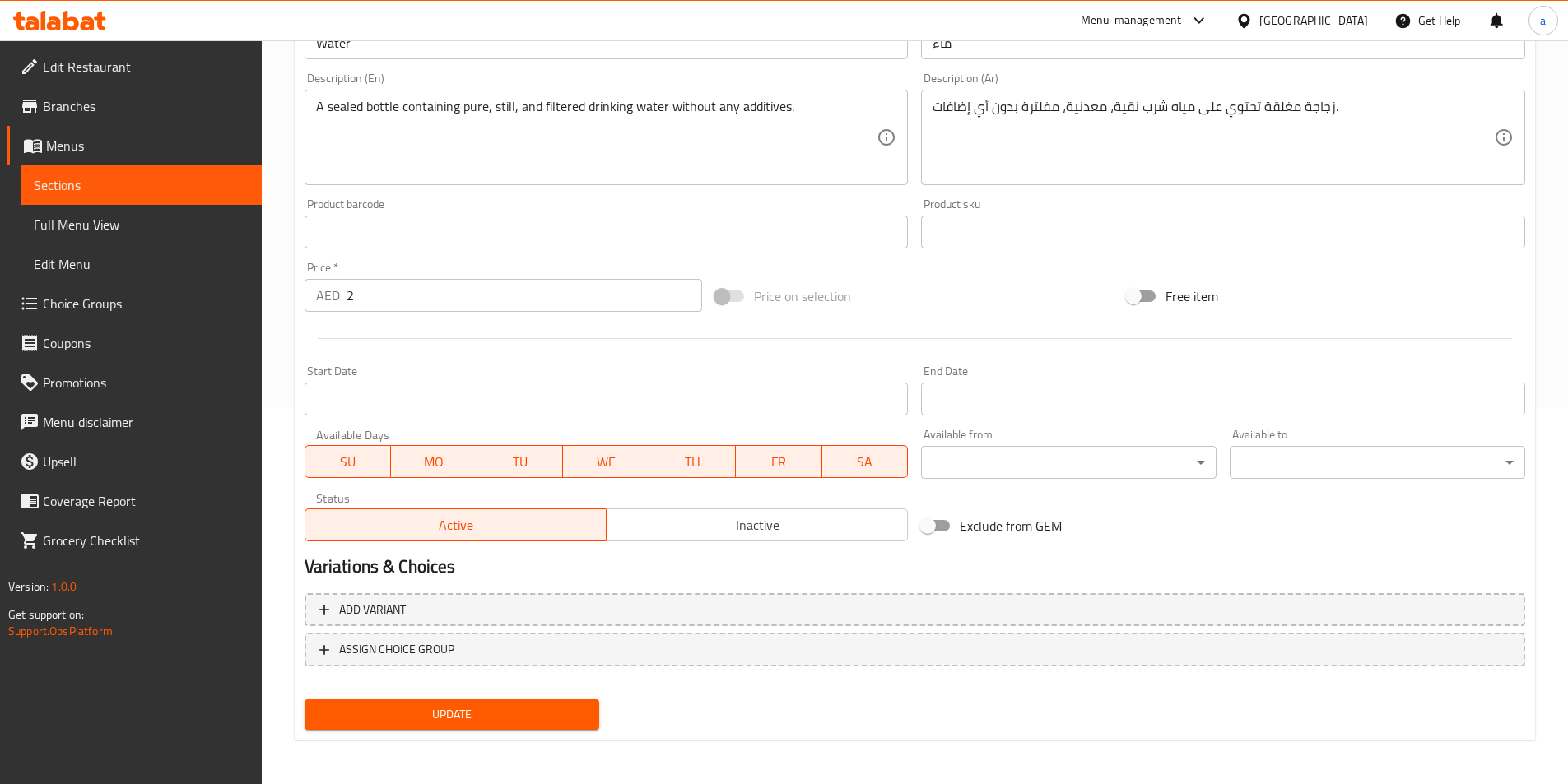
scroll to position [379, 0]
click at [515, 703] on span "Update" at bounding box center [452, 713] width 269 height 20
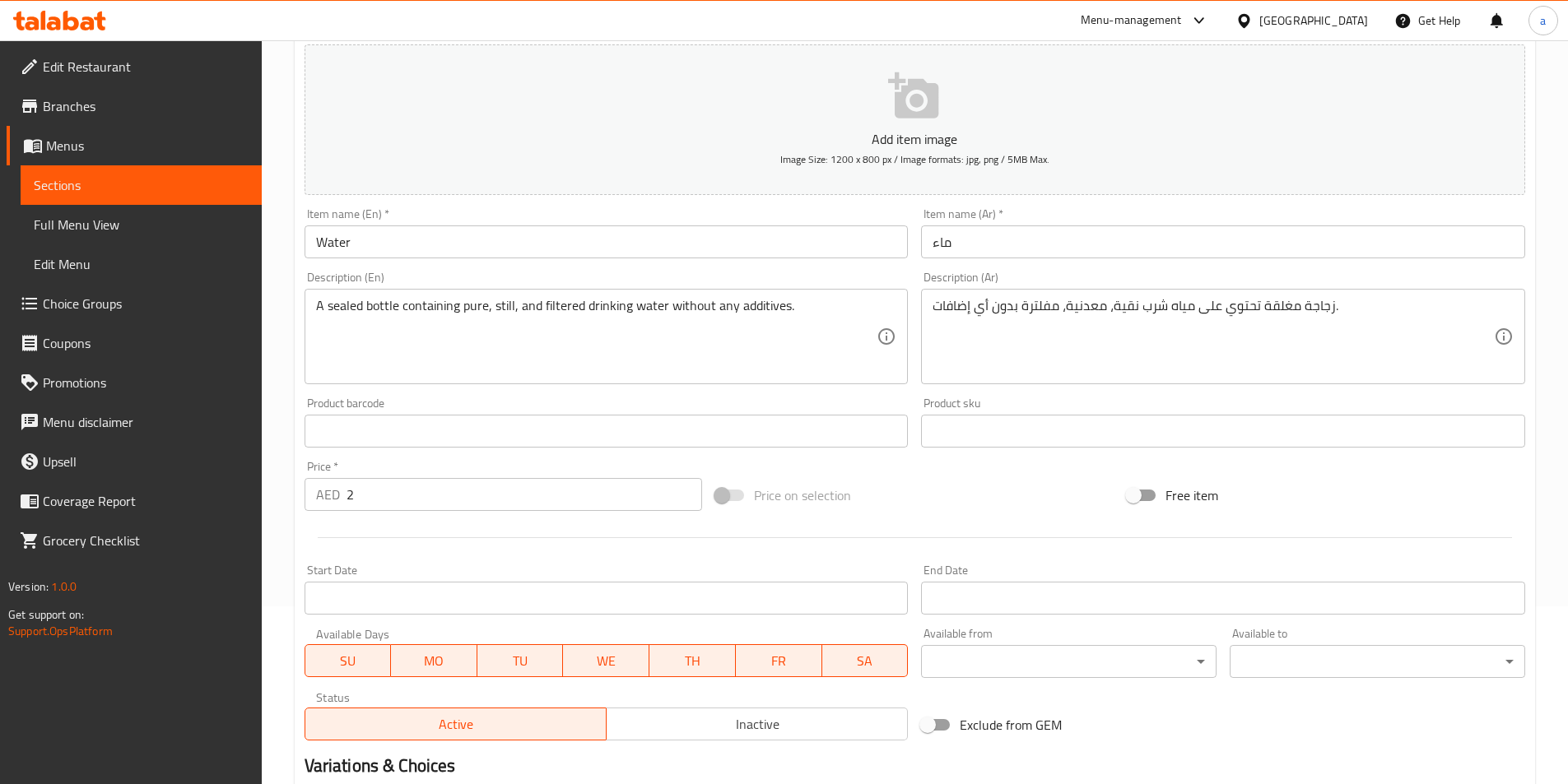
scroll to position [0, 0]
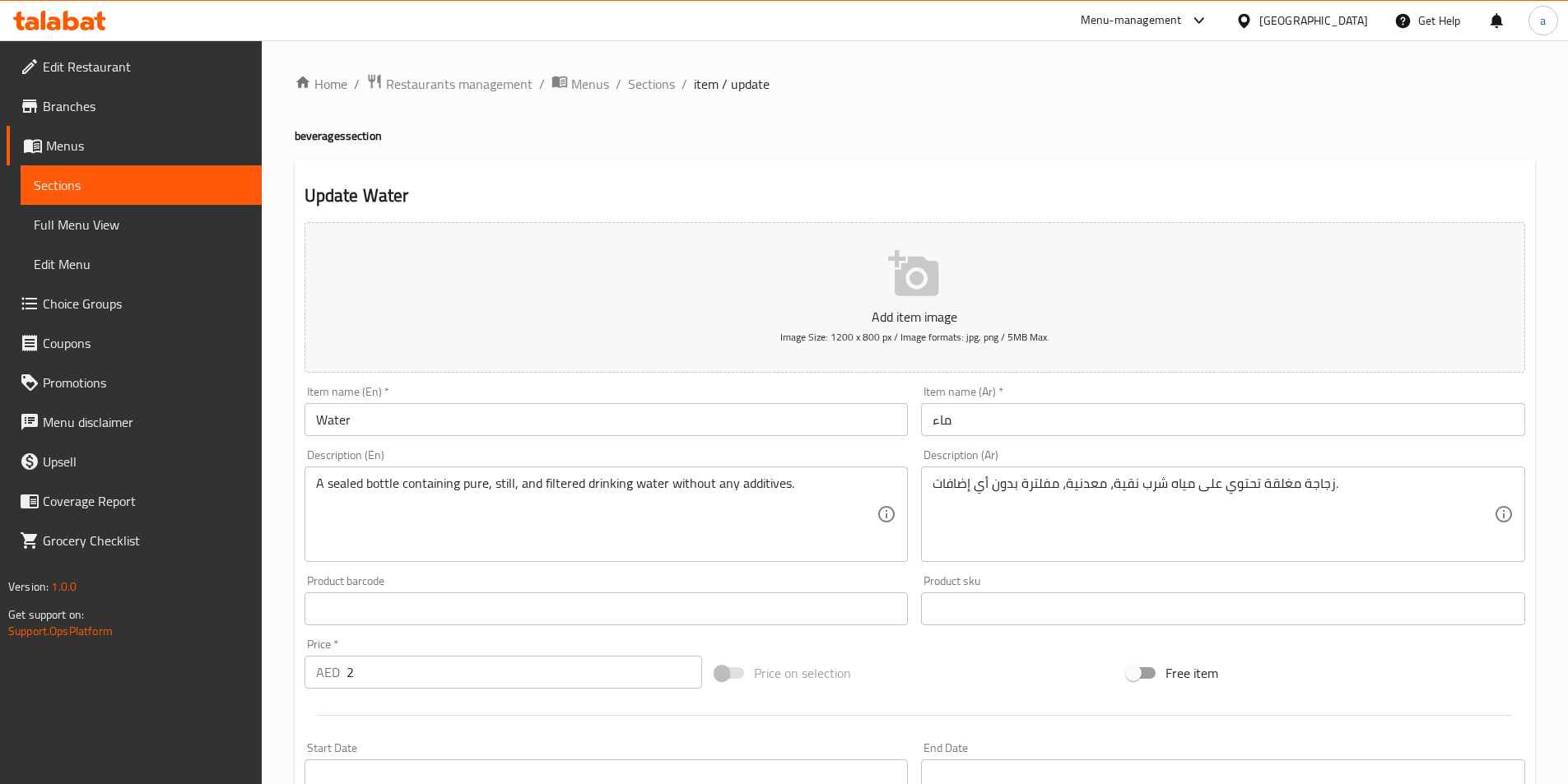
click at [547, 424] on input "Water" at bounding box center [607, 420] width 604 height 33
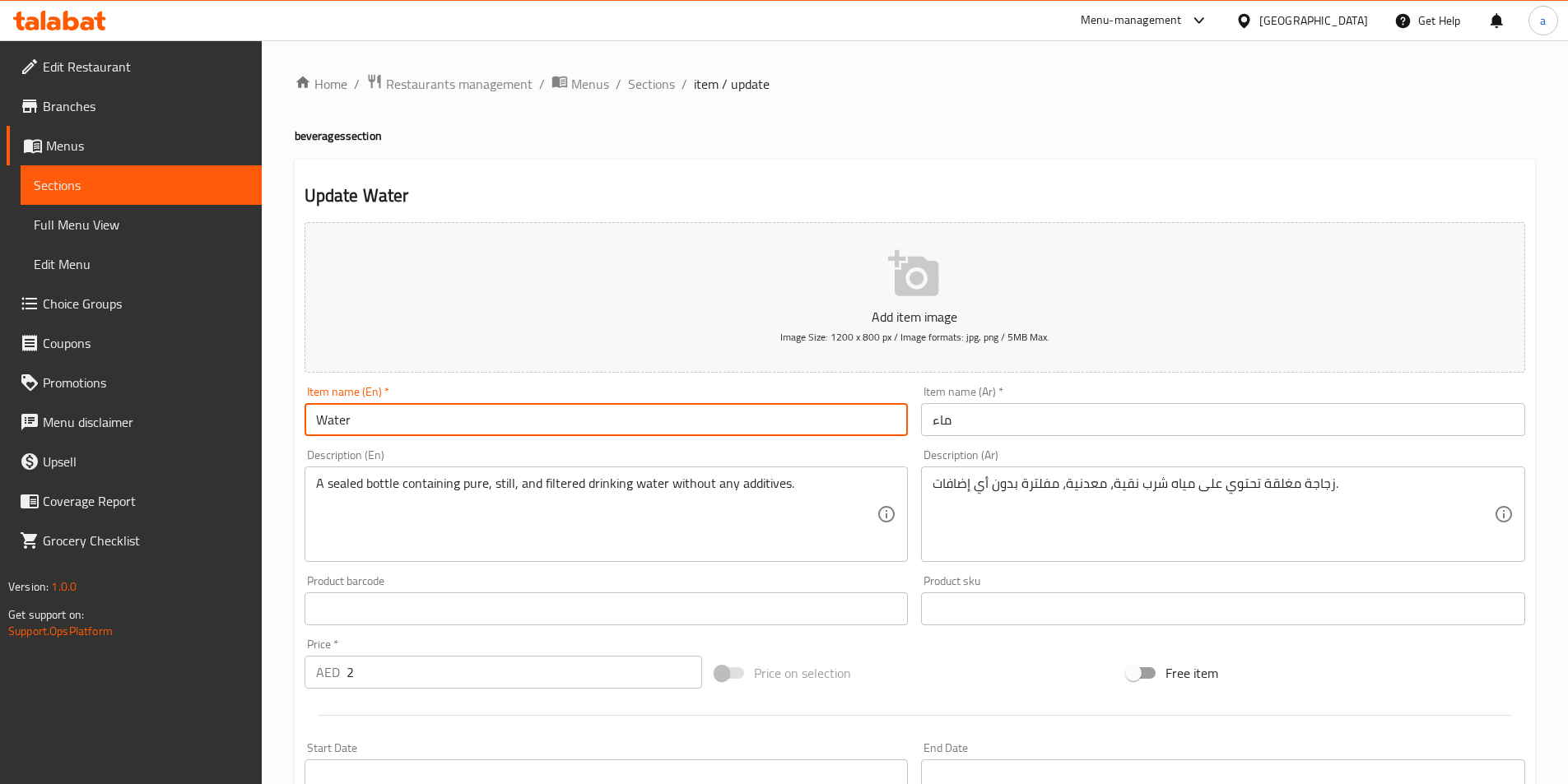
click at [547, 424] on input "Water" at bounding box center [607, 420] width 604 height 33
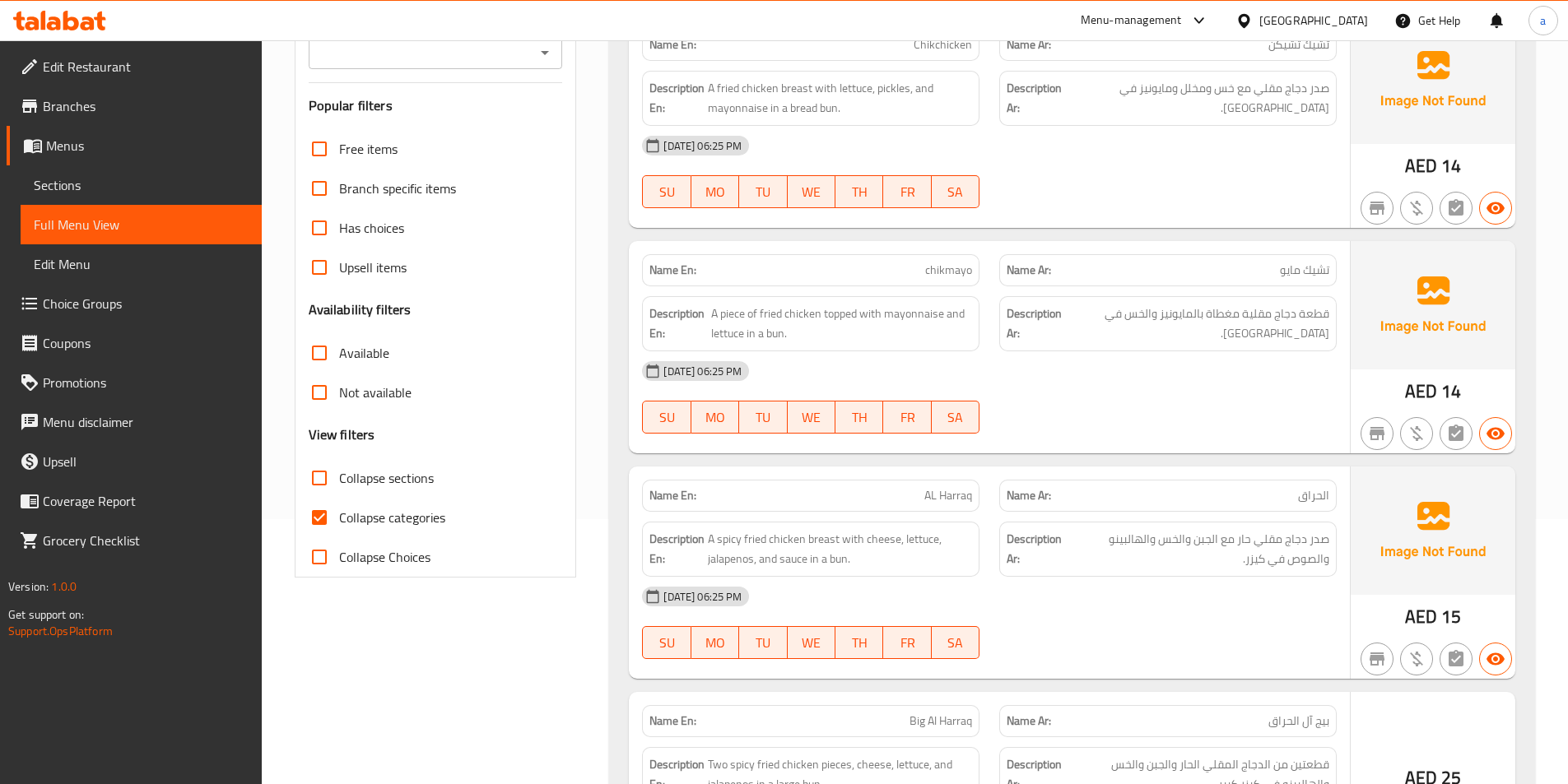
scroll to position [411, 0]
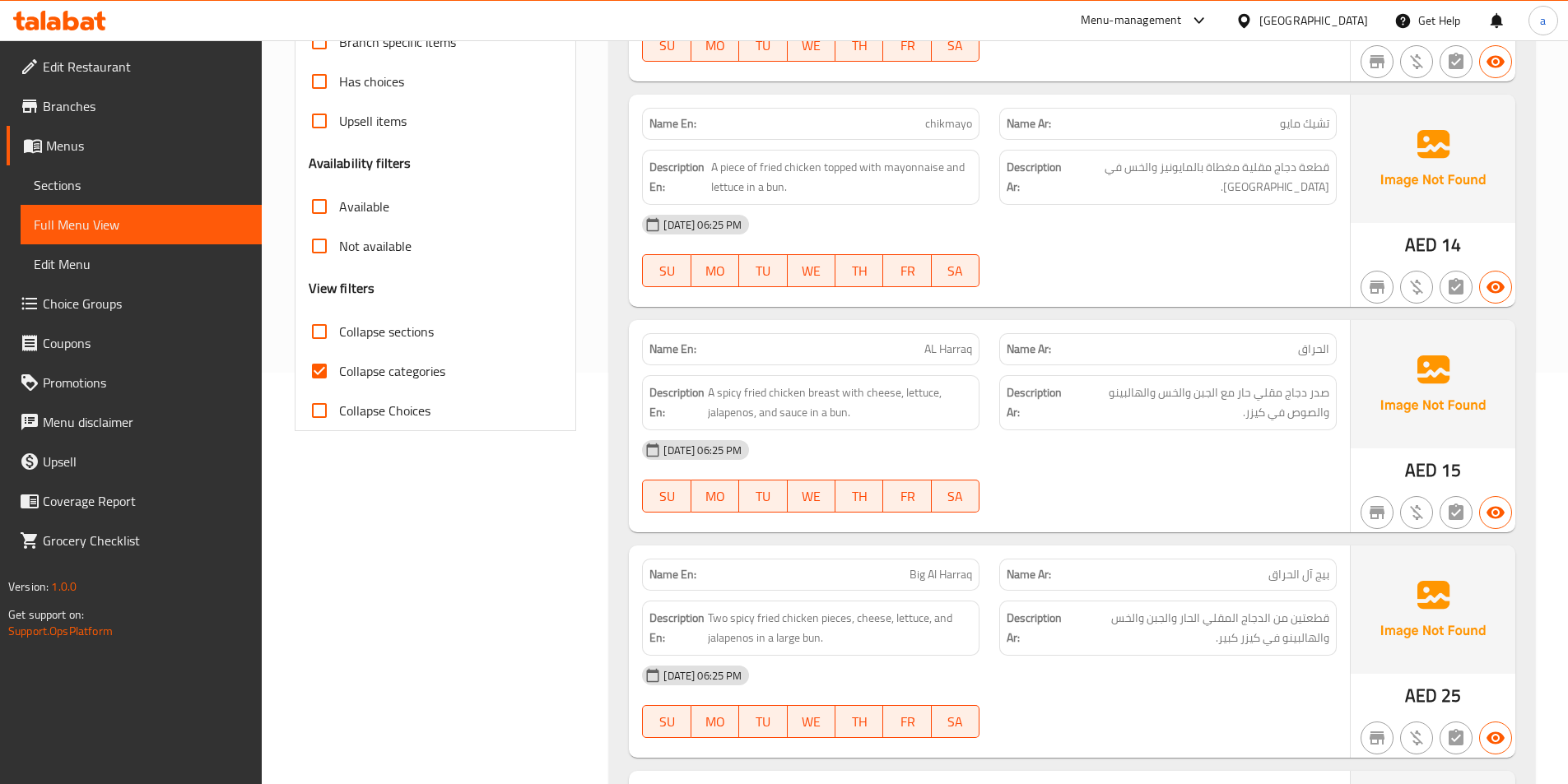
click at [353, 363] on span "Collapse categories" at bounding box center [392, 371] width 106 height 19
click at [339, 363] on input "Collapse categories" at bounding box center [319, 371] width 40 height 40
checkbox input "false"
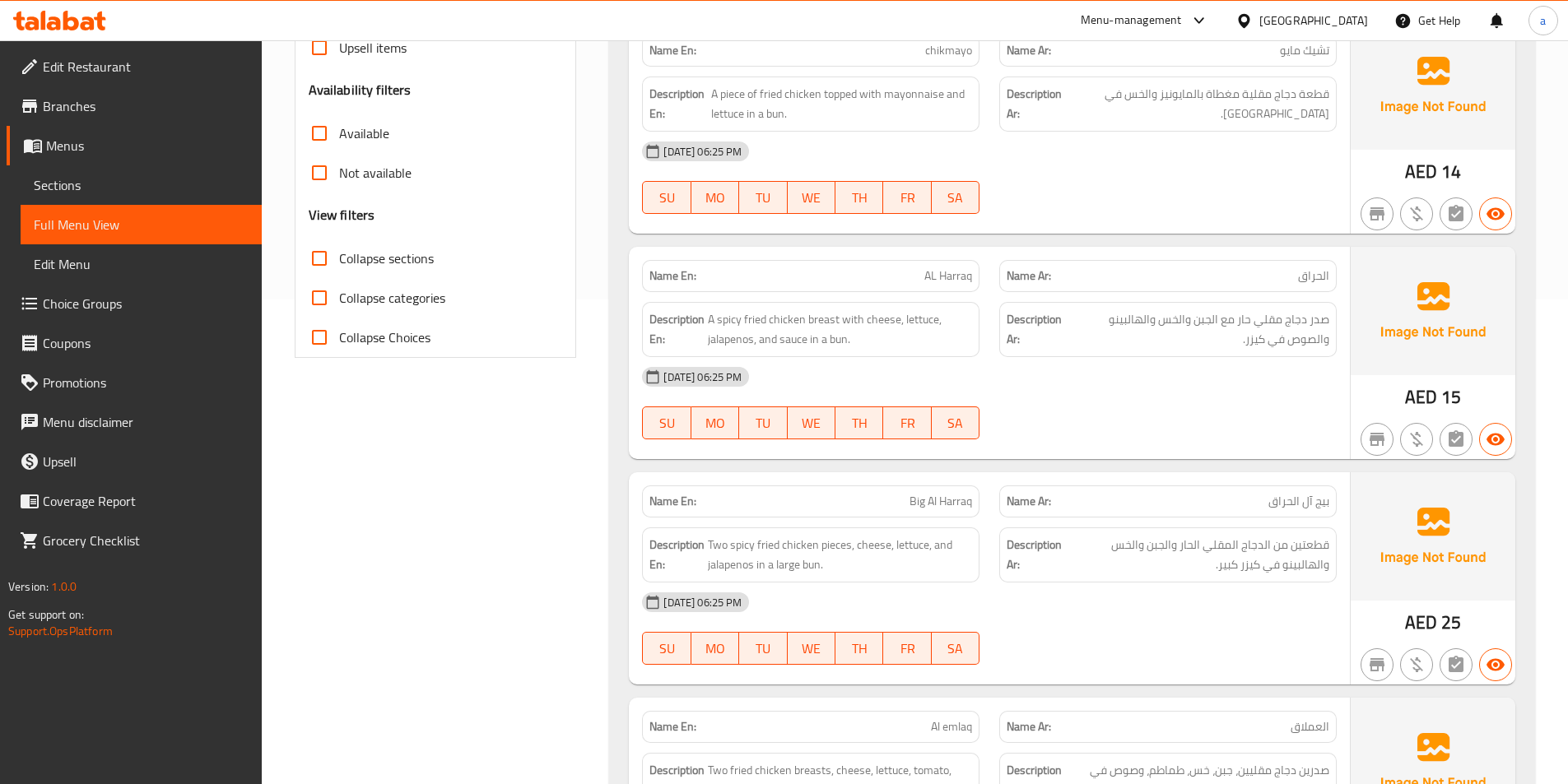
scroll to position [494, 0]
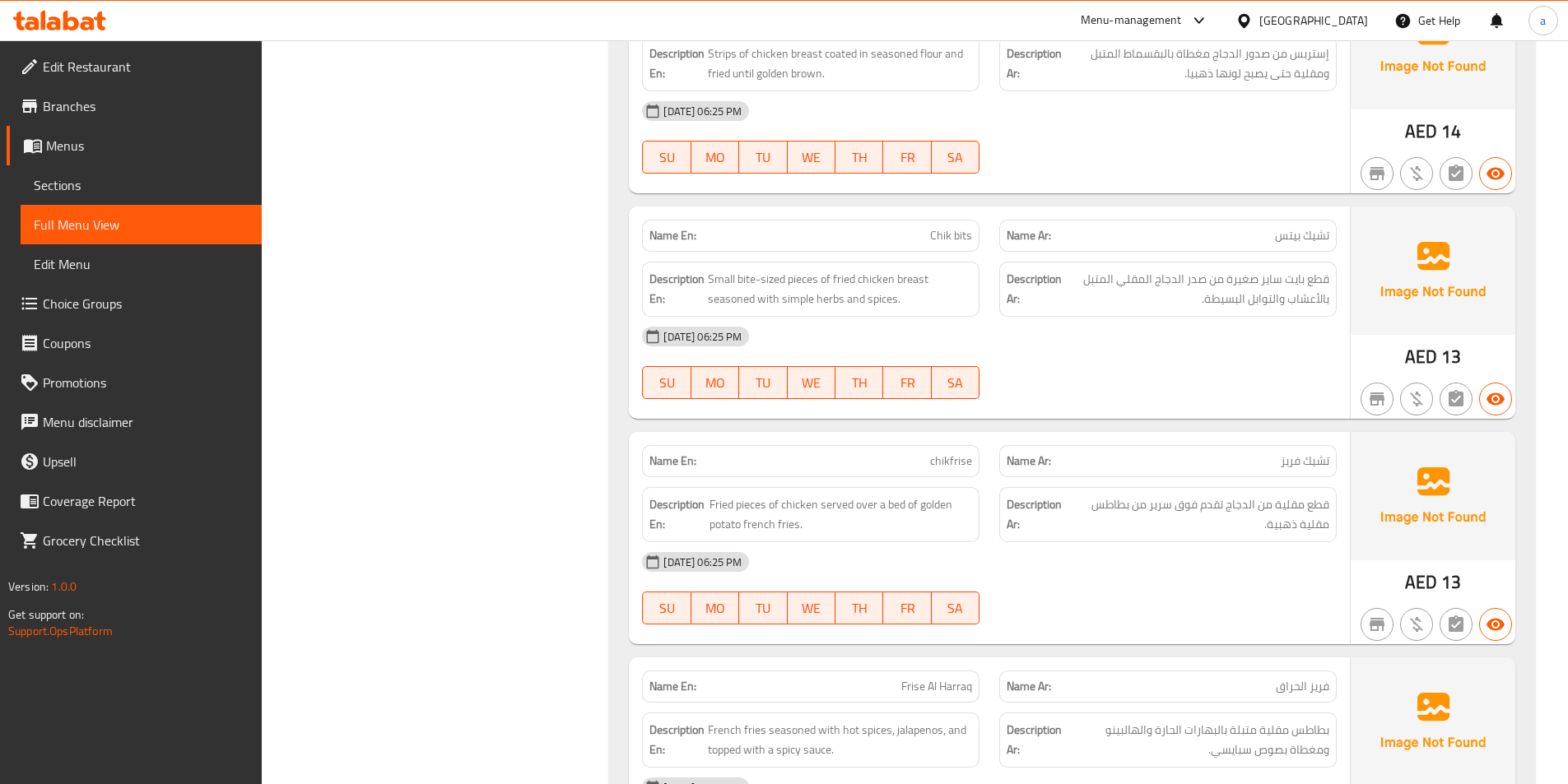
scroll to position [2304, 0]
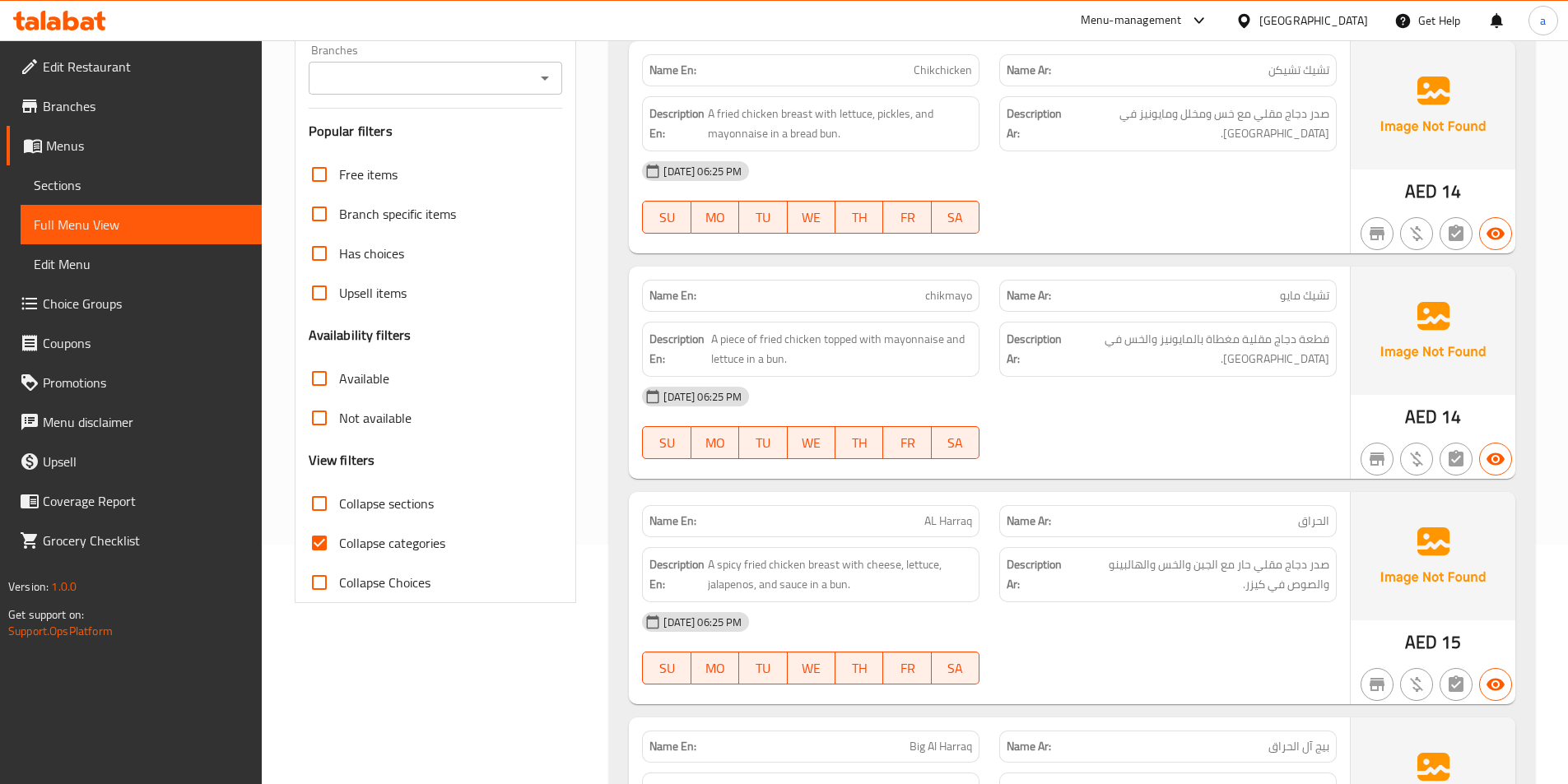
scroll to position [246, 0]
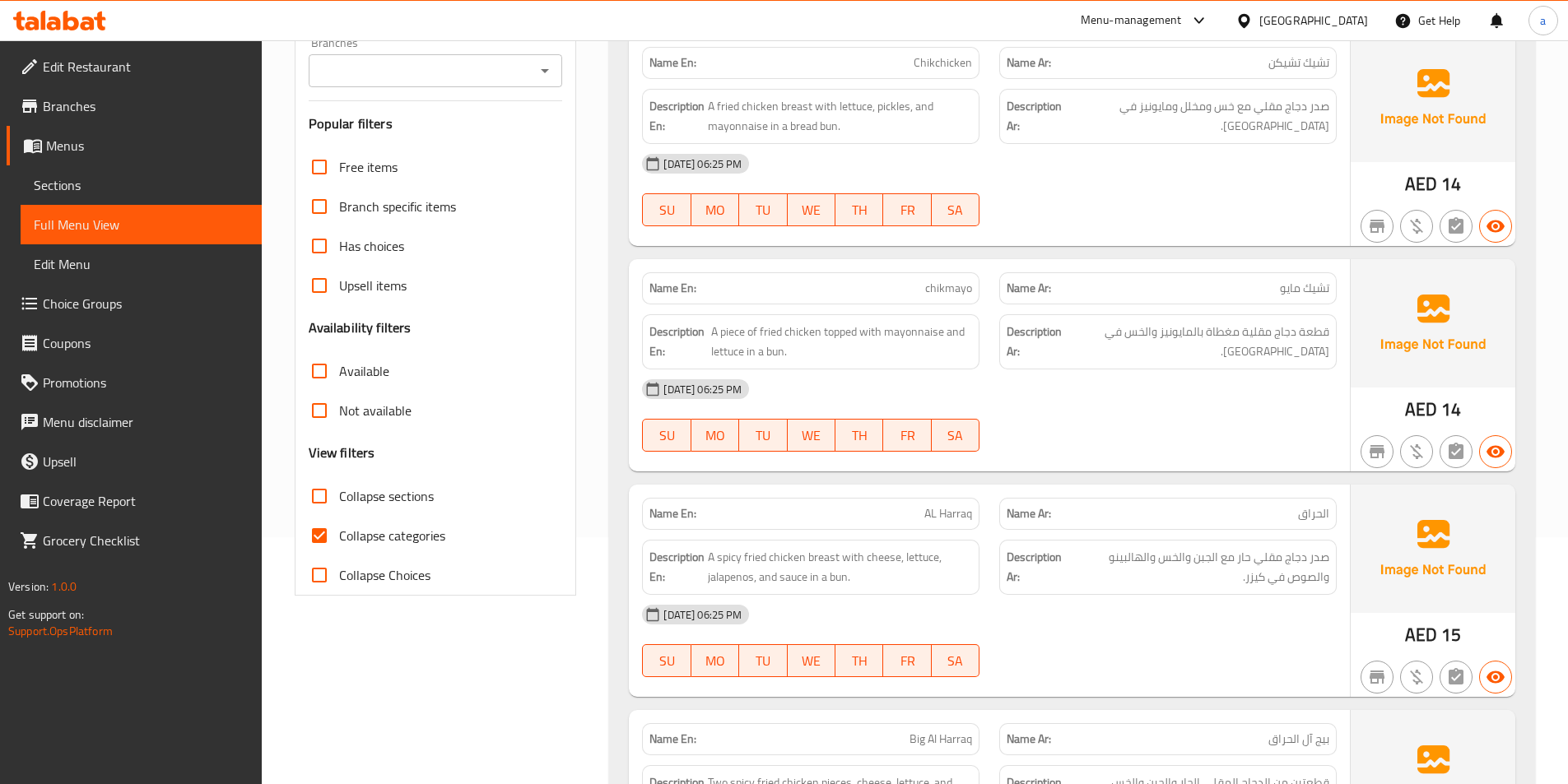
click at [365, 534] on span "Collapse categories" at bounding box center [392, 536] width 106 height 19
click at [339, 534] on input "Collapse categories" at bounding box center [319, 536] width 40 height 40
checkbox input "false"
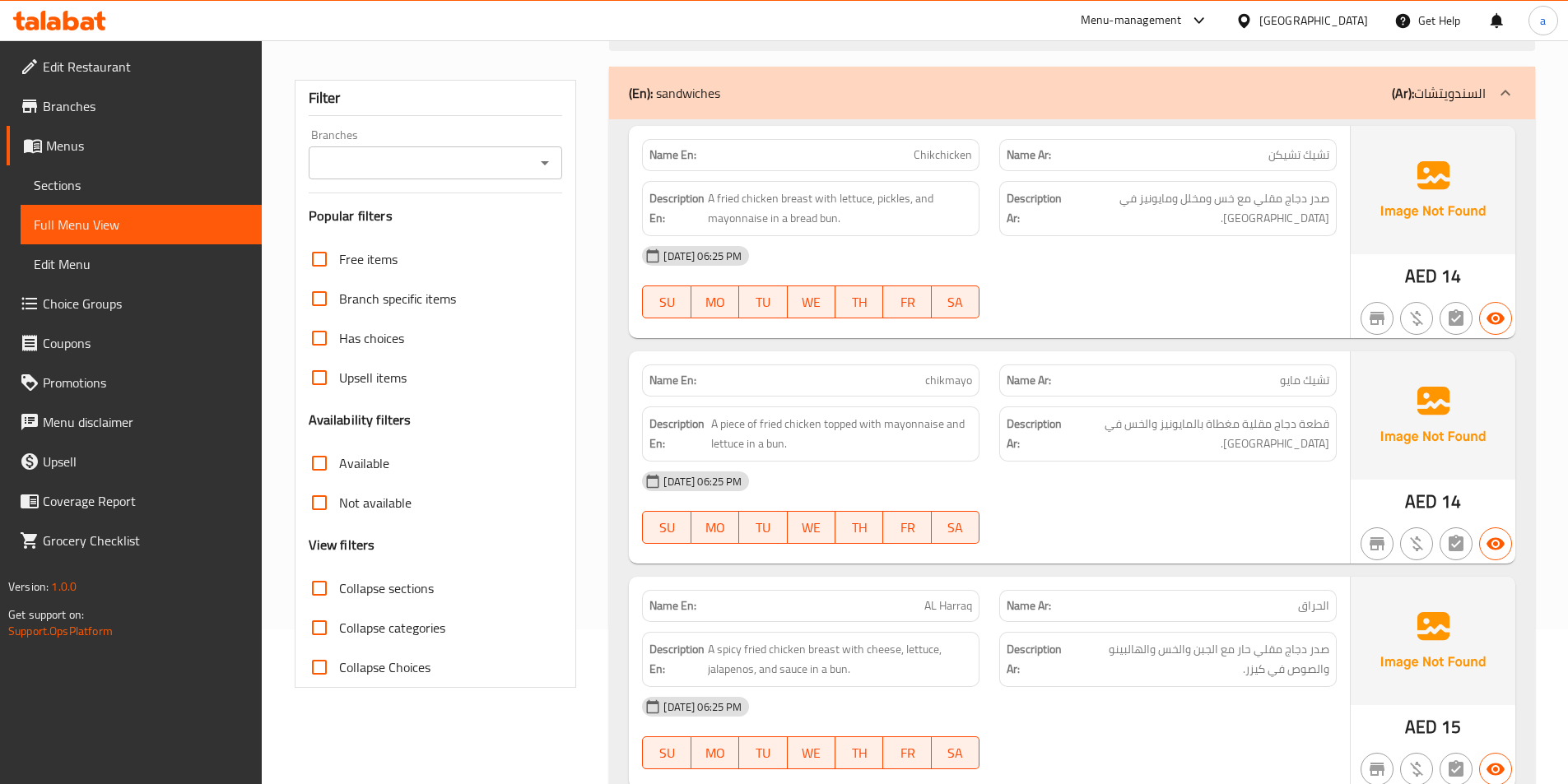
scroll to position [0, 0]
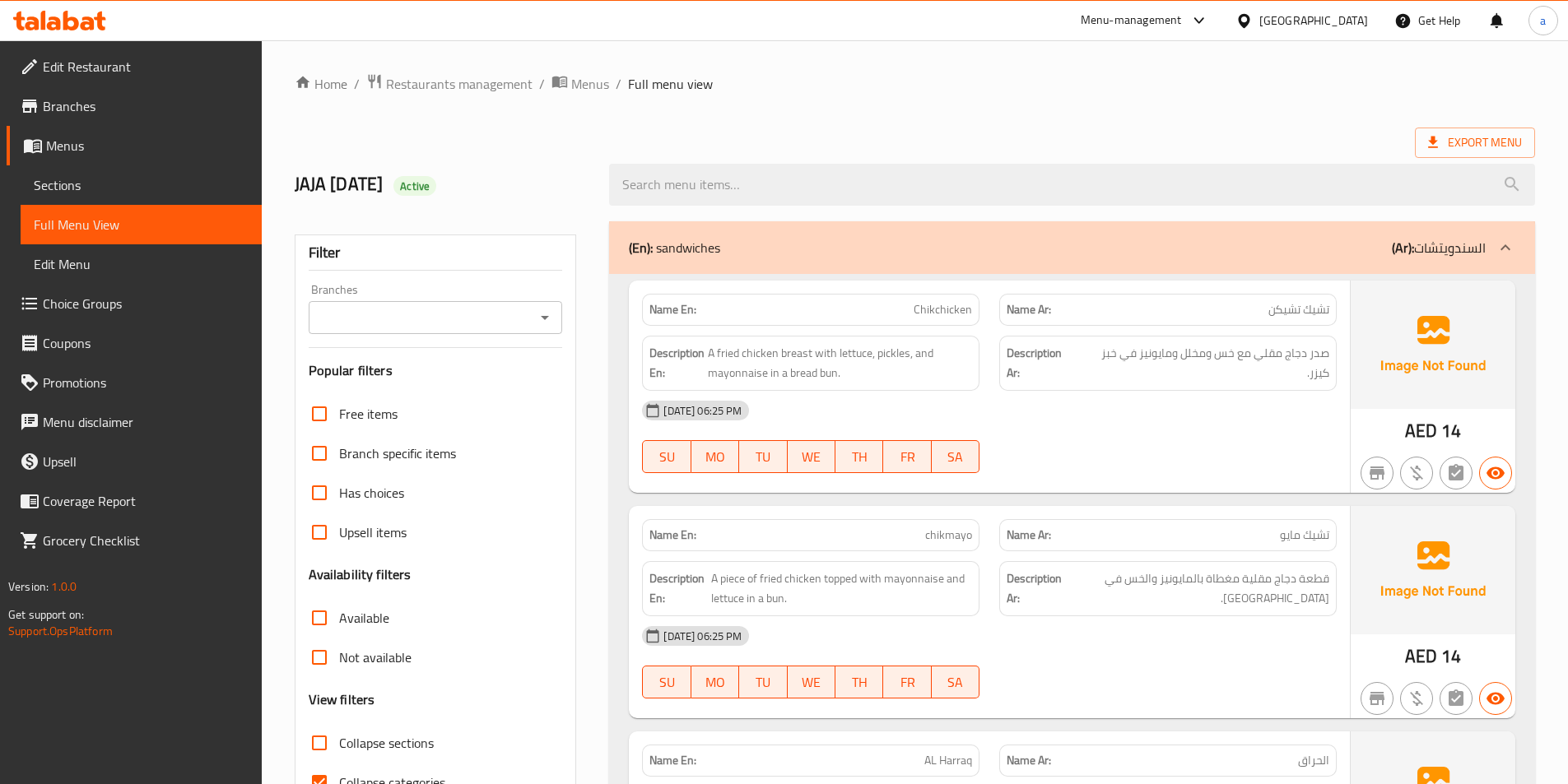
scroll to position [82, 0]
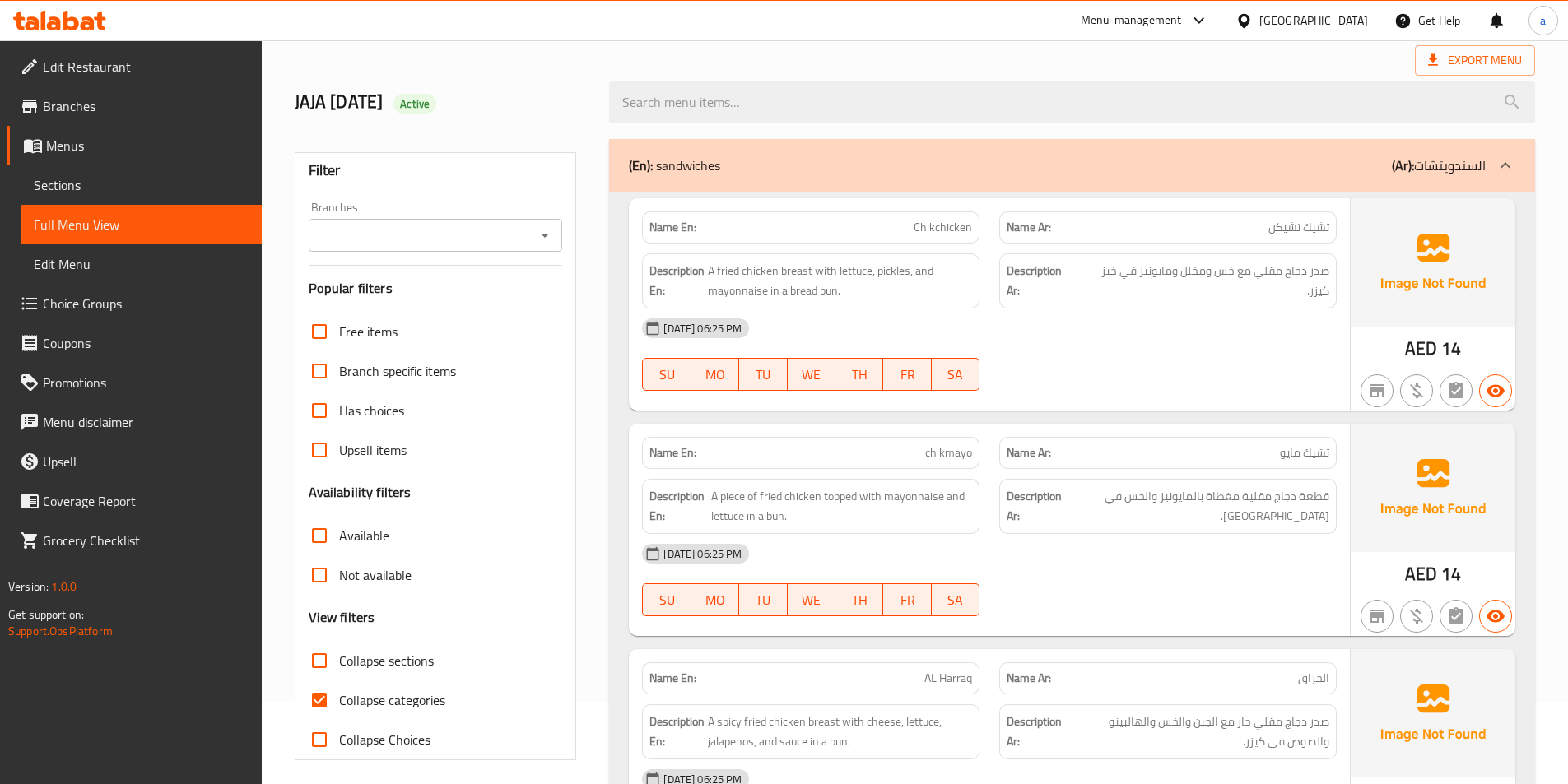
click at [368, 697] on span "Collapse categories" at bounding box center [392, 700] width 106 height 19
click at [339, 697] on input "Collapse categories" at bounding box center [319, 700] width 40 height 40
checkbox input "false"
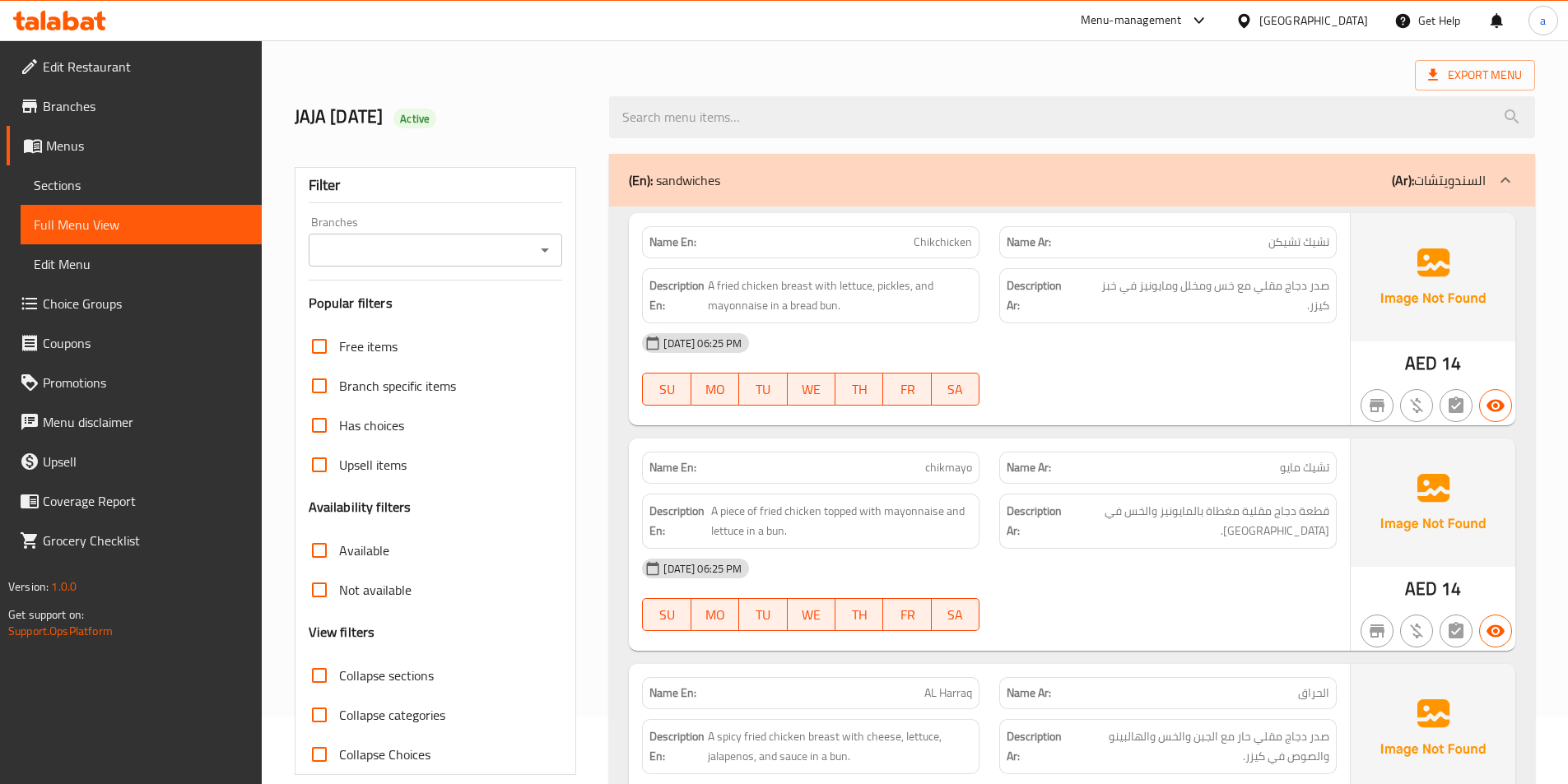
scroll to position [0, 0]
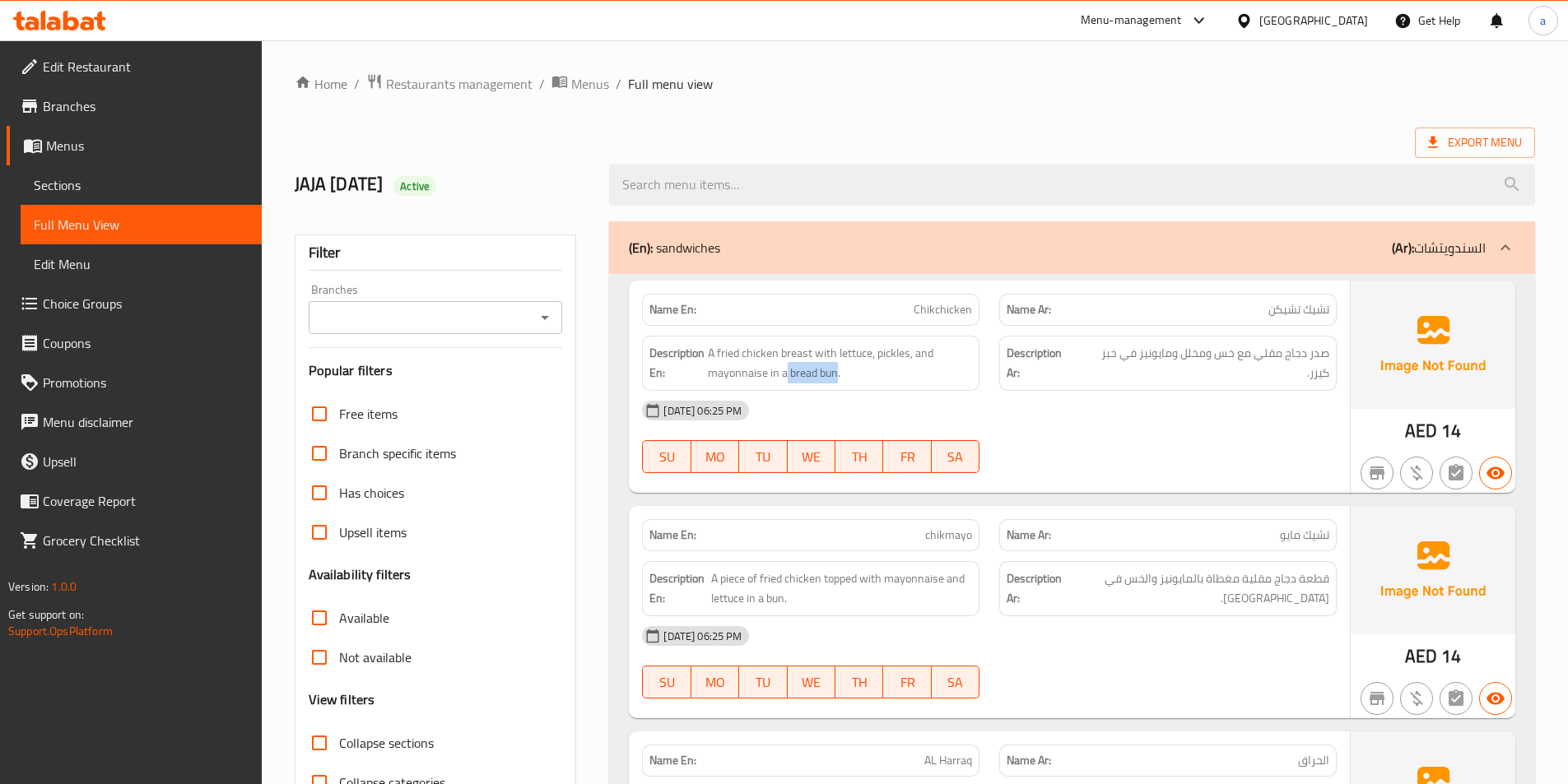
drag, startPoint x: 787, startPoint y: 378, endPoint x: 837, endPoint y: 384, distance: 50.4
click at [837, 384] on div "Description En: A fried chicken breast with lettuce, pickles, and mayonnaise in…" at bounding box center [810, 363] width 337 height 56
click at [828, 383] on span "A fried chicken breast with lettuce, pickles, and mayonnaise in a bread bun." at bounding box center [840, 362] width 264 height 40
drag, startPoint x: 788, startPoint y: 374, endPoint x: 836, endPoint y: 384, distance: 49.0
click at [836, 384] on div "Description En: A fried chicken breast with lettuce, pickles, and mayonnaise in…" at bounding box center [810, 363] width 337 height 56
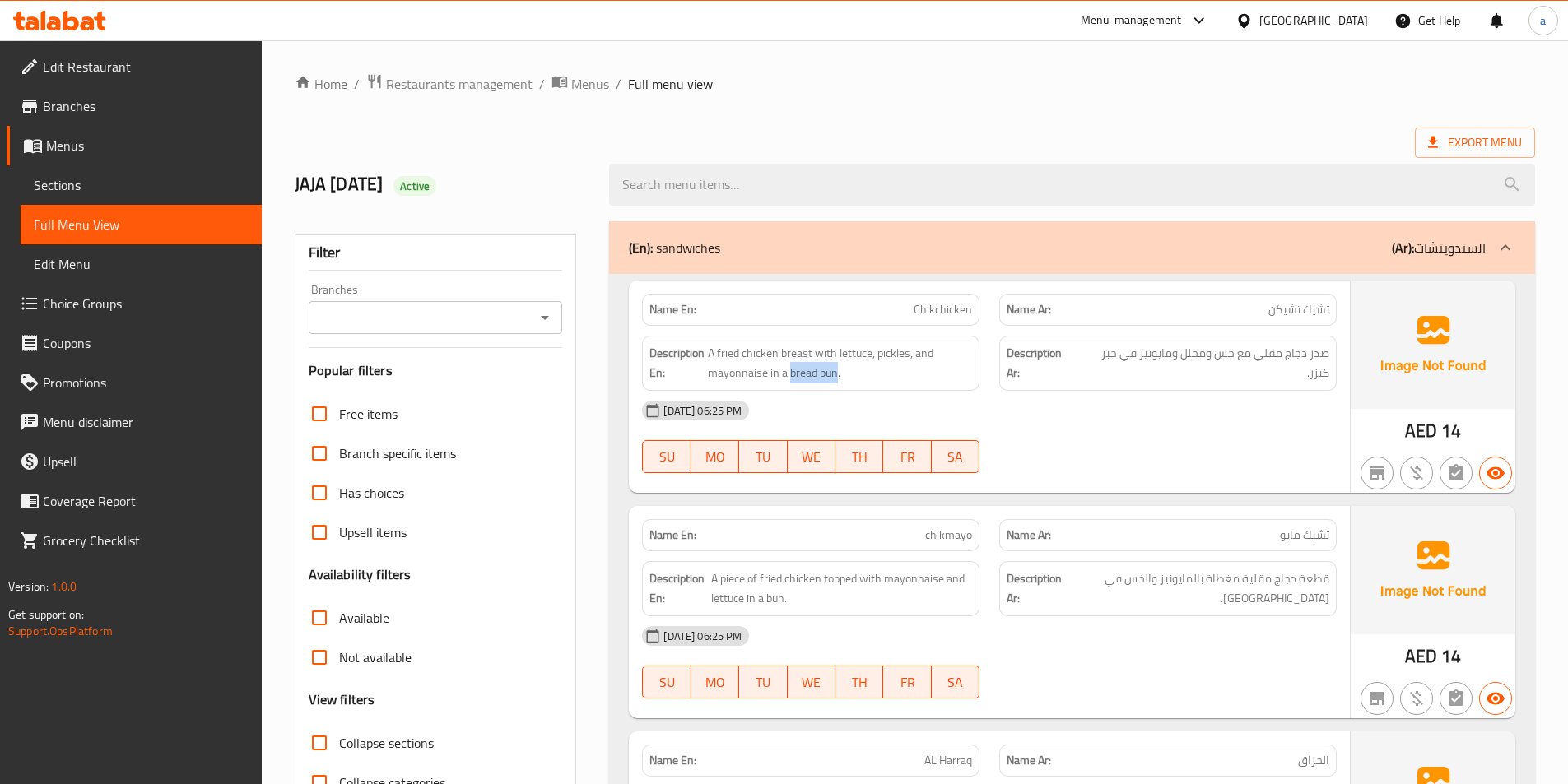
copy span "bread bun"
click at [847, 315] on p "Name En: Chikchicken" at bounding box center [810, 310] width 322 height 18
copy span "Chikchicken"
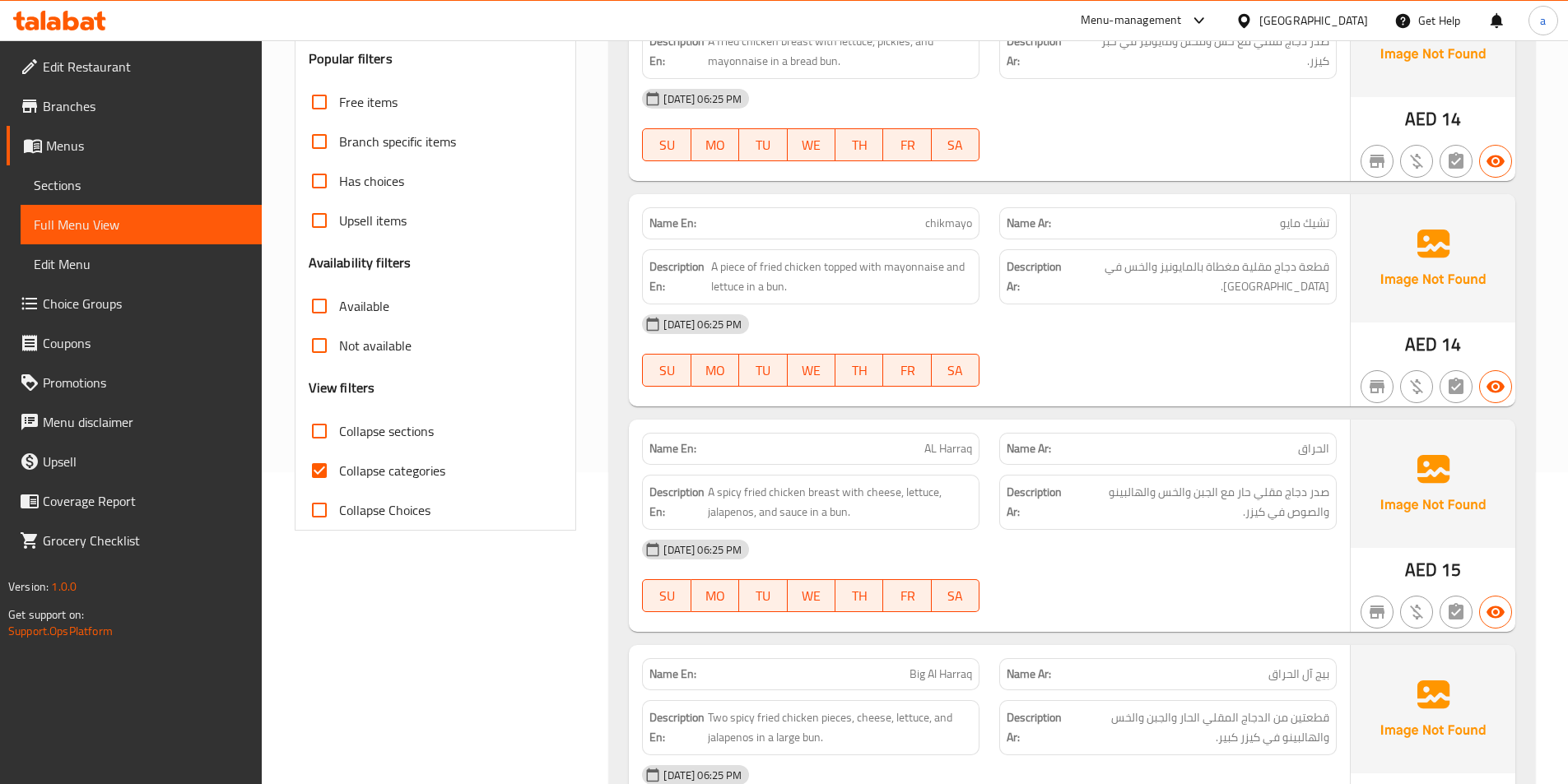
scroll to position [494, 0]
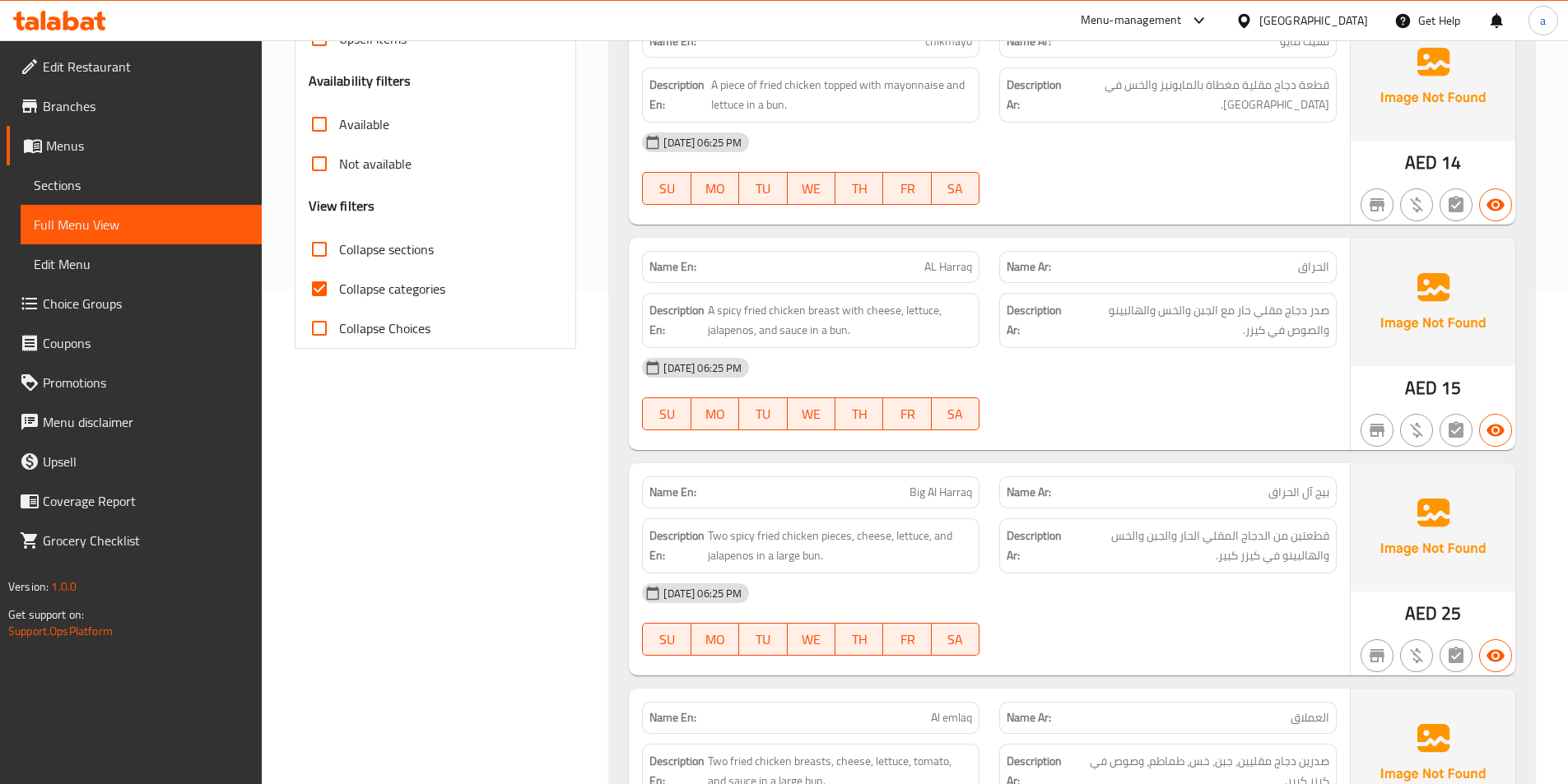
click at [395, 297] on span "Collapse categories" at bounding box center [392, 288] width 106 height 19
click at [339, 297] on input "Collapse categories" at bounding box center [319, 288] width 40 height 40
checkbox input "false"
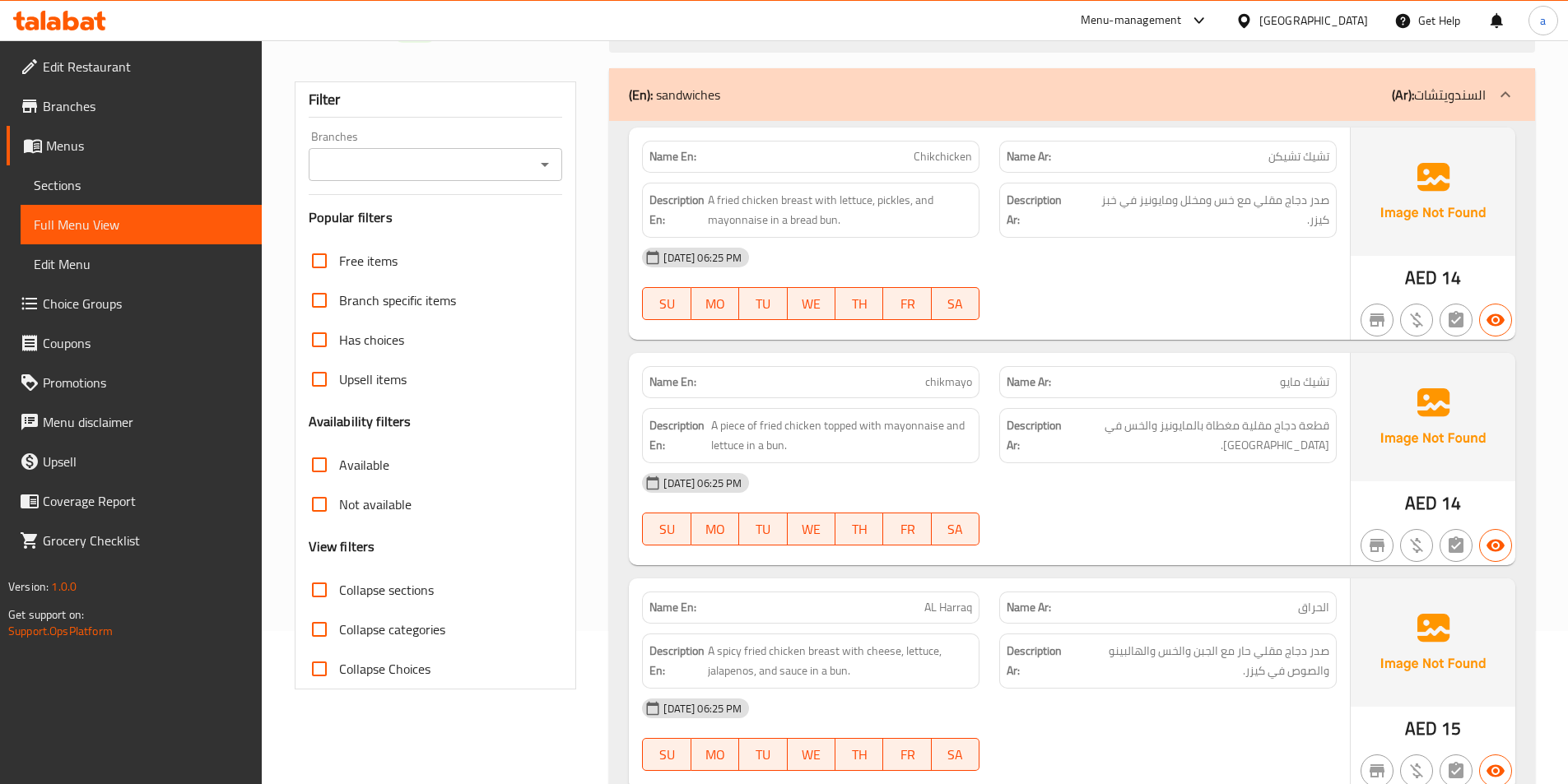
scroll to position [0, 0]
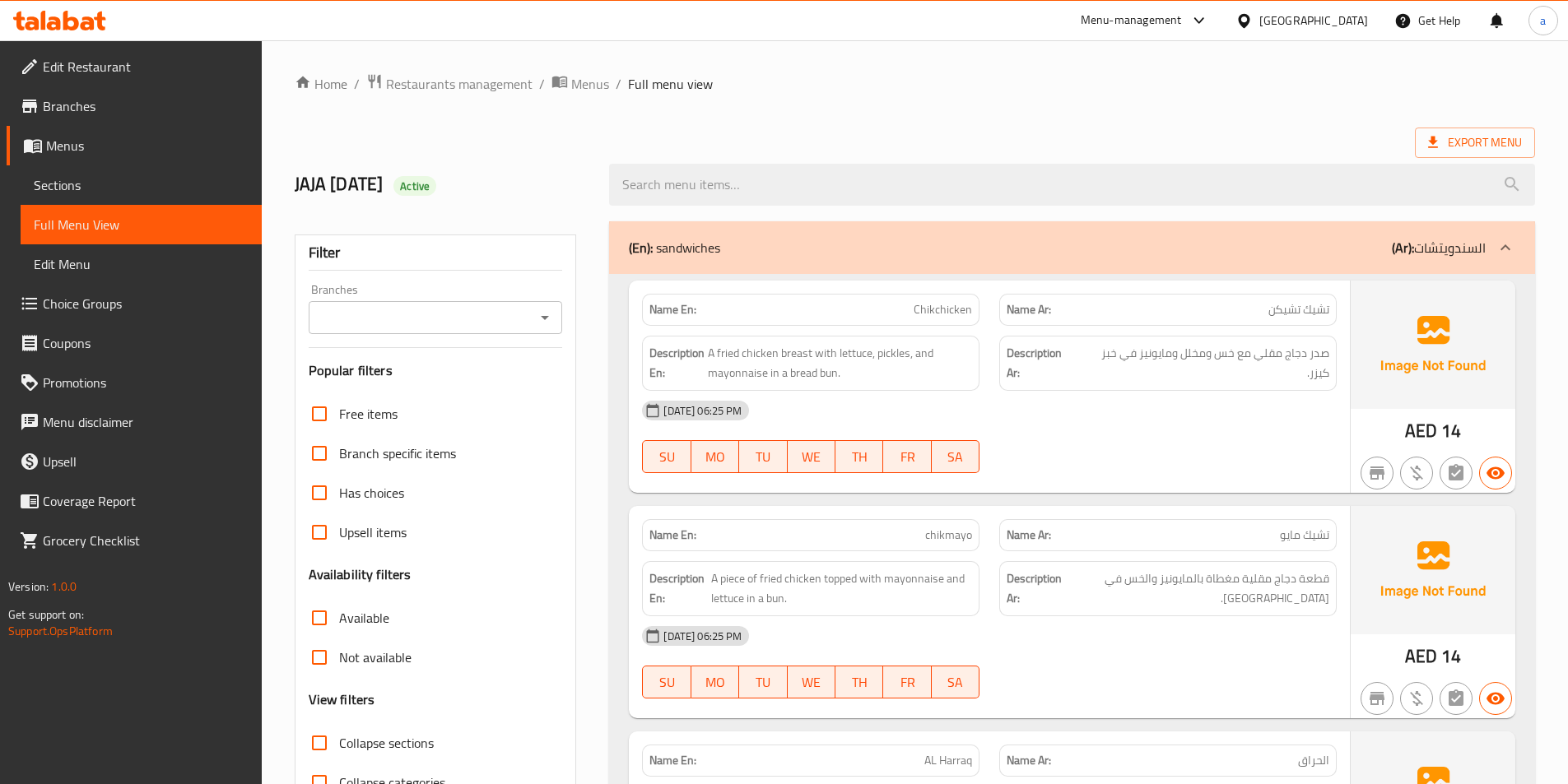
click at [1113, 414] on div "[DATE] 06:25 PM" at bounding box center [989, 410] width 714 height 40
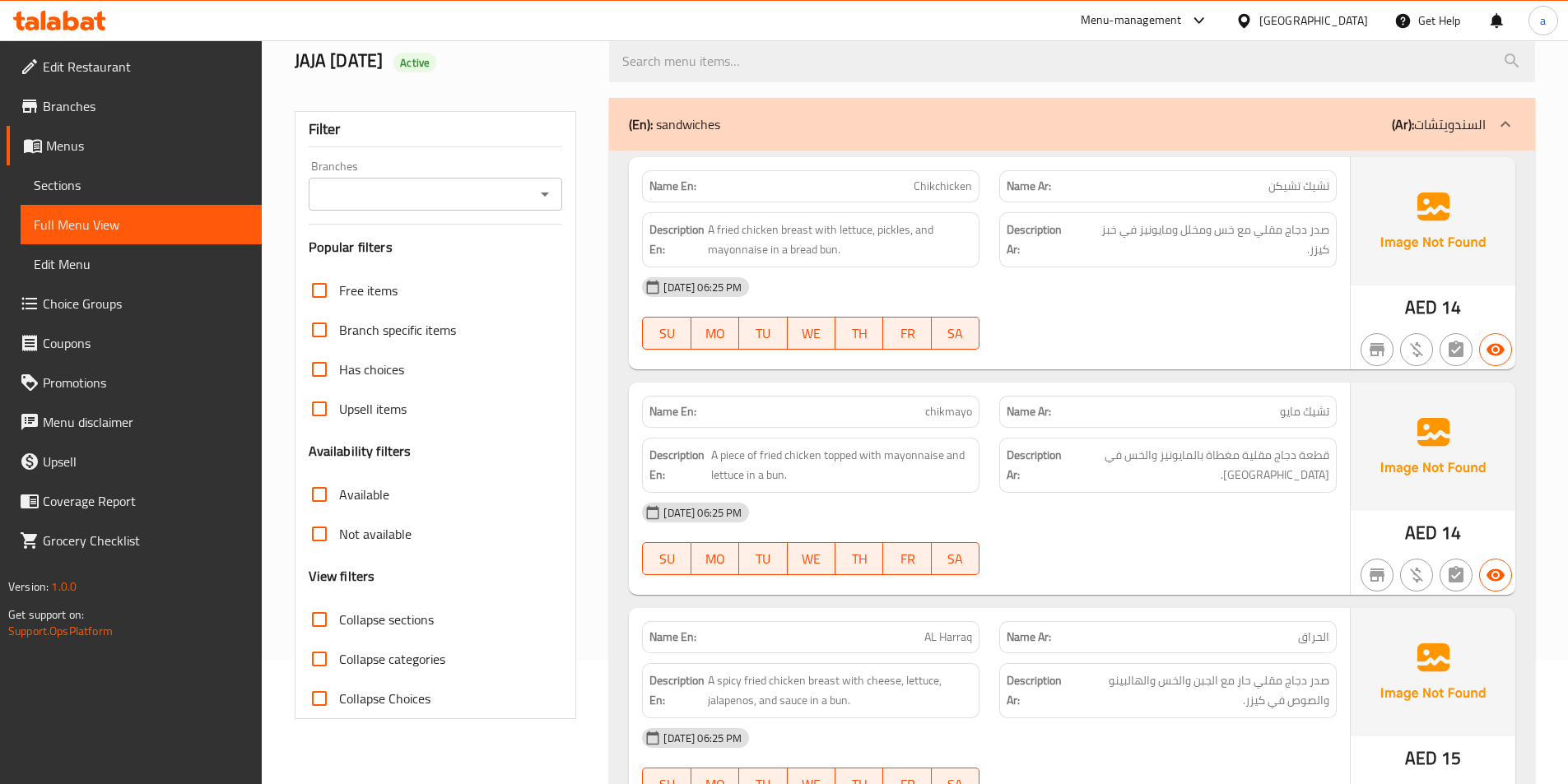
scroll to position [165, 0]
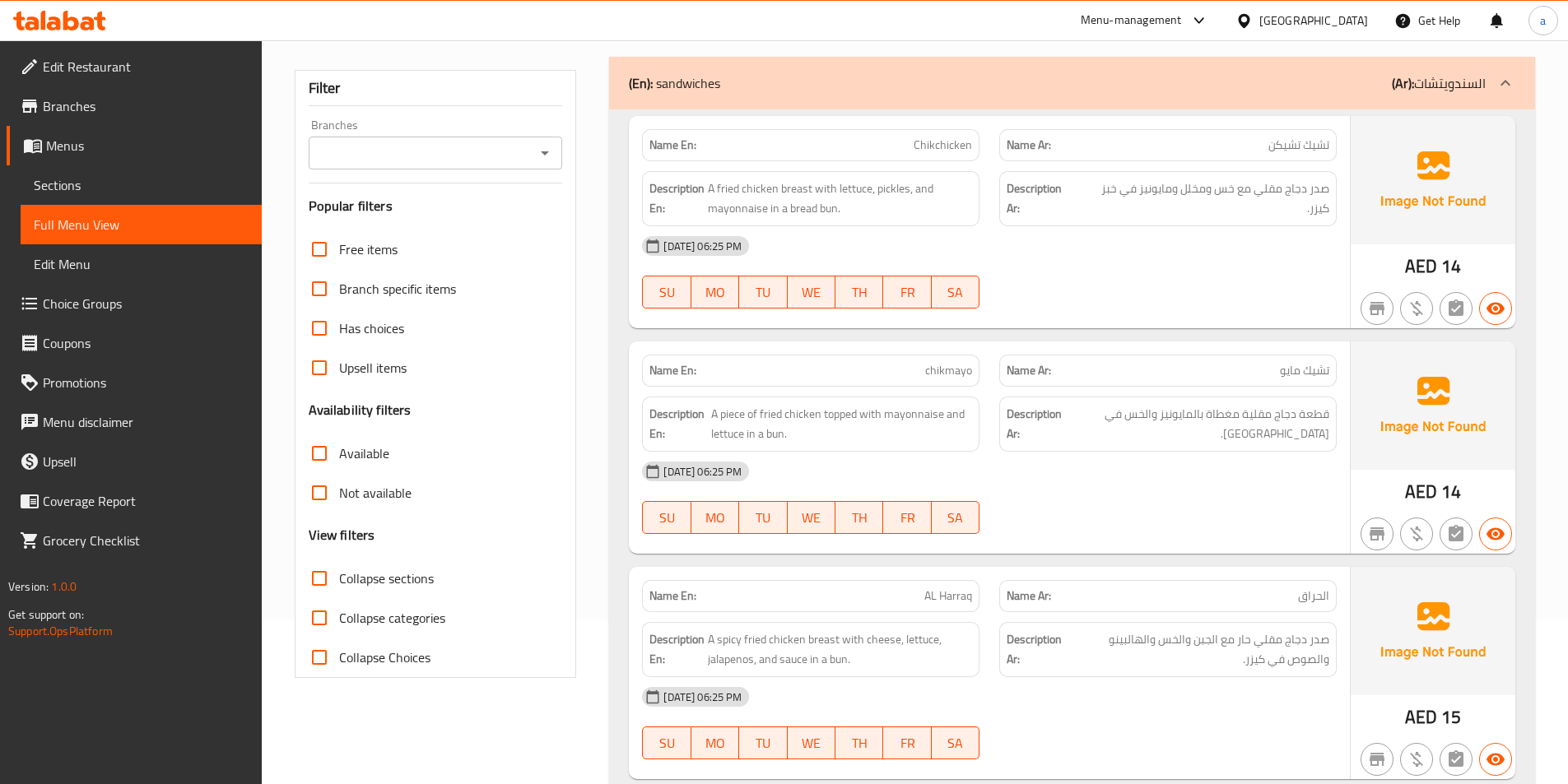
click at [1109, 457] on div "[DATE] 06:25 PM" at bounding box center [989, 471] width 714 height 40
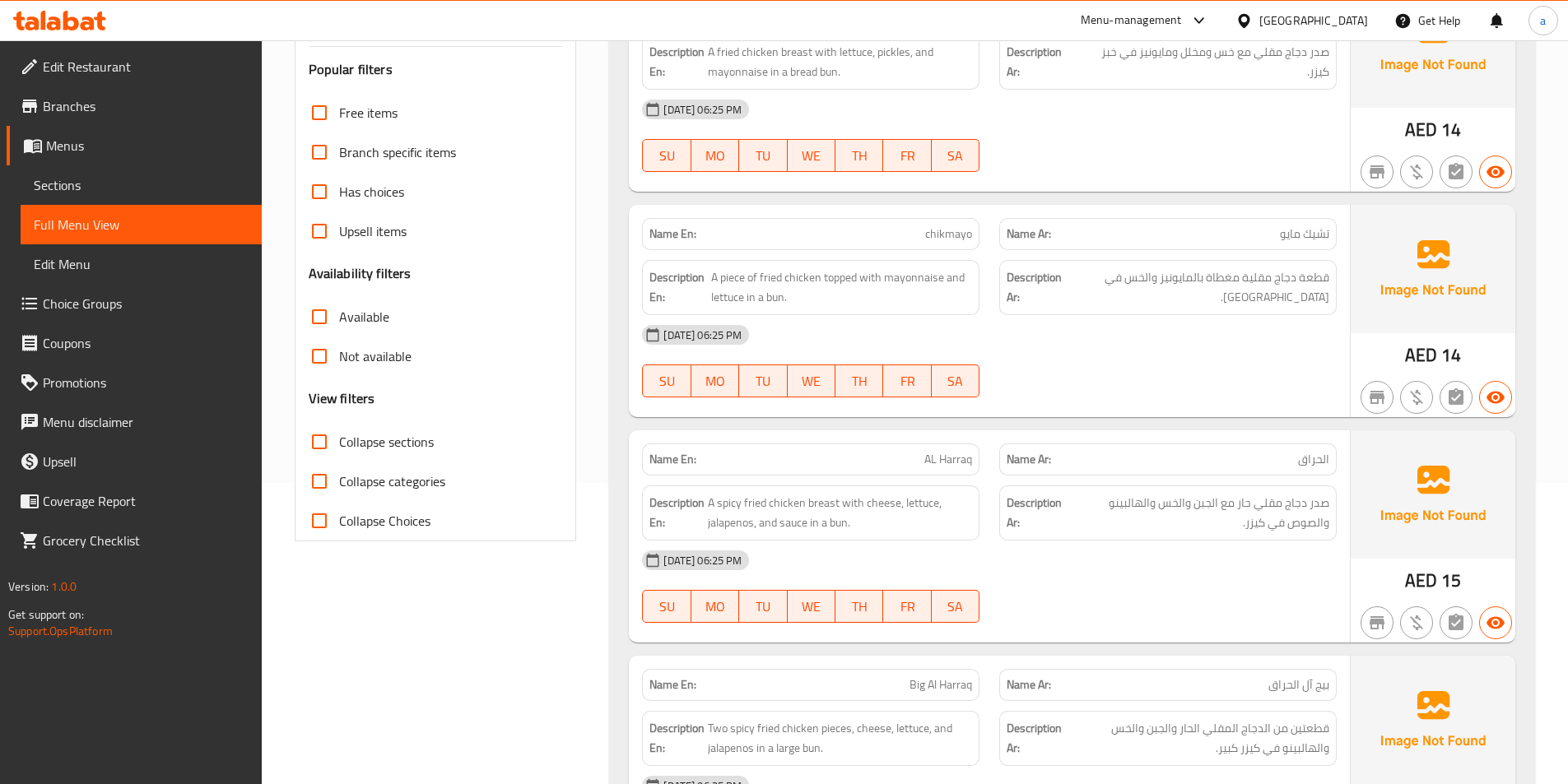
scroll to position [329, 0]
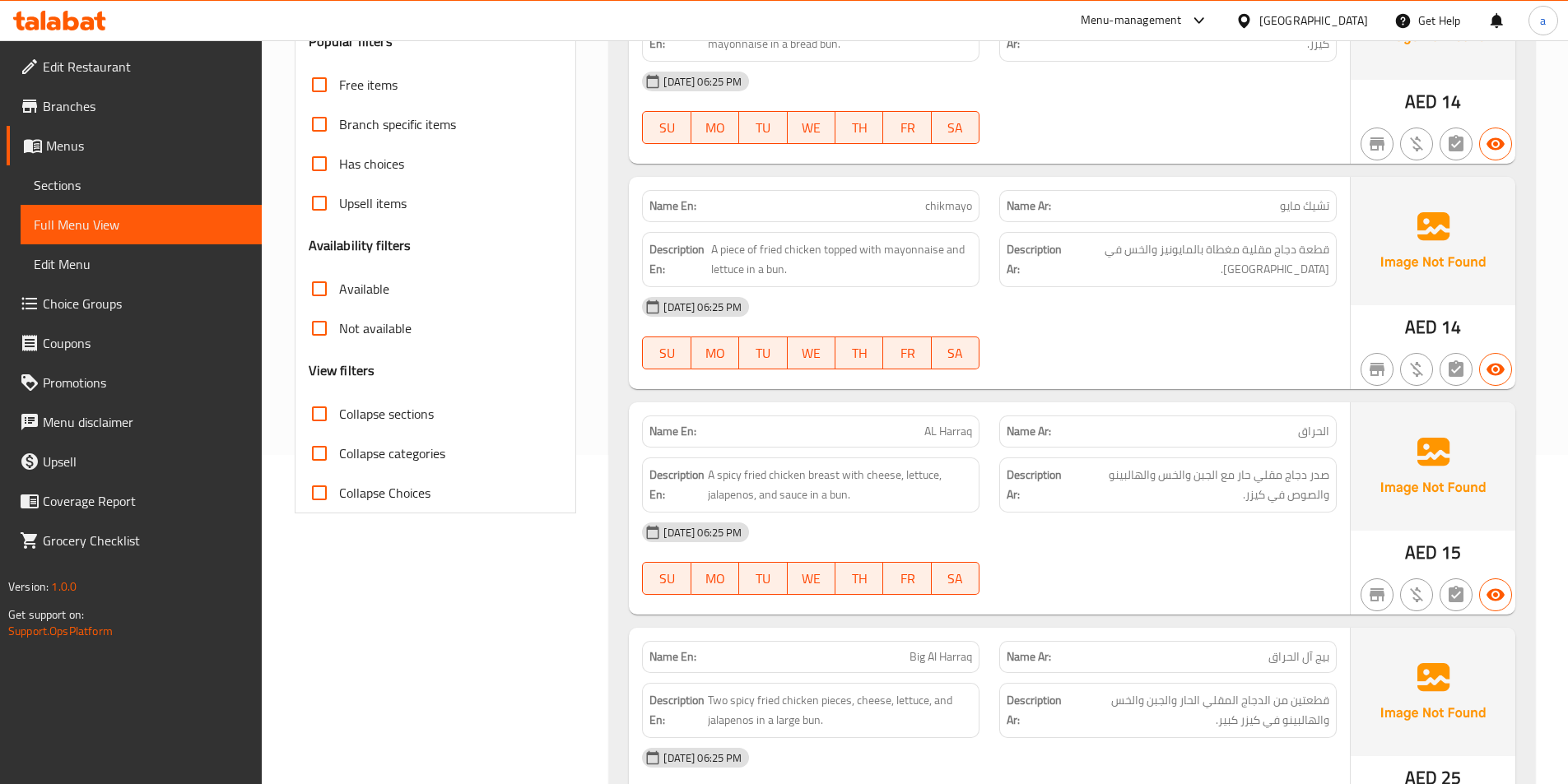
click at [1087, 305] on div "[DATE] 06:25 PM" at bounding box center [989, 307] width 714 height 40
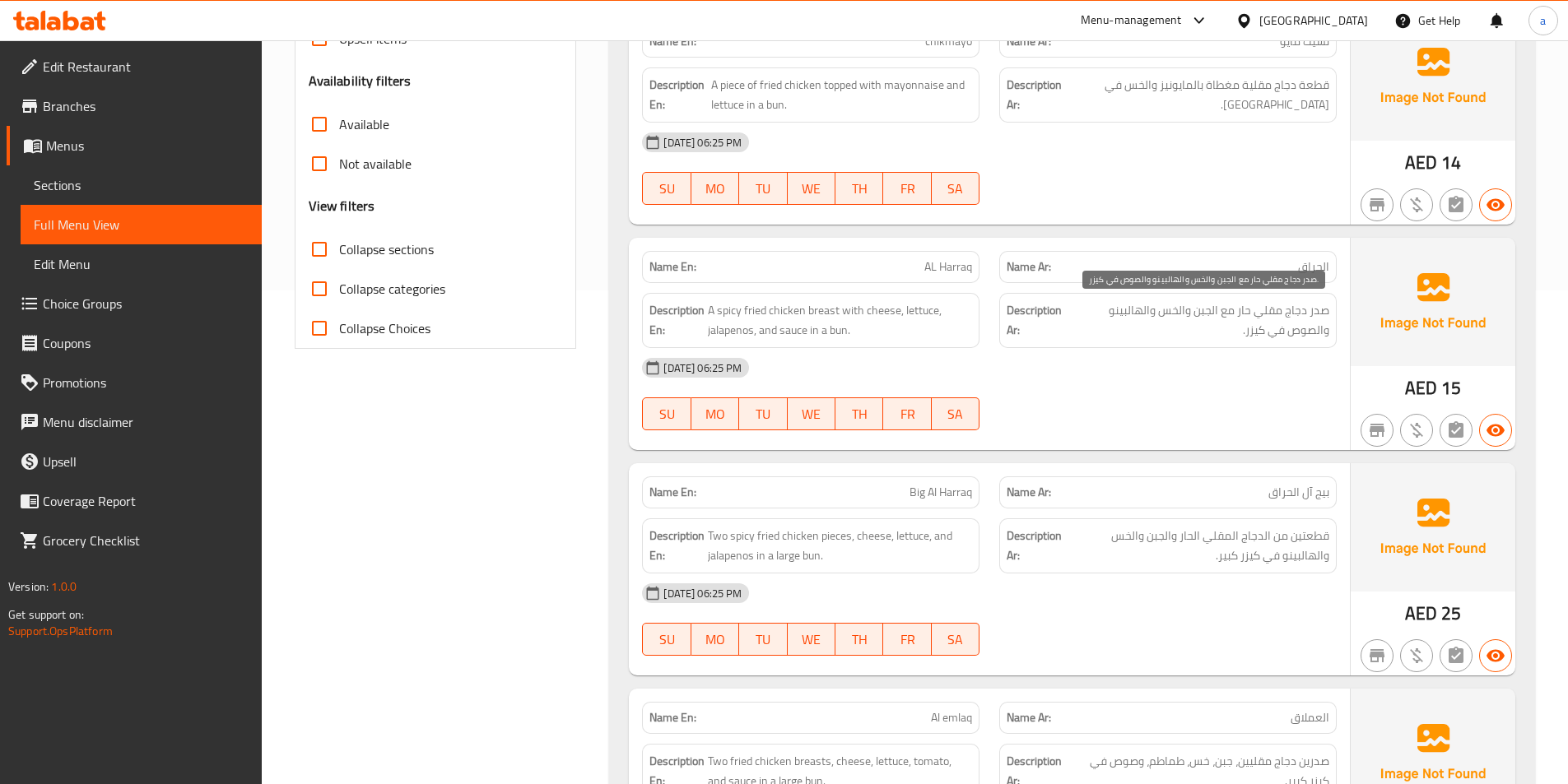
scroll to position [576, 0]
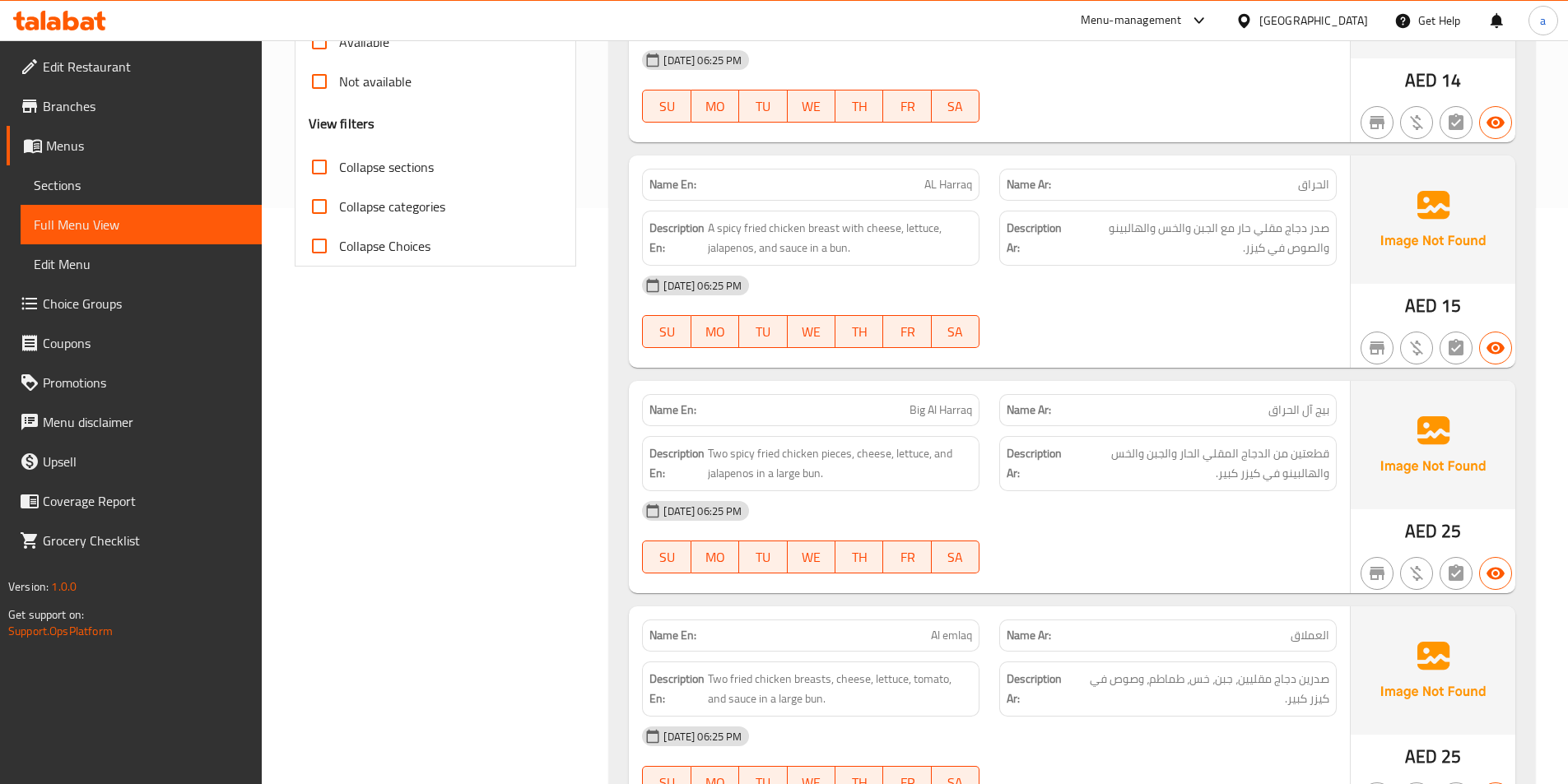
click at [927, 195] on div "Name En: AL Harraq" at bounding box center [810, 184] width 337 height 32
click at [1064, 286] on div "[DATE] 06:25 PM" at bounding box center [989, 285] width 714 height 40
click at [1027, 279] on div "[DATE] 06:25 PM" at bounding box center [989, 285] width 714 height 40
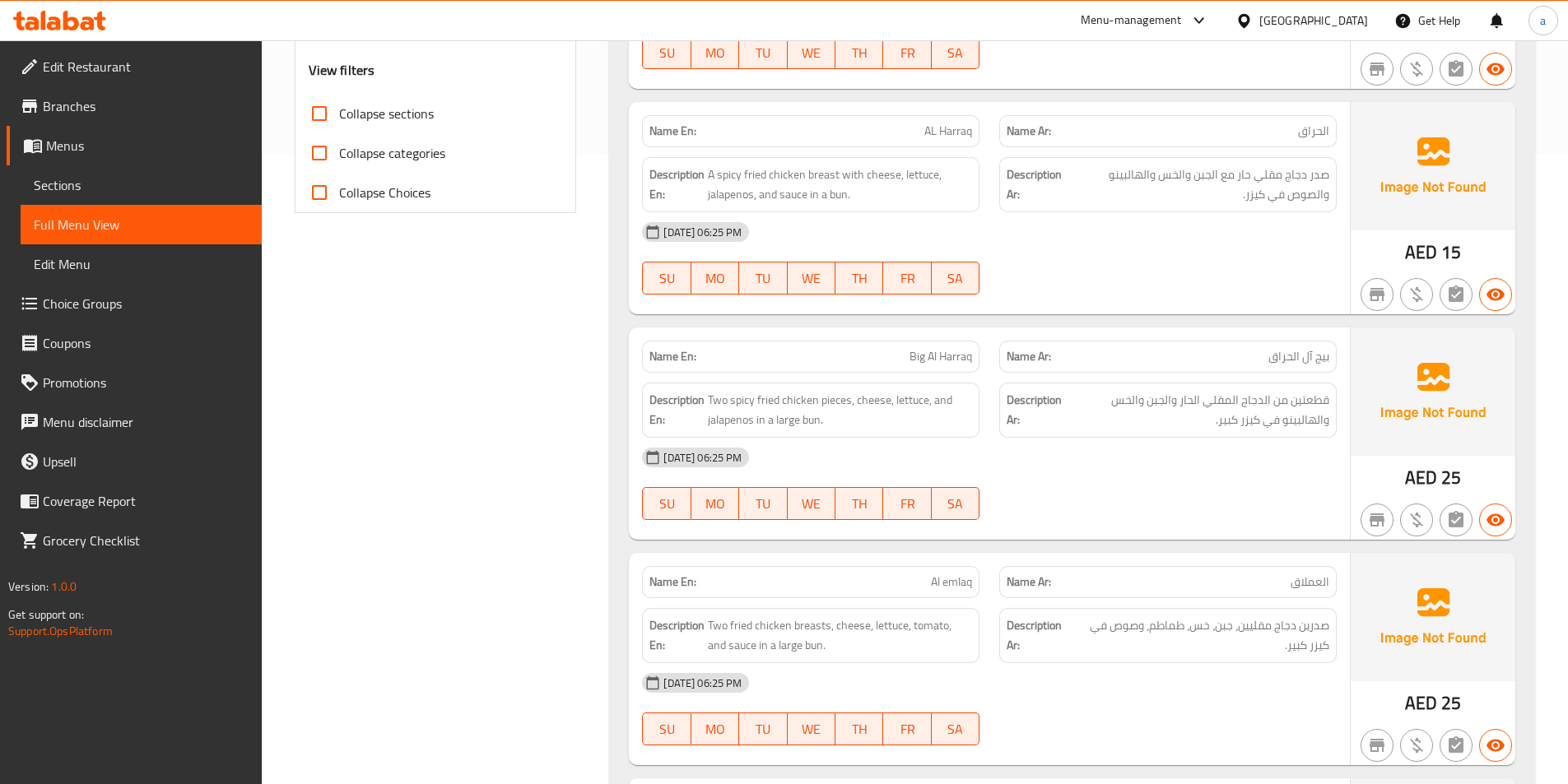
scroll to position [740, 0]
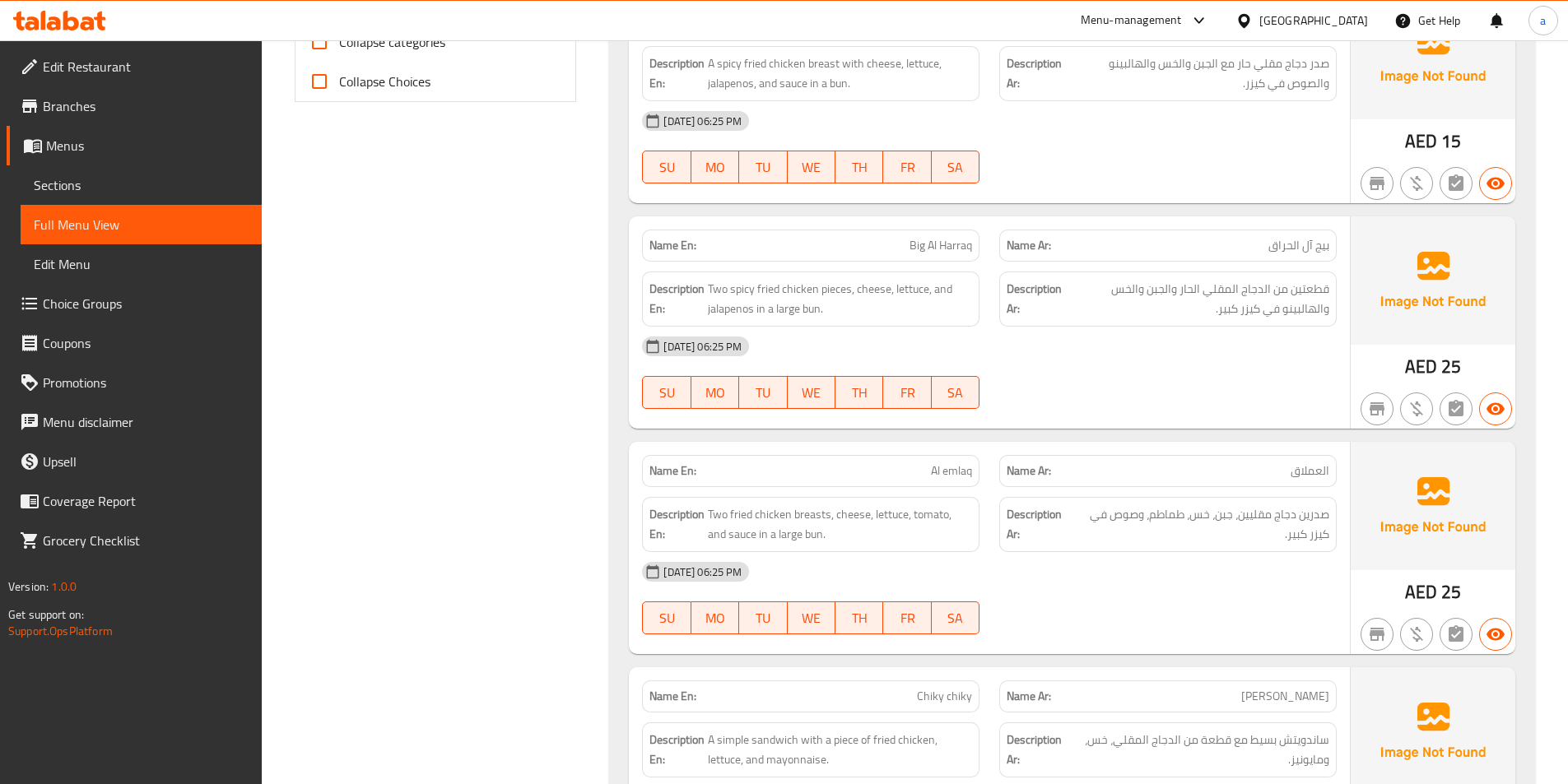
click at [1104, 342] on div "[DATE] 06:25 PM" at bounding box center [989, 346] width 714 height 40
click at [1042, 336] on div "[DATE] 06:25 PM" at bounding box center [989, 346] width 714 height 40
click at [868, 319] on div "Description En: Two spicy fried chicken pieces, cheese, lettuce, and jalapenos …" at bounding box center [810, 299] width 337 height 56
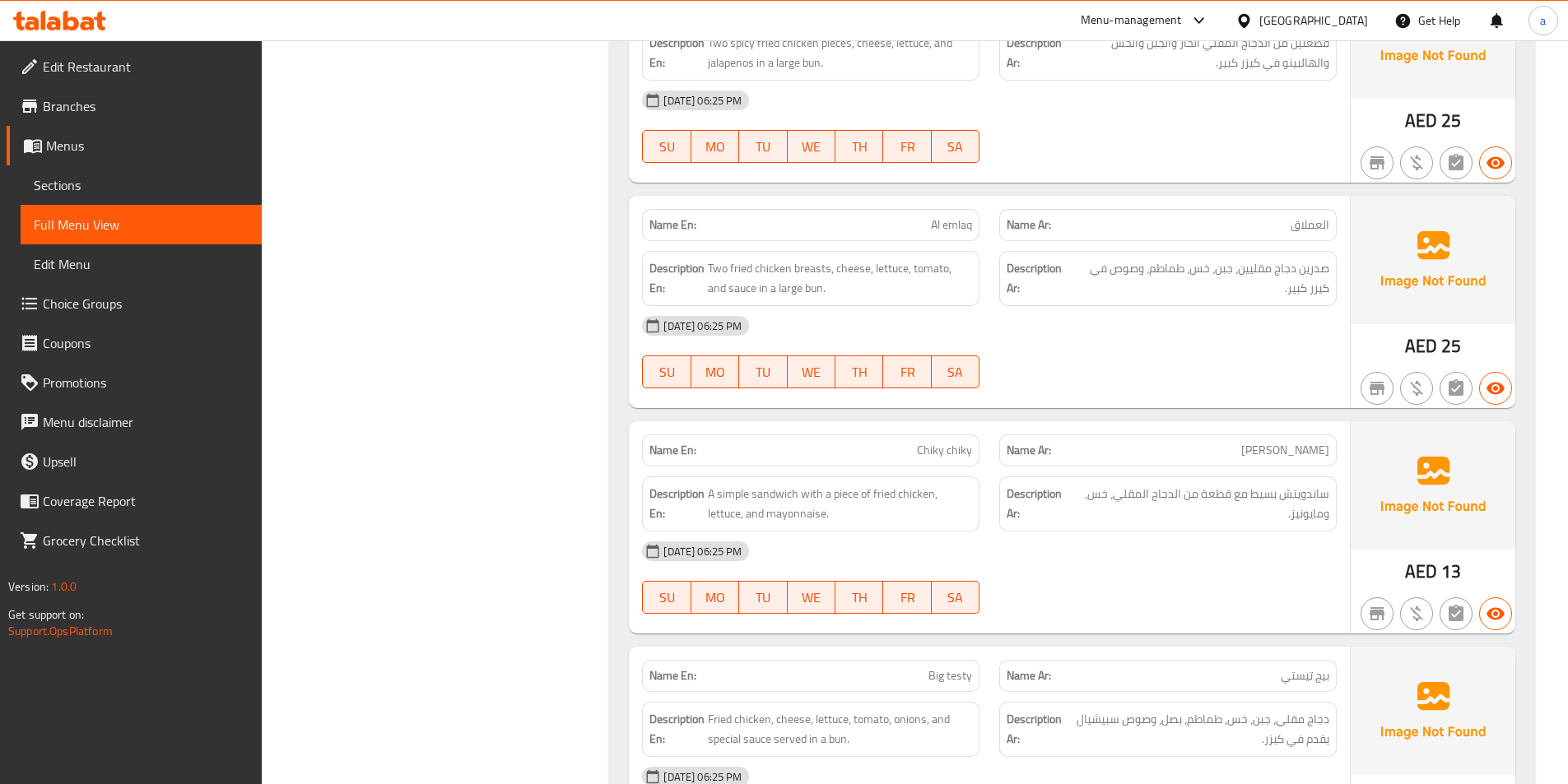
scroll to position [988, 0]
click at [989, 310] on div "[DATE] 06:25 PM" at bounding box center [989, 324] width 714 height 40
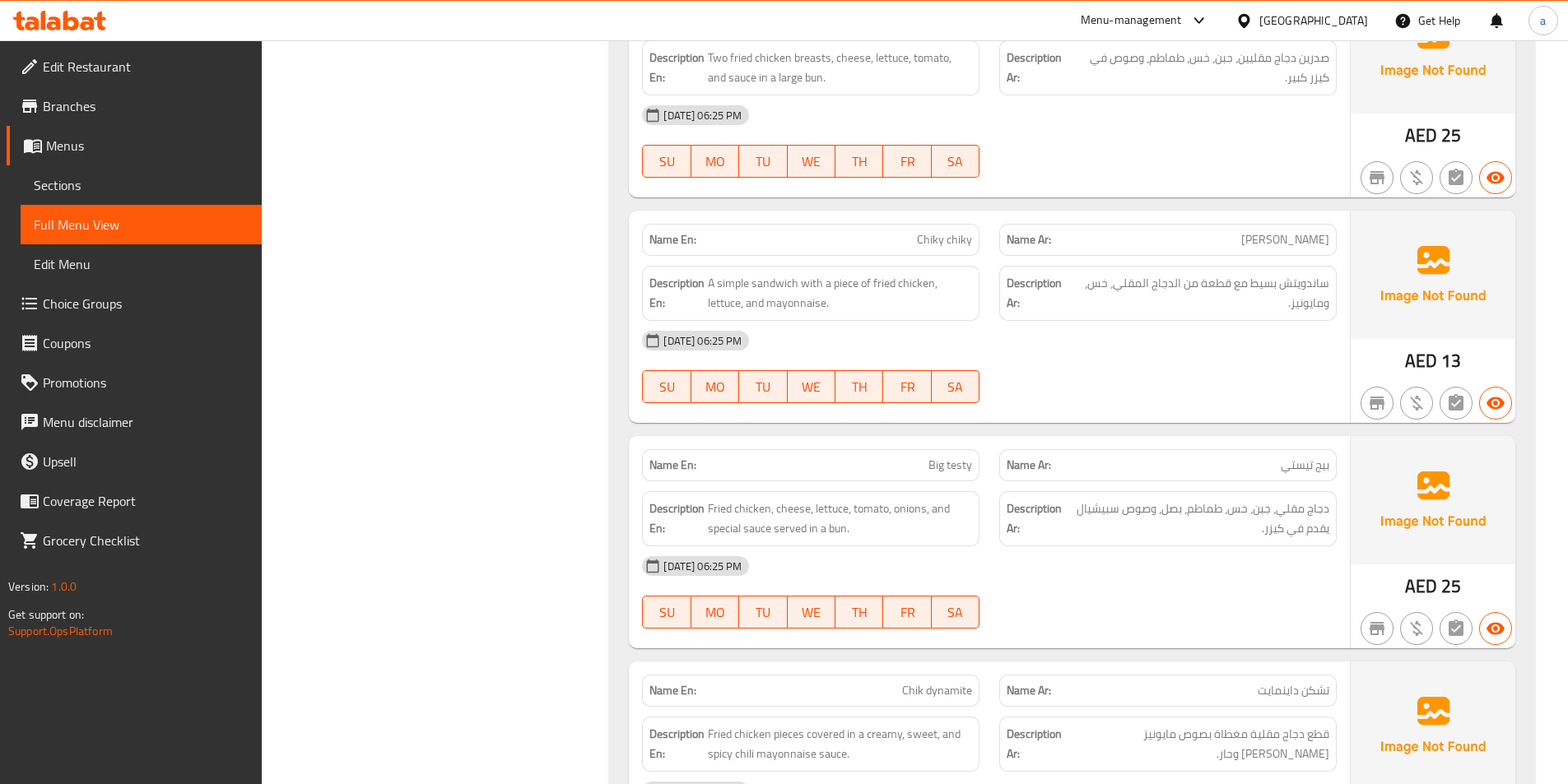
scroll to position [1234, 0]
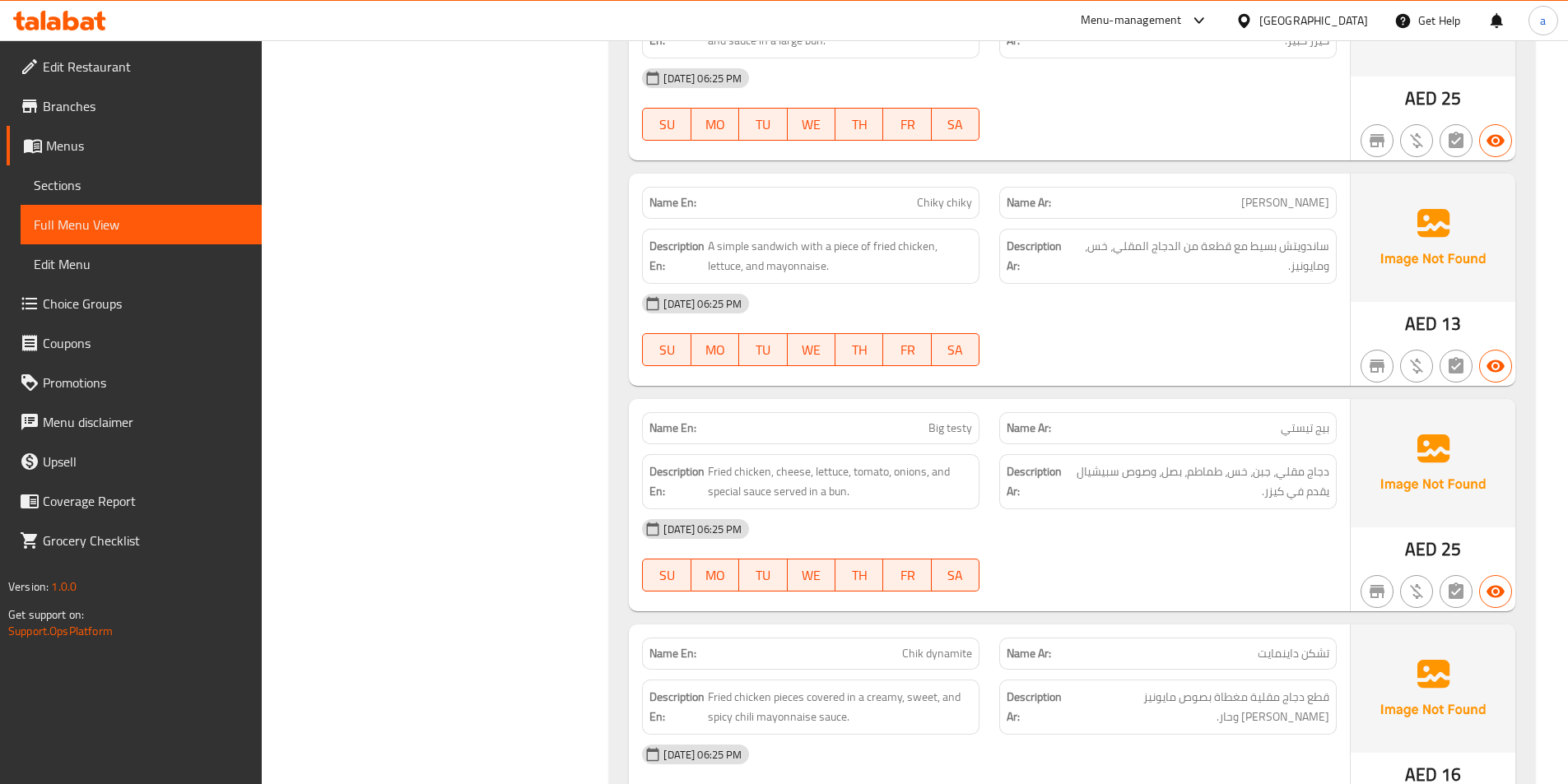
click at [1084, 337] on div "12-10-2025 06:25 PM SU MO TU WE TH FR SA" at bounding box center [989, 330] width 714 height 93
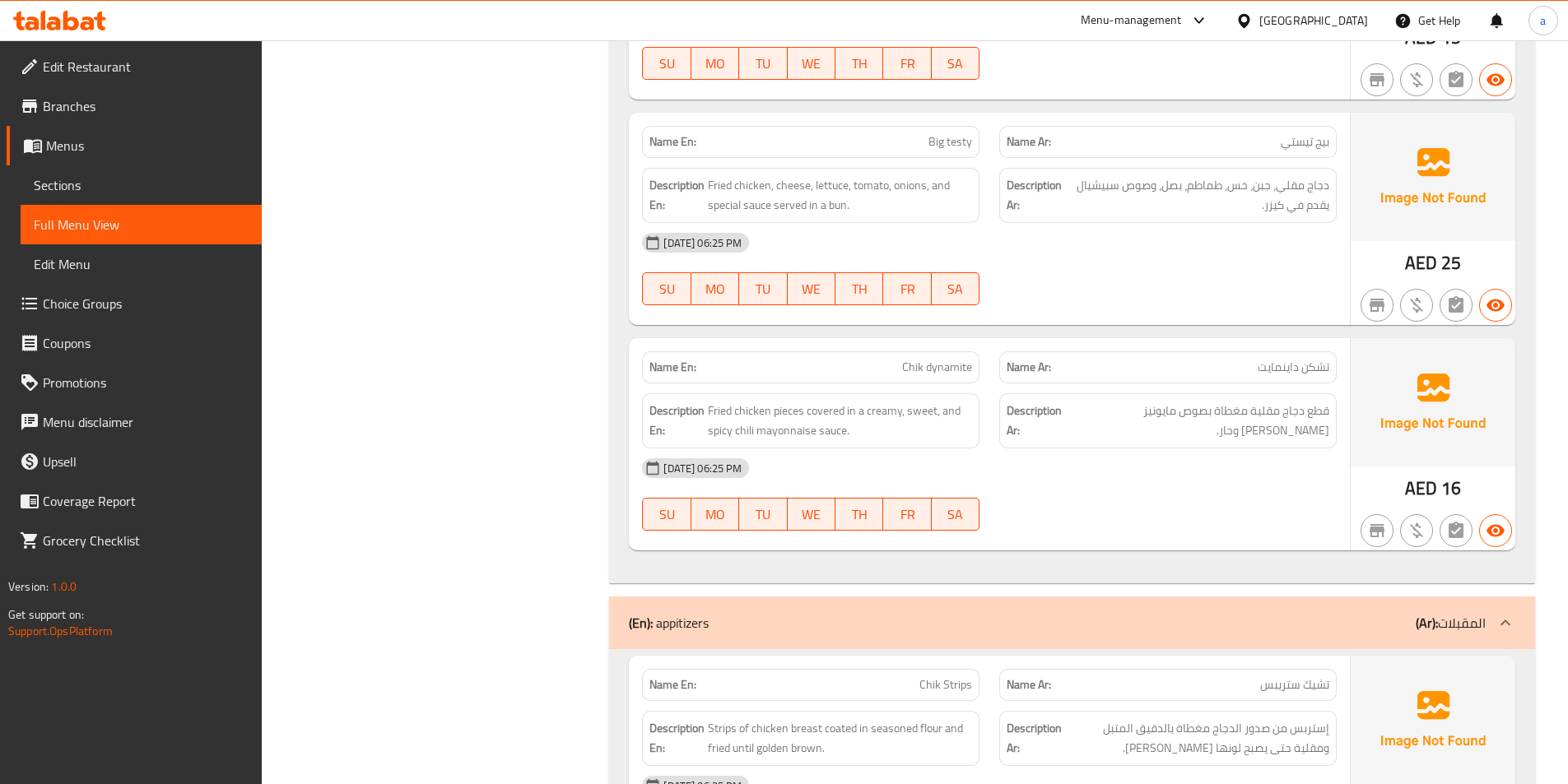
scroll to position [1481, 0]
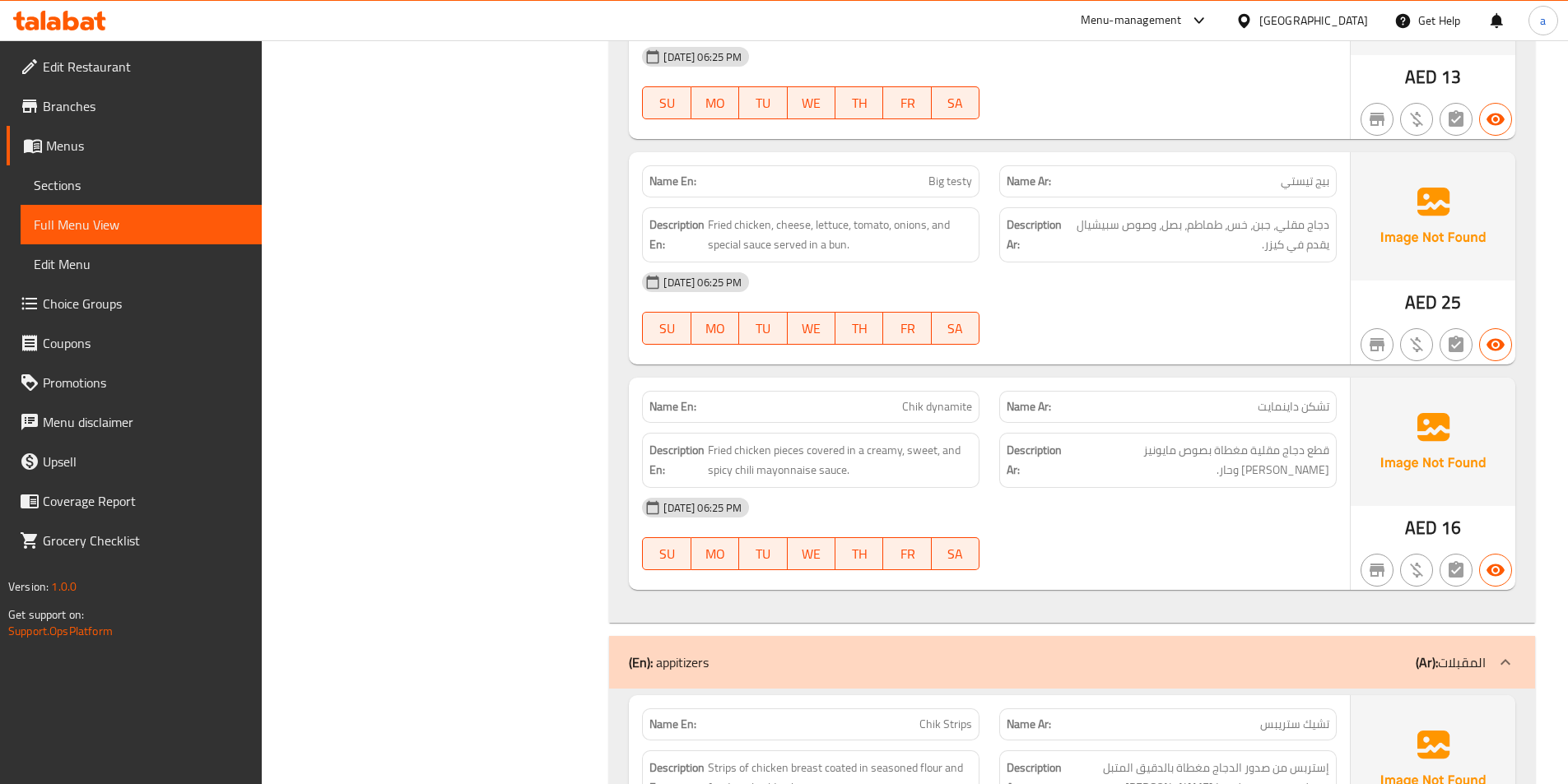
click at [1053, 280] on div "[DATE] 06:25 PM" at bounding box center [989, 282] width 714 height 40
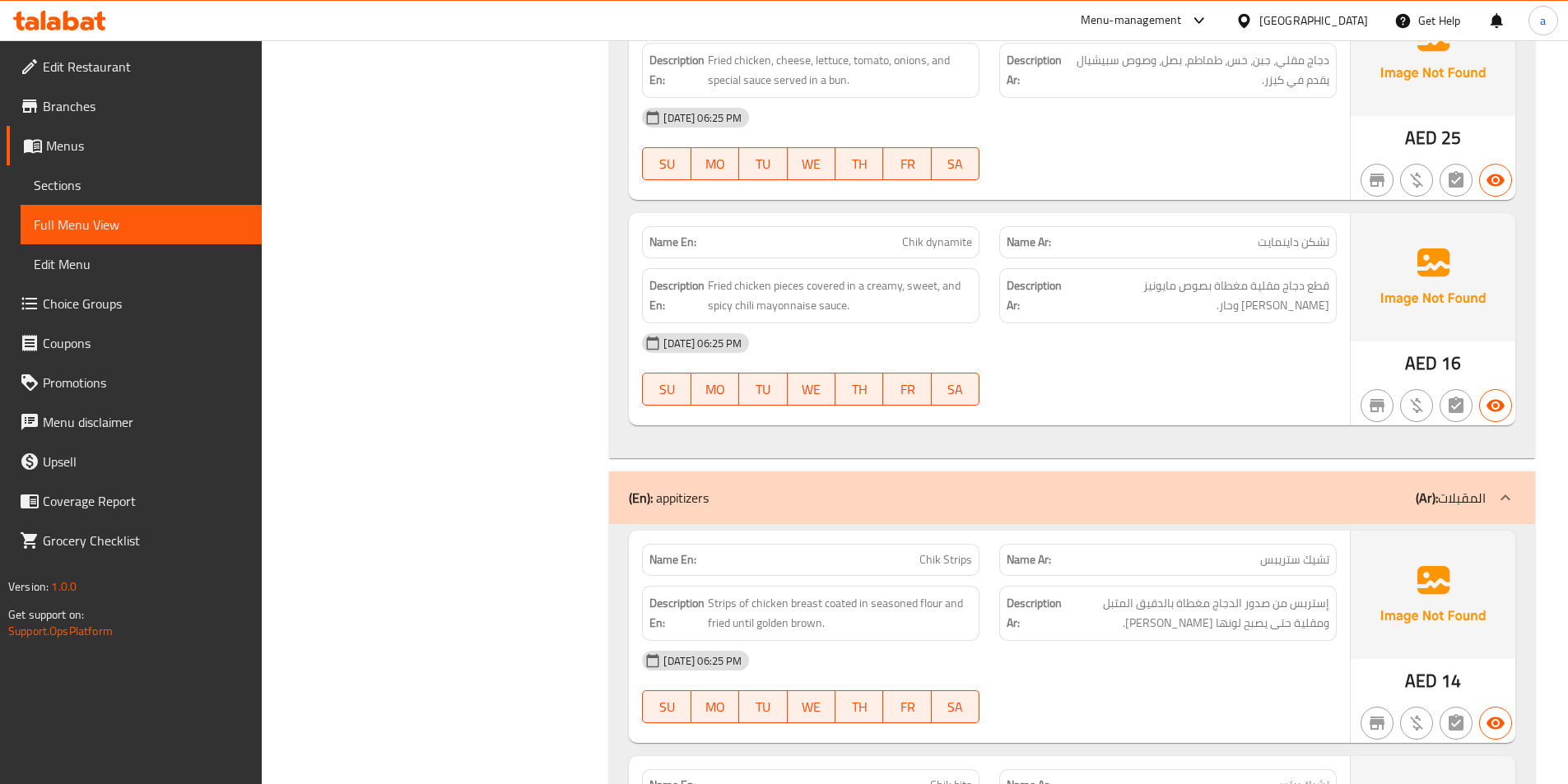
click at [1177, 329] on div "[DATE] 06:25 PM" at bounding box center [989, 343] width 714 height 40
click at [937, 251] on span "Chik dynamite" at bounding box center [937, 243] width 70 height 18
click at [937, 250] on span "Chik dynamite" at bounding box center [937, 243] width 70 height 18
copy span "Chik dynamite"
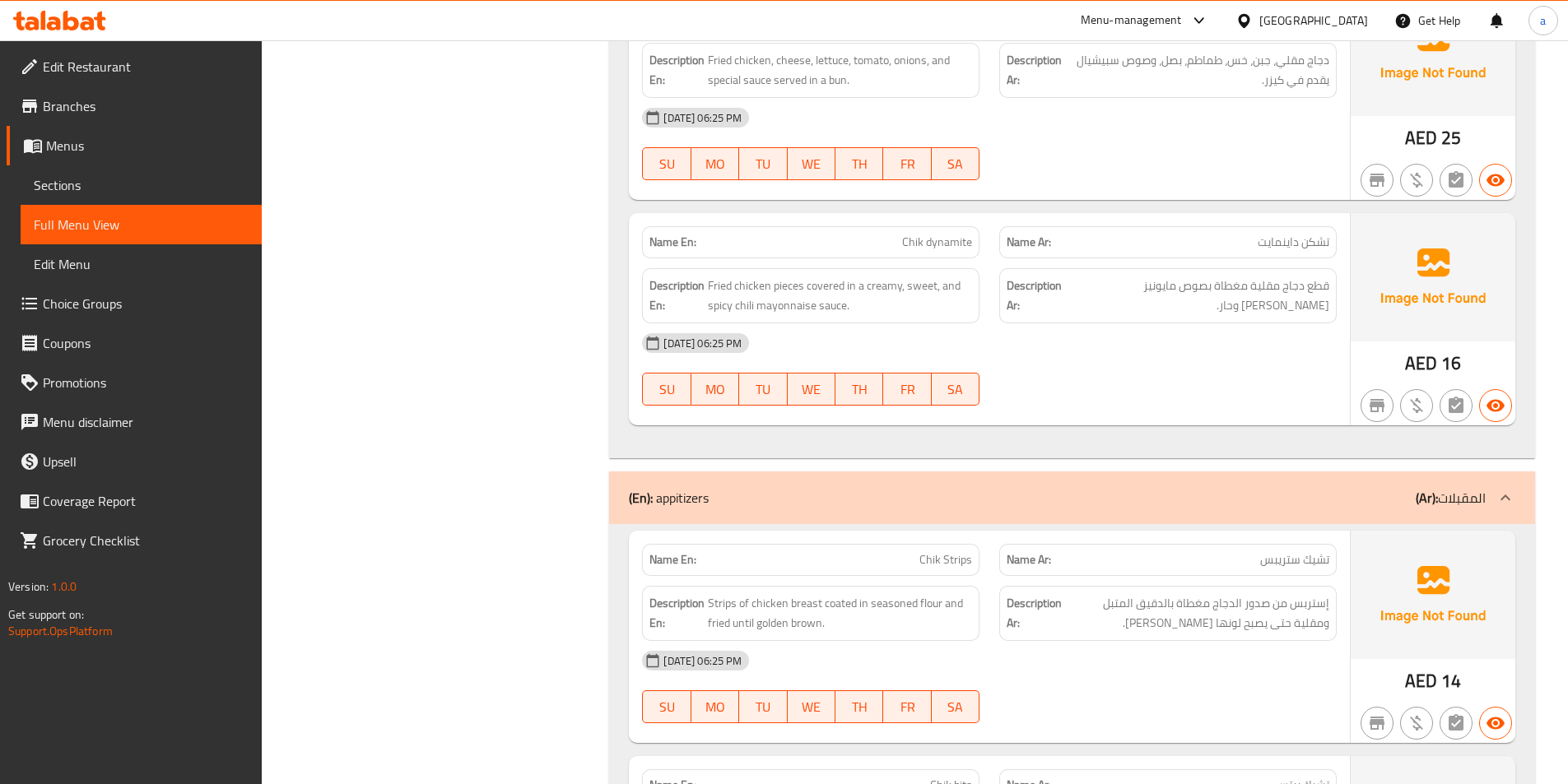
click at [534, 230] on div "Filter Branches Branches Popular filters Free items Branch specific items Has c…" at bounding box center [442, 388] width 316 height 3645
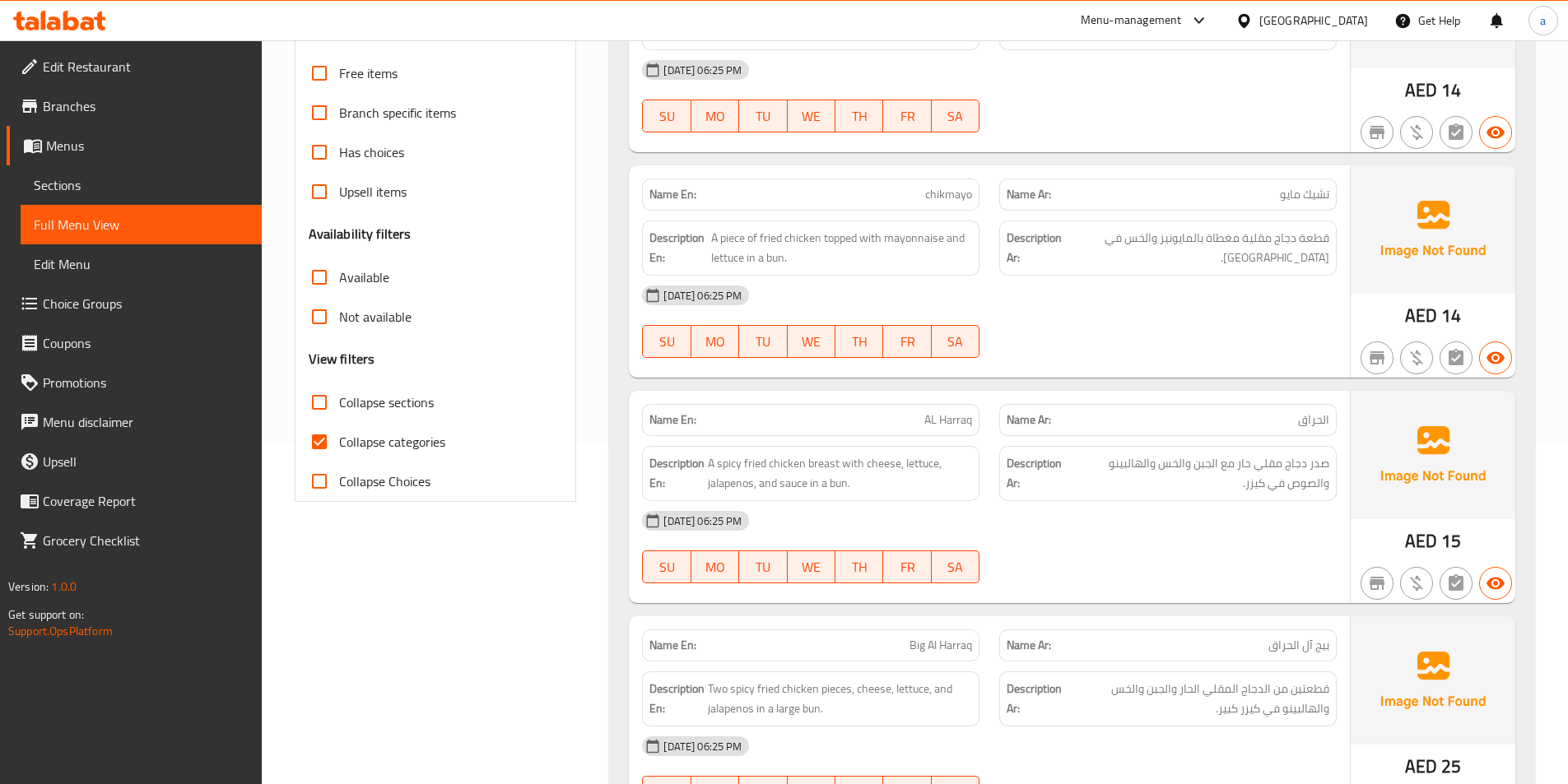
scroll to position [494, 0]
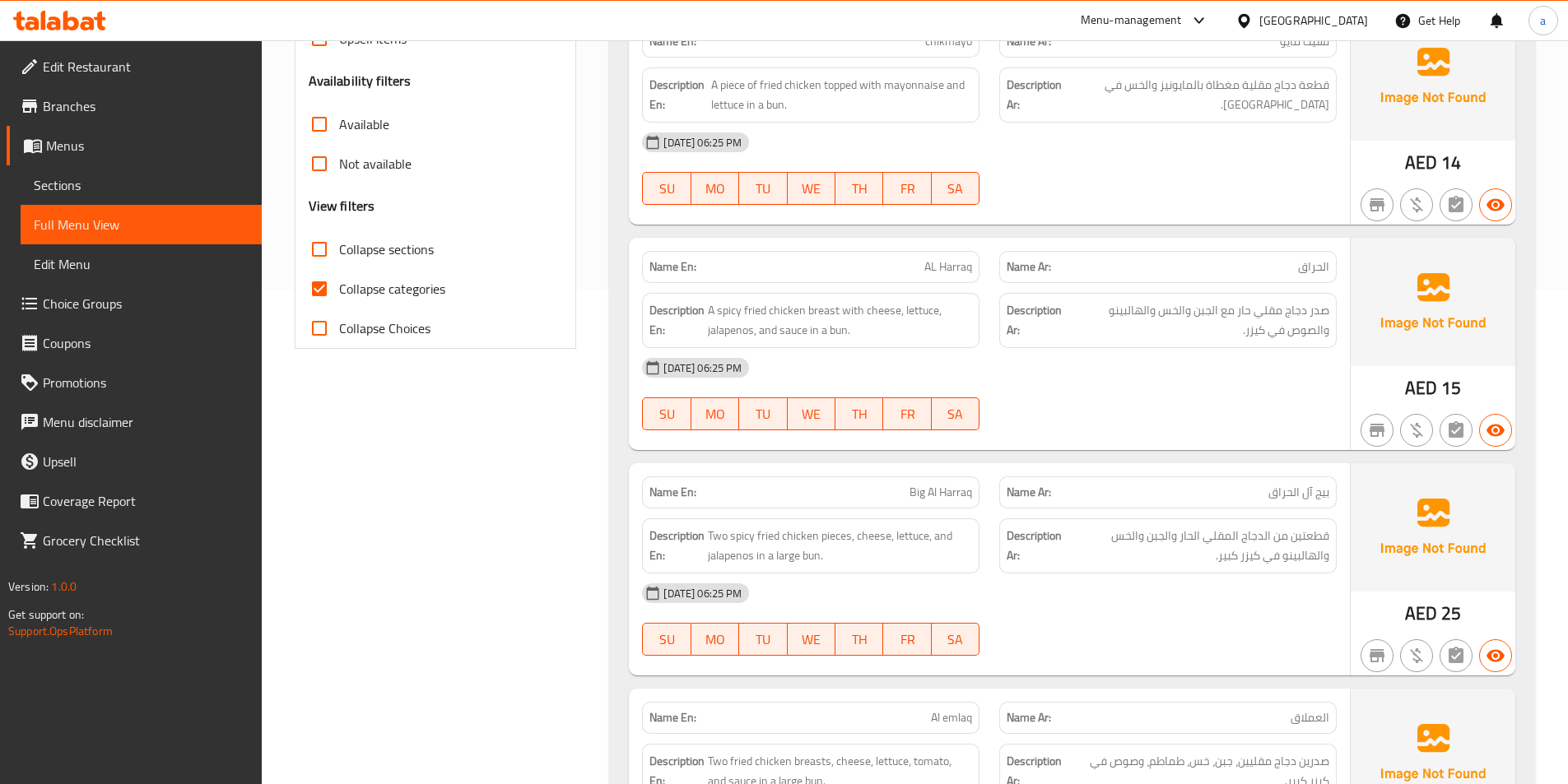
click at [381, 299] on span "Collapse categories" at bounding box center [392, 288] width 106 height 19
click at [339, 300] on input "Collapse categories" at bounding box center [319, 288] width 40 height 40
checkbox input "false"
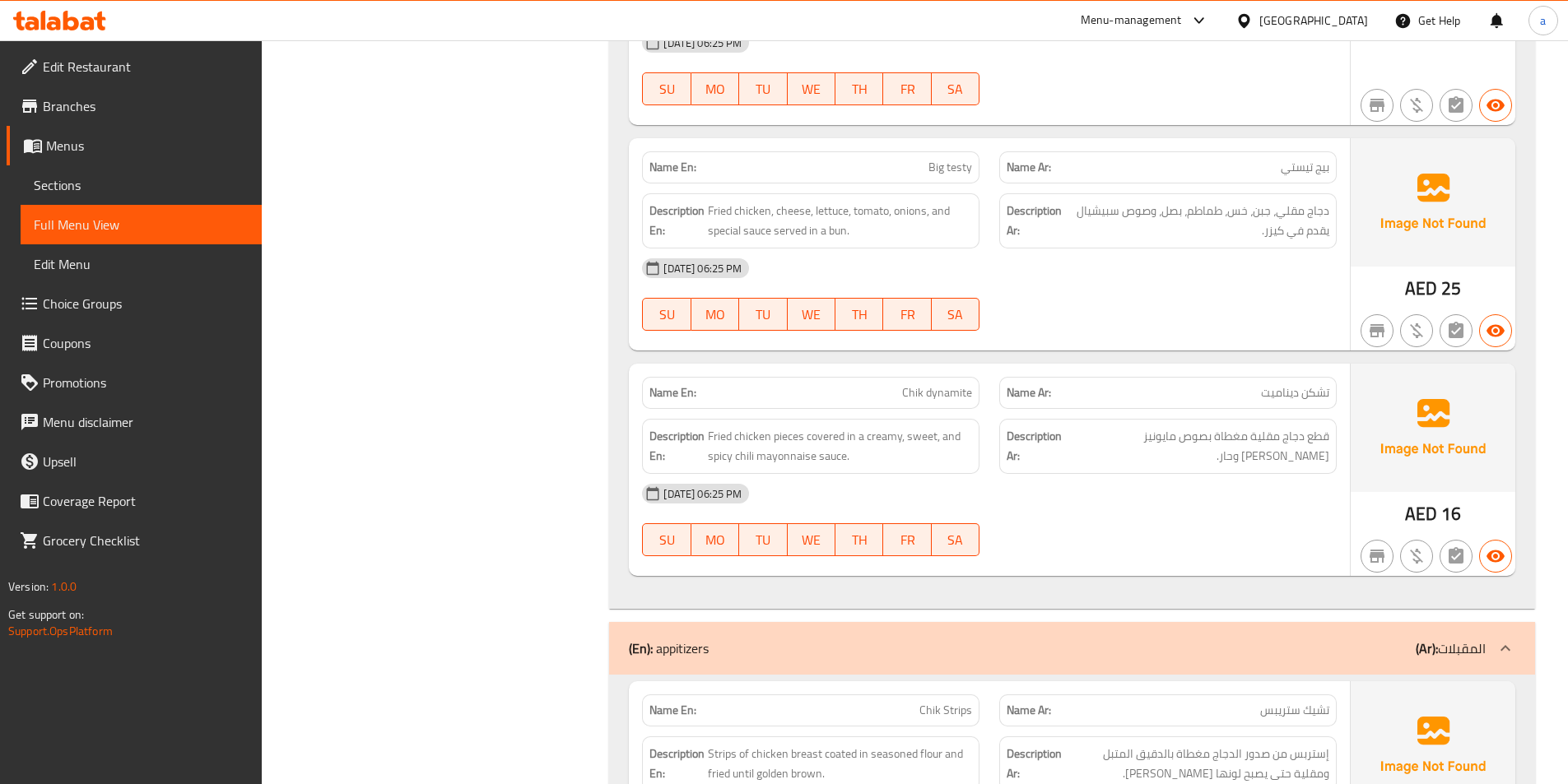
click at [1266, 507] on div "[DATE] 06:25 PM" at bounding box center [989, 494] width 714 height 40
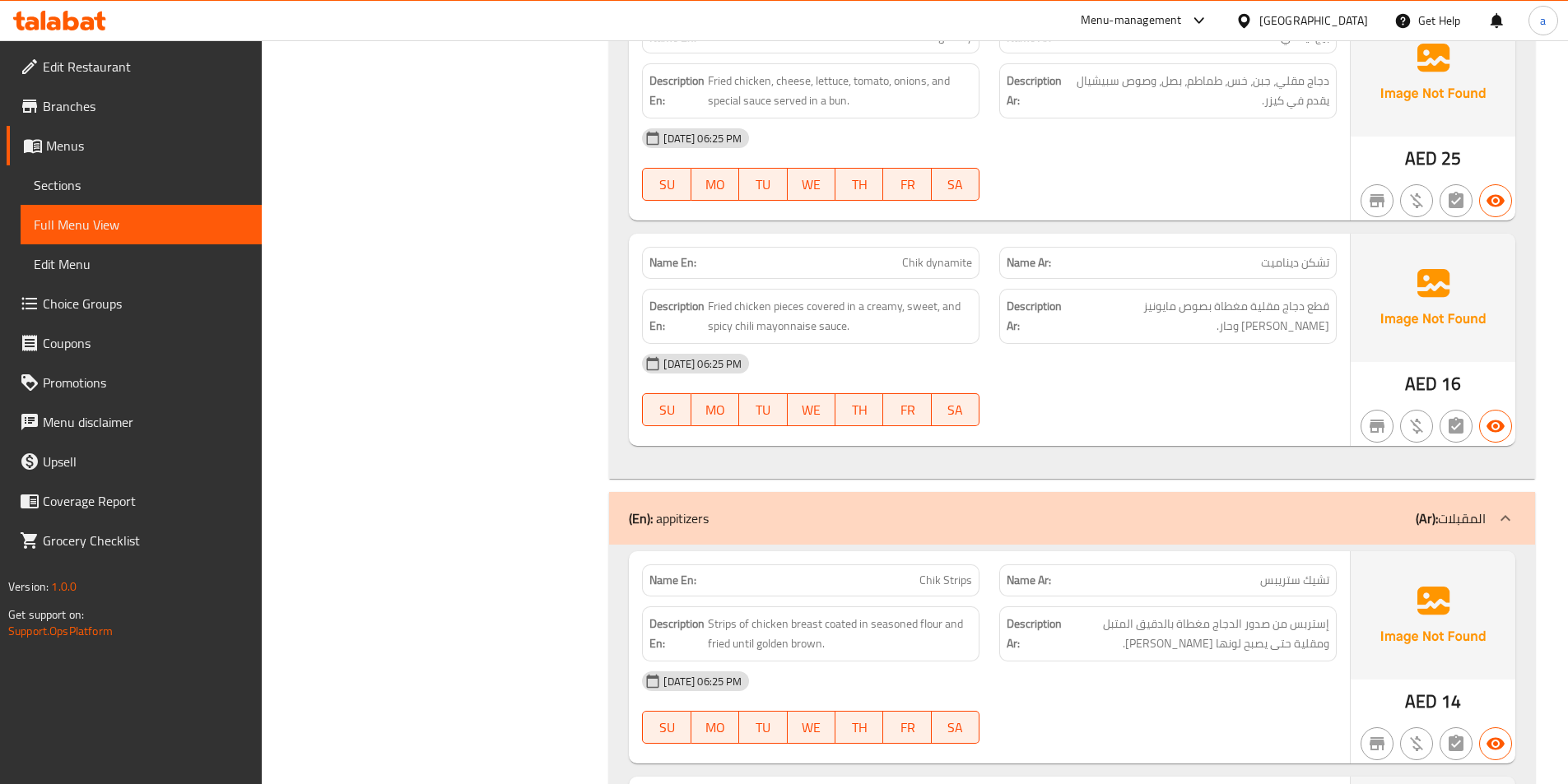
scroll to position [1627, 0]
click at [958, 265] on span "Chik dynamite" at bounding box center [937, 261] width 70 height 18
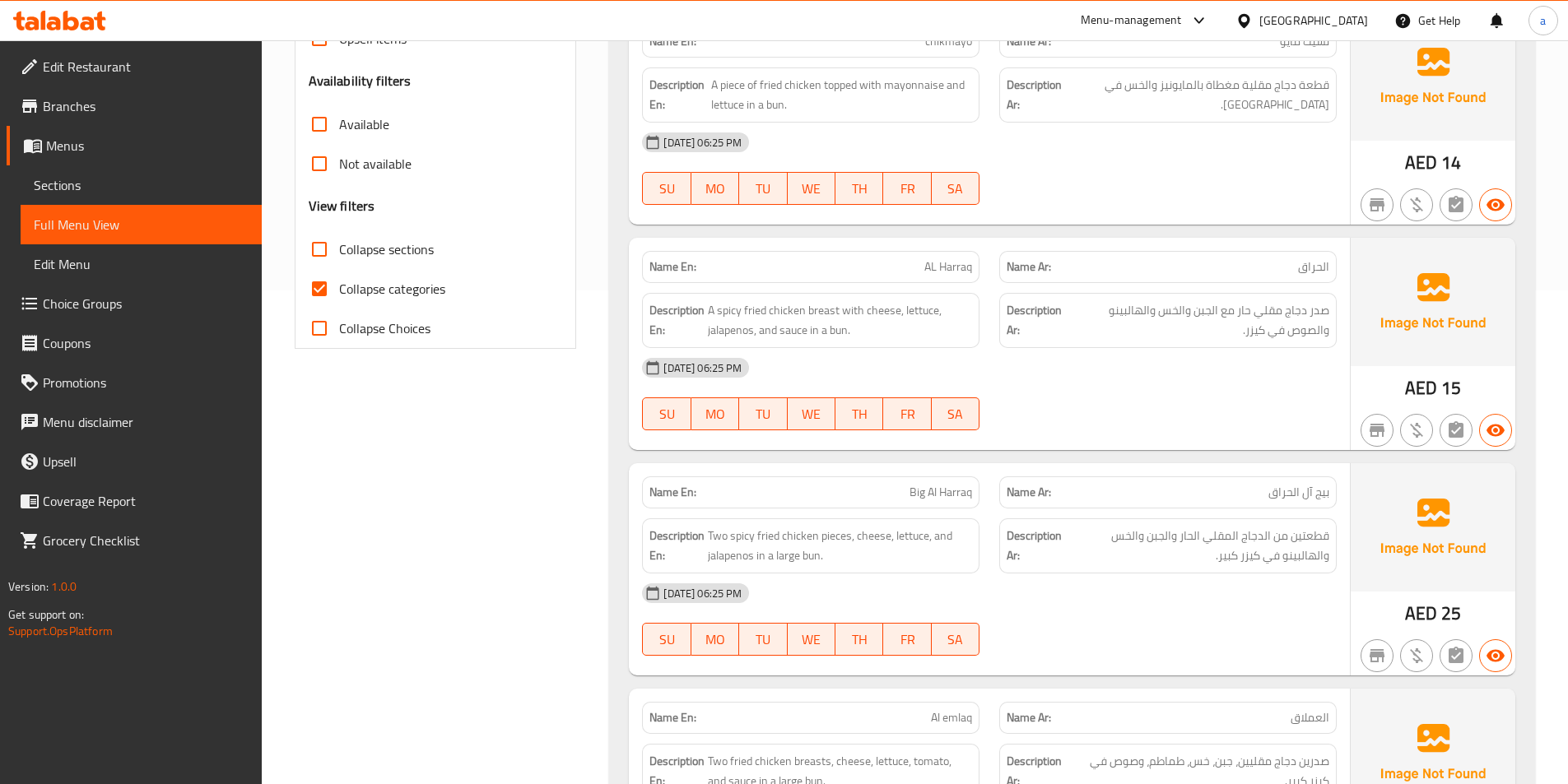
click at [404, 284] on span "Collapse categories" at bounding box center [392, 288] width 106 height 19
click at [339, 284] on input "Collapse categories" at bounding box center [319, 288] width 40 height 40
checkbox input "false"
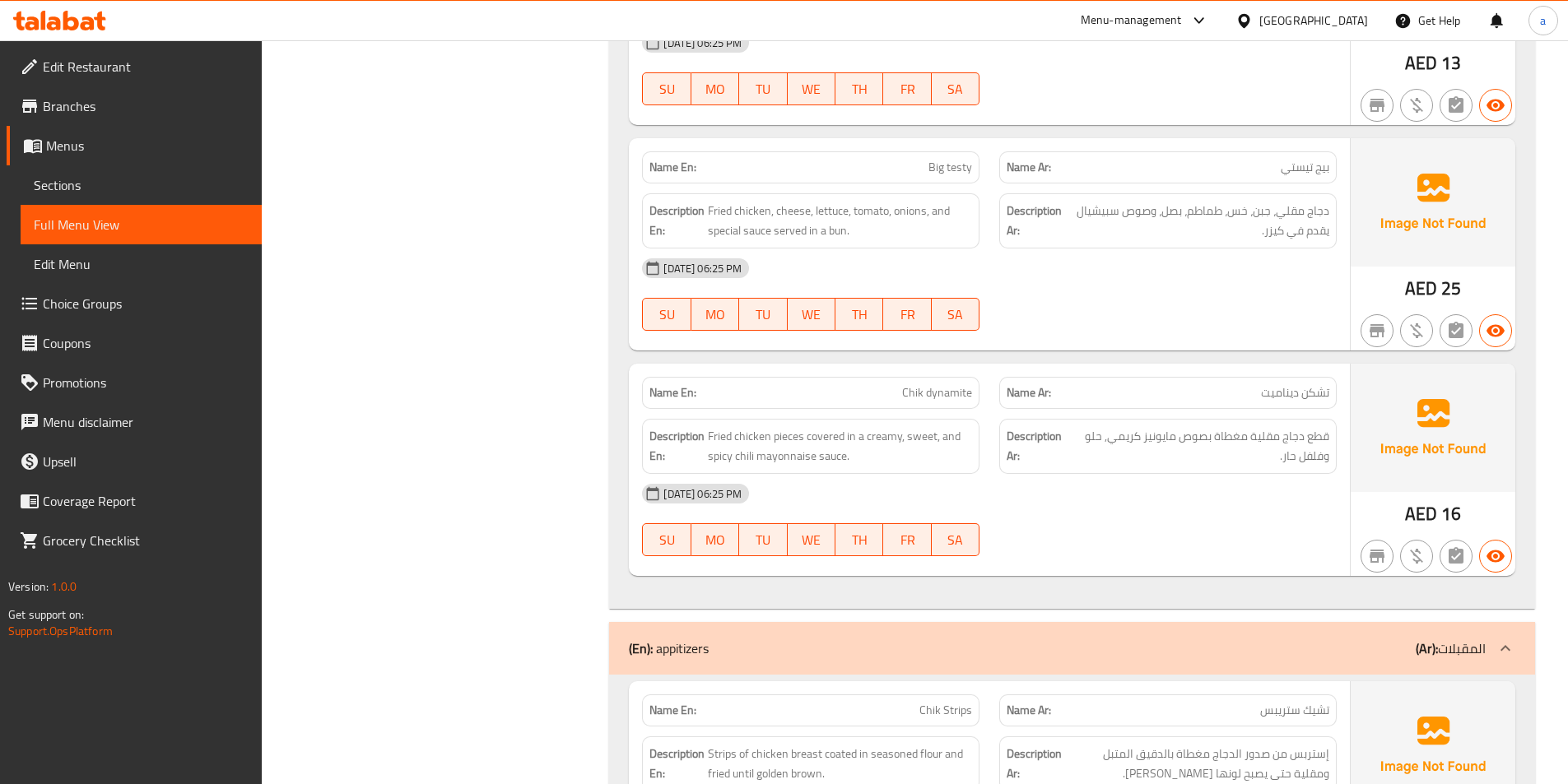
click at [1199, 544] on div "[DATE] 06:25 PM SU MO TU WE TH FR SA" at bounding box center [989, 520] width 714 height 93
click at [755, 462] on span "Fried chicken pieces covered in a creamy, sweet, and spicy chili mayonnaise sau…" at bounding box center [840, 446] width 264 height 40
click at [740, 460] on span "Fried chicken pieces covered in a creamy, sweet, and spicy chili mayonnaise sau…" at bounding box center [840, 446] width 264 height 40
copy span "chili"
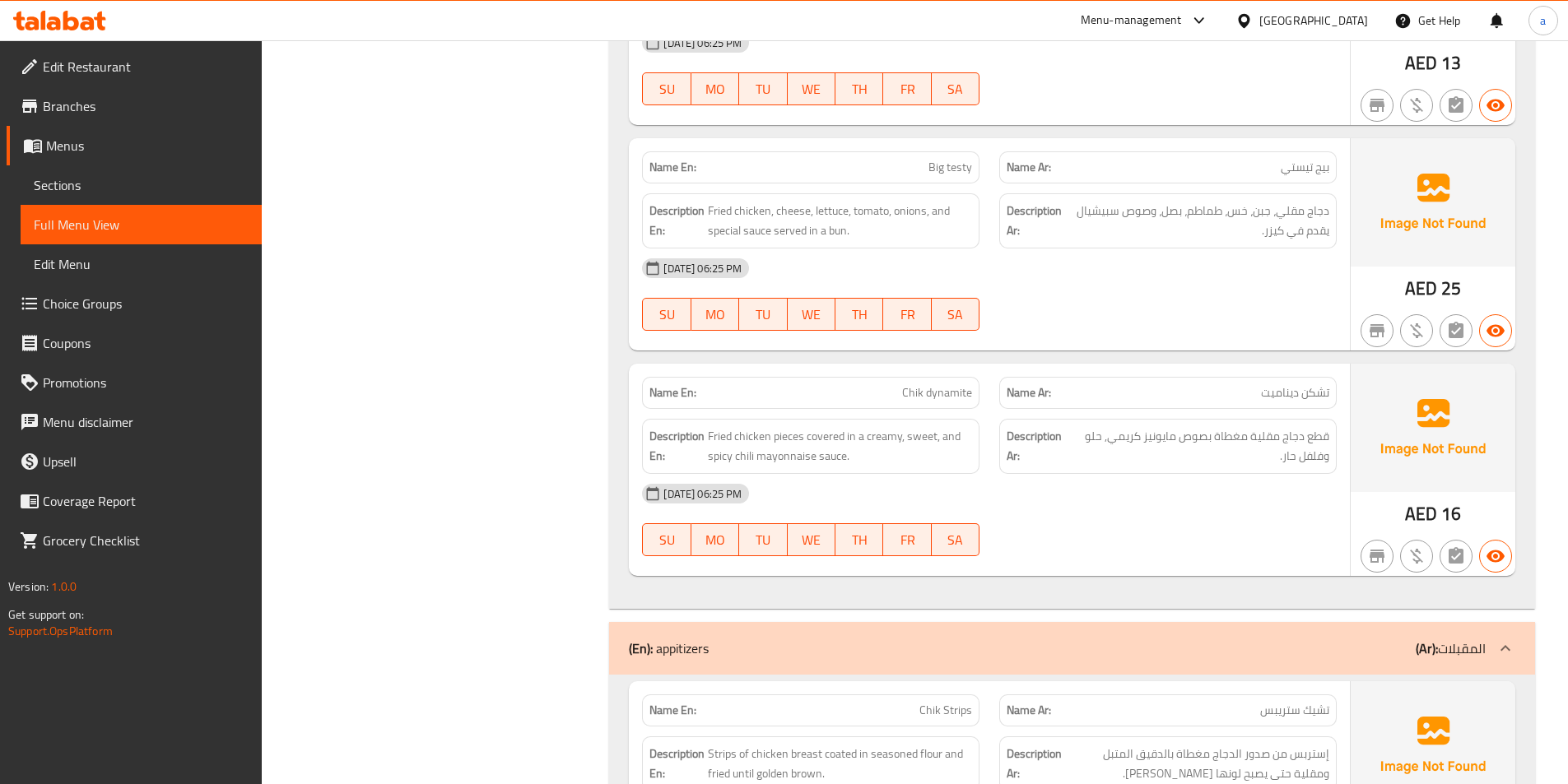
click at [659, 451] on div "Description En: Fried chicken pieces covered in a creamy, sweet, and spicy chil…" at bounding box center [810, 446] width 337 height 56
drag, startPoint x: 730, startPoint y: 462, endPoint x: 708, endPoint y: 465, distance: 22.2
click at [708, 465] on span "Fried chicken pieces covered in a creamy, sweet, and spicy chili mayonnaise sau…" at bounding box center [840, 446] width 264 height 40
copy span "spicy"
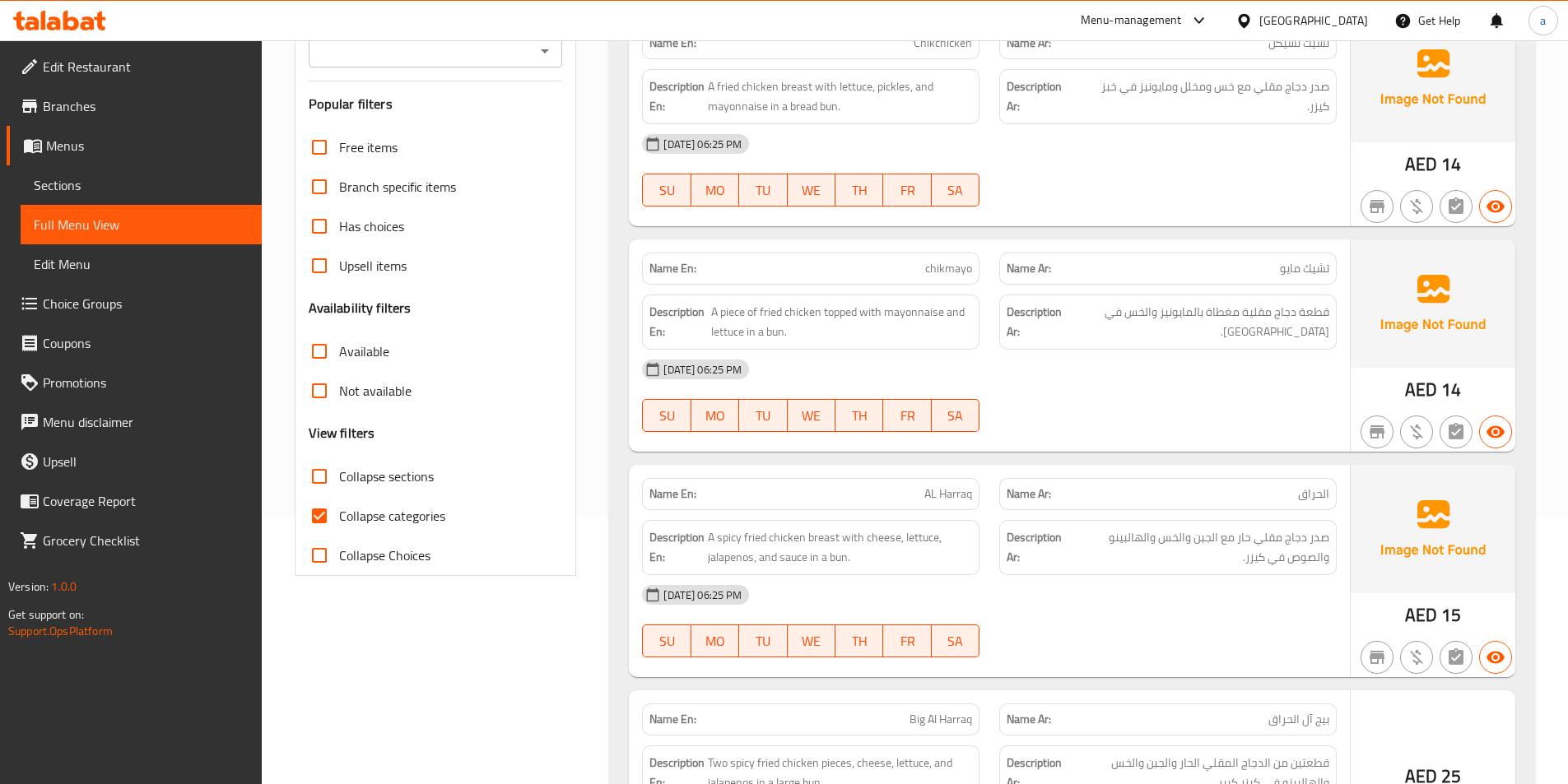
scroll to position [329, 0]
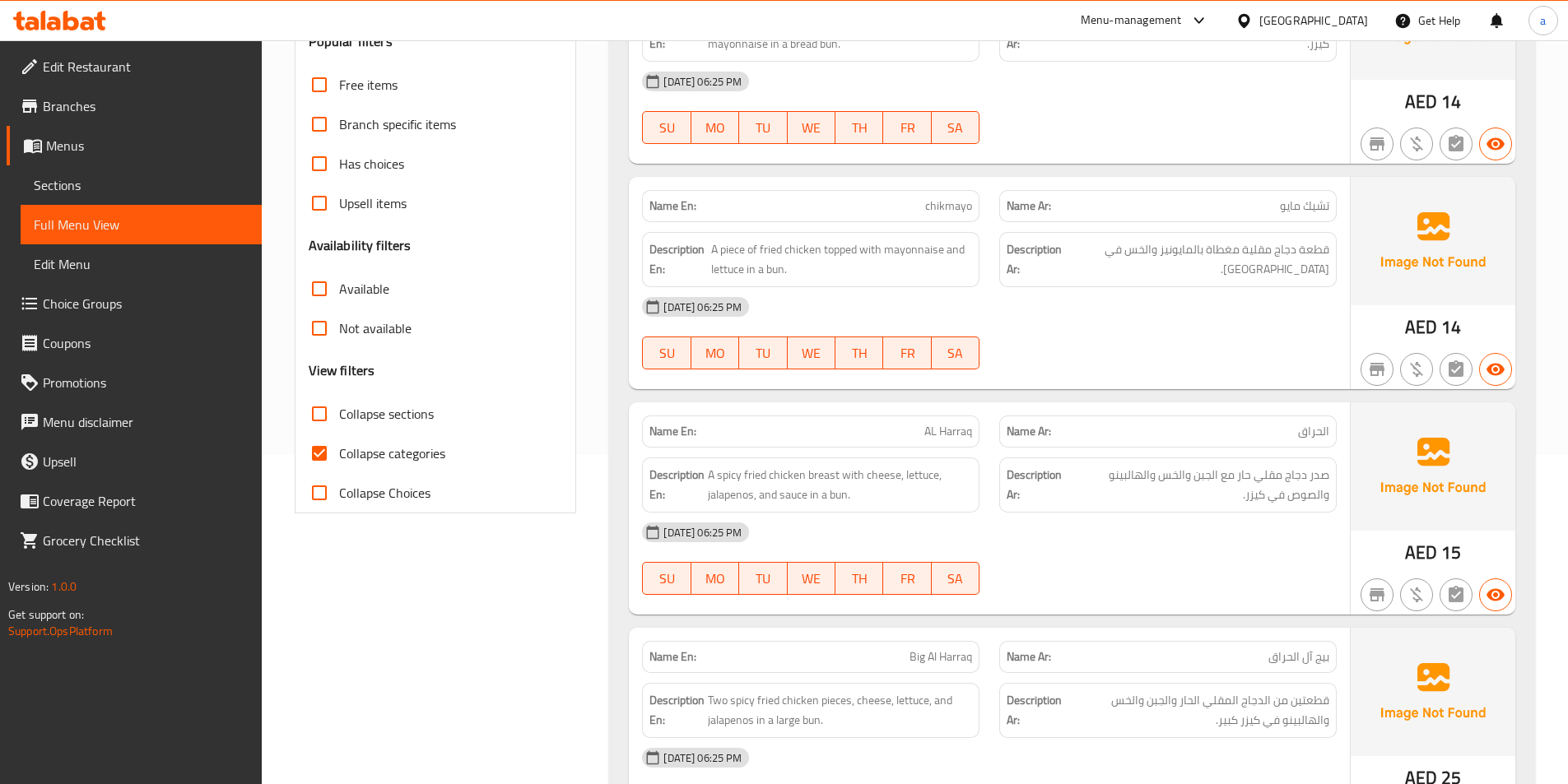
click at [368, 461] on span "Collapse categories" at bounding box center [392, 453] width 106 height 19
click at [339, 461] on input "Collapse categories" at bounding box center [319, 453] width 40 height 40
checkbox input "false"
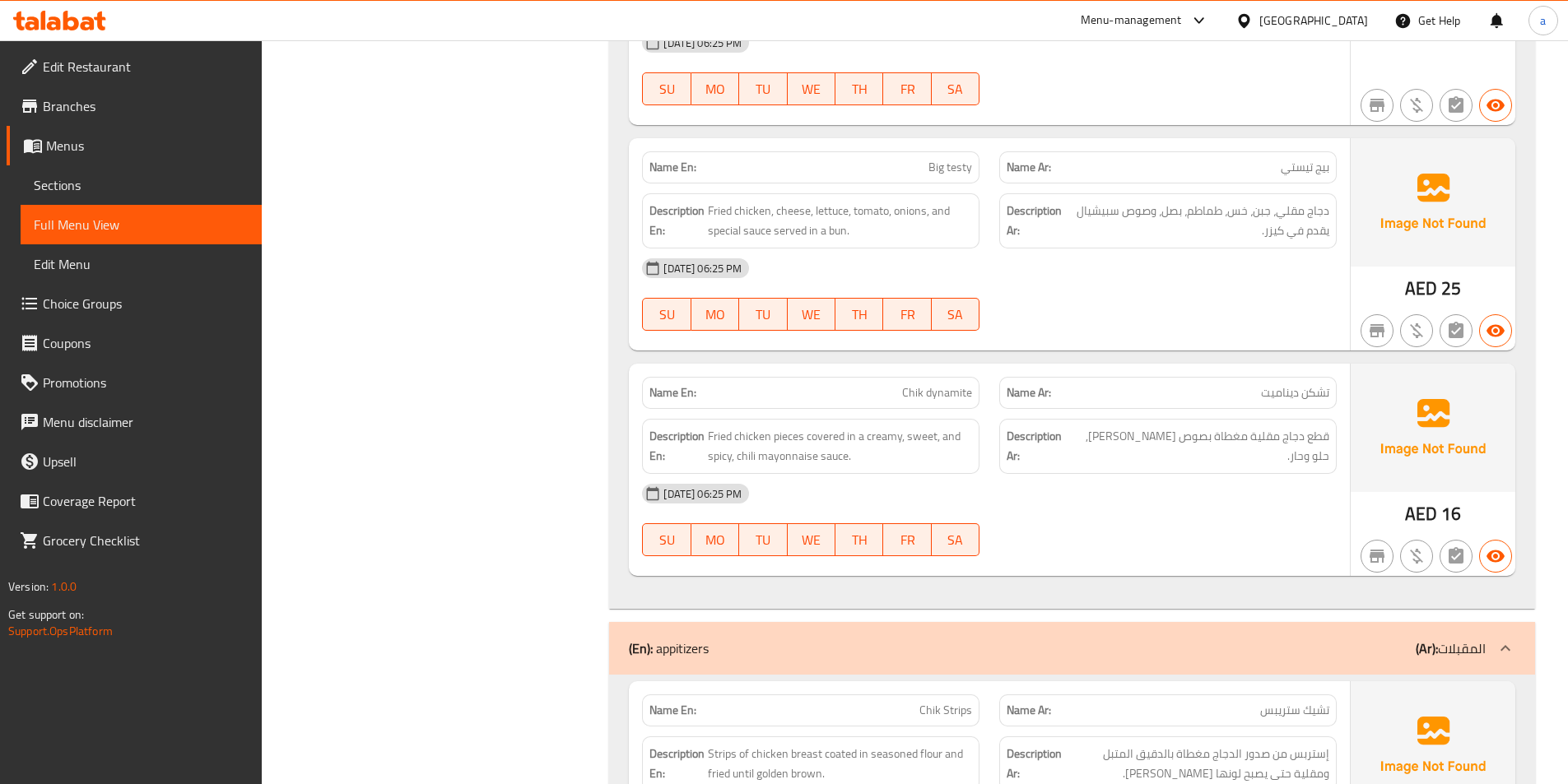
click at [1048, 454] on strong "Description Ar:" at bounding box center [1037, 446] width 62 height 40
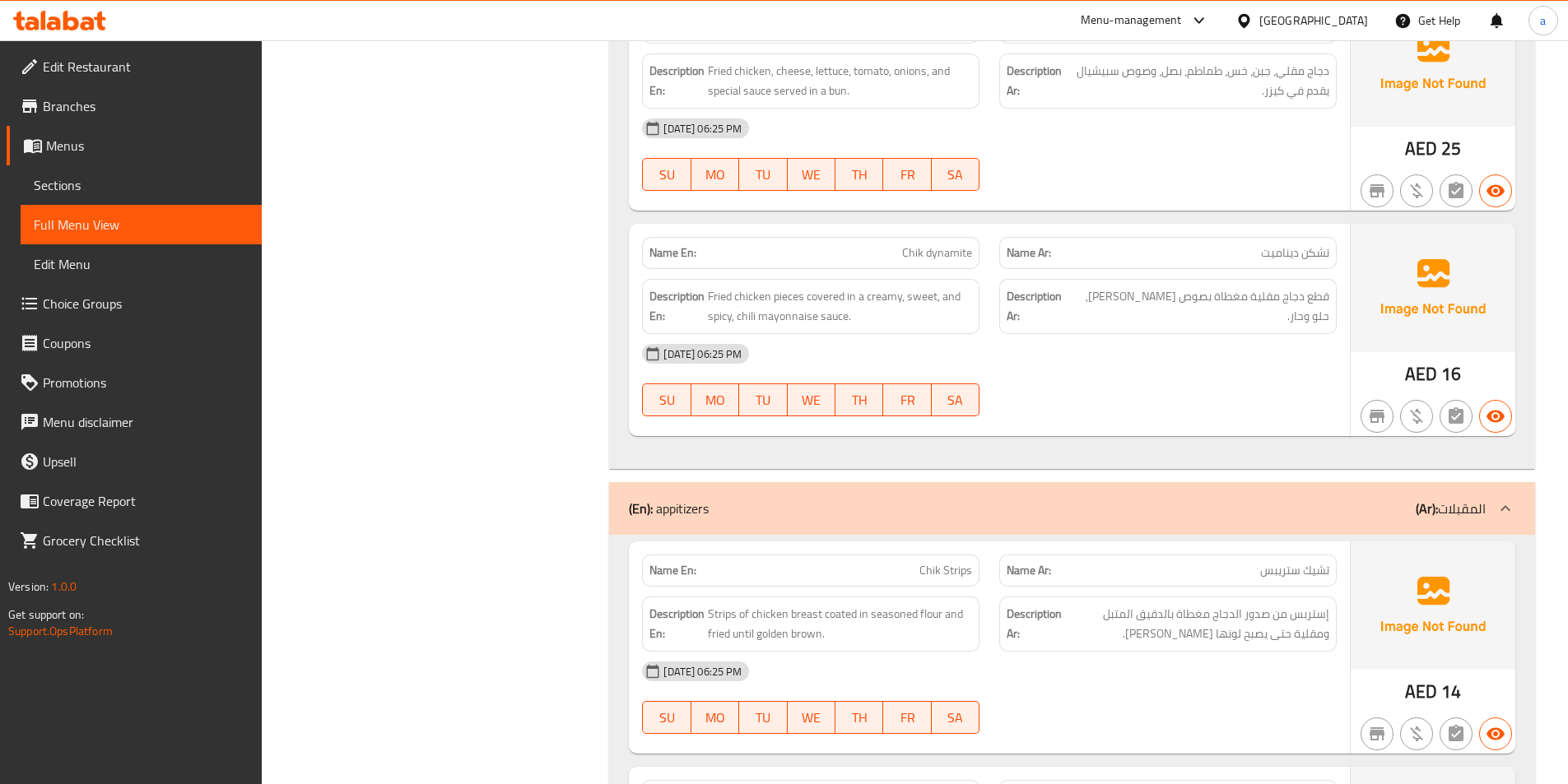
scroll to position [1660, 0]
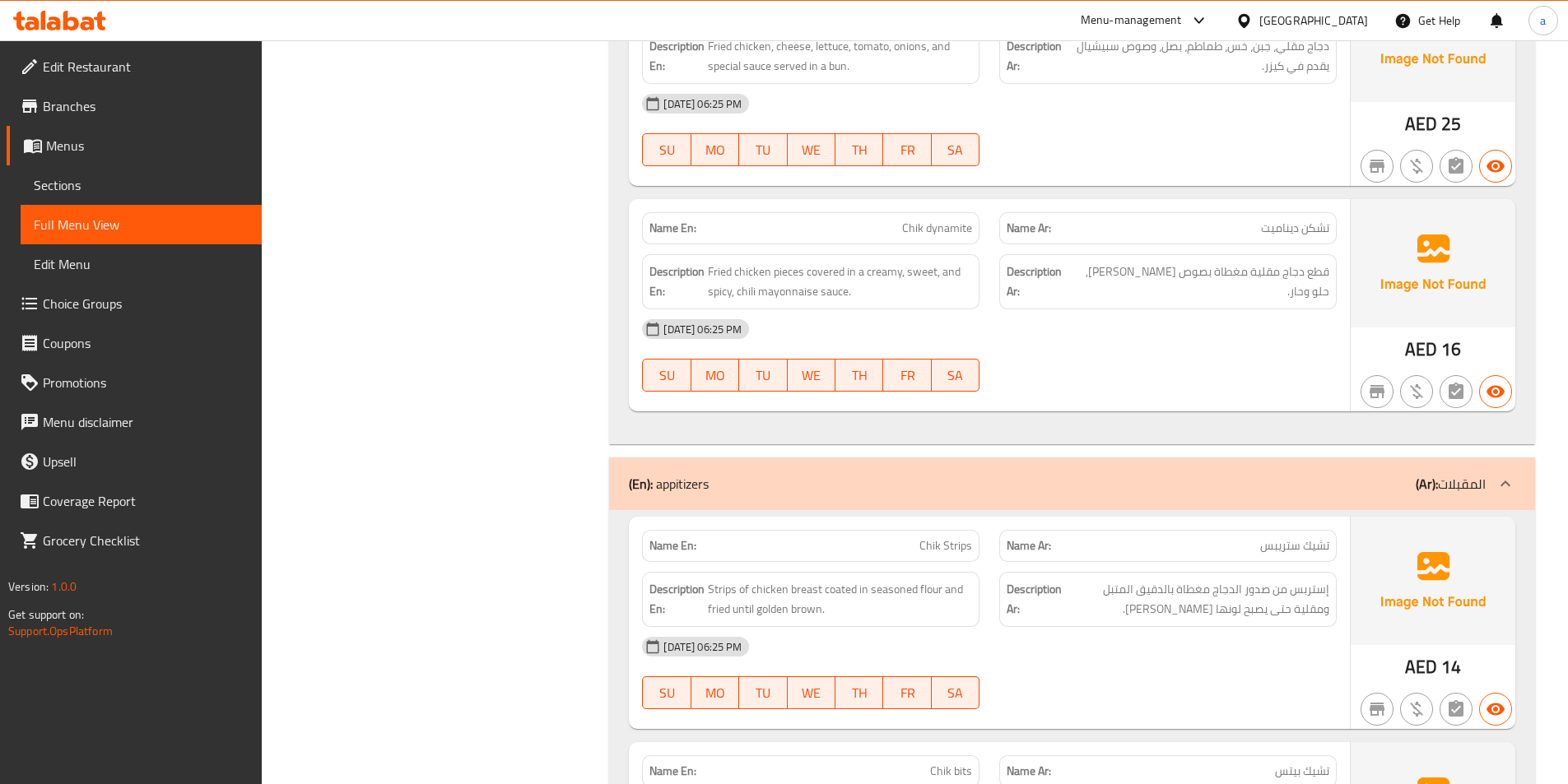
click at [1134, 349] on div "12-10-2025 06:25 PM SU MO TU WE TH FR SA" at bounding box center [989, 355] width 714 height 93
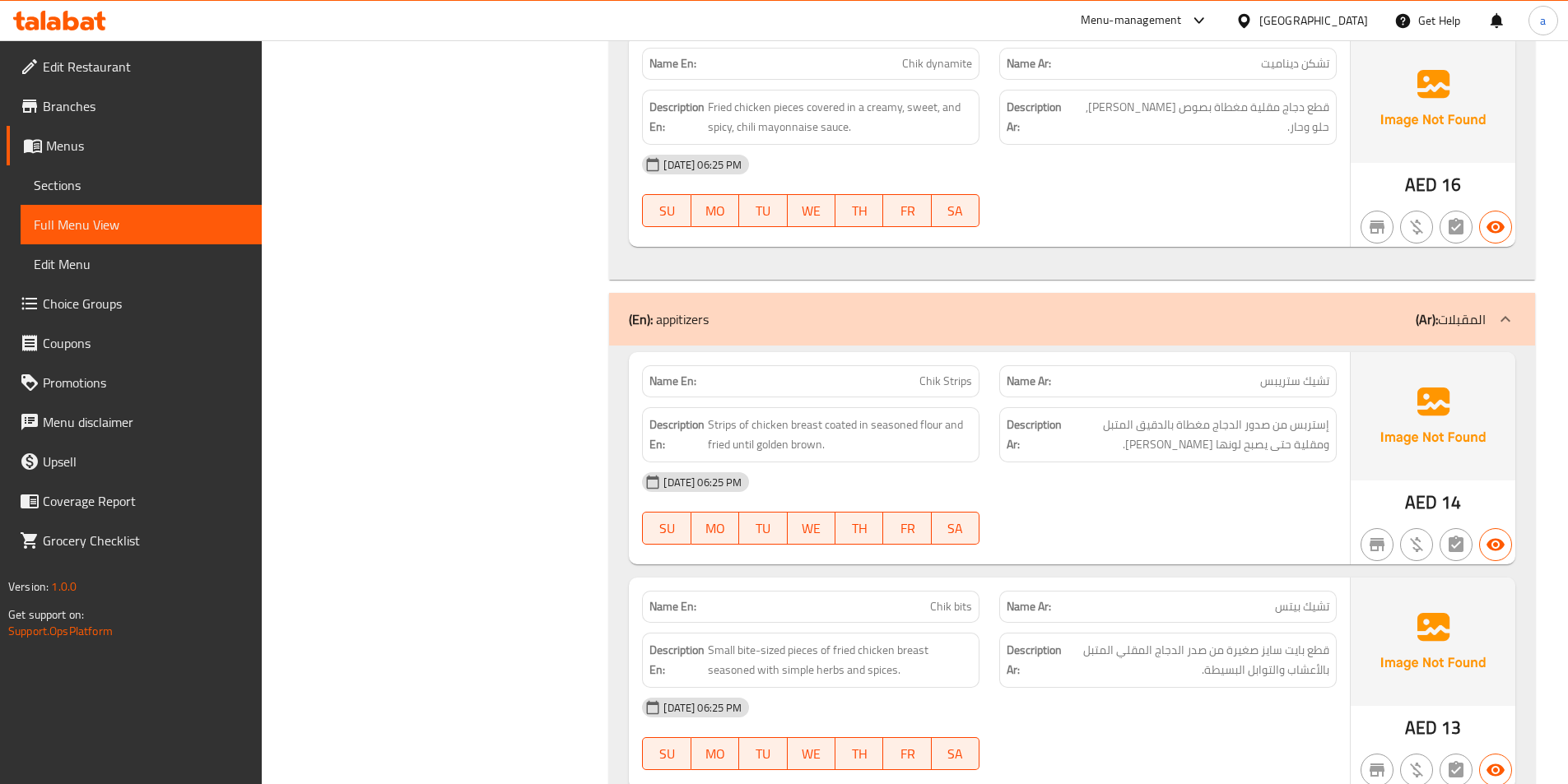
scroll to position [1907, 0]
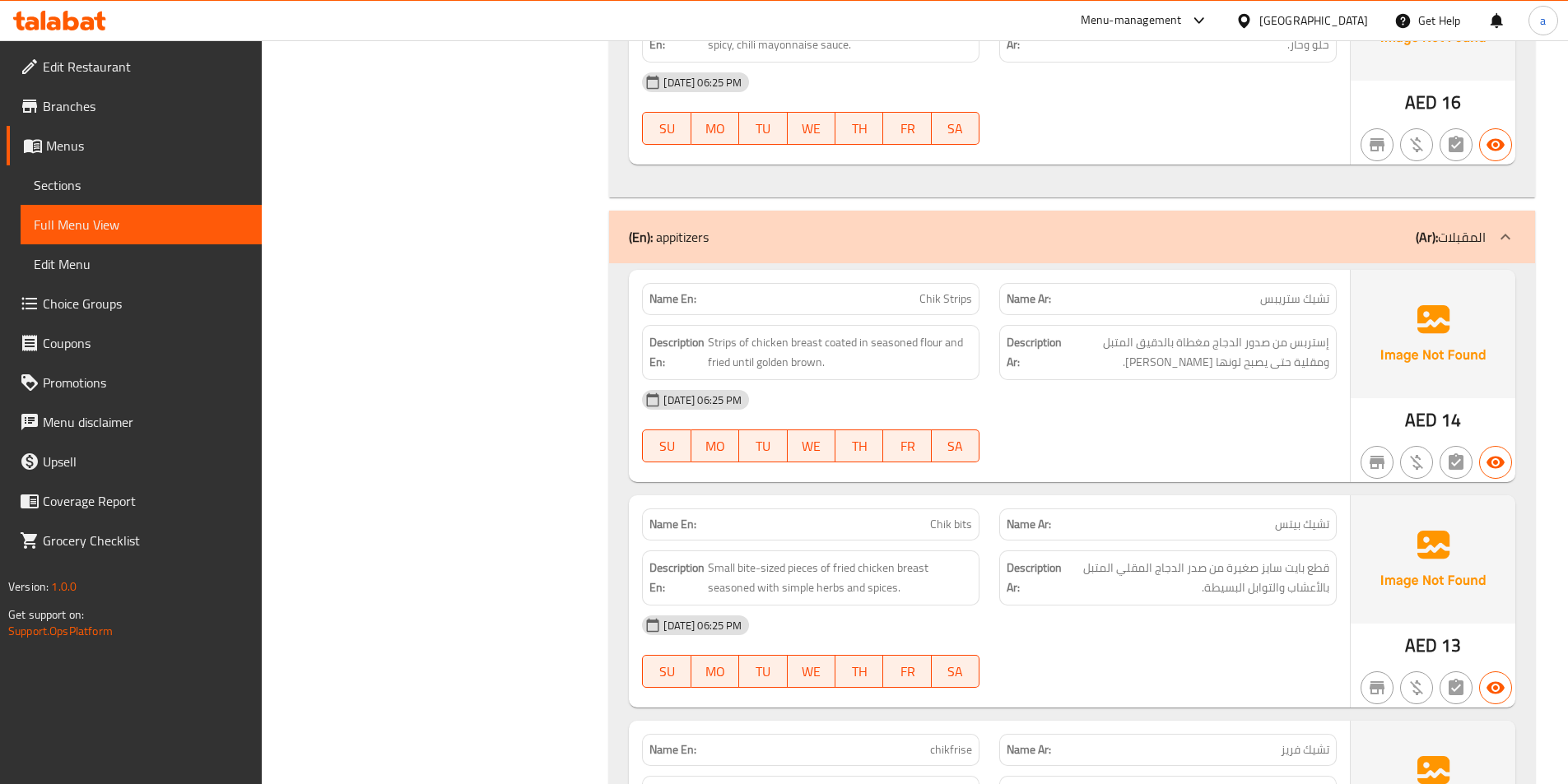
click at [1171, 408] on div "[DATE] 06:25 PM" at bounding box center [989, 399] width 714 height 40
click at [956, 303] on span "Chik Strips" at bounding box center [946, 299] width 53 height 18
click at [967, 304] on span "Chik Strips" at bounding box center [946, 299] width 53 height 18
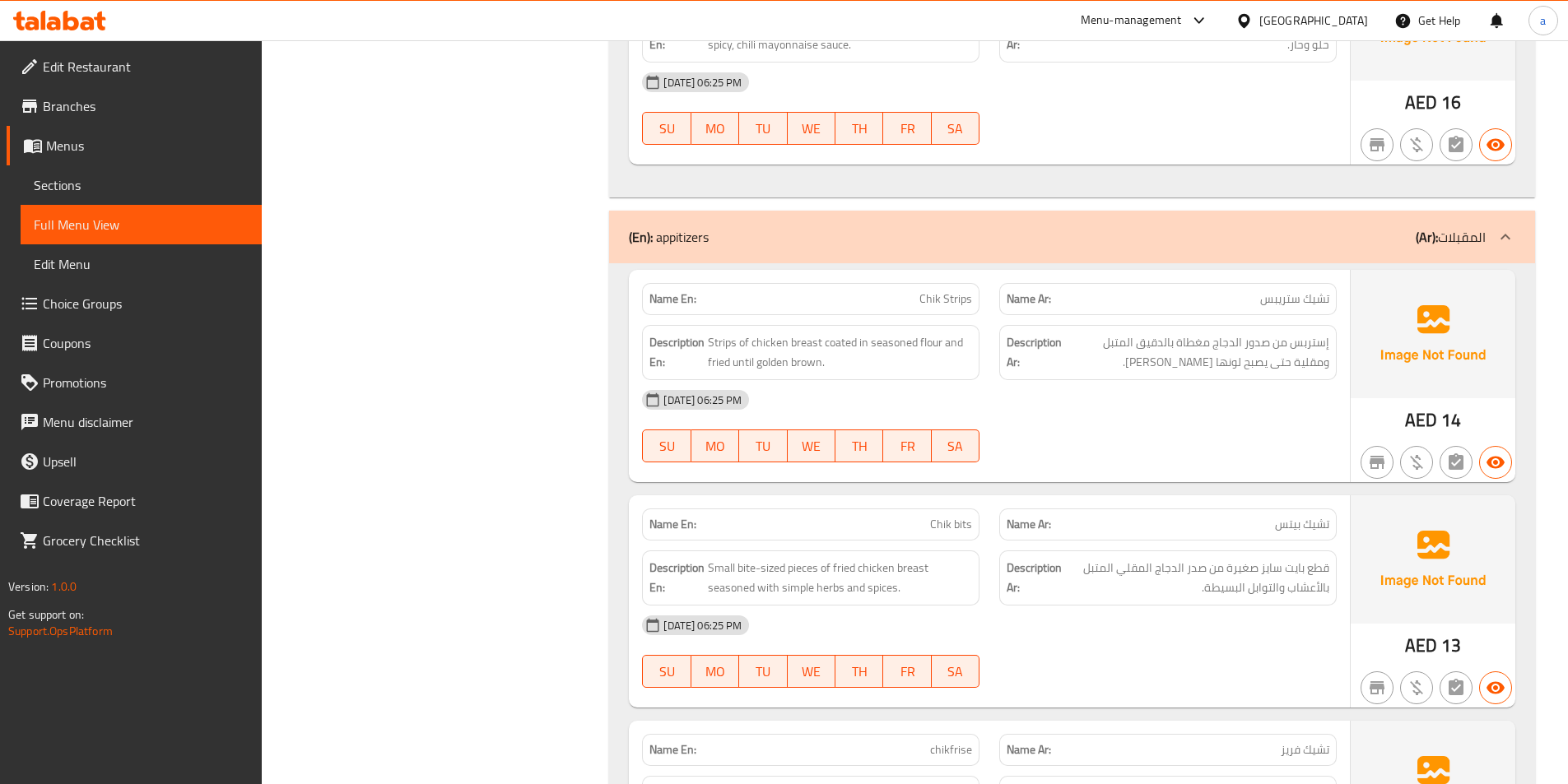
click at [951, 301] on span "Chik Strips" at bounding box center [946, 299] width 53 height 18
drag, startPoint x: 943, startPoint y: 300, endPoint x: 972, endPoint y: 307, distance: 29.8
click at [972, 307] on span "Chik Strips" at bounding box center [946, 299] width 53 height 18
copy span "Strips"
click at [921, 300] on span "Chik Strips" at bounding box center [946, 299] width 53 height 18
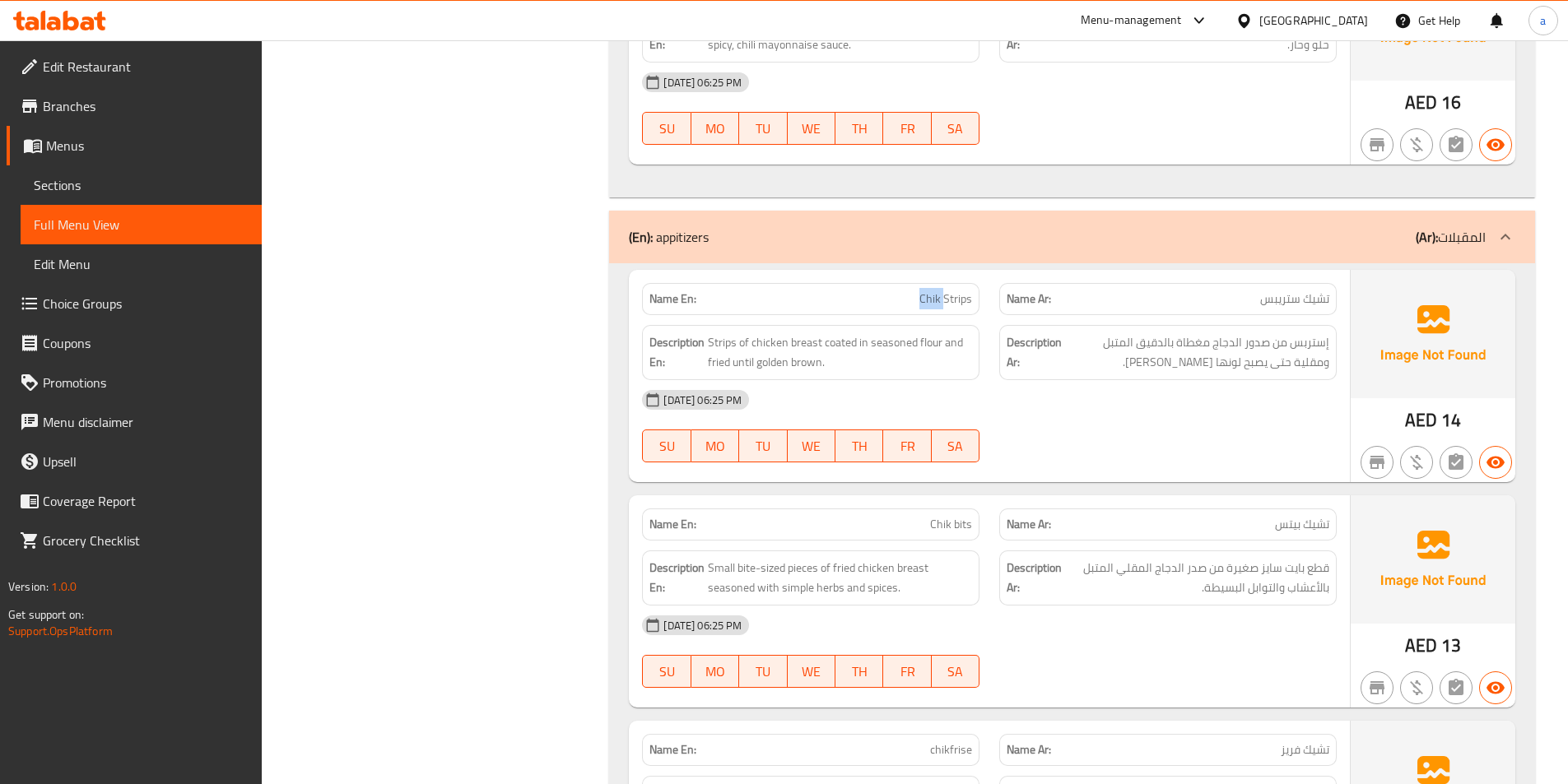
click at [921, 300] on span "Chik Strips" at bounding box center [946, 299] width 53 height 18
copy span "Chik Strips"
click at [1055, 411] on div "[DATE] 06:25 PM" at bounding box center [989, 399] width 714 height 40
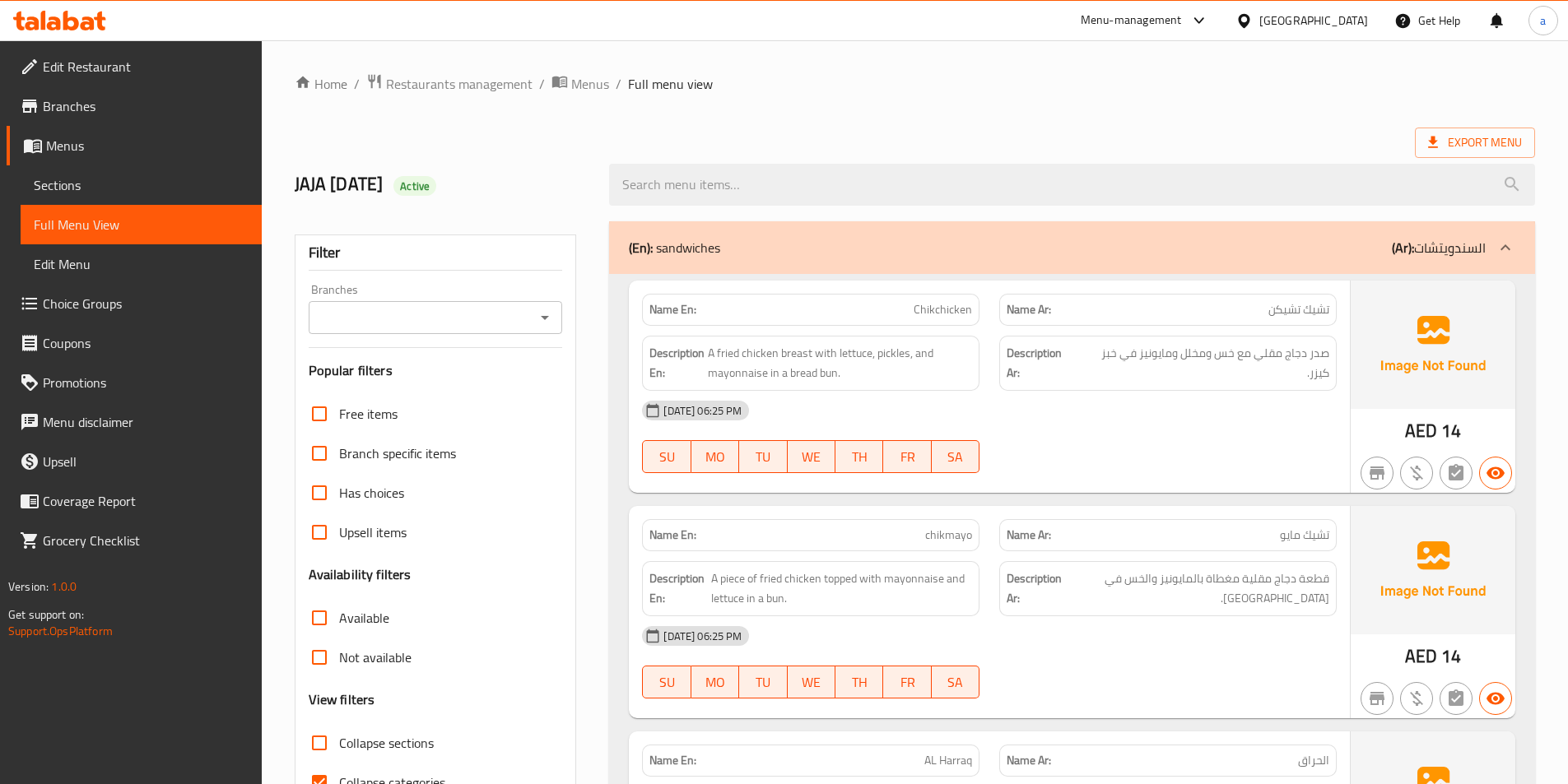
scroll to position [411, 0]
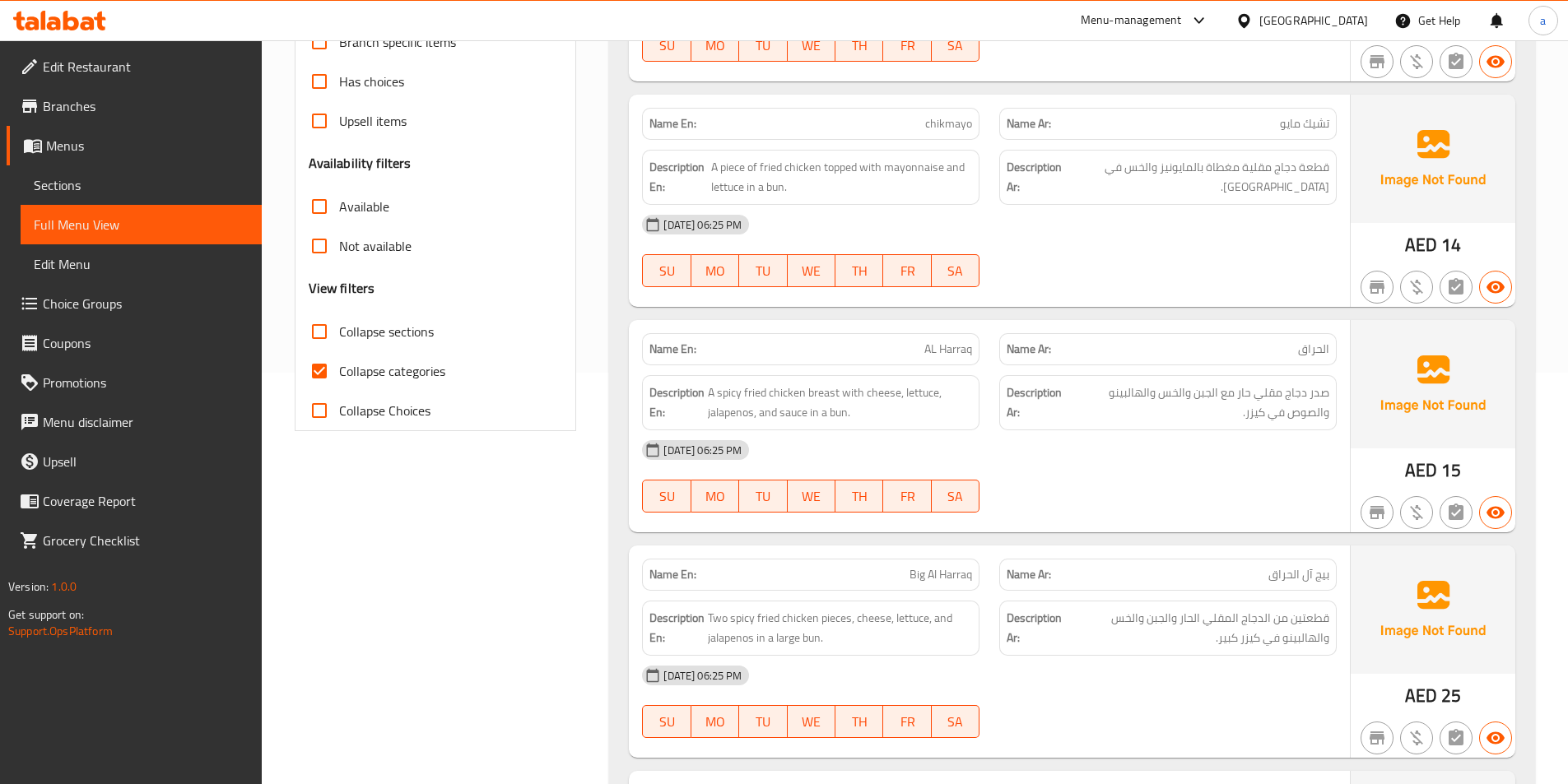
click at [379, 385] on label "Collapse categories" at bounding box center [373, 371] width 146 height 40
click at [339, 385] on input "Collapse categories" at bounding box center [319, 371] width 40 height 40
checkbox input "false"
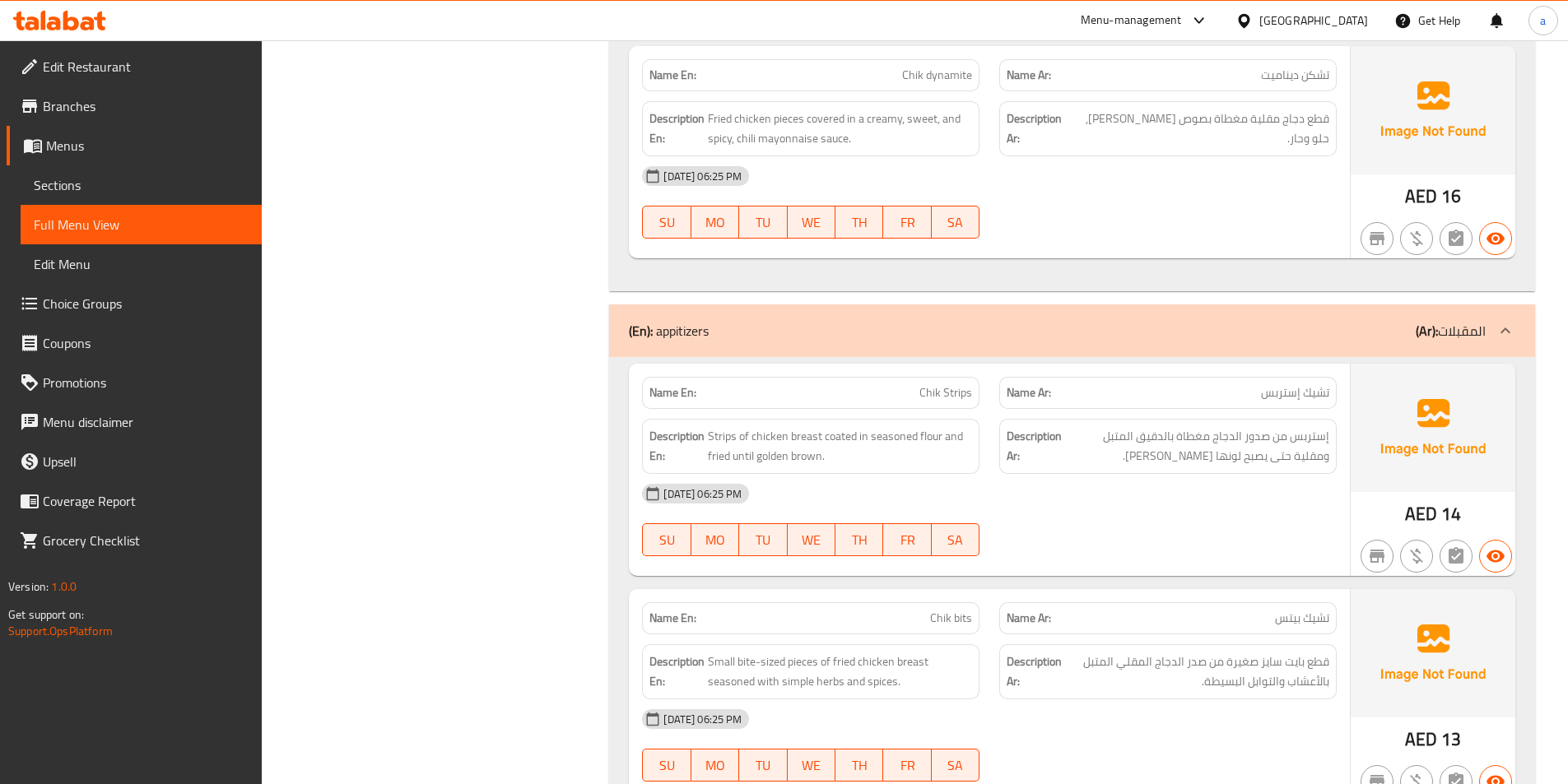
click at [1150, 476] on div "[DATE] 06:25 PM" at bounding box center [989, 494] width 714 height 40
click at [1065, 466] on span "إستربس من صدور الدجاج مغطاة بالدقيق المتبل ومقلية حتى يصبح لونها جولدن براون." at bounding box center [1196, 446] width 264 height 40
click at [1211, 505] on div "[DATE] 06:25 PM SU MO TU WE TH FR SA" at bounding box center [989, 520] width 714 height 93
click at [1149, 482] on div "[DATE] 06:25 PM" at bounding box center [989, 494] width 714 height 40
click at [465, 422] on div "Filter Branches Branches Popular filters Free items Branch specific items Has c…" at bounding box center [442, 221] width 316 height 3645
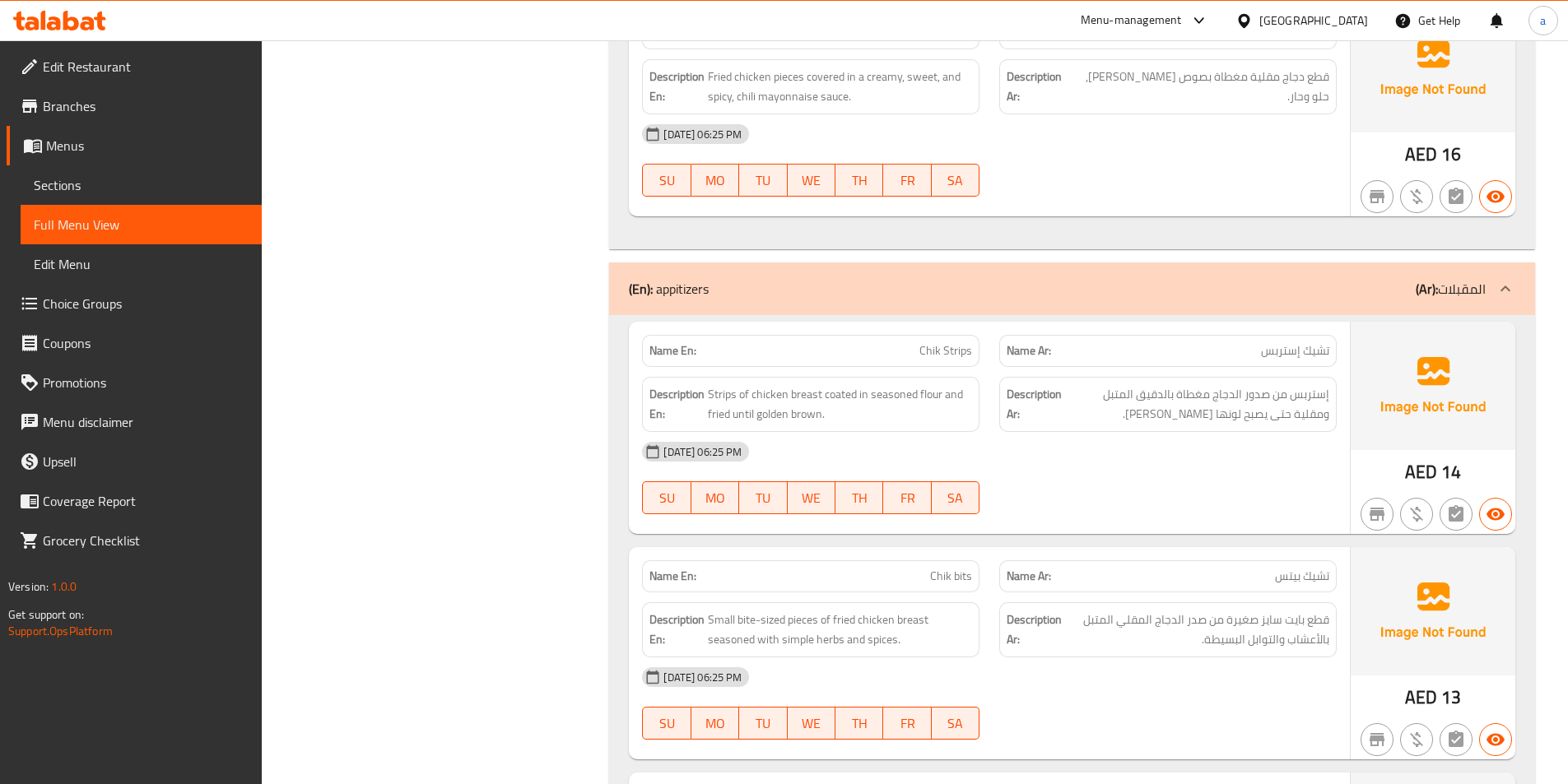
scroll to position [1895, 0]
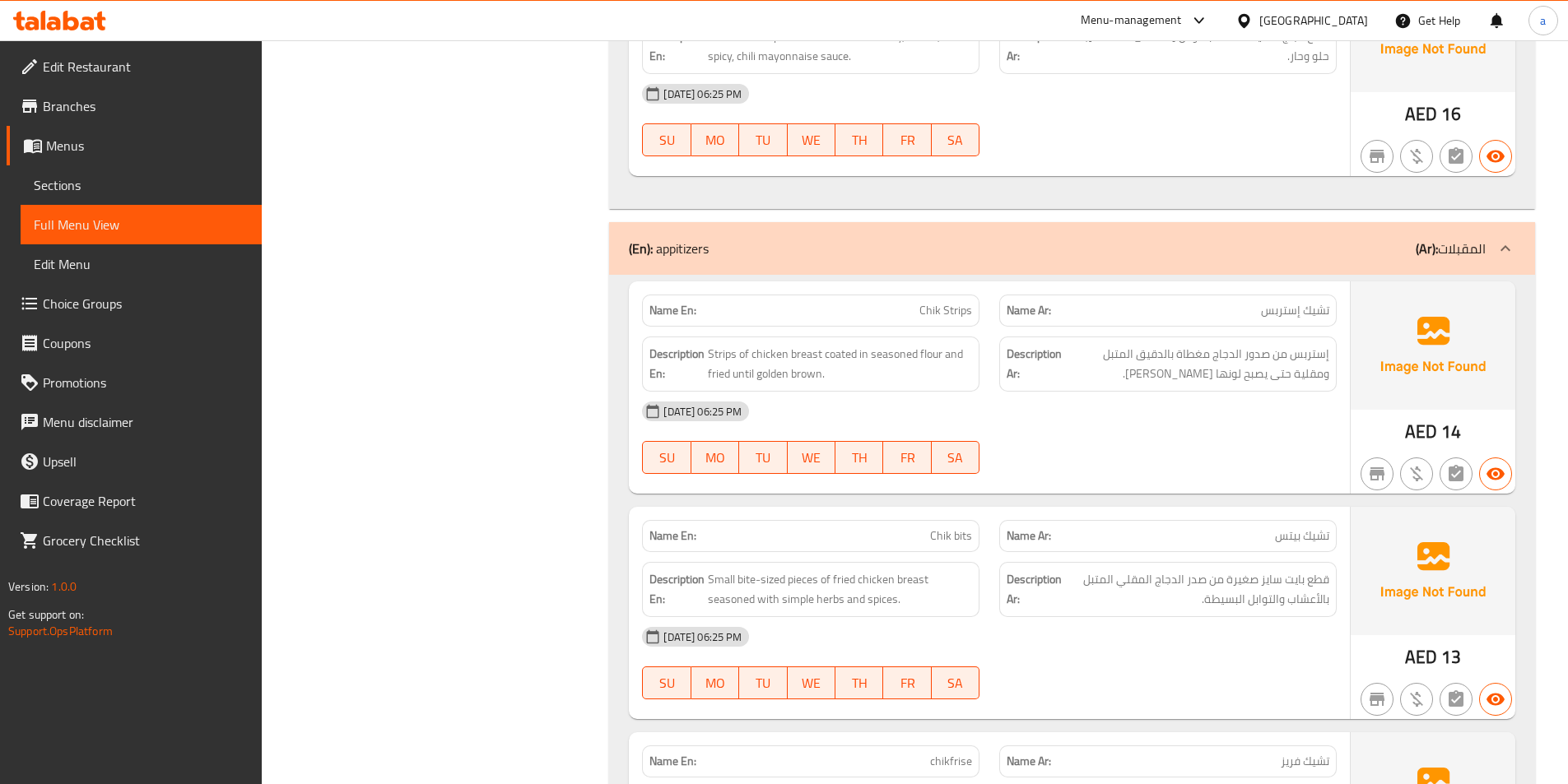
click at [907, 303] on p "Name En: Chik Strips" at bounding box center [810, 311] width 322 height 18
copy span "Chik Strips"
click at [1094, 389] on div "Description Ar: إستربس من صدور الدجاج مغطاة بالدقيق المتبل ومقلية حتى يصبح لونه…" at bounding box center [1168, 364] width 337 height 56
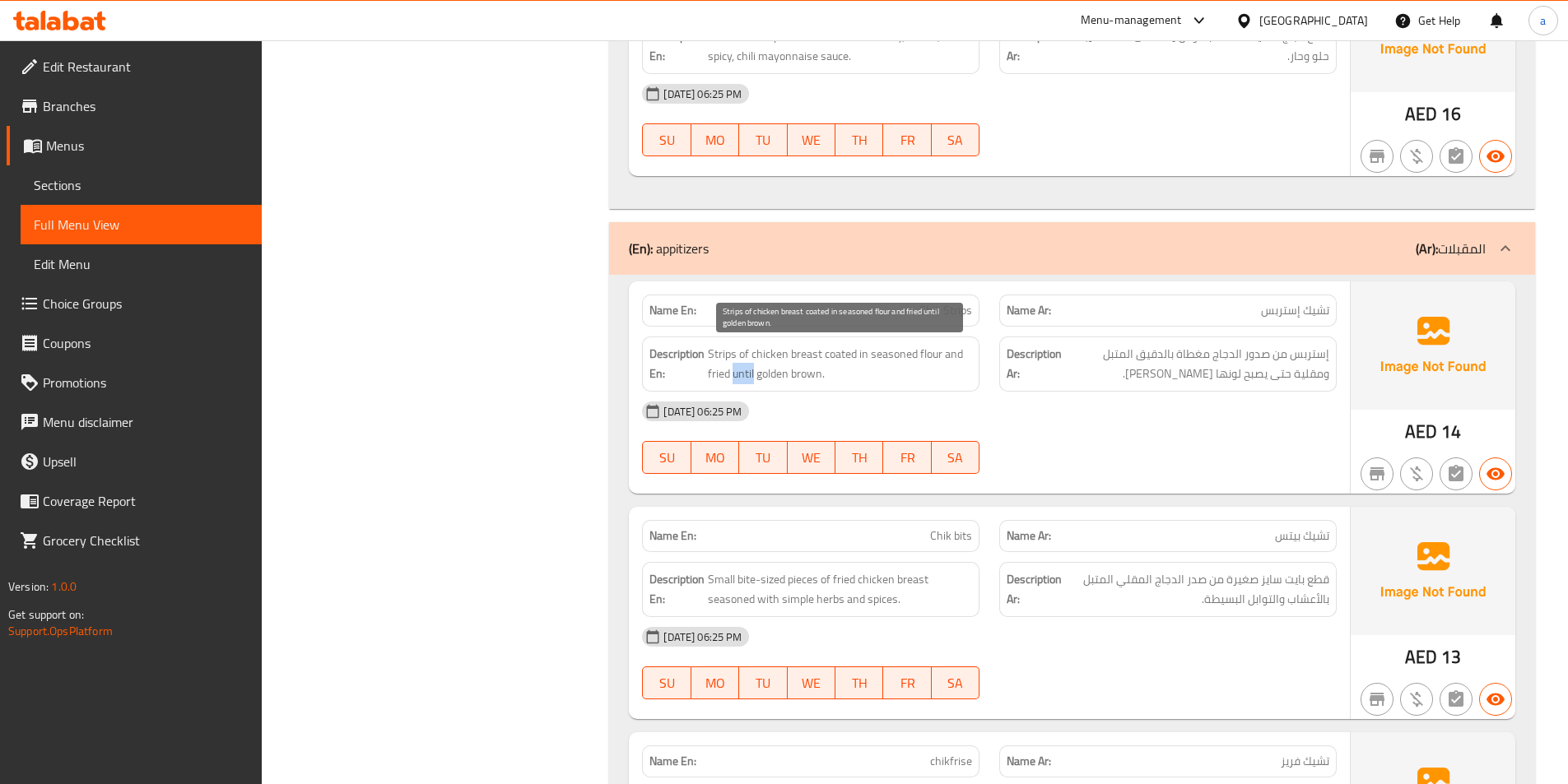
drag, startPoint x: 732, startPoint y: 381, endPoint x: 753, endPoint y: 381, distance: 21.0
click at [753, 381] on span "Strips of chicken breast coated in seasoned flour and fried until golden brown." at bounding box center [840, 363] width 264 height 40
click at [756, 381] on span "Strips of chicken breast coated in seasoned flour and fried until golden brown." at bounding box center [840, 363] width 264 height 40
drag, startPoint x: 730, startPoint y: 380, endPoint x: 825, endPoint y: 375, distance: 95.1
click at [825, 375] on span "Strips of chicken breast coated in seasoned flour and fried until golden brown." at bounding box center [840, 363] width 264 height 40
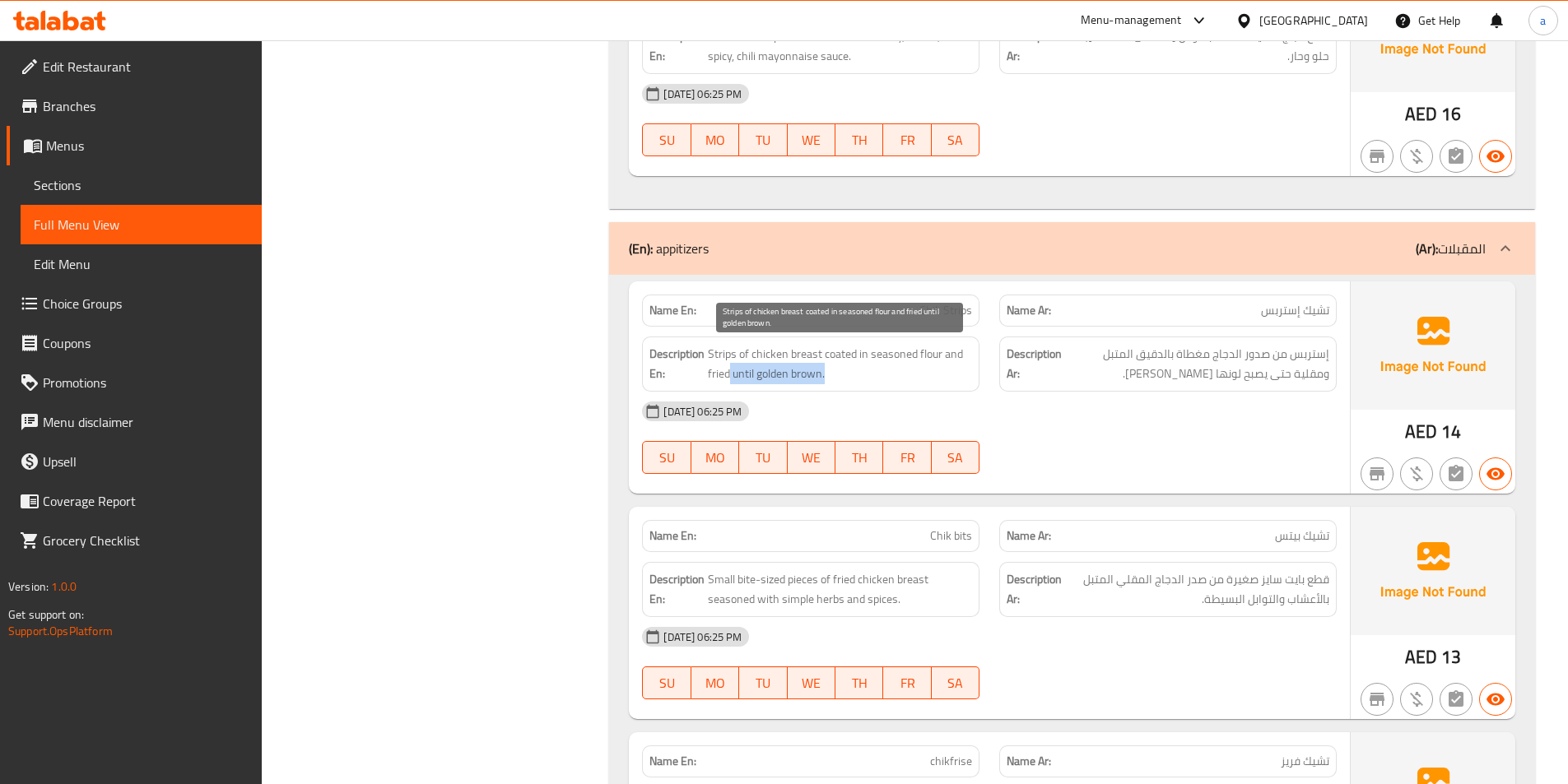
click at [825, 375] on span "Strips of chicken breast coated in seasoned flour and fried until golden brown." at bounding box center [840, 363] width 264 height 40
drag, startPoint x: 733, startPoint y: 376, endPoint x: 826, endPoint y: 384, distance: 93.3
click at [826, 384] on span "Strips of chicken breast coated in seasoned flour and fried until golden brown." at bounding box center [840, 363] width 264 height 40
copy span "until golden brown."
click at [1020, 385] on div "Description Ar: إستربس من صدور الدجاج مغطاة بالدقيق المتبل ومقلية حتى يصبح لونه…" at bounding box center [1168, 364] width 337 height 56
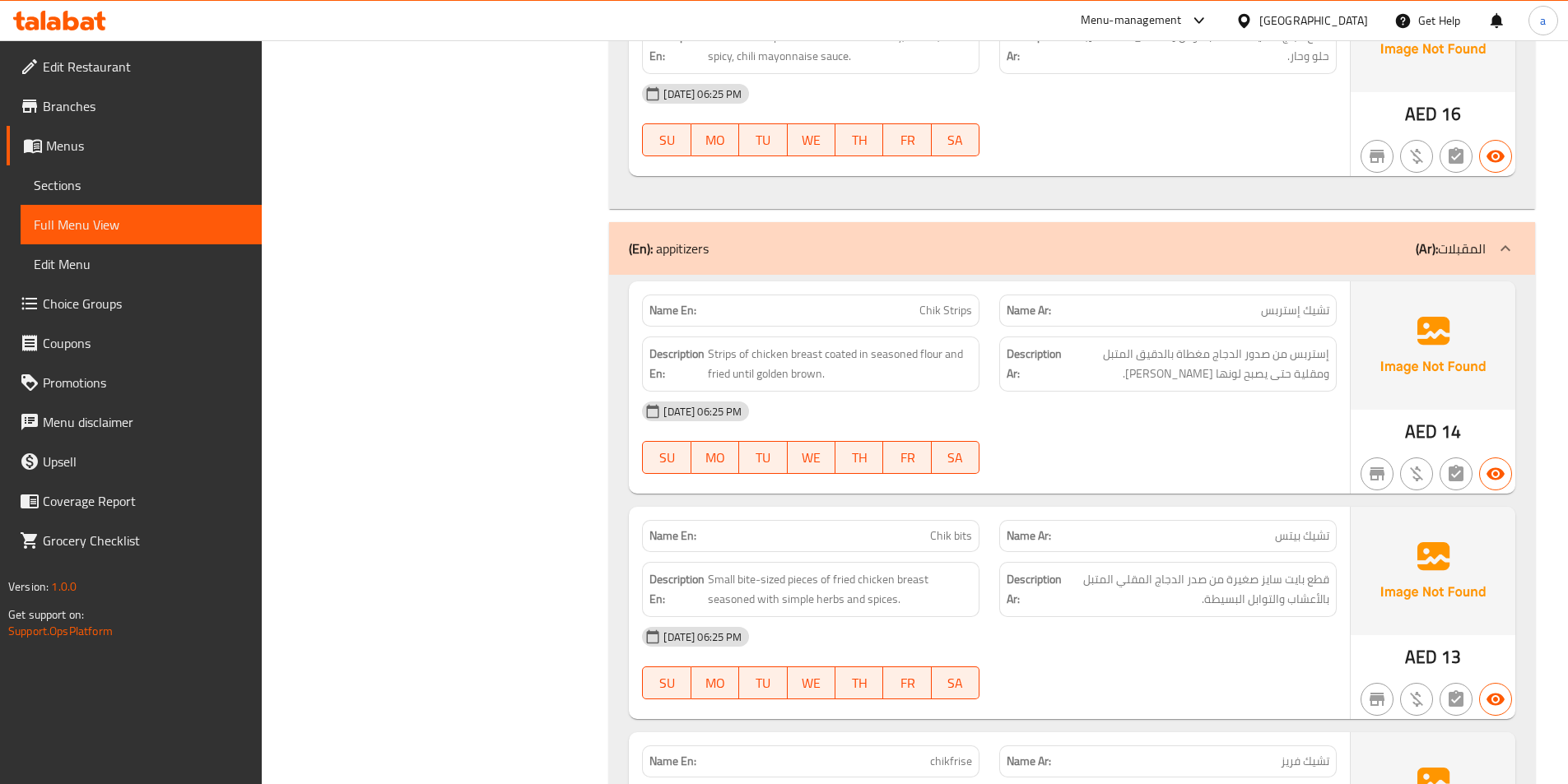
click at [971, 321] on div "Name En: Chik Strips" at bounding box center [810, 311] width 337 height 32
drag, startPoint x: 971, startPoint y: 321, endPoint x: 943, endPoint y: 309, distance: 30.5
click at [969, 321] on div "Name En: Chik Strips" at bounding box center [810, 311] width 337 height 32
click at [943, 308] on span "Chik Strips" at bounding box center [946, 311] width 53 height 18
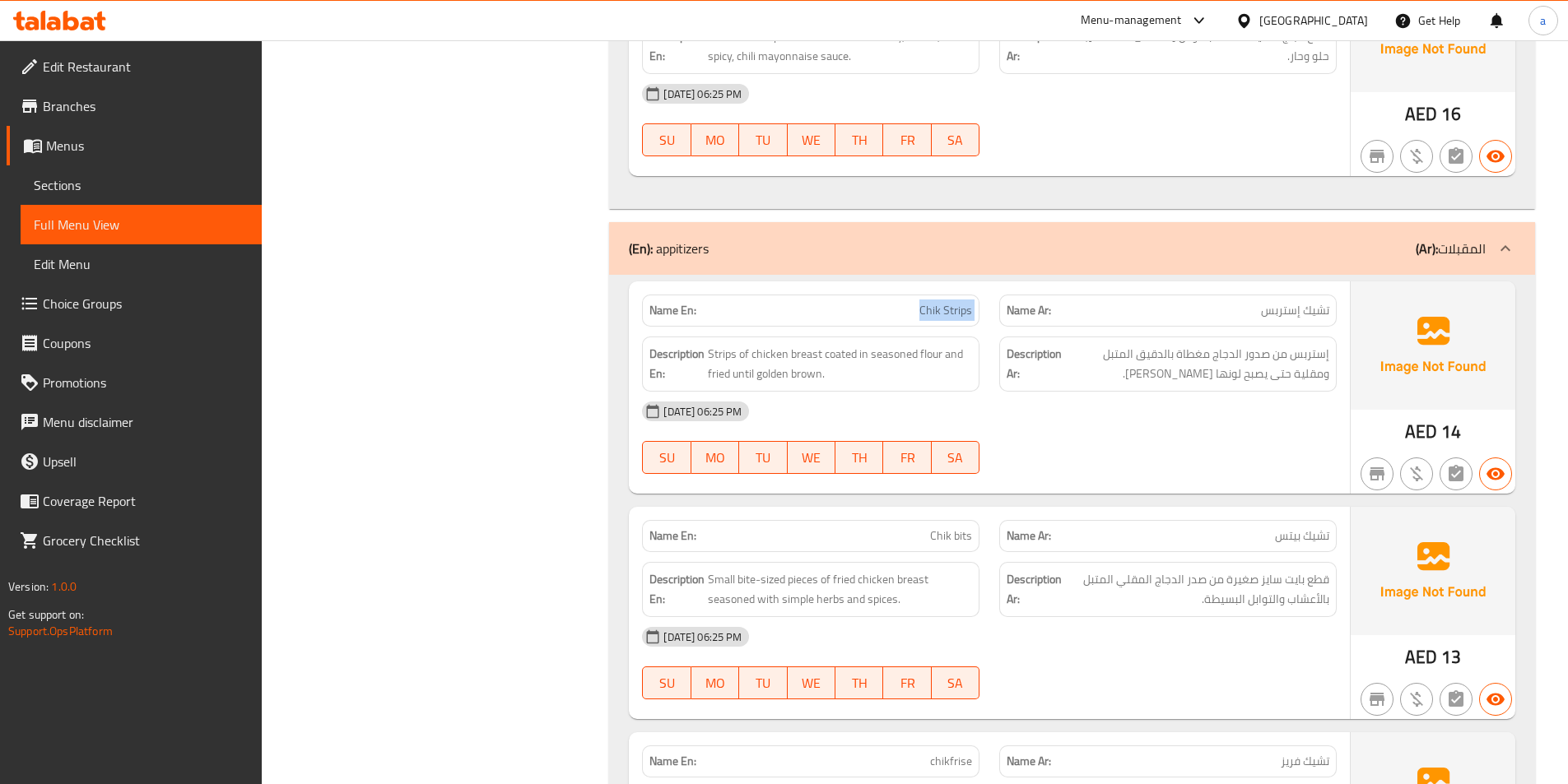
click at [943, 308] on span "Chik Strips" at bounding box center [946, 311] width 53 height 18
copy span "Chik Strips"
click at [497, 252] on div "Filter Branches Branches Popular filters Free items Branch specific items Has c…" at bounding box center [442, 138] width 316 height 3645
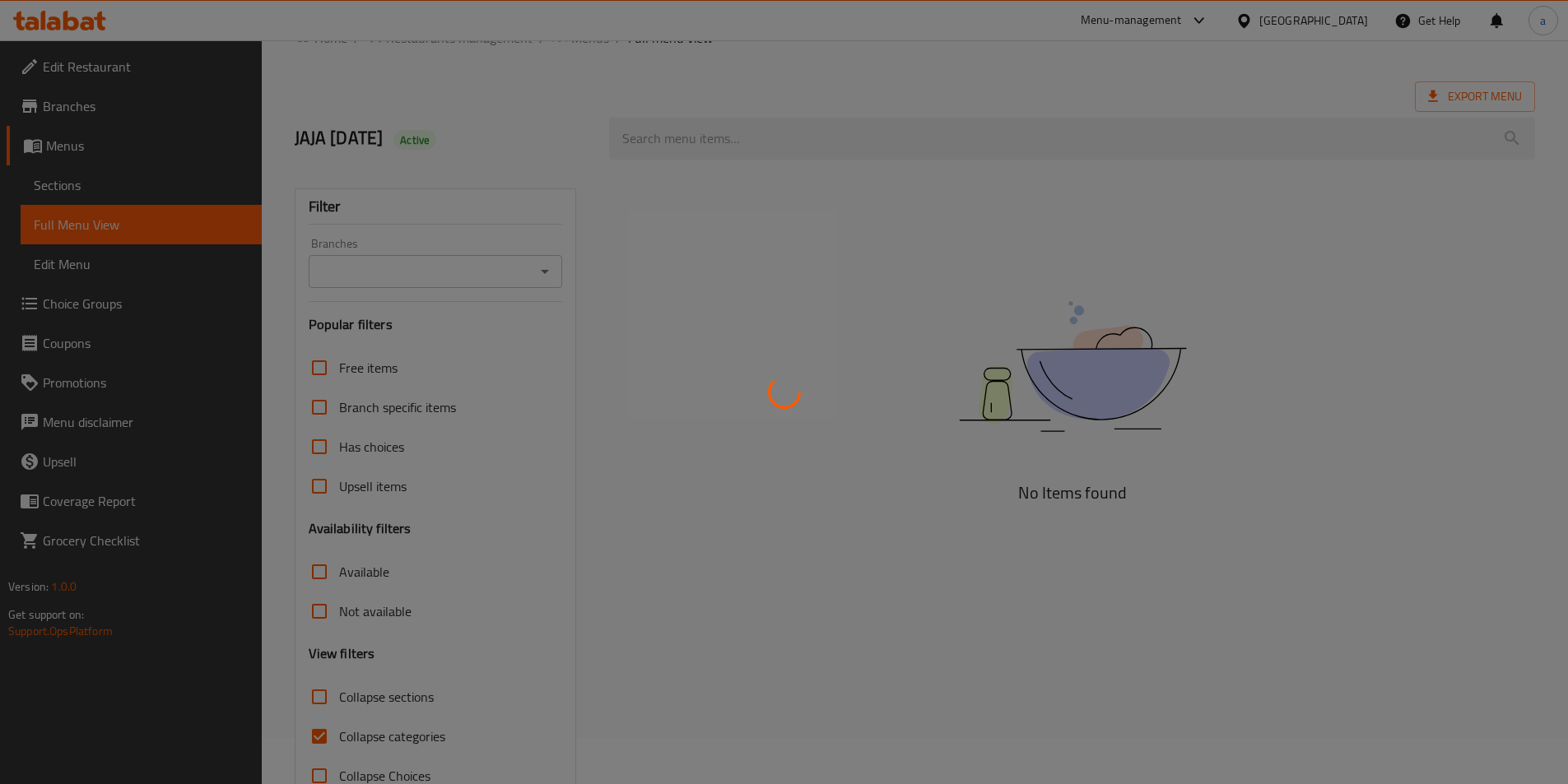
scroll to position [92, 0]
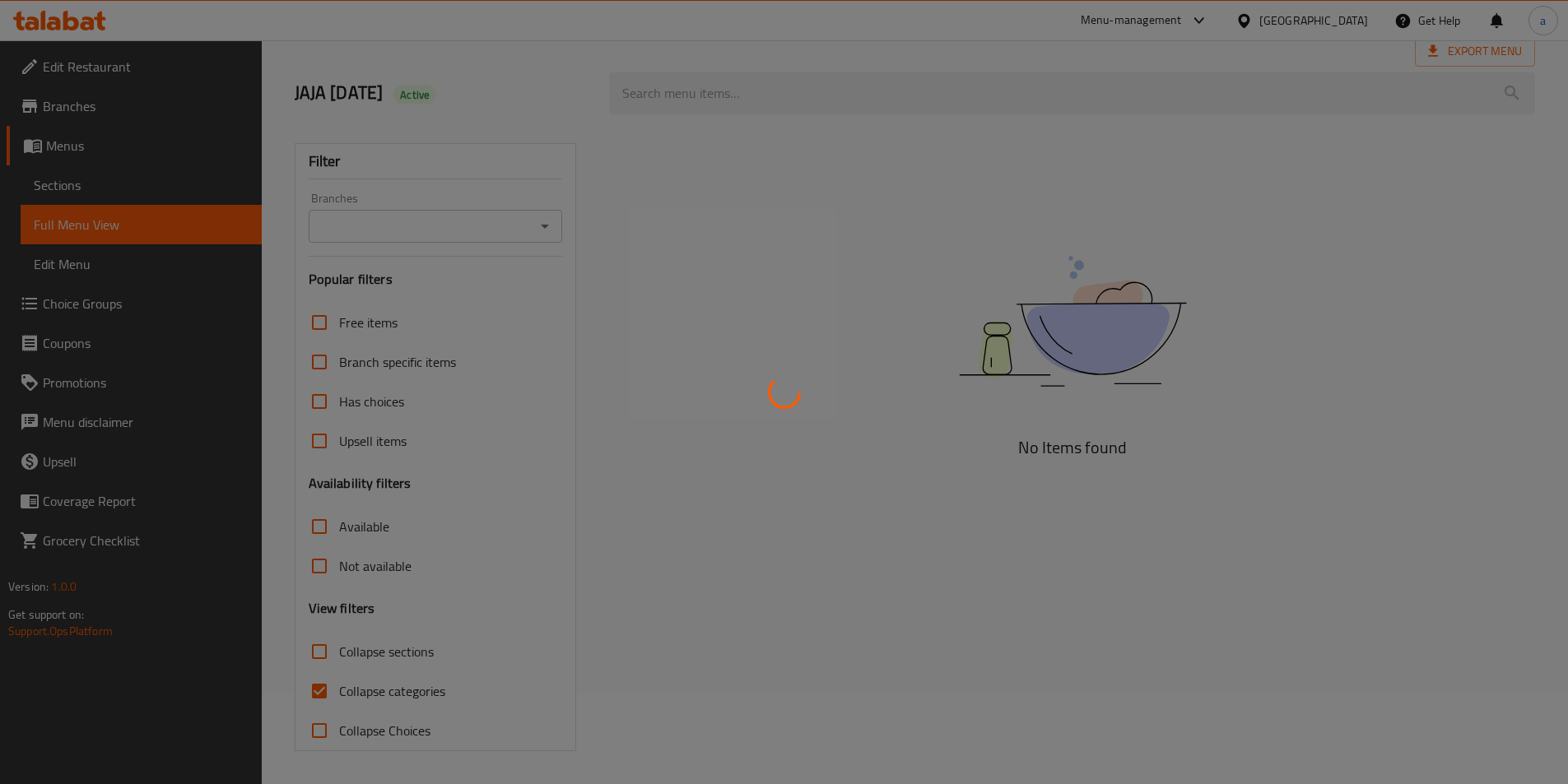
click at [370, 690] on div at bounding box center [784, 392] width 1568 height 784
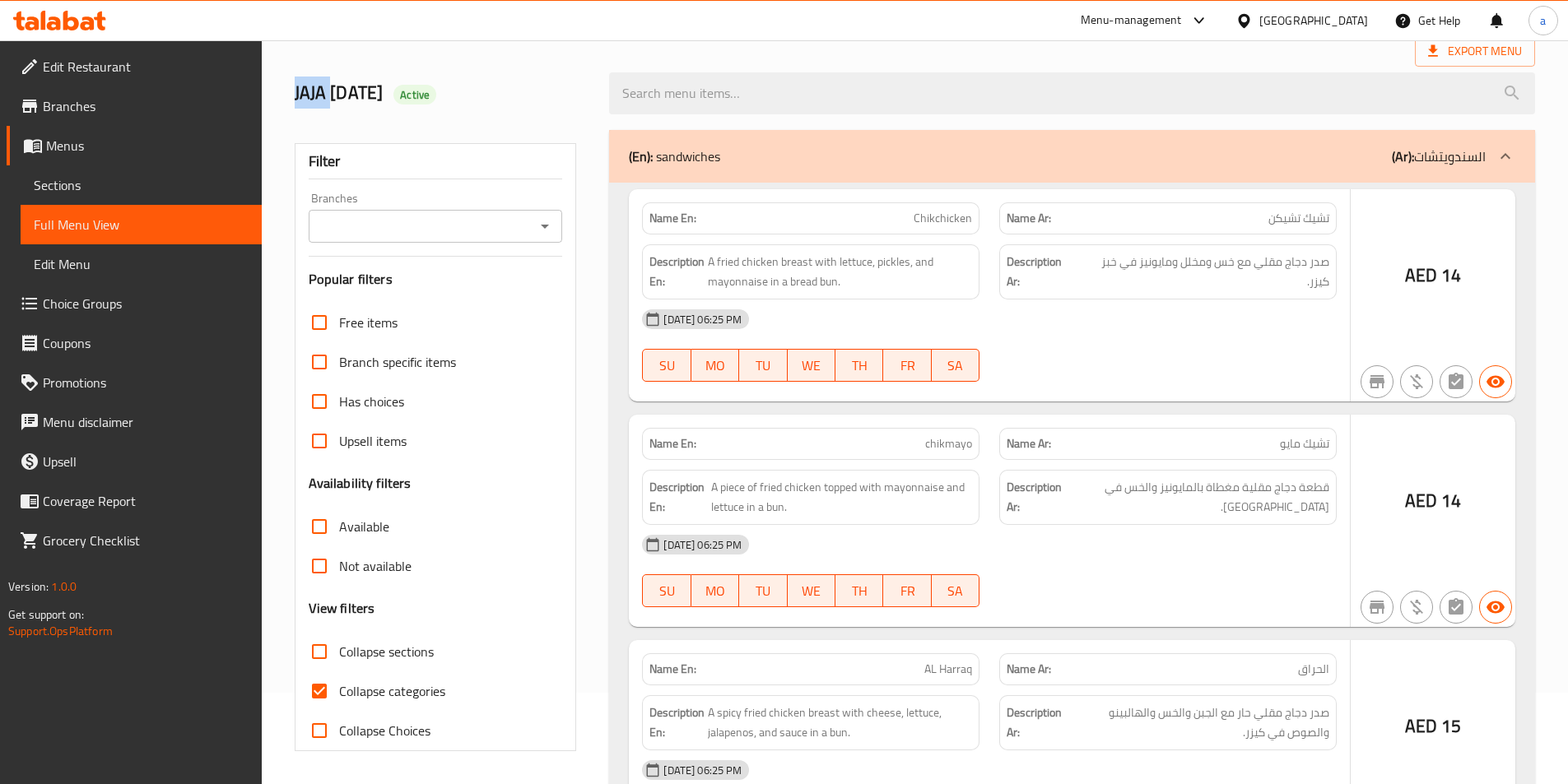
click at [370, 690] on div at bounding box center [784, 392] width 1568 height 784
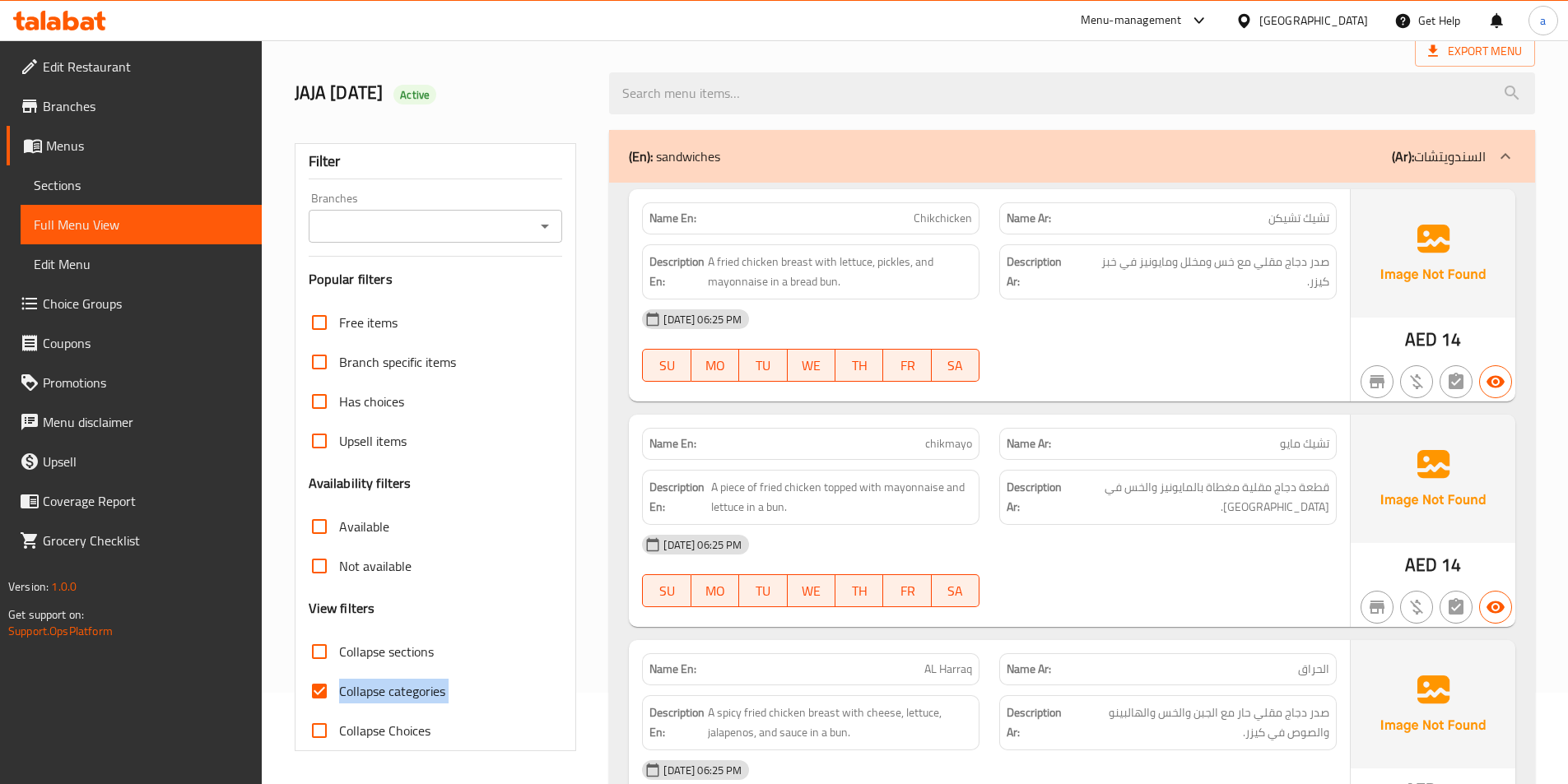
click at [370, 690] on span "Collapse categories" at bounding box center [392, 691] width 106 height 19
click at [339, 690] on input "Collapse categories" at bounding box center [319, 691] width 40 height 40
checkbox input "false"
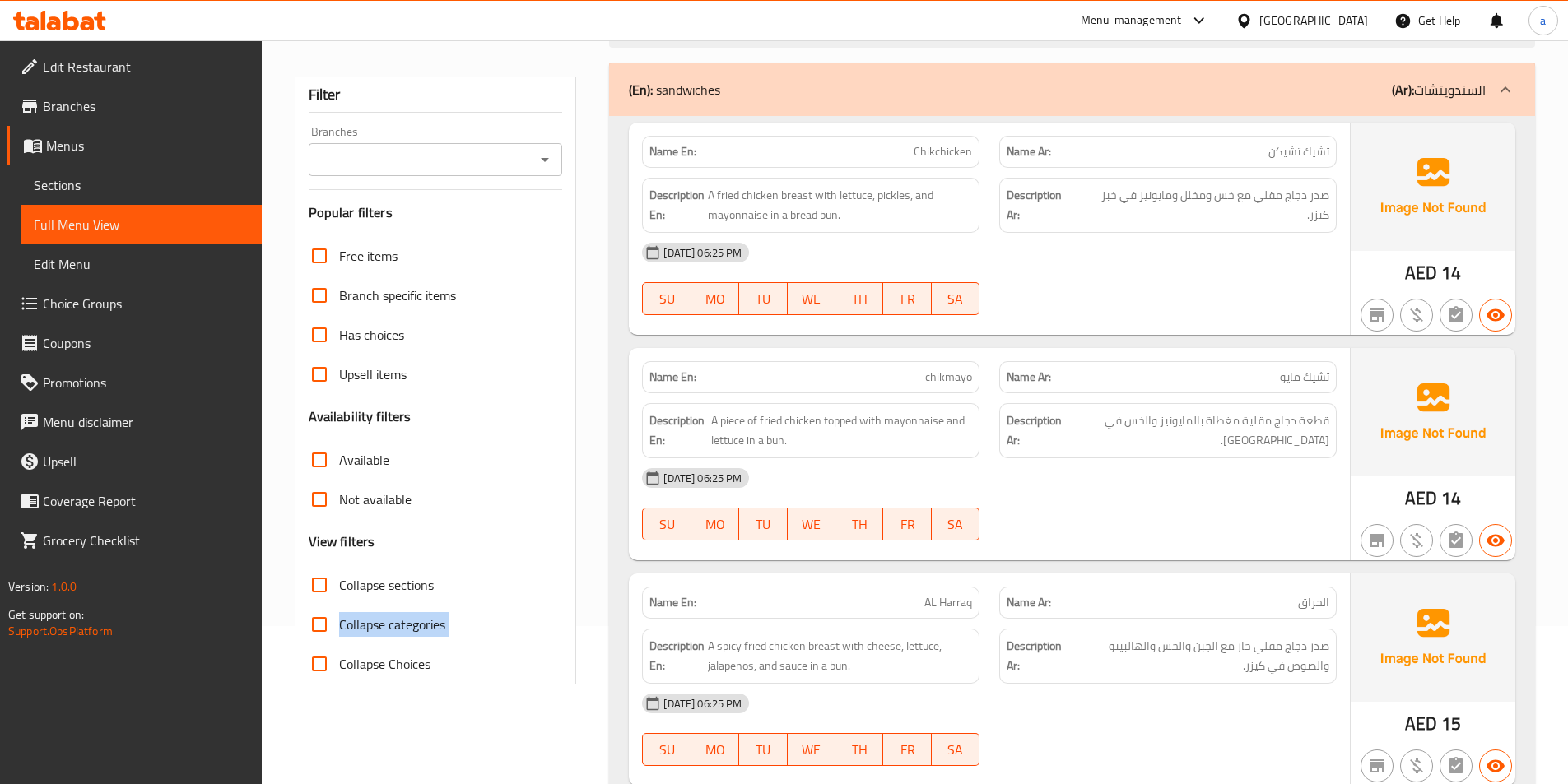
scroll to position [338, 0]
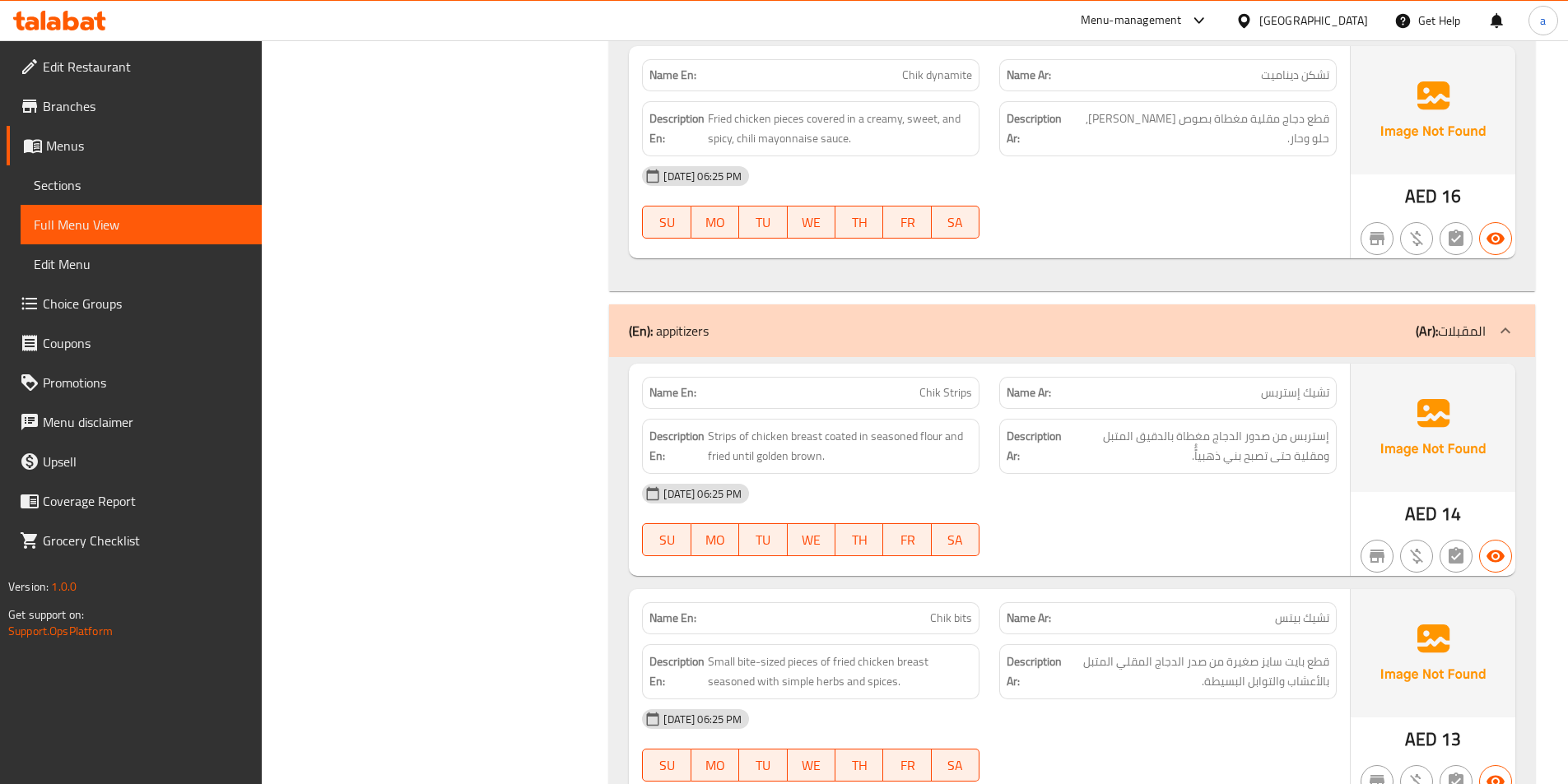
click at [1097, 530] on div "[DATE] 06:25 PM SU MO TU WE TH FR SA" at bounding box center [989, 520] width 714 height 93
click at [505, 493] on div "Filter Branches Branches Popular filters Free items Branch specific items Has c…" at bounding box center [442, 221] width 316 height 3645
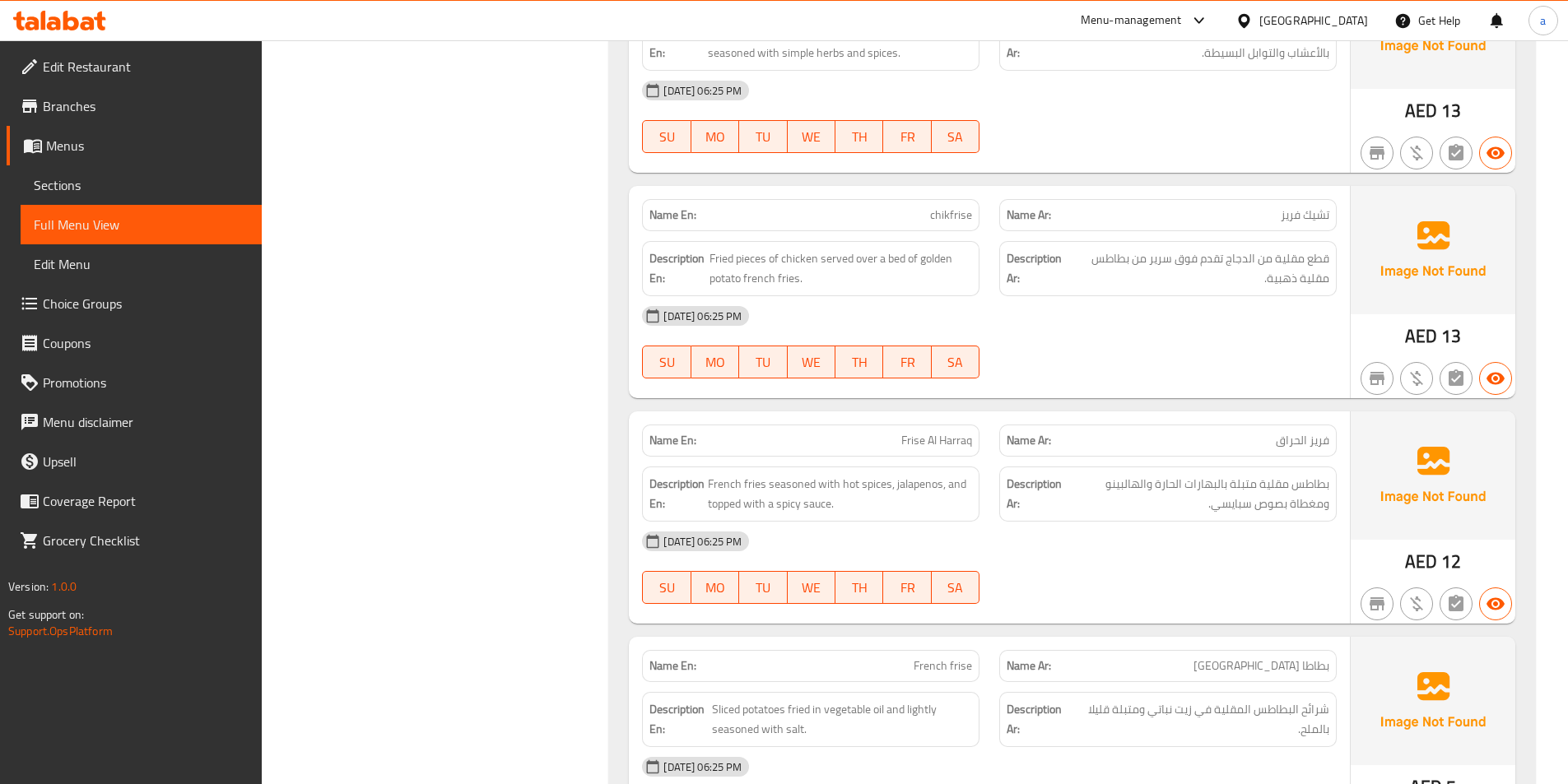
scroll to position [2471, 0]
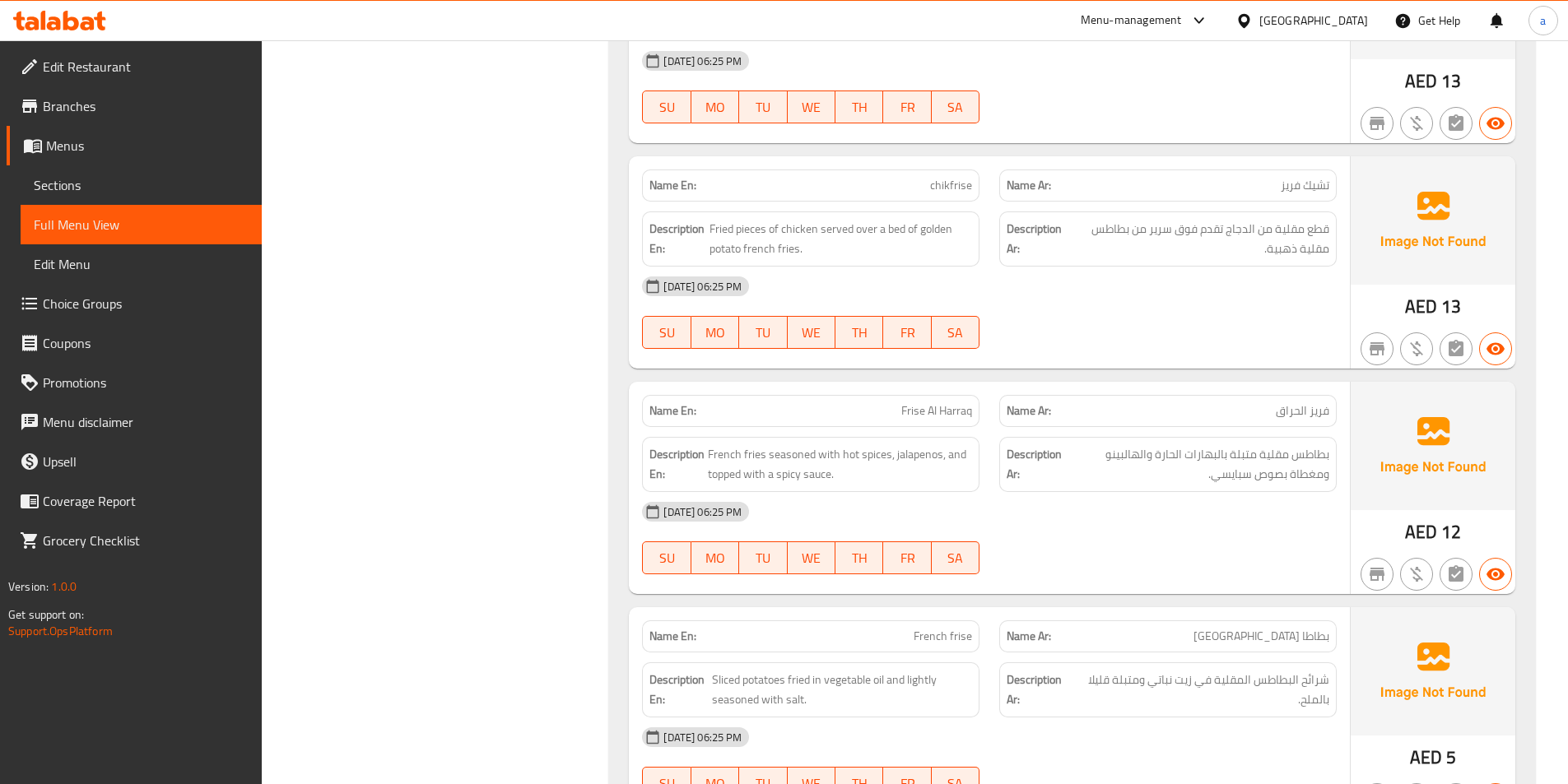
click at [820, 205] on div "Description En: Fried pieces of chicken served over a bed of golden potato fren…" at bounding box center [810, 239] width 357 height 75
click at [857, 187] on p "Name En: chikfrise" at bounding box center [810, 186] width 322 height 18
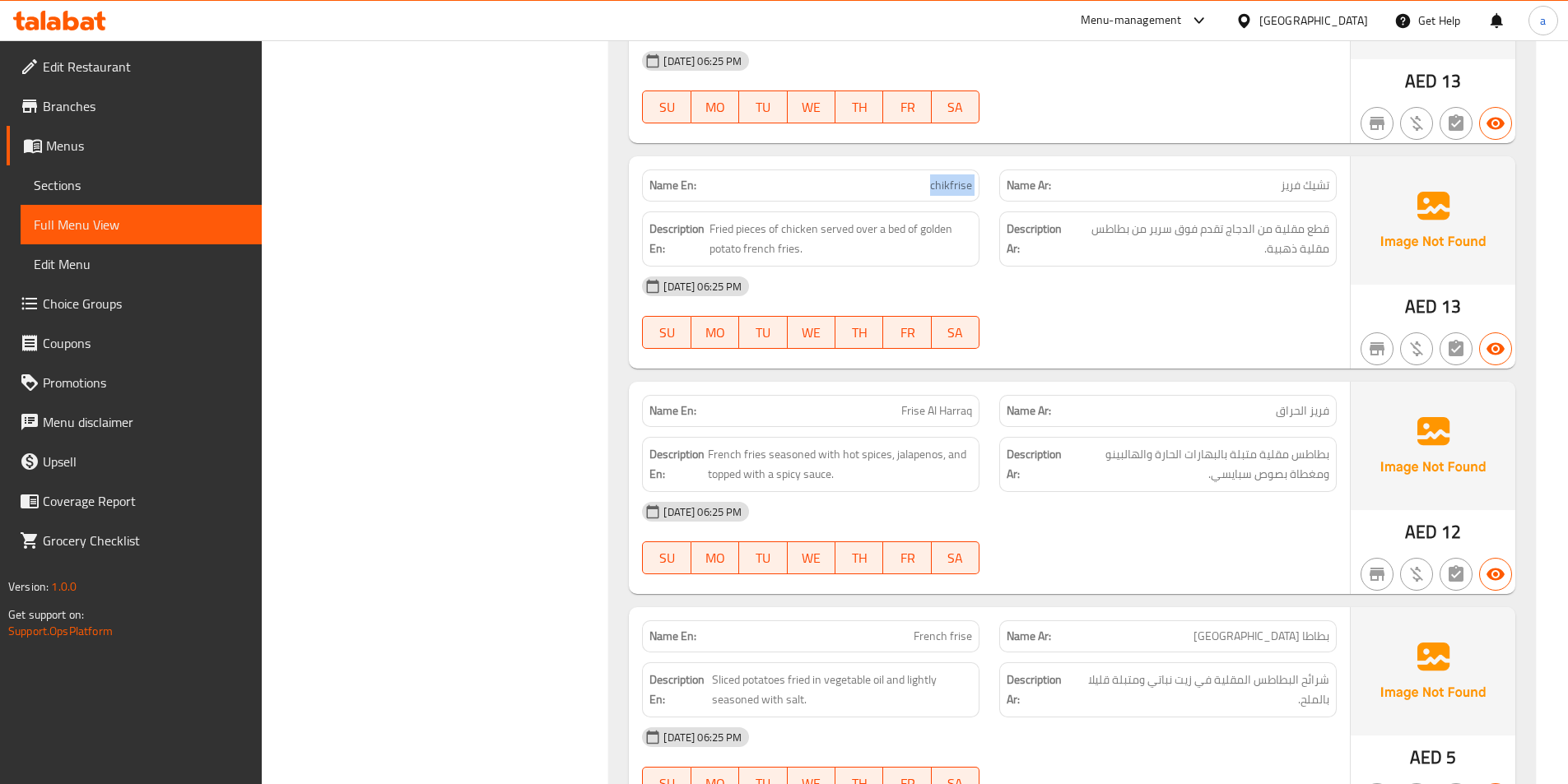
click at [857, 187] on p "Name En: chikfrise" at bounding box center [810, 186] width 322 height 18
copy span "chikfrise"
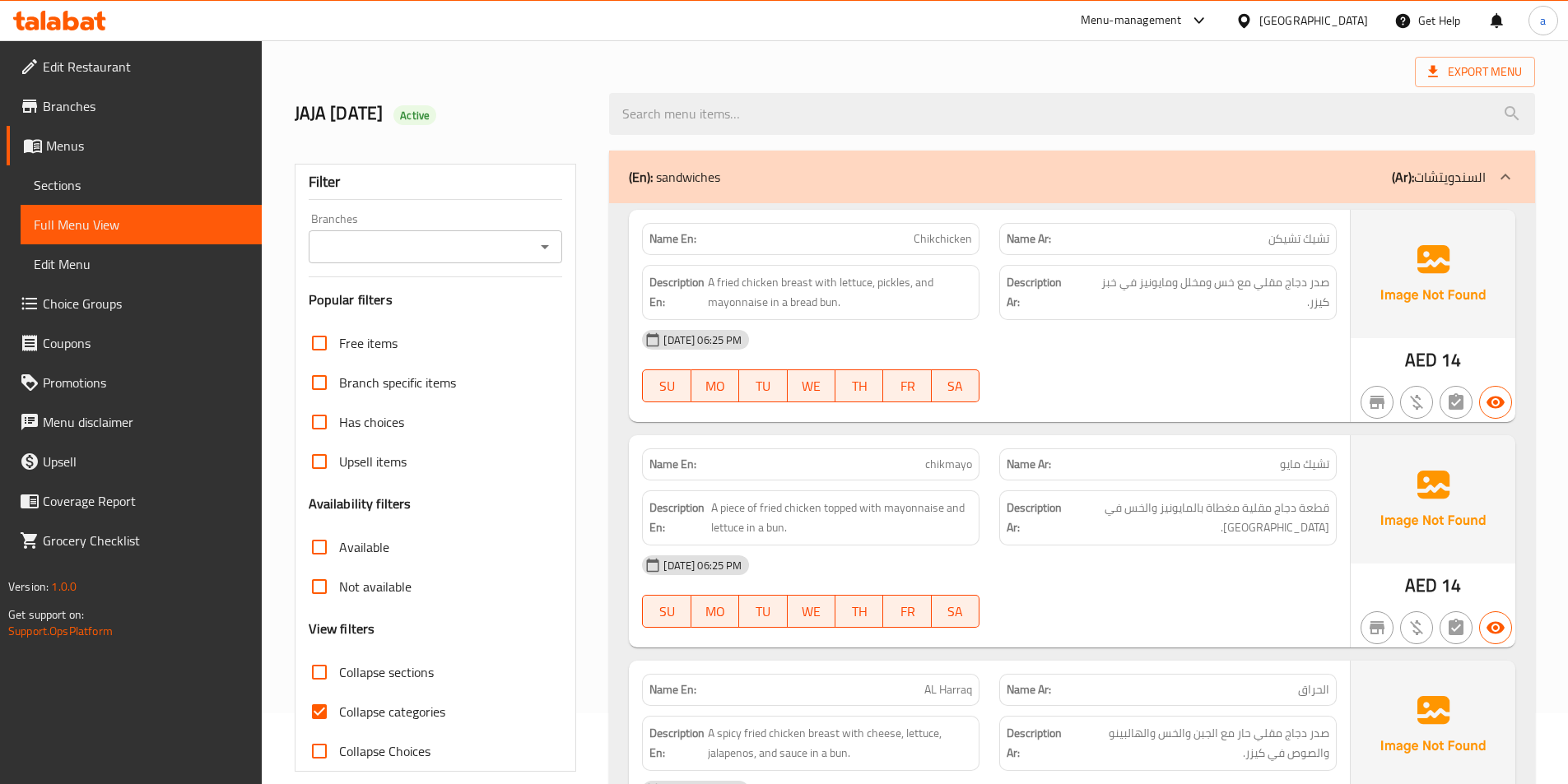
scroll to position [165, 0]
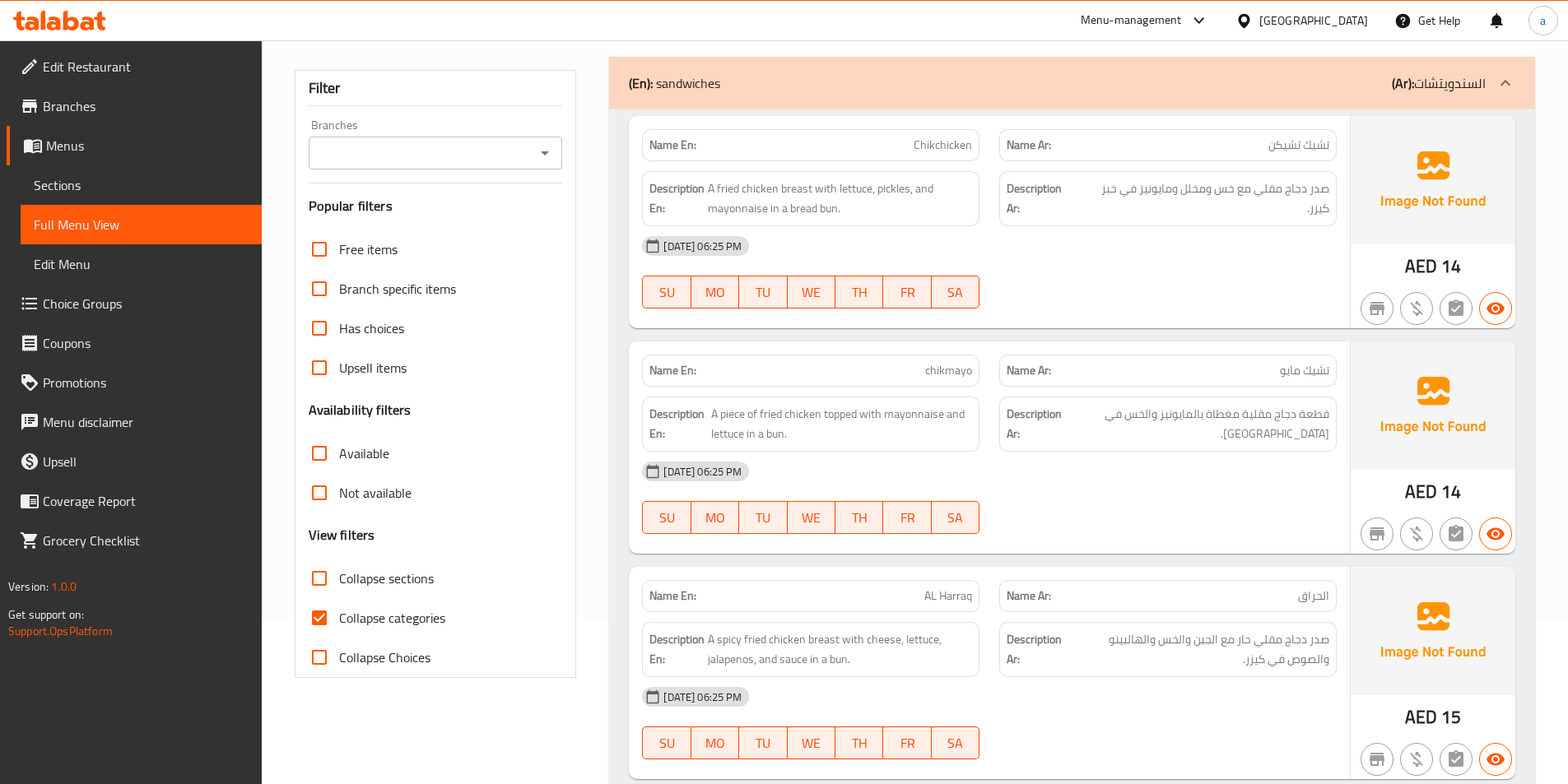
click at [396, 624] on span "Collapse categories" at bounding box center [392, 617] width 106 height 19
click at [339, 624] on input "Collapse categories" at bounding box center [319, 617] width 40 height 40
checkbox input "false"
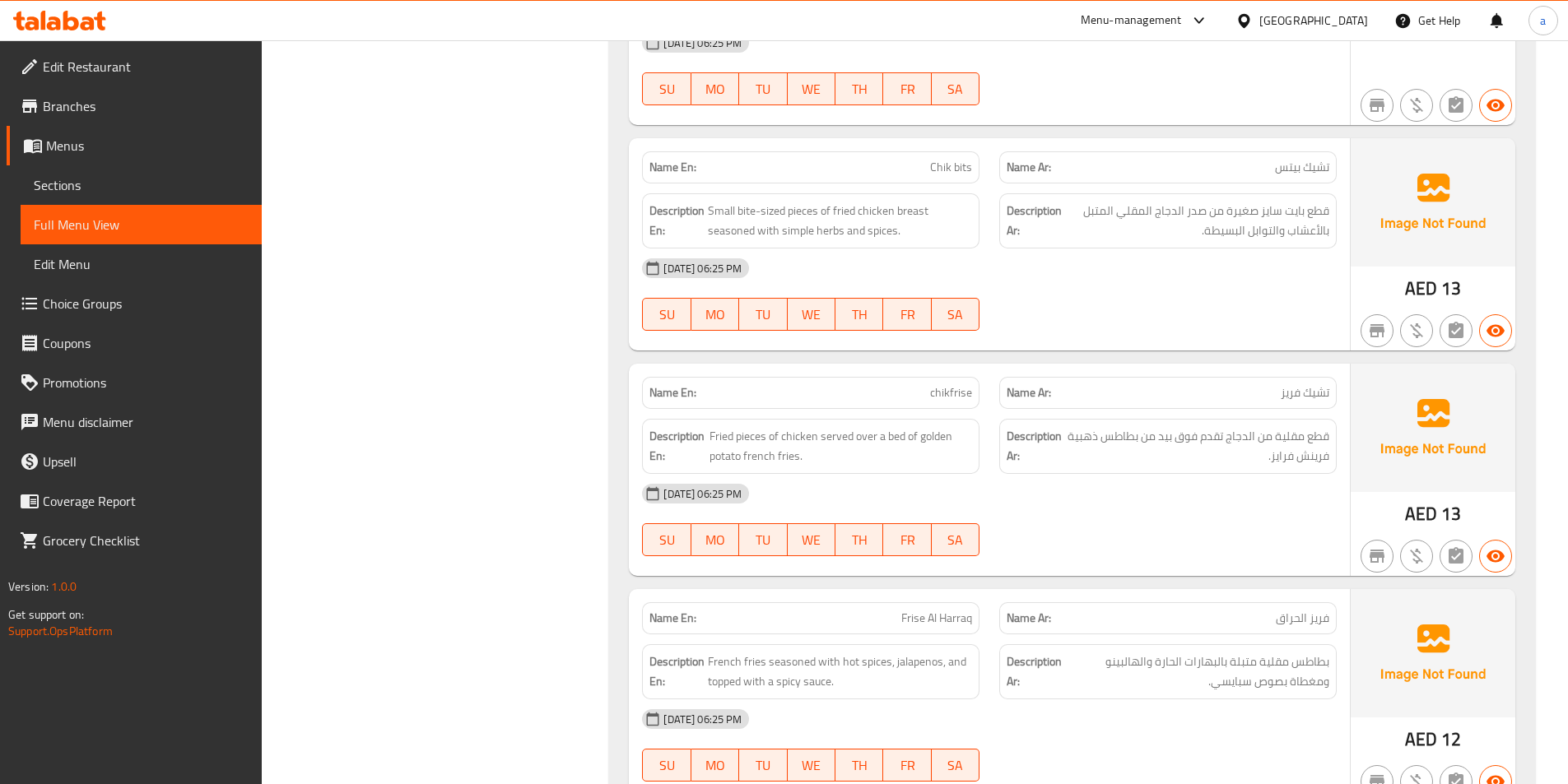
click at [1153, 504] on div "[DATE] 06:25 PM" at bounding box center [989, 494] width 714 height 40
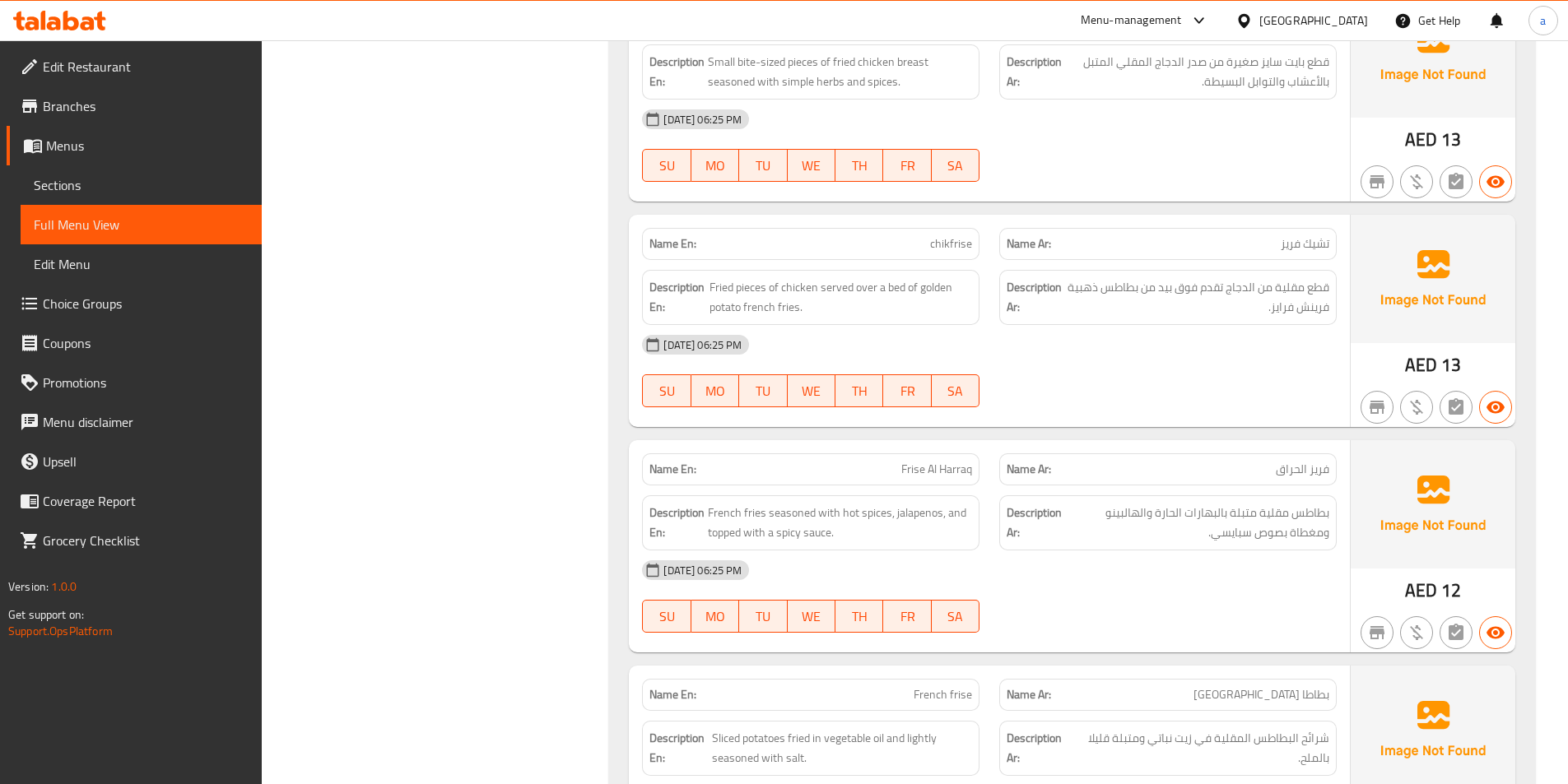
scroll to position [2429, 0]
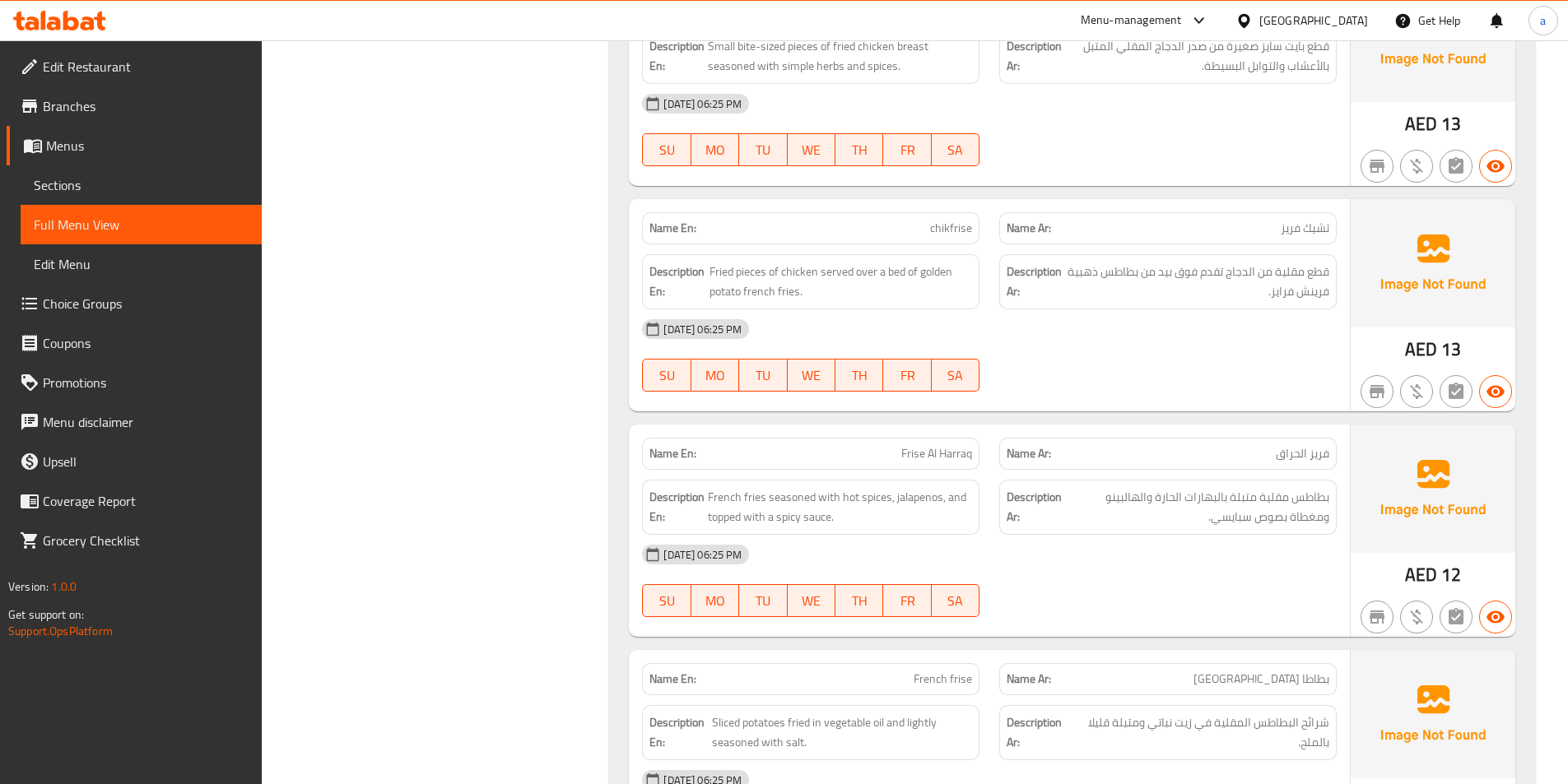
click at [1133, 460] on p "Name Ar: فريز الحراق" at bounding box center [1167, 454] width 322 height 18
click at [1213, 471] on div "Description Ar: بطاطس مقلية متبلة بالبهارات الحارة والهالبينو ومغطاة بصوص سبايس…" at bounding box center [1168, 506] width 357 height 75
click at [1213, 469] on div "Description Ar: بطاطس مقلية متبلة بالبهارات الحارة والهالبينو ومغطاة بصوص سبايس…" at bounding box center [1168, 506] width 357 height 75
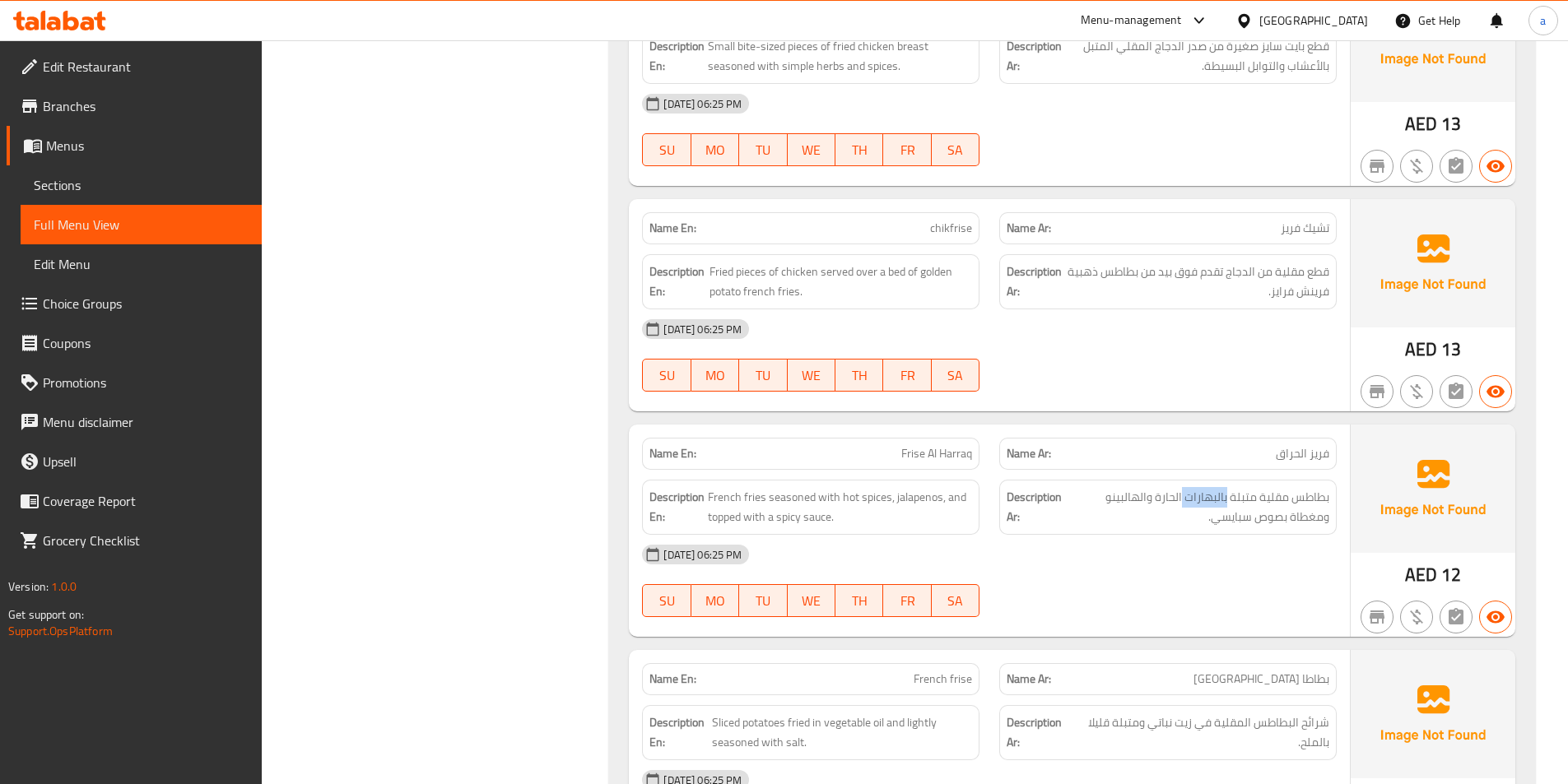
click at [1213, 469] on div "Description Ar: بطاطس مقلية متبلة بالبهارات الحارة والهالبينو ومغطاة بصوص سبايس…" at bounding box center [1168, 506] width 357 height 75
click at [1225, 452] on p "Name Ar: فريز الحراق" at bounding box center [1167, 454] width 322 height 18
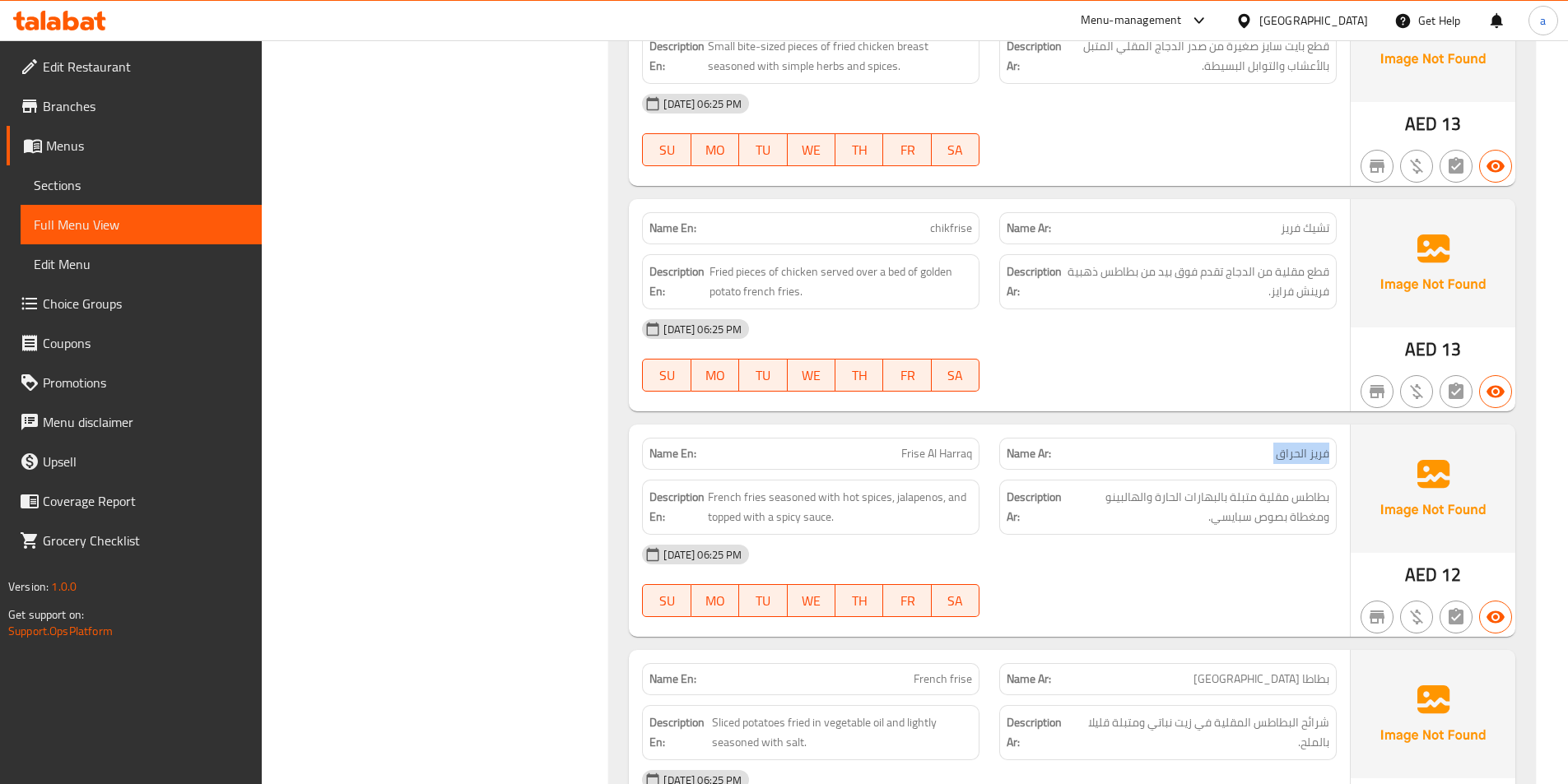
click at [1196, 492] on span "بطاطس مقلية متبلة بالبهارات الحارة والهالبينو ومغطاة بصوص سبايسي." at bounding box center [1196, 506] width 264 height 40
click at [1192, 517] on span "بطاطس مقلية متبلة بالبهارات الحارة والهالبينو ومغطاة بصوص سبايسي." at bounding box center [1196, 506] width 264 height 40
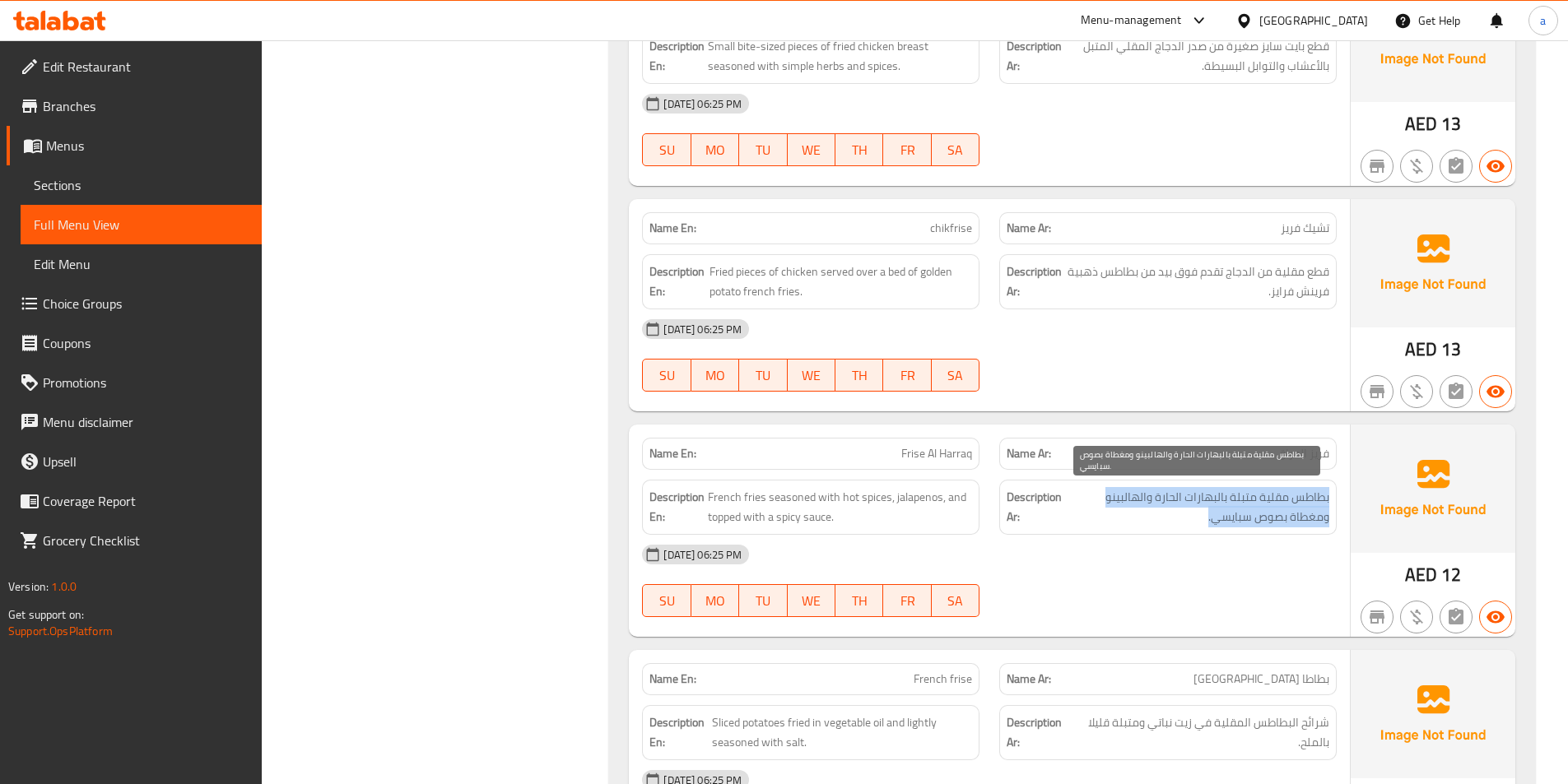
click at [1192, 517] on span "بطاطس مقلية متبلة بالبهارات الحارة والهالبينو ومغطاة بصوص سبايسي." at bounding box center [1196, 506] width 264 height 40
click at [1181, 527] on span "بطاطس مقلية متبلة بالبهارات الحارة والهالبينو ومغطاة بصوص سبايسي." at bounding box center [1196, 506] width 264 height 40
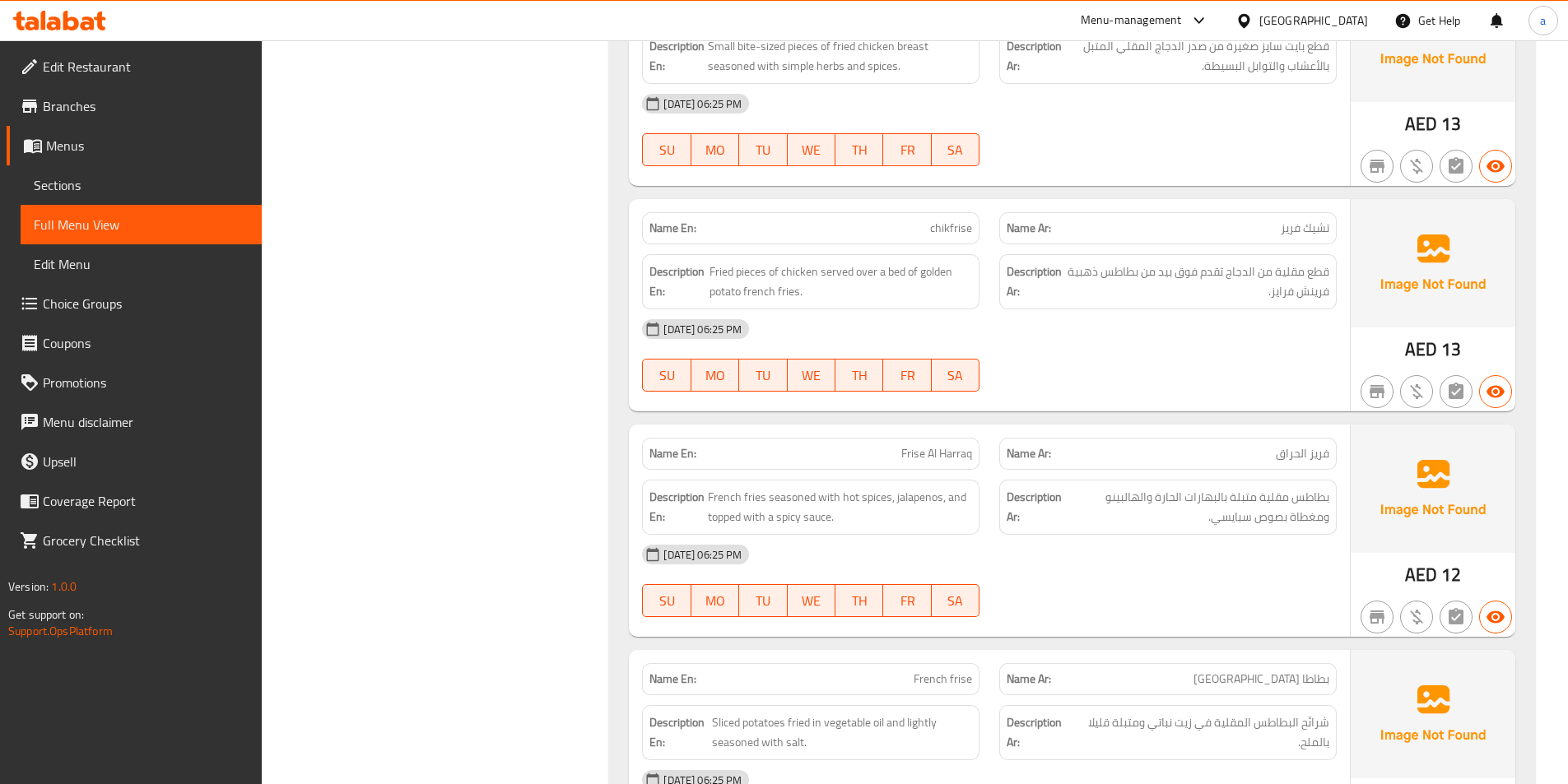
click at [1101, 535] on div "[DATE] 06:25 PM" at bounding box center [989, 554] width 714 height 40
click at [1115, 503] on span "بطاطس مقلية متبلة بالبهارات الحارة والهالبينو ومغطاة بصوص سبايسي." at bounding box center [1196, 506] width 264 height 40
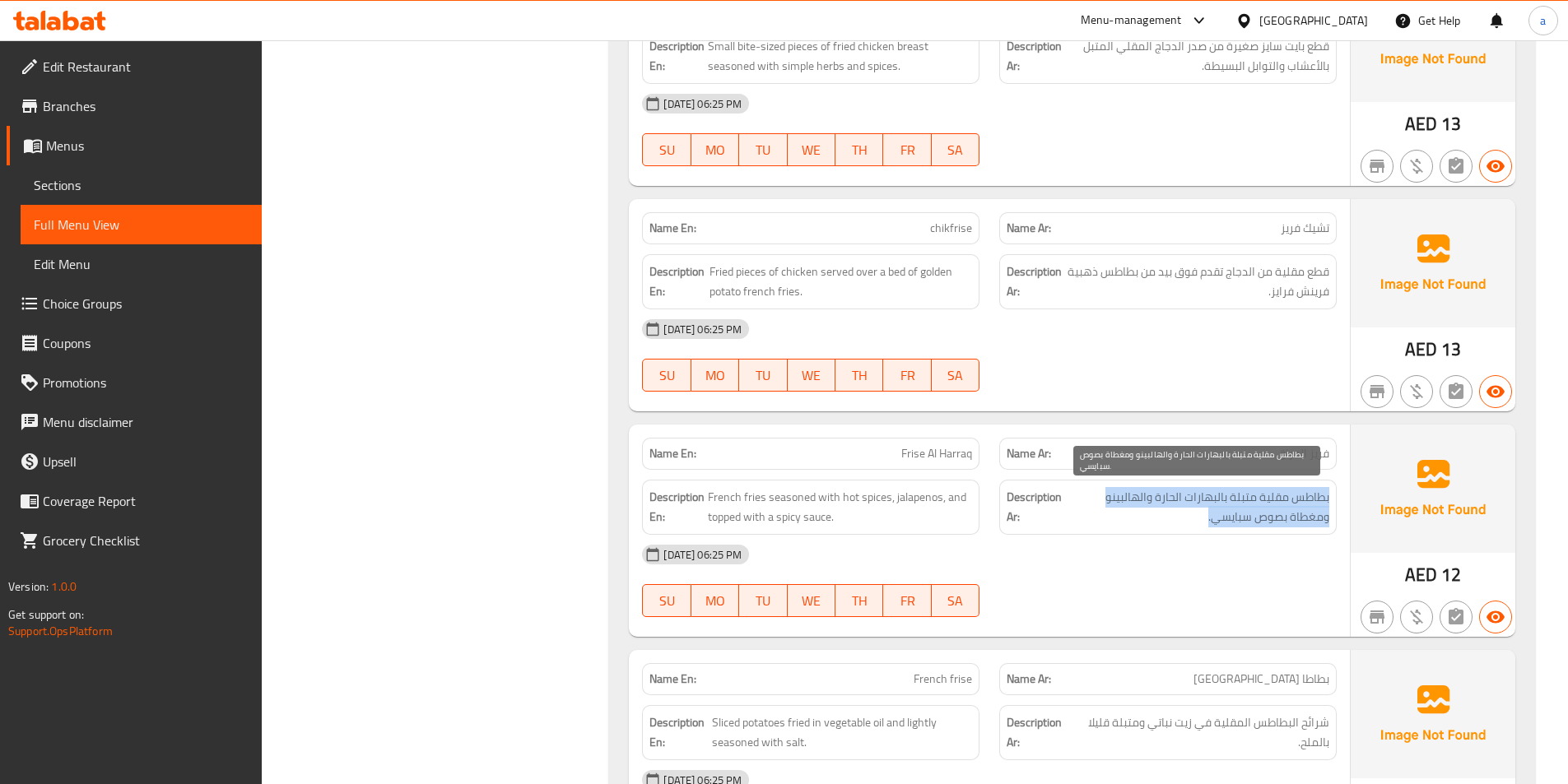
click at [1115, 503] on span "بطاطس مقلية متبلة بالبهارات الحارة والهالبينو ومغطاة بصوص سبايسي." at bounding box center [1196, 506] width 264 height 40
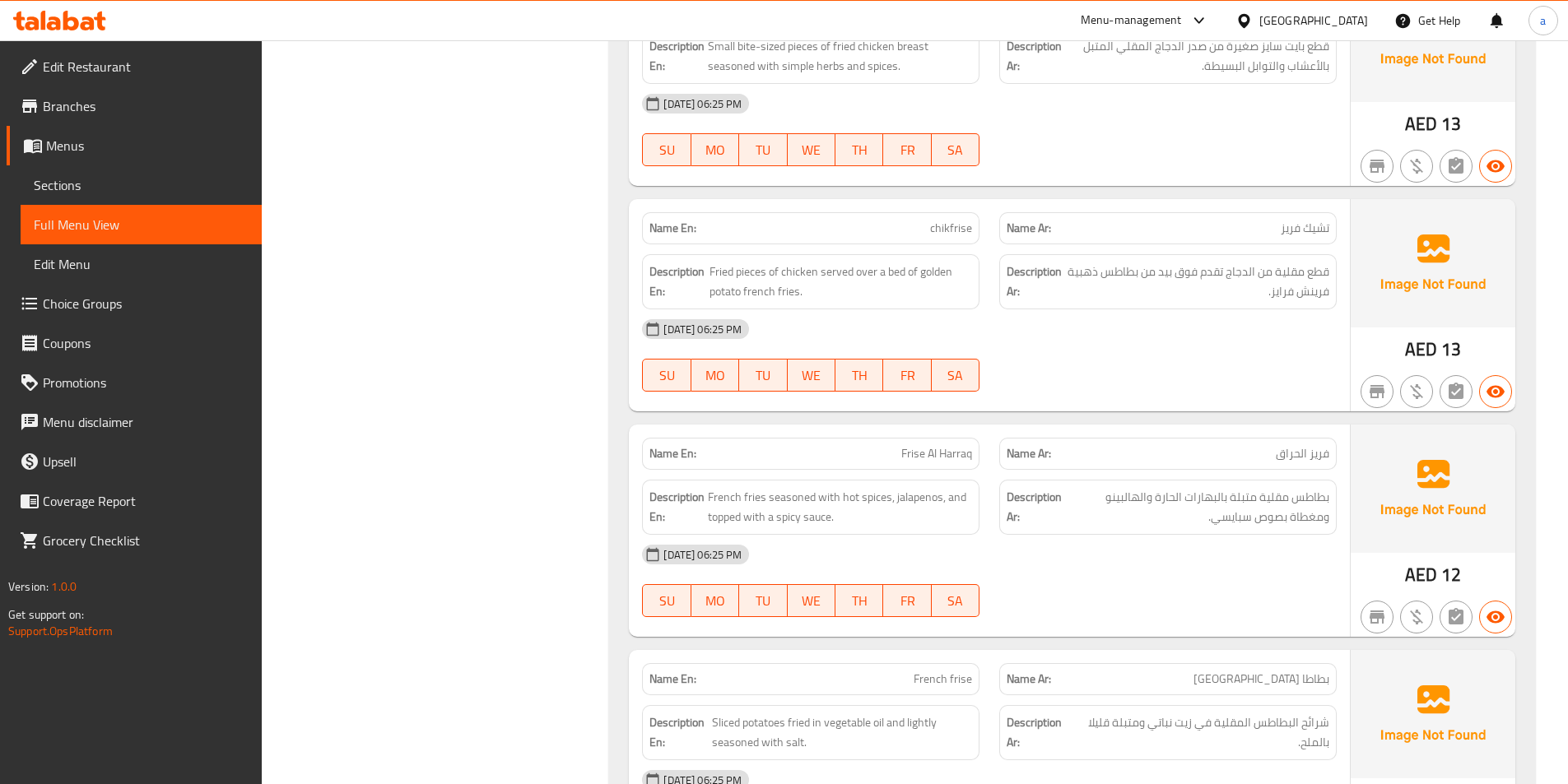
click at [1139, 546] on div "[DATE] 06:25 PM" at bounding box center [989, 554] width 714 height 40
click at [1144, 498] on span "بطاطس مقلية متبلة بالبهارات الحارة والهالبينو ومغطاة بصوص سبايسي." at bounding box center [1196, 506] width 264 height 40
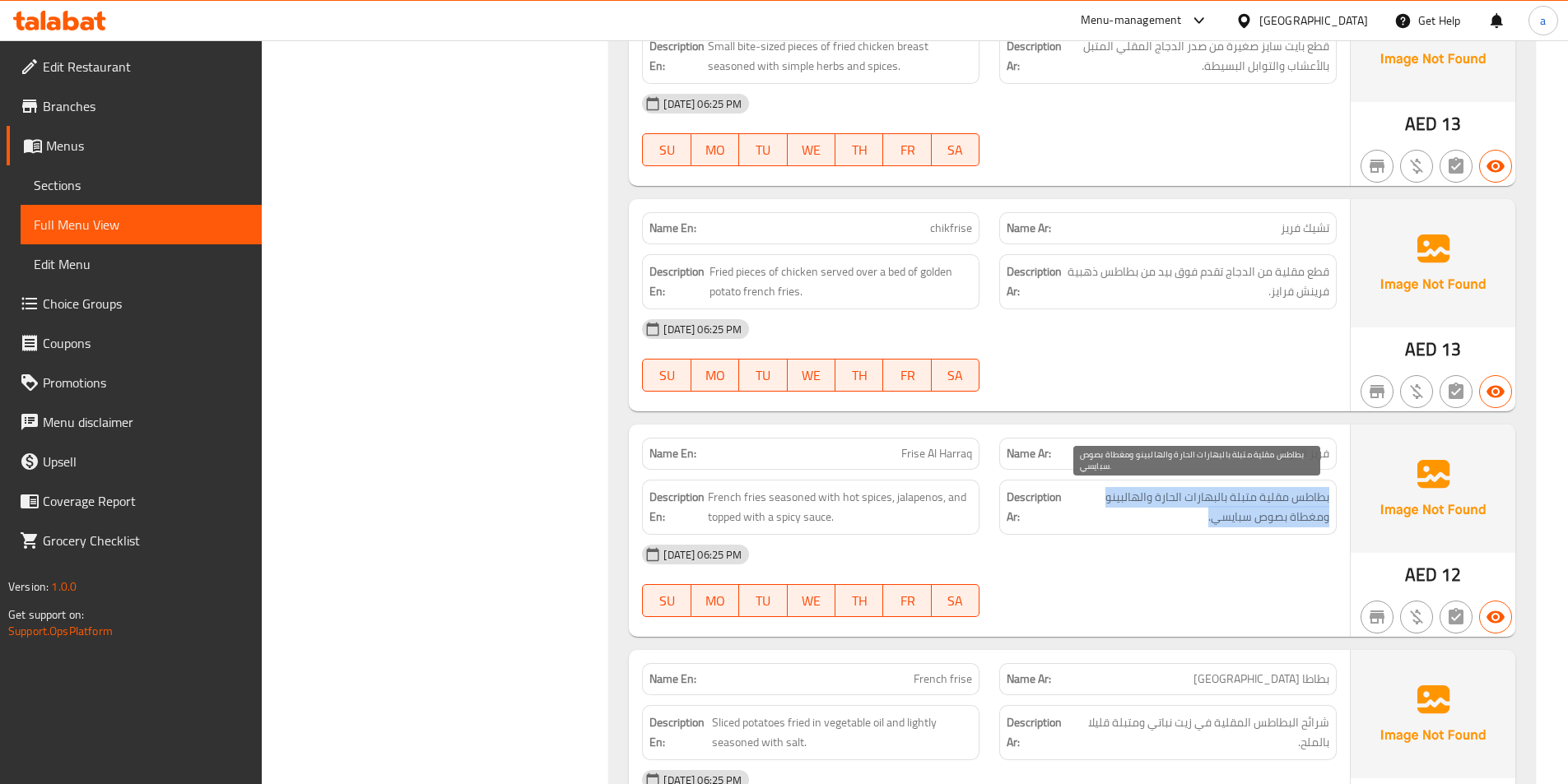
click at [1144, 498] on span "بطاطس مقلية متبلة بالبهارات الحارة والهالبينو ومغطاة بصوص سبايسي." at bounding box center [1196, 506] width 264 height 40
click at [1174, 541] on div "[DATE] 06:25 PM" at bounding box center [989, 554] width 714 height 40
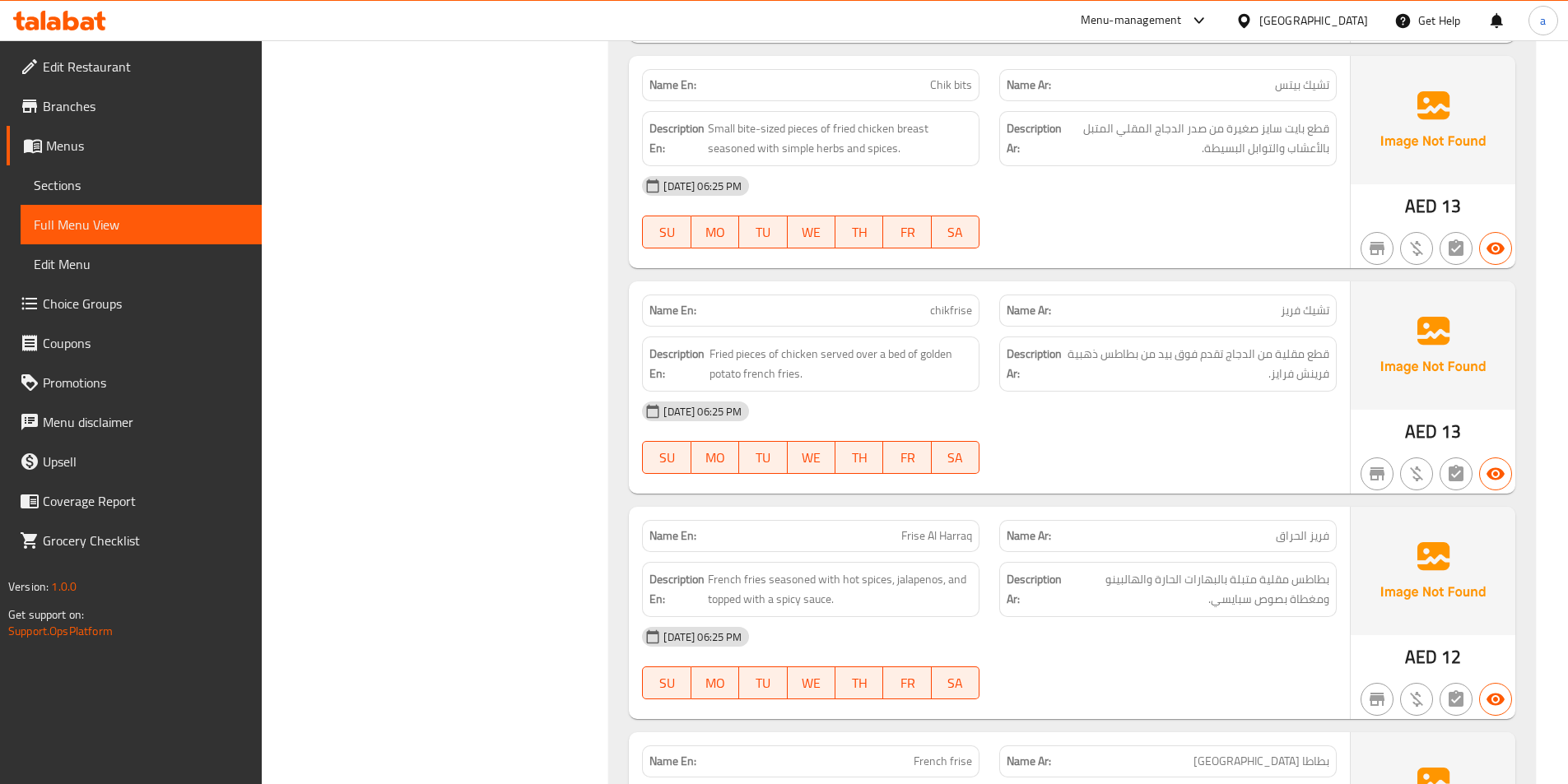
click at [1176, 434] on div "[DATE] 06:25 PM SU MO TU WE TH FR SA" at bounding box center [989, 437] width 714 height 93
click at [1123, 482] on div at bounding box center [1168, 474] width 357 height 19
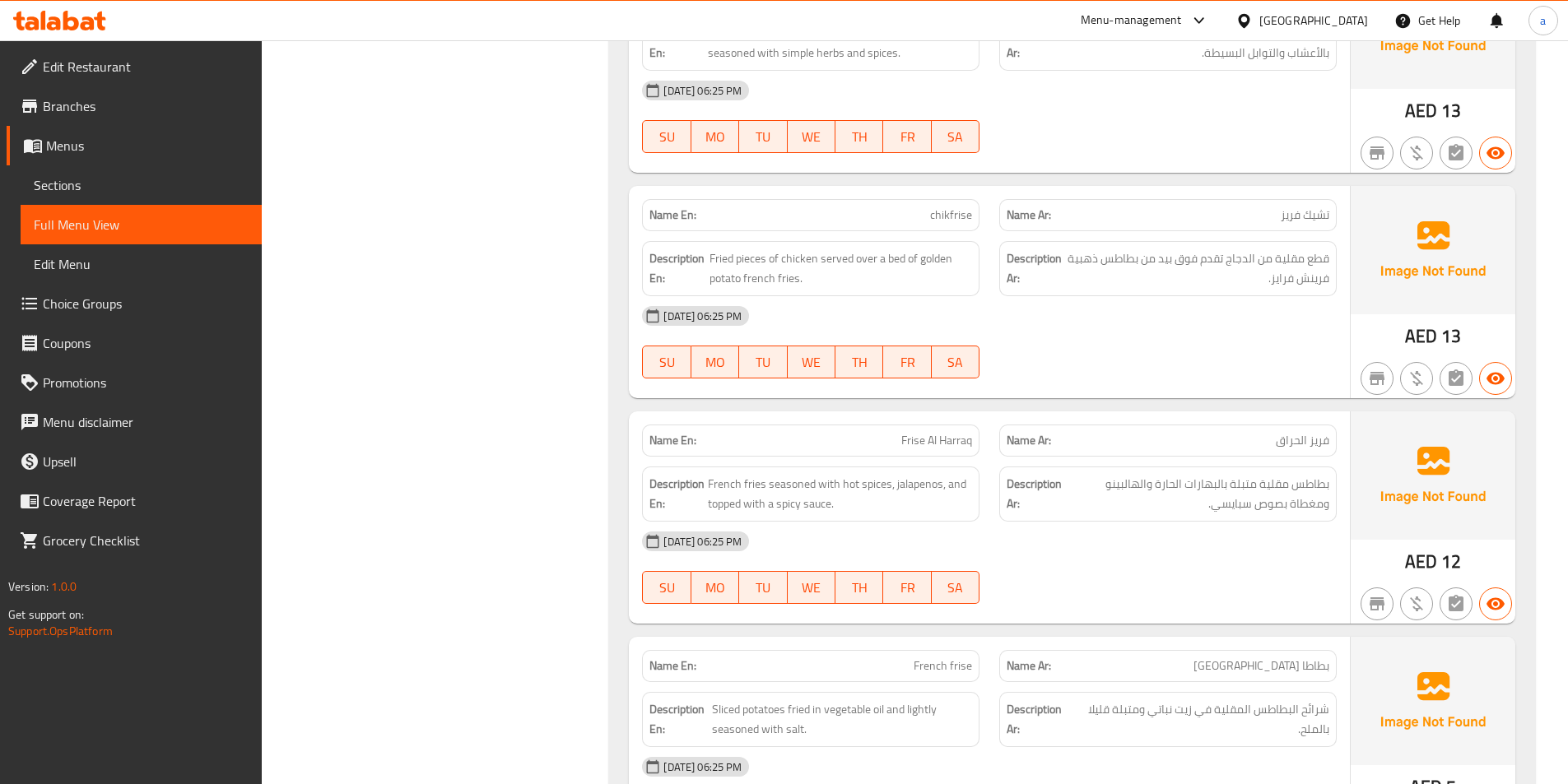
scroll to position [2511, 0]
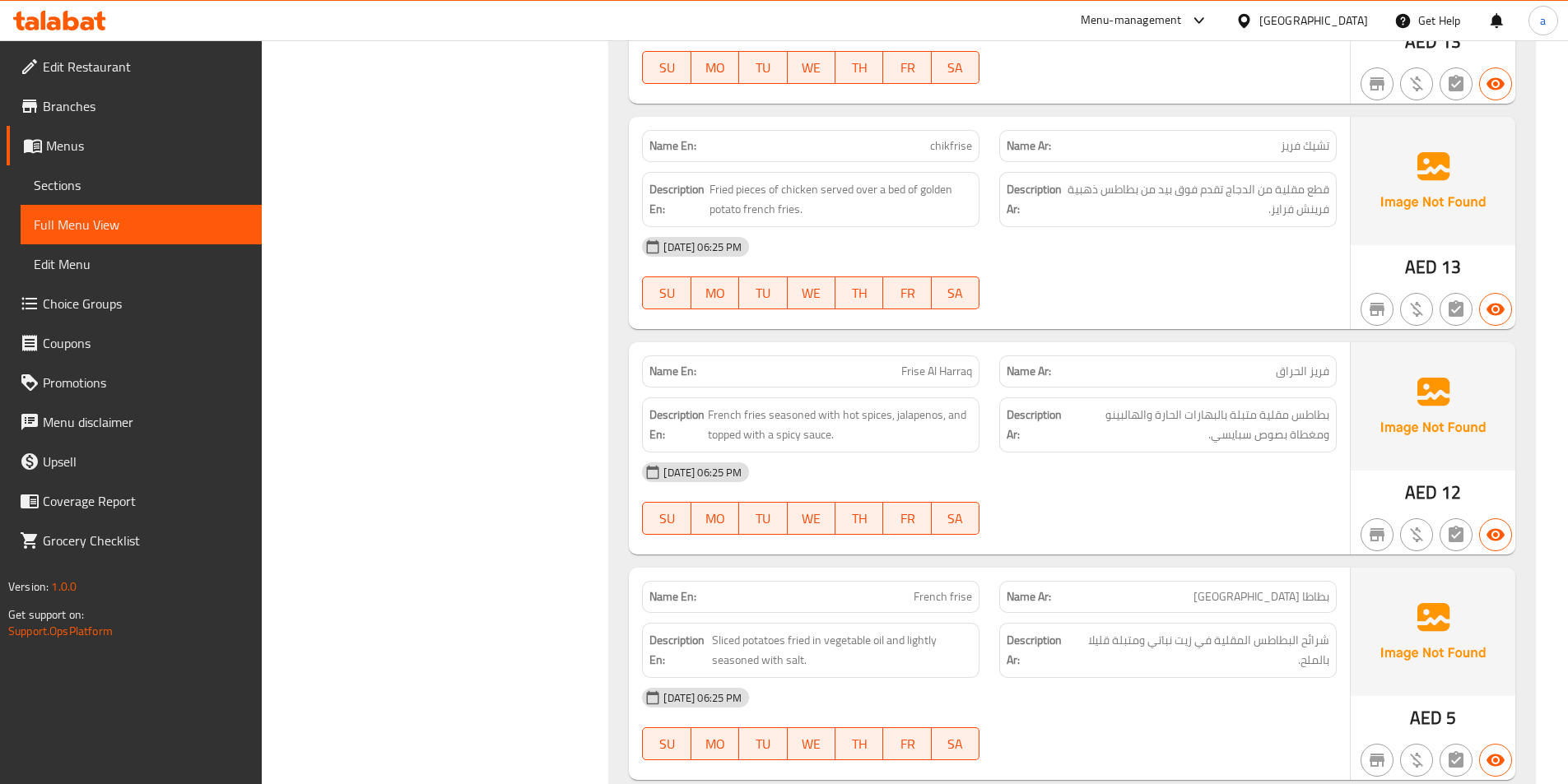
click at [1133, 465] on div "[DATE] 06:25 PM" at bounding box center [989, 472] width 714 height 40
click at [943, 371] on span "Frise Al Harraq" at bounding box center [936, 372] width 71 height 18
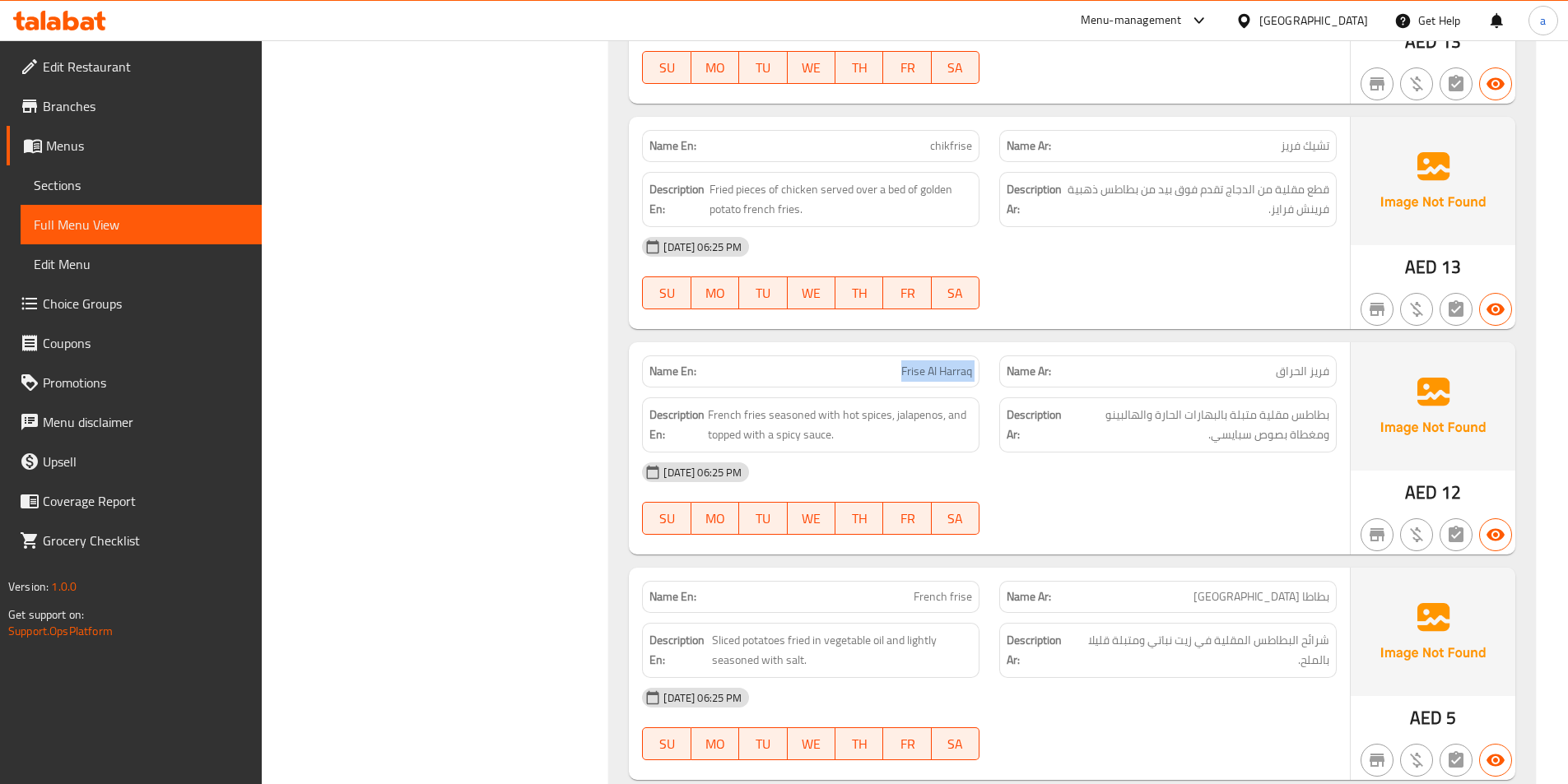
copy span "Frise Al Harraq"
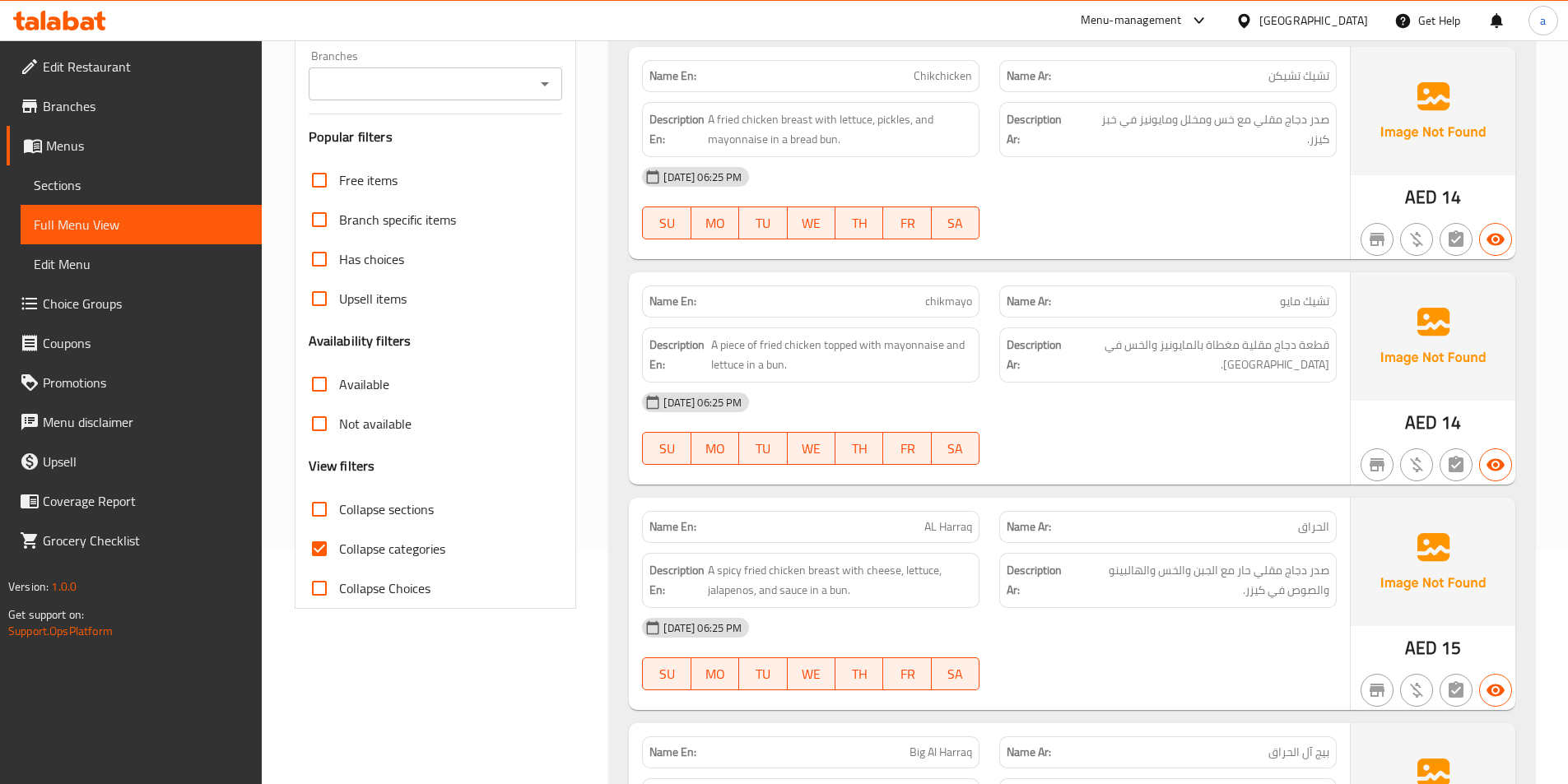
scroll to position [256, 0]
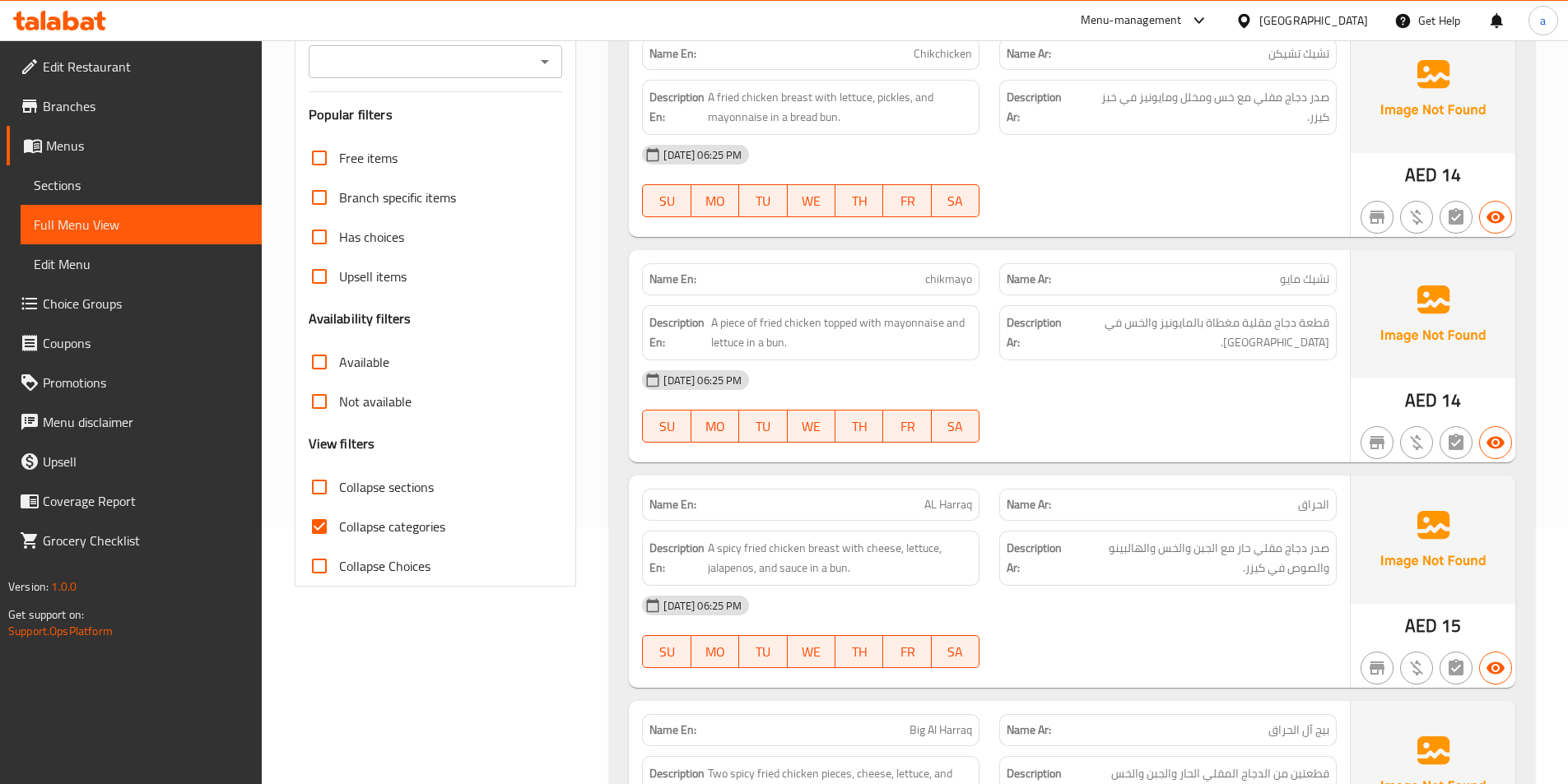
click at [373, 540] on label "Collapse categories" at bounding box center [373, 527] width 146 height 40
click at [339, 540] on input "Collapse categories" at bounding box center [319, 527] width 40 height 40
checkbox input "false"
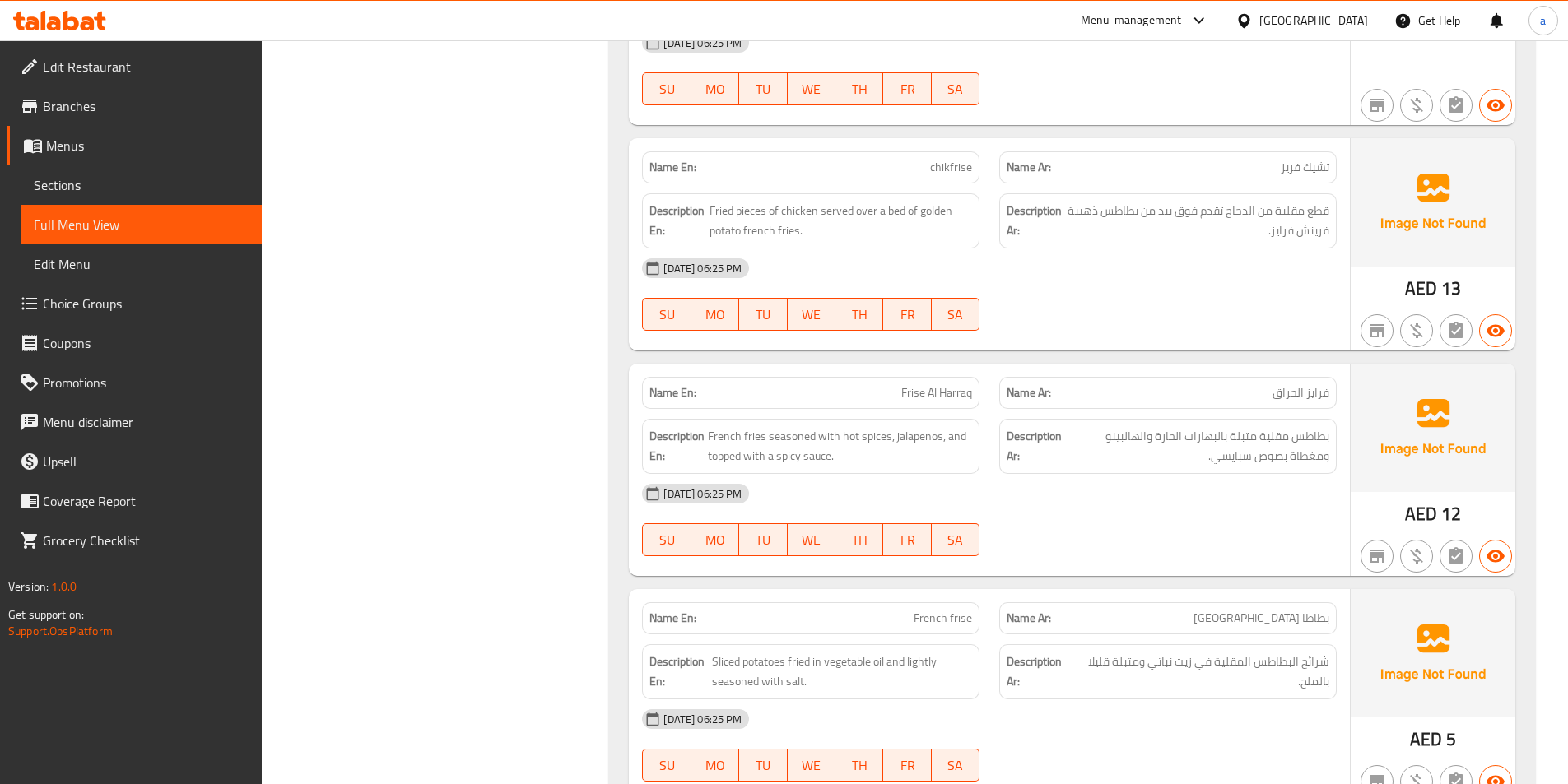
click at [1086, 544] on div "[DATE] 06:25 PM SU MO TU WE TH FR SA" at bounding box center [989, 520] width 714 height 93
click at [884, 460] on span "French fries seasoned with hot spices, jalapenos, and topped with a spicy sauce." at bounding box center [840, 446] width 264 height 40
click at [1074, 481] on div "[DATE] 06:25 PM" at bounding box center [989, 494] width 714 height 40
click at [1070, 483] on div "[DATE] 06:25 PM" at bounding box center [989, 494] width 714 height 40
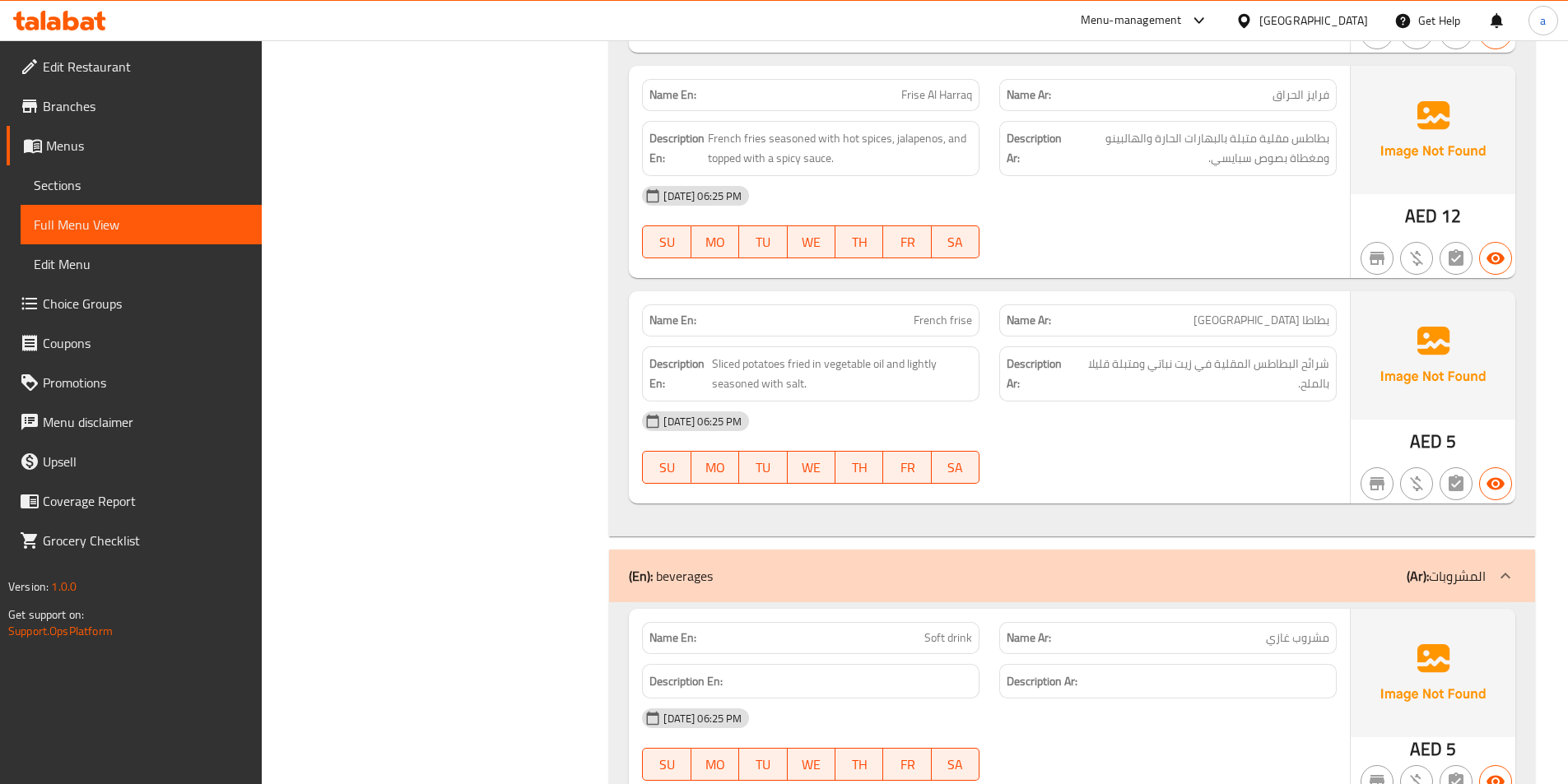
scroll to position [2819, 0]
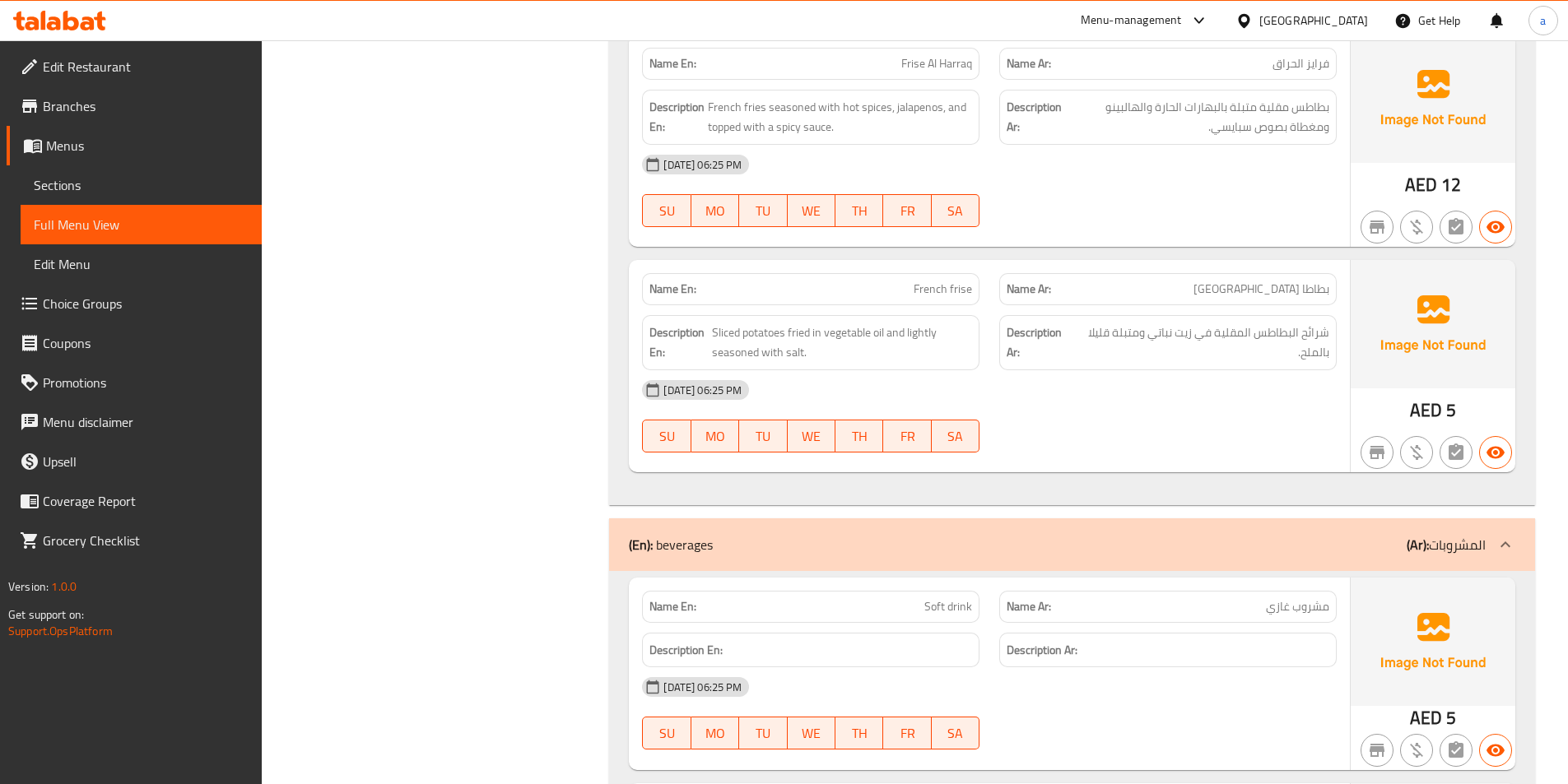
click at [1107, 429] on div "[DATE] 06:25 PM SU MO TU WE TH FR SA" at bounding box center [989, 416] width 714 height 93
click at [1140, 292] on p "Name Ar: بطاطا [GEOGRAPHIC_DATA]" at bounding box center [1167, 289] width 322 height 18
click at [950, 284] on span "French frise" at bounding box center [943, 289] width 58 height 18
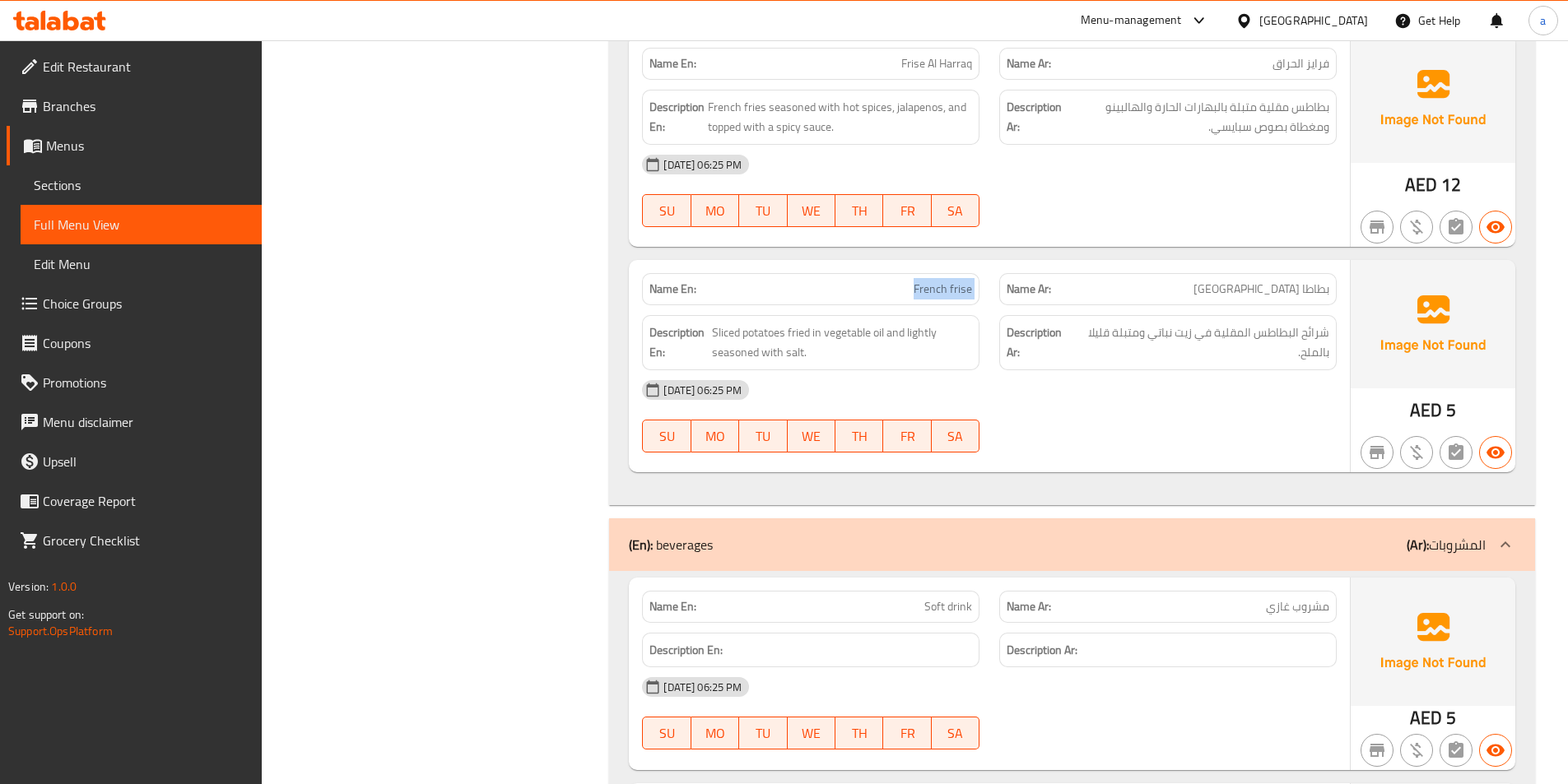
copy span "French frise"
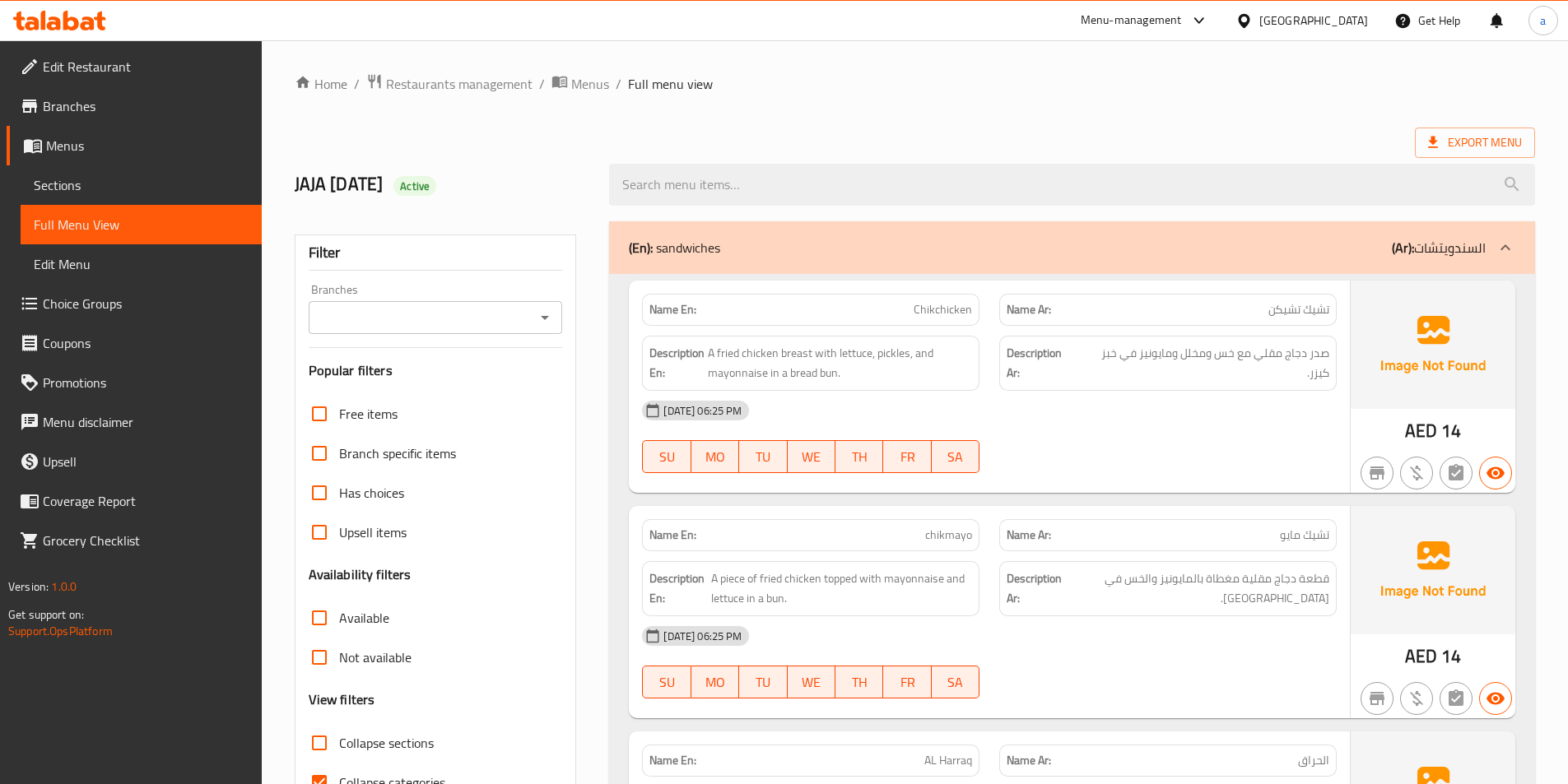
scroll to position [421, 0]
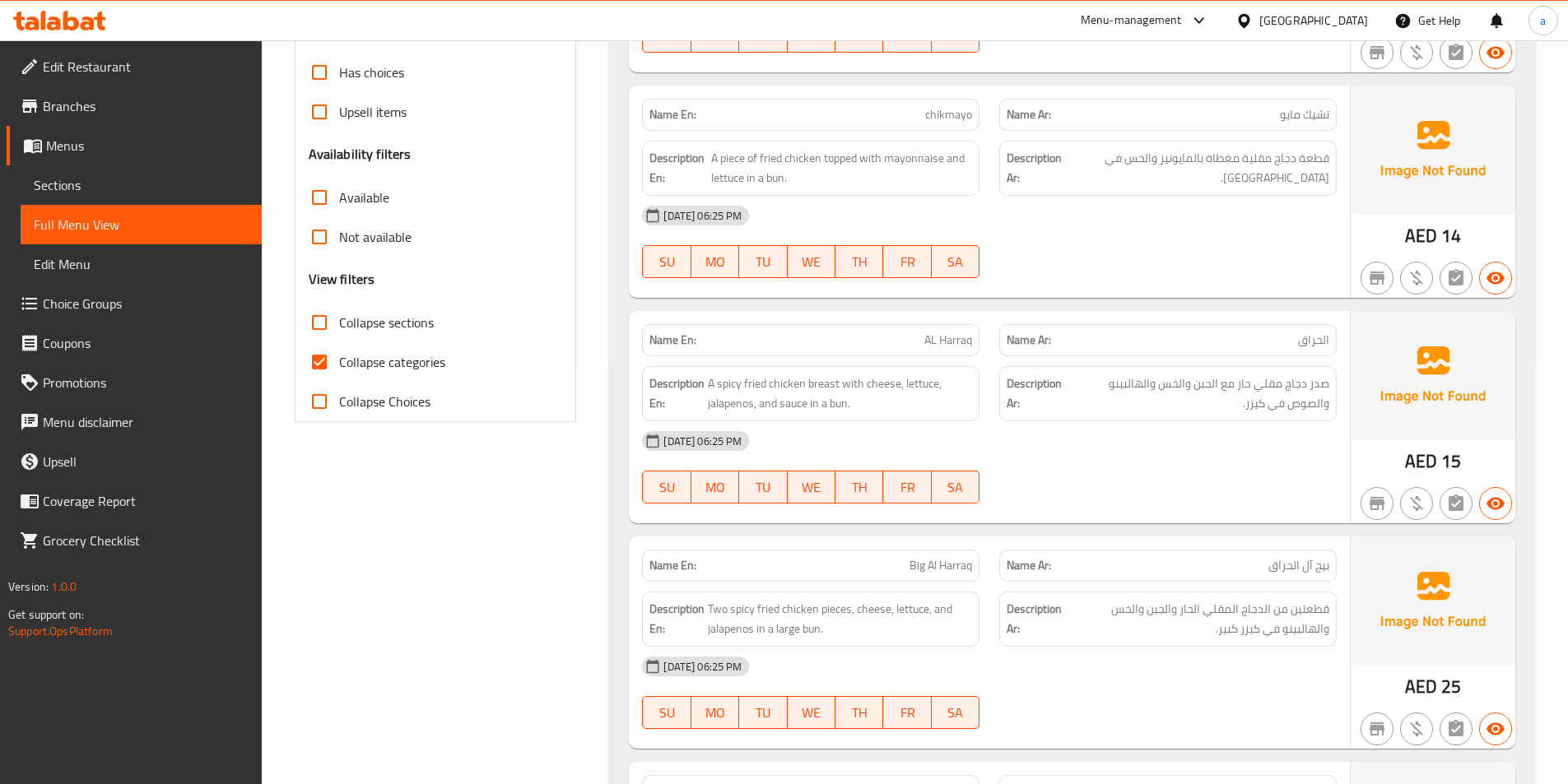
click at [363, 366] on span "Collapse categories" at bounding box center [392, 362] width 106 height 19
click at [339, 366] on input "Collapse categories" at bounding box center [319, 362] width 40 height 40
checkbox input "false"
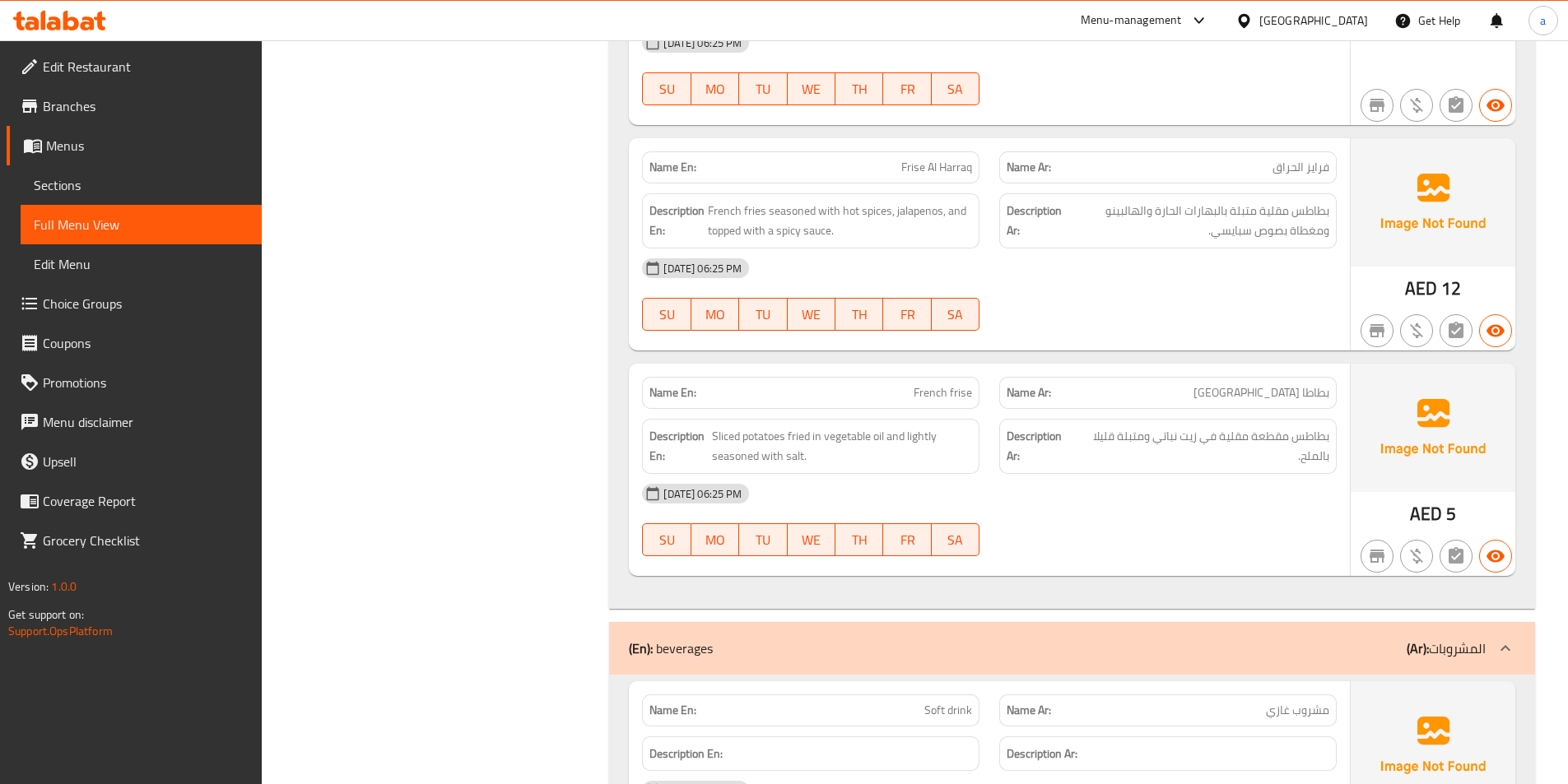
click at [1197, 506] on div "[DATE] 06:25 PM" at bounding box center [989, 494] width 714 height 40
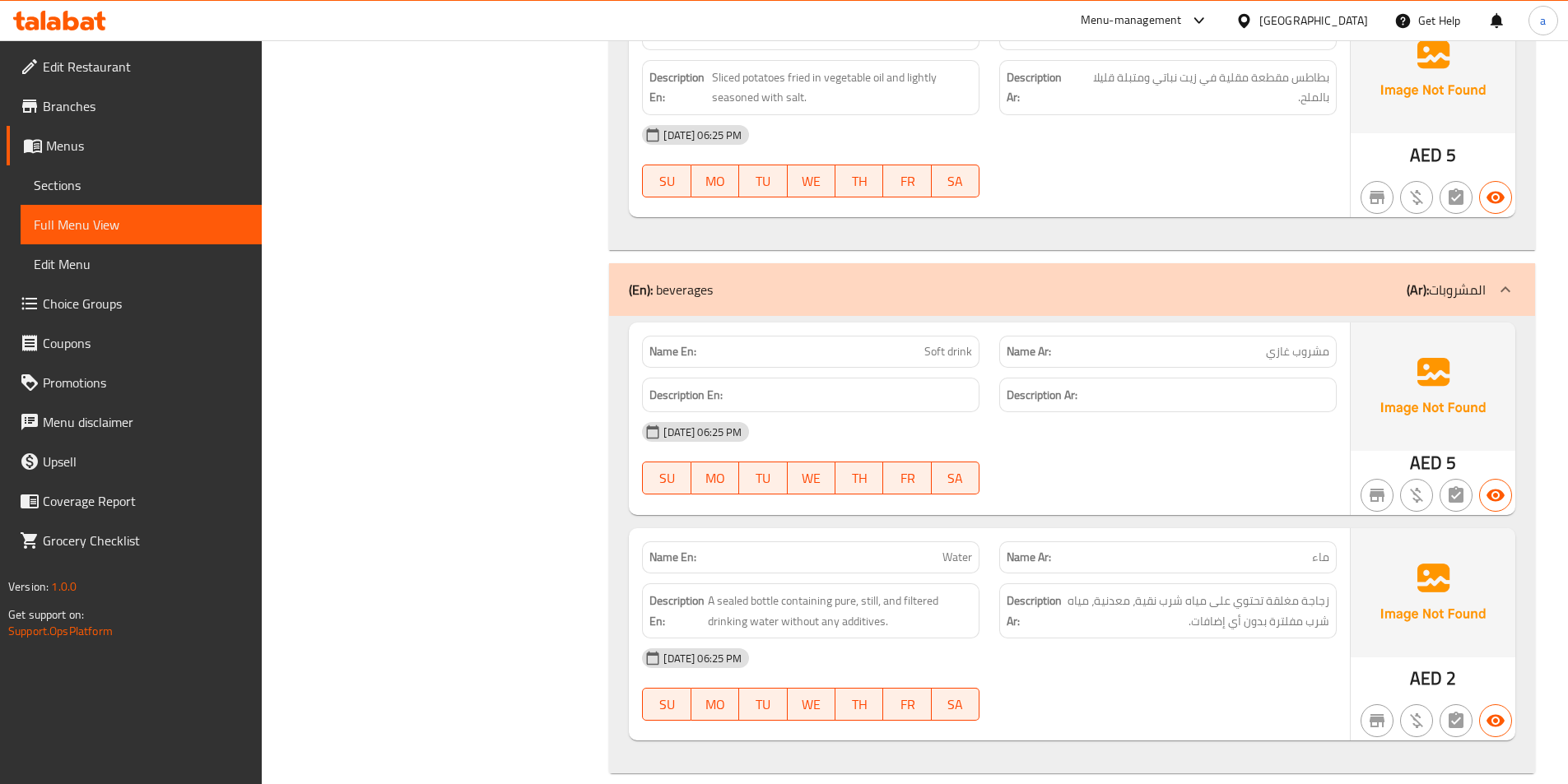
scroll to position [3096, 0]
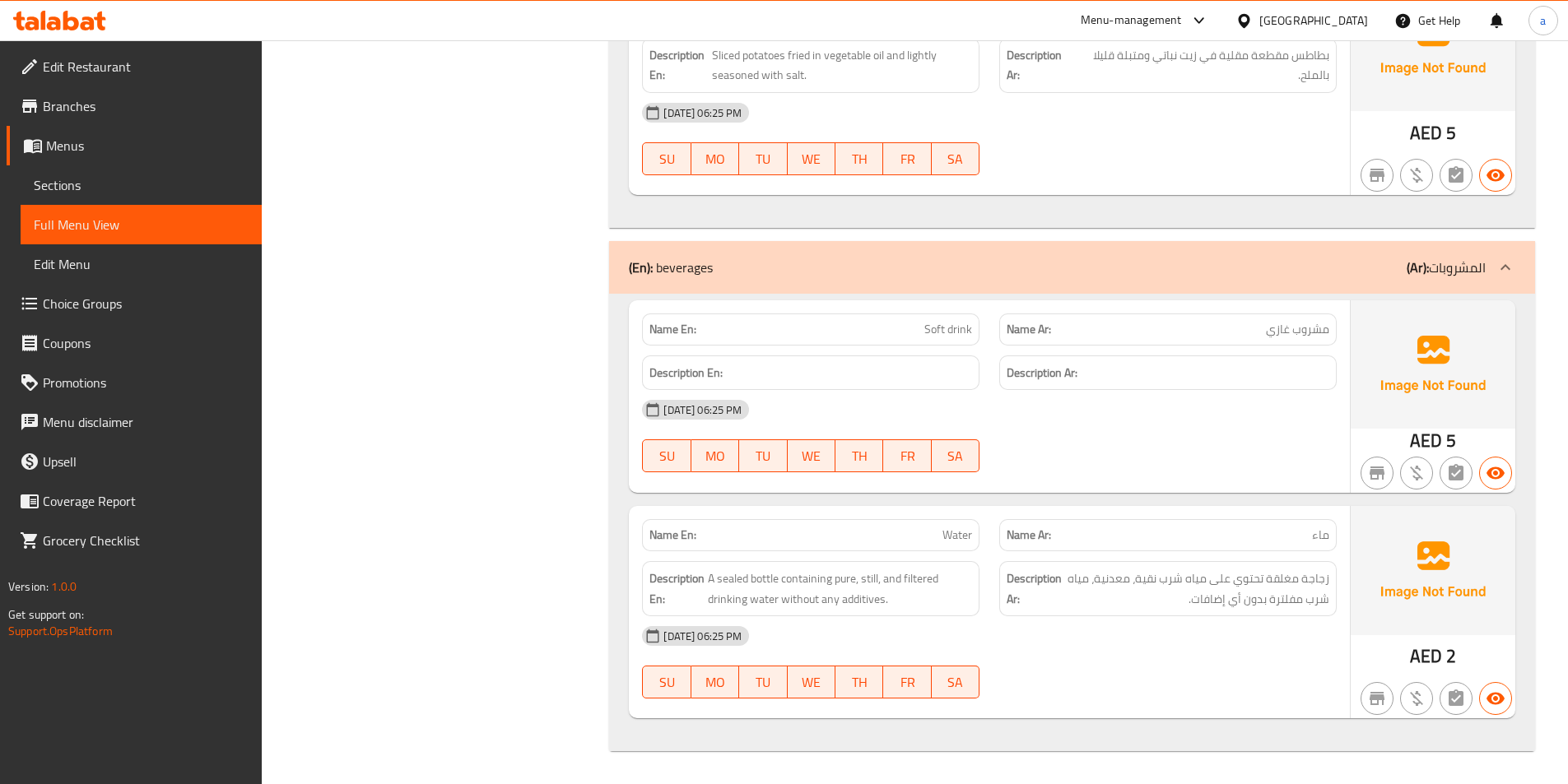
click at [1168, 377] on h6 "Description Ar:" at bounding box center [1167, 373] width 322 height 20
click at [1118, 398] on div "Name En: Soft drink Name Ar: مشروب [PERSON_NAME] En: Description Ar: [DATE] 06:…" at bounding box center [989, 396] width 721 height 193
click at [1159, 385] on div "Description Ar:" at bounding box center [1168, 373] width 337 height 35
click at [1201, 365] on h6 "Description Ar:" at bounding box center [1167, 373] width 322 height 20
drag, startPoint x: 465, startPoint y: 505, endPoint x: 483, endPoint y: 502, distance: 18.2
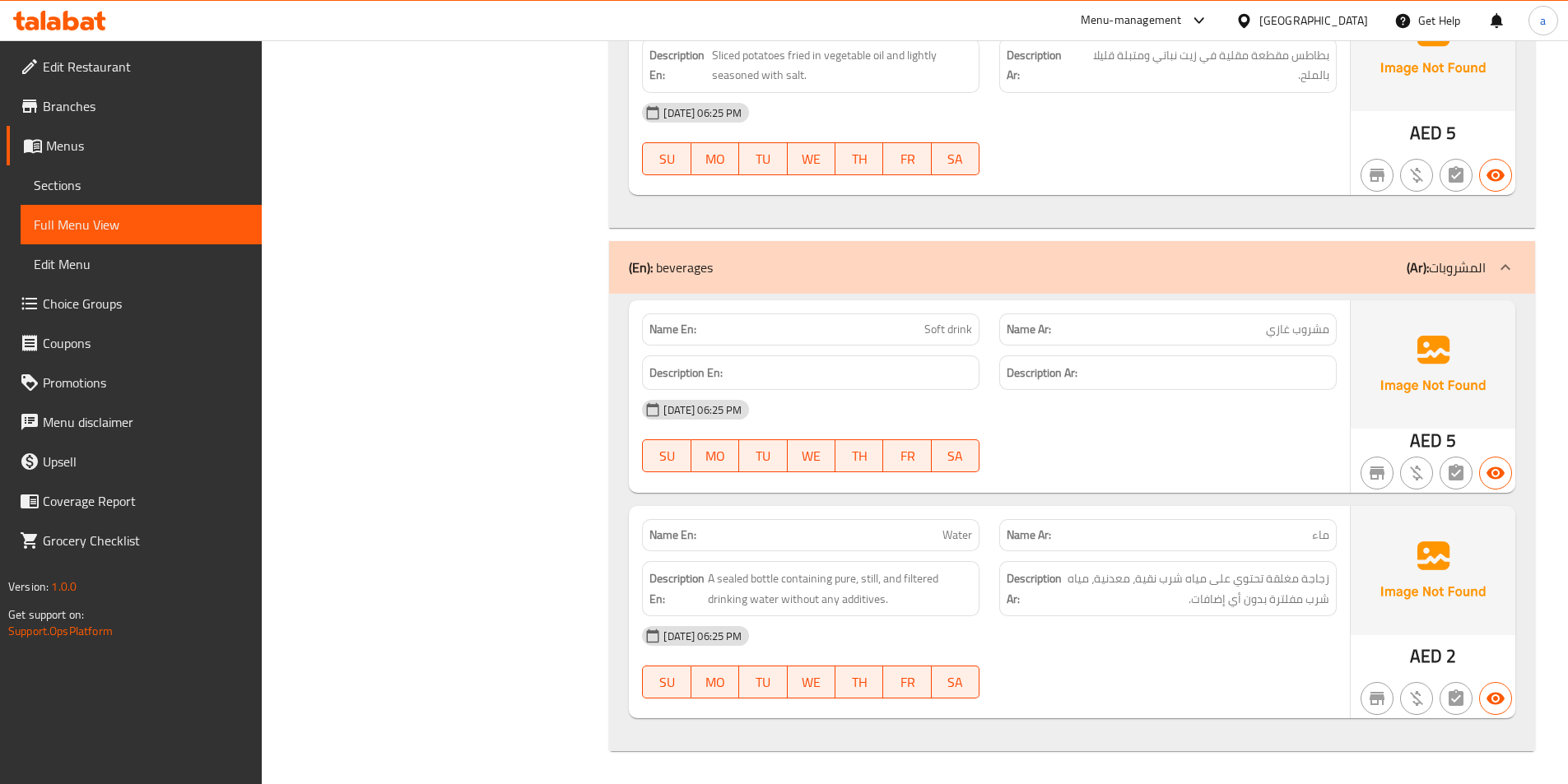
click at [1138, 432] on div "[DATE] 06:25 PM SU MO TU WE TH FR SA" at bounding box center [989, 436] width 714 height 93
click at [1233, 561] on div "Description Ar: زجاجة مغلقة تحتوي على مياه شرب نقية، معدنية، مياه شرب مفلترة بد…" at bounding box center [1168, 588] width 337 height 56
click at [1187, 541] on p "Name Ar: ماء" at bounding box center [1167, 536] width 322 height 18
click at [773, 579] on span "A sealed bottle containing pure, still, and filtered drinking water without any…" at bounding box center [840, 588] width 264 height 40
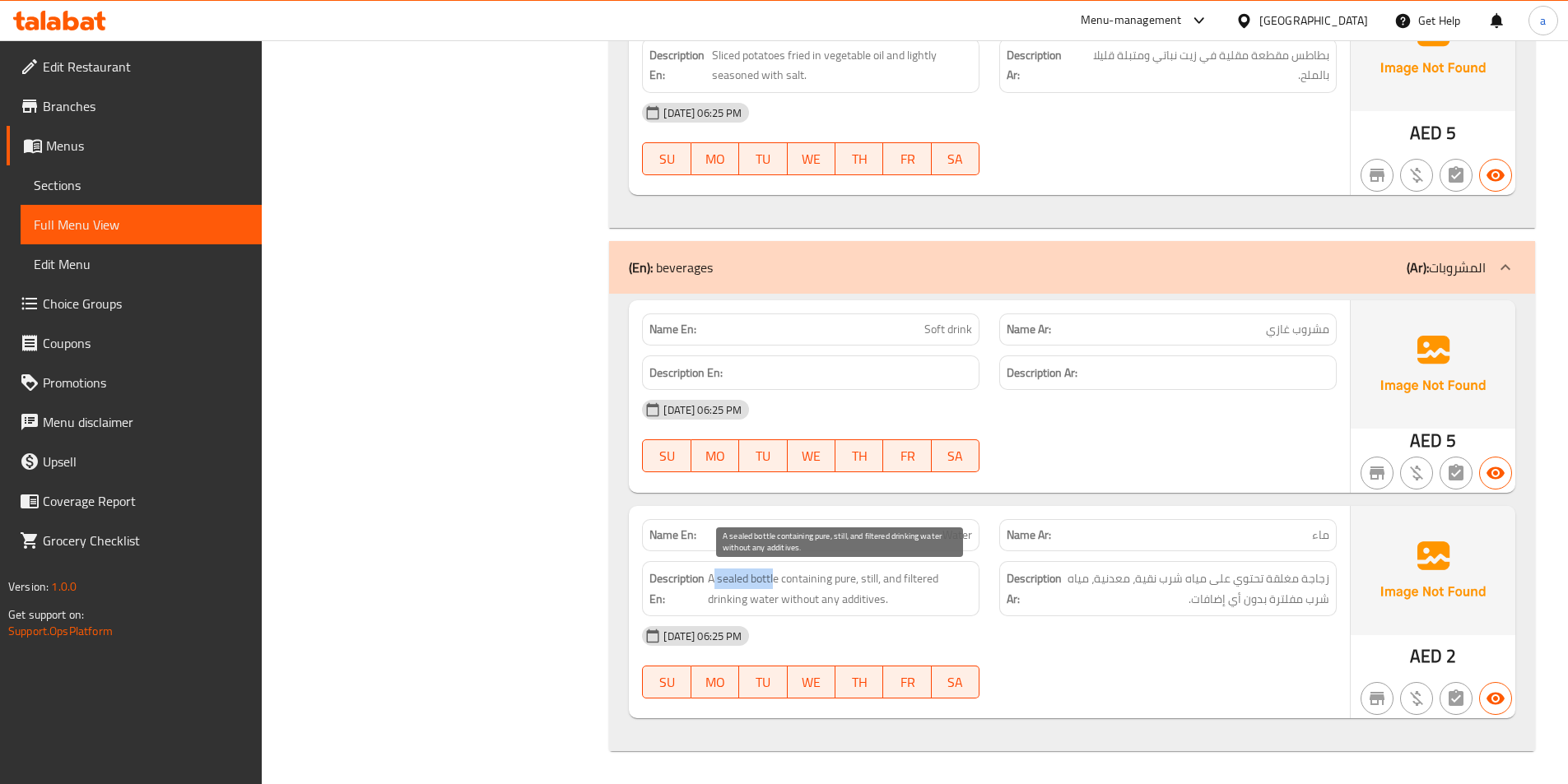
drag, startPoint x: 776, startPoint y: 579, endPoint x: 716, endPoint y: 579, distance: 60.0
click at [716, 579] on span "A sealed bottle containing pure, still, and filtered drinking water without any…" at bounding box center [840, 588] width 264 height 40
copy span "sealed bottl"
click at [795, 602] on span "A sealed bottle containing pure, still, and filtered drinking water without any…" at bounding box center [840, 588] width 264 height 40
click at [810, 583] on span "A sealed bottle containing pure, still, and filtered drinking water without any…" at bounding box center [840, 588] width 264 height 40
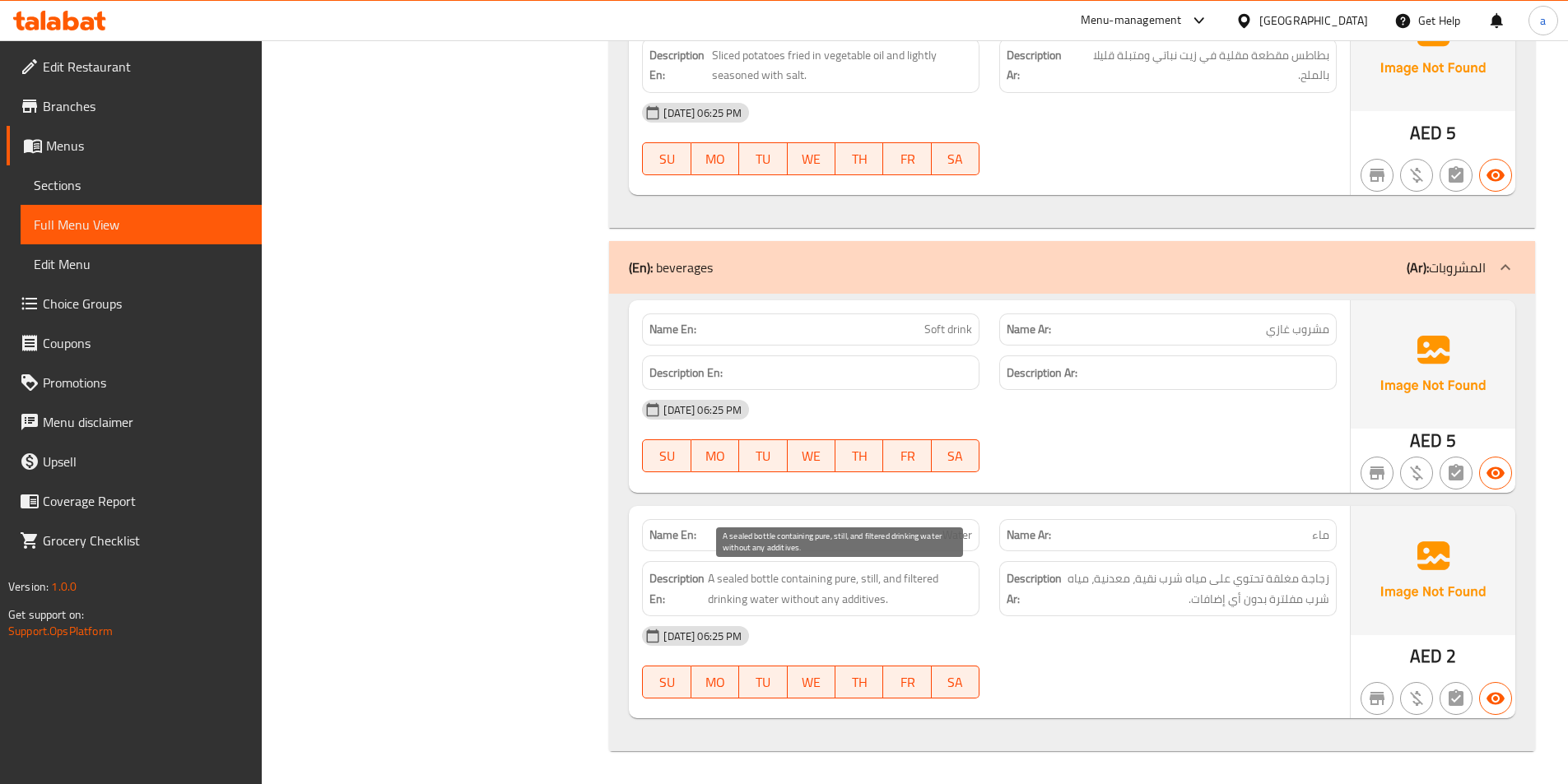
click at [761, 608] on span "A sealed bottle containing pure, still, and filtered drinking water without any…" at bounding box center [840, 588] width 264 height 40
click at [723, 608] on span "A sealed bottle containing pure, still, and filtered drinking water without any…" at bounding box center [840, 588] width 264 height 40
click at [850, 581] on span "A sealed bottle containing pure, still, and filtered drinking water without any…" at bounding box center [840, 588] width 264 height 40
click at [909, 579] on span "A sealed bottle containing pure, still, and filtered drinking water without any…" at bounding box center [840, 588] width 264 height 40
click at [872, 582] on span "A sealed bottle containing pure, still, and filtered drinking water without any…" at bounding box center [840, 588] width 264 height 40
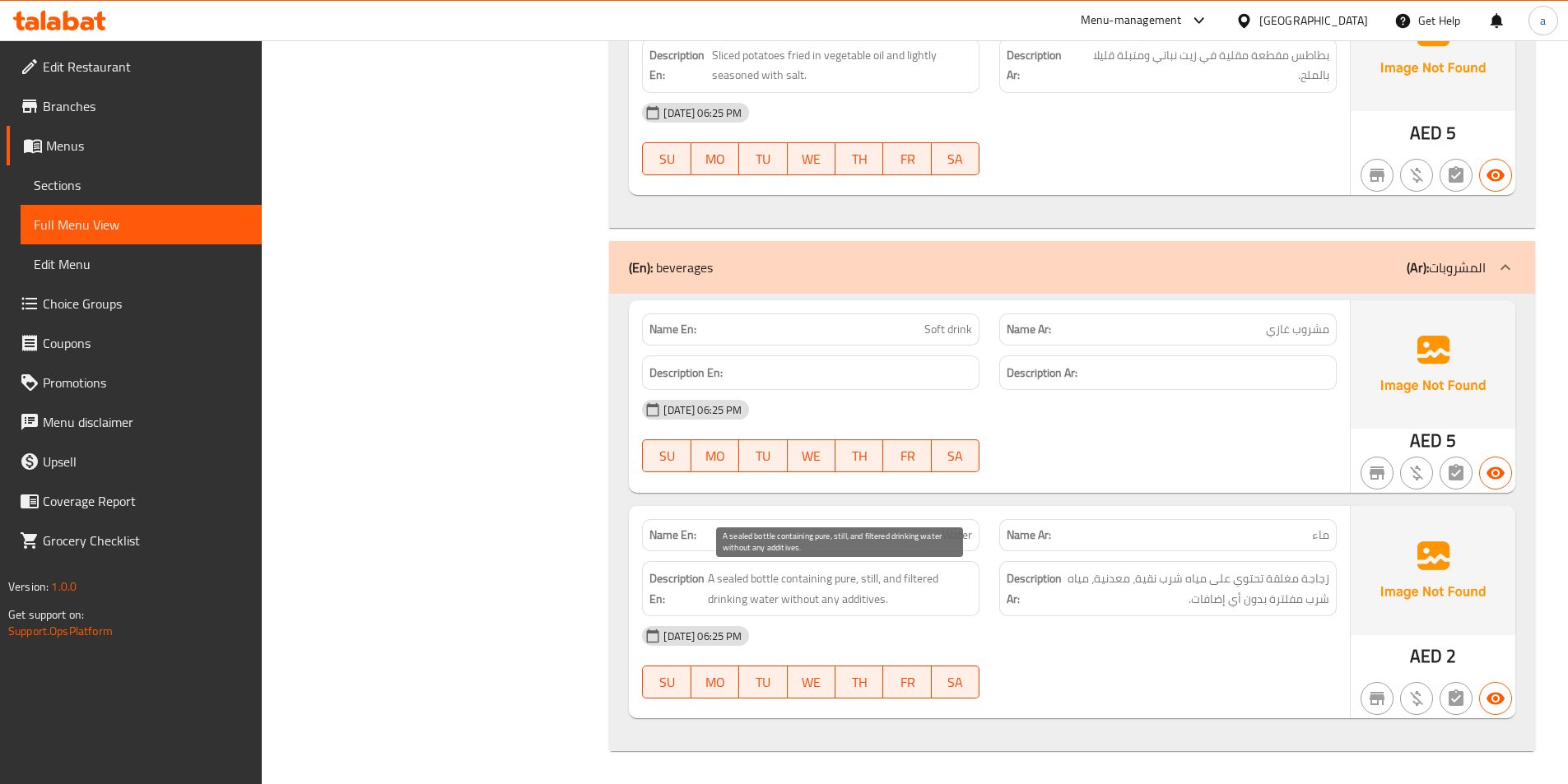
click at [757, 609] on span "A sealed bottle containing pure, still, and filtered drinking water without any…" at bounding box center [840, 588] width 264 height 40
click at [926, 538] on p "Name En: Water" at bounding box center [810, 536] width 322 height 18
copy span "Water"
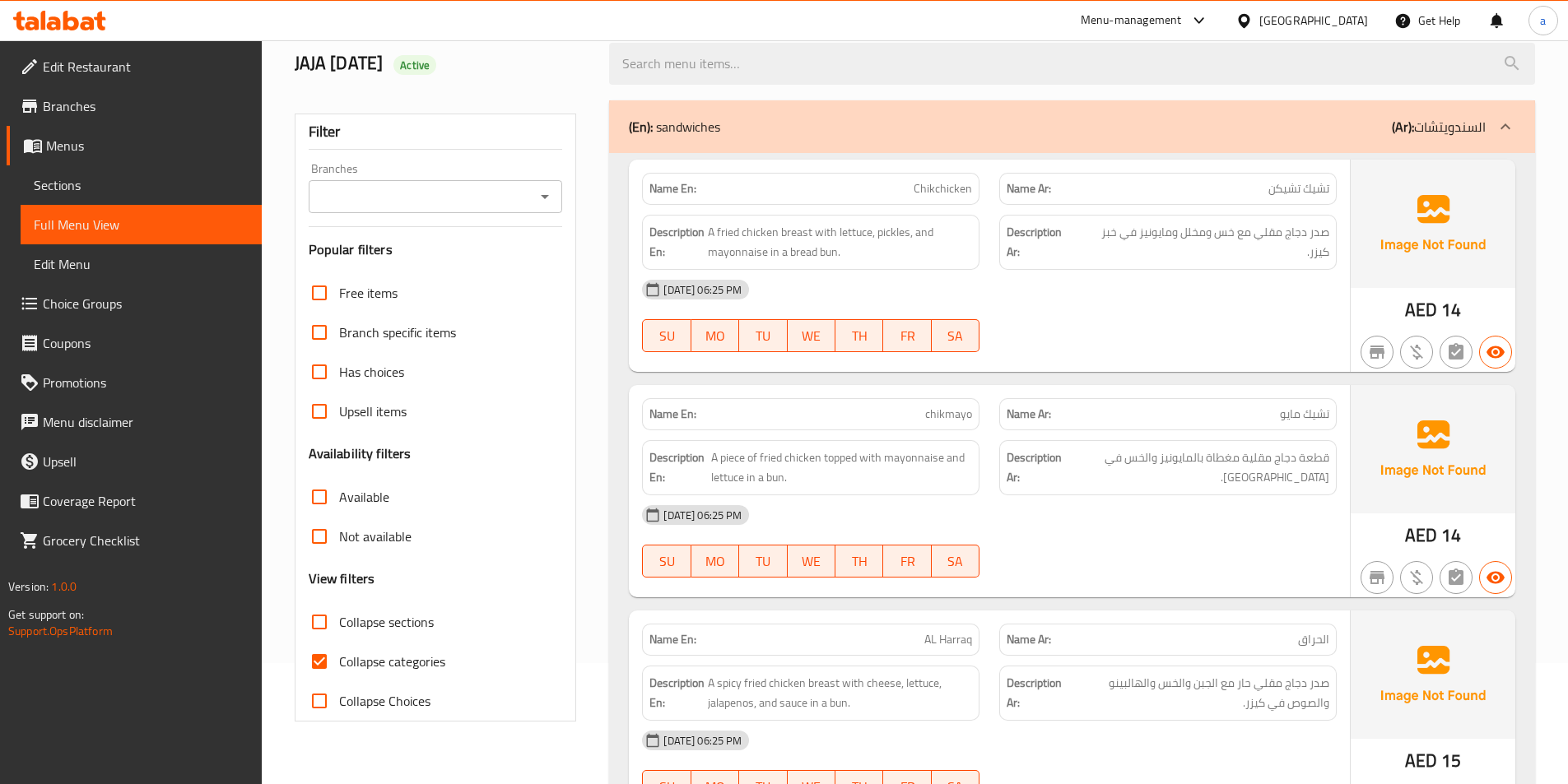
scroll to position [173, 0]
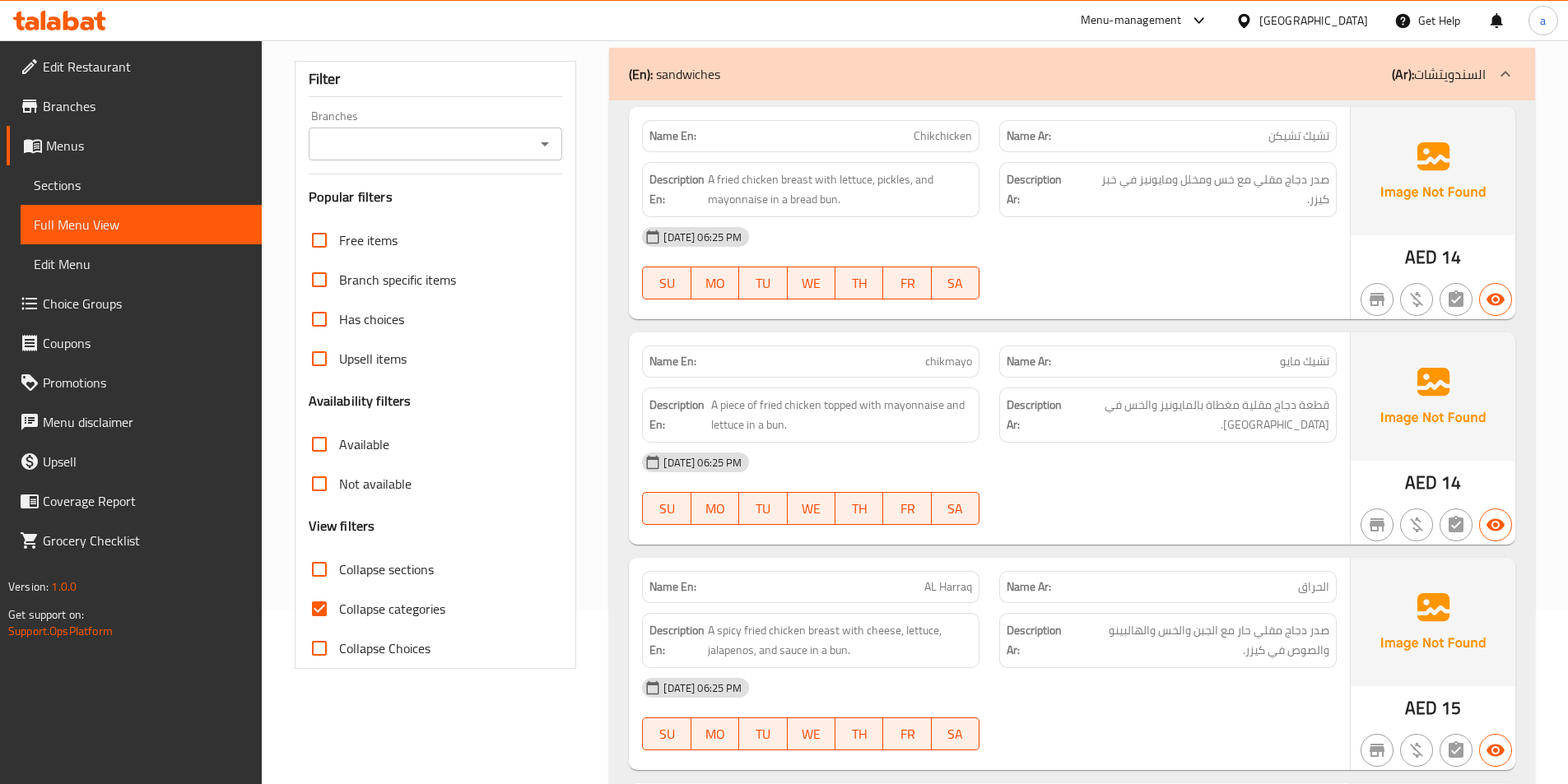
click at [363, 604] on span "Collapse categories" at bounding box center [392, 609] width 106 height 19
click at [339, 604] on input "Collapse categories" at bounding box center [319, 609] width 40 height 40
checkbox input "false"
click at [262, 598] on footer "Version: 1.0.0 Get support on: Support.OpsPlatform" at bounding box center [131, 609] width 262 height 84
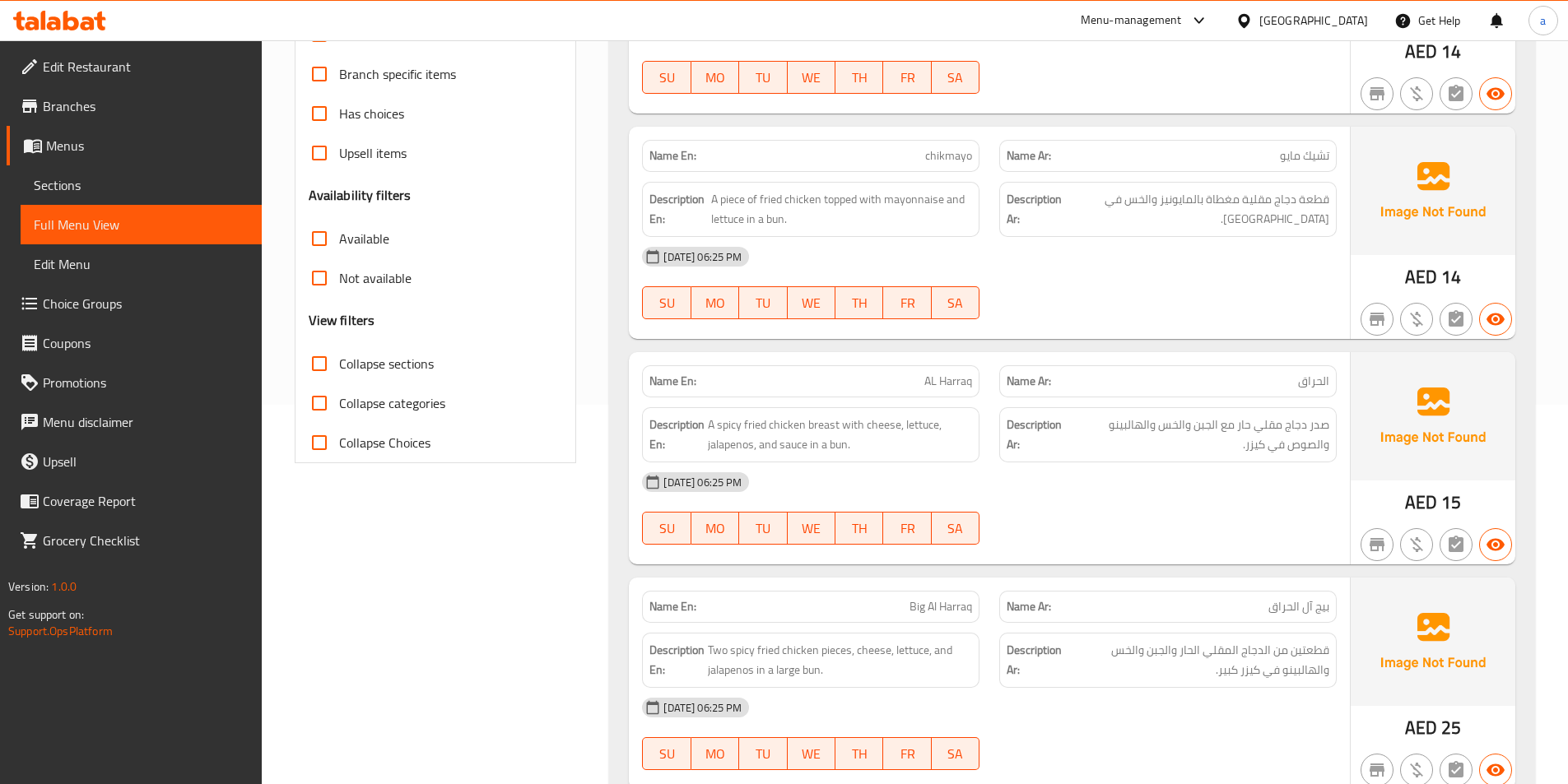
scroll to position [0, 0]
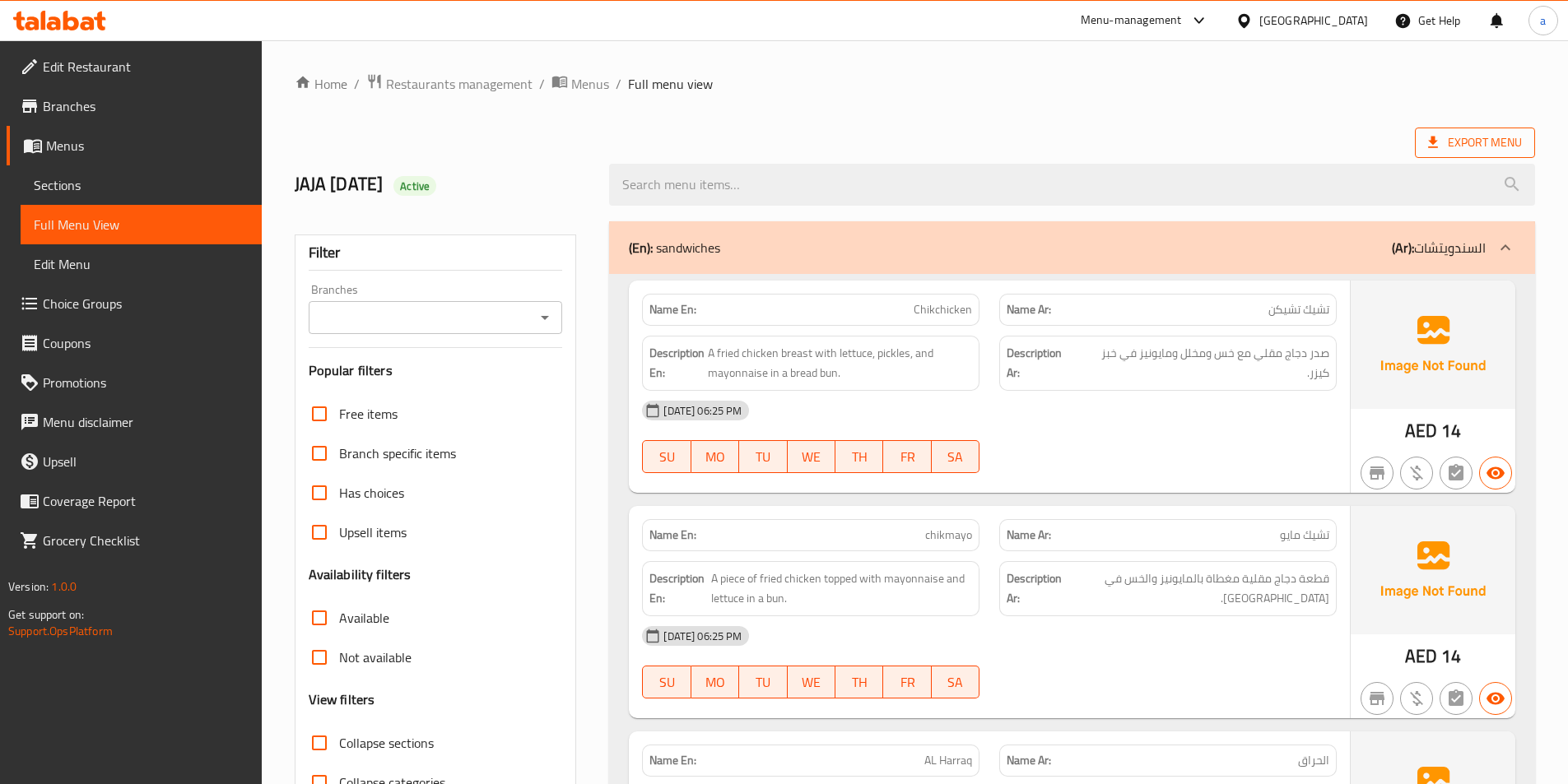
click at [1446, 143] on span "Export Menu" at bounding box center [1475, 142] width 93 height 20
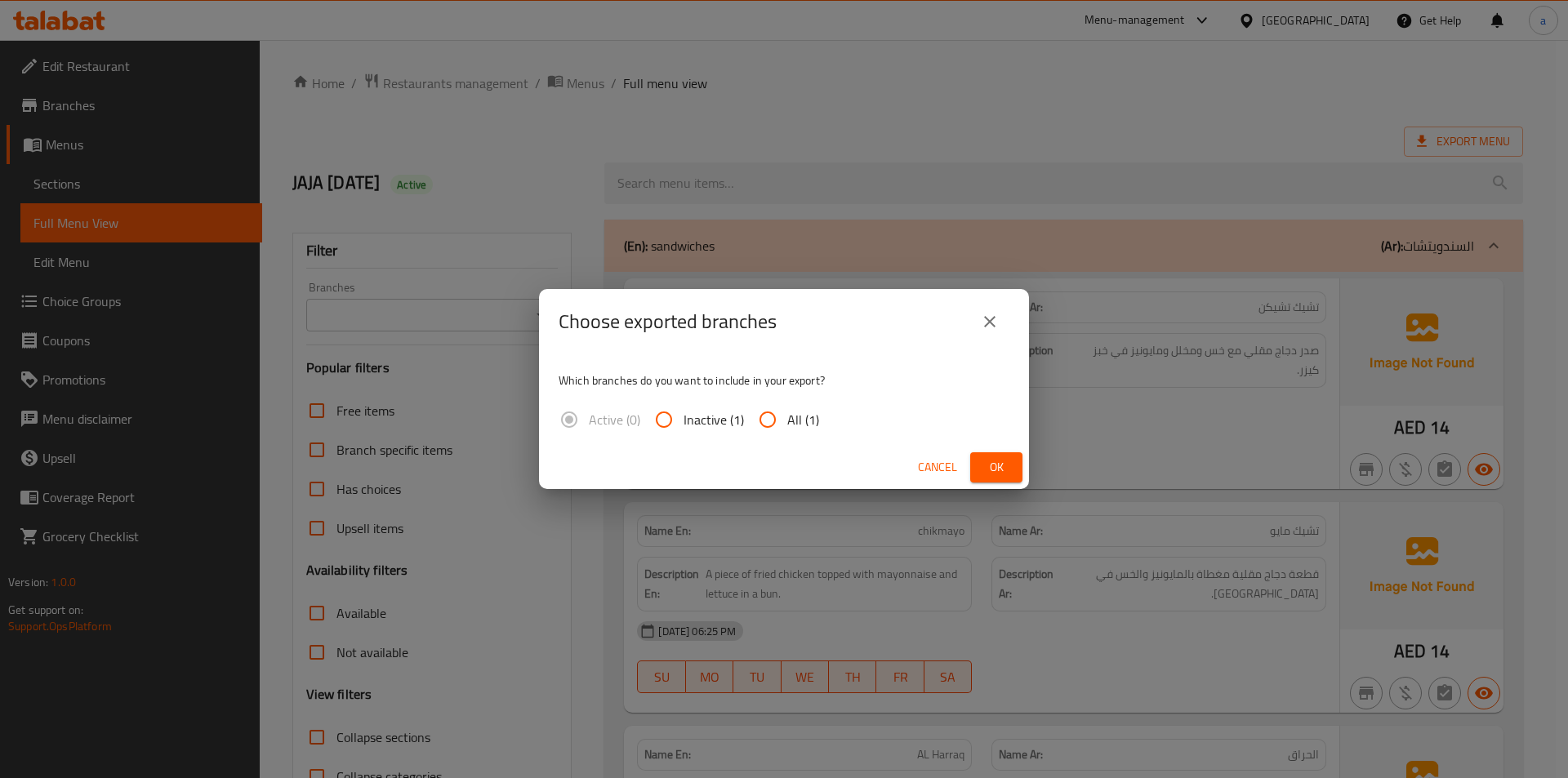
click at [785, 427] on input "All (1)" at bounding box center [768, 419] width 40 height 40
radio input "true"
click at [1000, 466] on span "Ok" at bounding box center [996, 467] width 26 height 20
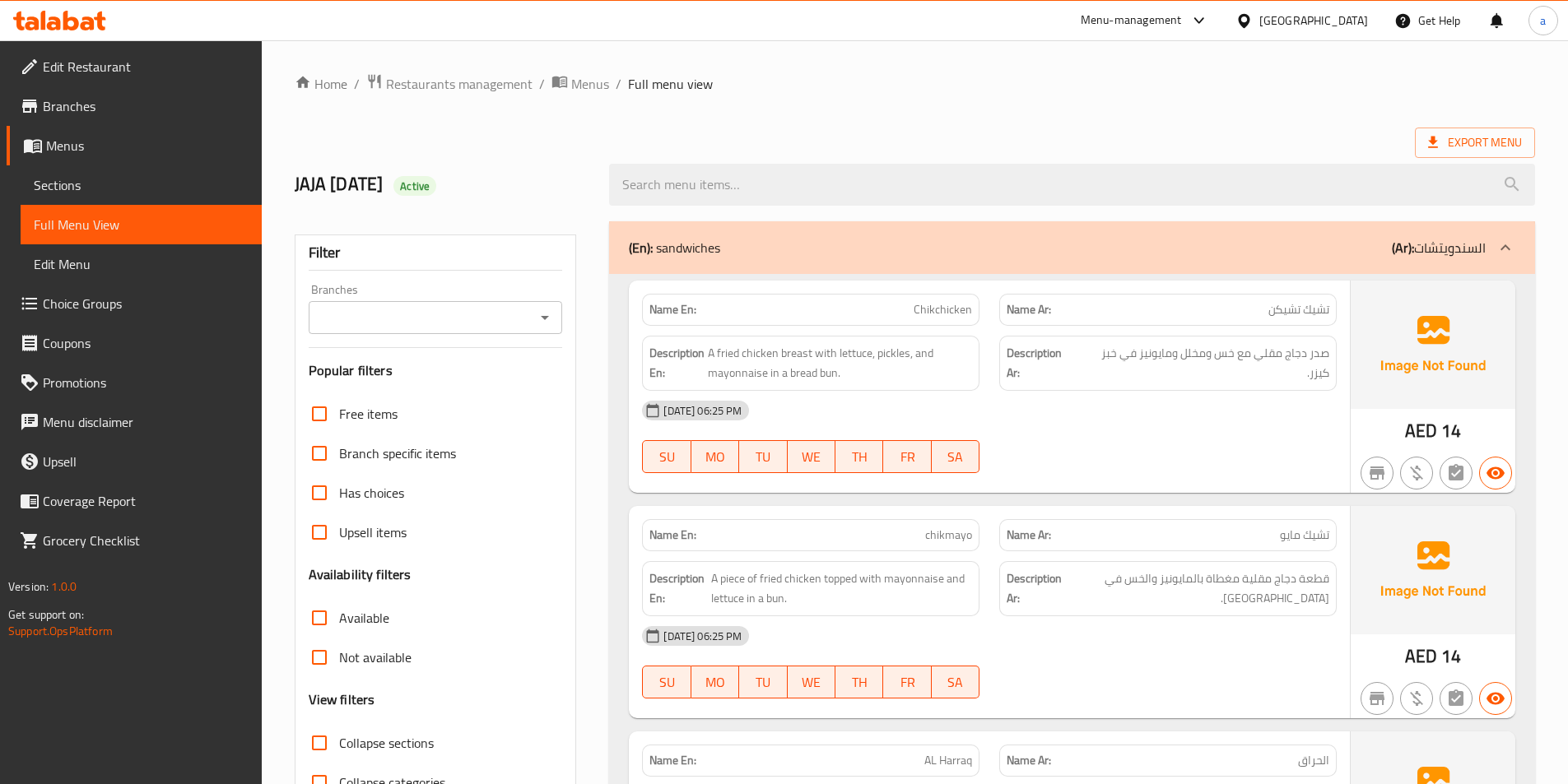
click at [777, 154] on div at bounding box center [1071, 184] width 946 height 61
